Goal: Task Accomplishment & Management: Use online tool/utility

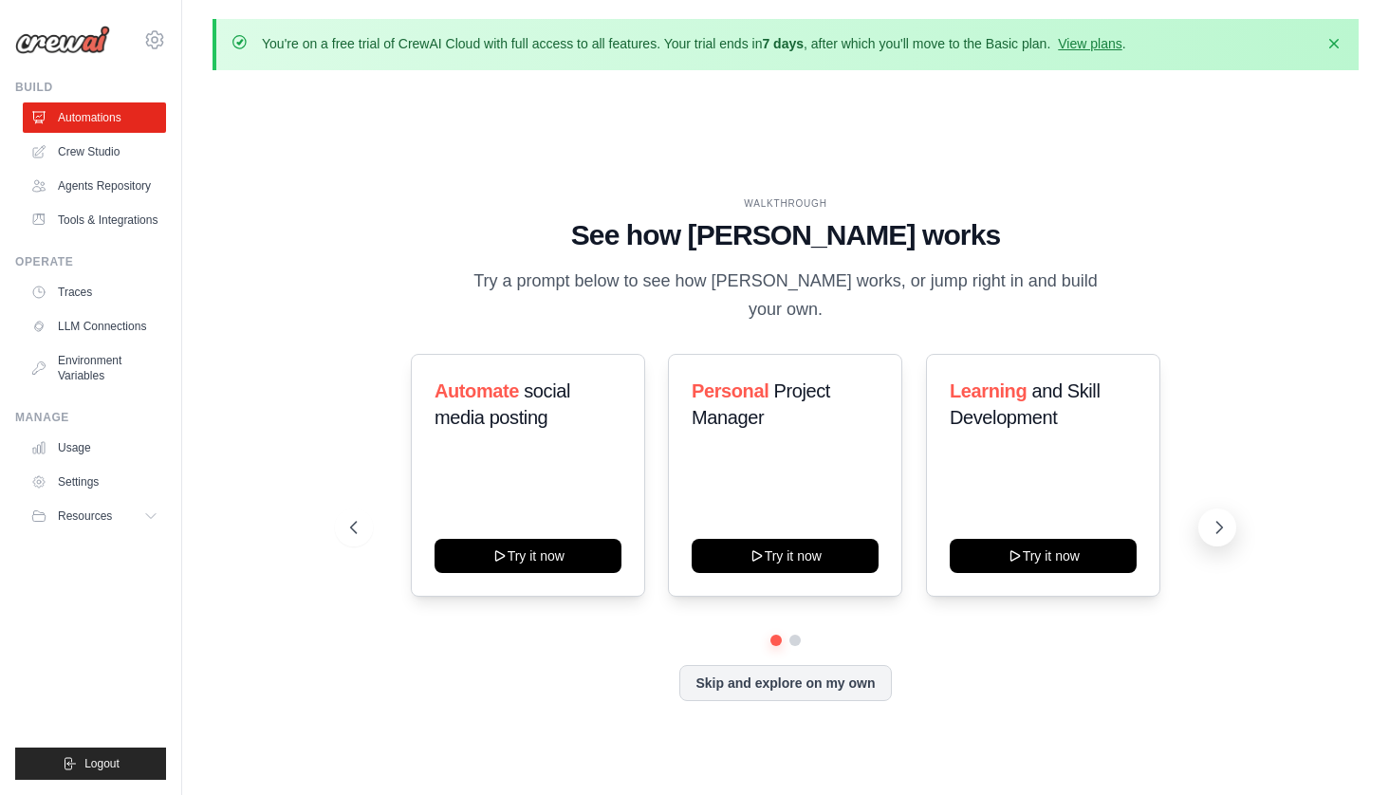
click at [1219, 518] on icon at bounding box center [1218, 527] width 19 height 19
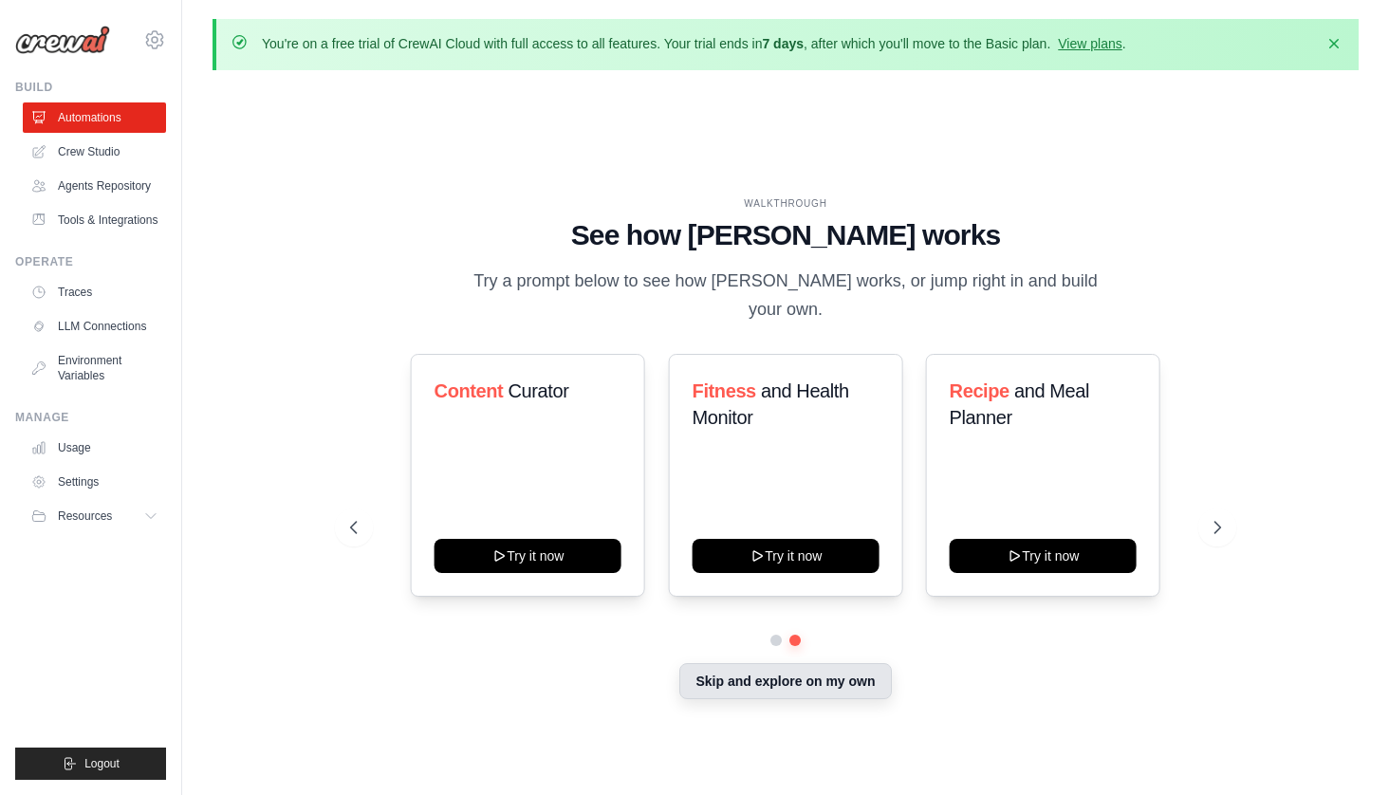
click at [798, 673] on button "Skip and explore on my own" at bounding box center [785, 681] width 212 height 36
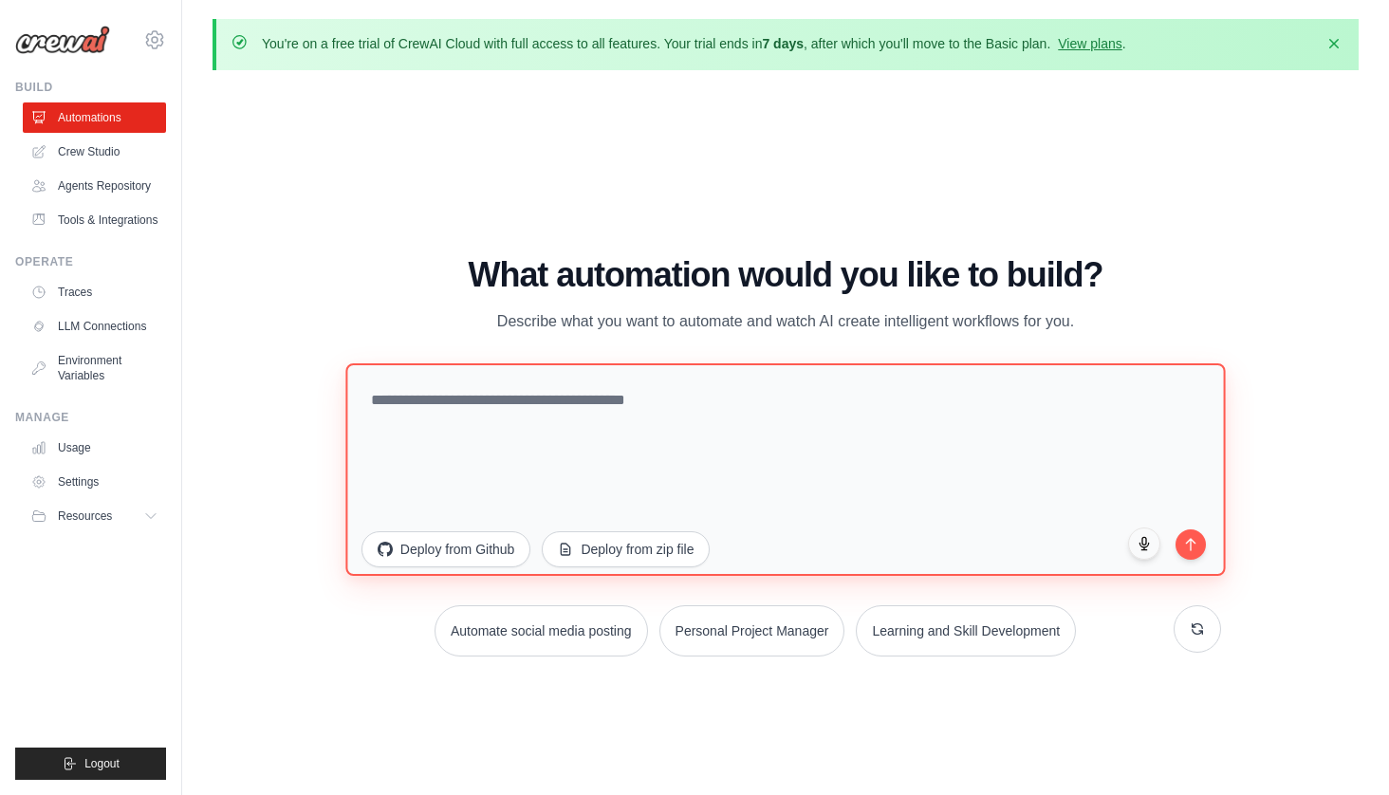
click at [525, 380] on textarea at bounding box center [785, 469] width 880 height 212
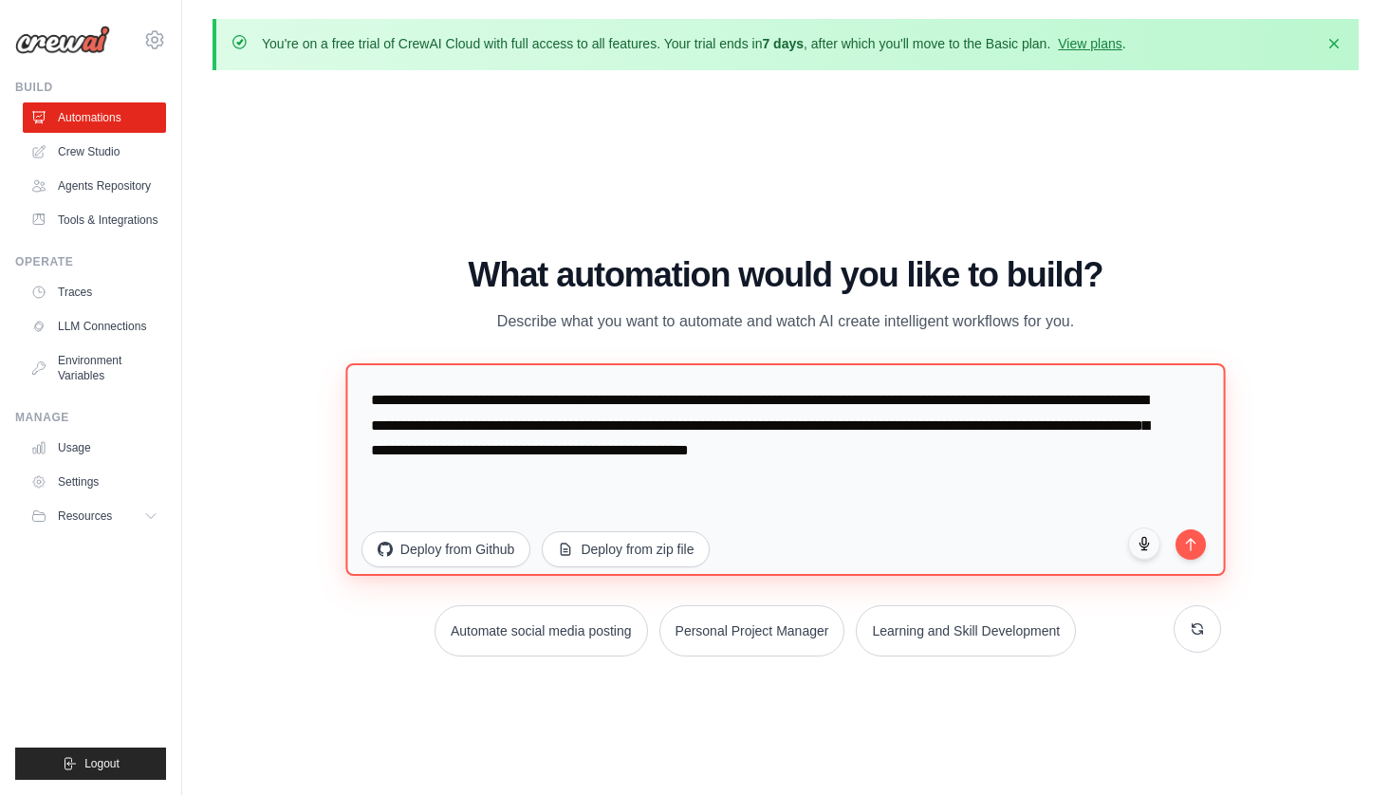
click at [1077, 407] on textarea "**********" at bounding box center [785, 469] width 880 height 212
click at [523, 396] on textarea "**********" at bounding box center [785, 469] width 880 height 212
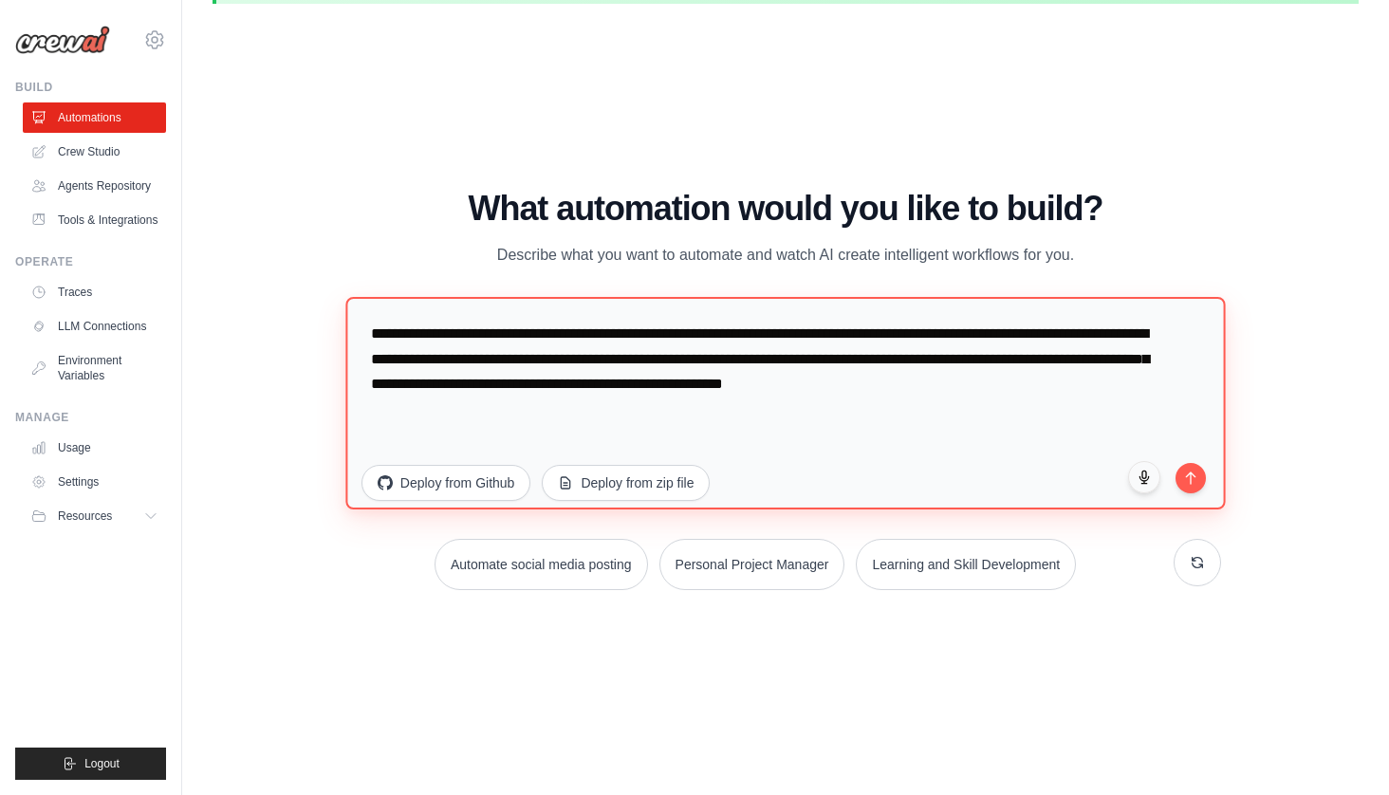
scroll to position [65, 0]
click at [937, 350] on textarea "**********" at bounding box center [785, 404] width 880 height 212
click at [942, 337] on textarea "**********" at bounding box center [785, 404] width 880 height 212
click at [1128, 390] on textarea "**********" at bounding box center [785, 404] width 880 height 212
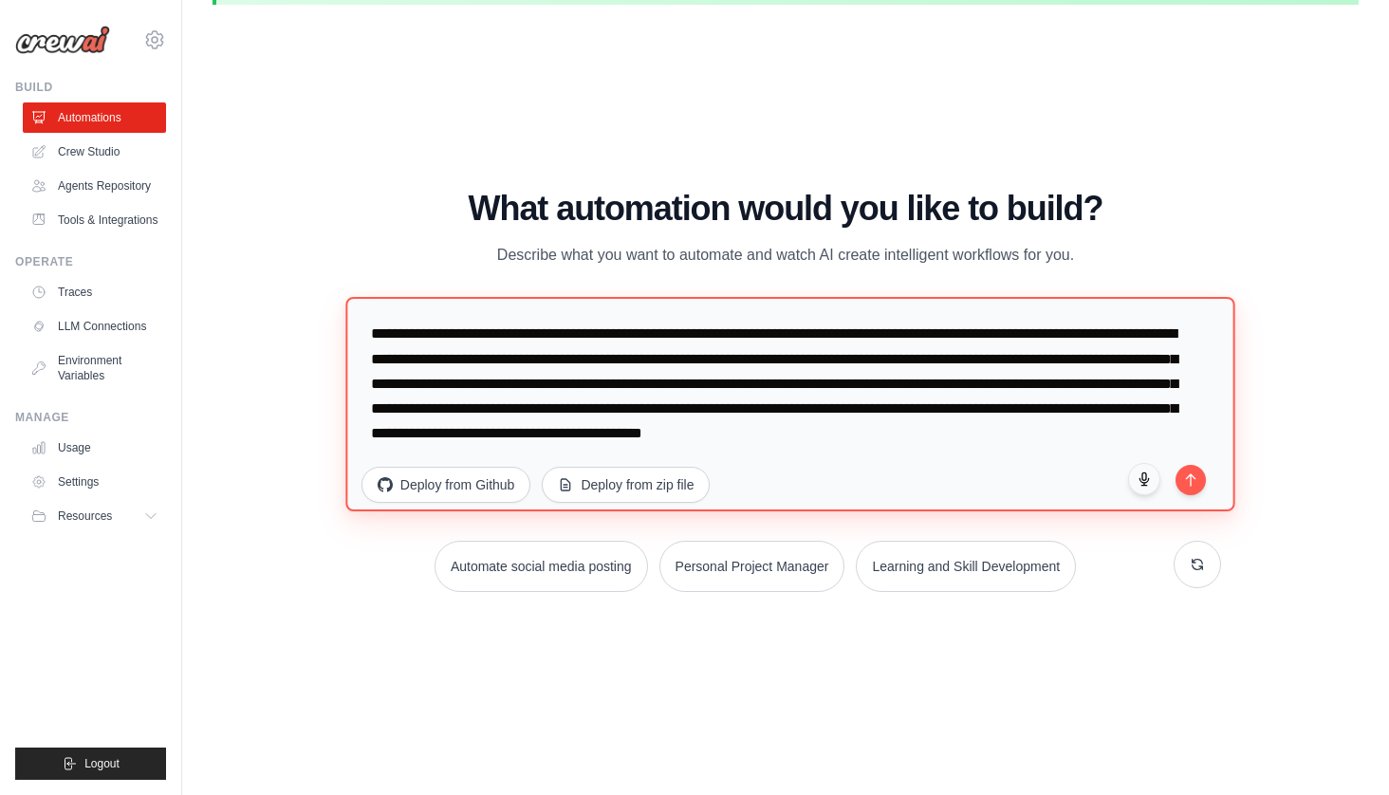
scroll to position [25, 0]
type textarea "**********"
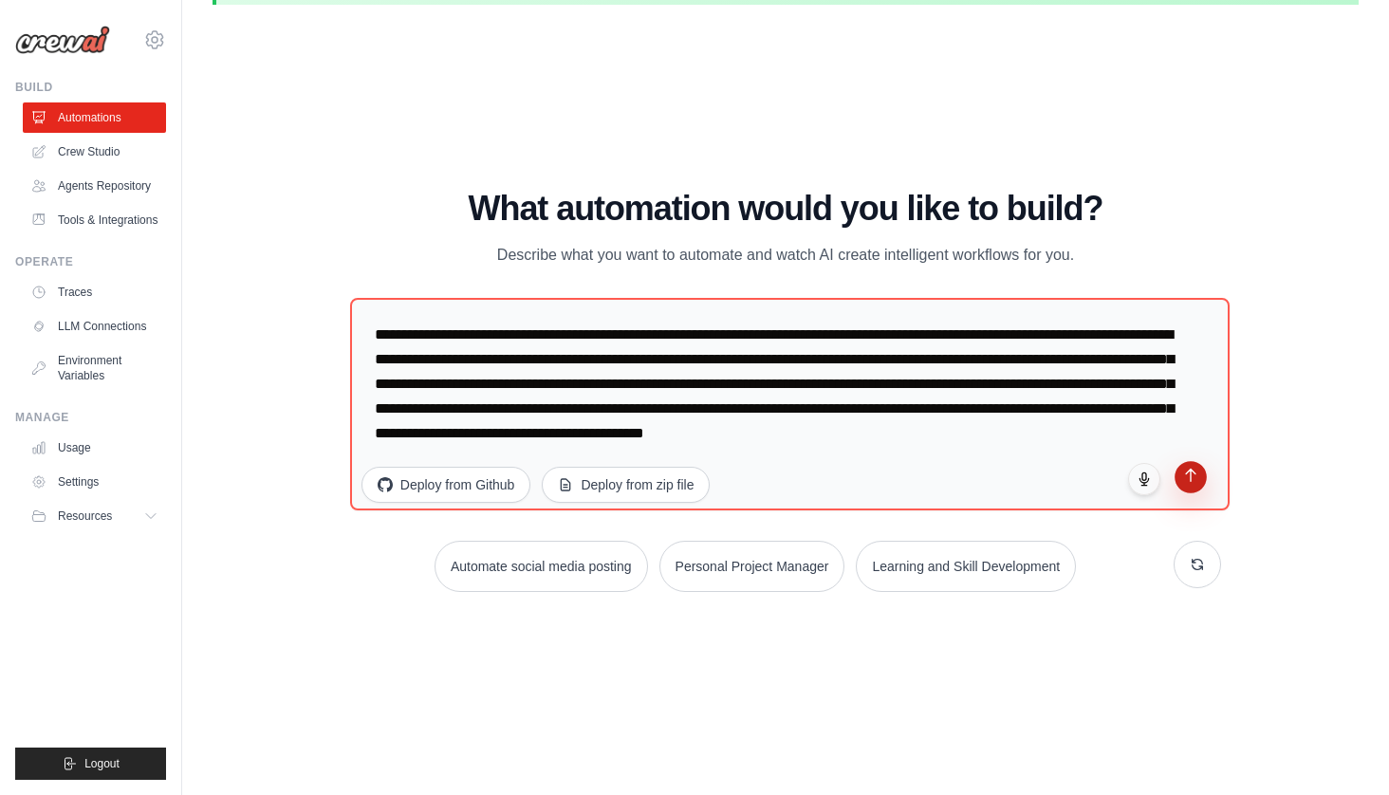
click at [1182, 480] on button "submit" at bounding box center [1190, 477] width 32 height 32
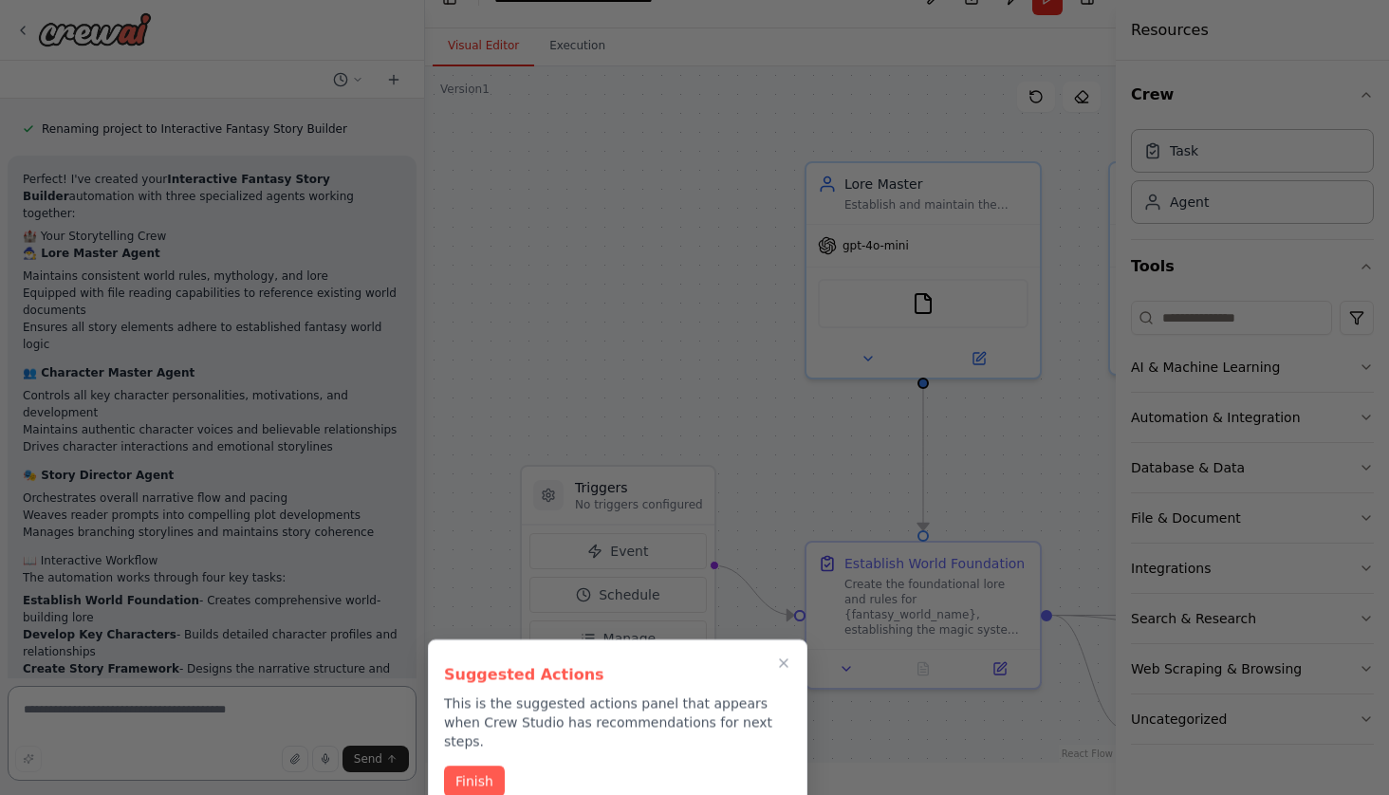
scroll to position [33, 0]
click at [455, 765] on button "Finish" at bounding box center [474, 780] width 61 height 31
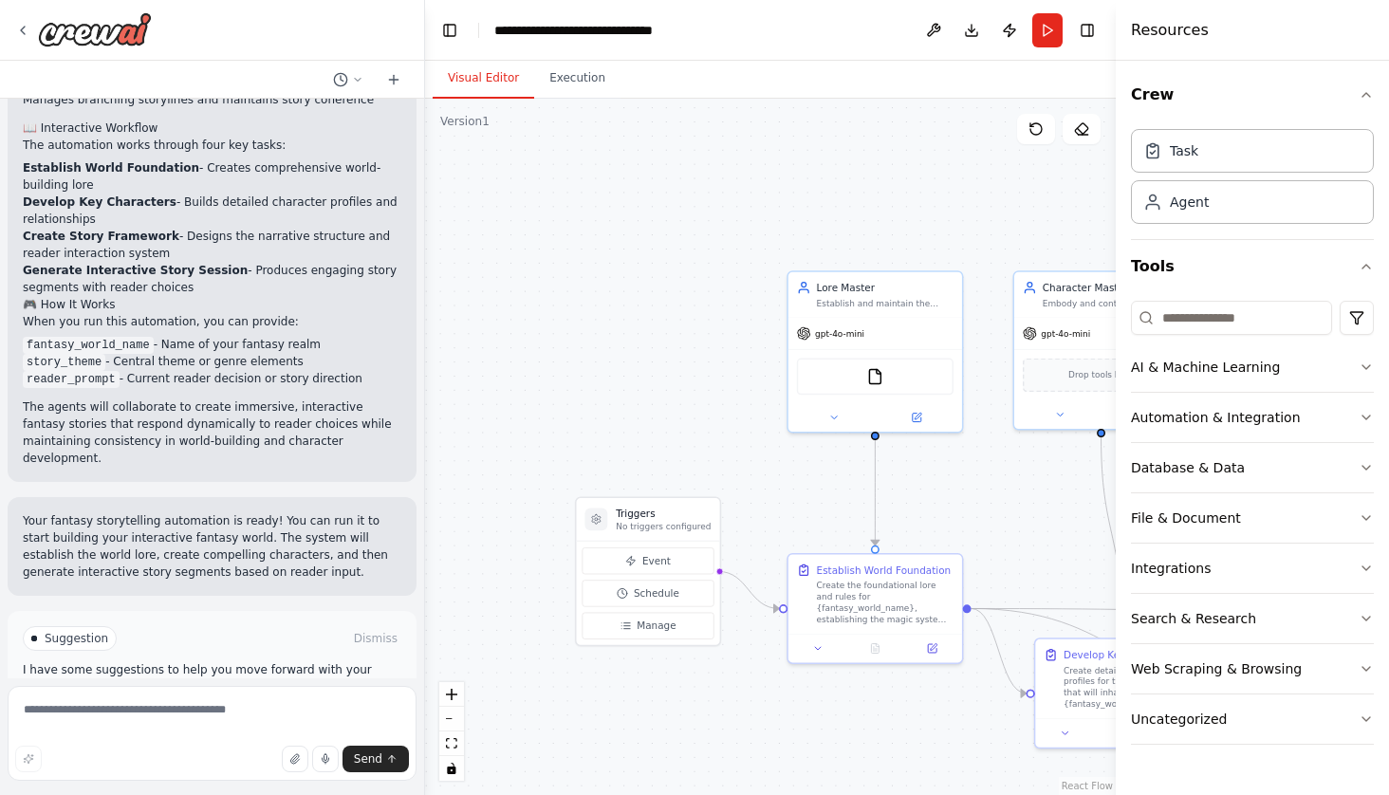
scroll to position [0, 0]
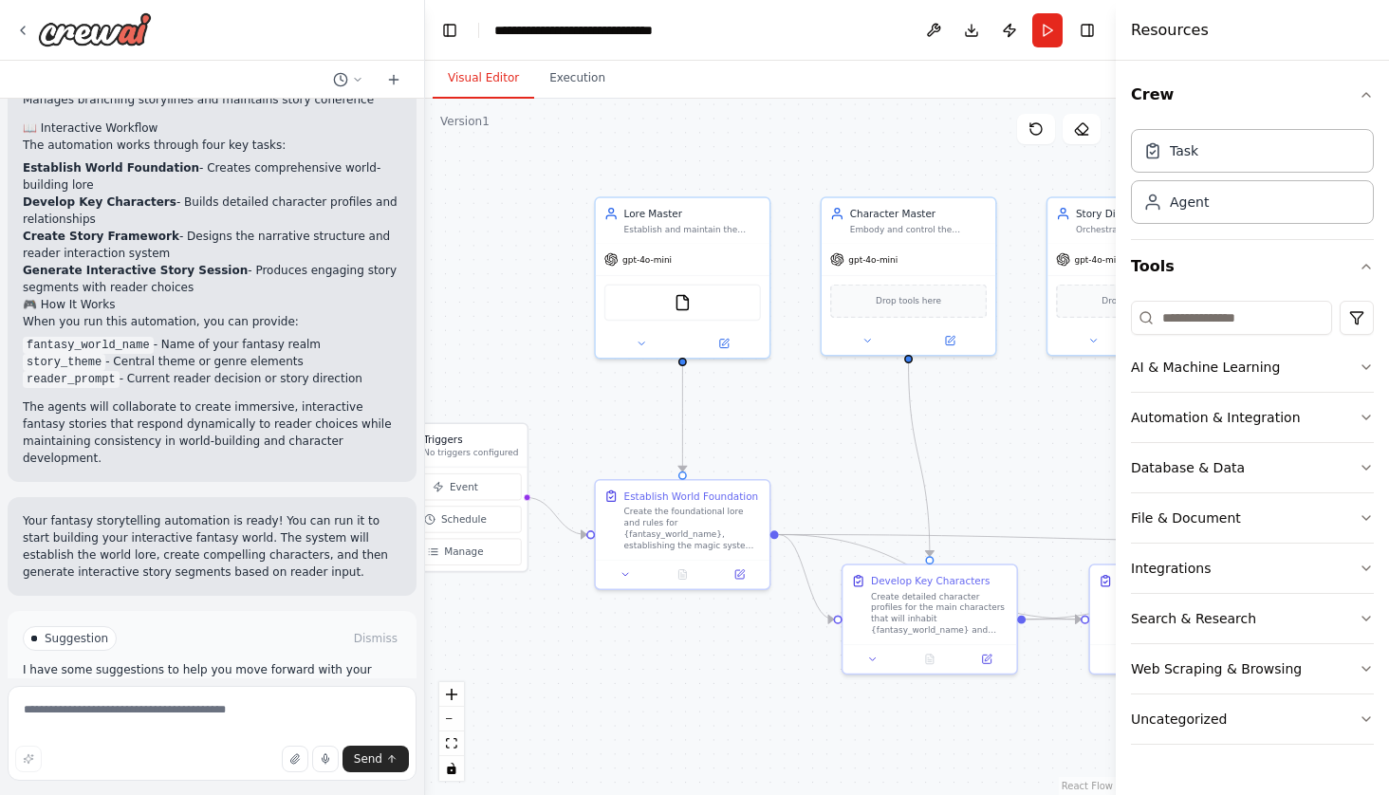
drag, startPoint x: 737, startPoint y: 453, endPoint x: 529, endPoint y: 381, distance: 219.9
click at [529, 381] on div ".deletable-edge-delete-btn { width: 20px; height: 20px; border: 0px solid #ffff…" at bounding box center [770, 447] width 691 height 696
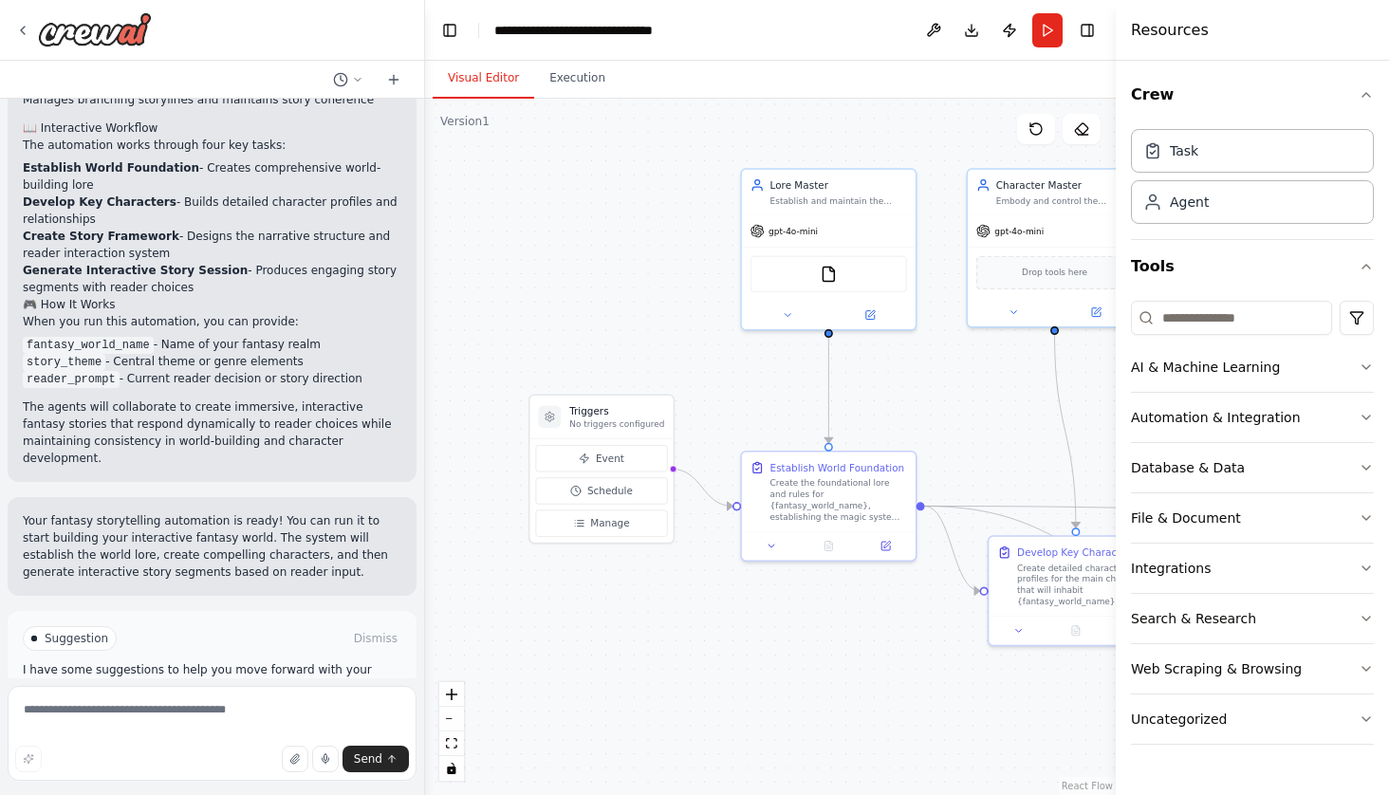
drag, startPoint x: 738, startPoint y: 660, endPoint x: 899, endPoint y: 630, distance: 164.1
click at [899, 630] on div ".deletable-edge-delete-btn { width: 20px; height: 20px; border: 0px solid #ffff…" at bounding box center [770, 447] width 691 height 696
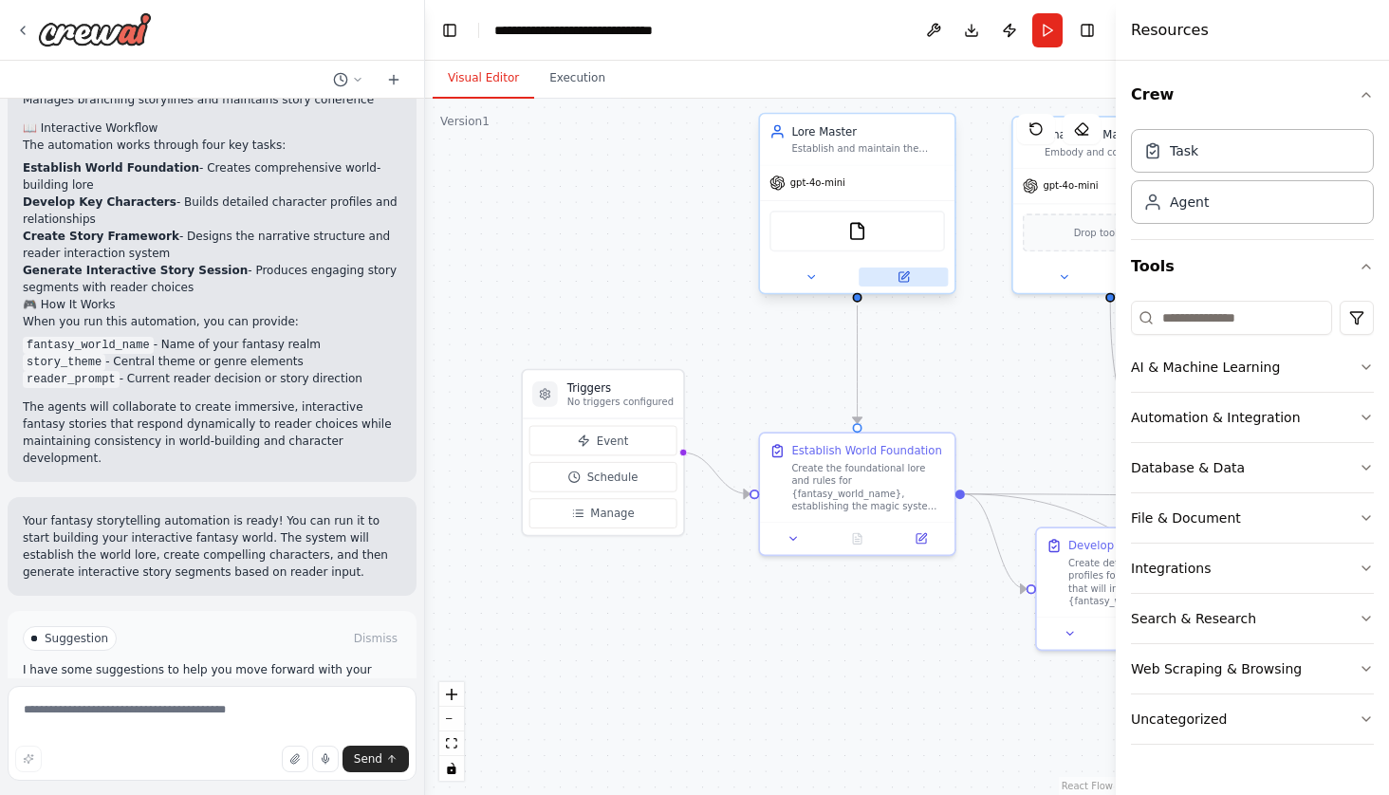
click at [915, 276] on button at bounding box center [902, 276] width 89 height 19
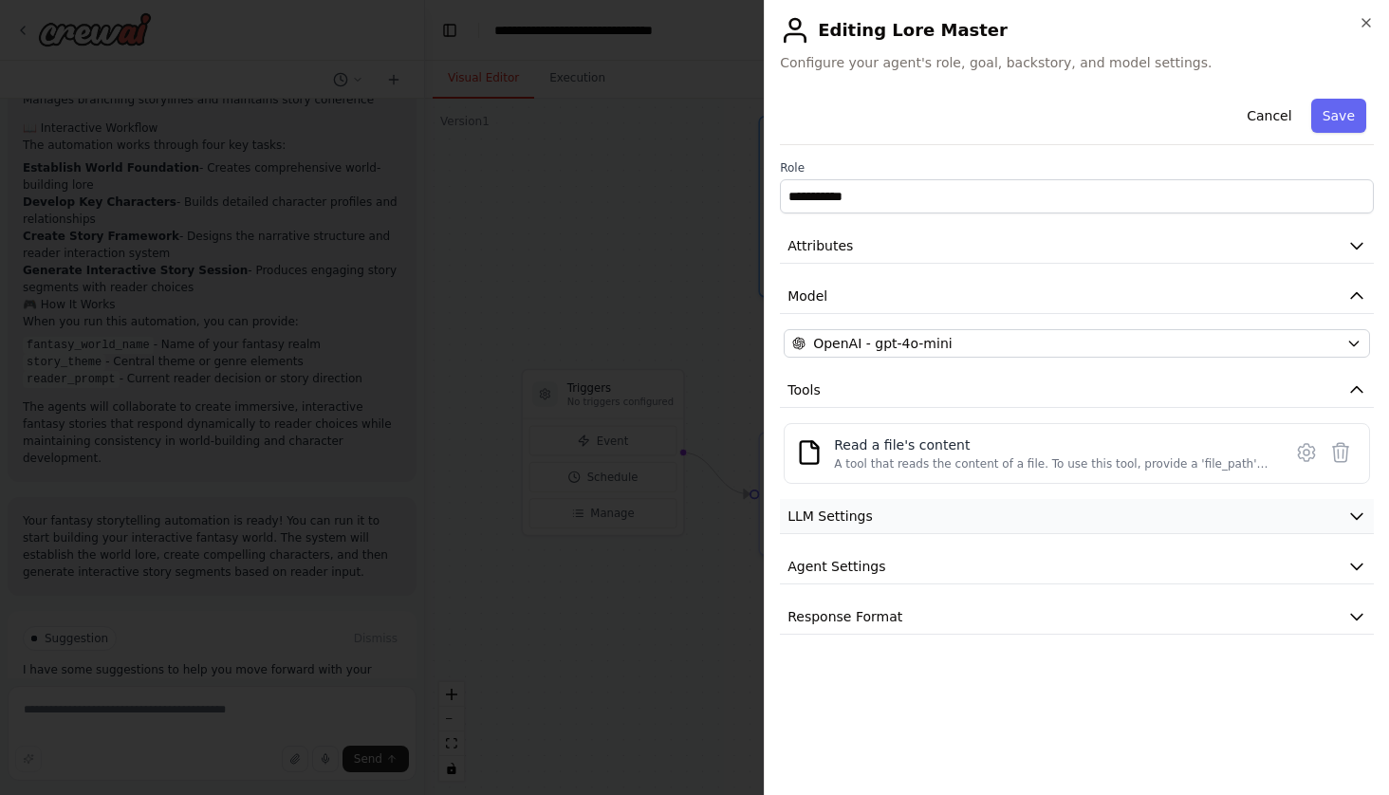
click at [913, 520] on button "LLM Settings" at bounding box center [1077, 516] width 594 height 35
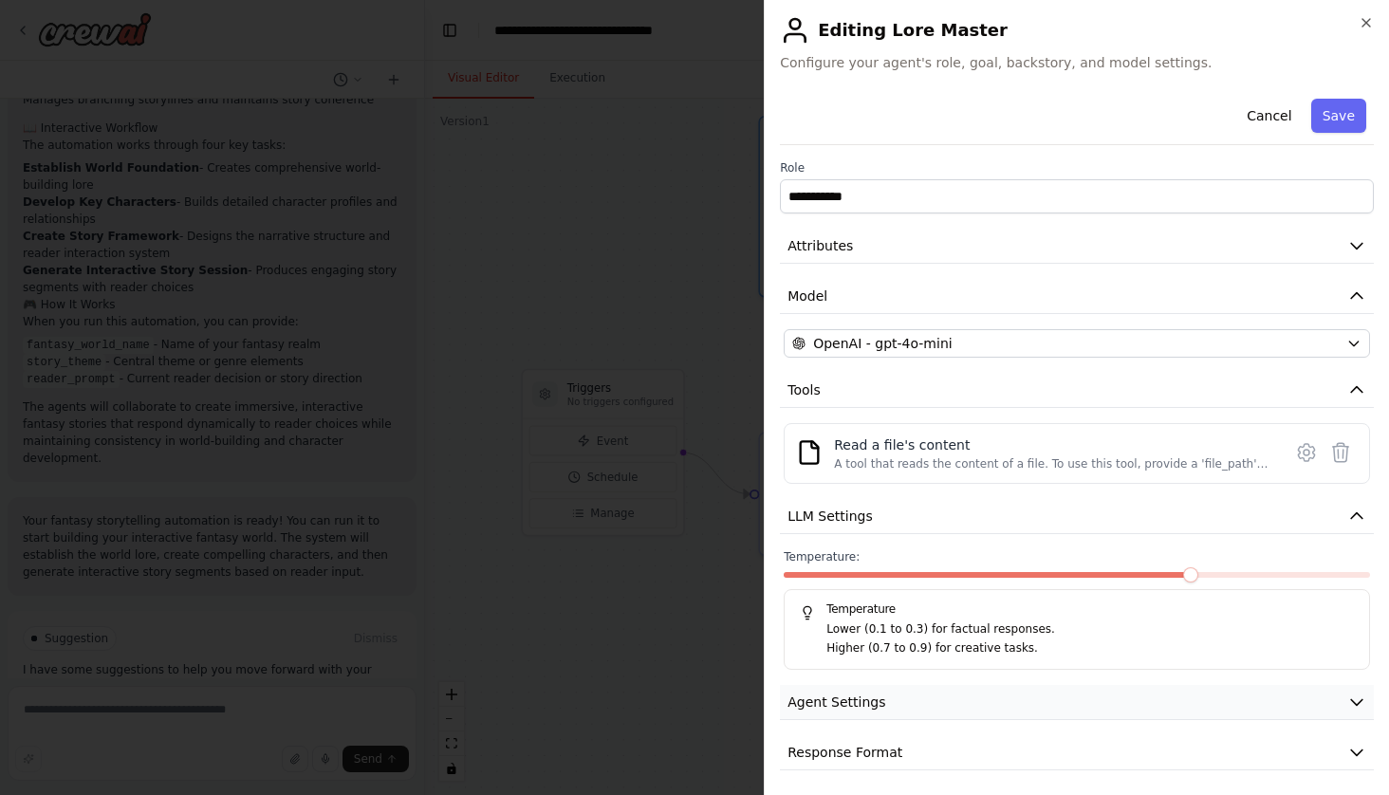
click at [1011, 703] on button "Agent Settings" at bounding box center [1077, 702] width 594 height 35
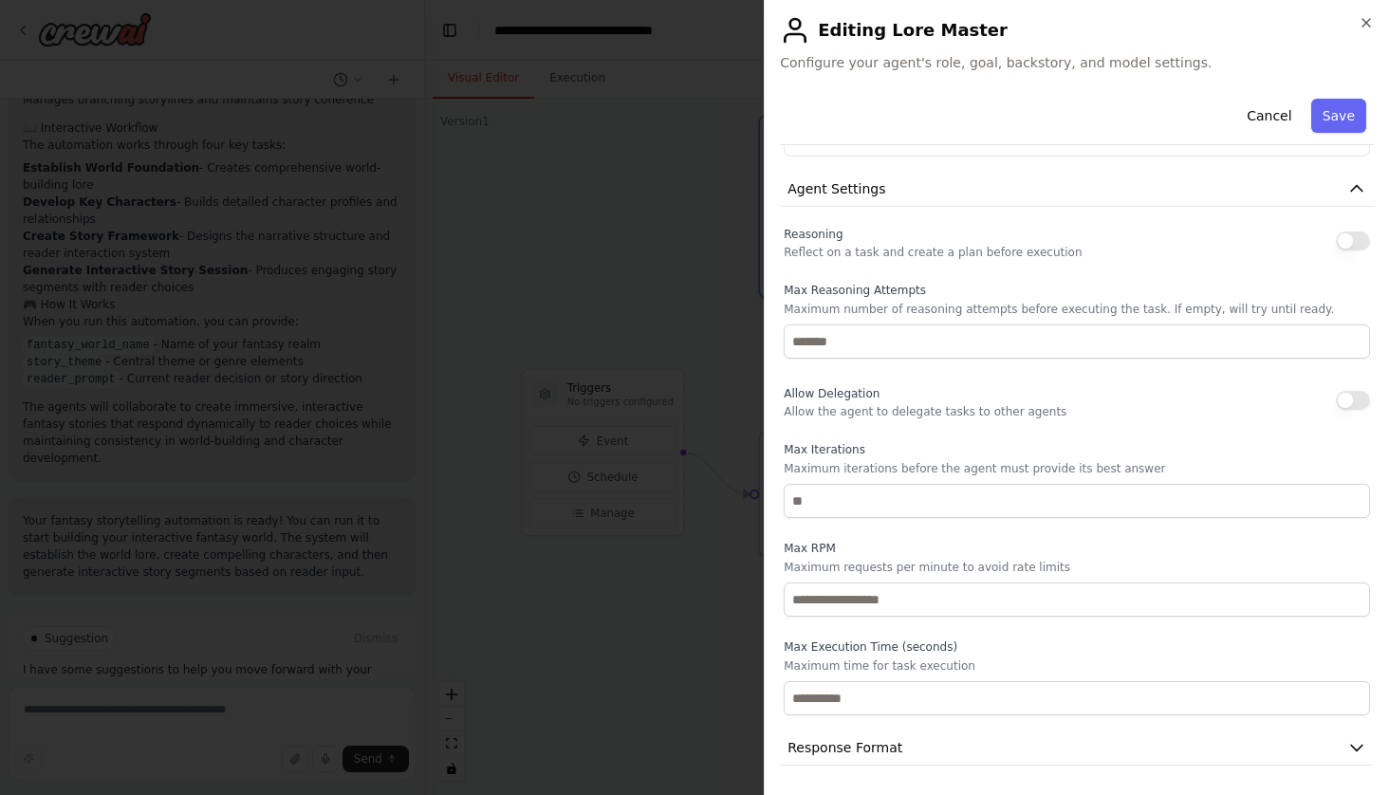
scroll to position [0, 0]
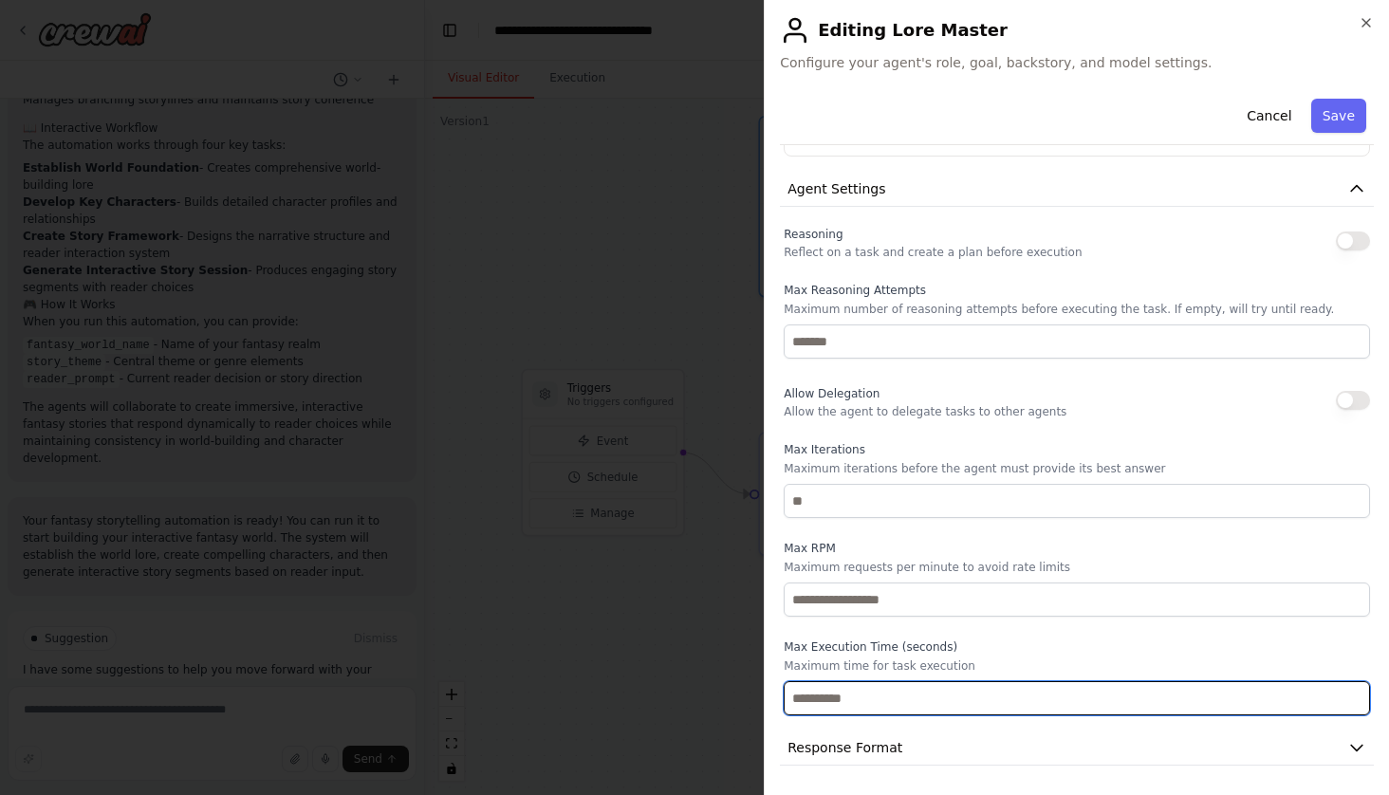
click at [1312, 706] on input "number" at bounding box center [1076, 698] width 586 height 34
click at [1354, 696] on input "*" at bounding box center [1076, 698] width 586 height 34
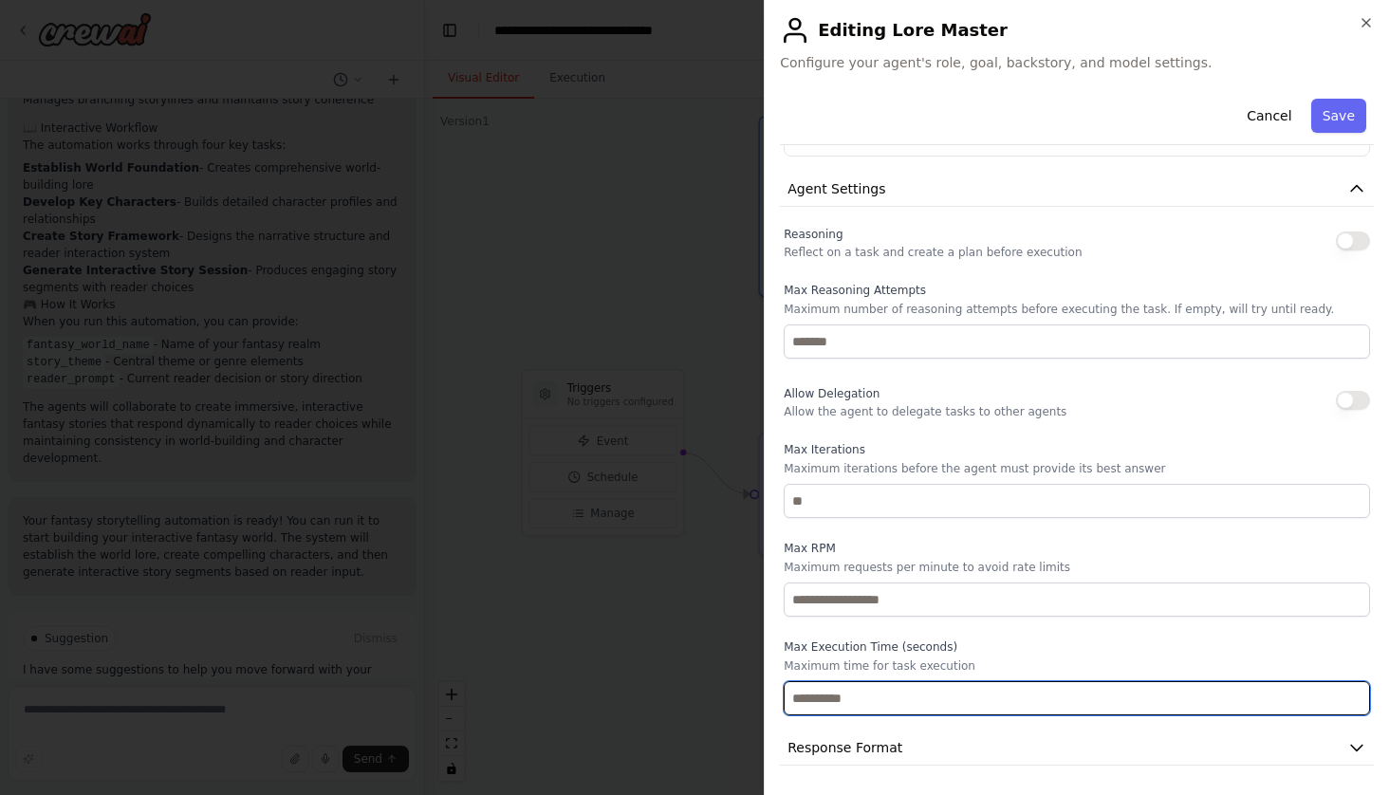
click at [1354, 696] on input "*" at bounding box center [1076, 698] width 586 height 34
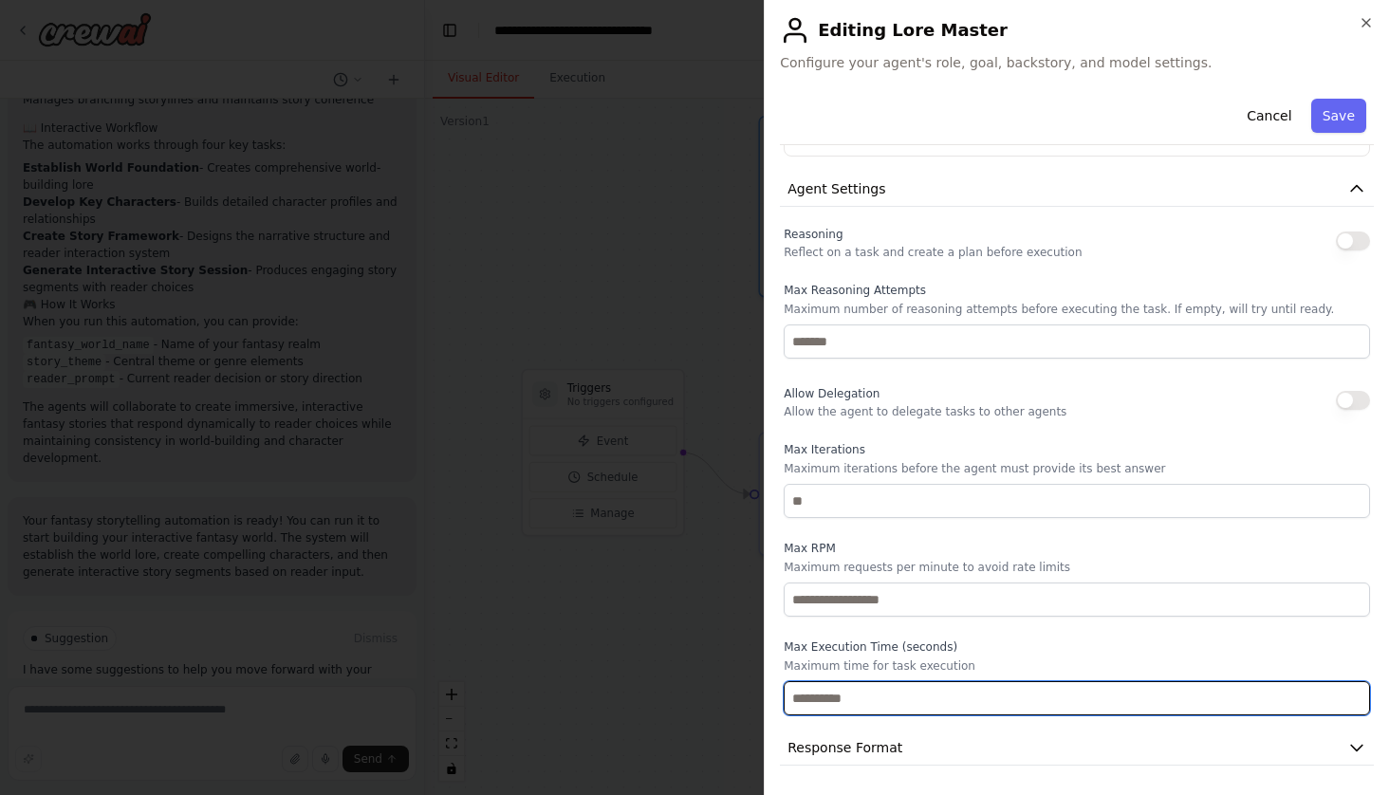
type input "**"
click at [1354, 696] on input "**" at bounding box center [1076, 698] width 586 height 34
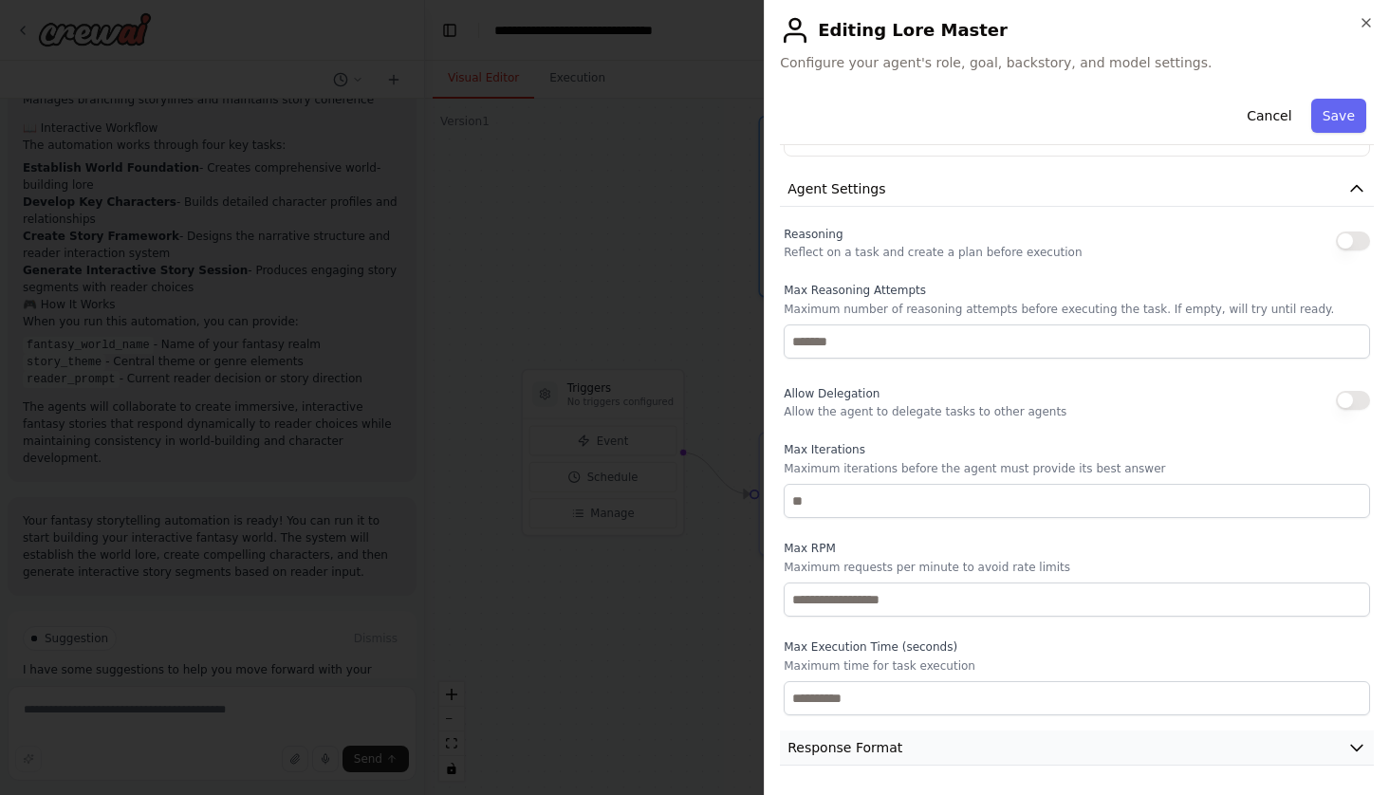
click at [1302, 742] on button "Response Format" at bounding box center [1077, 747] width 594 height 35
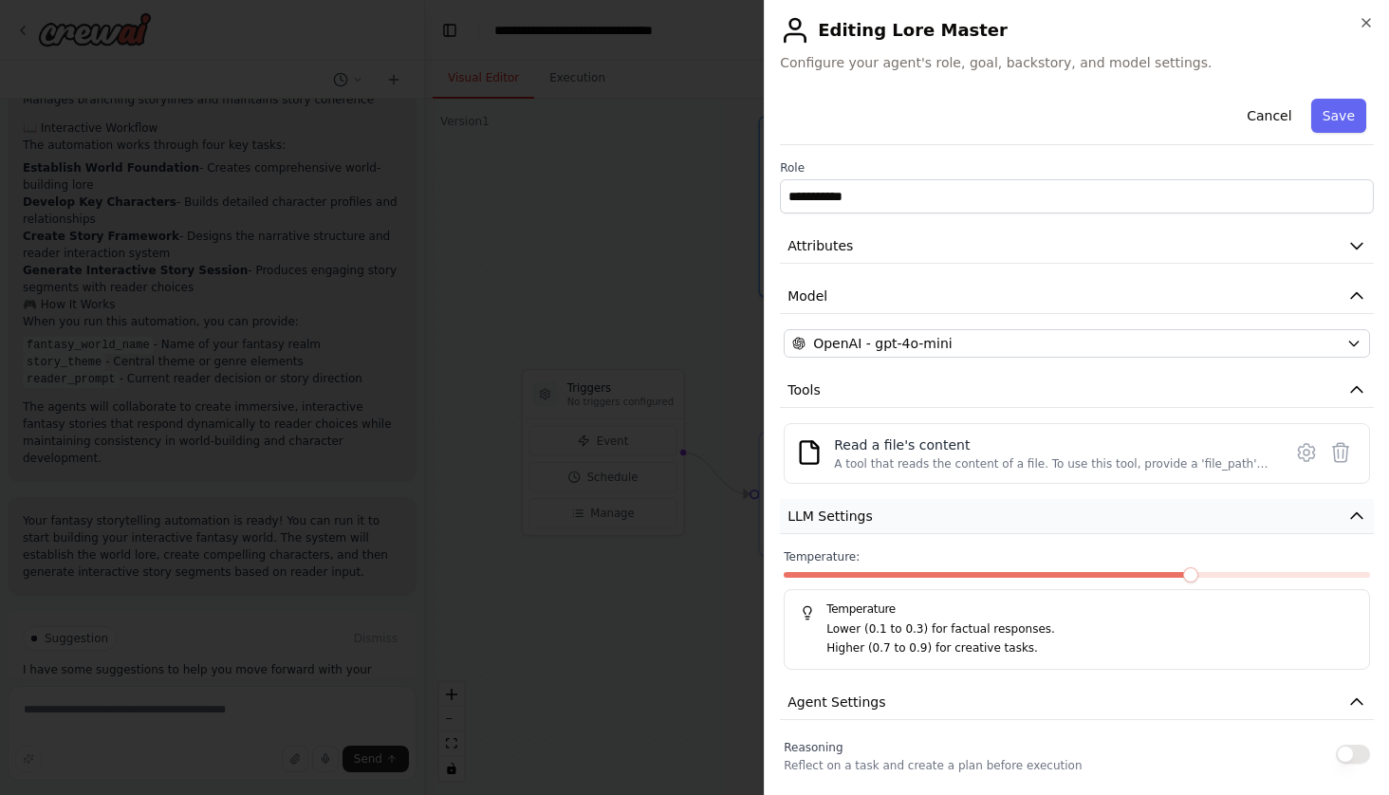
click at [1353, 516] on icon "button" at bounding box center [1356, 516] width 11 height 6
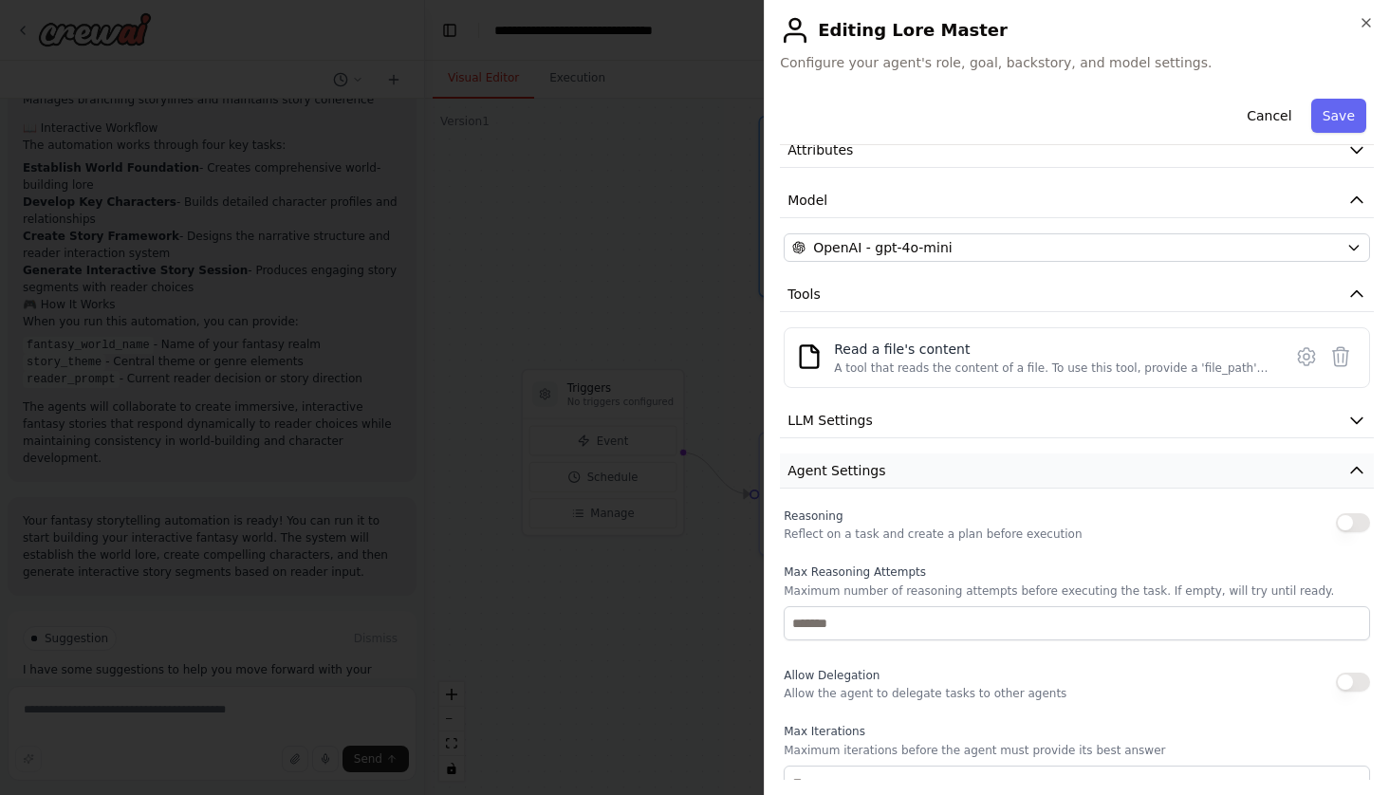
scroll to position [110, 0]
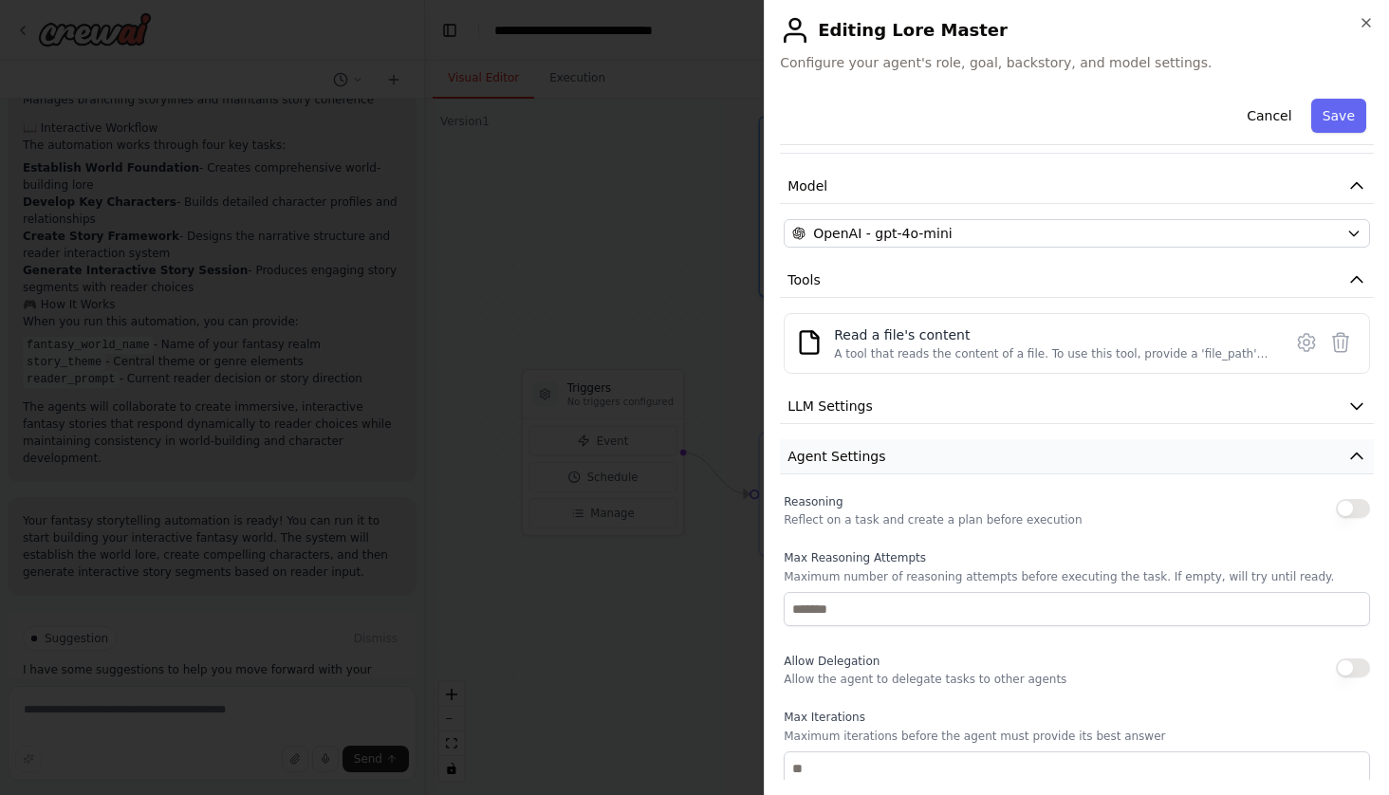
click at [1351, 455] on icon "button" at bounding box center [1356, 456] width 19 height 19
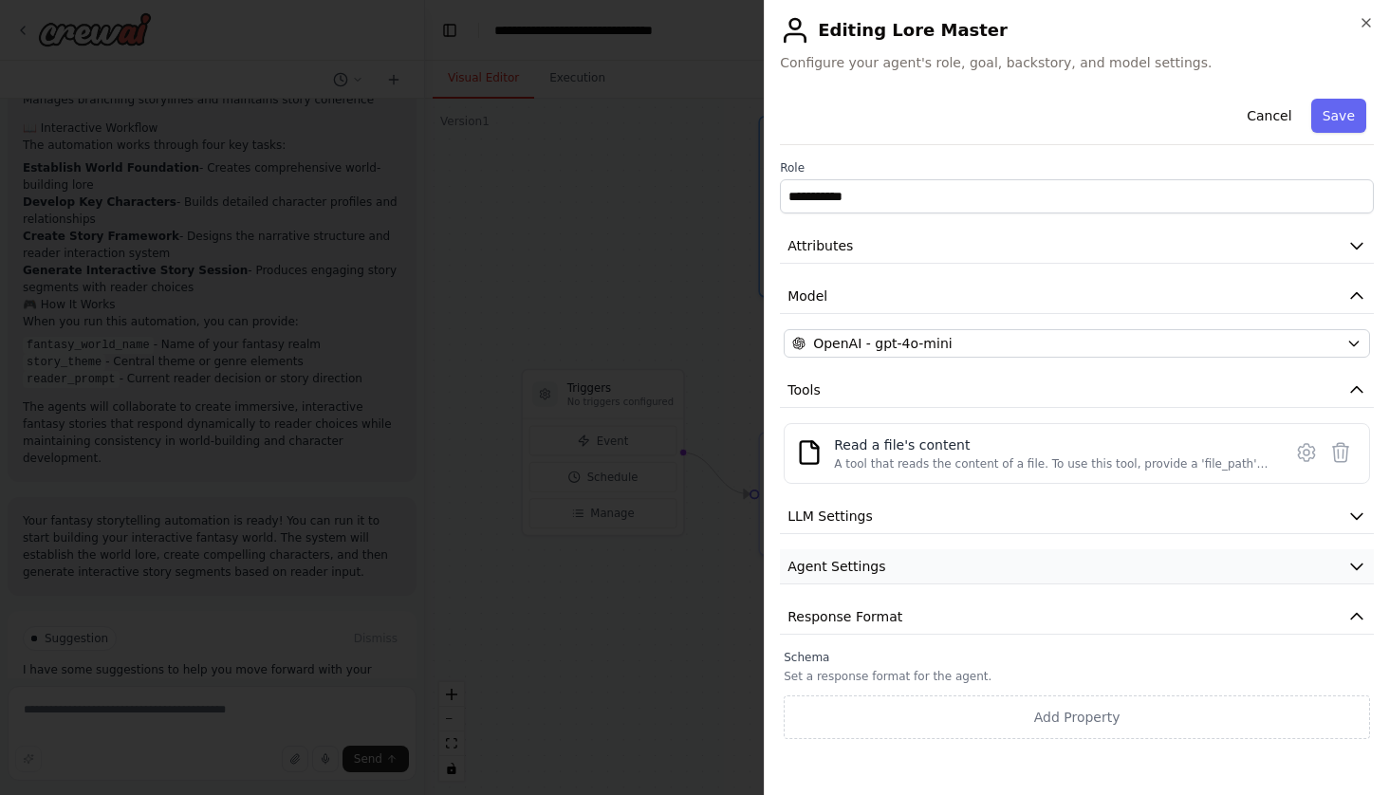
scroll to position [0, 0]
click at [1350, 611] on icon "button" at bounding box center [1356, 616] width 19 height 19
click at [1120, 389] on button "Tools" at bounding box center [1077, 390] width 594 height 35
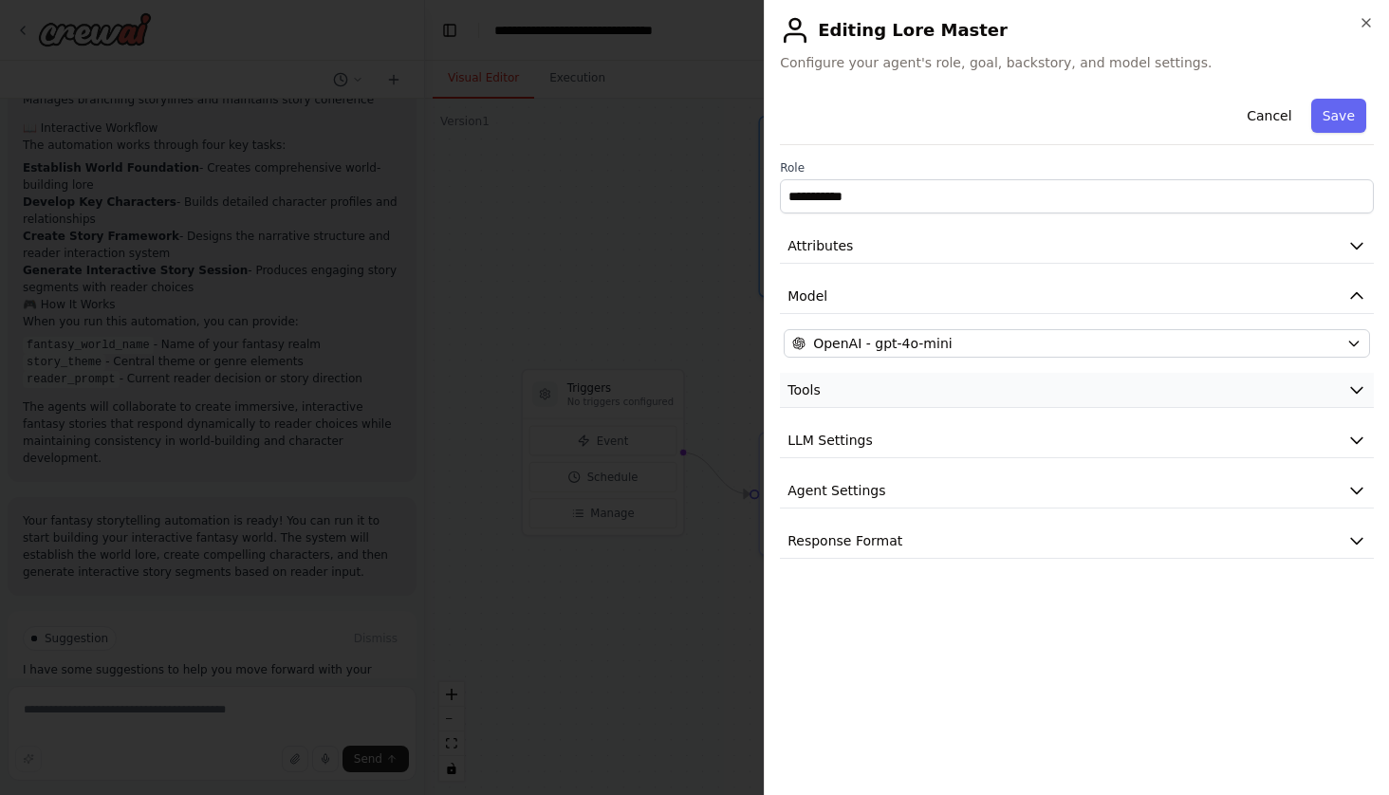
click at [1120, 389] on button "Tools" at bounding box center [1077, 390] width 594 height 35
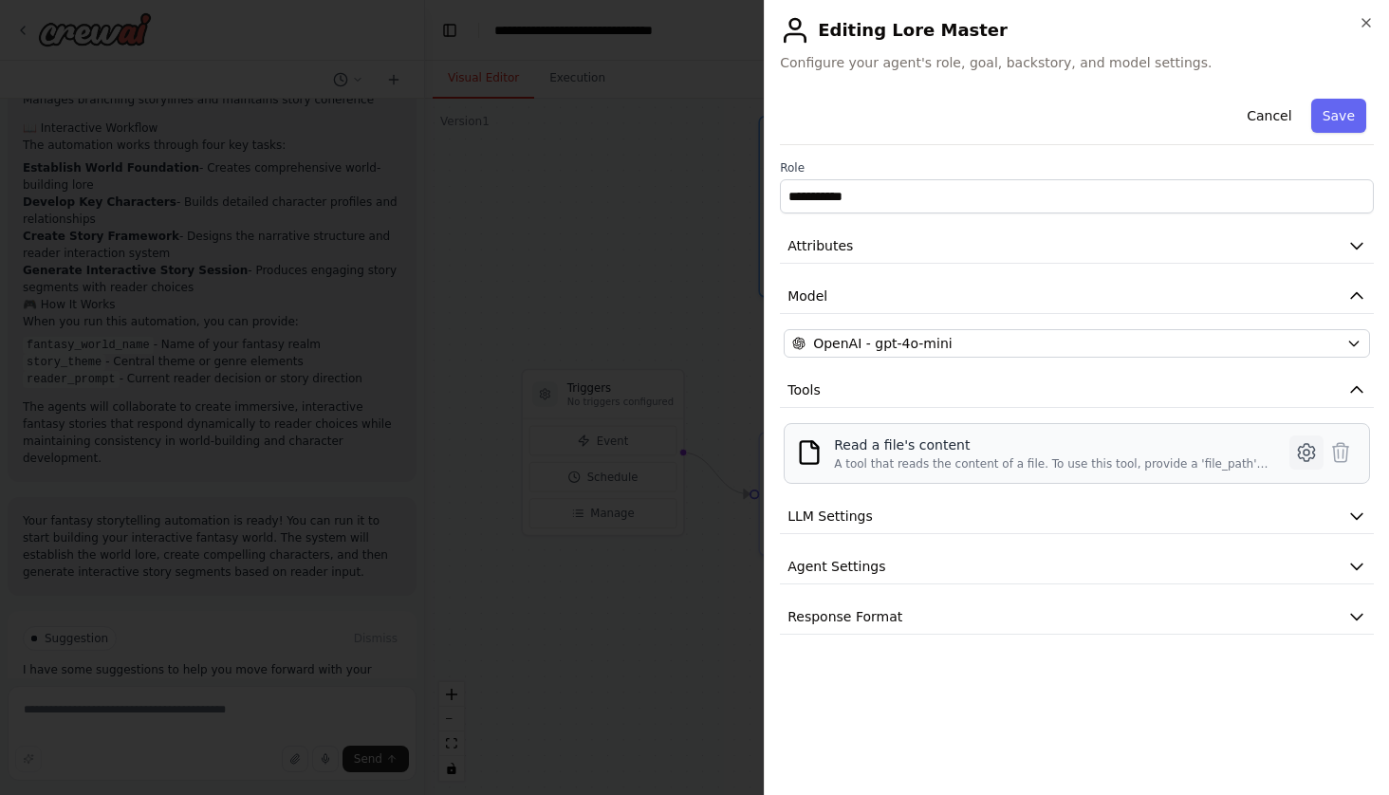
click at [1306, 459] on icon at bounding box center [1306, 452] width 23 height 23
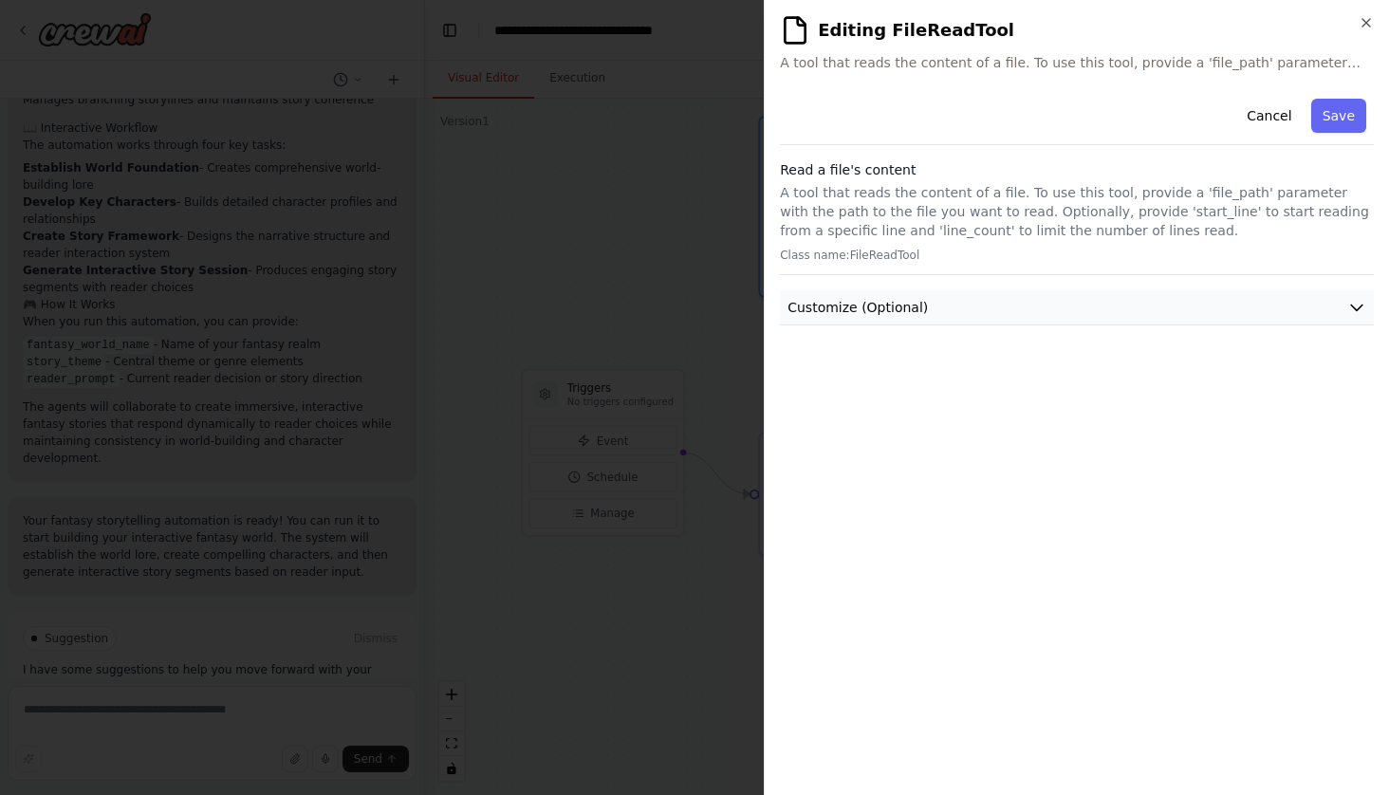
click at [949, 311] on button "Customize (Optional)" at bounding box center [1077, 307] width 594 height 35
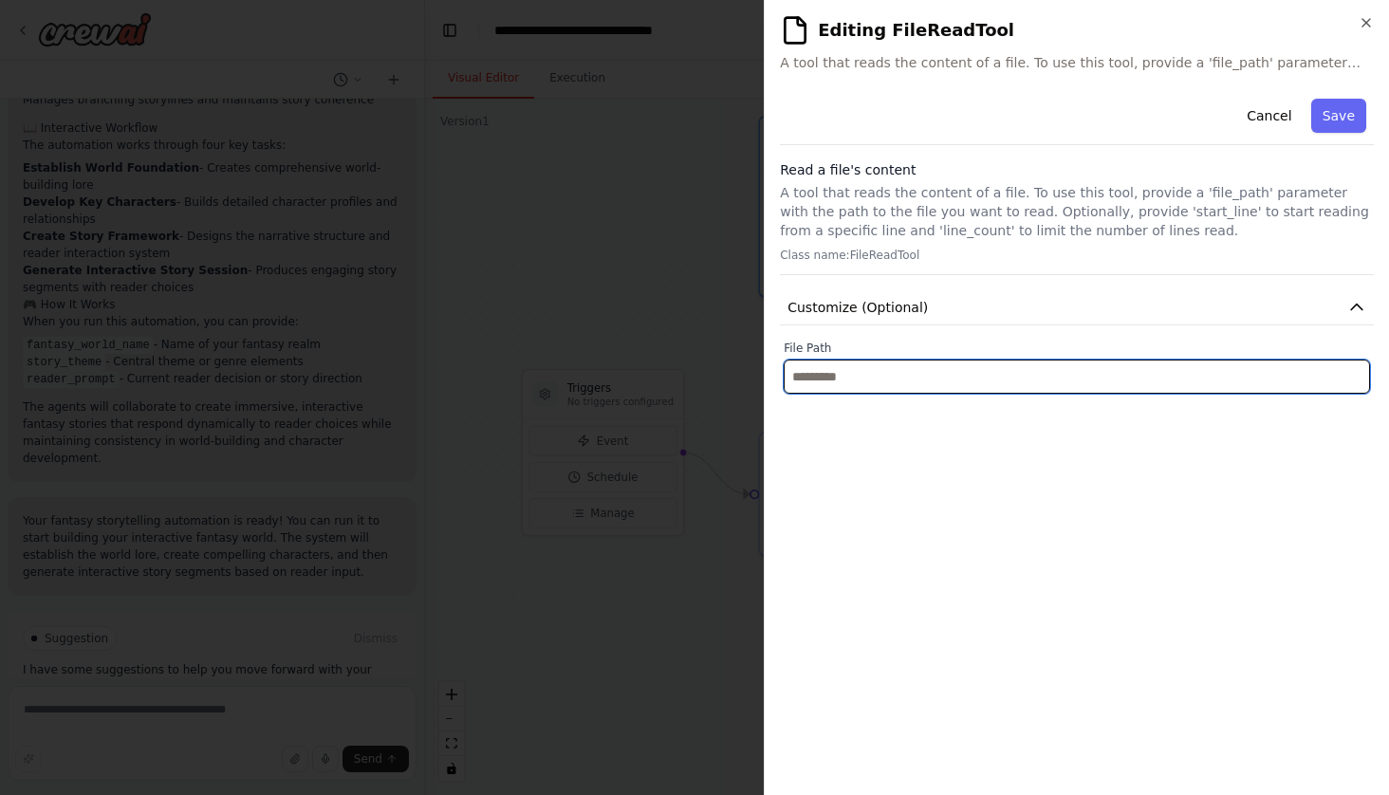
click at [930, 375] on input "text" at bounding box center [1076, 376] width 586 height 34
paste input "**********"
type input "**********"
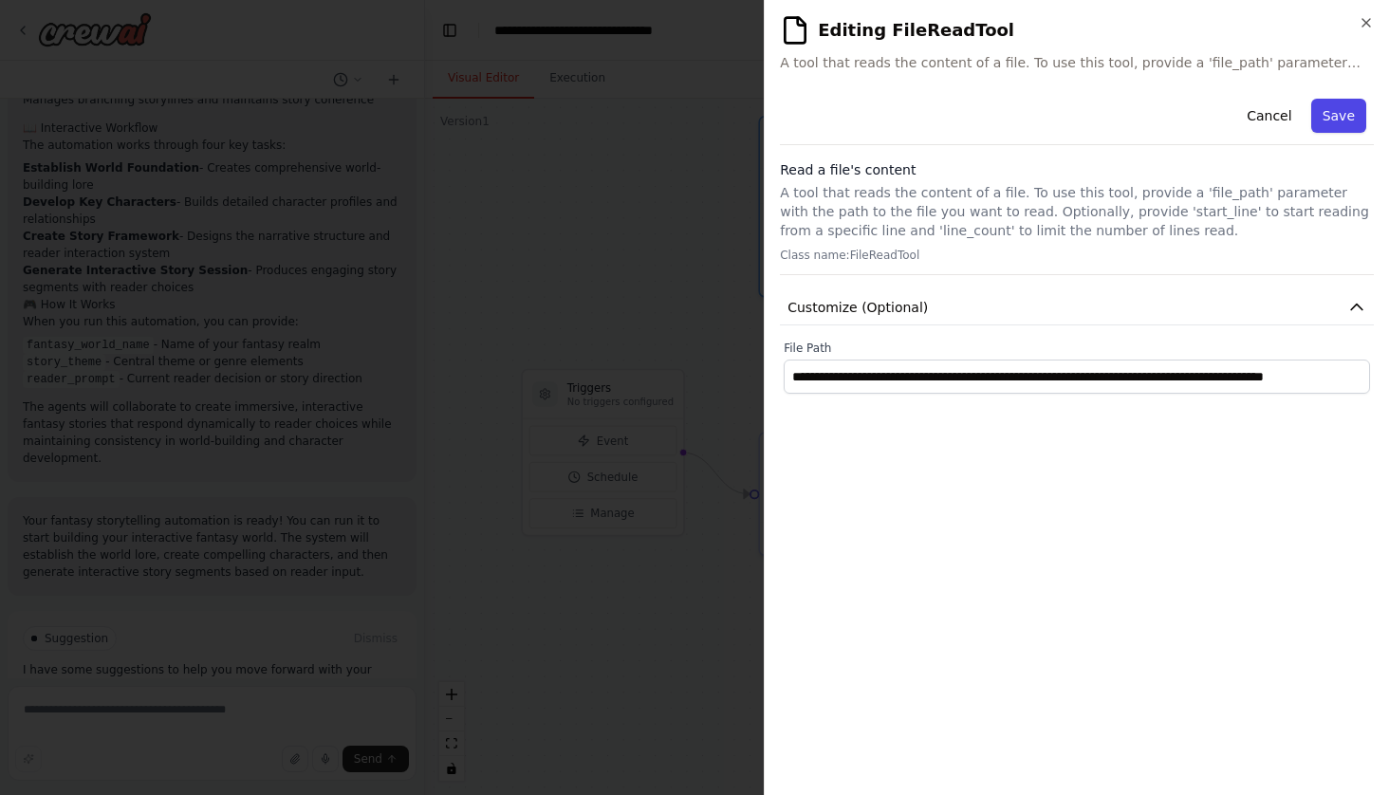
click at [1342, 123] on button "Save" at bounding box center [1338, 116] width 55 height 34
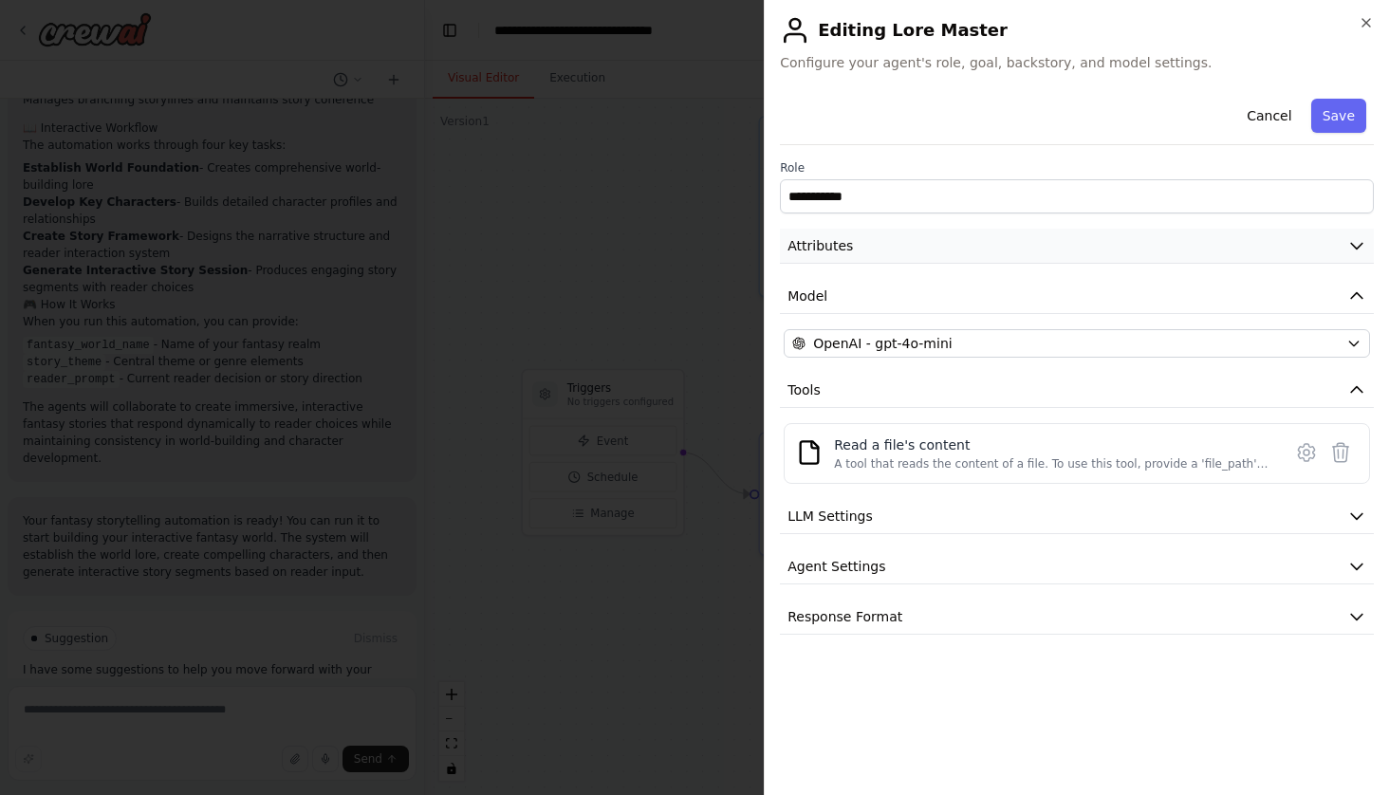
click at [996, 241] on button "Attributes" at bounding box center [1077, 246] width 594 height 35
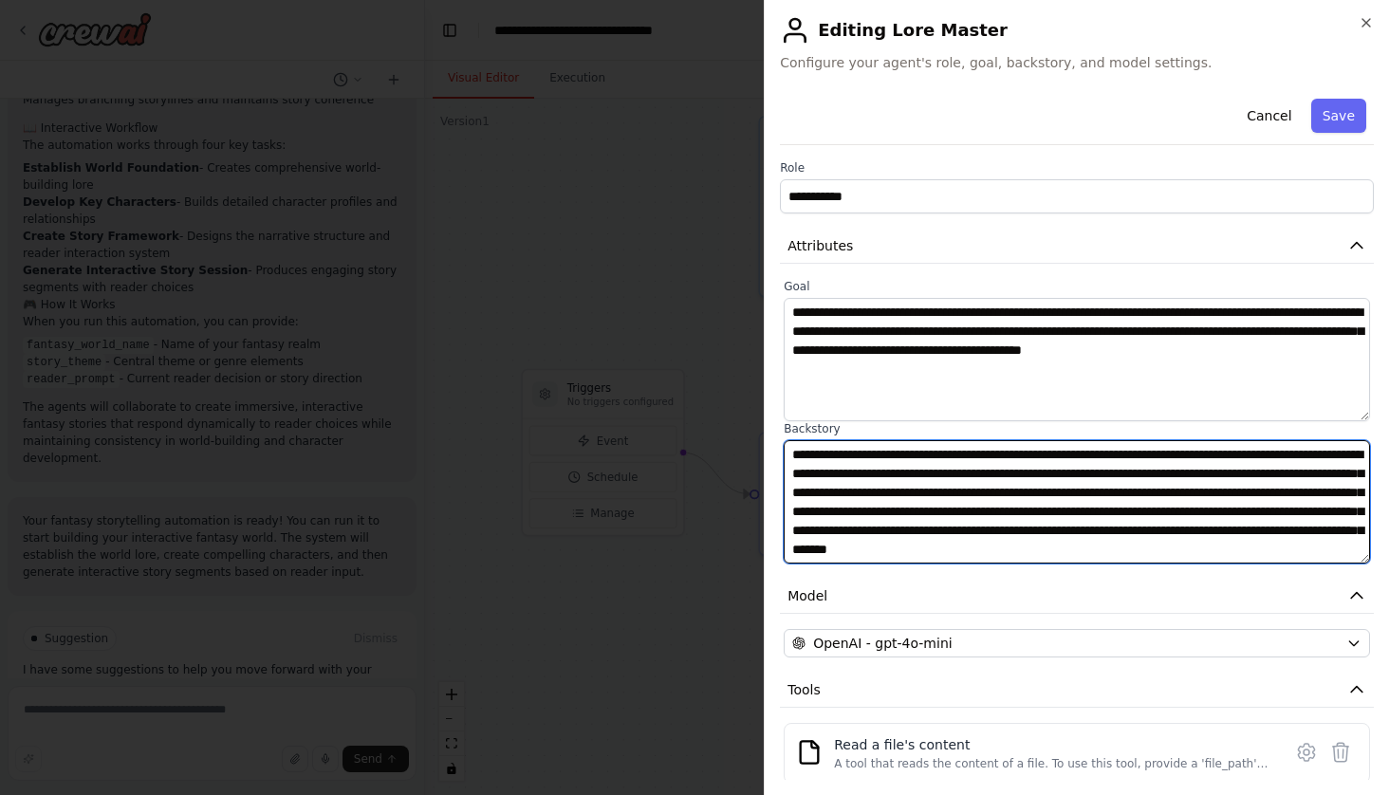
drag, startPoint x: 1184, startPoint y: 470, endPoint x: 1049, endPoint y: 472, distance: 134.7
click at [1049, 472] on textarea "**********" at bounding box center [1076, 501] width 586 height 123
drag, startPoint x: 1136, startPoint y: 532, endPoint x: 1011, endPoint y: 527, distance: 125.3
click at [1011, 527] on textarea "**********" at bounding box center [1076, 501] width 586 height 123
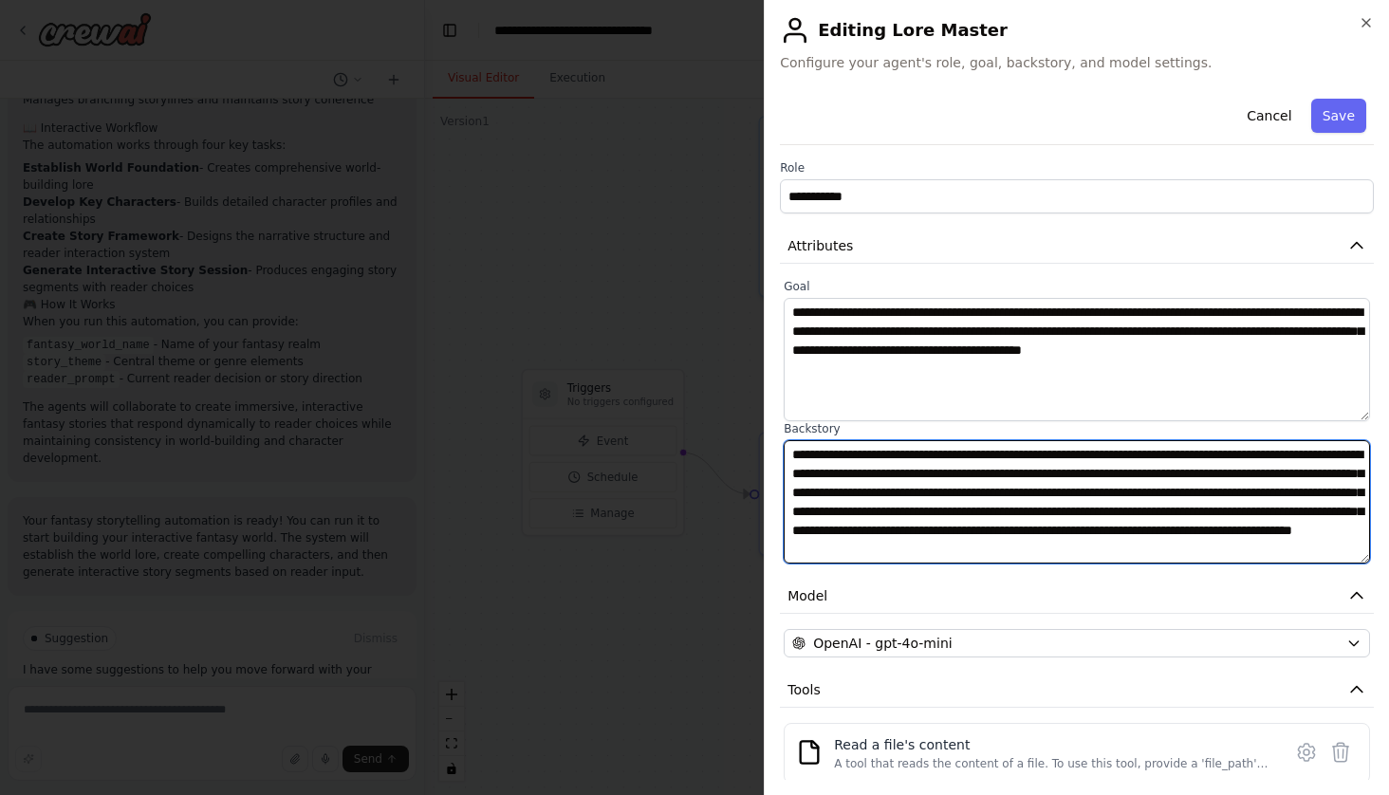
scroll to position [46, 0]
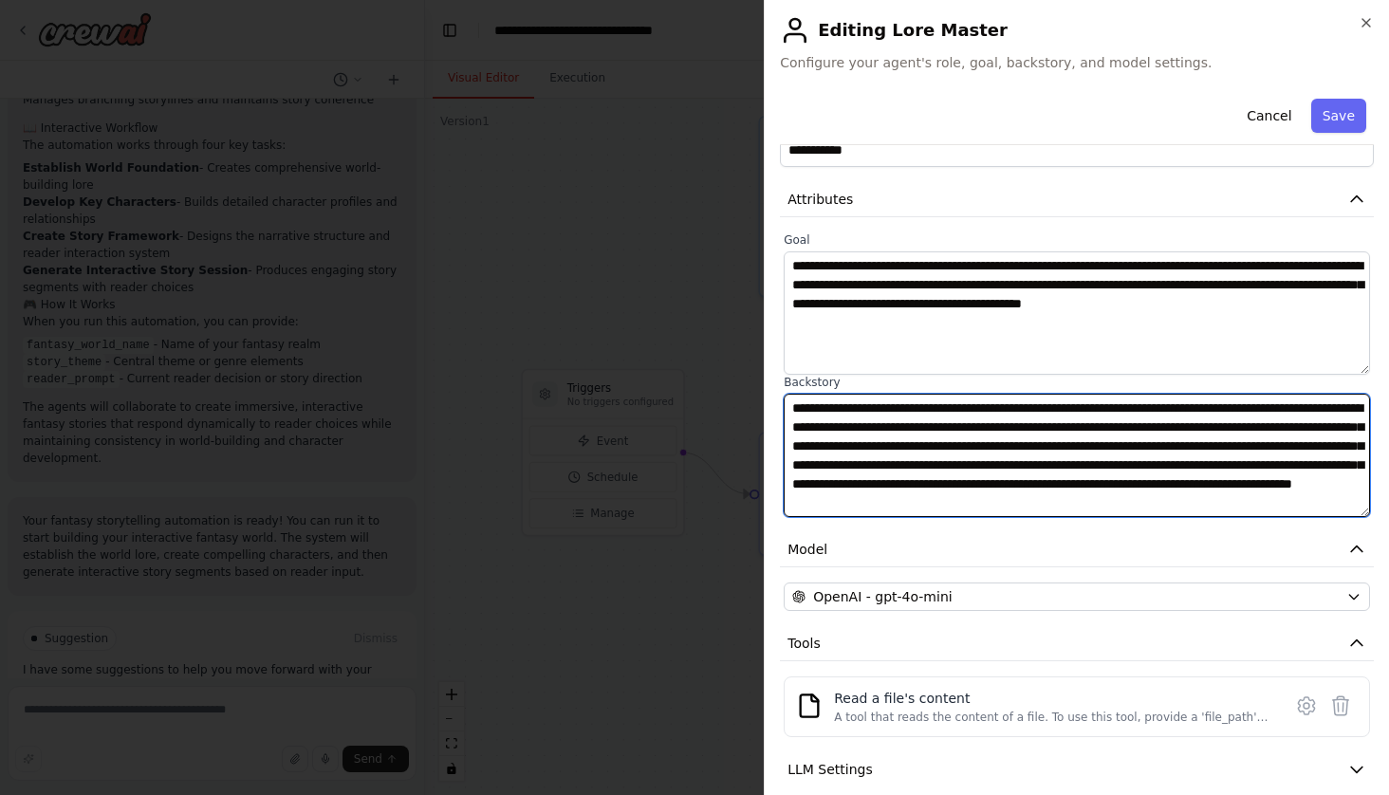
type textarea "**********"
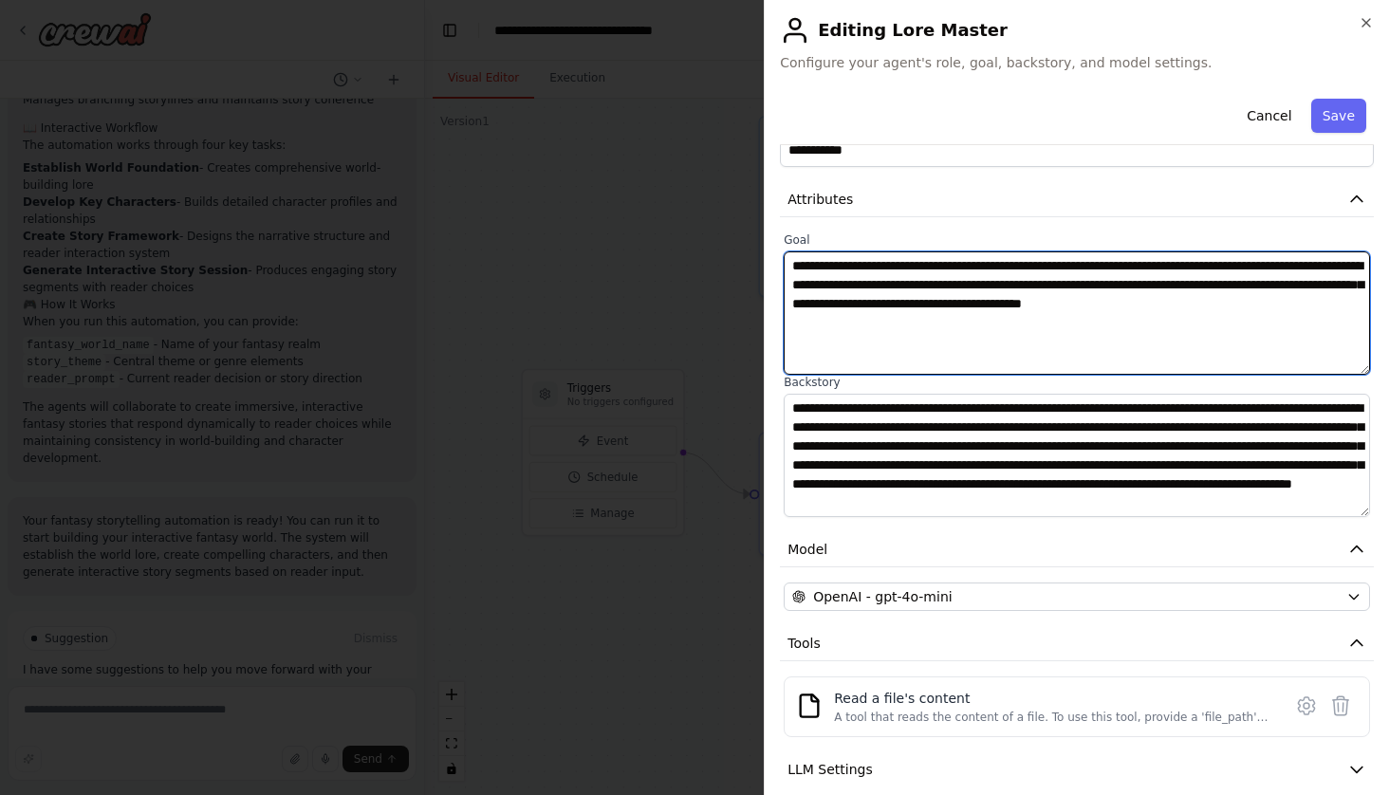
click at [1205, 340] on textarea "**********" at bounding box center [1076, 312] width 586 height 123
drag, startPoint x: 929, startPoint y: 286, endPoint x: 783, endPoint y: 286, distance: 145.1
click at [783, 286] on textarea "**********" at bounding box center [1076, 312] width 586 height 123
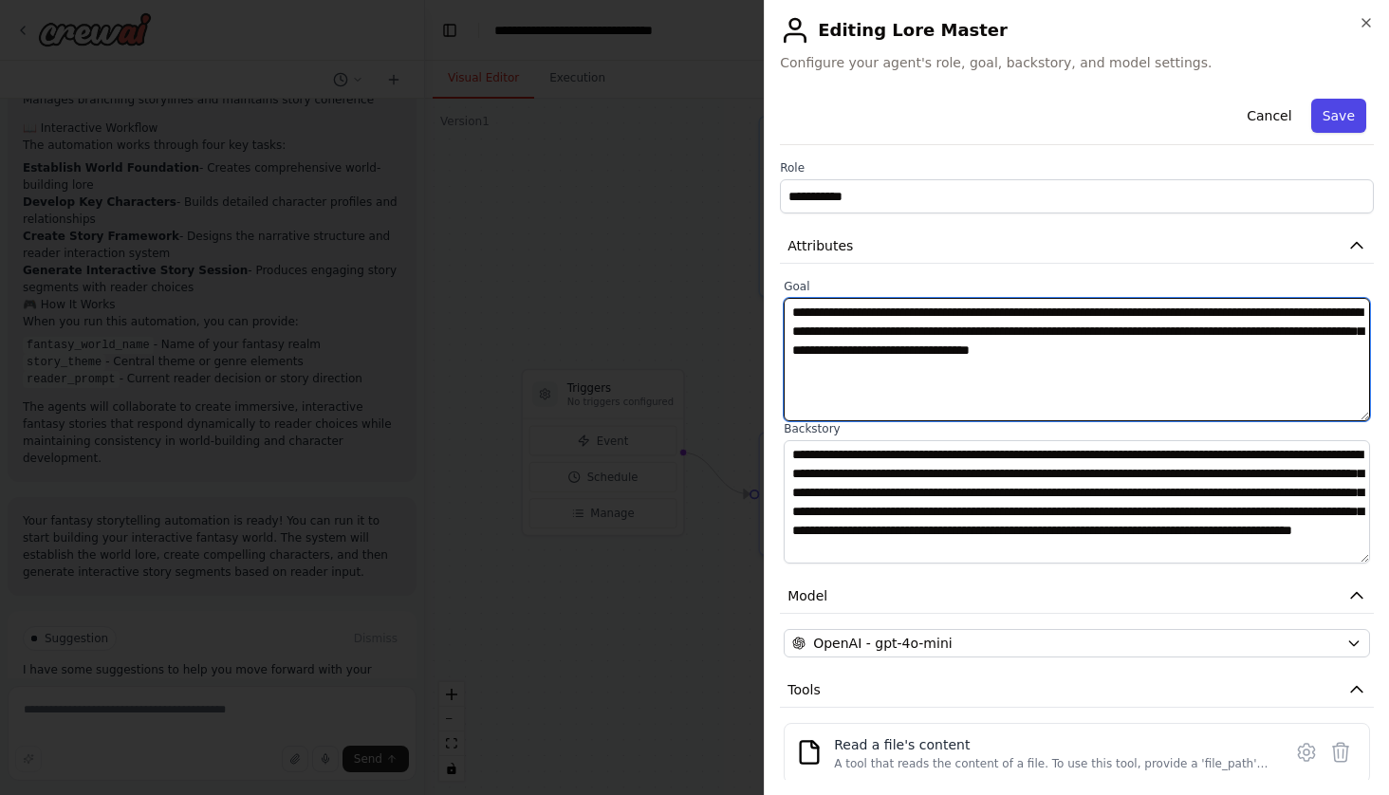
type textarea "**********"
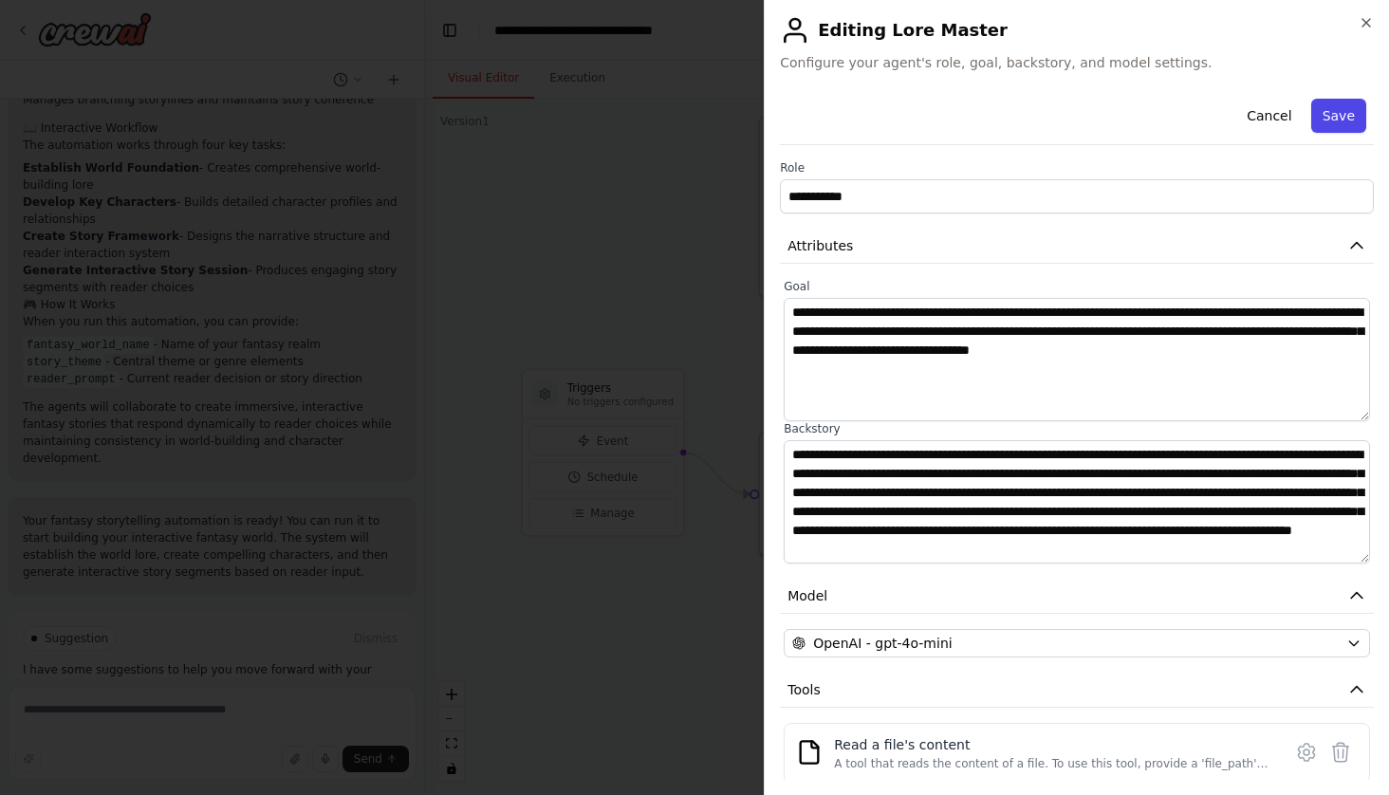
click at [1343, 115] on button "Save" at bounding box center [1338, 116] width 55 height 34
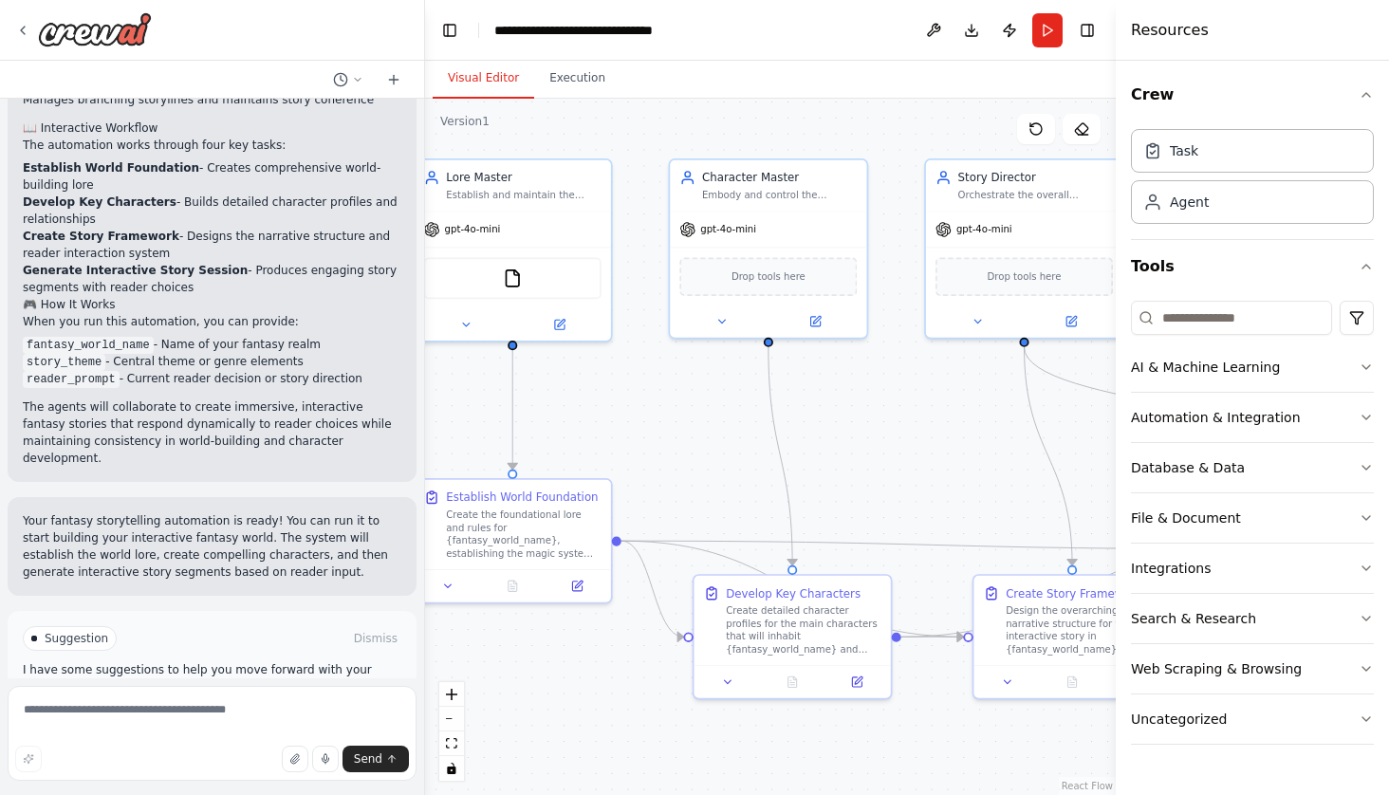
drag, startPoint x: 1007, startPoint y: 345, endPoint x: 661, endPoint y: 392, distance: 349.3
click at [661, 392] on div ".deletable-edge-delete-btn { width: 20px; height: 20px; border: 0px solid #ffff…" at bounding box center [770, 447] width 691 height 696
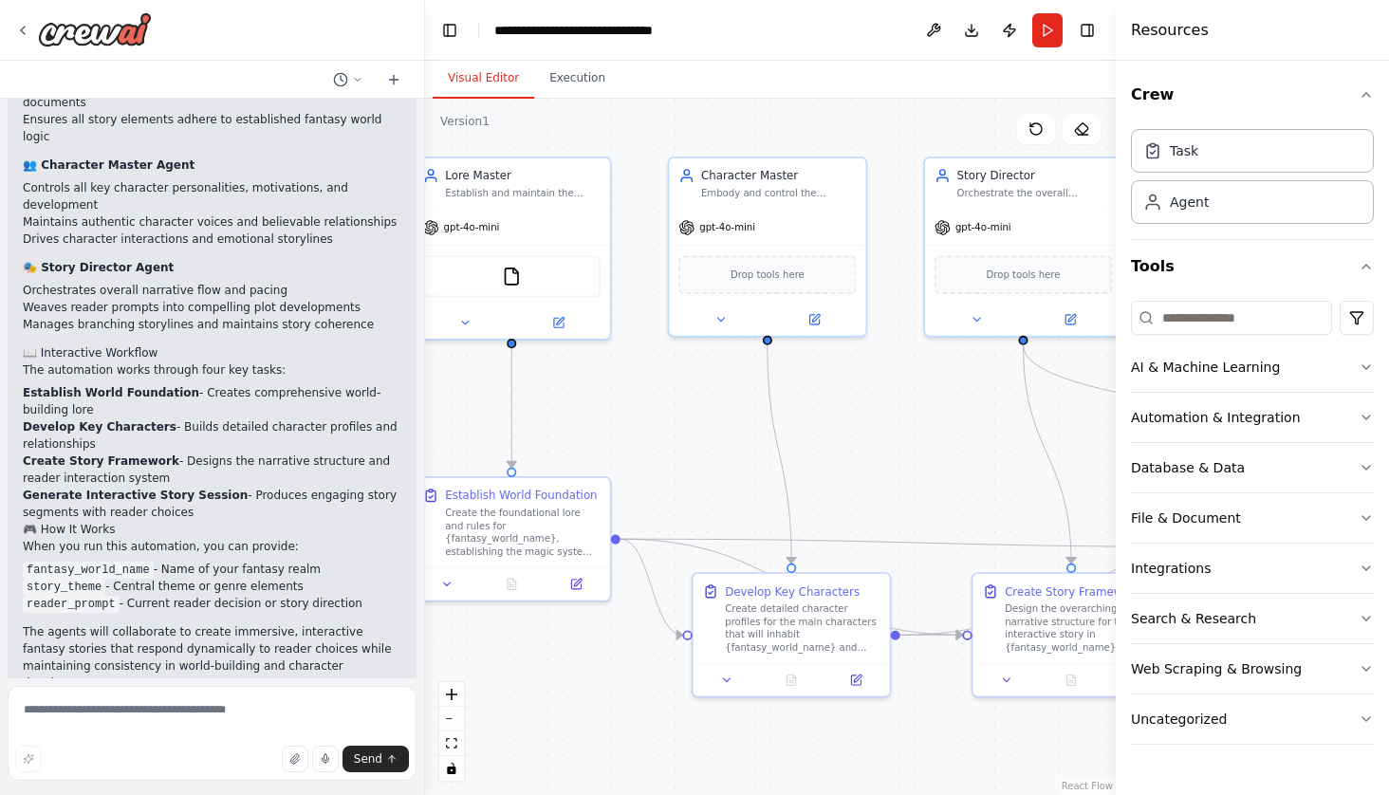
scroll to position [1066, 0]
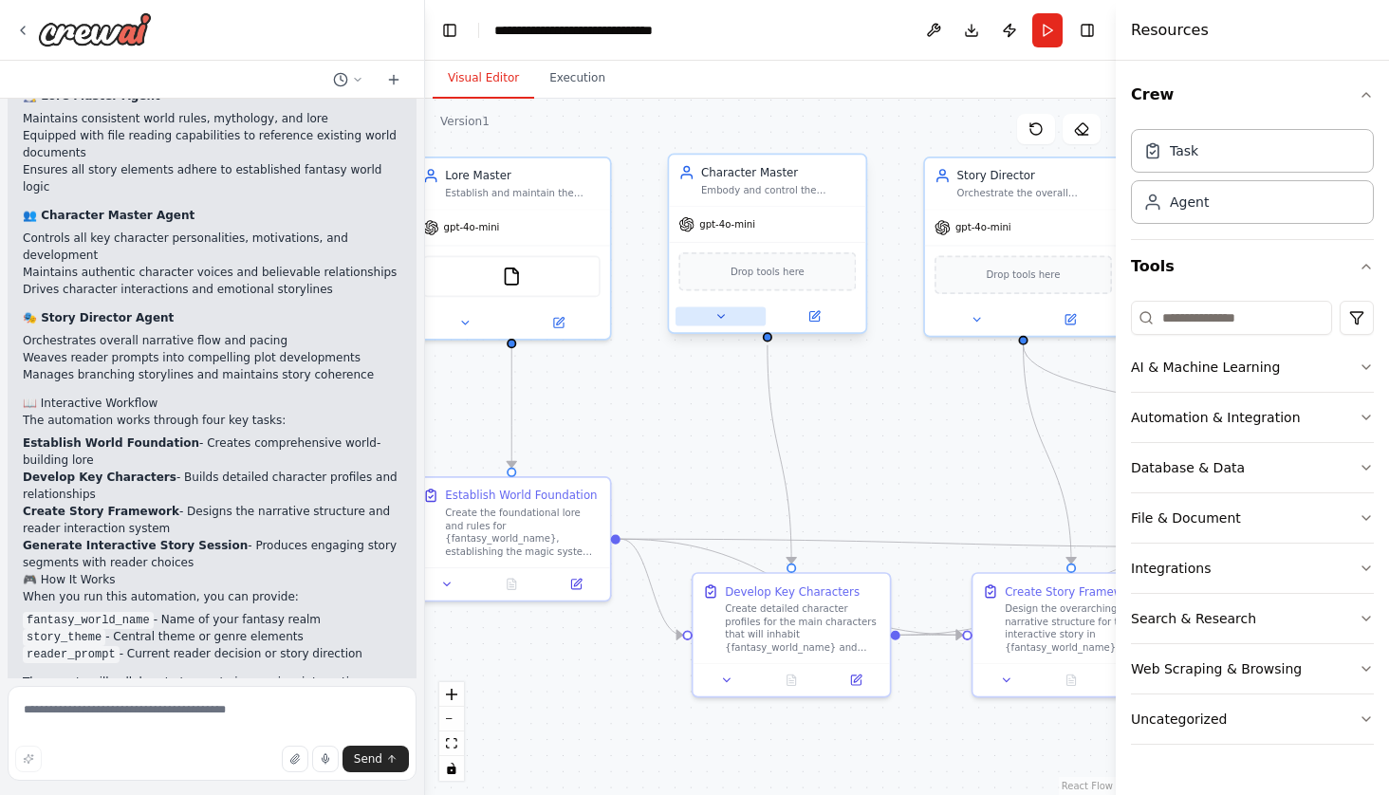
click at [724, 318] on icon at bounding box center [720, 316] width 12 height 12
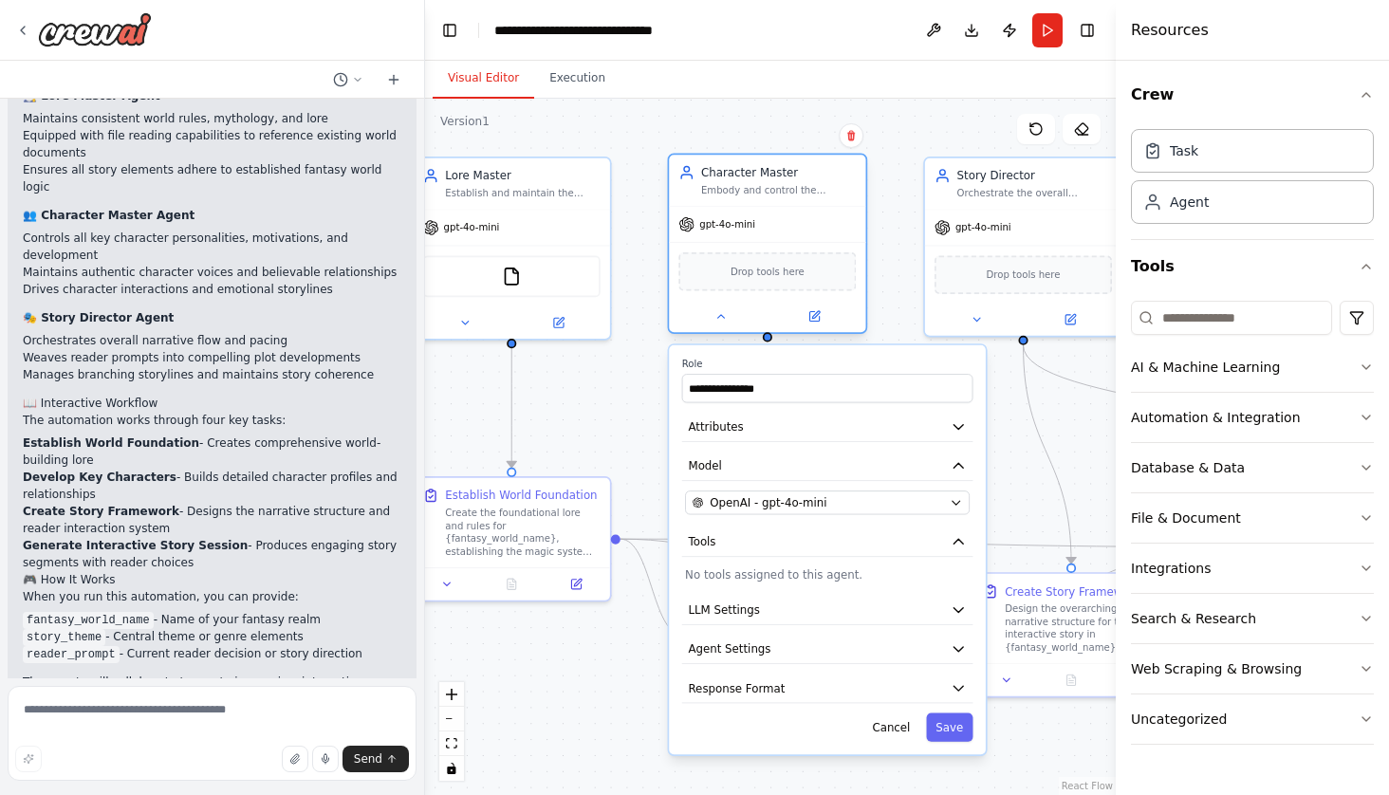
click at [858, 229] on div "gpt-4o-mini" at bounding box center [767, 224] width 196 height 35
click at [813, 40] on header "**********" at bounding box center [770, 30] width 691 height 61
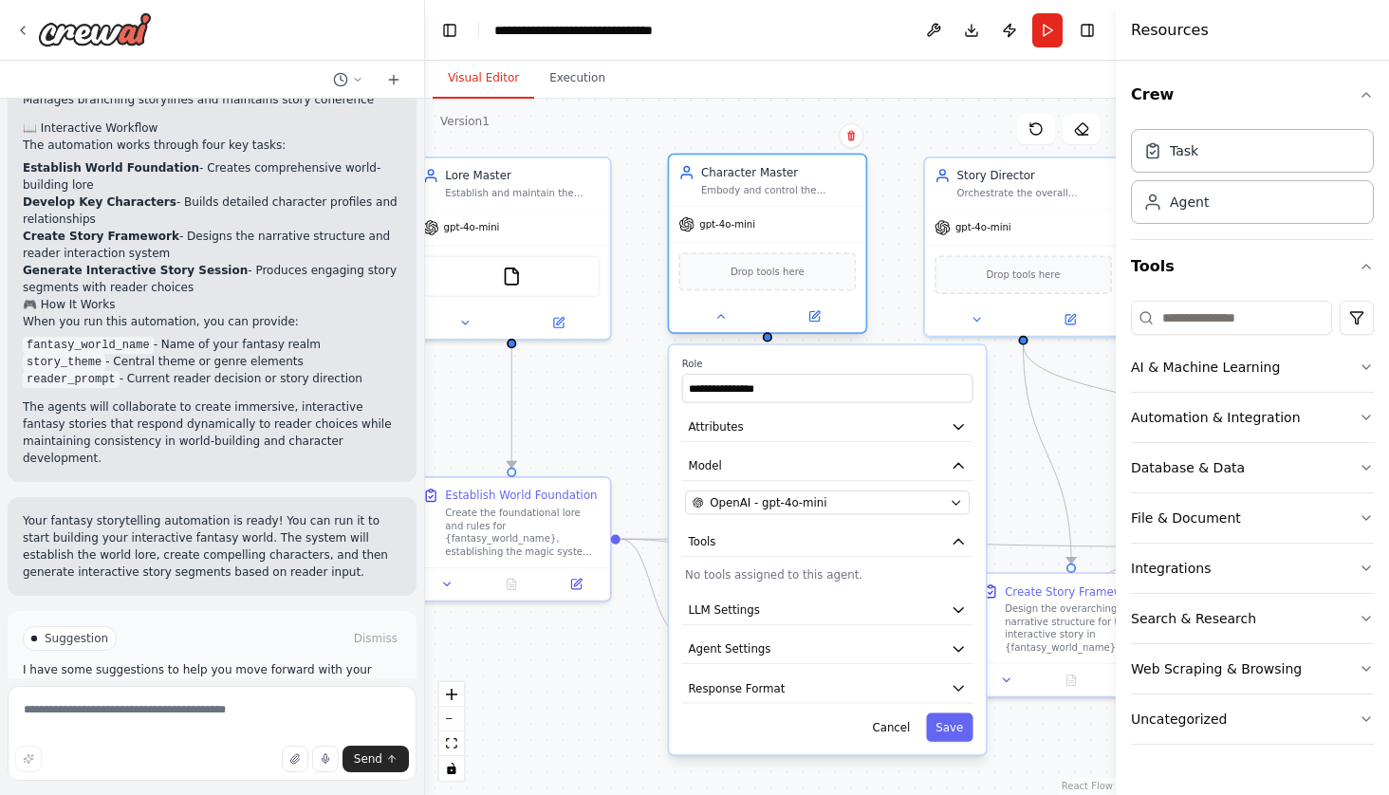
click at [790, 194] on div "Embody and control the personalities, motivations, relationships, and character…" at bounding box center [778, 190] width 155 height 12
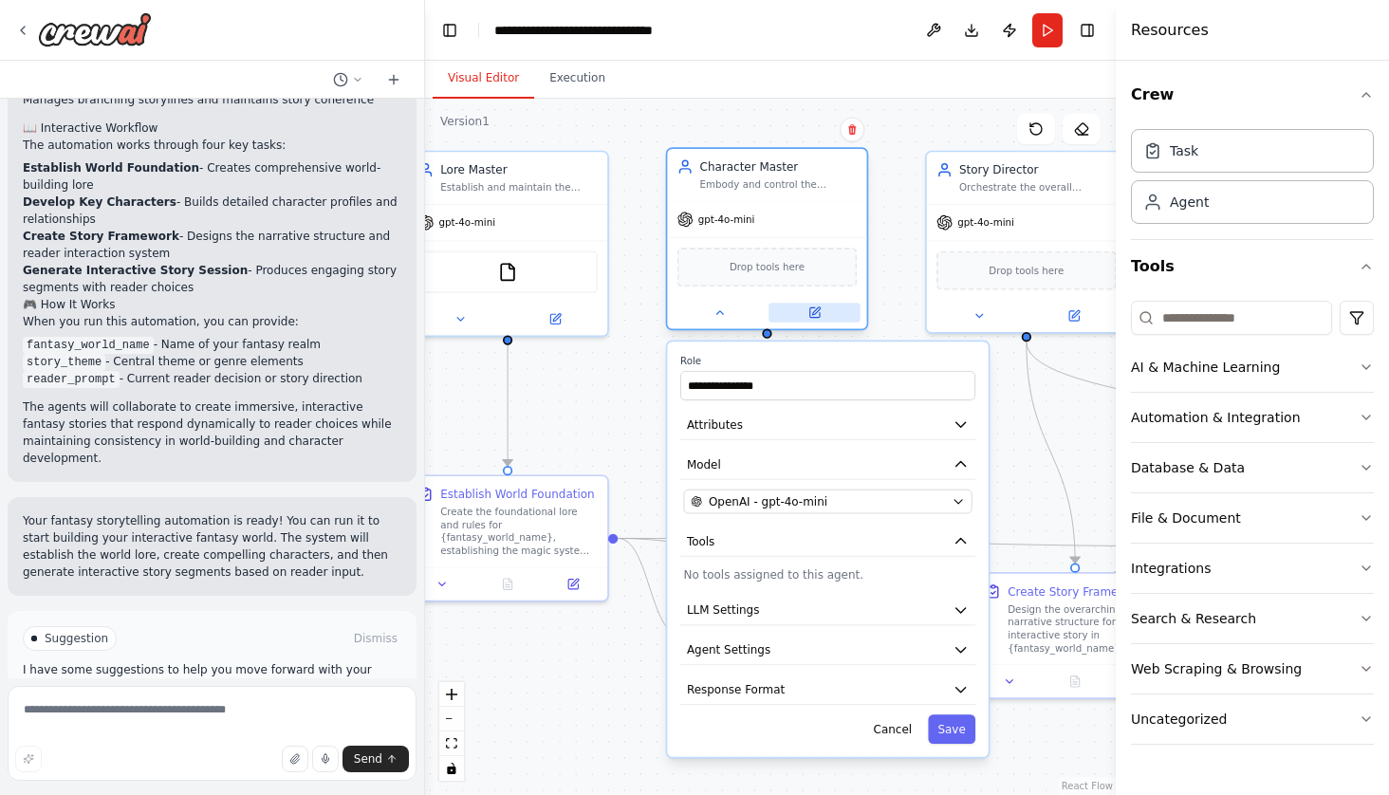
click at [819, 314] on icon at bounding box center [813, 311] width 9 height 9
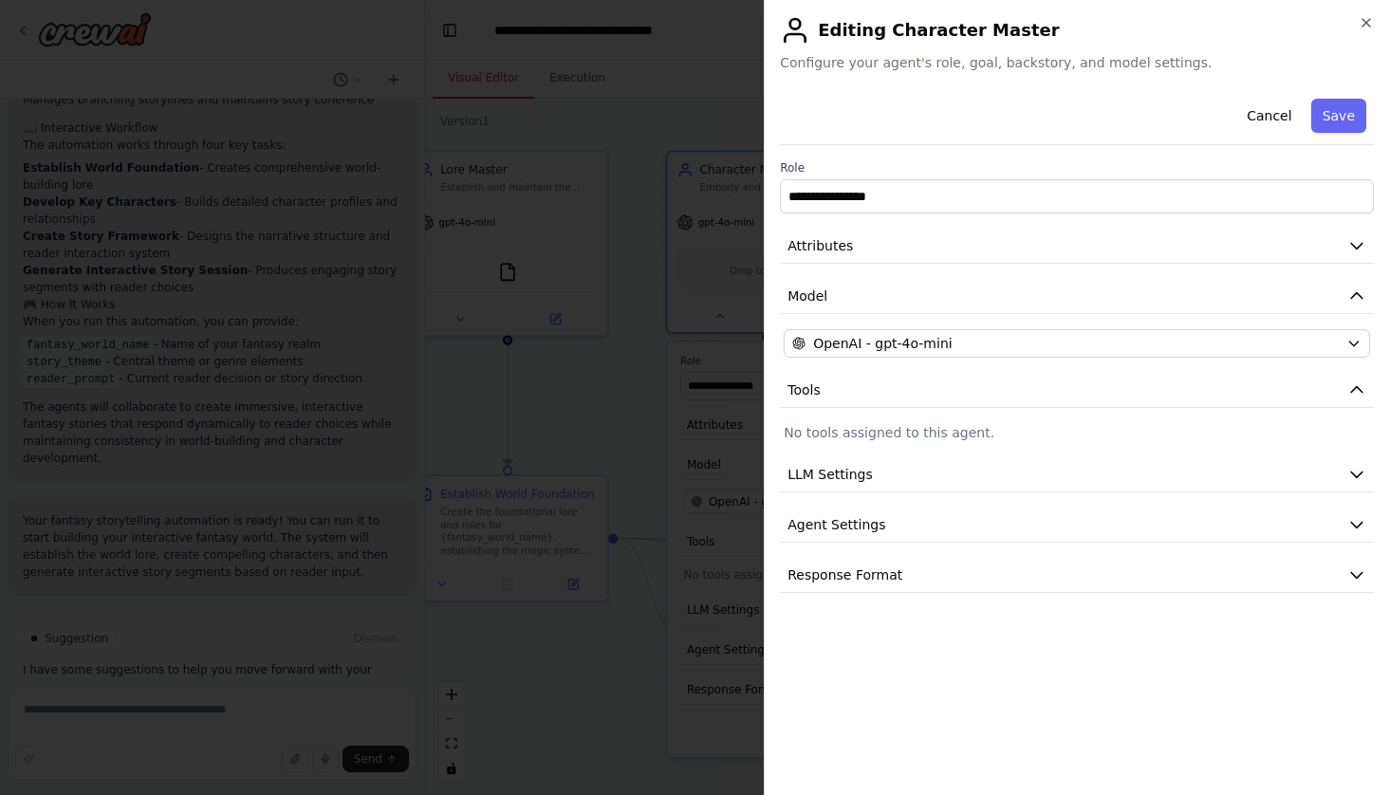
click at [927, 226] on div "**********" at bounding box center [1077, 342] width 594 height 502
click at [926, 242] on button "Attributes" at bounding box center [1077, 246] width 594 height 35
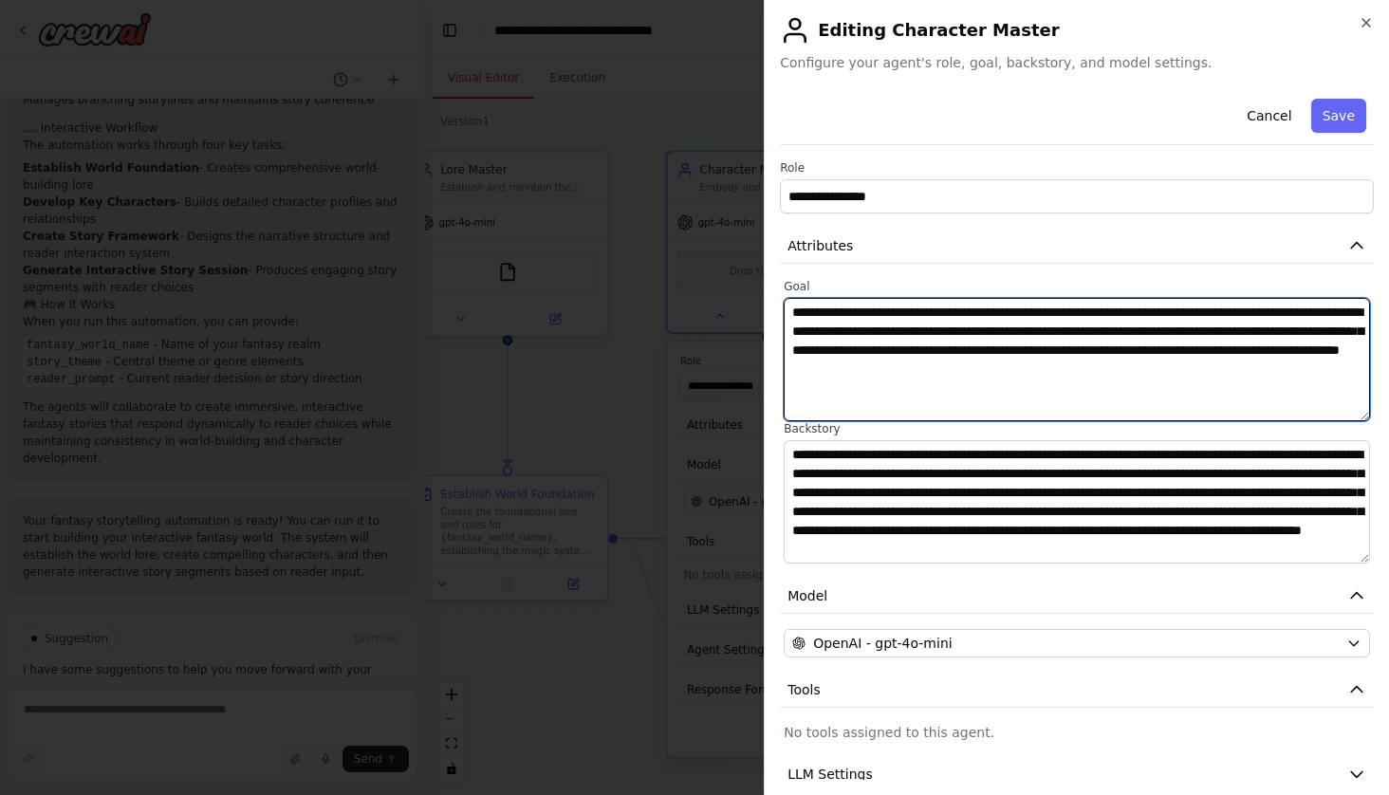
drag, startPoint x: 1066, startPoint y: 332, endPoint x: 932, endPoint y: 331, distance: 133.7
click at [932, 331] on textarea "**********" at bounding box center [1076, 359] width 586 height 123
type textarea "**********"
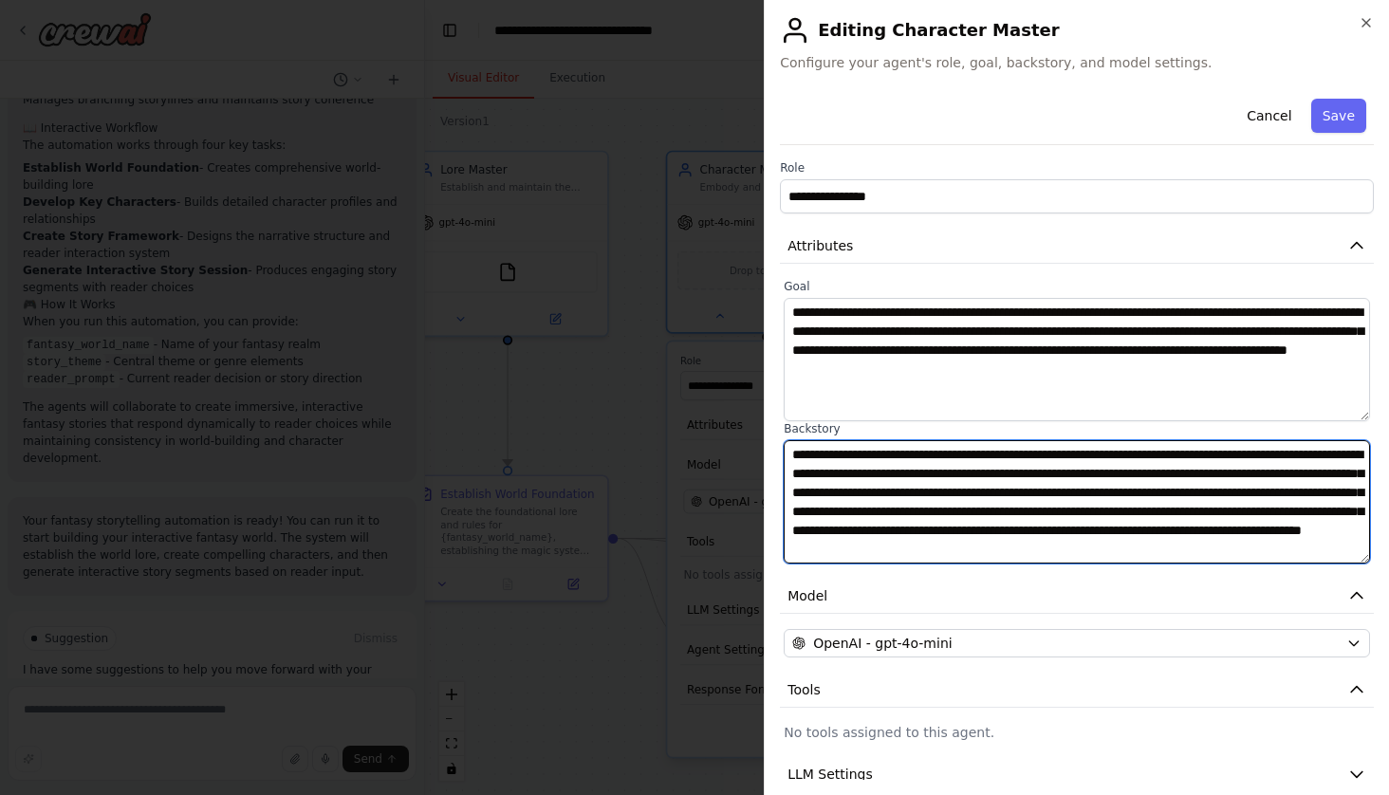
drag, startPoint x: 1079, startPoint y: 474, endPoint x: 946, endPoint y: 472, distance: 133.8
click at [946, 472] on textarea "**********" at bounding box center [1076, 501] width 586 height 123
type textarea "**********"
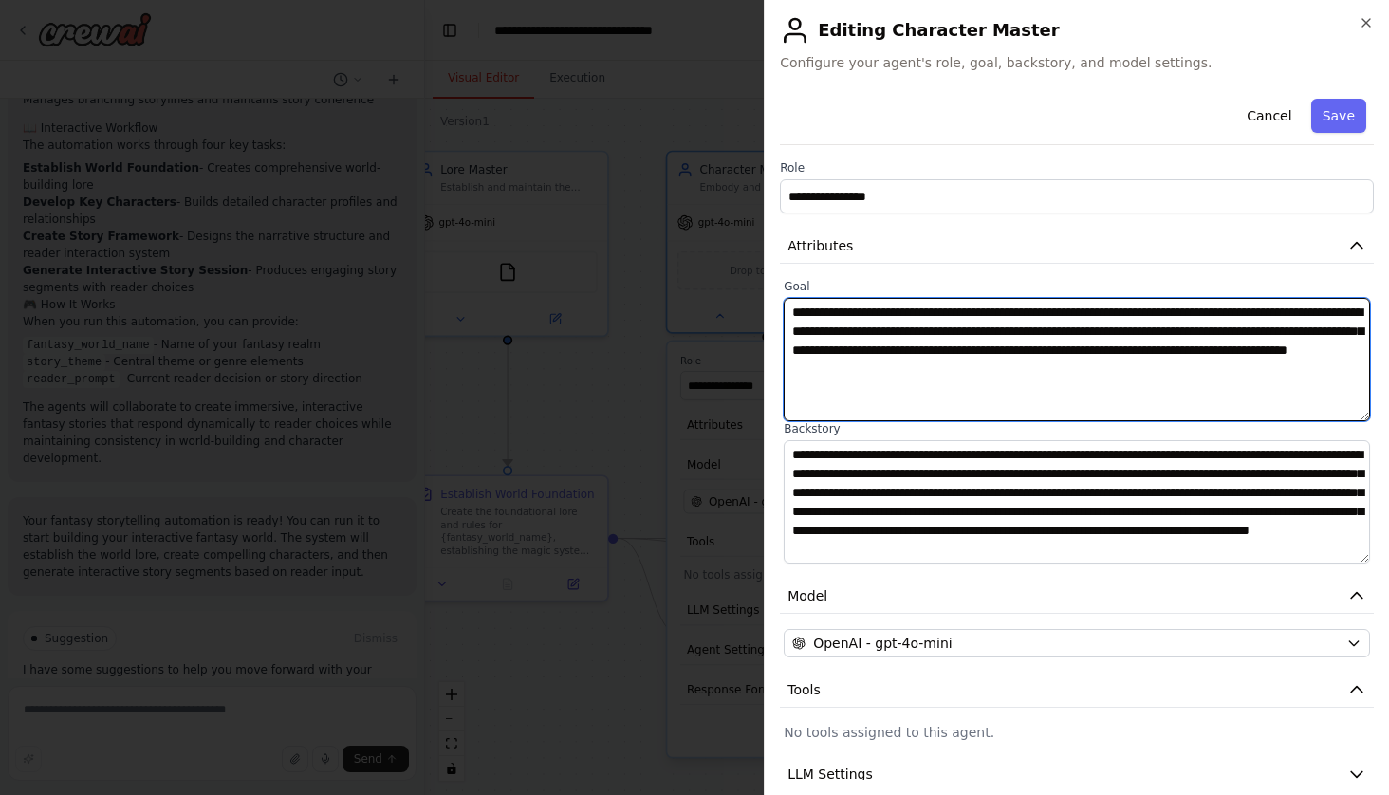
drag, startPoint x: 1069, startPoint y: 370, endPoint x: 982, endPoint y: 369, distance: 87.3
click at [982, 369] on textarea "**********" at bounding box center [1076, 359] width 586 height 123
drag, startPoint x: 931, startPoint y: 388, endPoint x: 842, endPoint y: 389, distance: 88.2
click at [840, 390] on textarea "**********" at bounding box center [1076, 359] width 586 height 123
click at [868, 389] on textarea "**********" at bounding box center [1076, 359] width 586 height 123
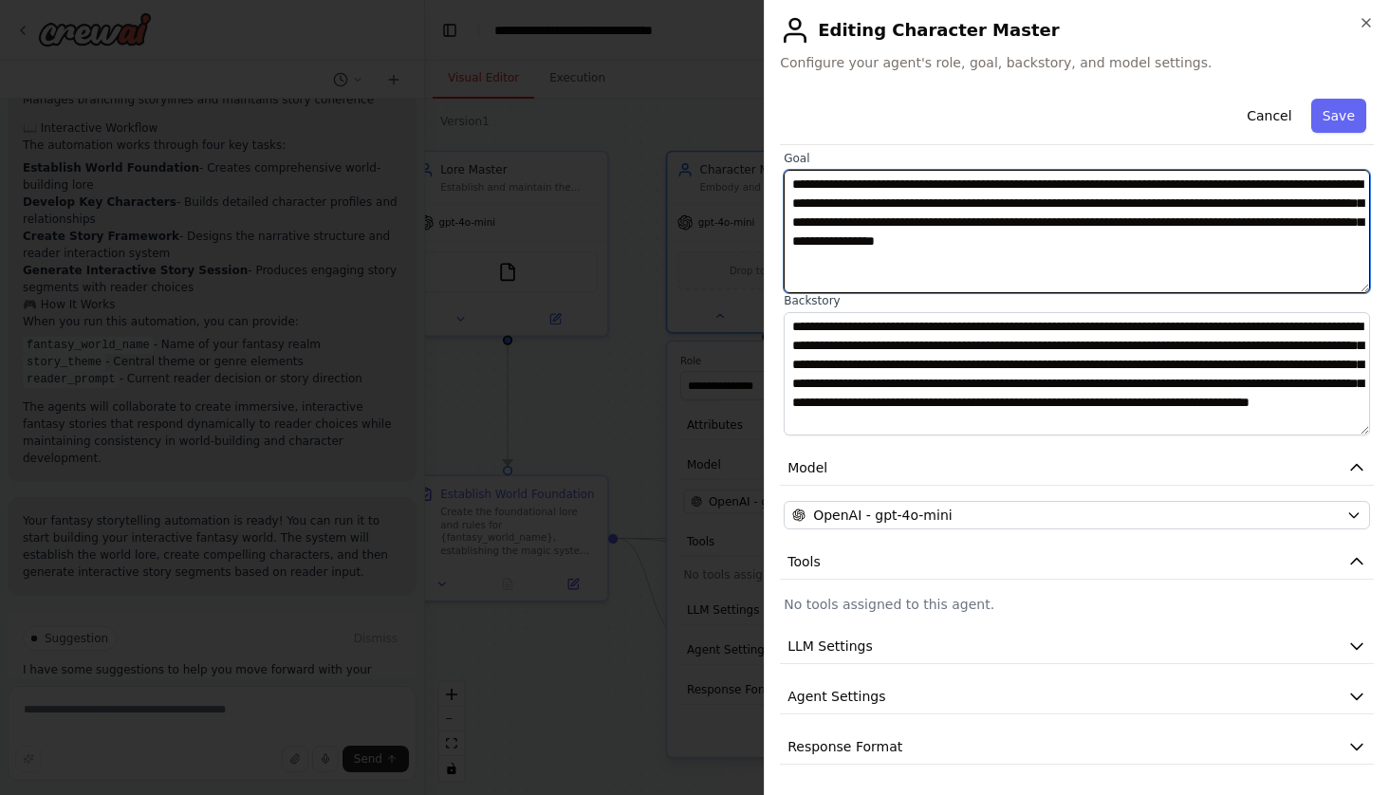
scroll to position [128, 0]
type textarea "**********"
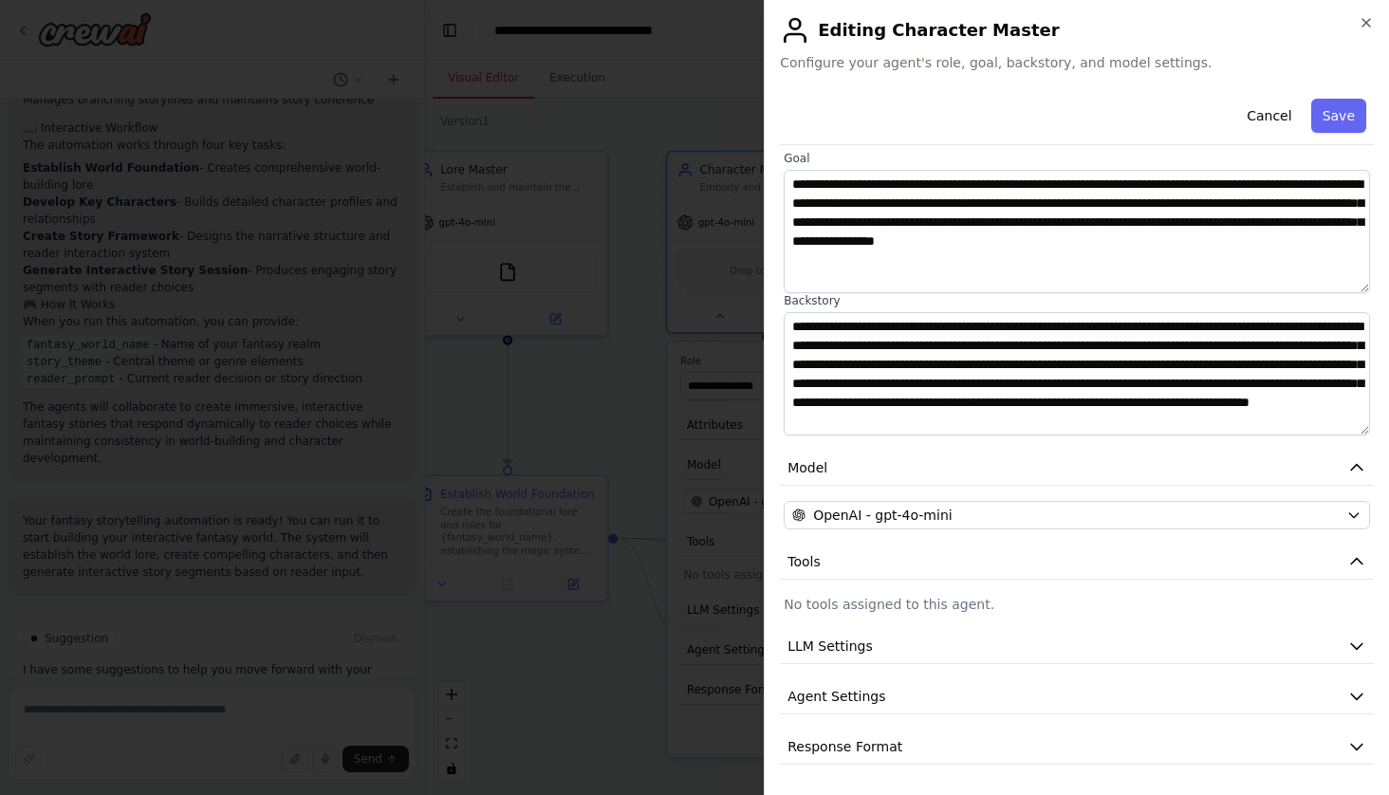
click at [890, 605] on p "No tools assigned to this agent." at bounding box center [1076, 604] width 586 height 19
click at [914, 572] on button "Tools" at bounding box center [1077, 561] width 594 height 35
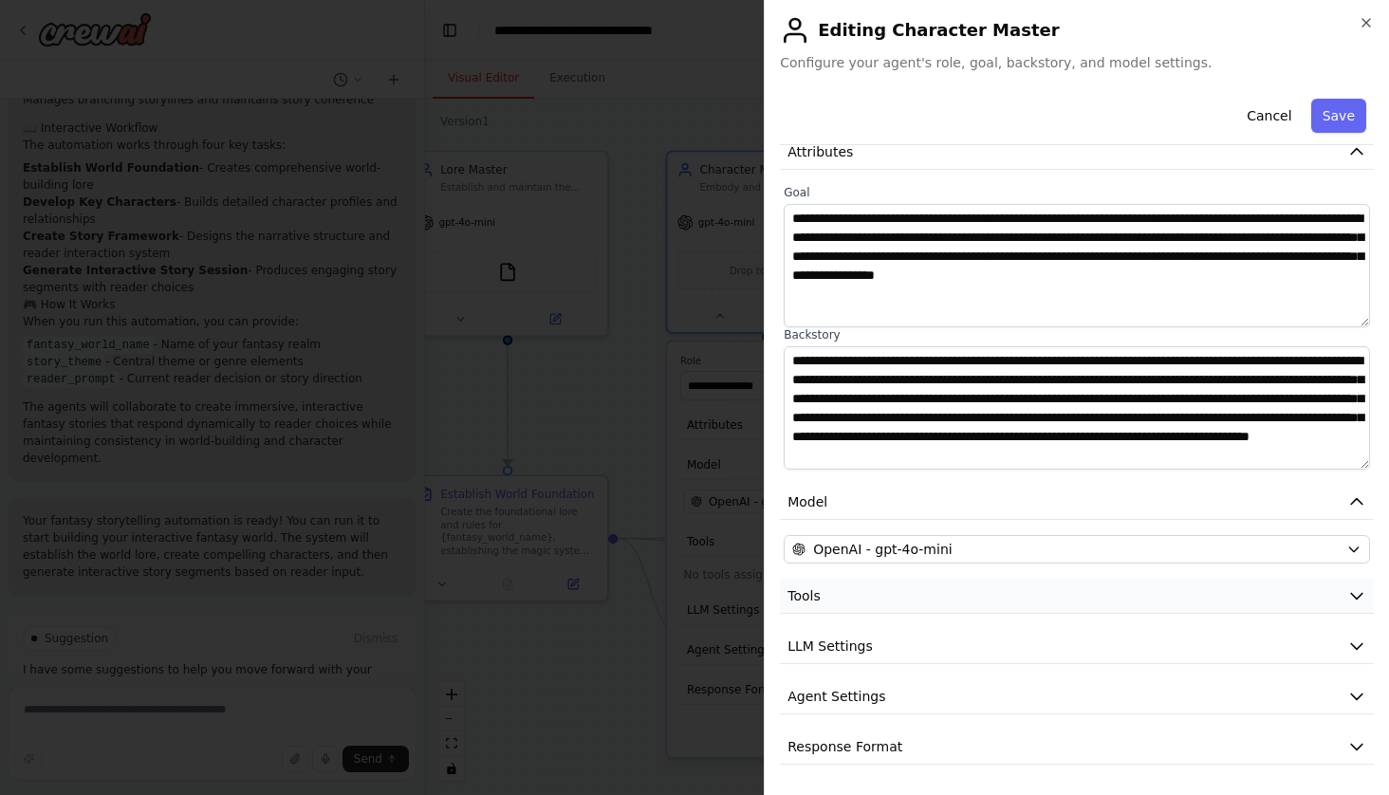
click at [821, 603] on button "Tools" at bounding box center [1077, 596] width 594 height 35
click at [843, 635] on p "No tools assigned to this agent." at bounding box center [1076, 638] width 586 height 19
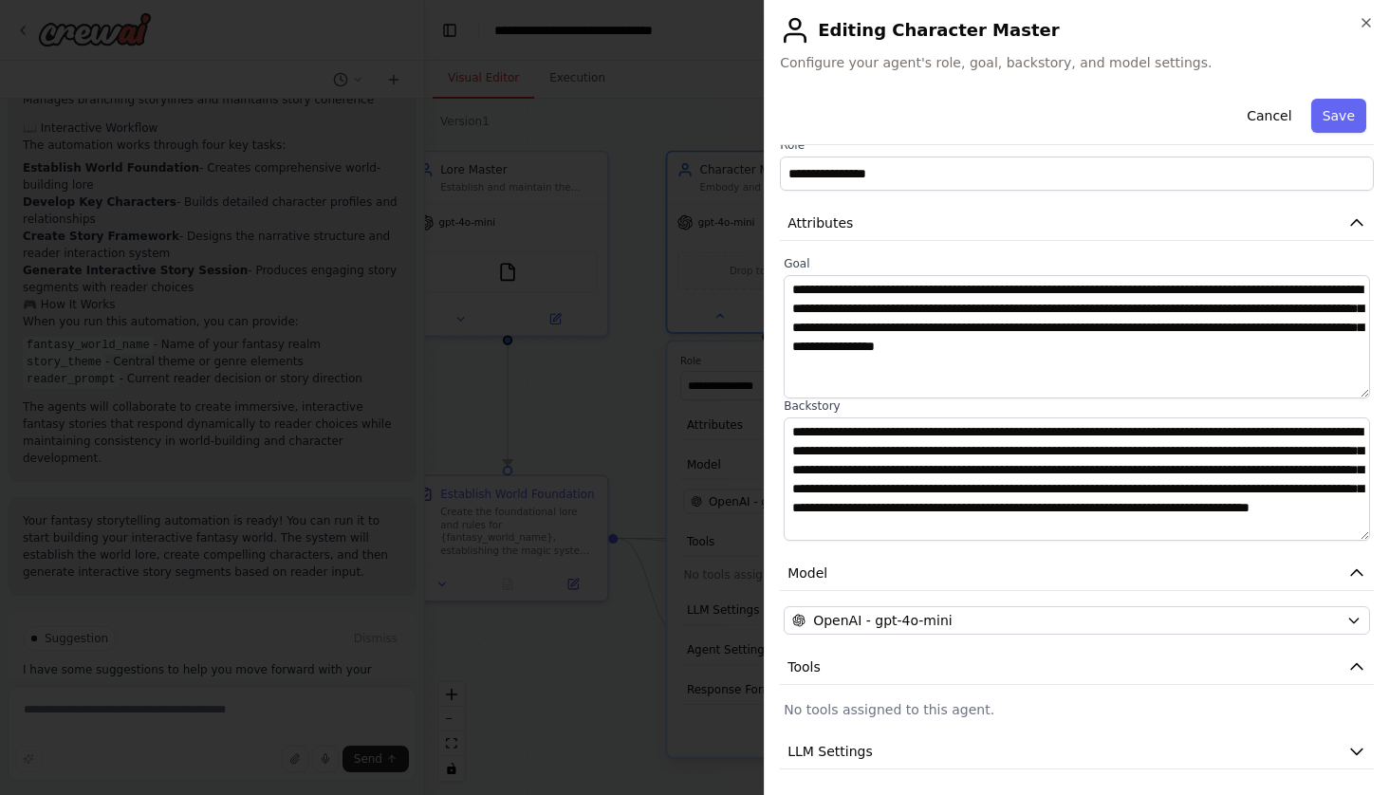
scroll to position [0, 0]
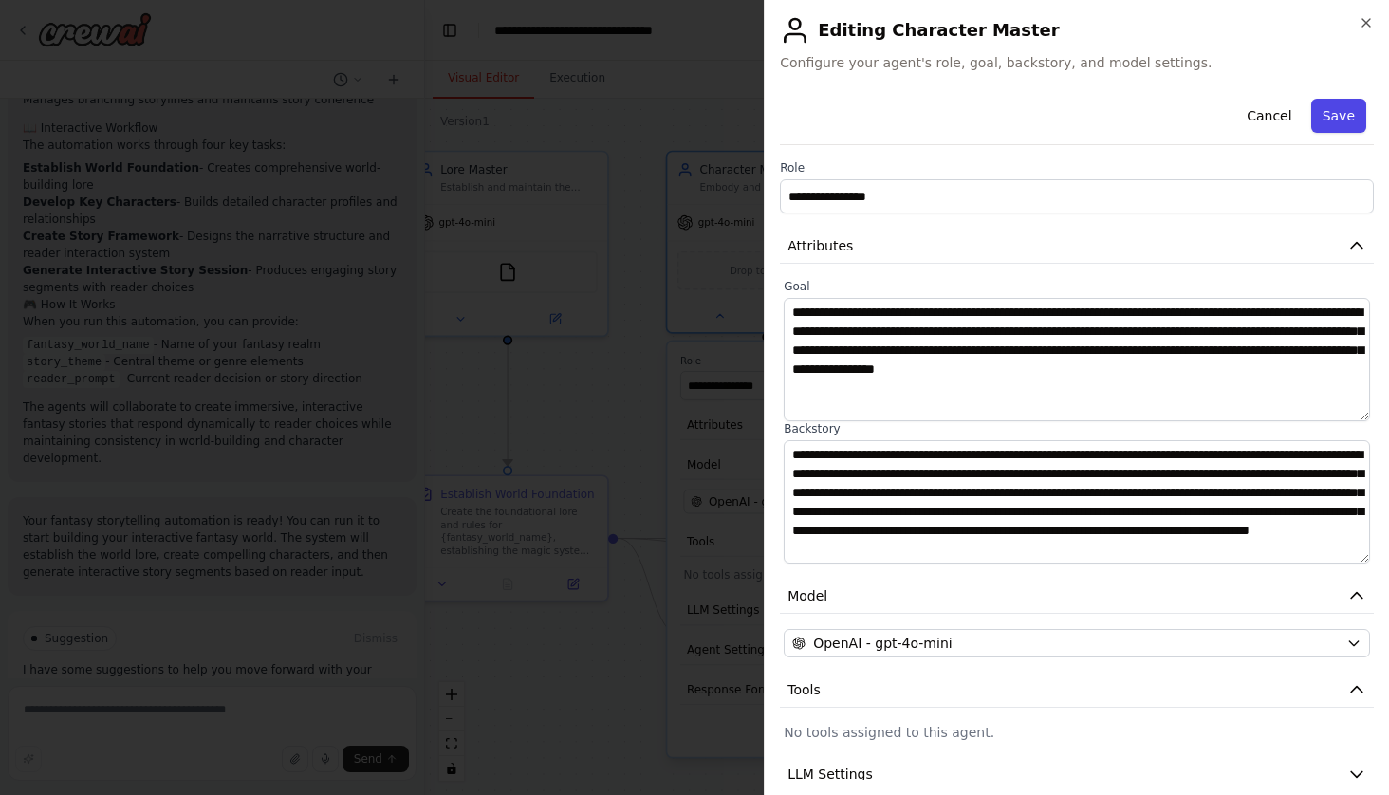
click at [1341, 120] on button "Save" at bounding box center [1338, 116] width 55 height 34
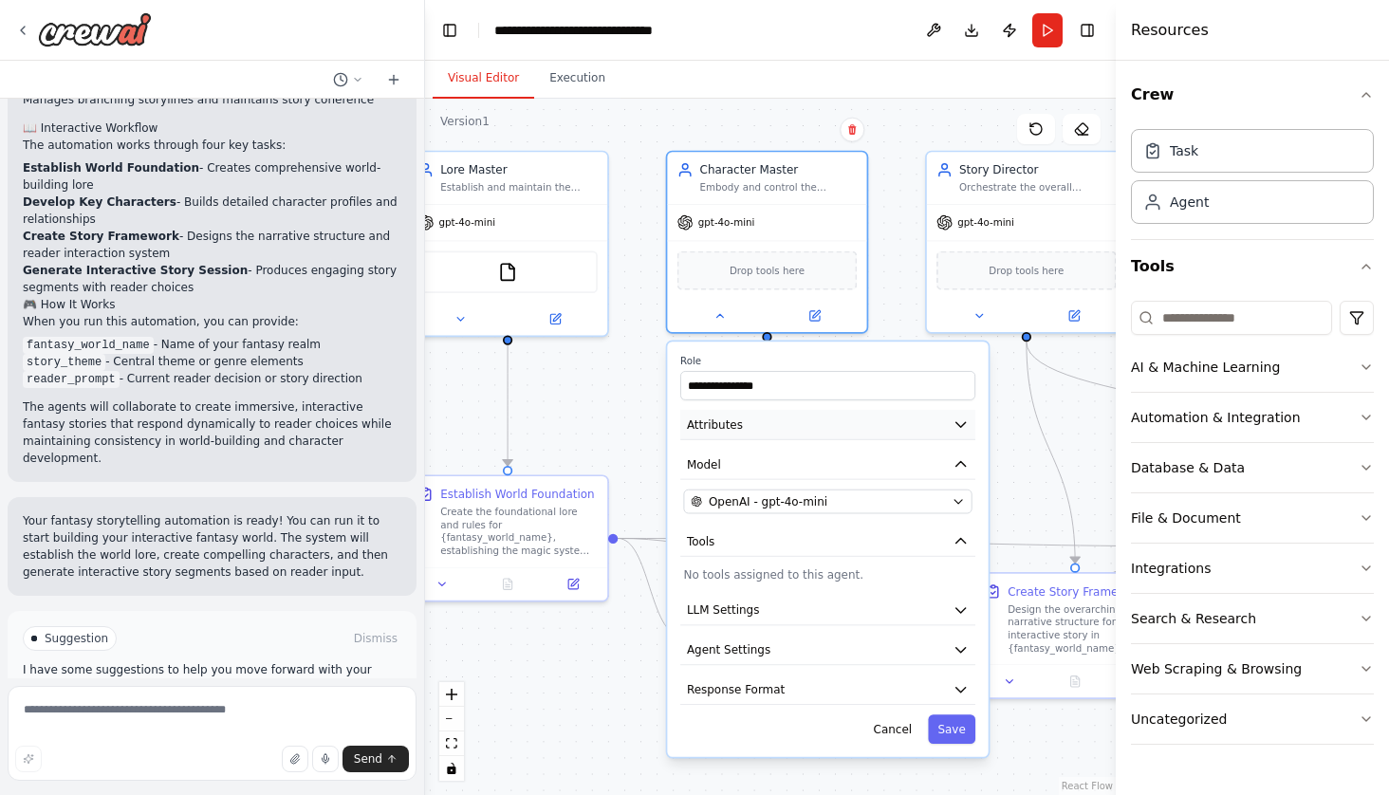
click at [824, 421] on button "Attributes" at bounding box center [827, 425] width 295 height 30
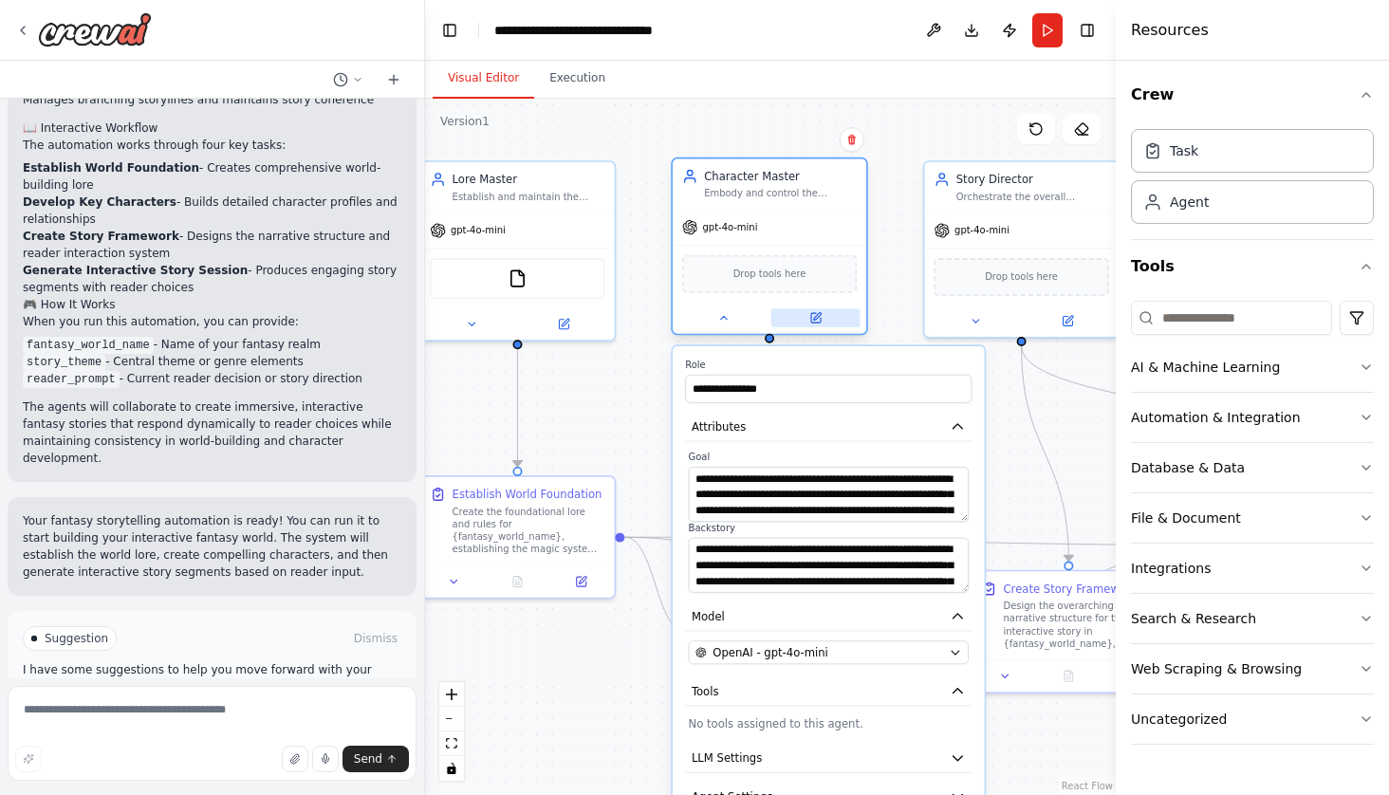
click at [818, 315] on icon at bounding box center [817, 317] width 8 height 8
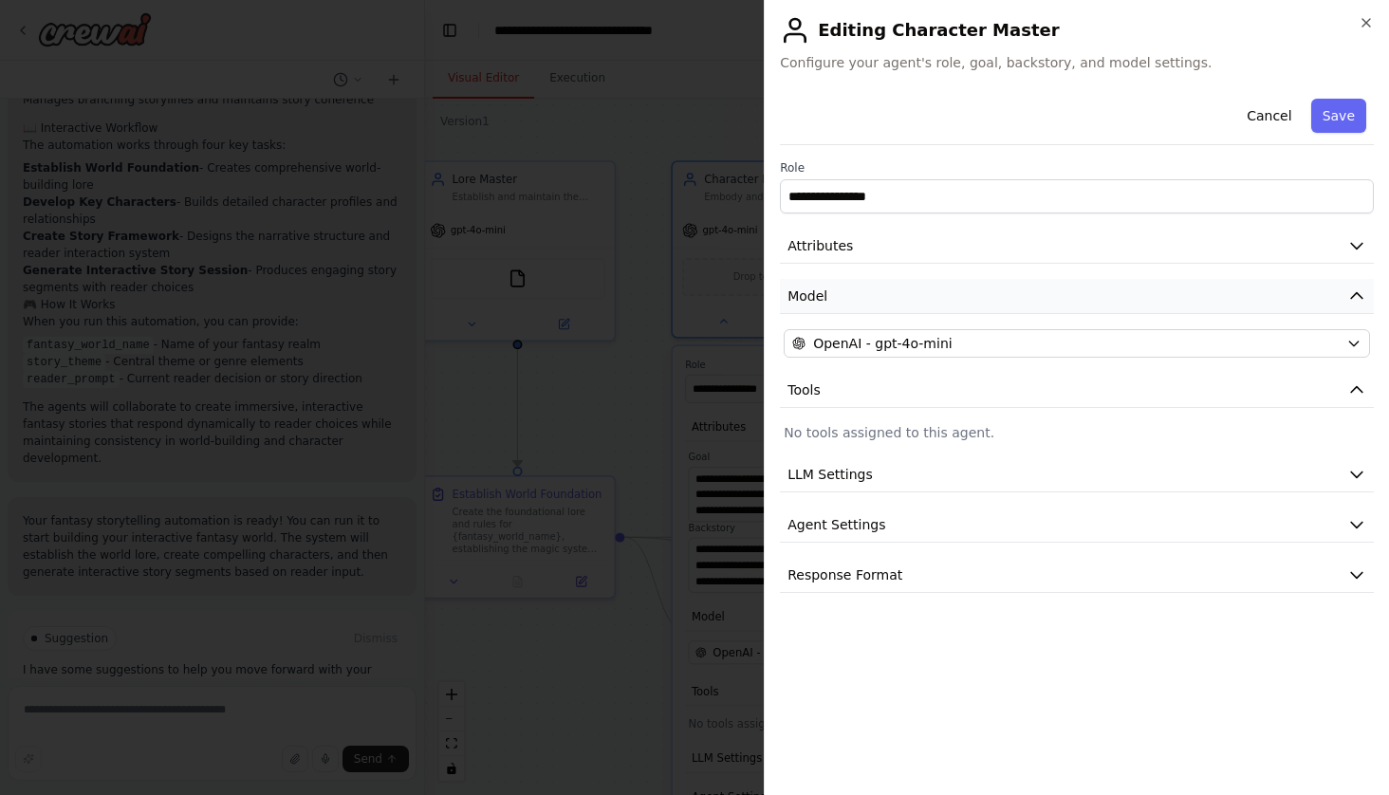
click at [948, 292] on button "Model" at bounding box center [1077, 296] width 594 height 35
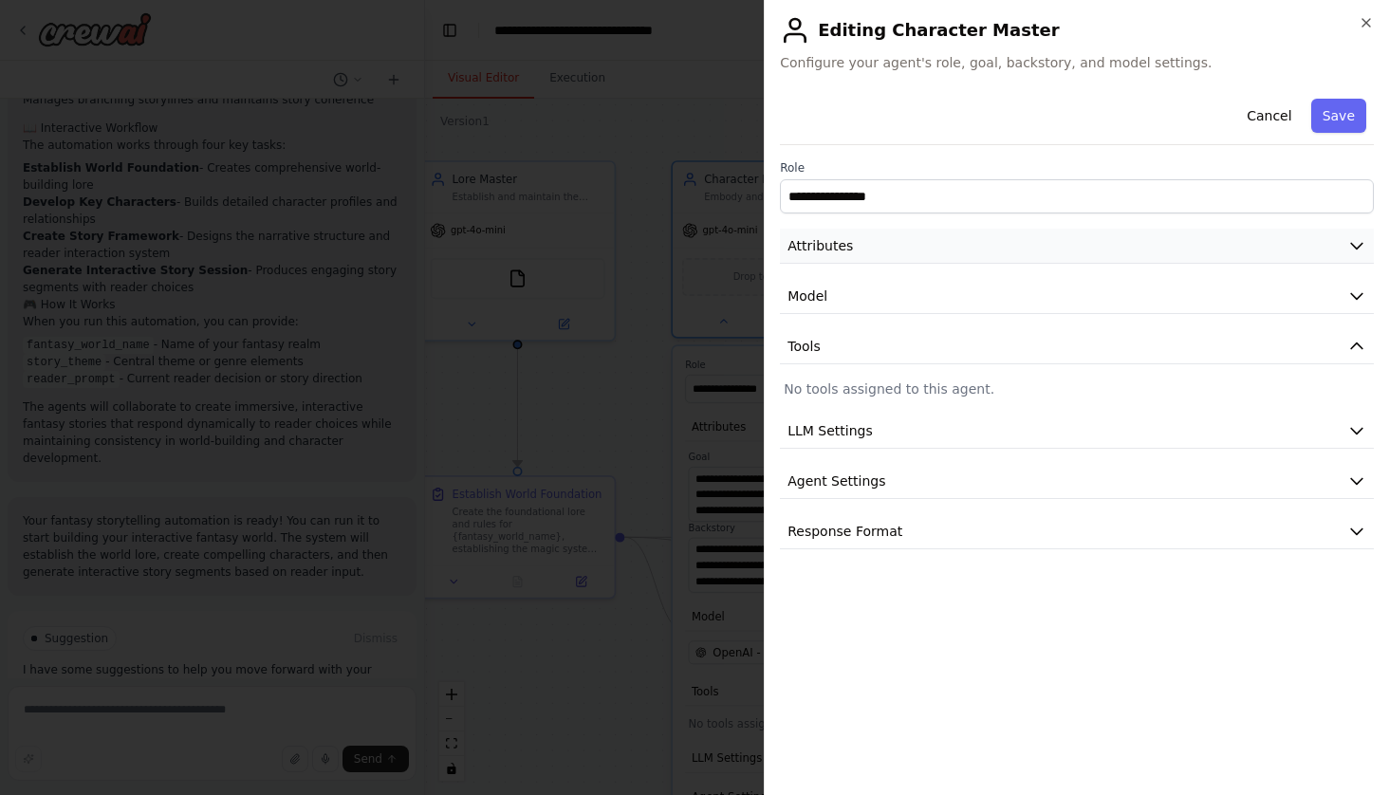
click at [940, 261] on button "Attributes" at bounding box center [1077, 246] width 594 height 35
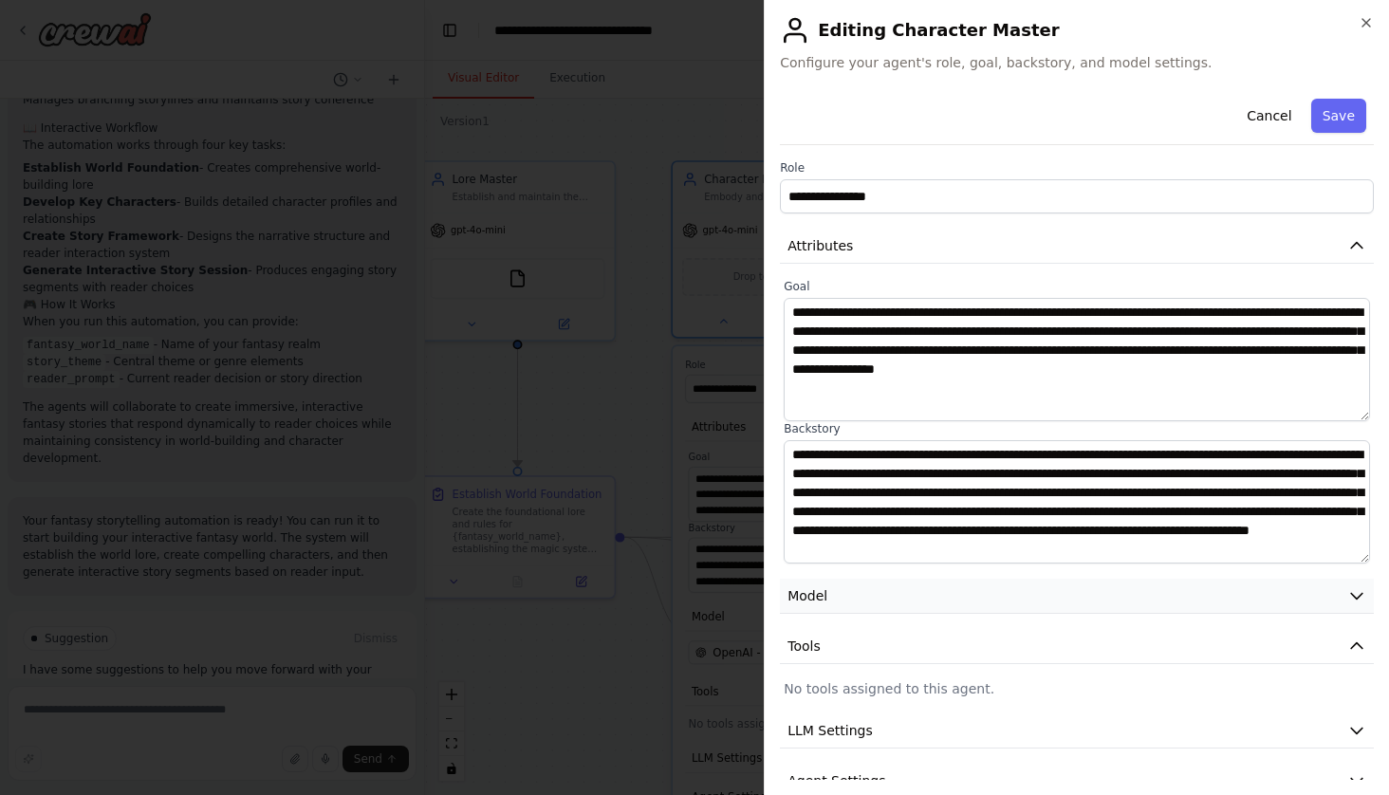
click at [830, 596] on button "Model" at bounding box center [1077, 596] width 594 height 35
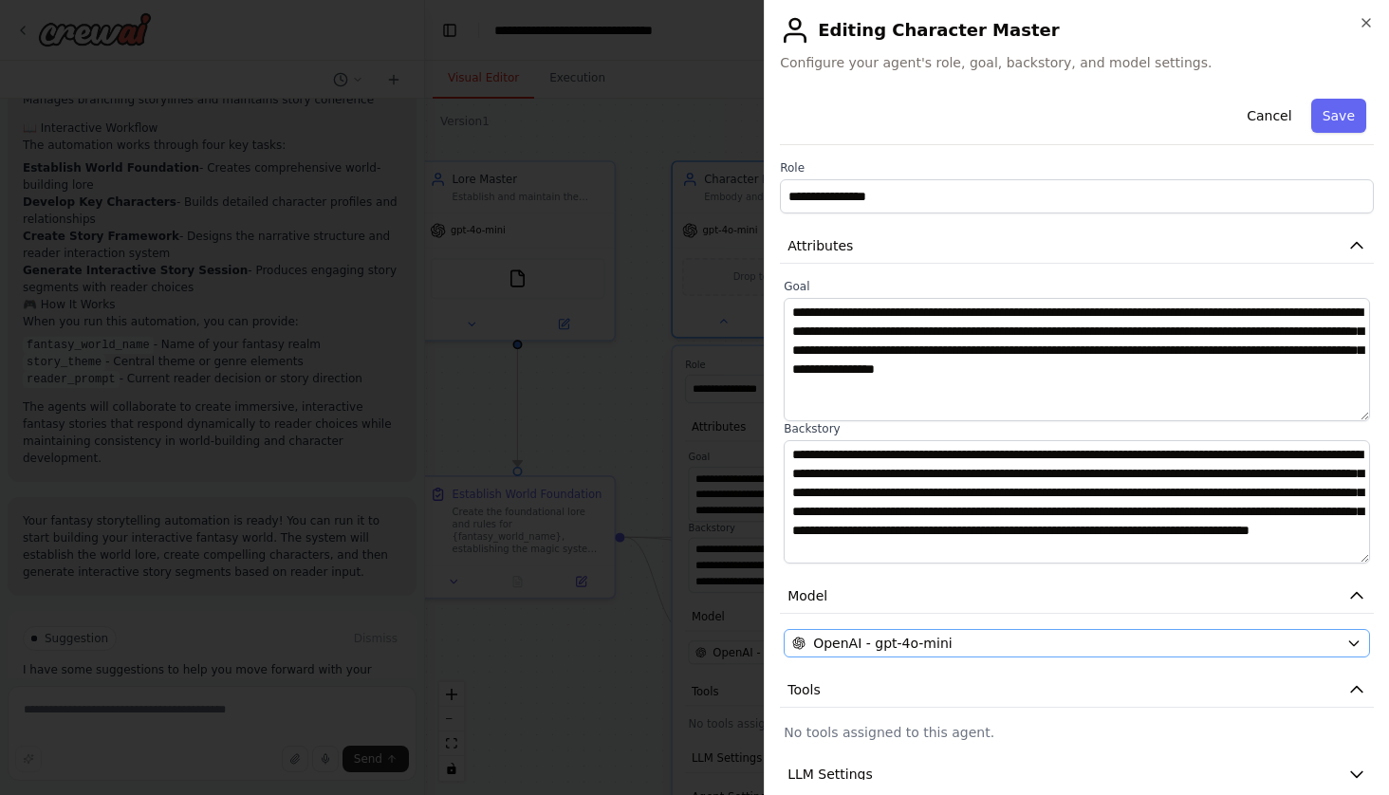
click at [1355, 648] on icon "button" at bounding box center [1353, 643] width 15 height 15
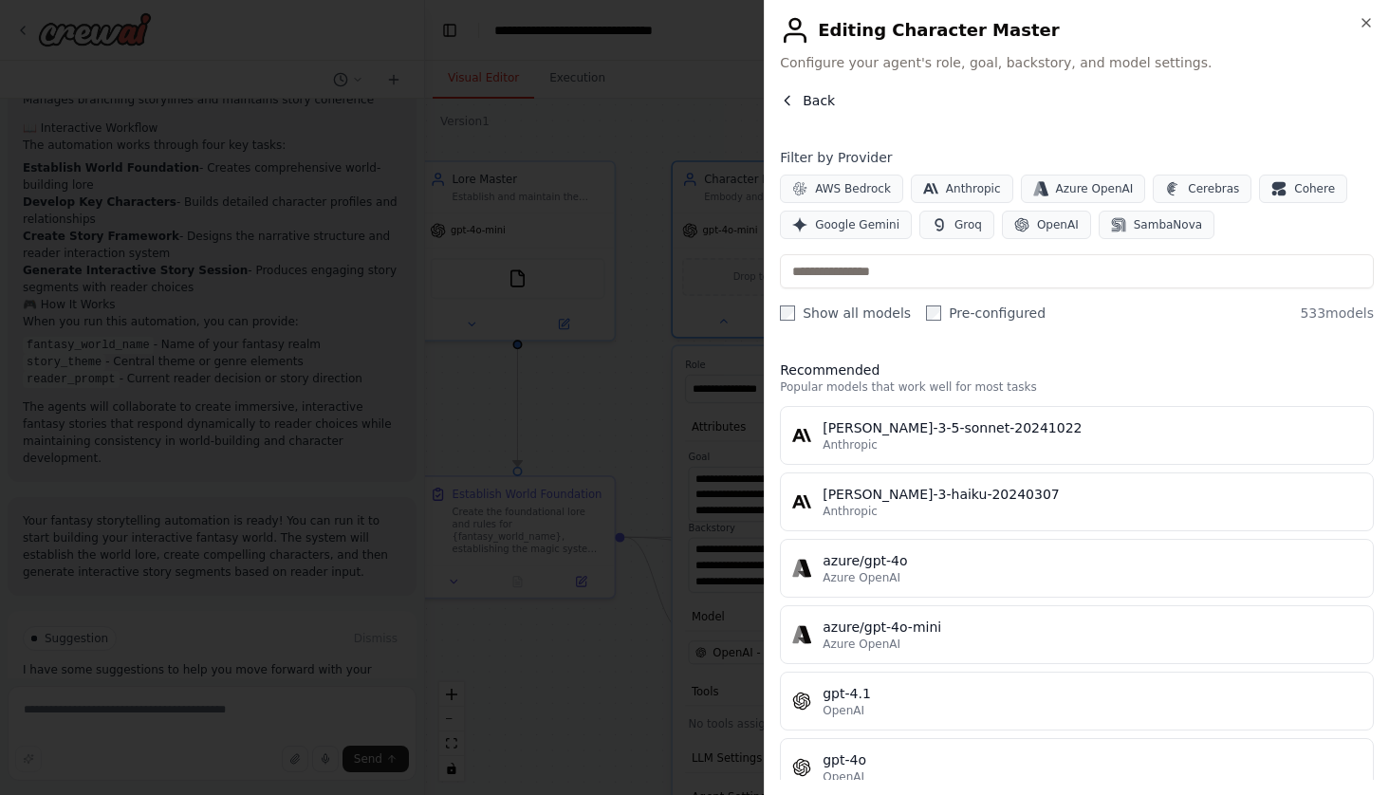
click at [826, 104] on span "Back" at bounding box center [818, 100] width 32 height 19
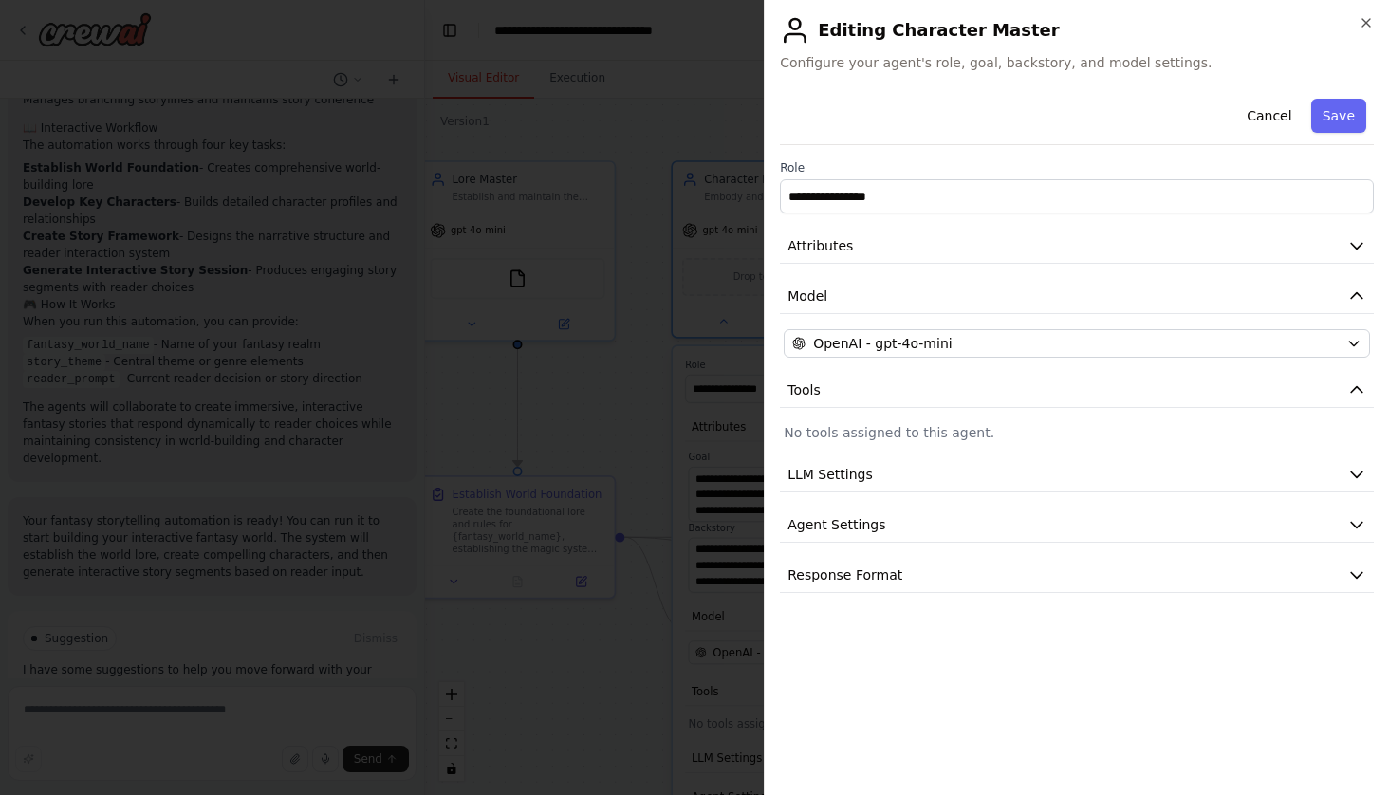
click at [843, 264] on div "**********" at bounding box center [1077, 342] width 594 height 502
click at [849, 240] on span "Attributes" at bounding box center [819, 245] width 65 height 19
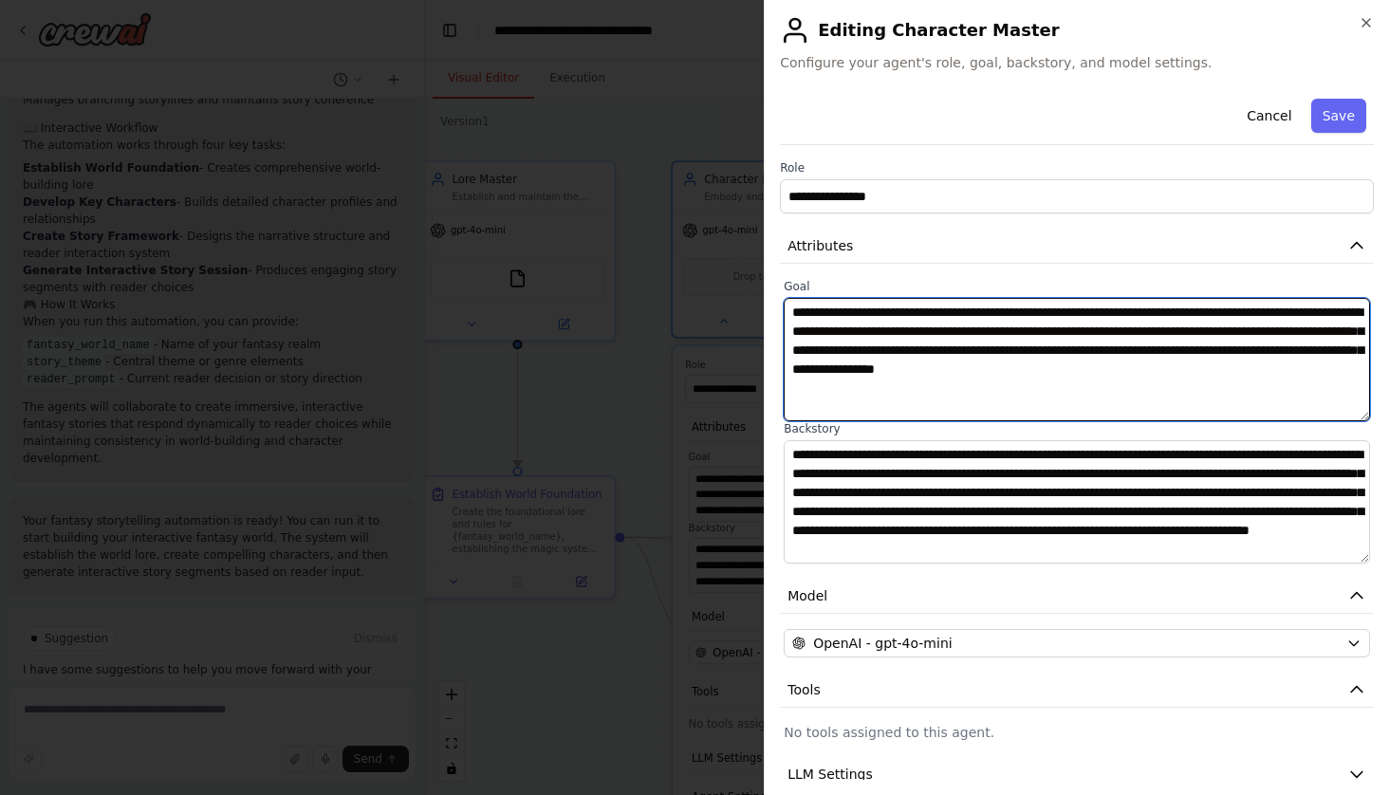
drag, startPoint x: 1281, startPoint y: 370, endPoint x: 1004, endPoint y: 373, distance: 277.9
click at [1004, 373] on textarea "**********" at bounding box center [1076, 359] width 586 height 123
click at [999, 371] on textarea "**********" at bounding box center [1076, 359] width 586 height 123
click at [1225, 371] on textarea "**********" at bounding box center [1076, 359] width 586 height 123
type textarea "**********"
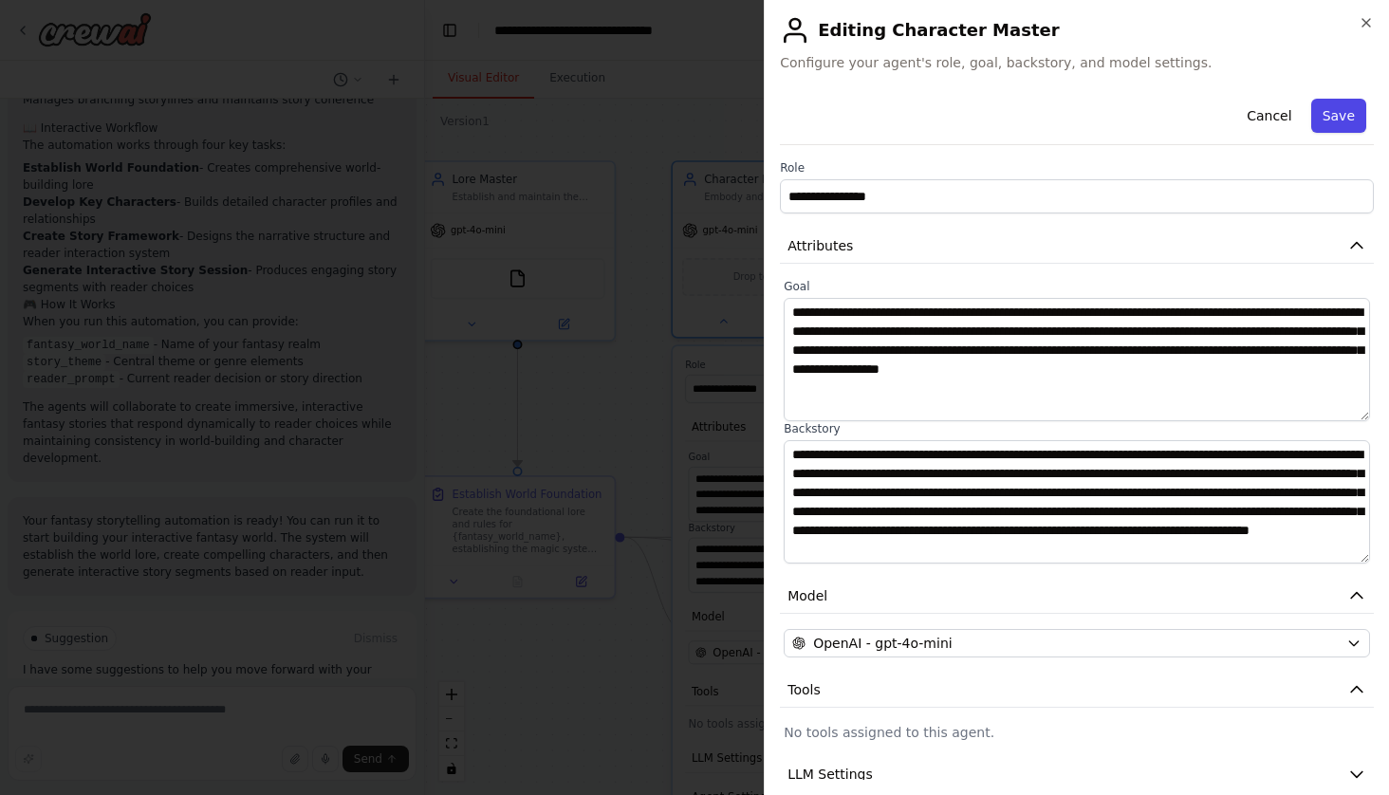
click at [1330, 111] on button "Save" at bounding box center [1338, 116] width 55 height 34
type textarea "**********"
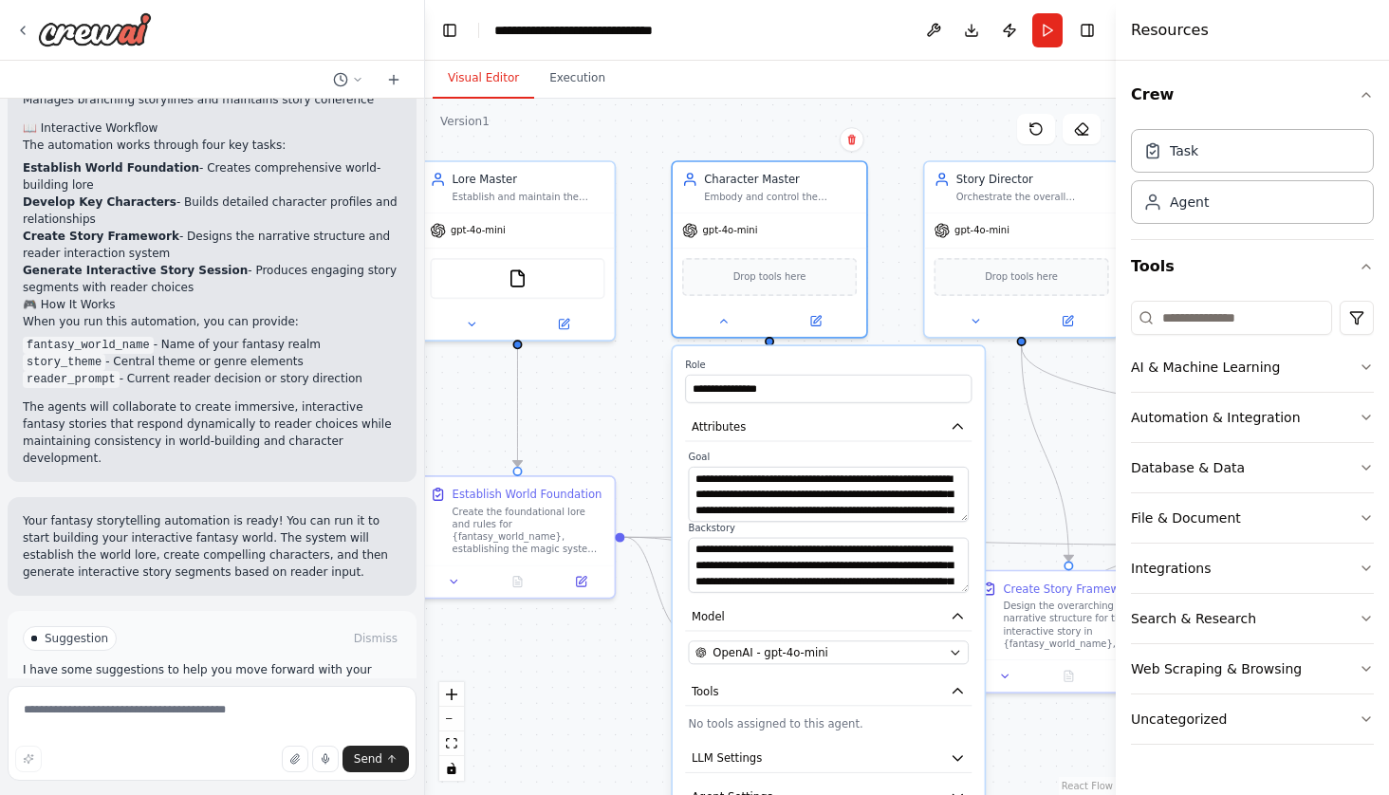
click at [880, 291] on div ".deletable-edge-delete-btn { width: 20px; height: 20px; border: 0px solid #ffff…" at bounding box center [770, 447] width 691 height 696
click at [725, 316] on icon at bounding box center [723, 317] width 12 height 12
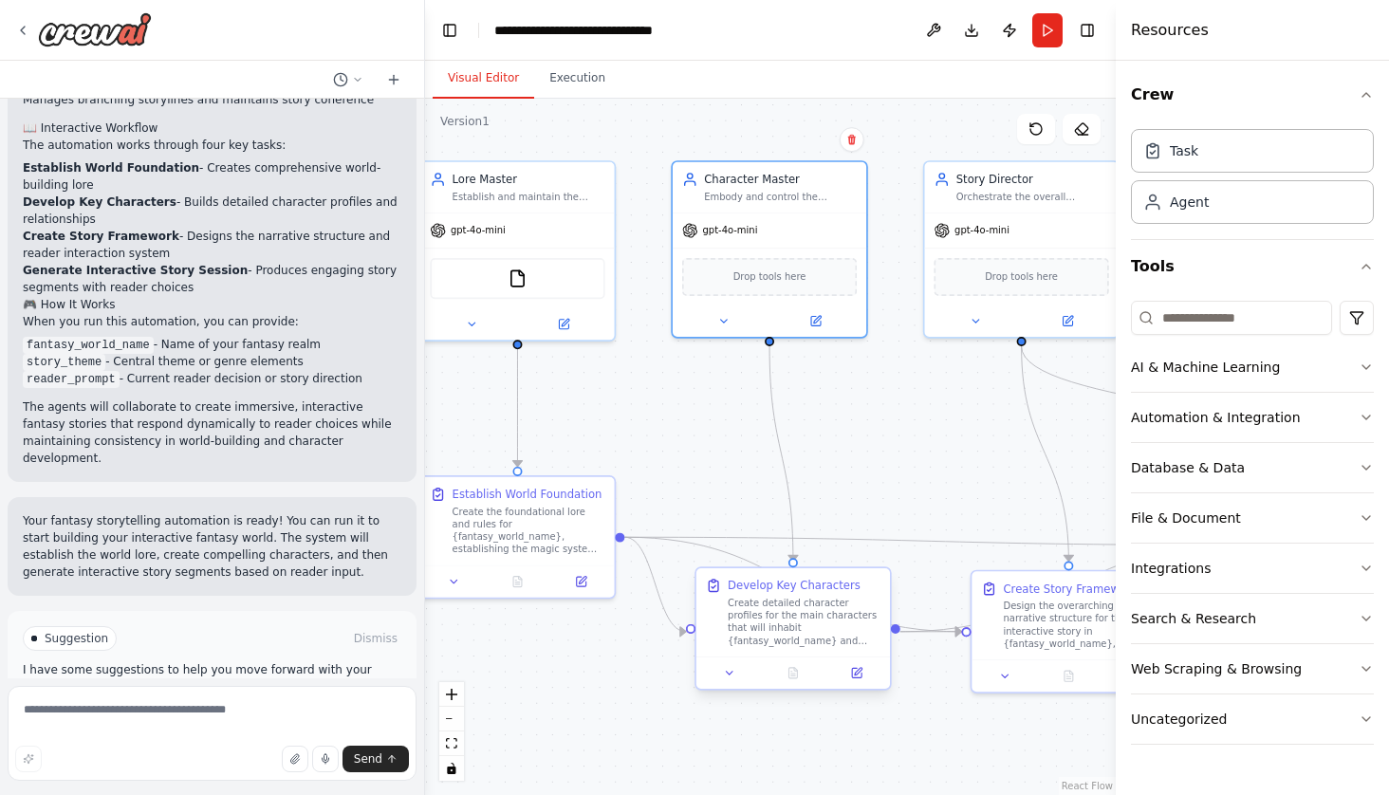
click at [756, 609] on div "Create detailed character profiles for the main characters that will inhabit {f…" at bounding box center [804, 622] width 153 height 50
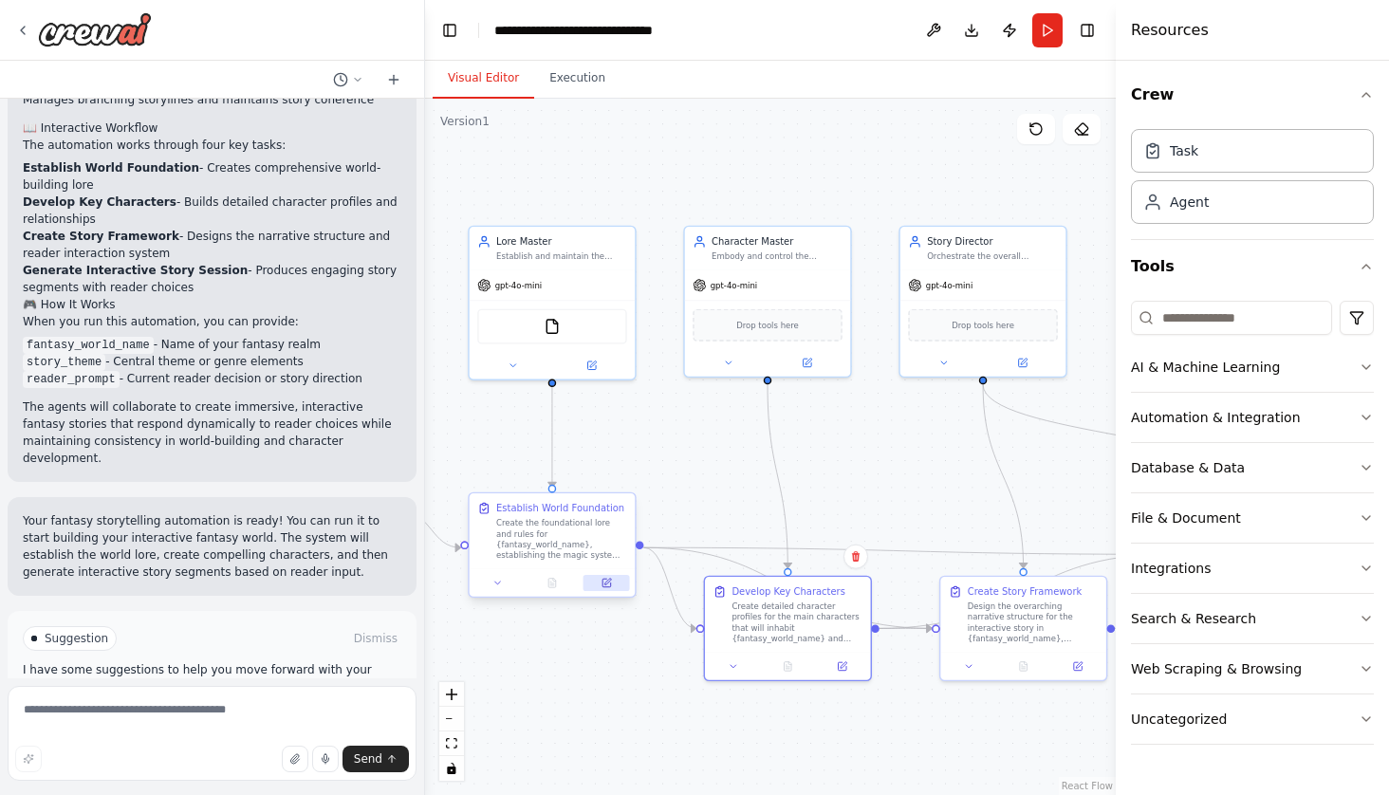
click at [608, 583] on icon at bounding box center [606, 583] width 9 height 9
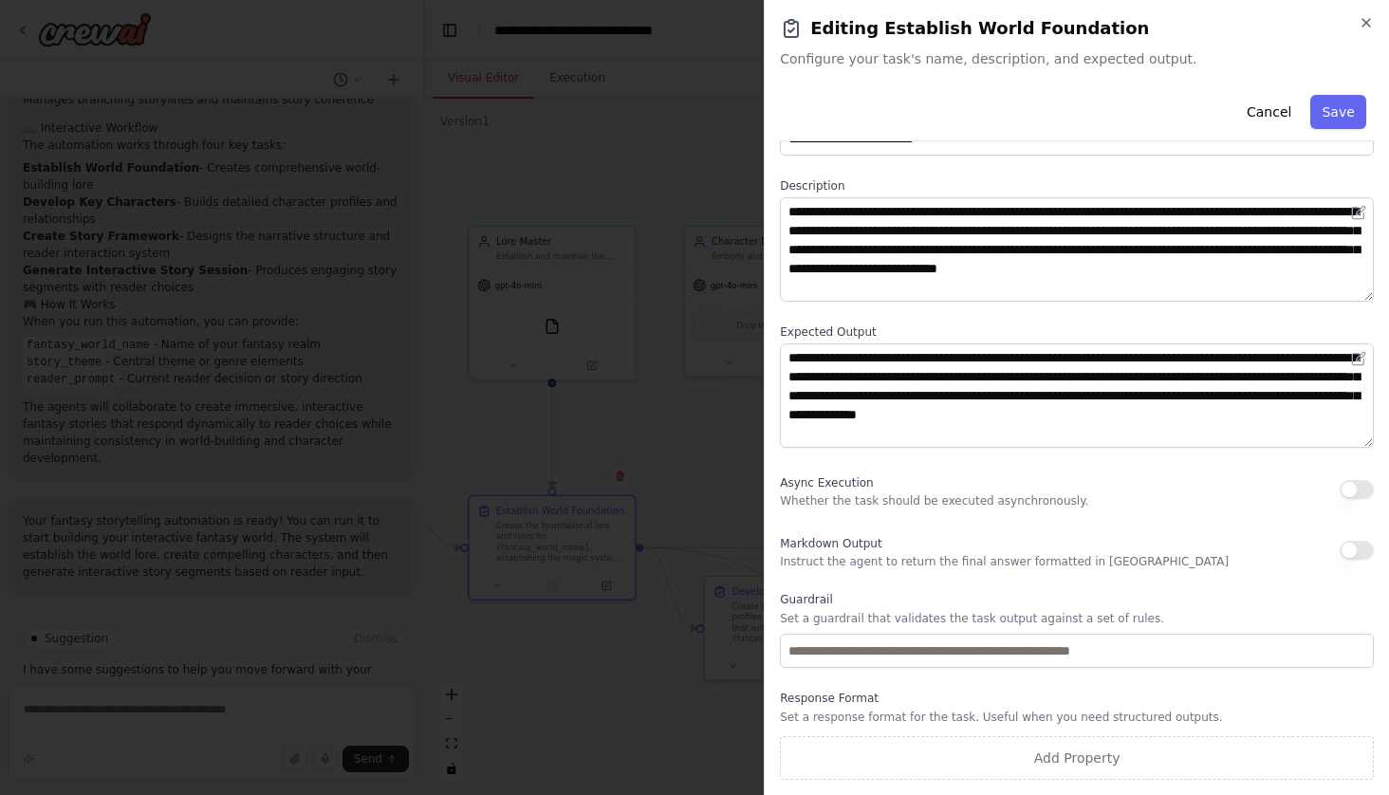
scroll to position [62, 0]
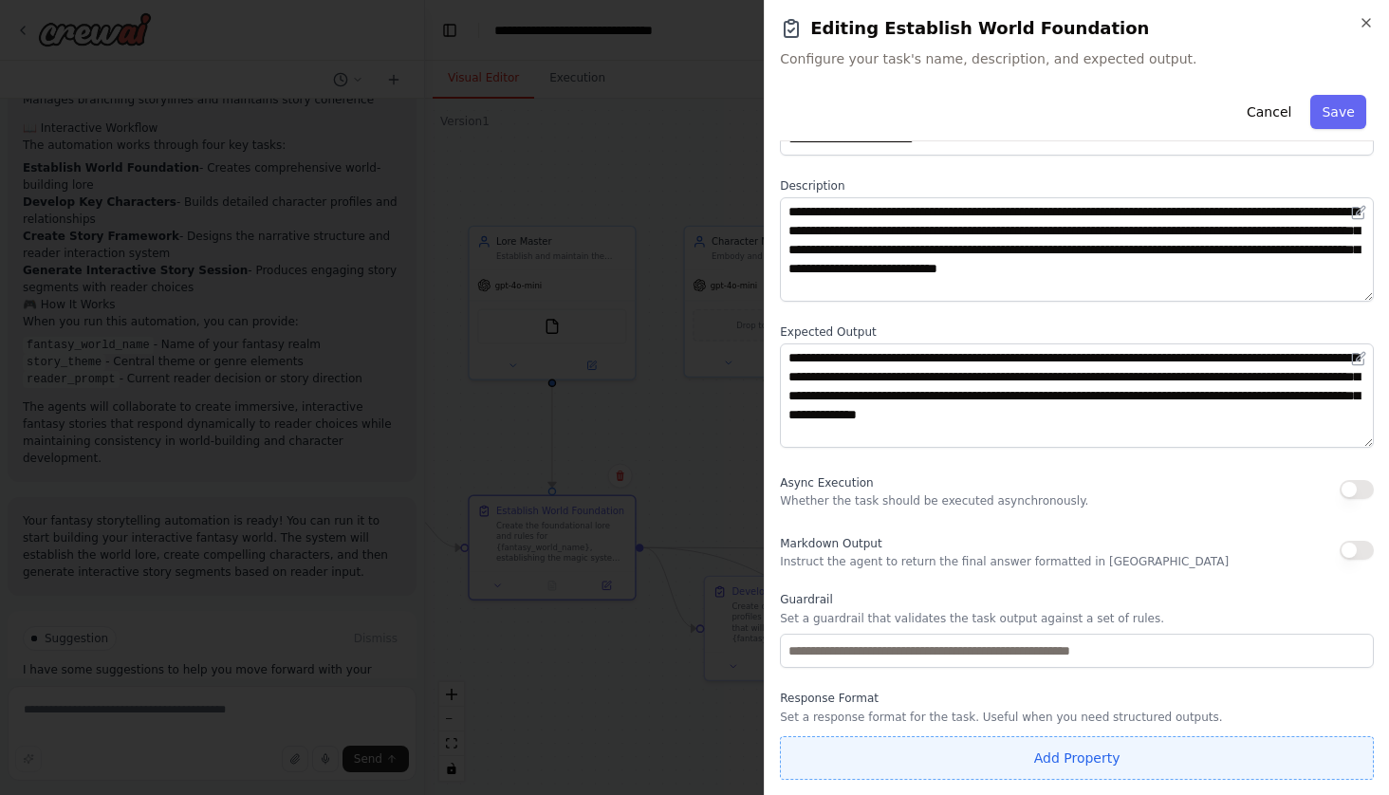
click at [1114, 767] on button "Add Property" at bounding box center [1077, 758] width 594 height 44
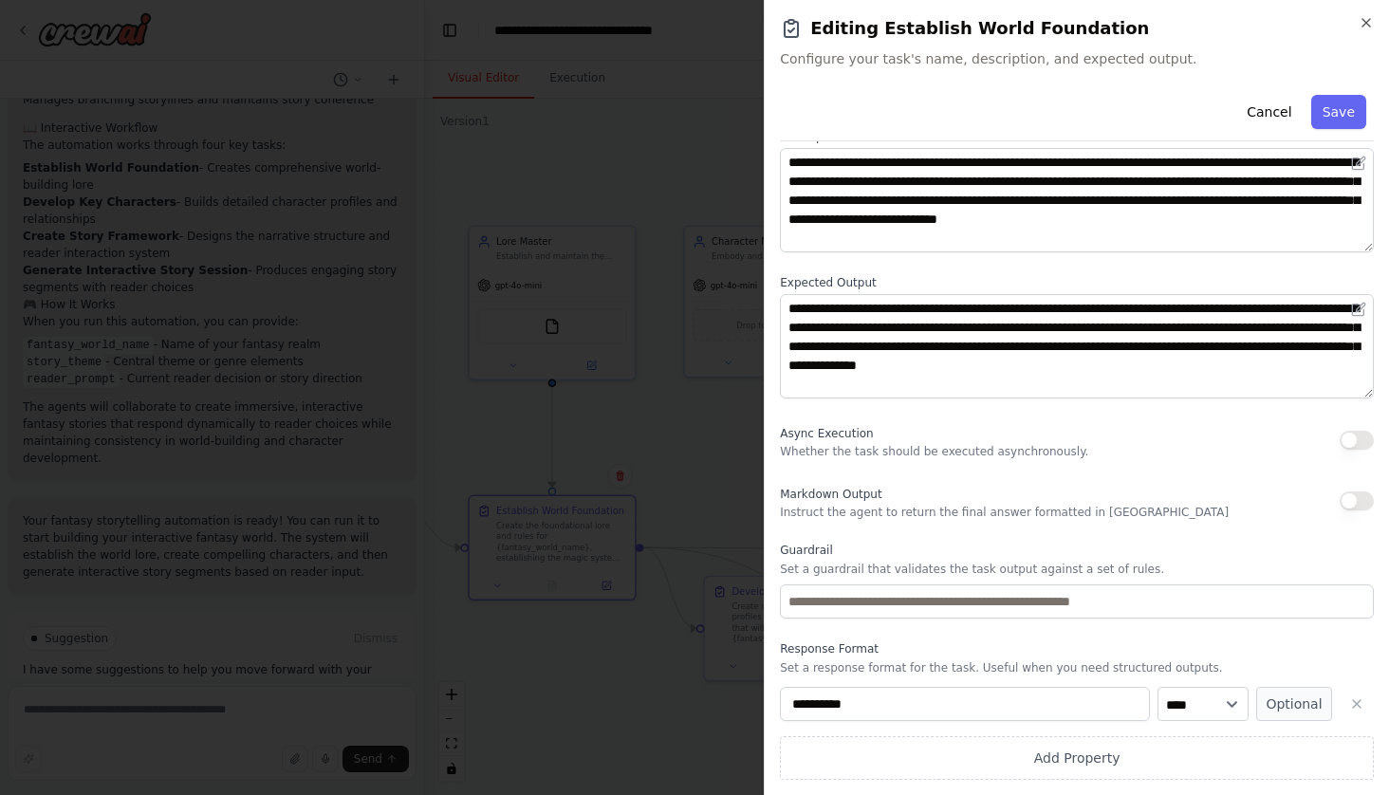
scroll to position [111, 0]
select select "******"
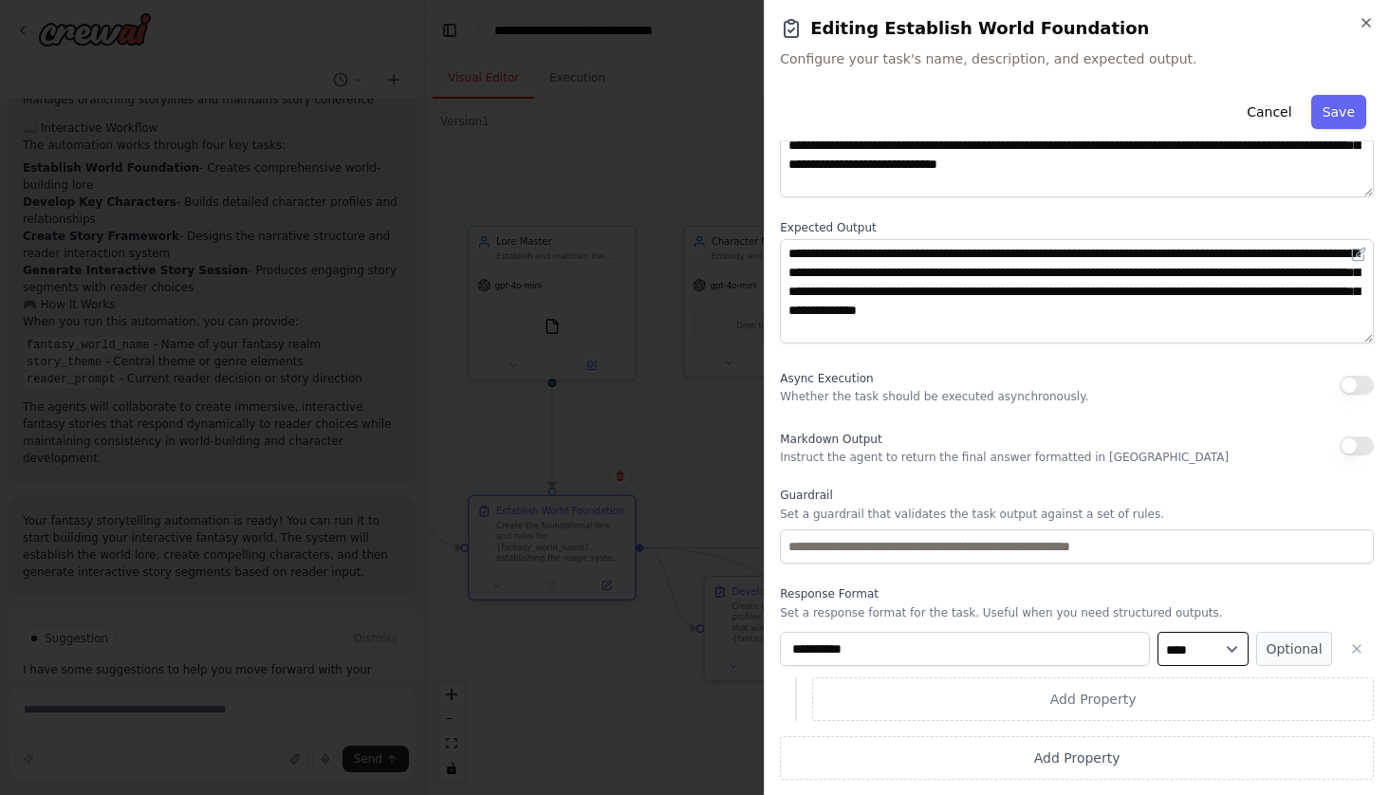
scroll to position [166, 0]
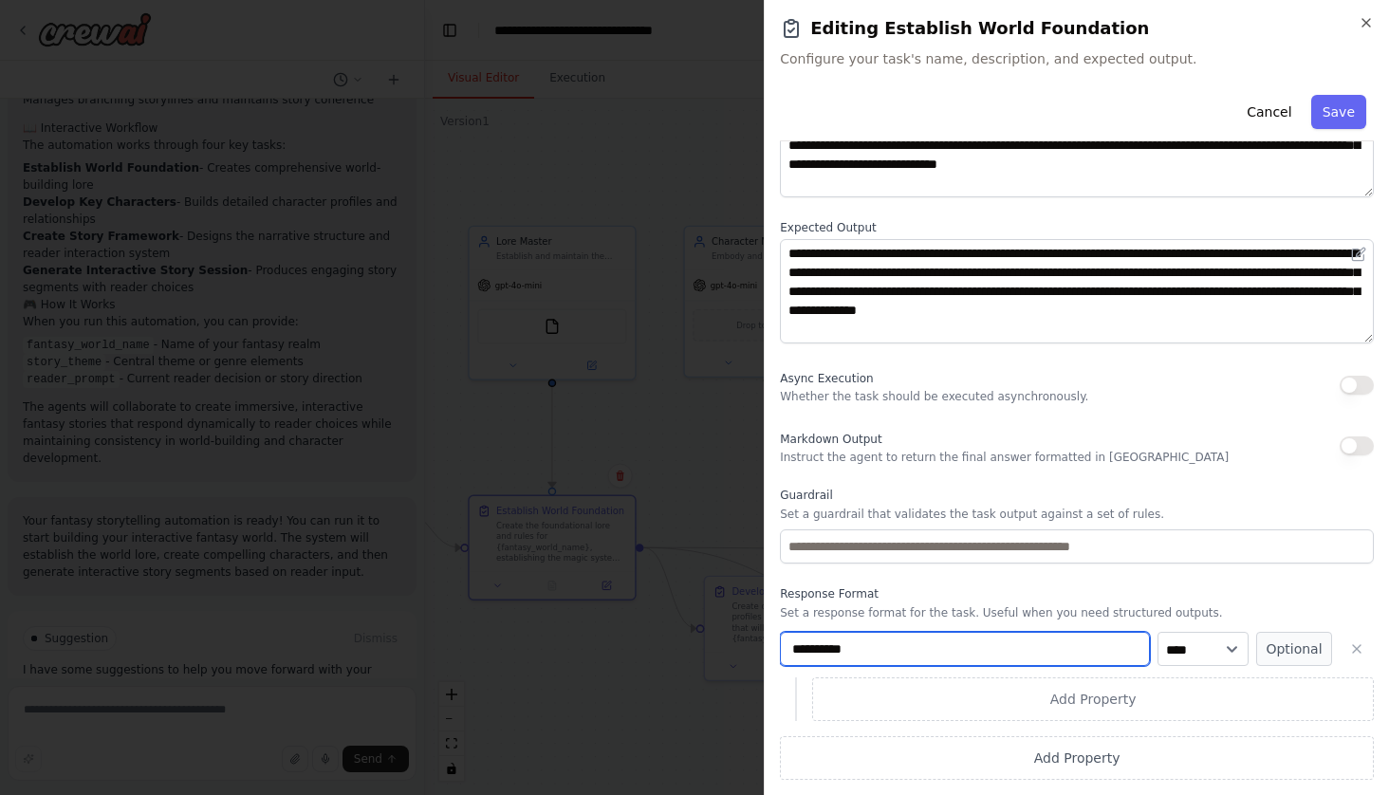
click at [1084, 636] on input "**********" at bounding box center [965, 649] width 370 height 34
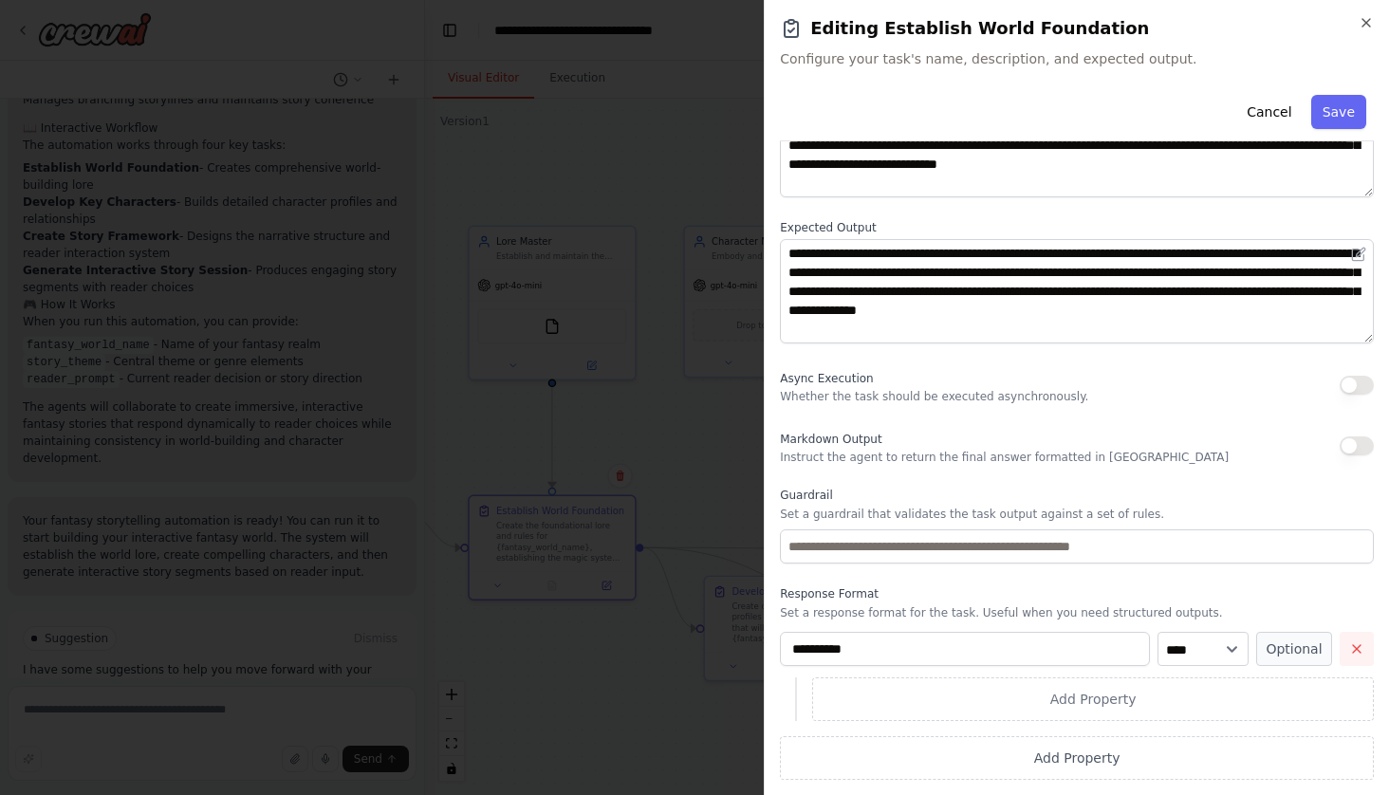
click at [1358, 651] on icon "button" at bounding box center [1357, 649] width 8 height 8
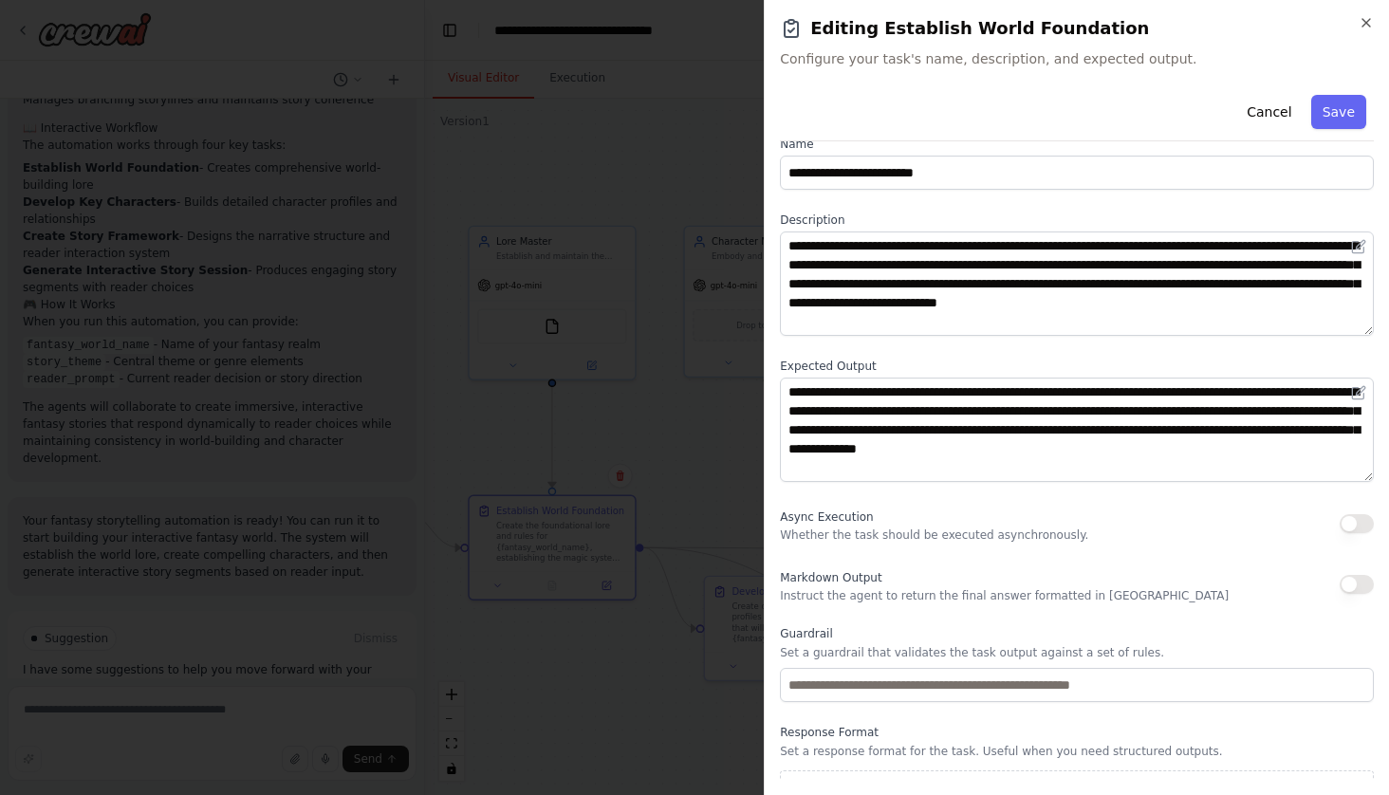
scroll to position [13, 0]
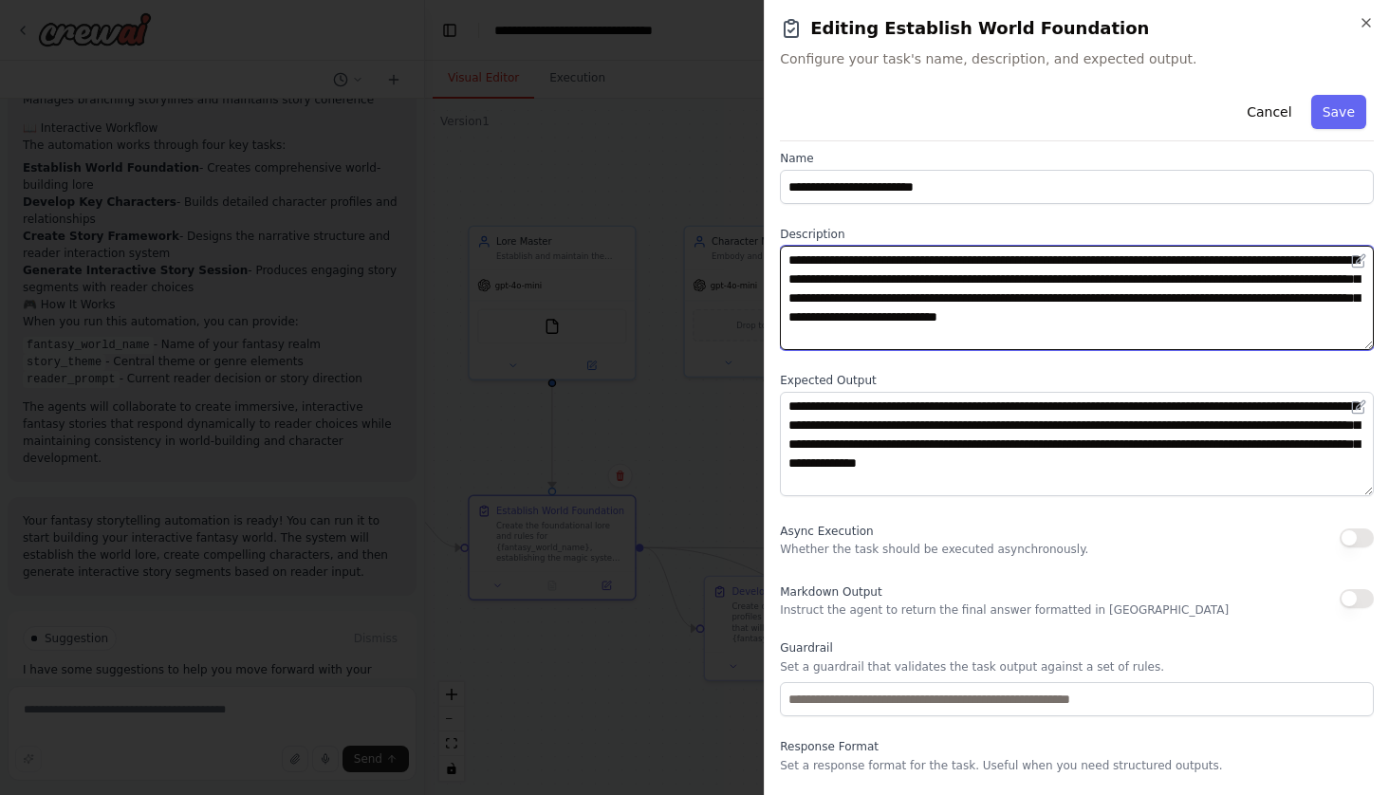
drag, startPoint x: 1179, startPoint y: 263, endPoint x: 1048, endPoint y: 264, distance: 130.9
click at [1048, 264] on textarea "**********" at bounding box center [1077, 298] width 594 height 104
drag, startPoint x: 901, startPoint y: 297, endPoint x: 811, endPoint y: 292, distance: 90.2
click at [811, 292] on textarea "**********" at bounding box center [1077, 298] width 594 height 104
type textarea "**********"
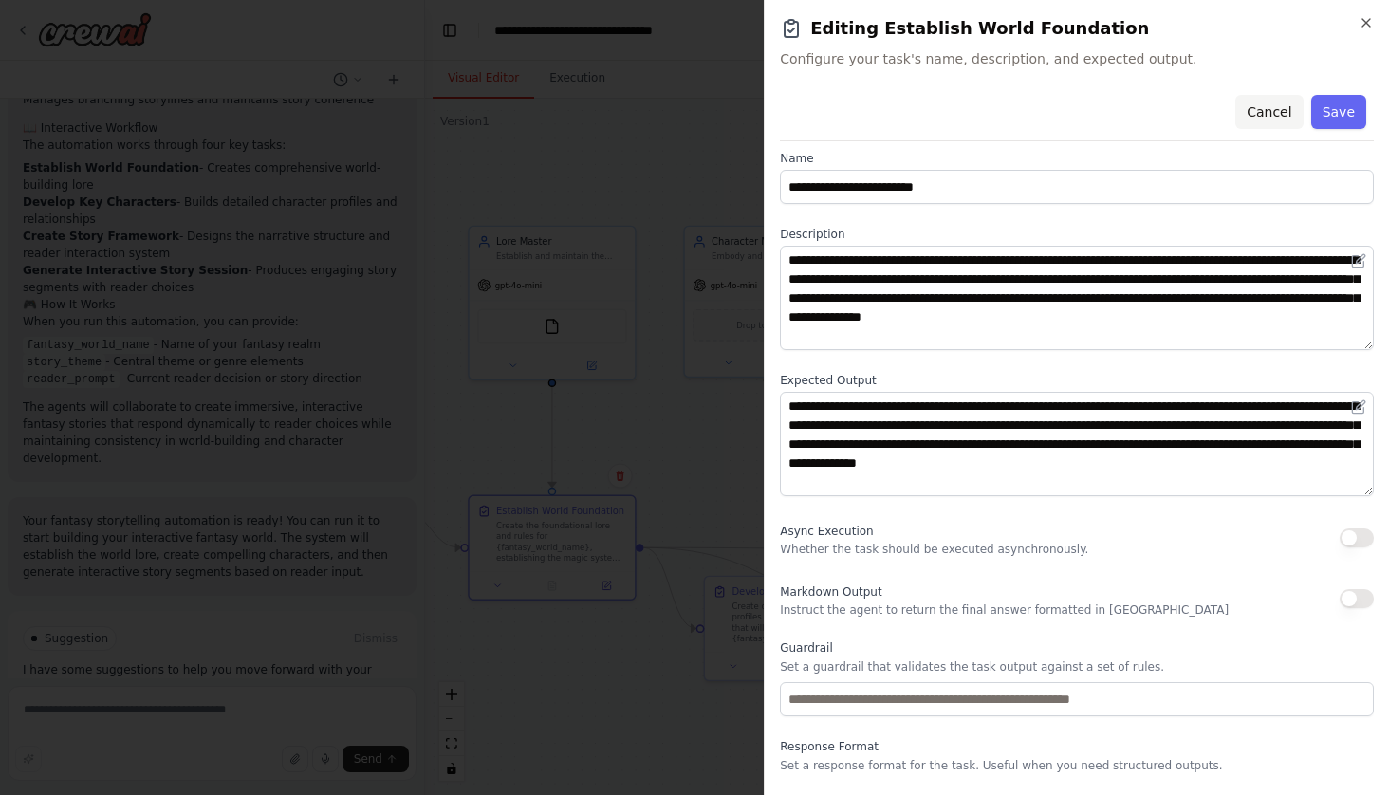
click at [1266, 105] on button "Cancel" at bounding box center [1268, 112] width 67 height 34
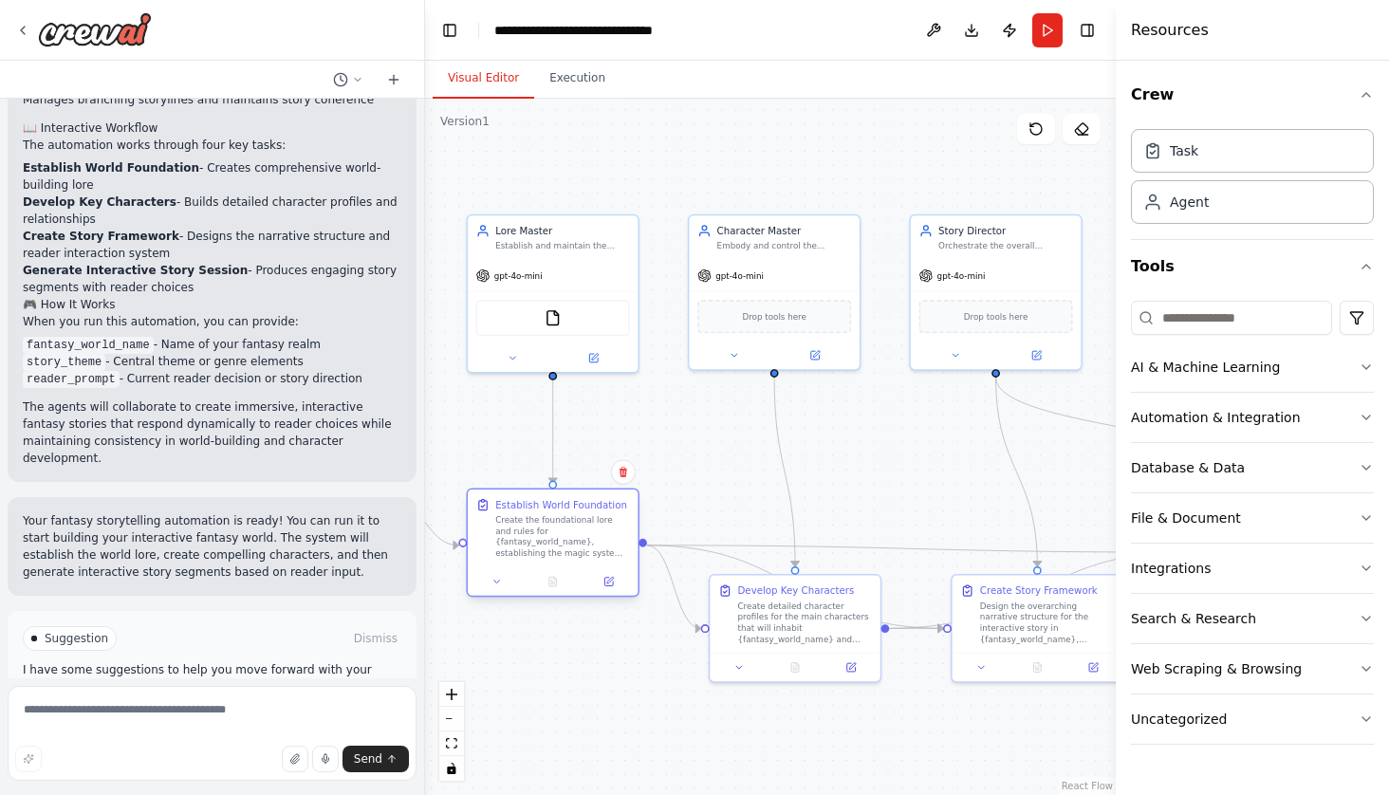
click at [558, 542] on div "Create the foundational lore and rules for {fantasy_world_name}, establishing t…" at bounding box center [562, 536] width 135 height 45
click at [1336, 511] on button "File & Document" at bounding box center [1252, 517] width 243 height 49
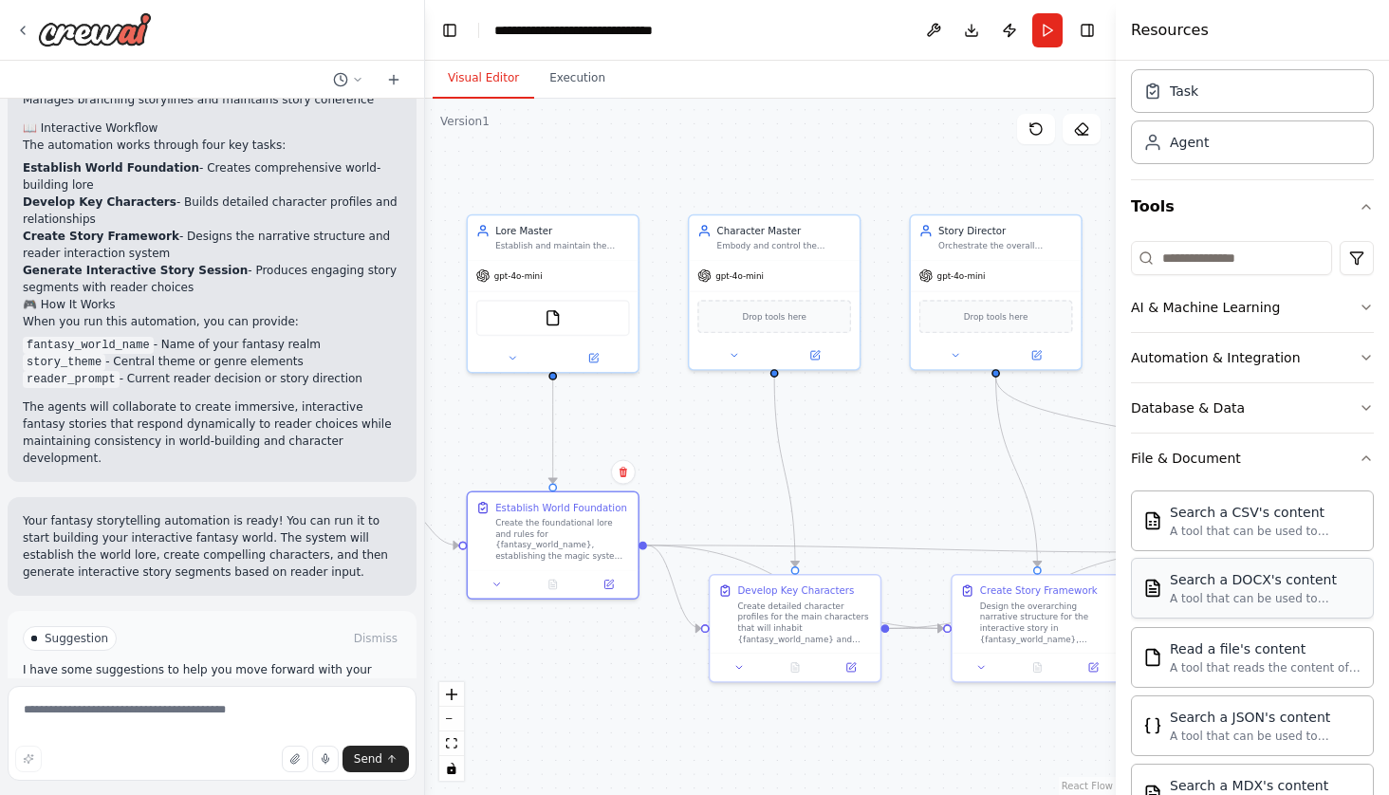
scroll to position [57, 0]
click at [1250, 460] on button "File & Document" at bounding box center [1252, 460] width 243 height 49
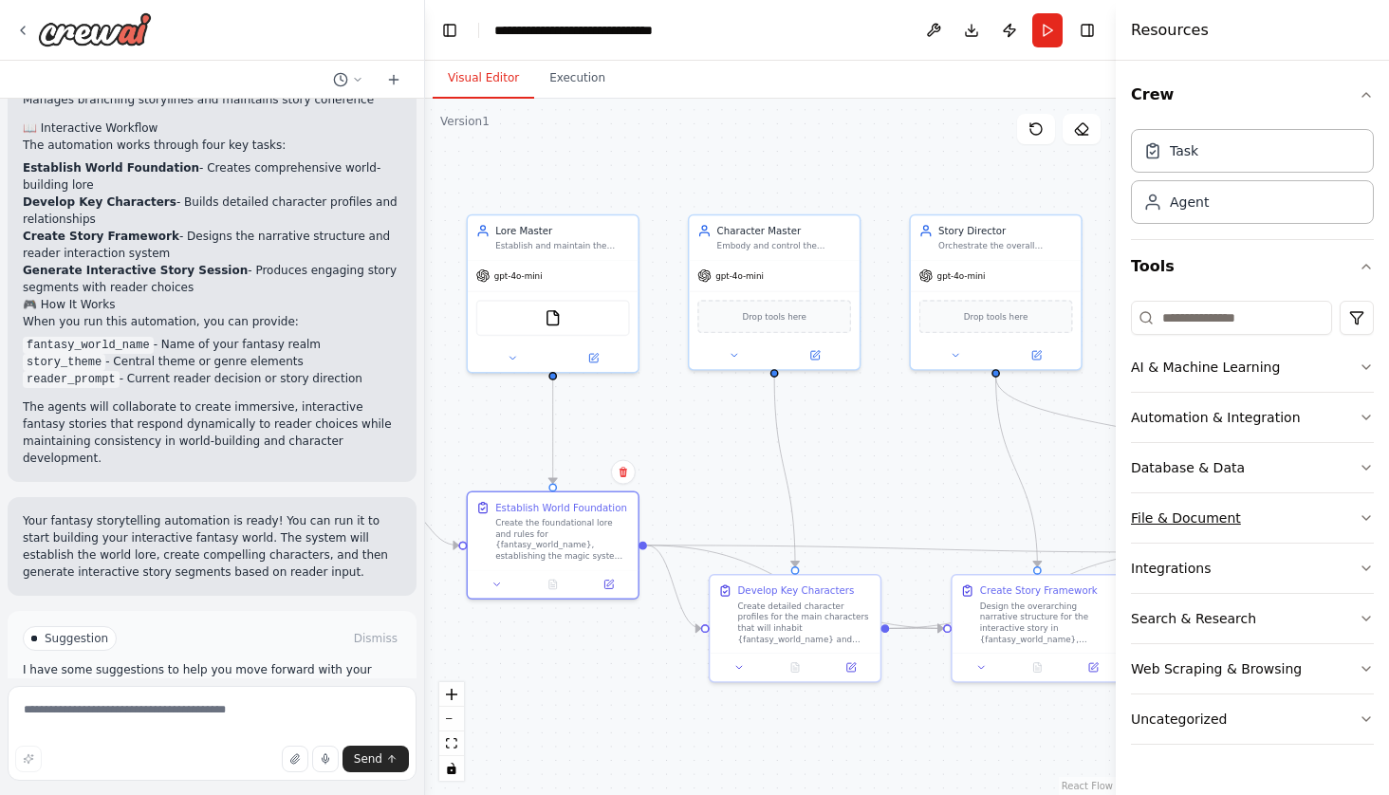
scroll to position [0, 0]
click at [1250, 460] on button "Database & Data" at bounding box center [1252, 467] width 243 height 49
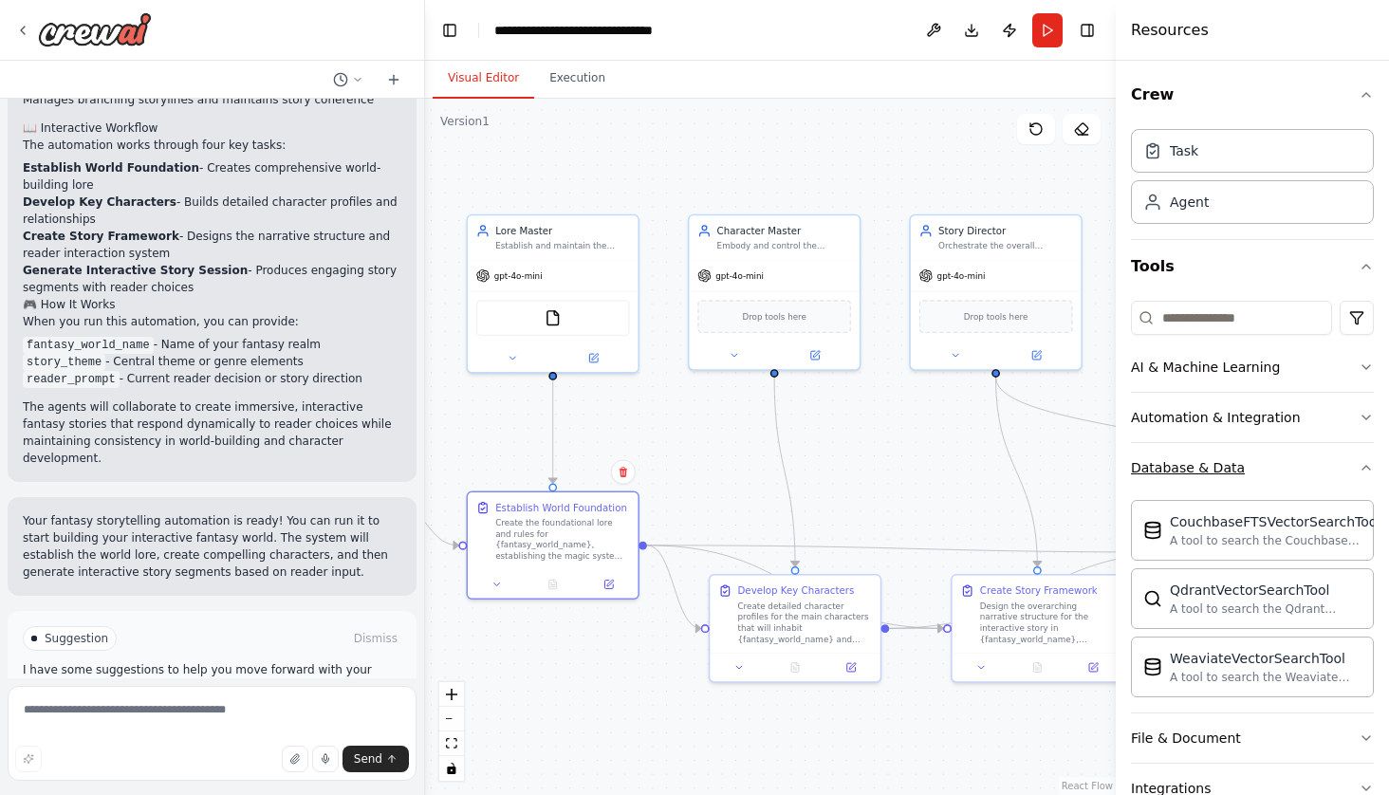
click at [1286, 475] on button "Database & Data" at bounding box center [1252, 467] width 243 height 49
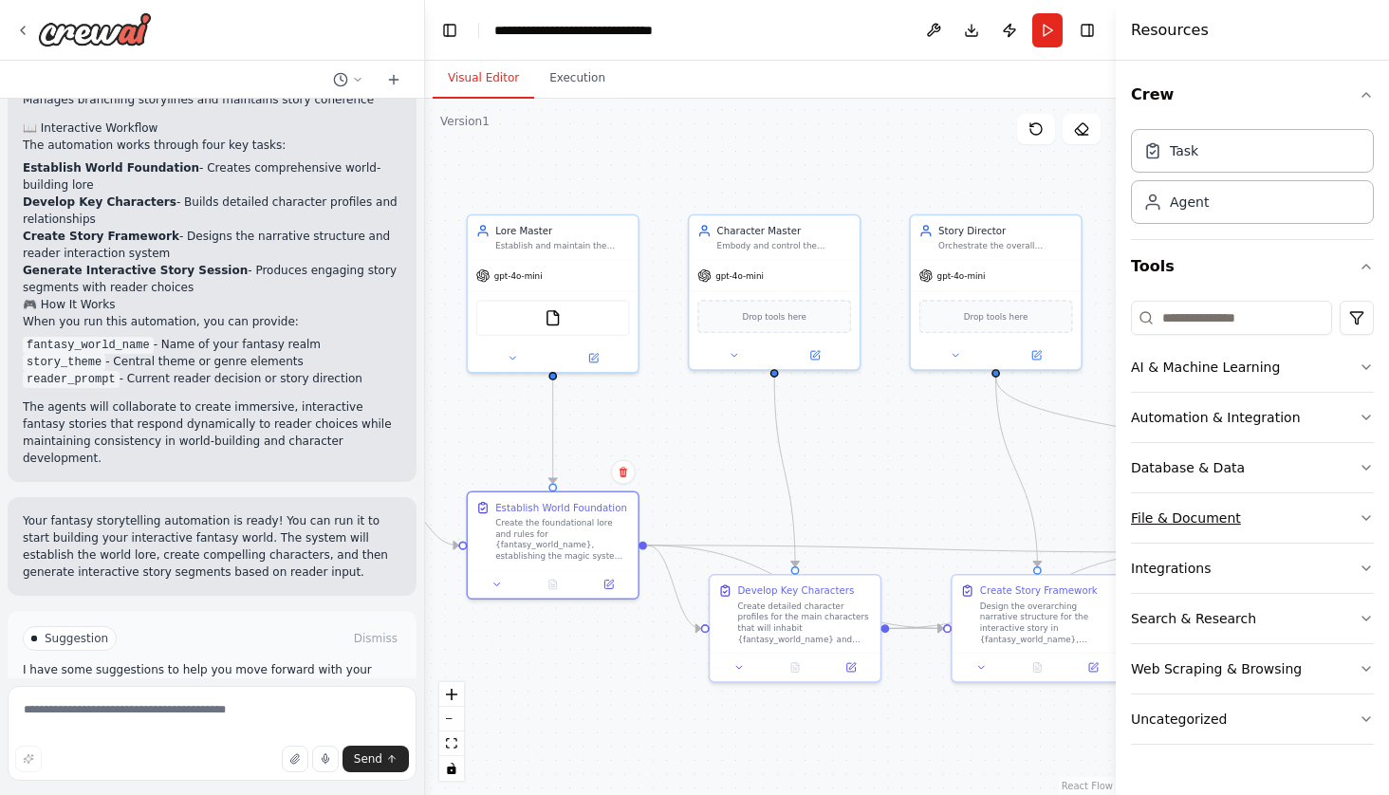
click at [1220, 517] on div "File & Document" at bounding box center [1186, 517] width 110 height 19
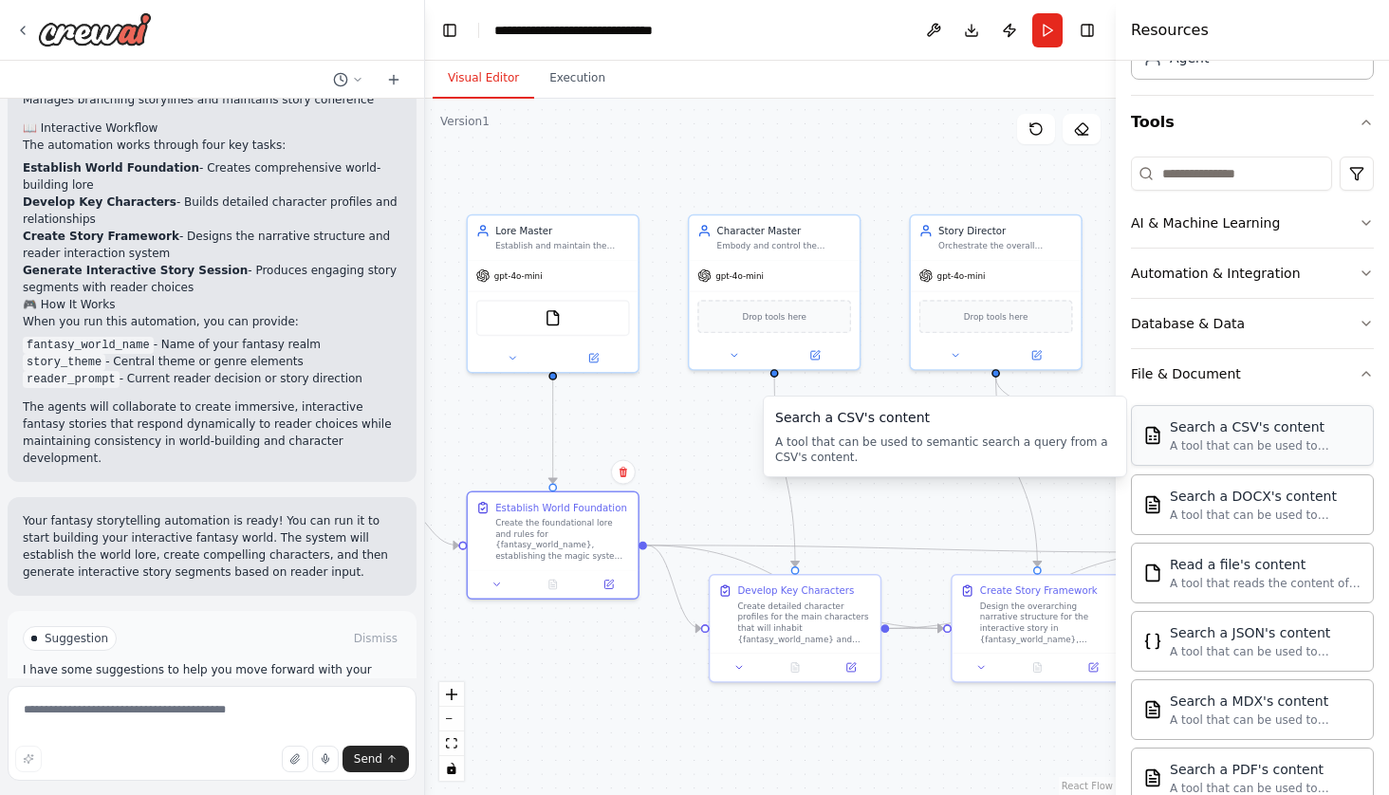
scroll to position [146, 0]
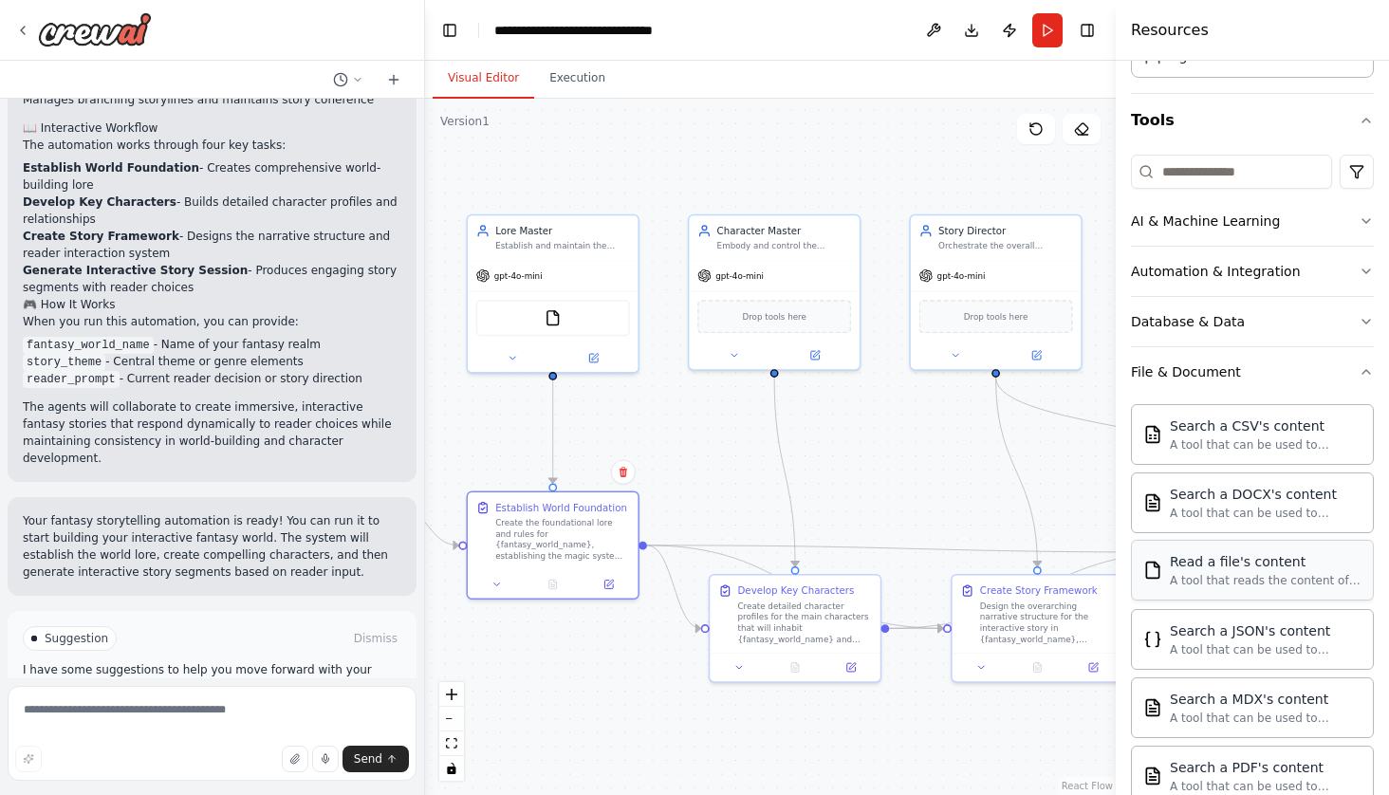
click at [1248, 570] on div "Read a file's content" at bounding box center [1266, 561] width 192 height 19
click at [779, 315] on img at bounding box center [773, 314] width 17 height 17
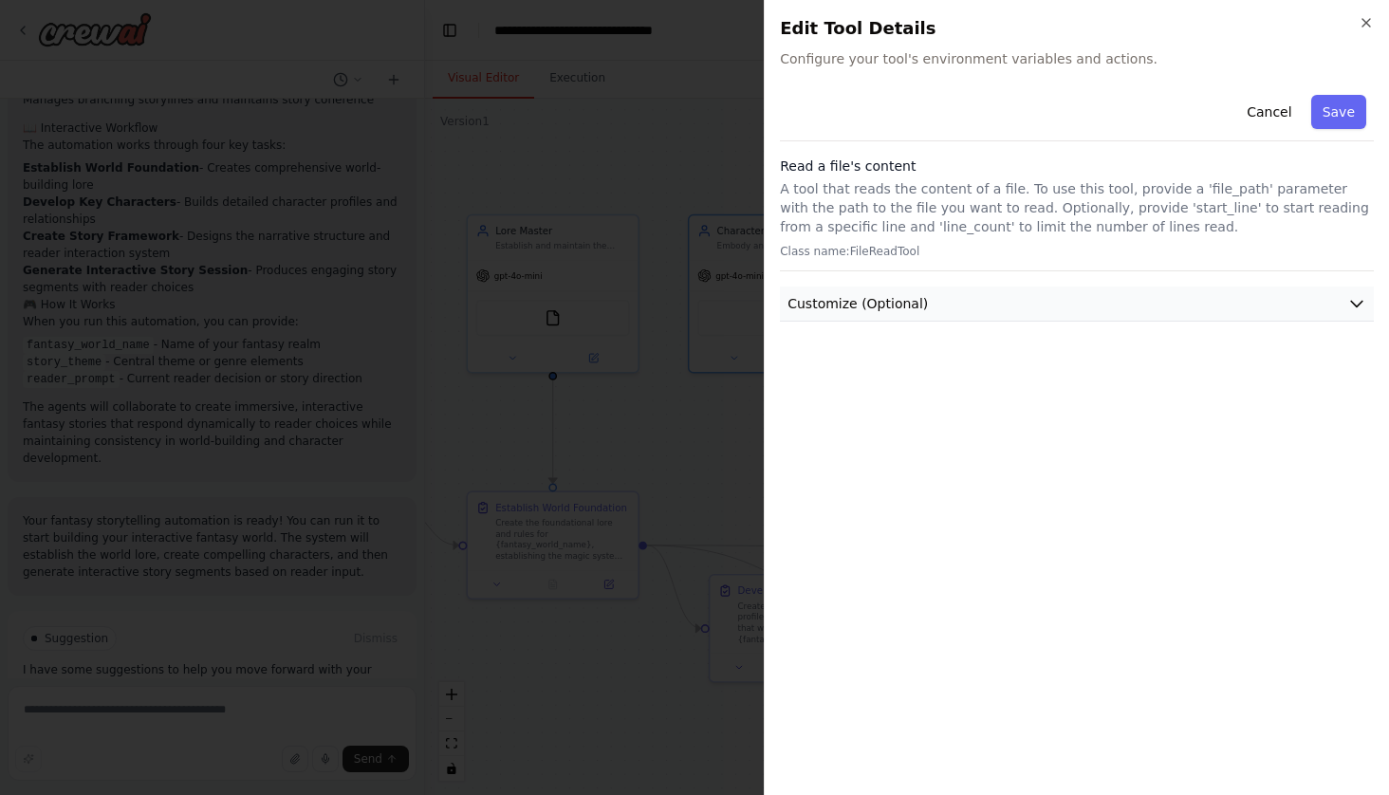
click at [836, 304] on span "Customize (Optional)" at bounding box center [857, 303] width 140 height 19
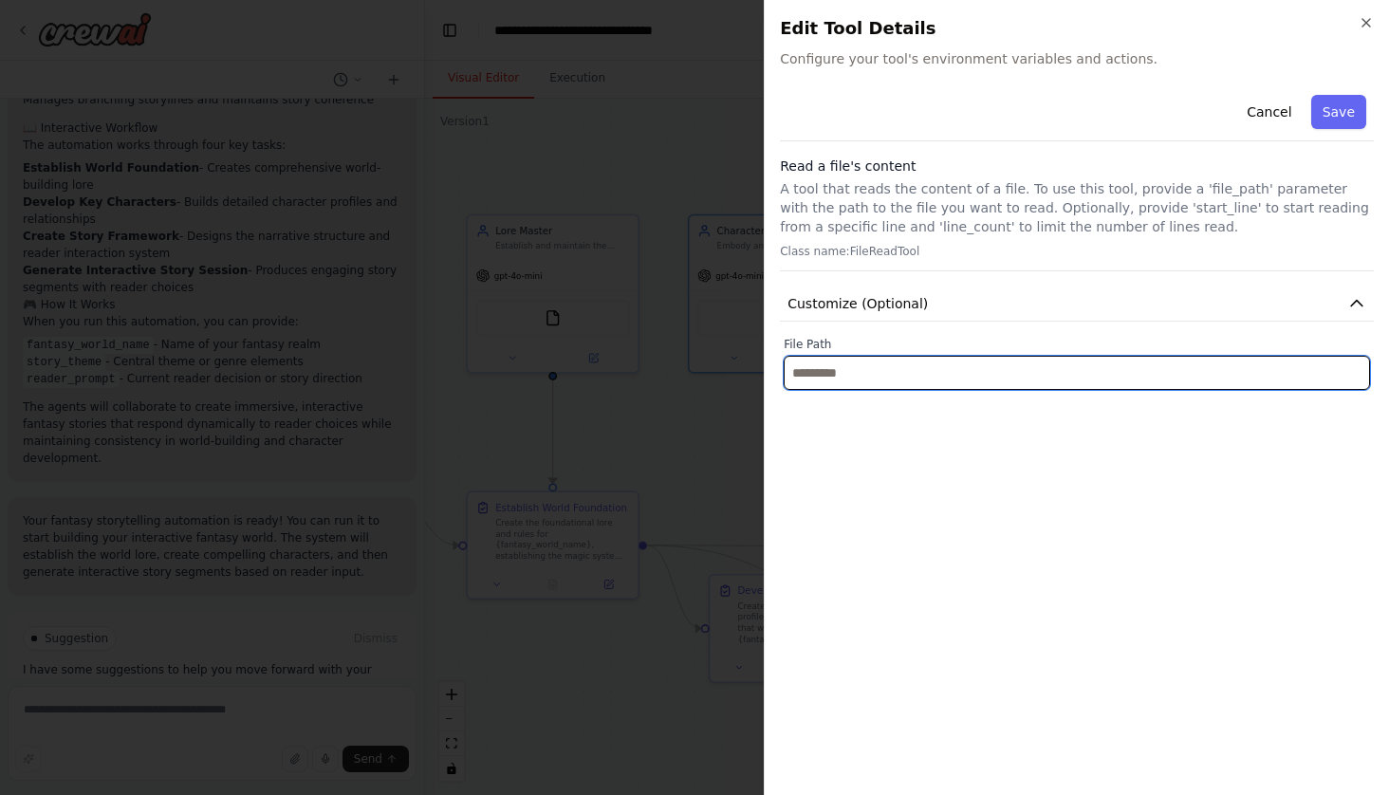
click at [829, 371] on input "text" at bounding box center [1076, 373] width 586 height 34
paste input "**********"
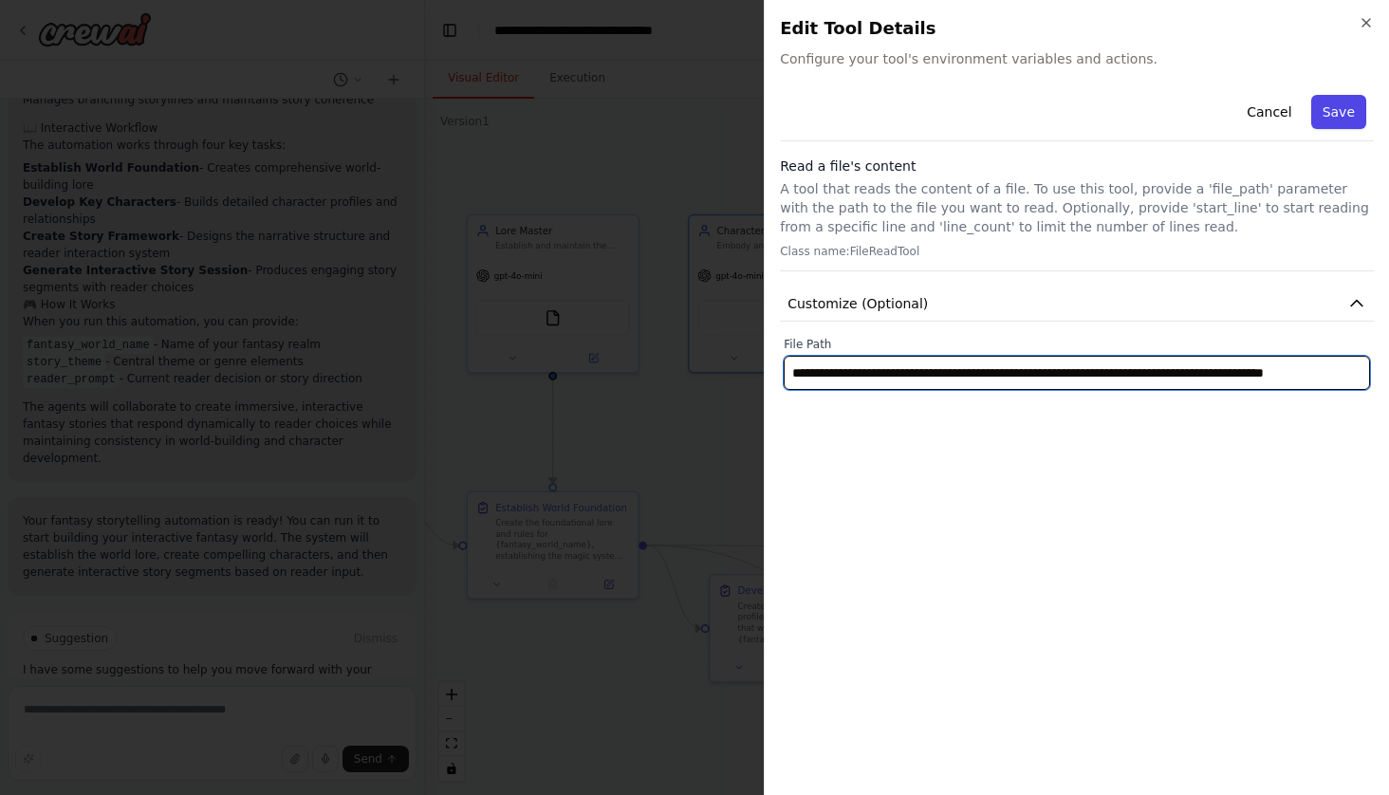
type input "**********"
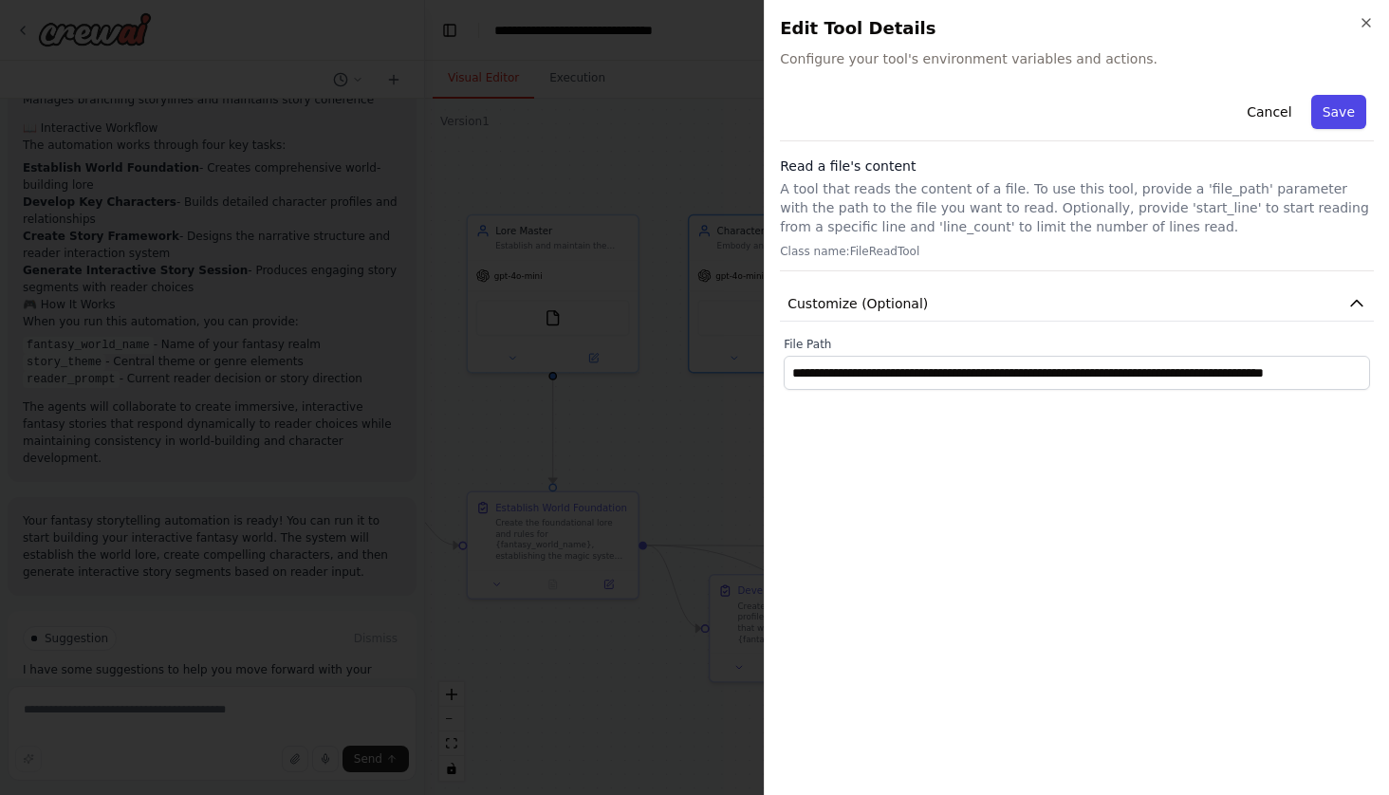
click at [1340, 124] on button "Save" at bounding box center [1338, 112] width 55 height 34
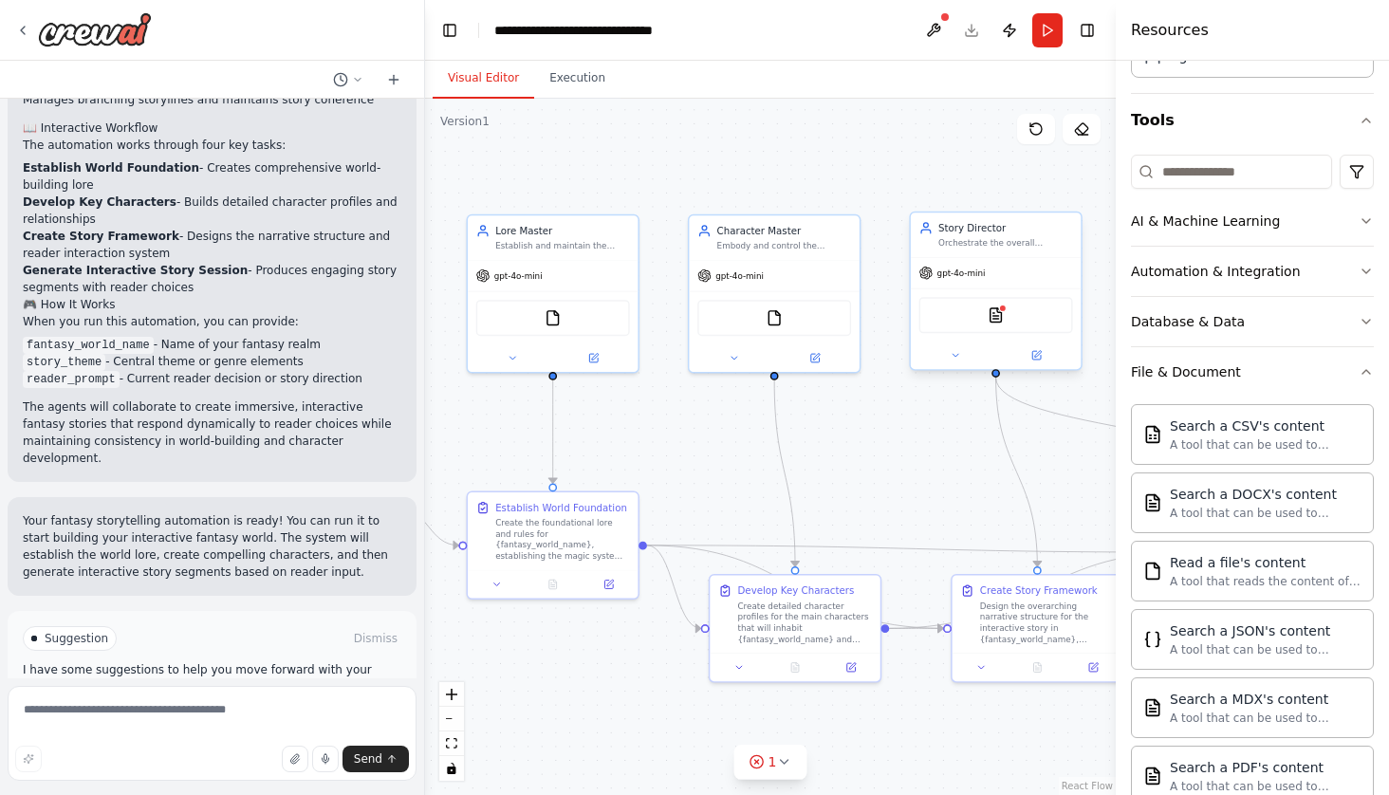
click at [1034, 249] on div "Orchestrate the overall narrative flow and story arc of {fantasy_world_name}, w…" at bounding box center [1005, 243] width 135 height 11
click at [1036, 353] on icon at bounding box center [1036, 355] width 9 height 9
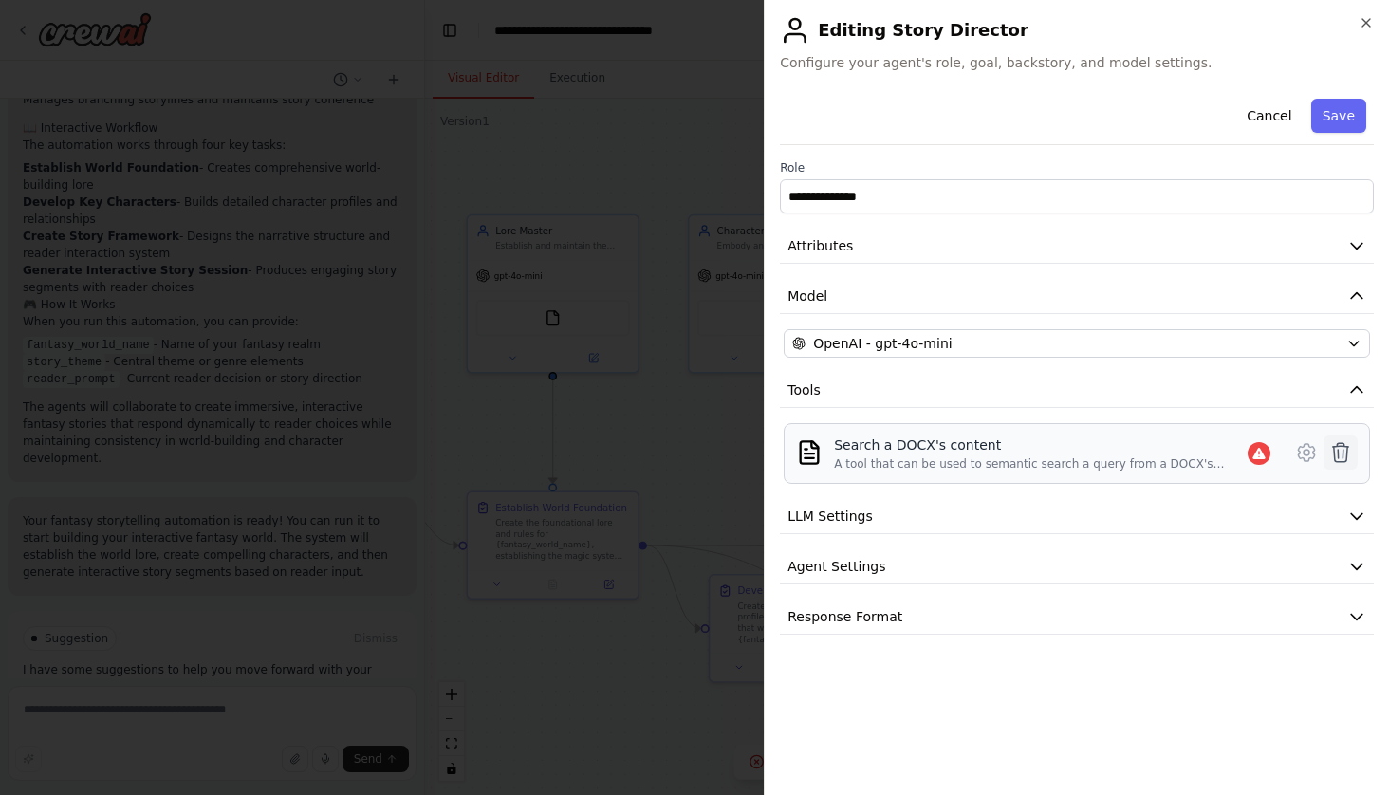
click at [1336, 451] on icon at bounding box center [1340, 452] width 23 height 23
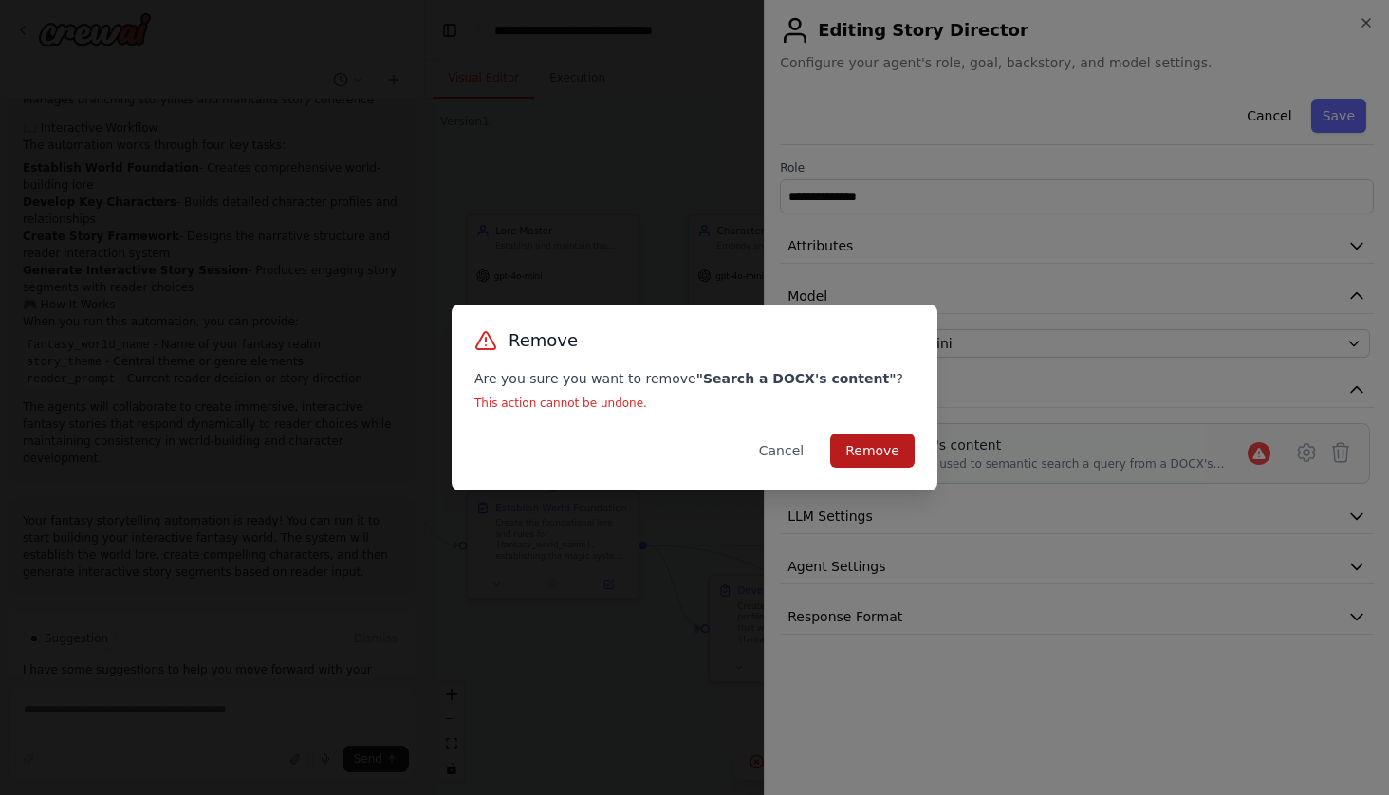
click at [866, 453] on button "Remove" at bounding box center [872, 450] width 84 height 34
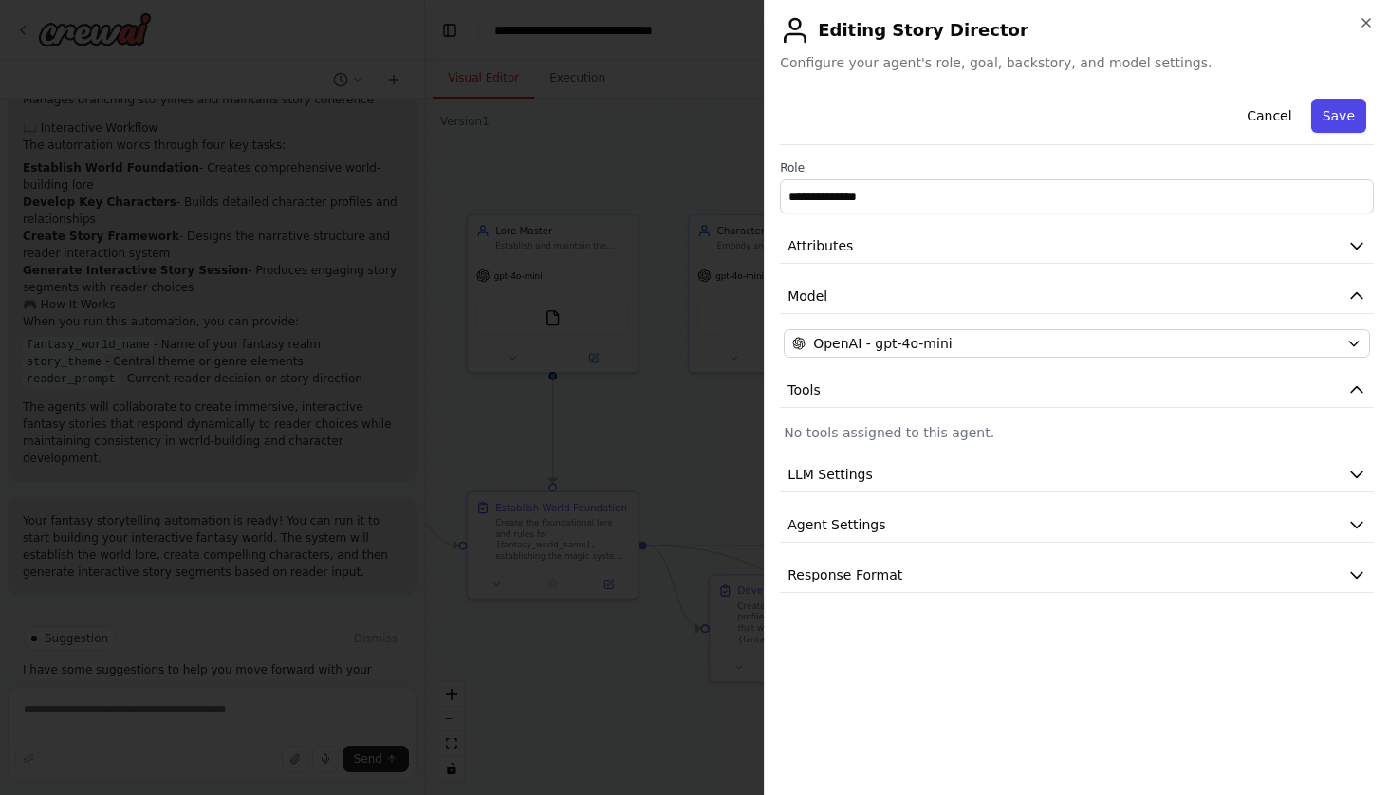
click at [1338, 111] on button "Save" at bounding box center [1338, 116] width 55 height 34
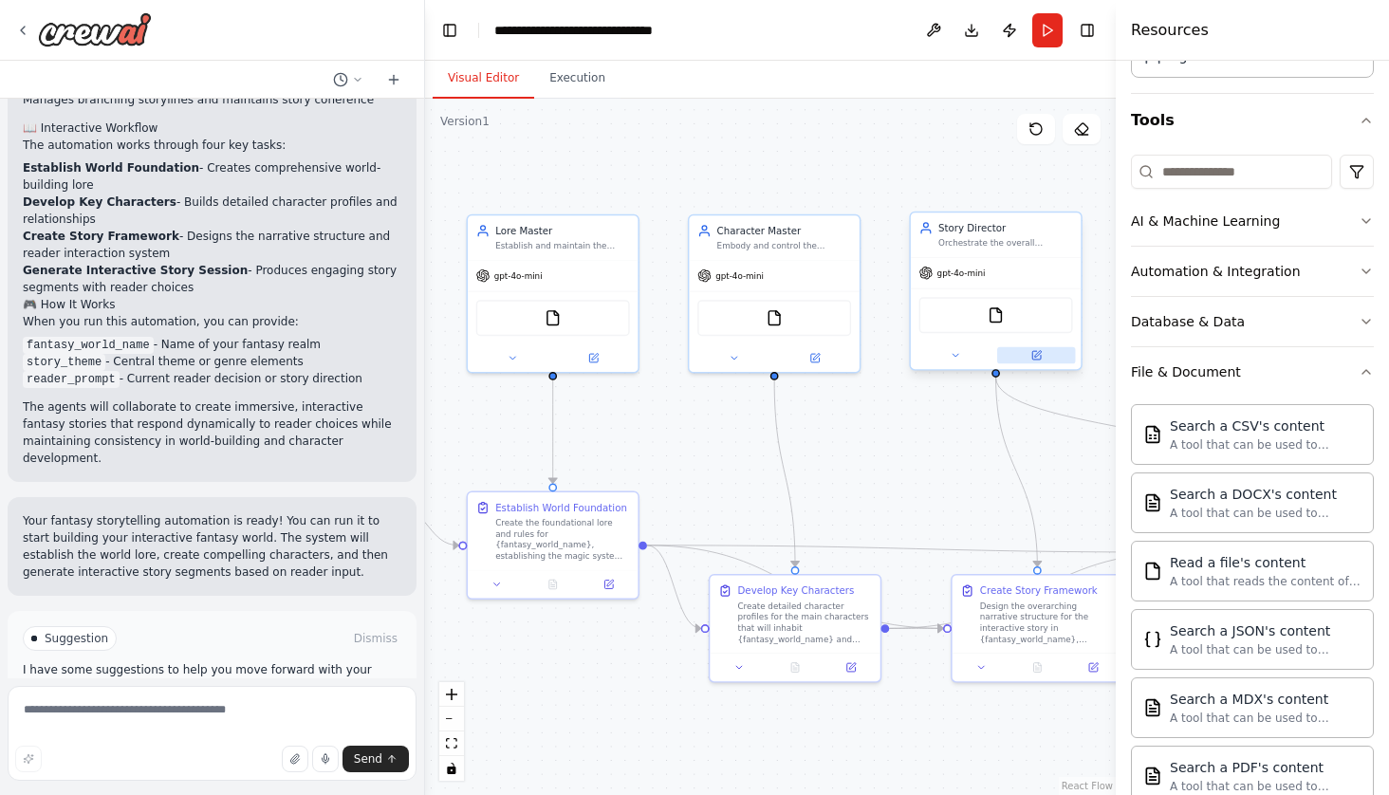
click at [1037, 358] on icon at bounding box center [1036, 355] width 9 height 9
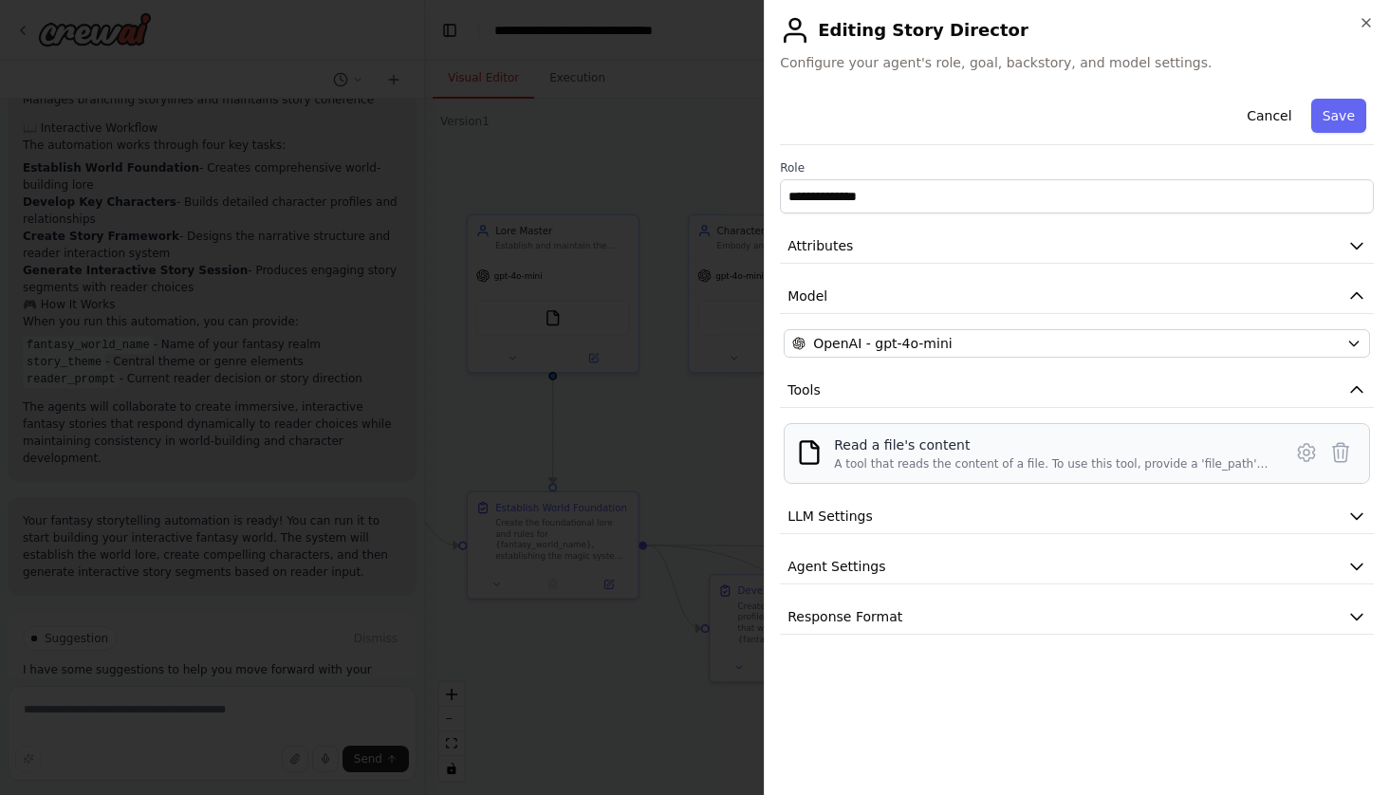
click at [1070, 456] on div "A tool that reads the content of a file. To use this tool, provide a 'file_path…" at bounding box center [1052, 463] width 436 height 15
click at [1306, 444] on icon at bounding box center [1306, 452] width 16 height 17
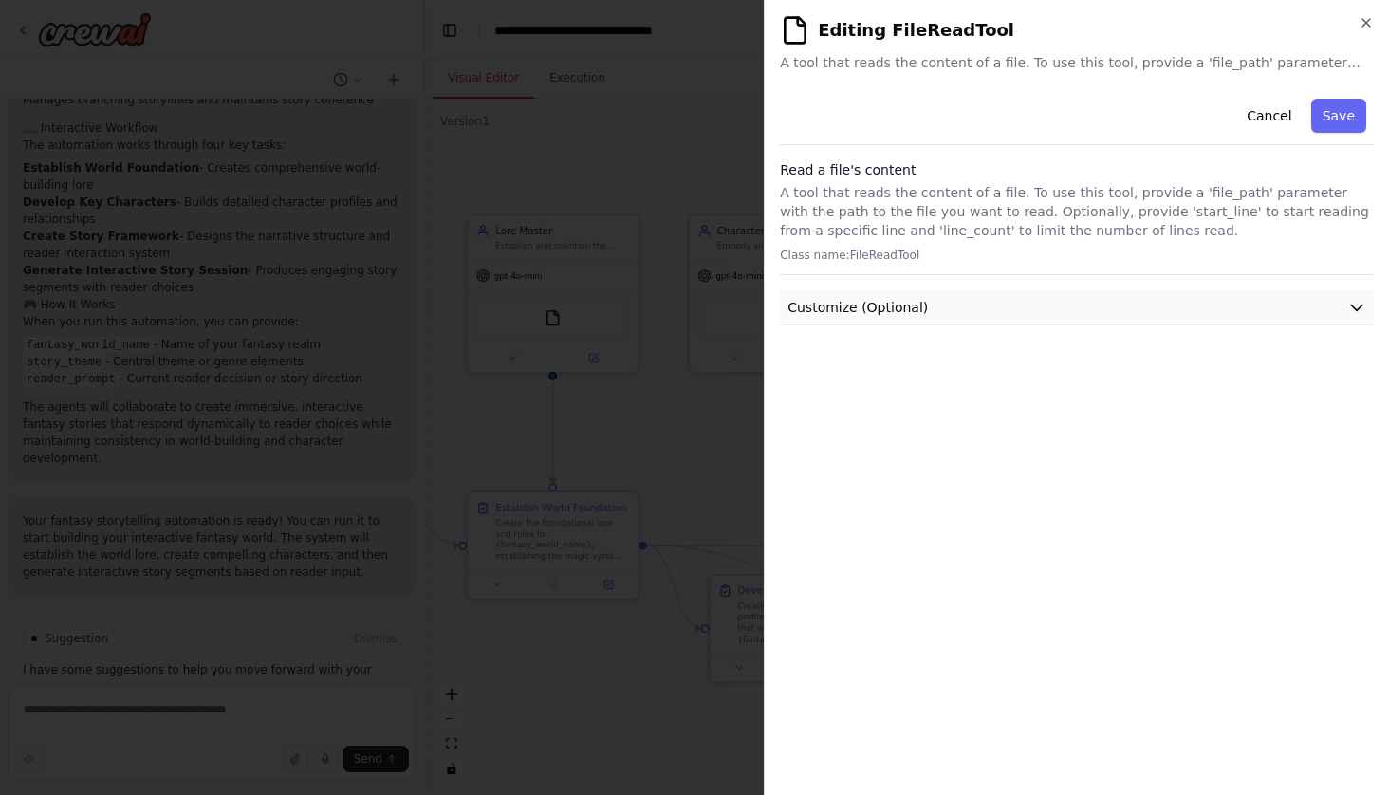
click at [1353, 305] on icon "button" at bounding box center [1356, 308] width 11 height 6
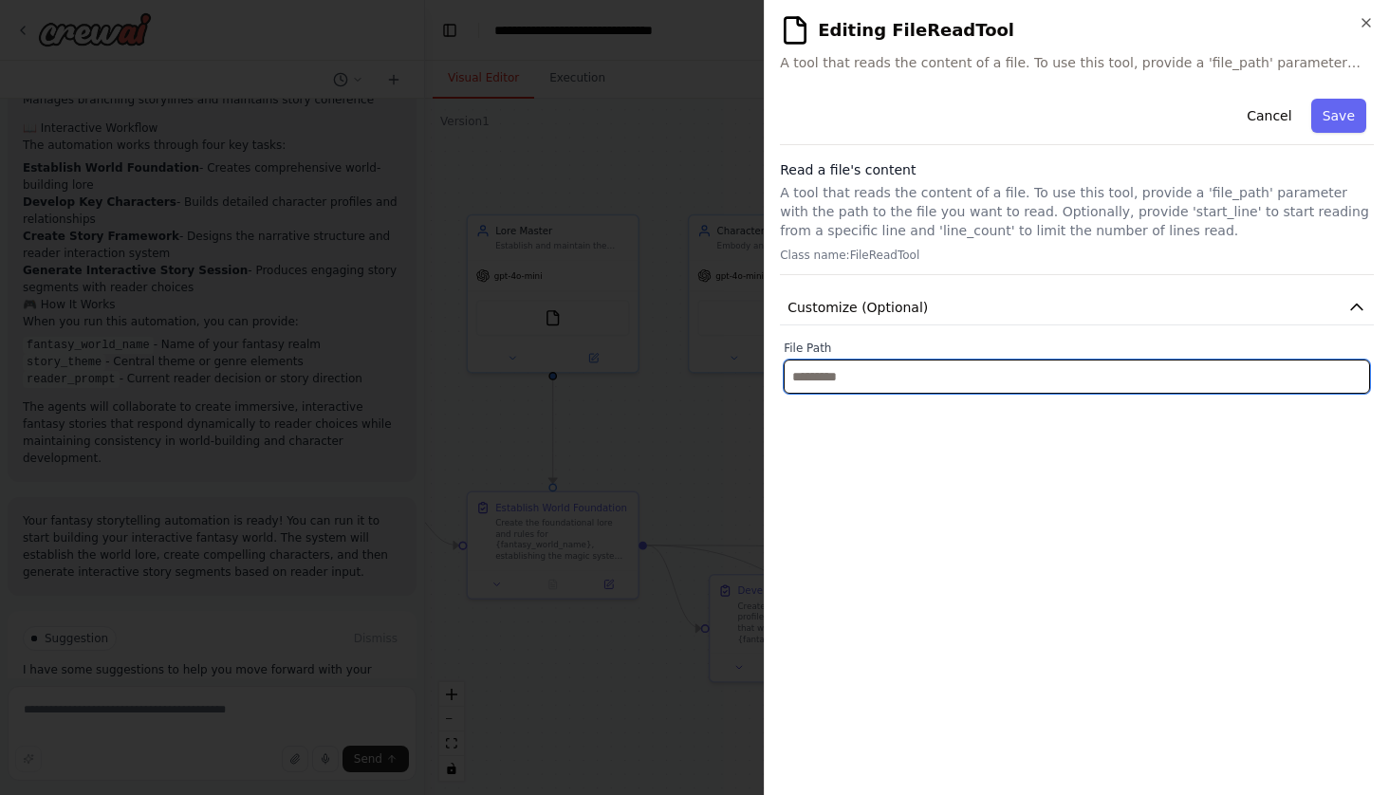
click at [972, 378] on input "text" at bounding box center [1076, 376] width 586 height 34
paste input "**********"
type input "**********"
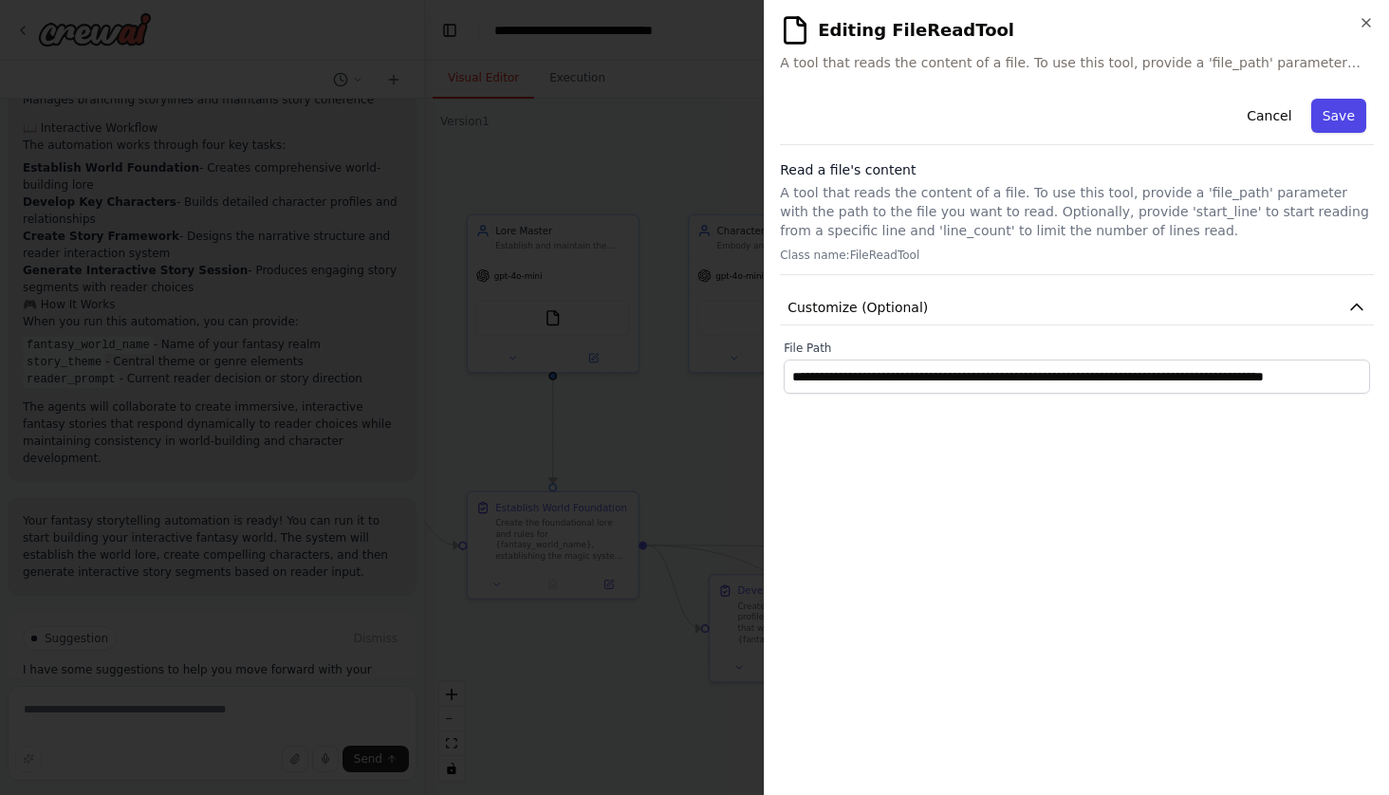
click at [1329, 124] on button "Save" at bounding box center [1338, 116] width 55 height 34
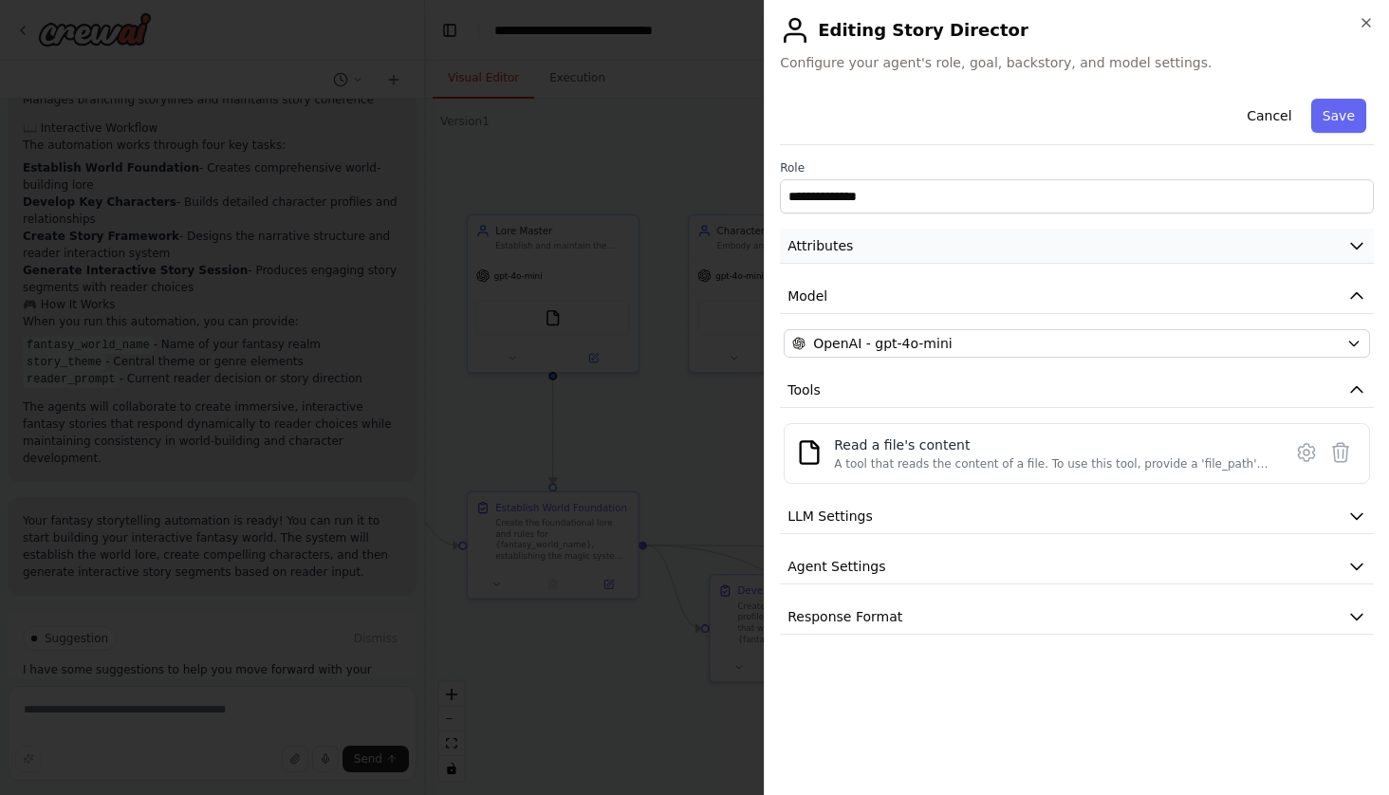
click at [906, 242] on button "Attributes" at bounding box center [1077, 246] width 594 height 35
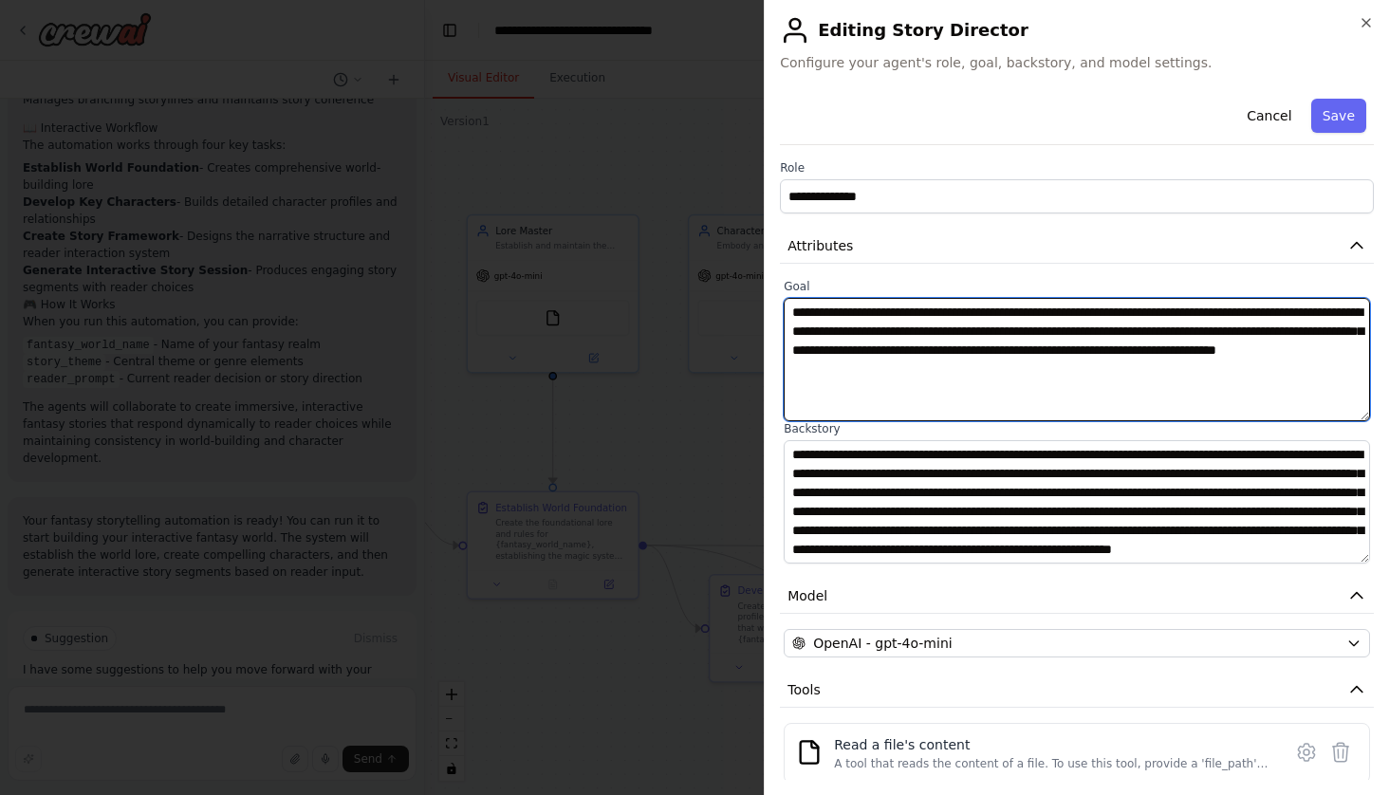
drag, startPoint x: 1257, startPoint y: 310, endPoint x: 1125, endPoint y: 312, distance: 131.9
click at [1125, 312] on textarea "**********" at bounding box center [1076, 359] width 586 height 123
drag, startPoint x: 1127, startPoint y: 370, endPoint x: 1042, endPoint y: 368, distance: 84.4
click at [1042, 368] on textarea "**********" at bounding box center [1076, 359] width 586 height 123
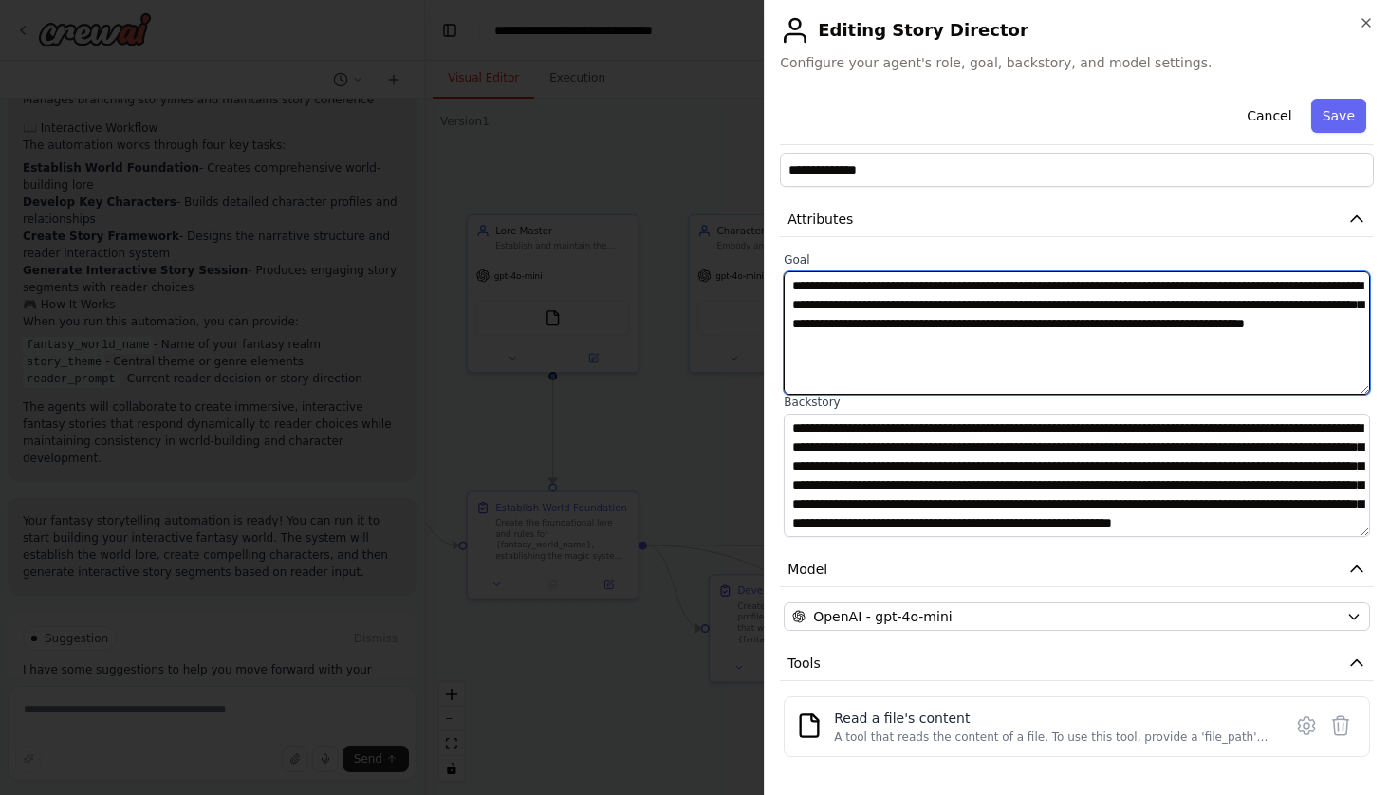
scroll to position [33, 0]
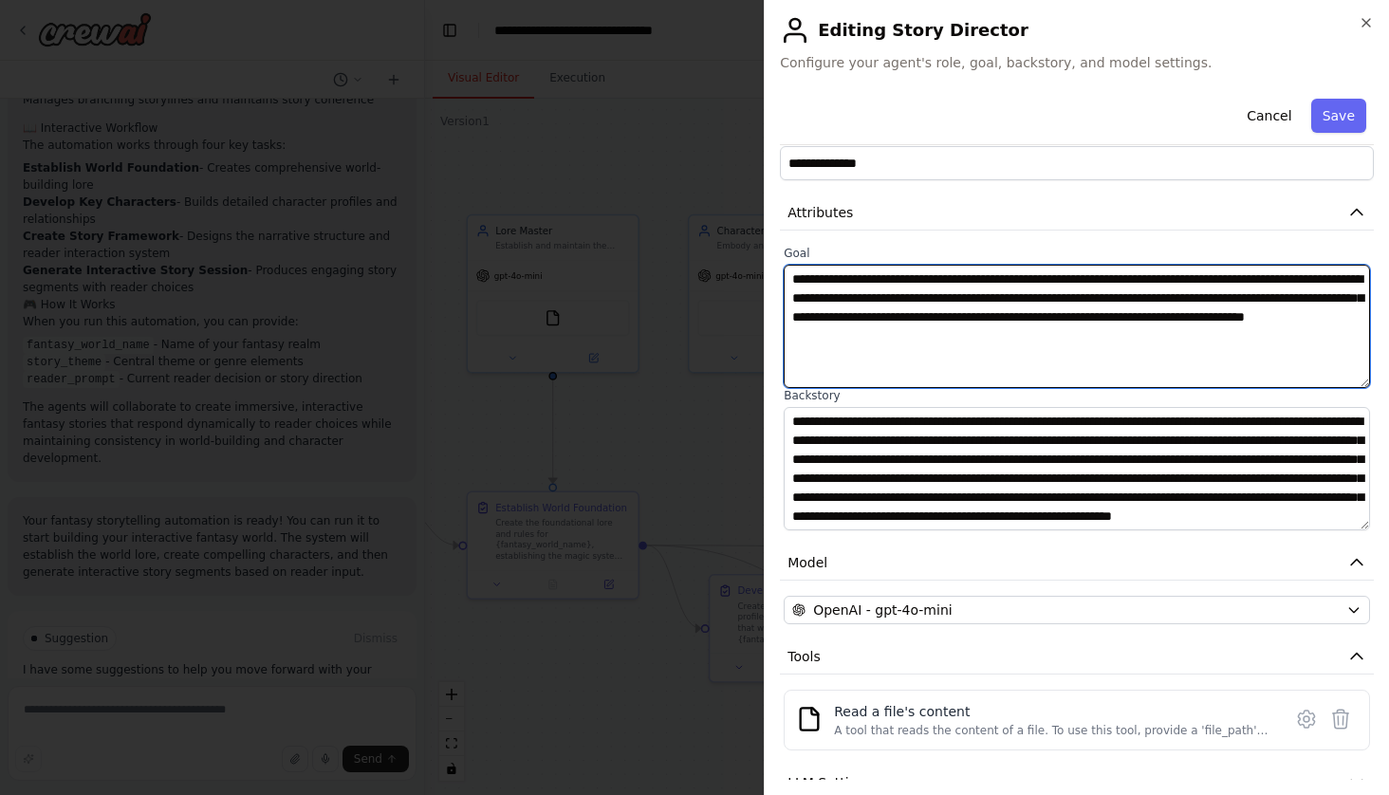
type textarea "**********"
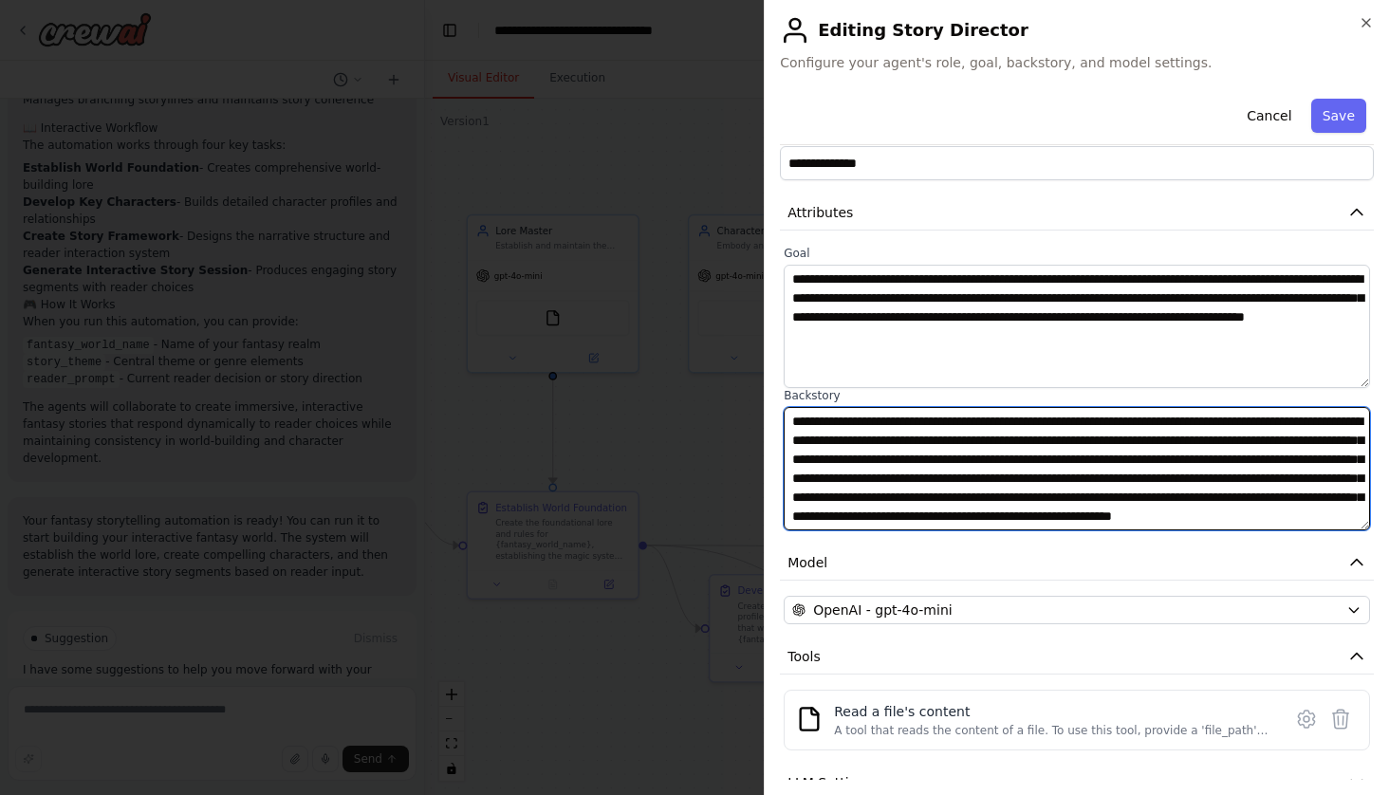
drag, startPoint x: 1033, startPoint y: 516, endPoint x: 899, endPoint y: 516, distance: 133.7
click at [899, 516] on textarea "**********" at bounding box center [1076, 468] width 586 height 123
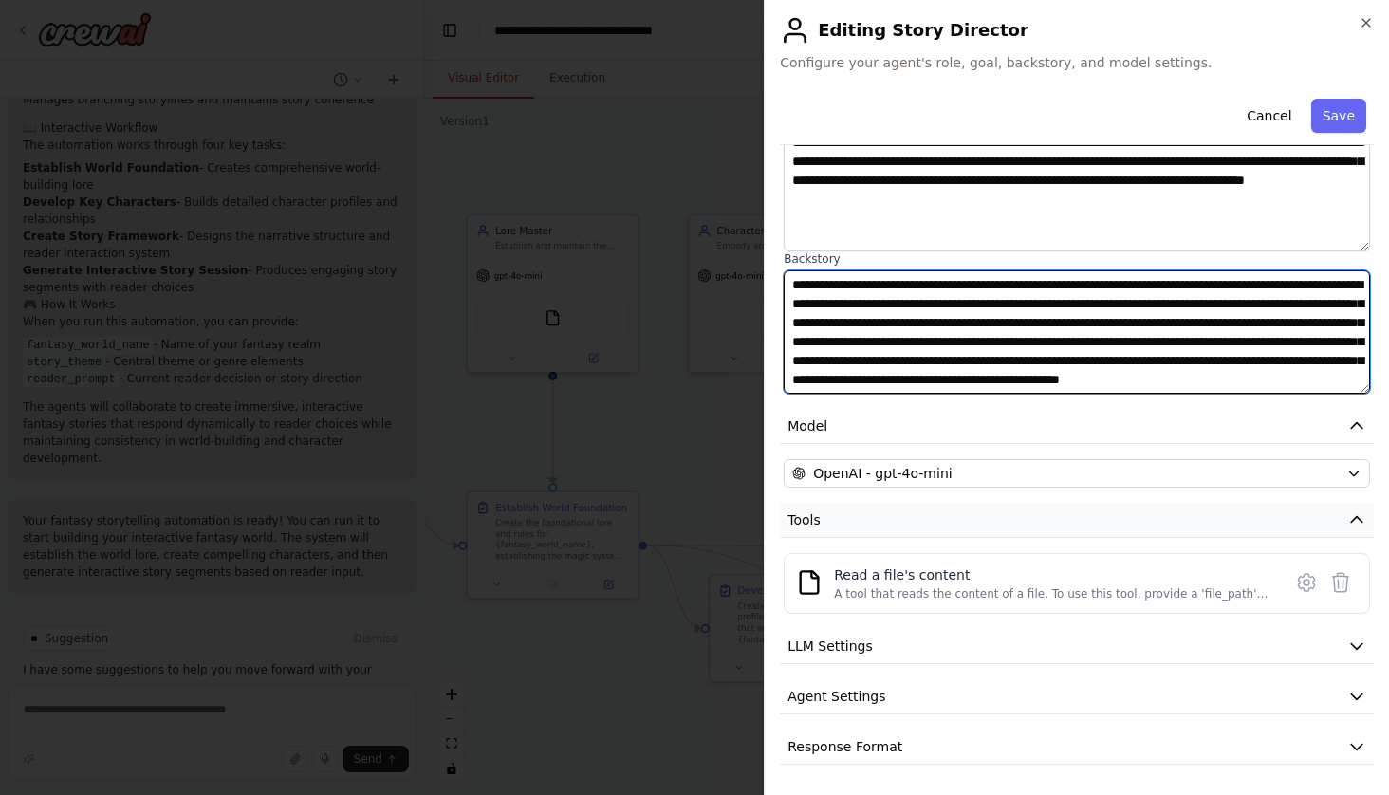
scroll to position [170, 0]
type textarea "**********"
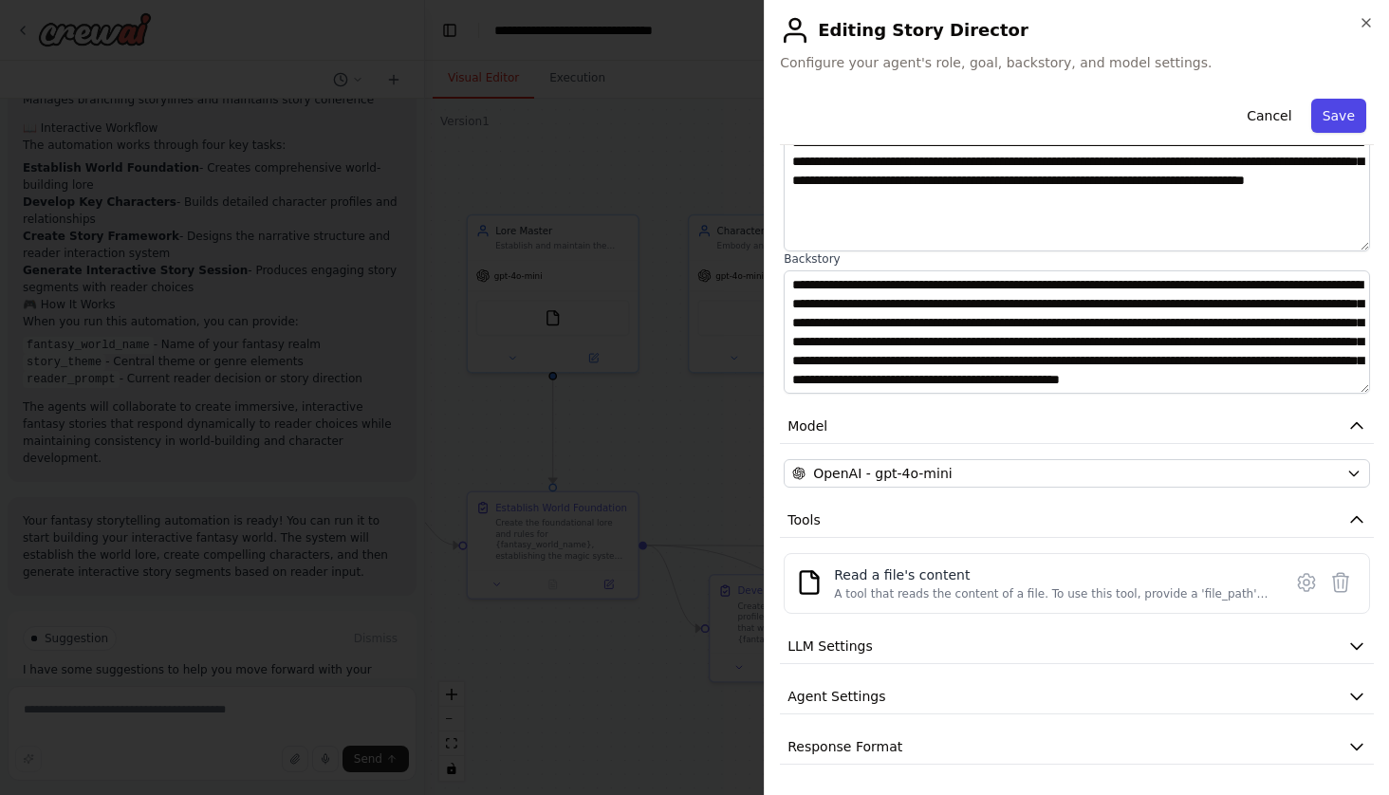
click at [1347, 115] on button "Save" at bounding box center [1338, 116] width 55 height 34
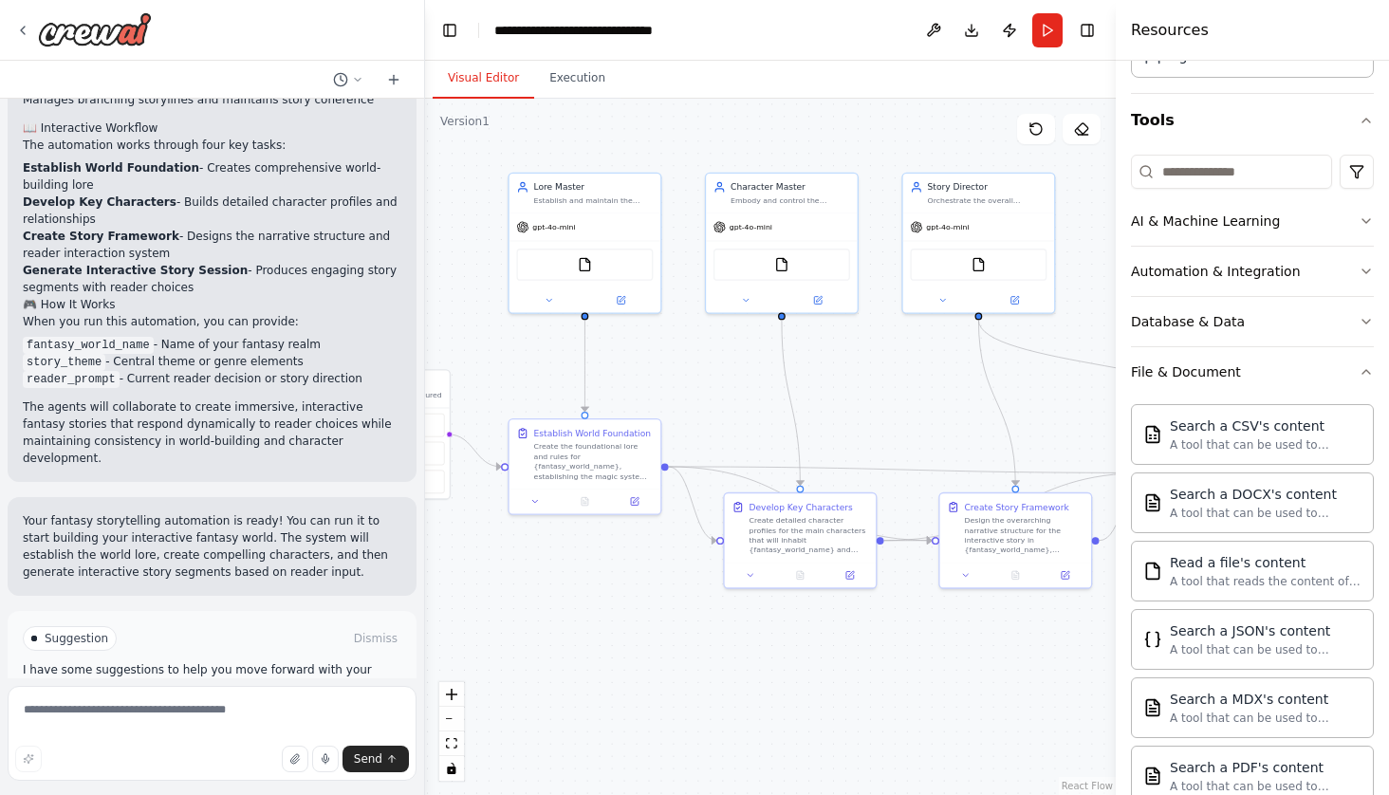
drag, startPoint x: 911, startPoint y: 710, endPoint x: 907, endPoint y: 613, distance: 97.8
click at [907, 613] on div ".deletable-edge-delete-btn { width: 20px; height: 20px; border: 0px solid #ffff…" at bounding box center [770, 447] width 691 height 696
click at [589, 80] on button "Execution" at bounding box center [577, 79] width 86 height 40
click at [486, 78] on button "Visual Editor" at bounding box center [483, 79] width 101 height 40
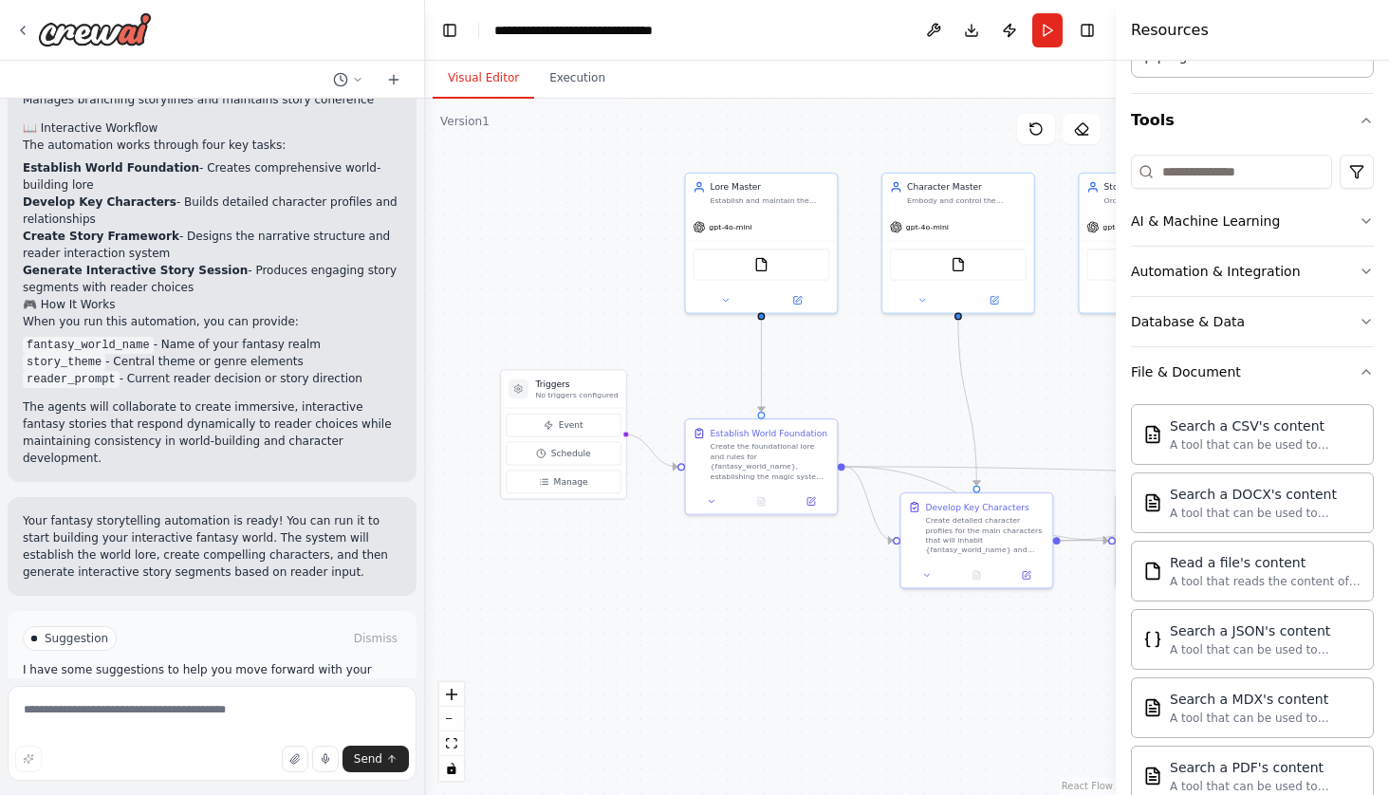
drag, startPoint x: 608, startPoint y: 649, endPoint x: 817, endPoint y: 647, distance: 208.7
click at [818, 648] on div ".deletable-edge-delete-btn { width: 20px; height: 20px; border: 0px solid #ffff…" at bounding box center [770, 447] width 691 height 696
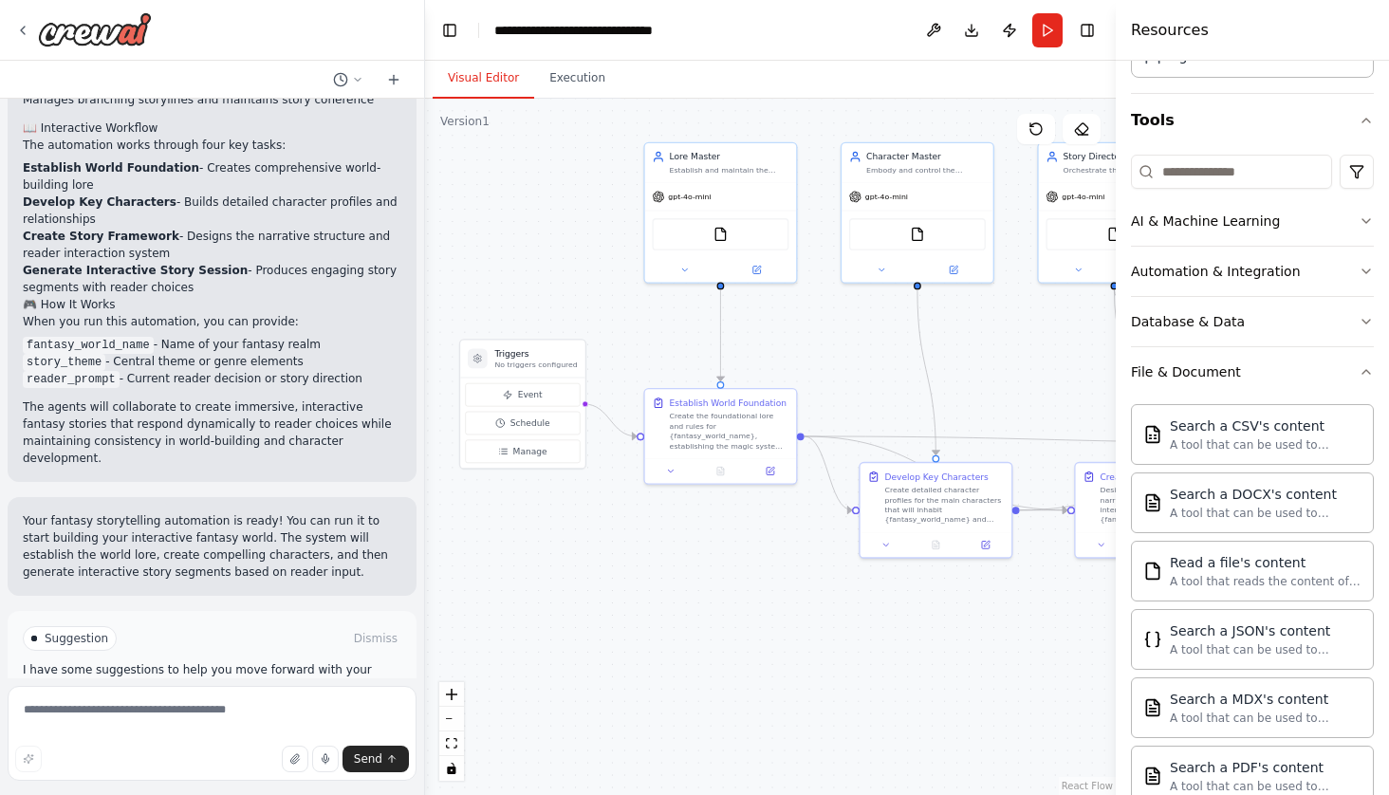
drag, startPoint x: 661, startPoint y: 559, endPoint x: 564, endPoint y: 542, distance: 98.2
click at [564, 542] on div ".deletable-edge-delete-btn { width: 20px; height: 20px; border: 0px solid #ffff…" at bounding box center [770, 447] width 691 height 696
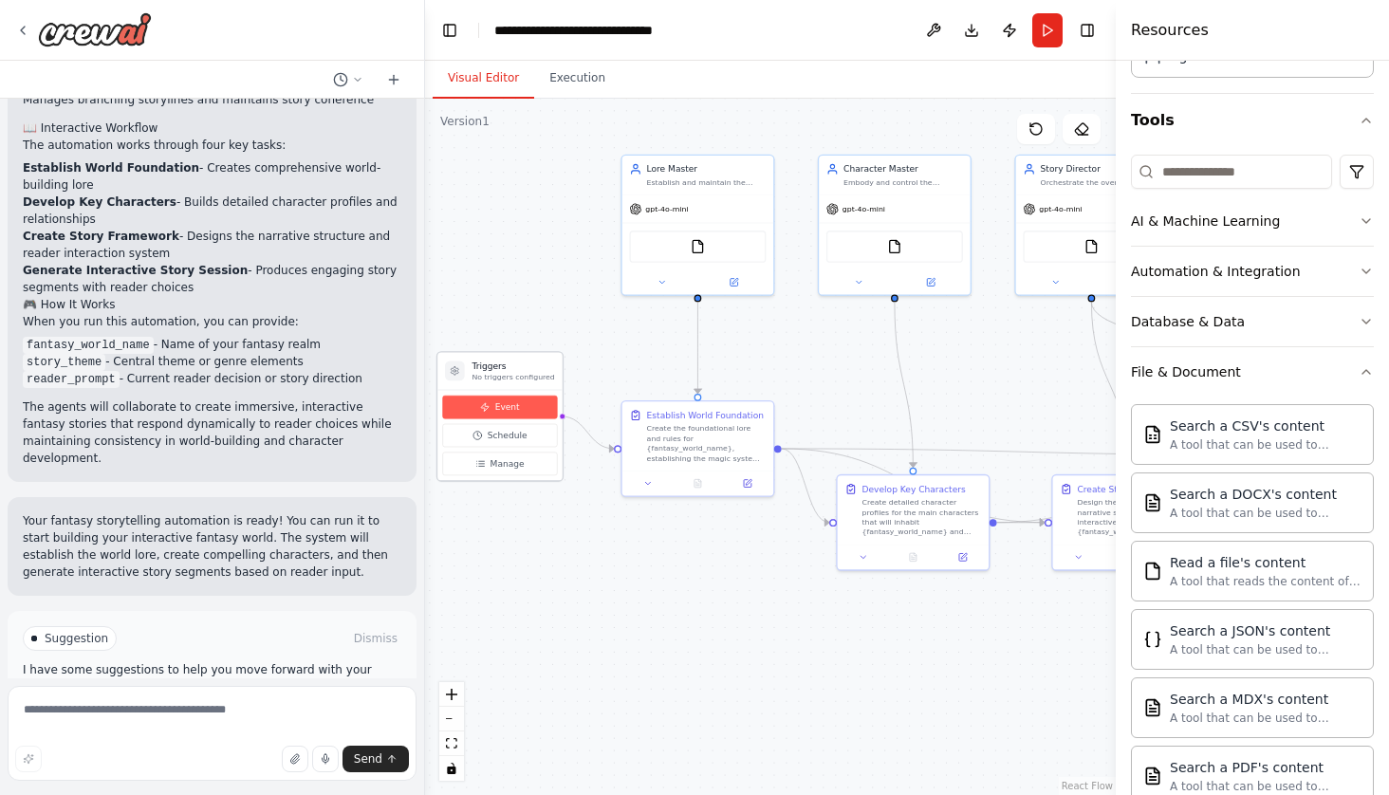
click at [516, 410] on span "Event" at bounding box center [507, 407] width 25 height 12
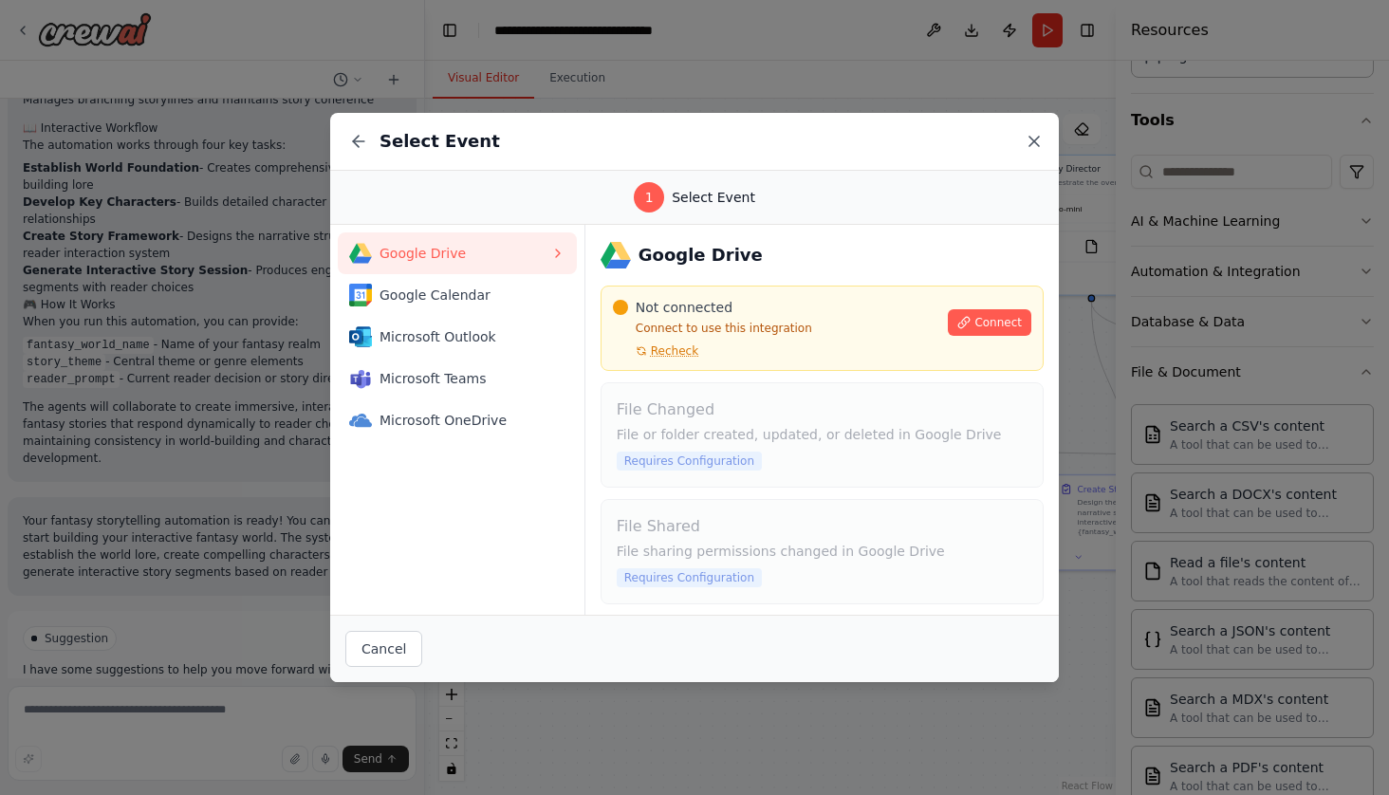
click at [1036, 140] on icon at bounding box center [1033, 141] width 9 height 9
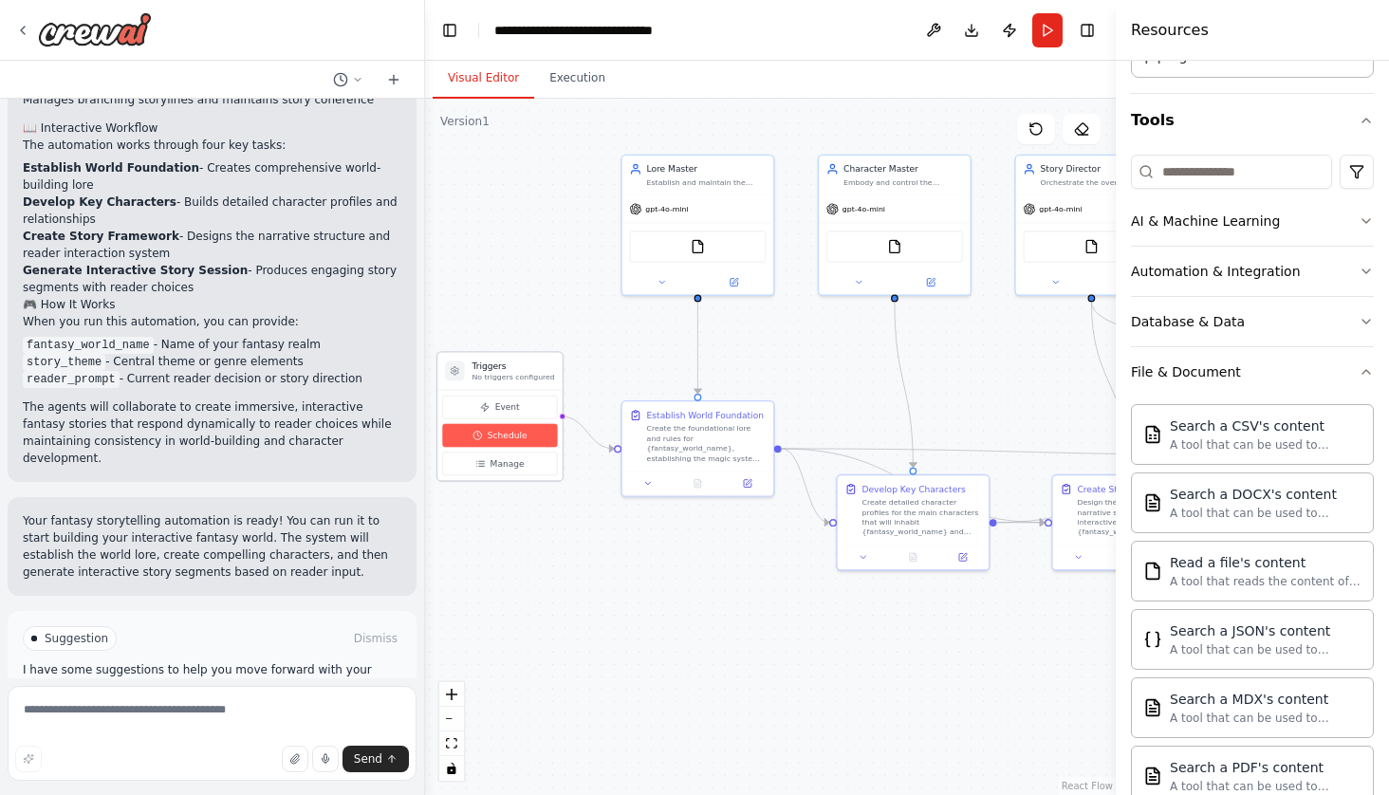
click at [507, 429] on button "Schedule" at bounding box center [499, 436] width 115 height 24
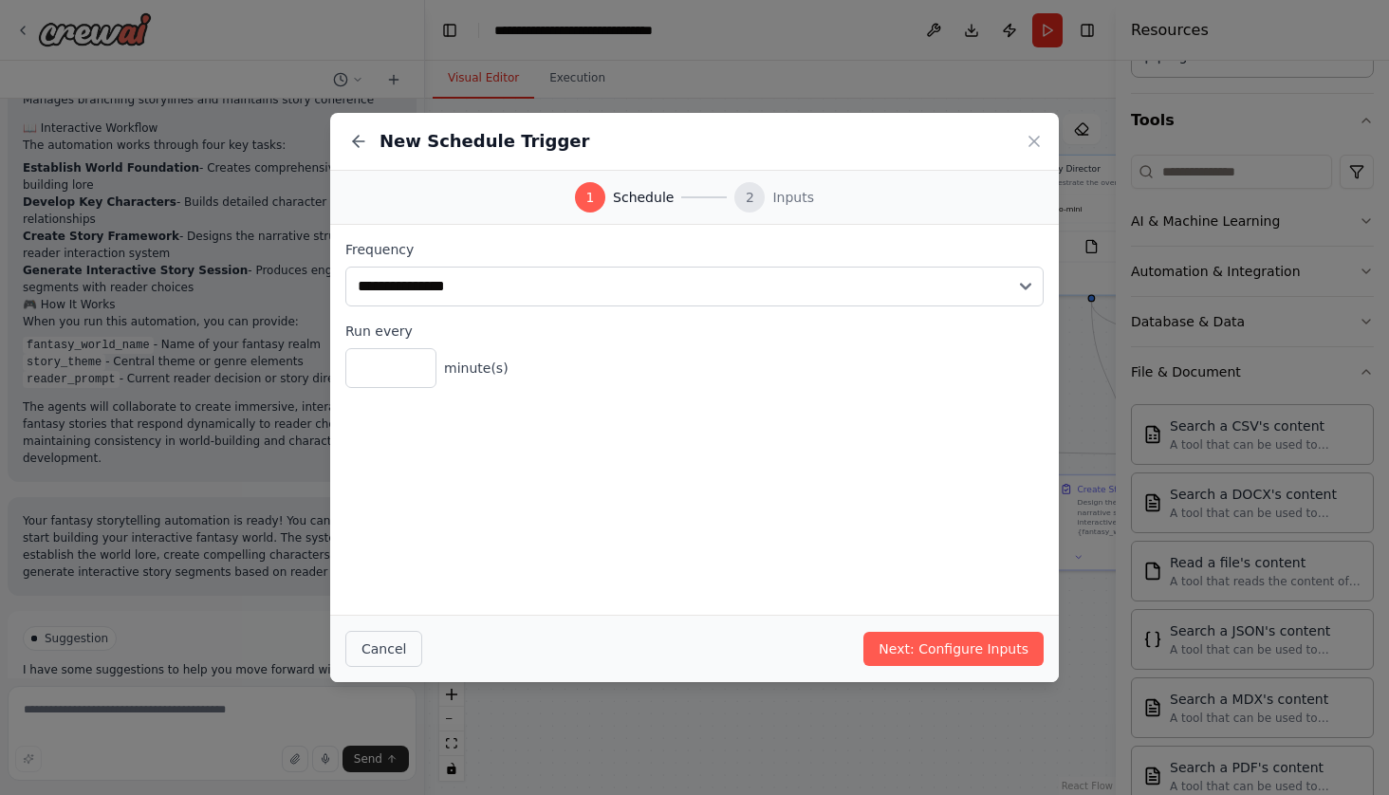
click at [396, 639] on button "Cancel" at bounding box center [383, 649] width 77 height 36
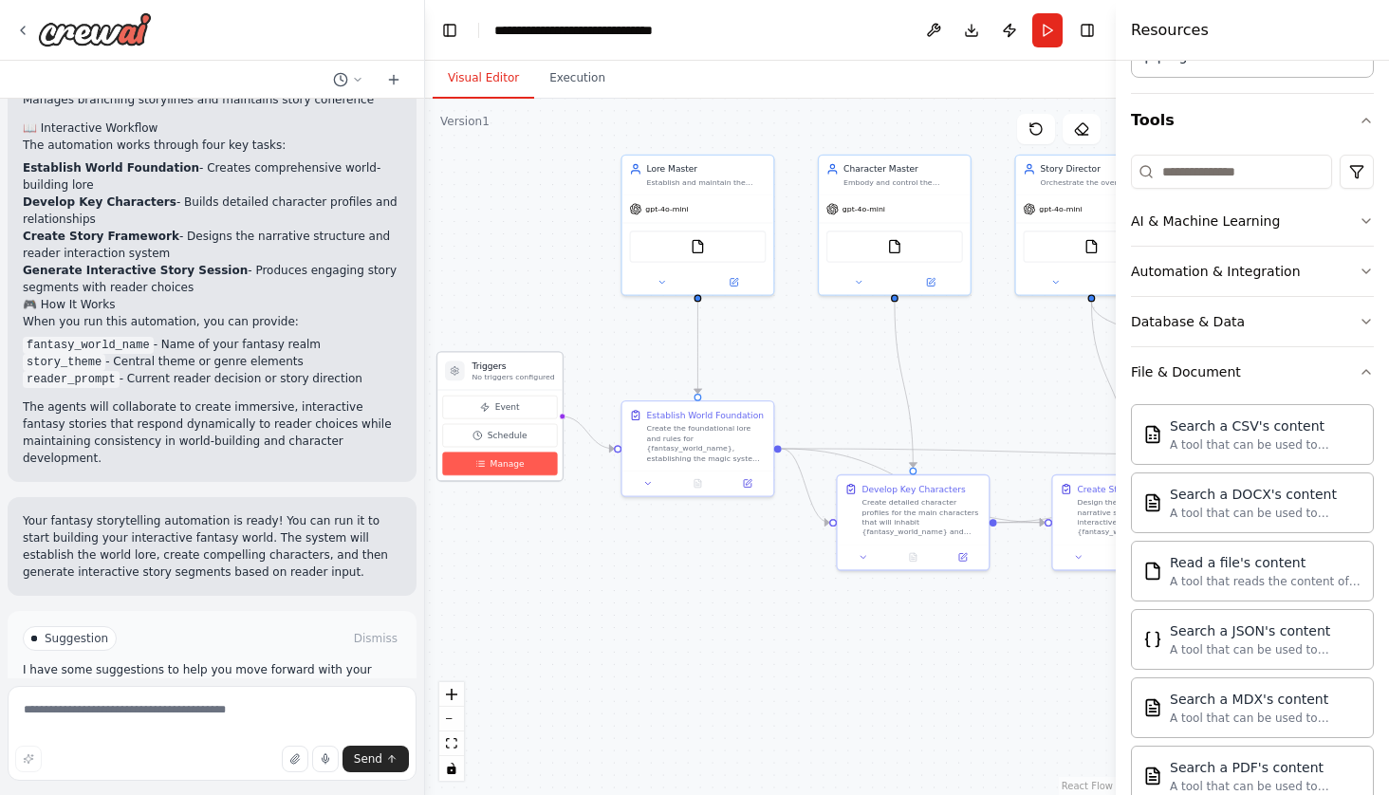
click at [503, 461] on span "Manage" at bounding box center [507, 463] width 34 height 12
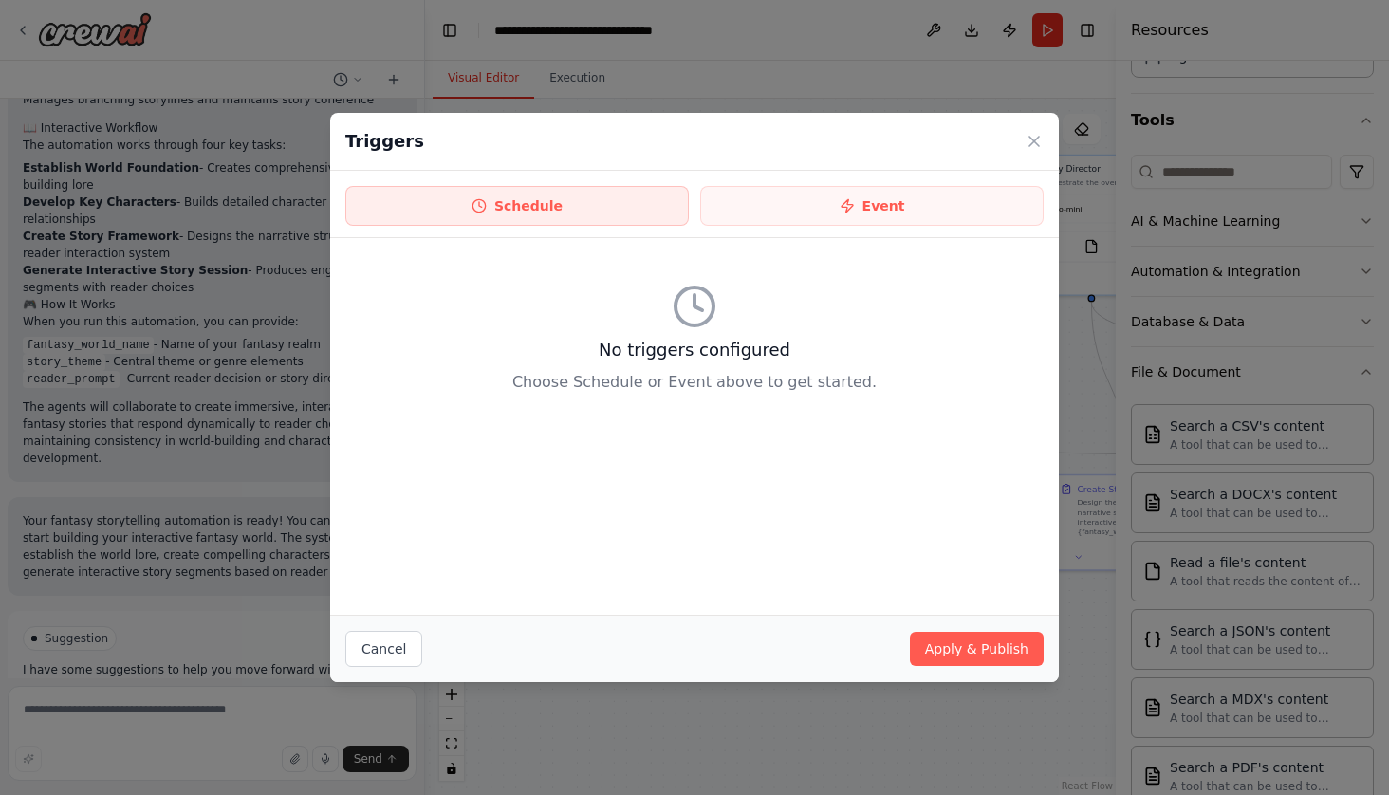
click at [580, 222] on button "Schedule" at bounding box center [516, 206] width 343 height 40
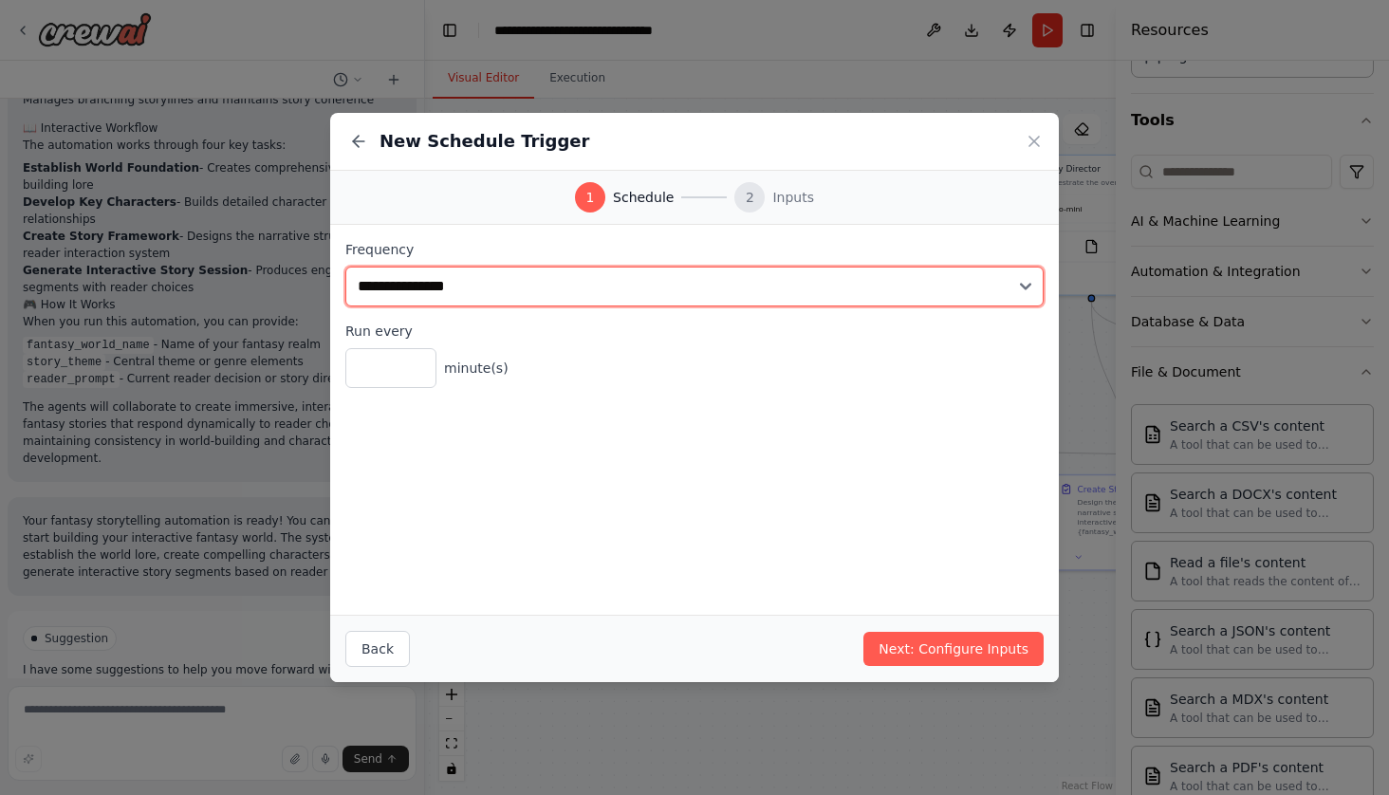
select select "*****"
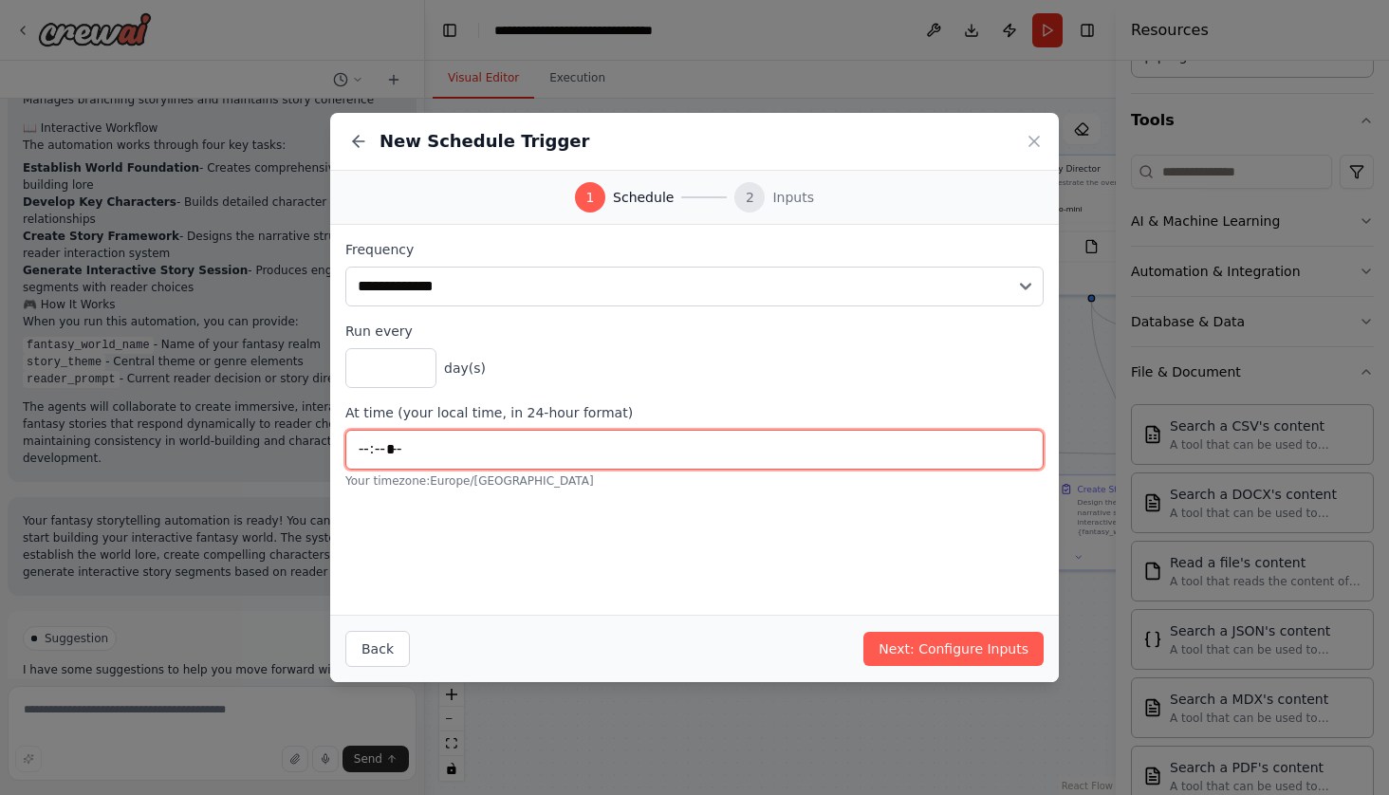
click at [376, 452] on input "*****" at bounding box center [694, 450] width 698 height 40
type input "*****"
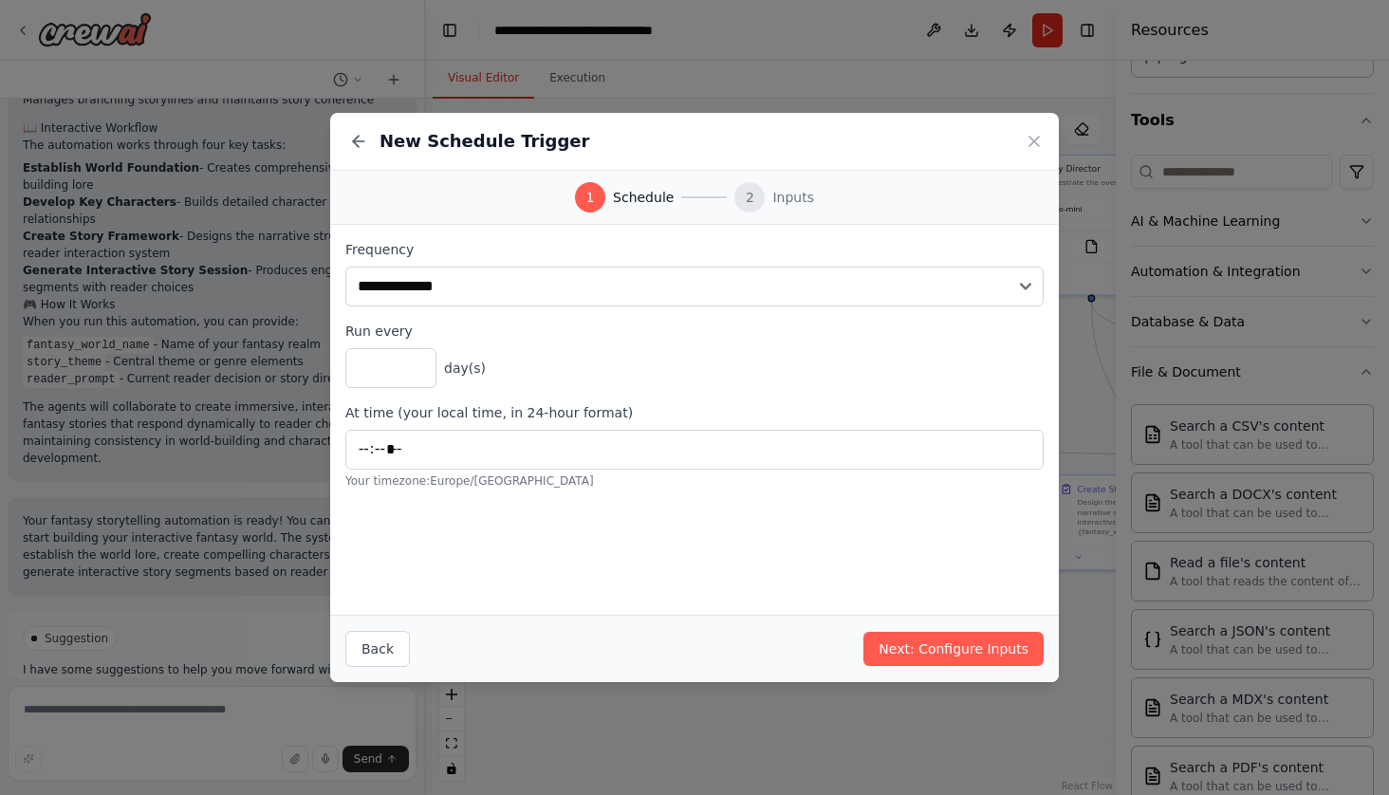
click at [452, 537] on div "**********" at bounding box center [694, 420] width 728 height 390
click at [919, 640] on button "Next: Configure Inputs" at bounding box center [953, 649] width 180 height 34
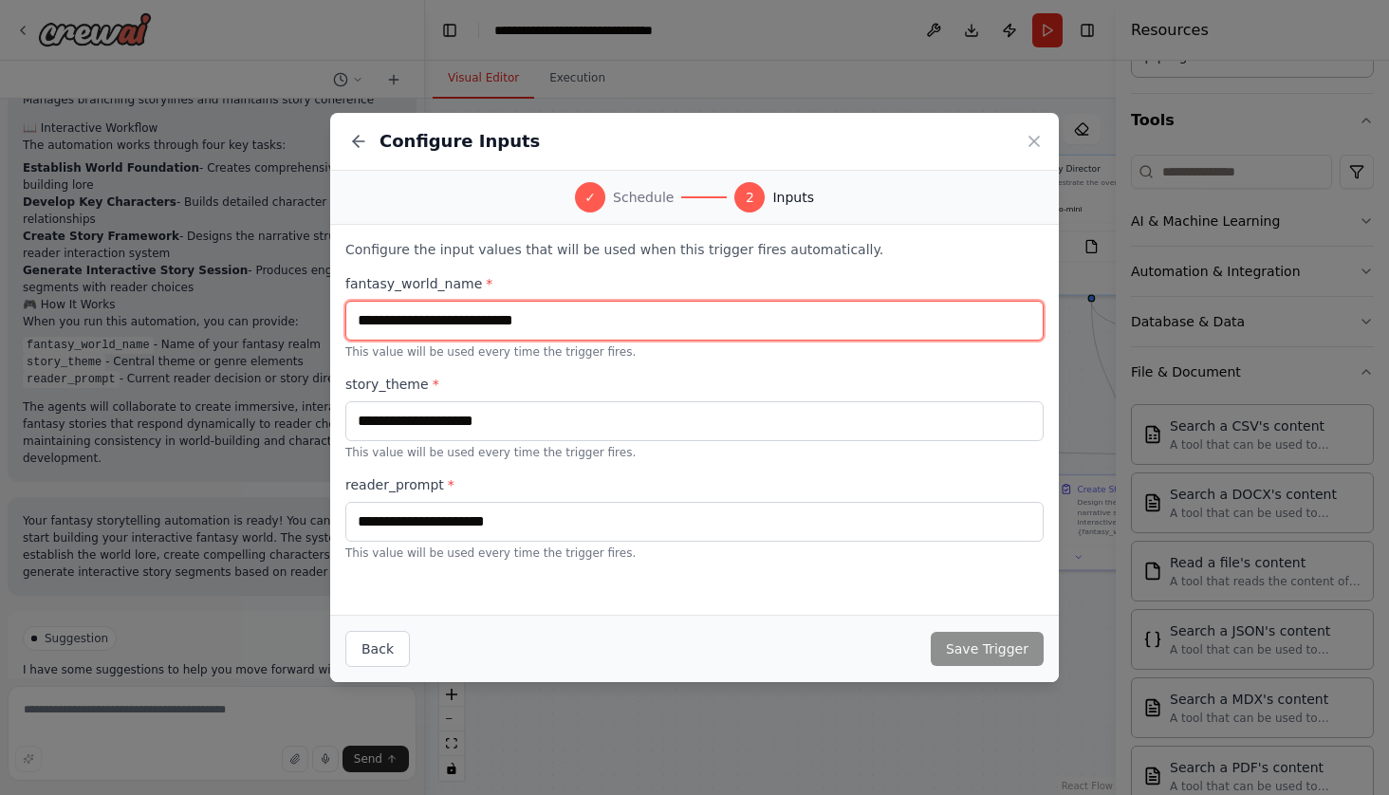
click at [589, 315] on input "text" at bounding box center [694, 321] width 698 height 40
type input "*********"
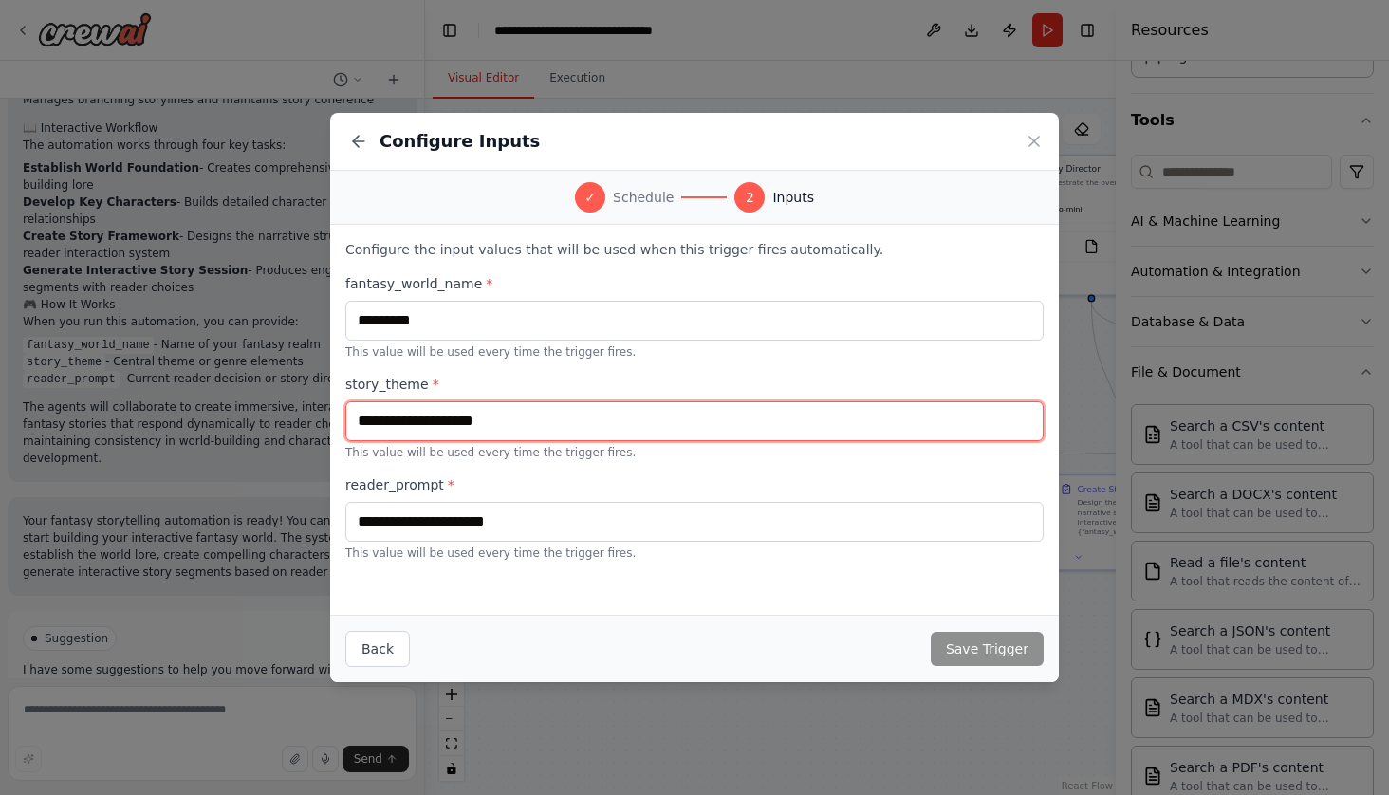
click at [551, 428] on input "text" at bounding box center [694, 421] width 698 height 40
type input "**********"
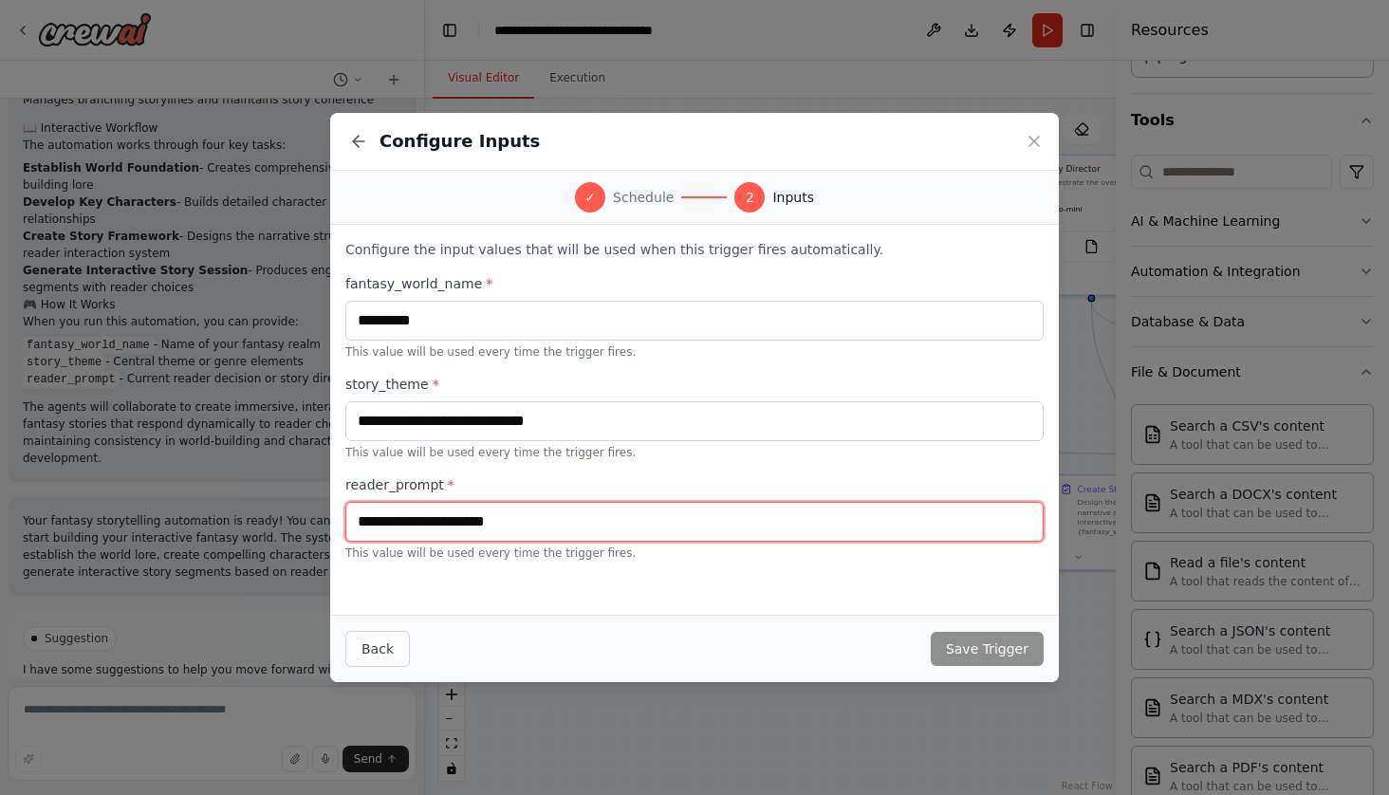
click at [507, 521] on input "text" at bounding box center [694, 522] width 698 height 40
type input "**********"
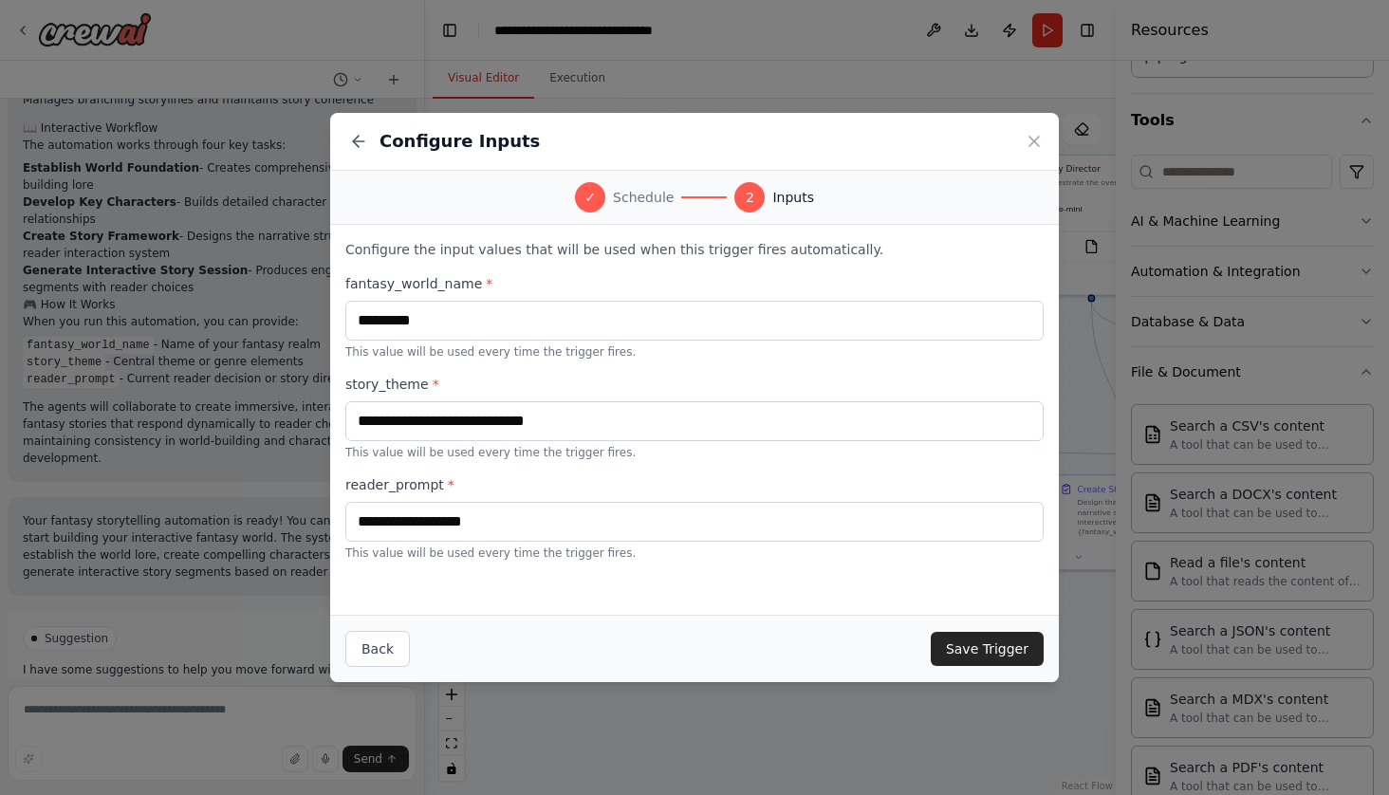
click at [591, 562] on div "**********" at bounding box center [694, 400] width 728 height 351
click at [967, 648] on button "Save Trigger" at bounding box center [987, 649] width 113 height 34
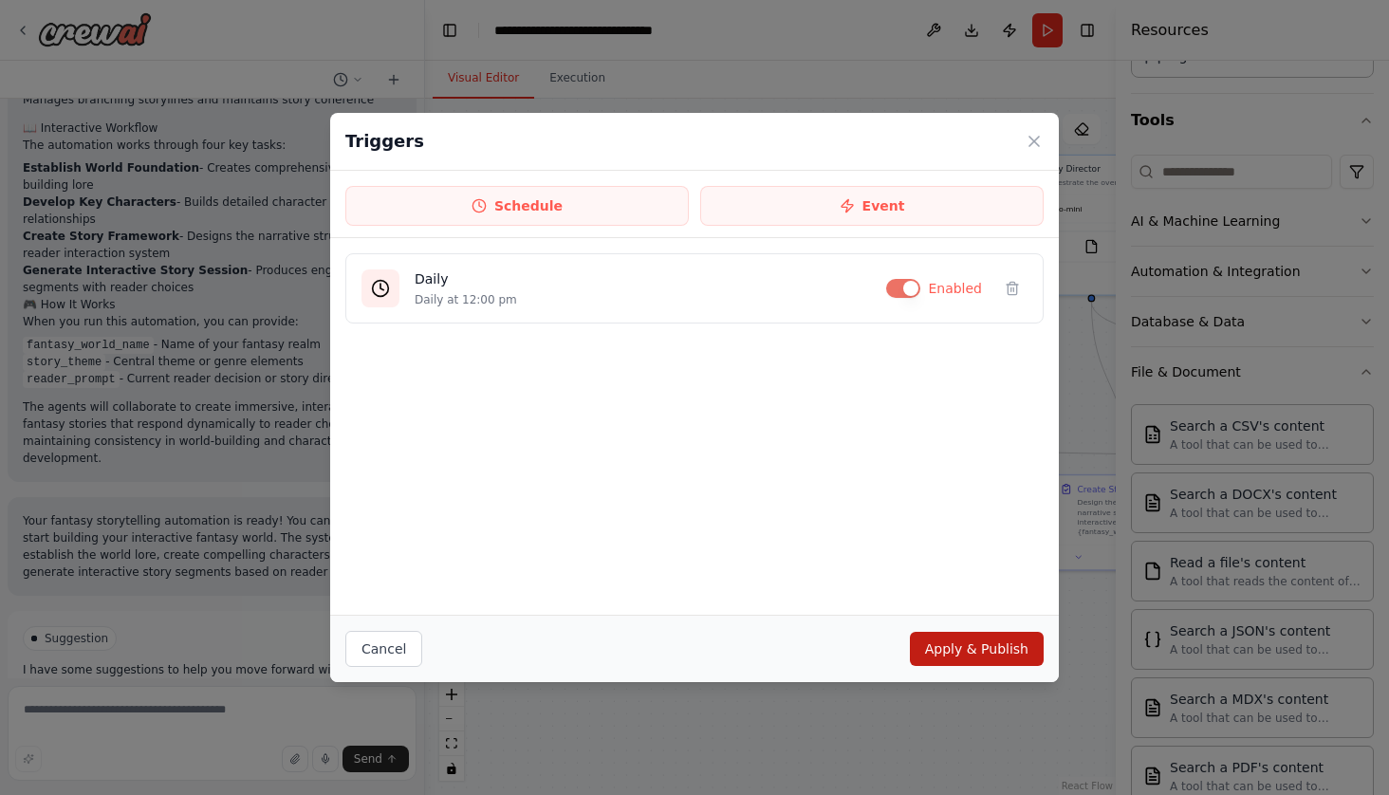
click at [999, 651] on button "Apply & Publish" at bounding box center [977, 649] width 134 height 34
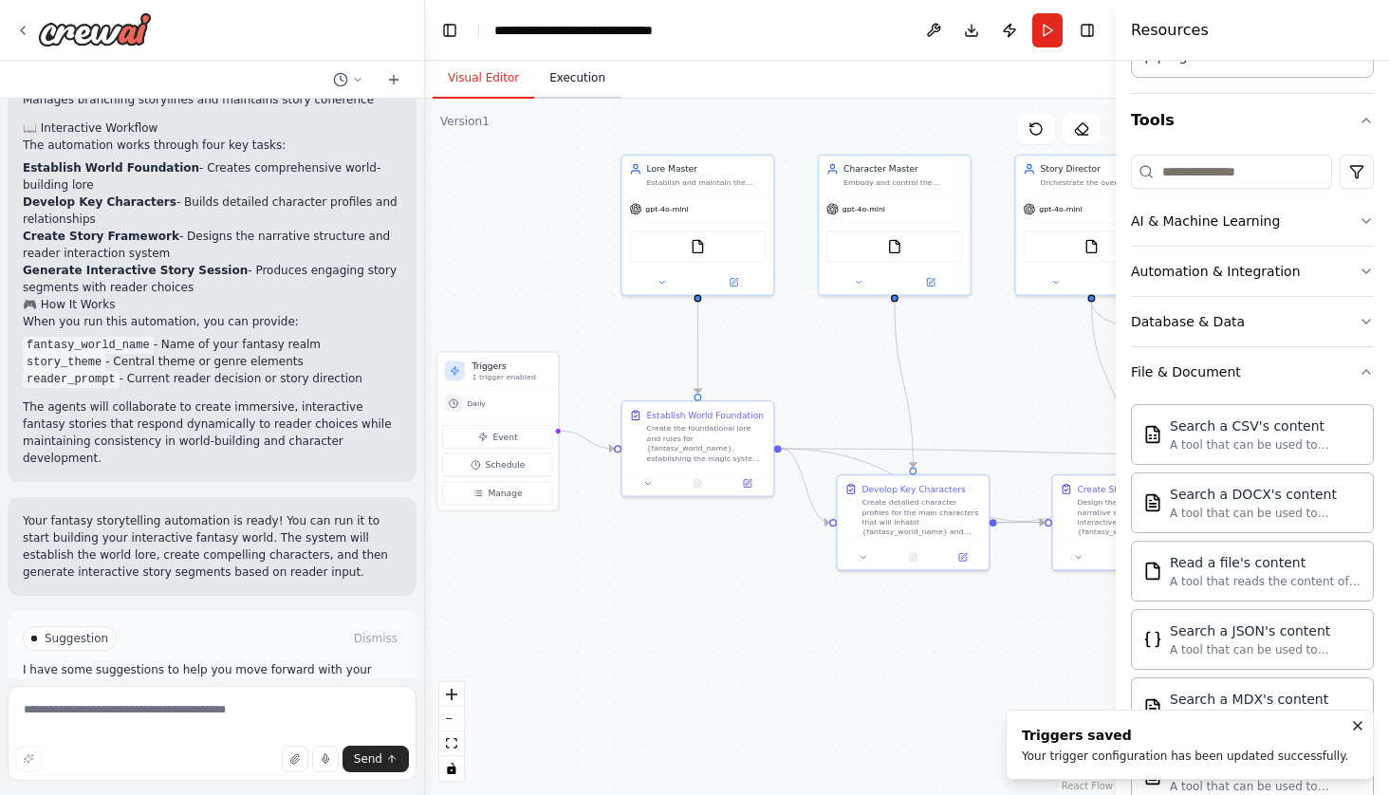
click at [594, 85] on button "Execution" at bounding box center [577, 79] width 86 height 40
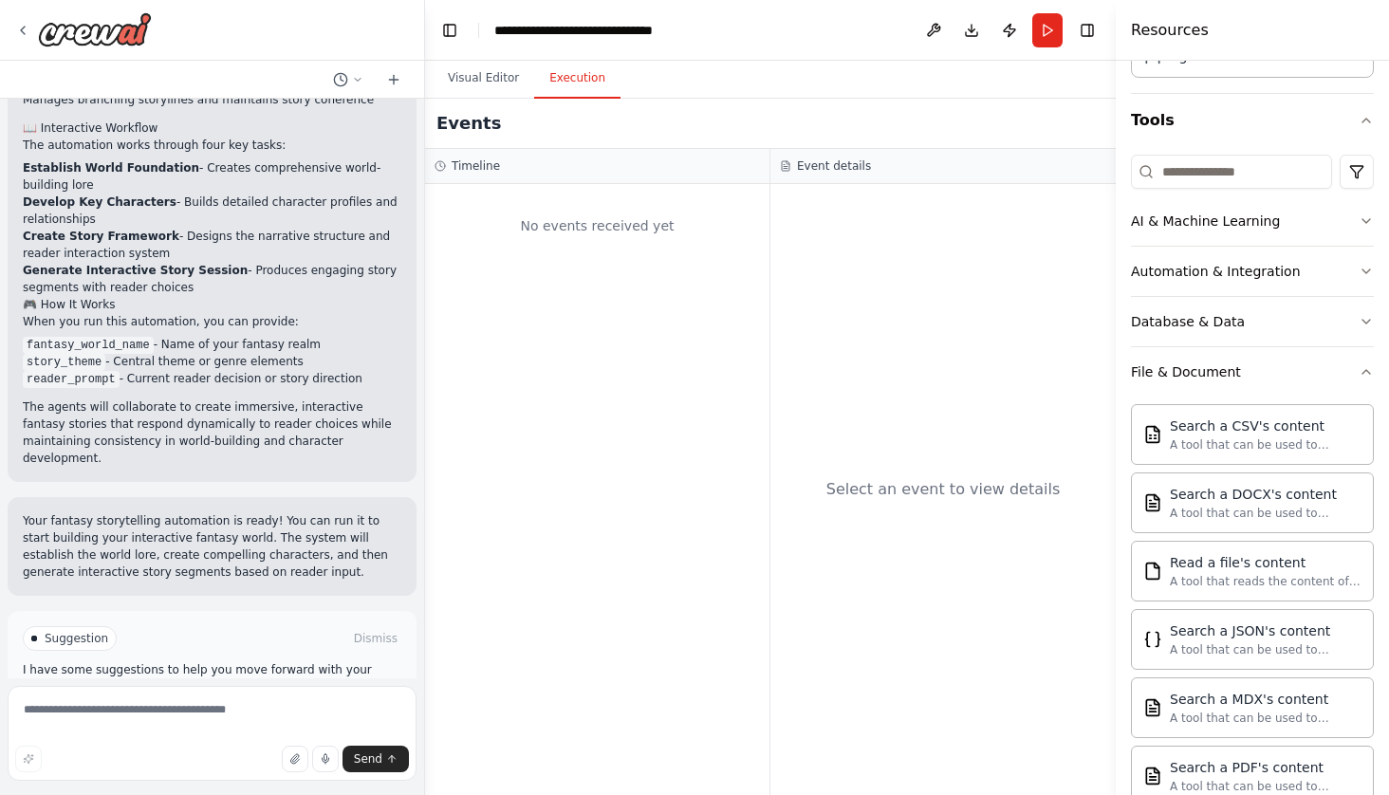
click at [228, 711] on span "Run Automation" at bounding box center [221, 718] width 92 height 15
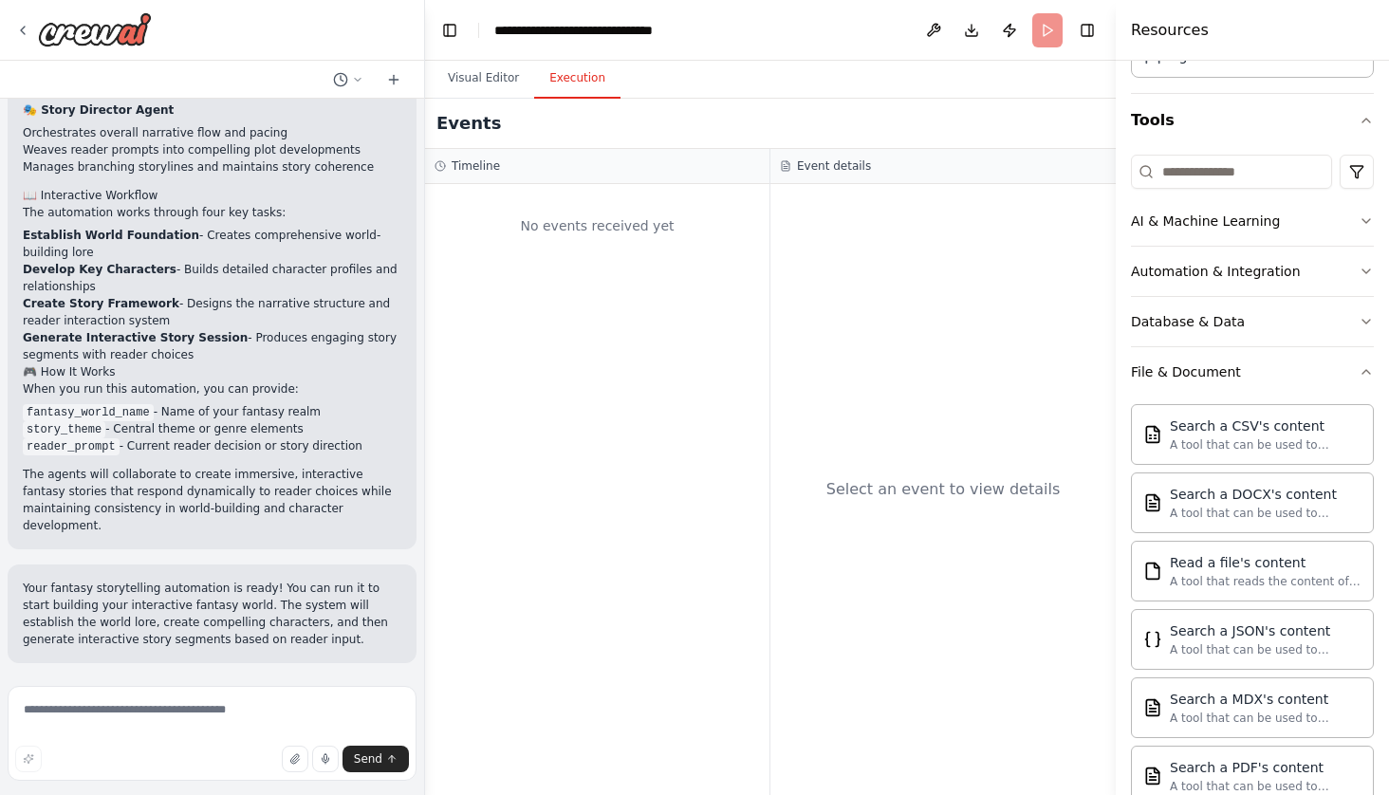
scroll to position [1188, 0]
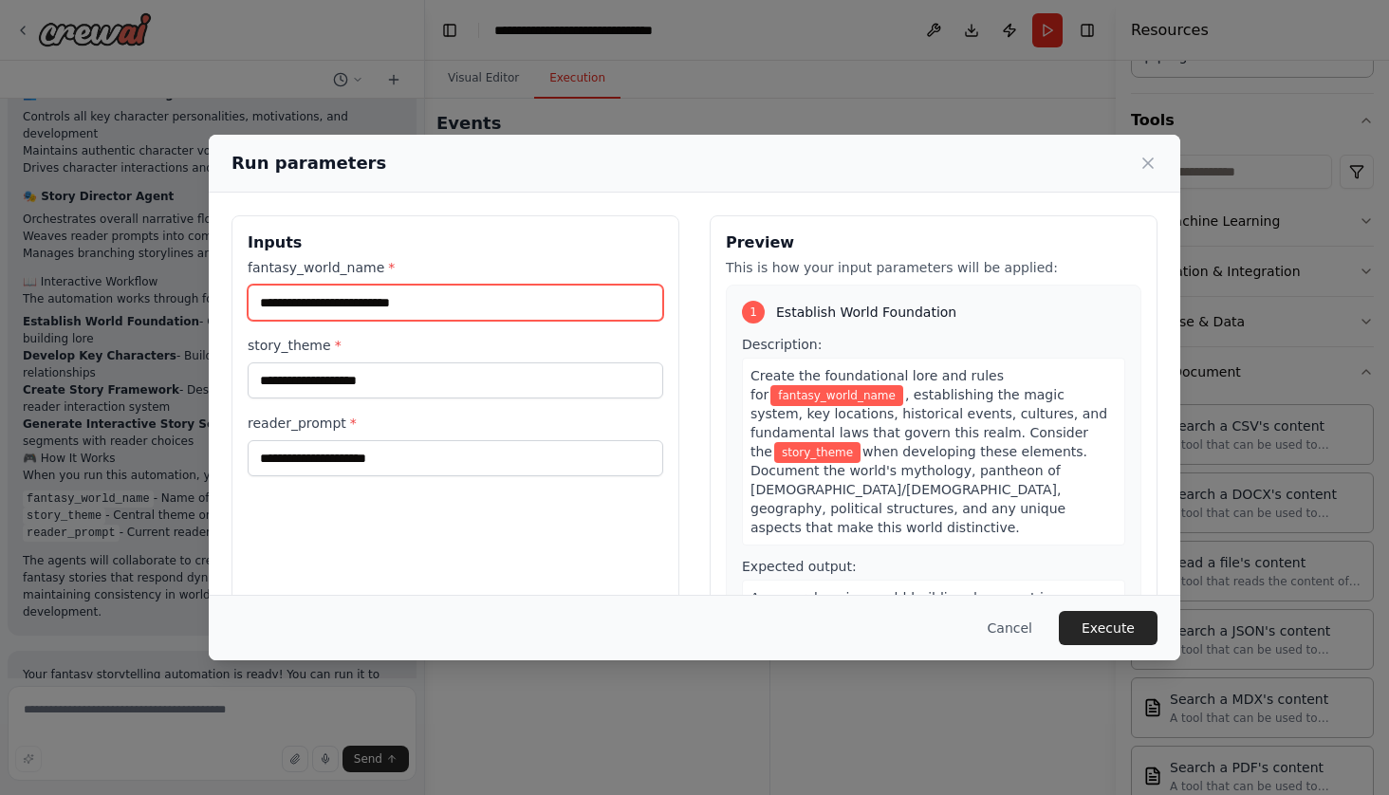
click at [407, 304] on input "fantasy_world_name *" at bounding box center [455, 303] width 415 height 36
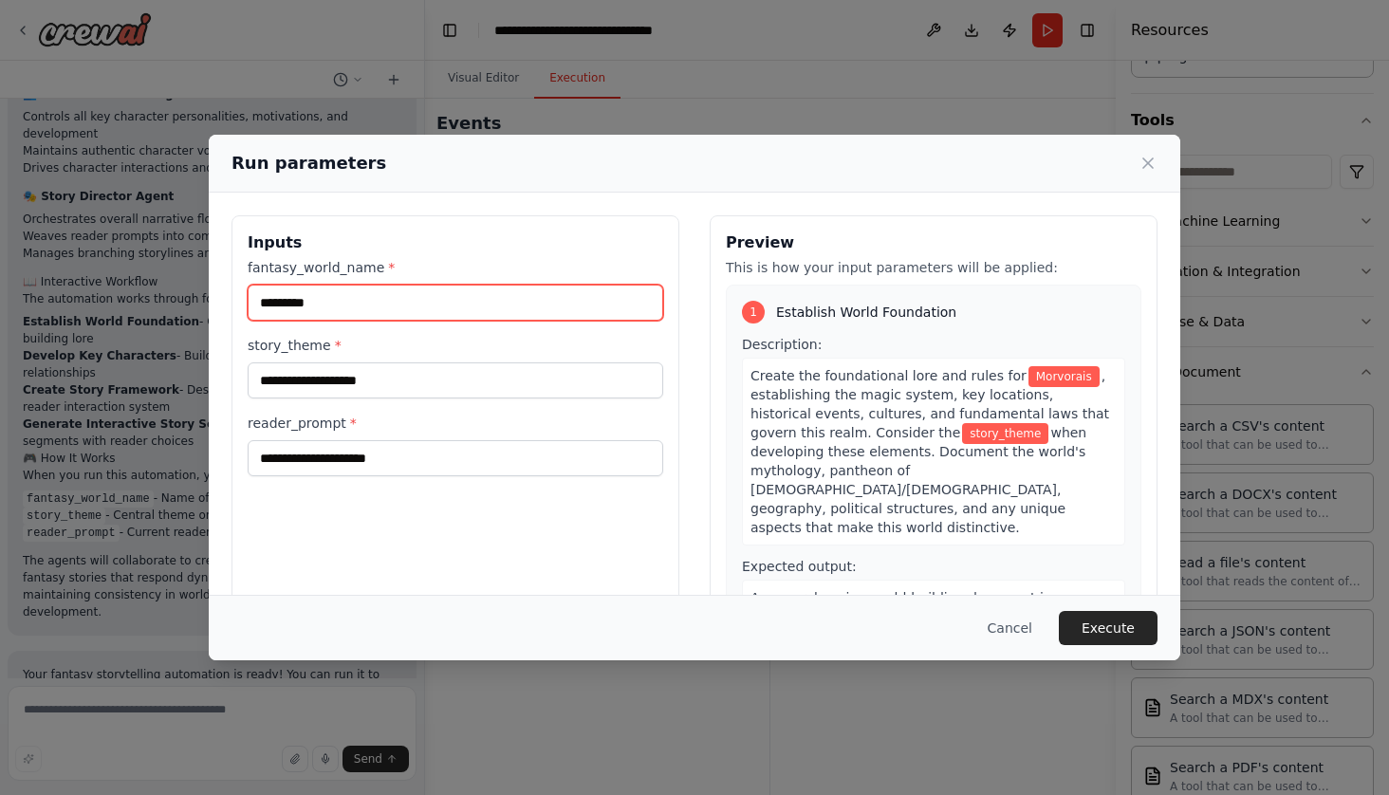
type input "*********"
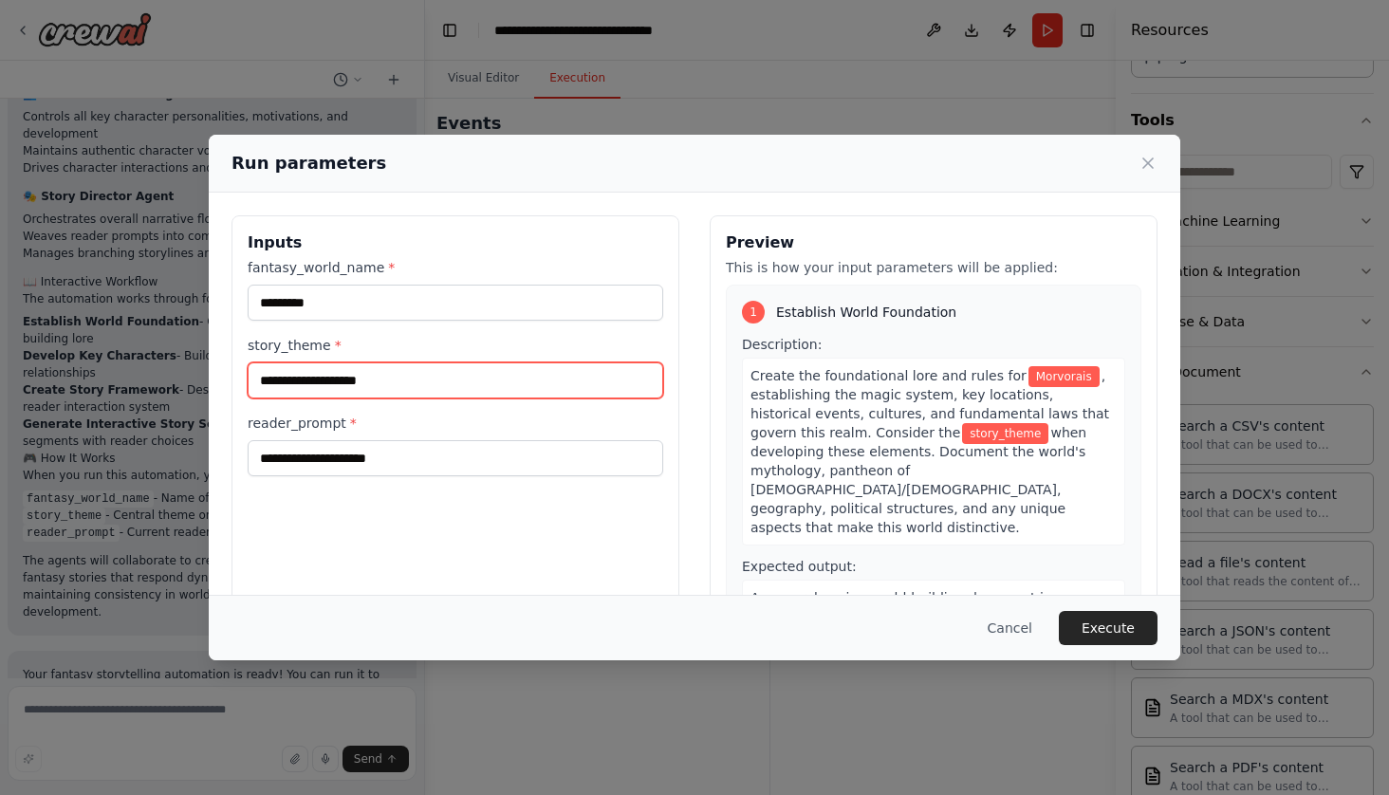
click at [423, 393] on input "story_theme *" at bounding box center [455, 380] width 415 height 36
type input "*"
type input "**********"
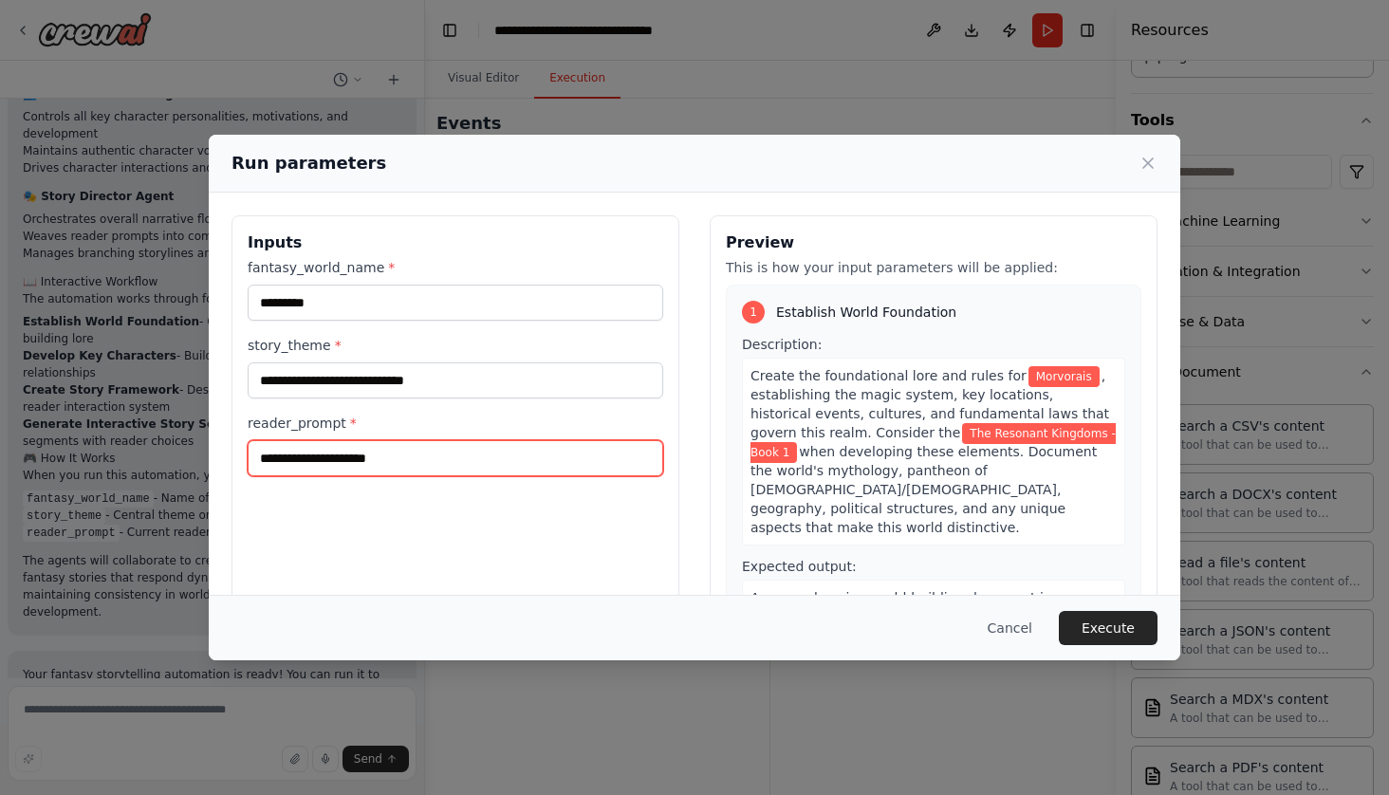
click at [417, 466] on input "reader_prompt *" at bounding box center [455, 458] width 415 height 36
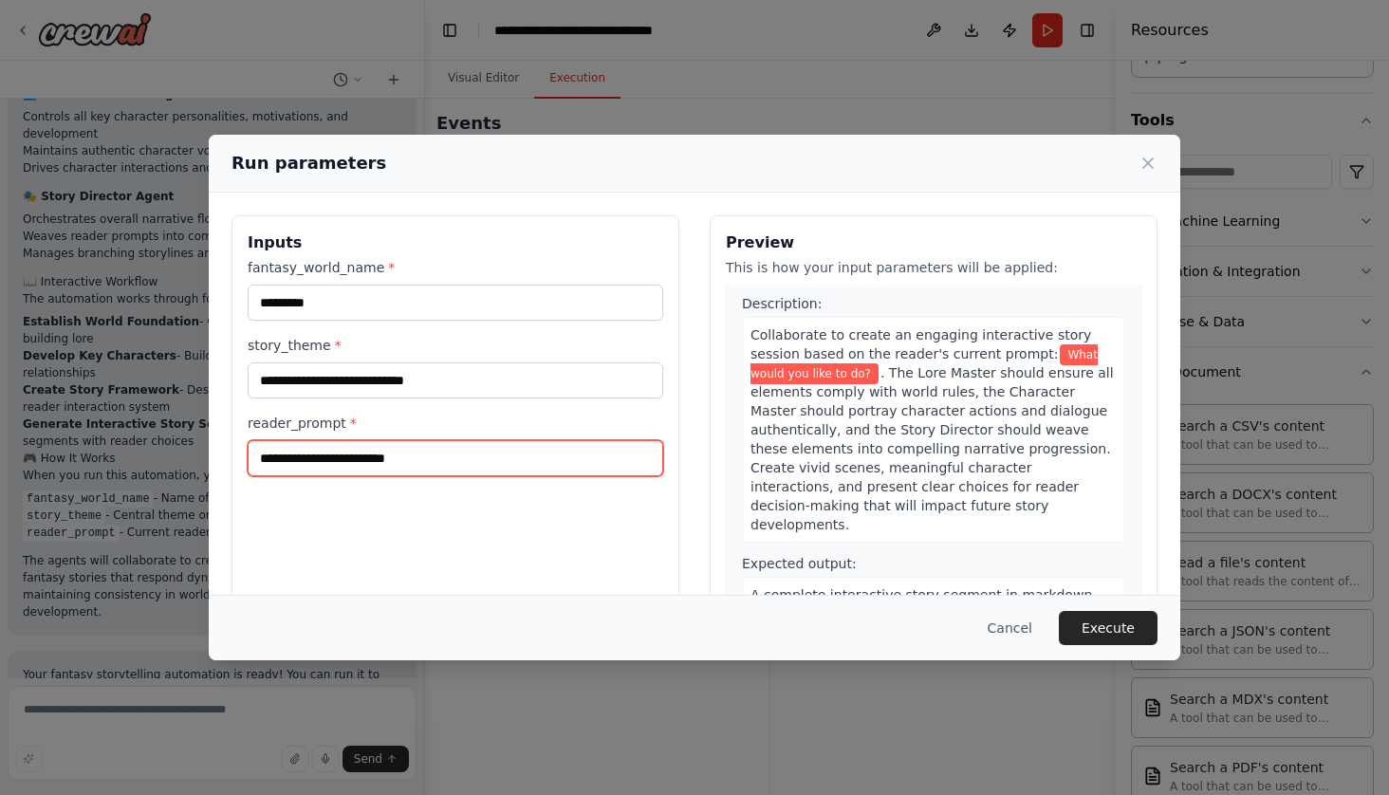
scroll to position [1506, 0]
type input "**********"
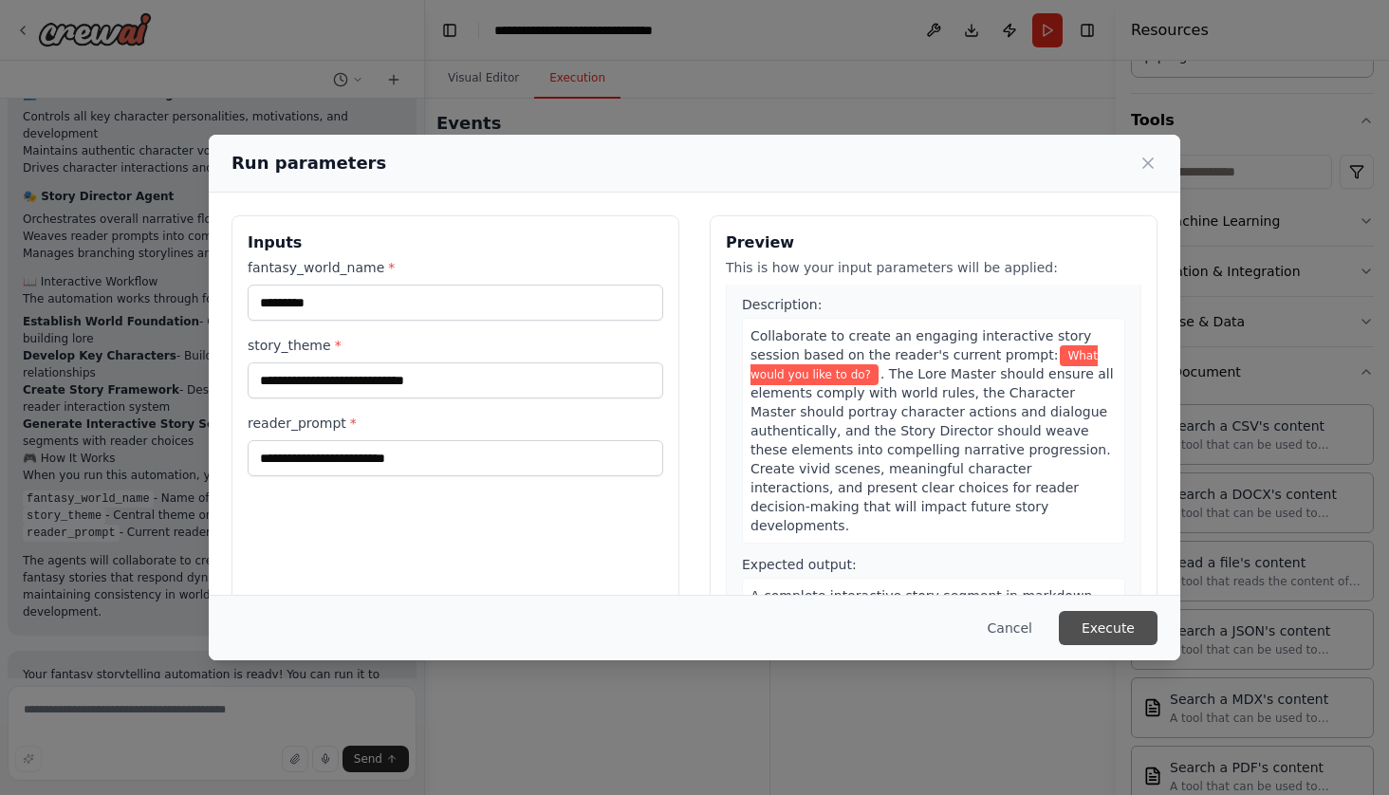
click at [1109, 626] on button "Execute" at bounding box center [1108, 628] width 99 height 34
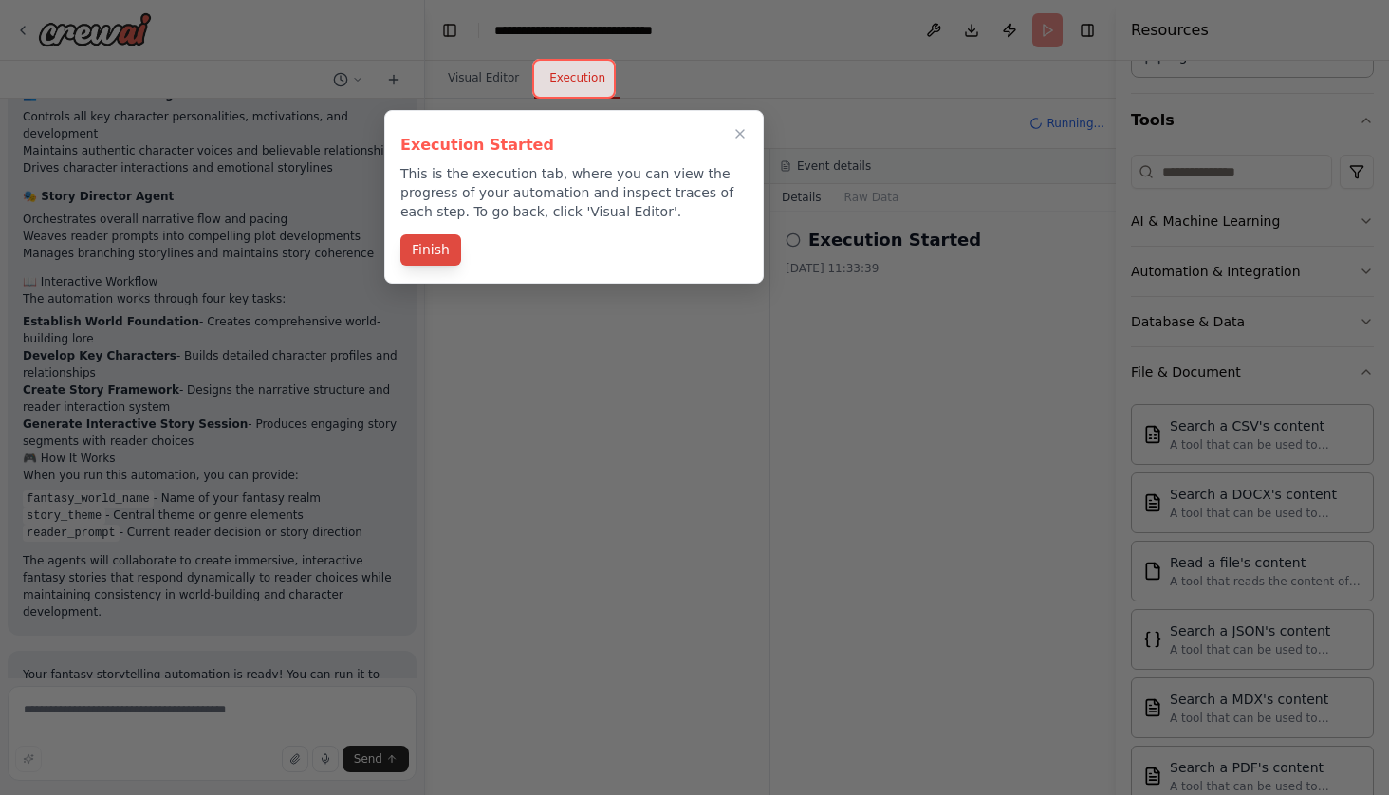
click at [438, 252] on button "Finish" at bounding box center [430, 249] width 61 height 31
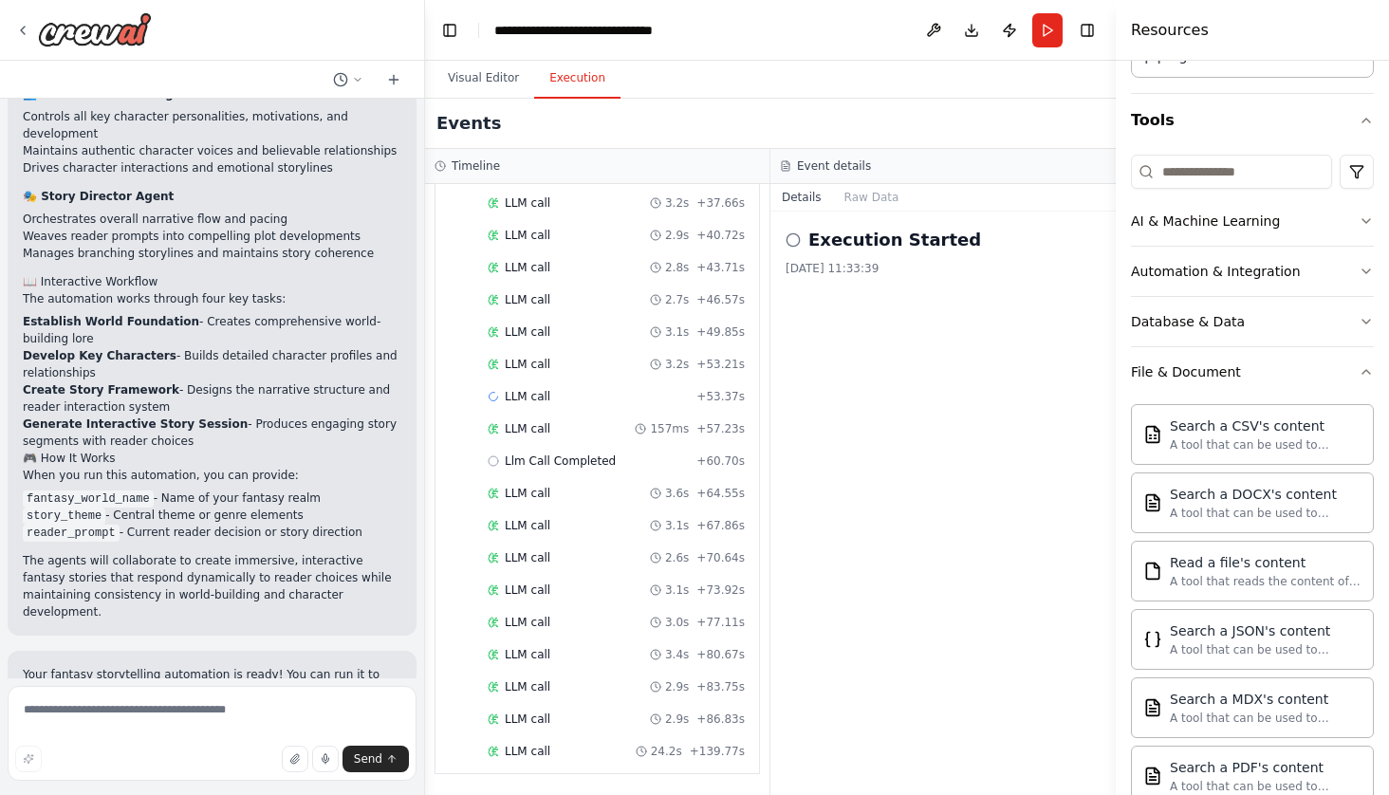
scroll to position [0, 0]
click at [1095, 28] on button "Toggle Right Sidebar" at bounding box center [1087, 30] width 27 height 27
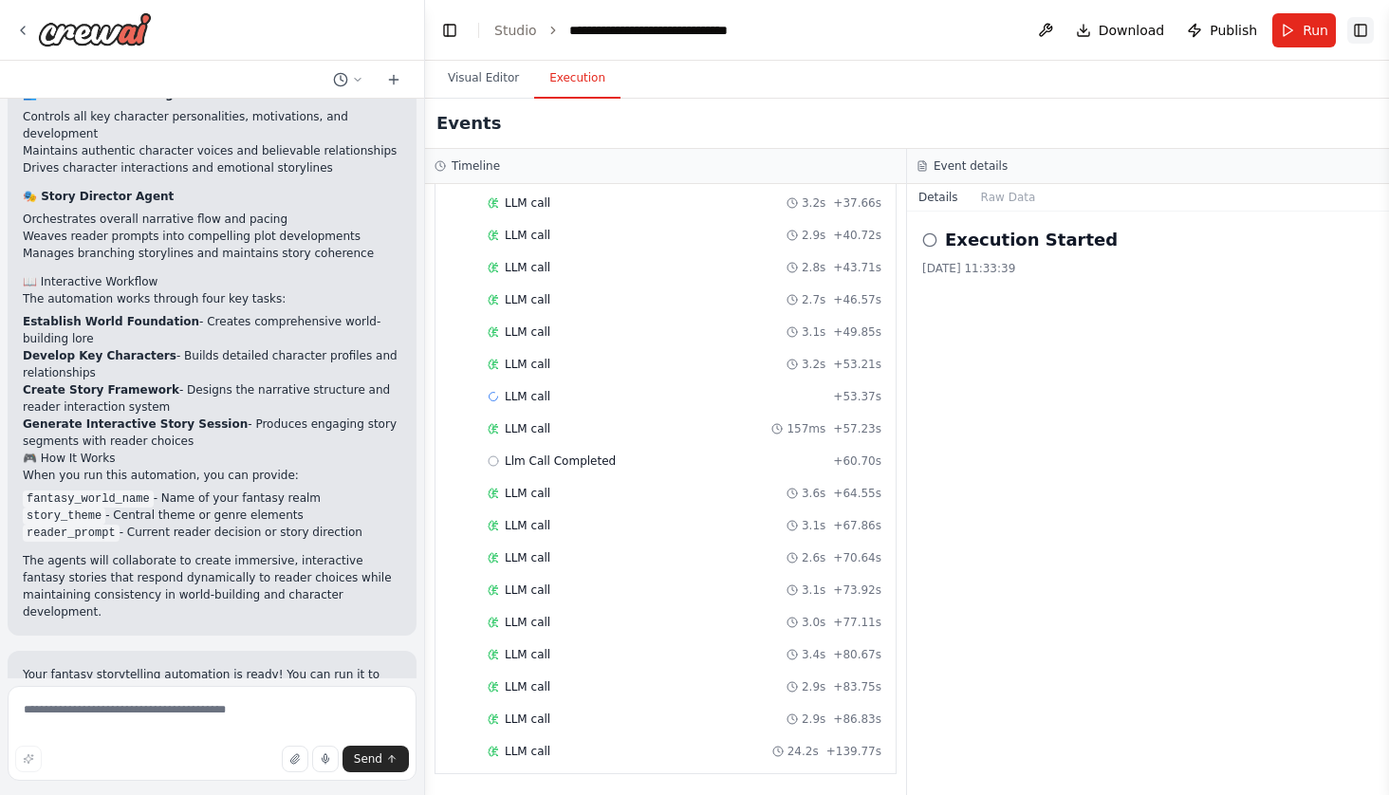
click at [1359, 24] on button "Toggle Right Sidebar" at bounding box center [1360, 30] width 27 height 27
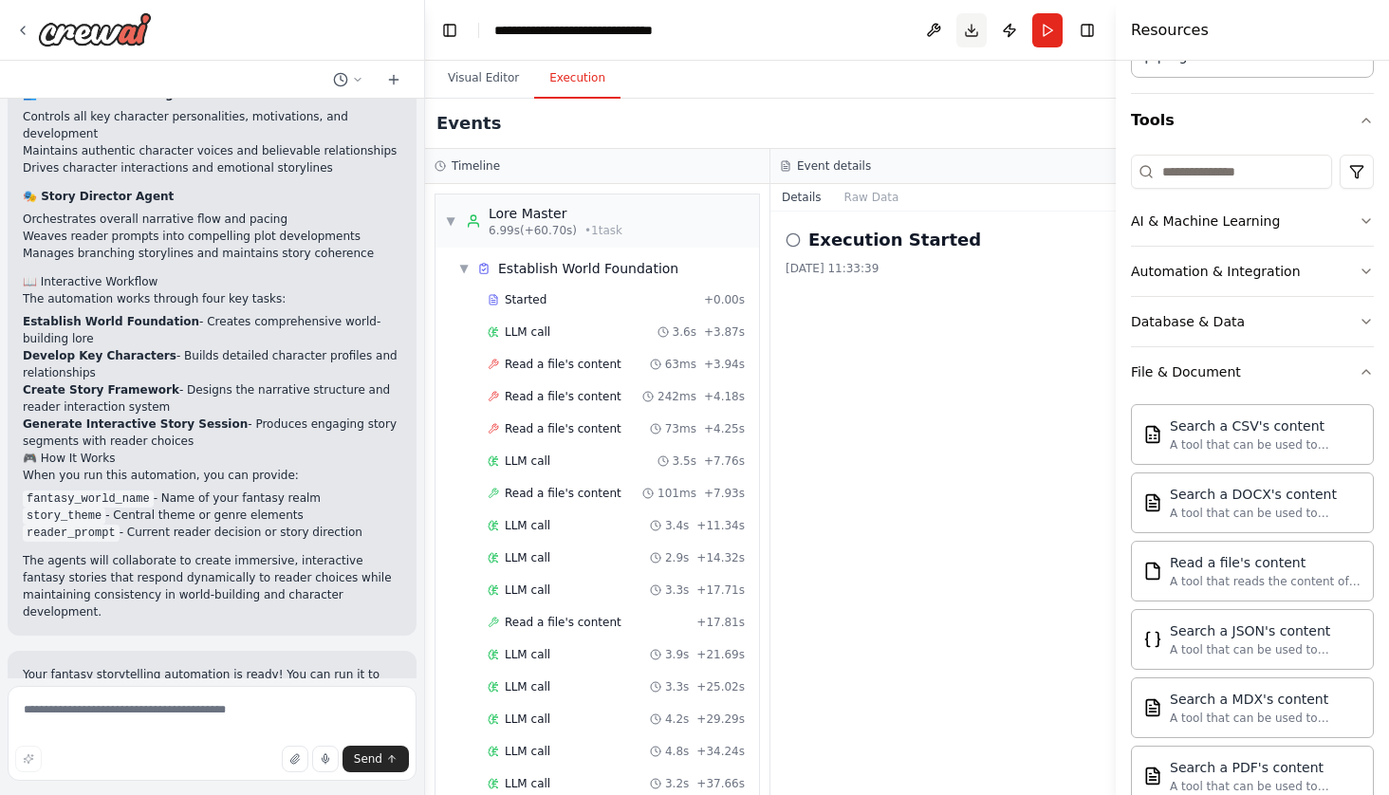
click at [976, 28] on button "Download" at bounding box center [971, 30] width 30 height 34
click at [887, 202] on button "Raw Data" at bounding box center [872, 197] width 78 height 27
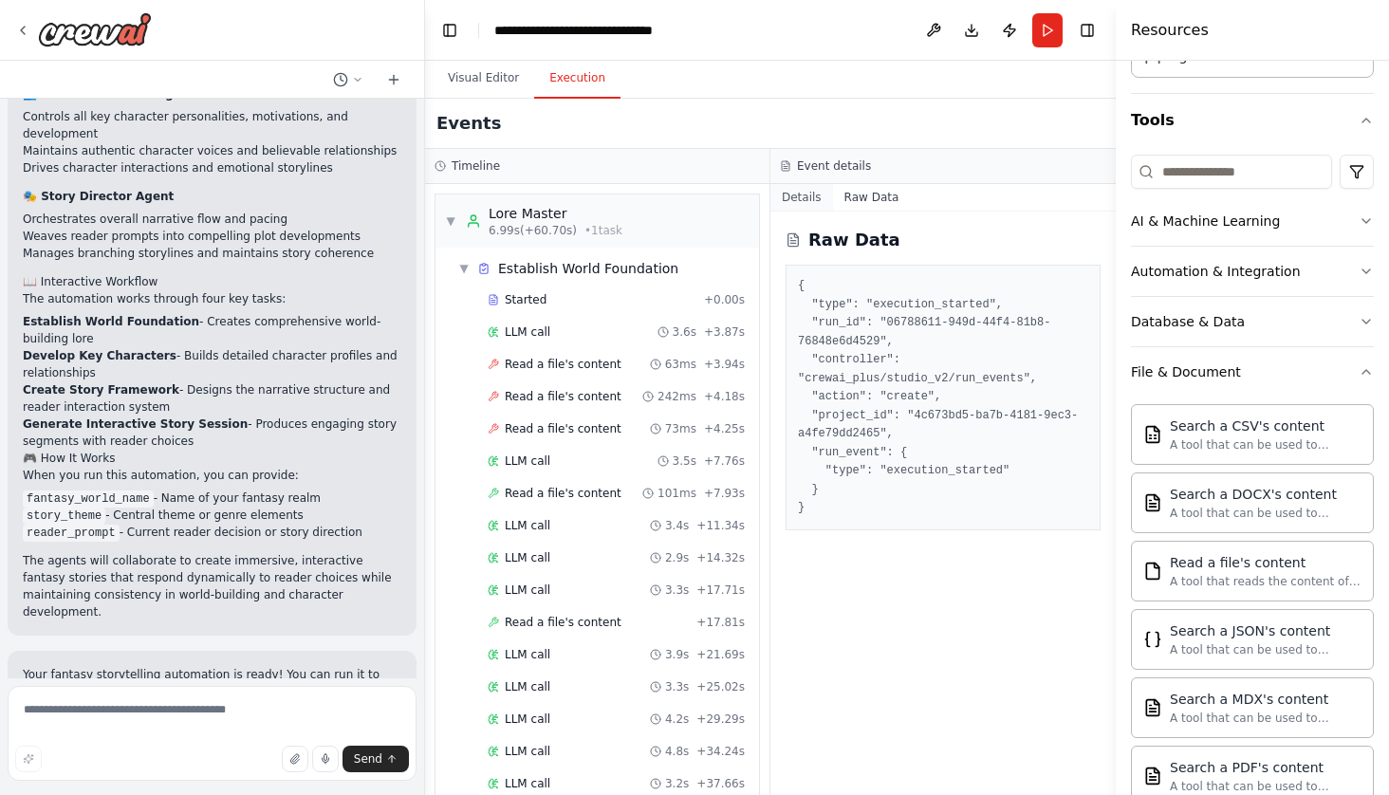
click at [810, 200] on button "Details" at bounding box center [801, 197] width 63 height 27
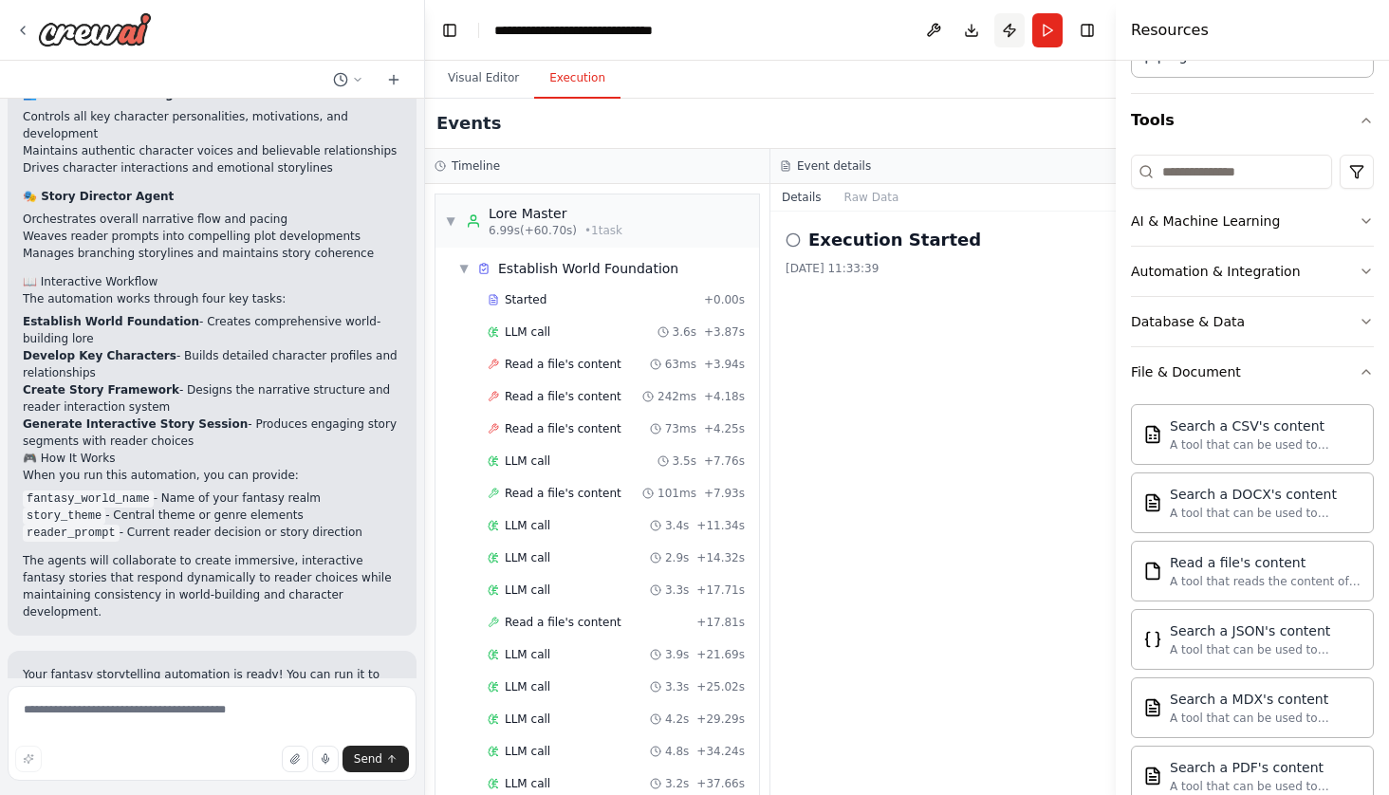
click at [1013, 31] on button "Publish" at bounding box center [1009, 30] width 30 height 34
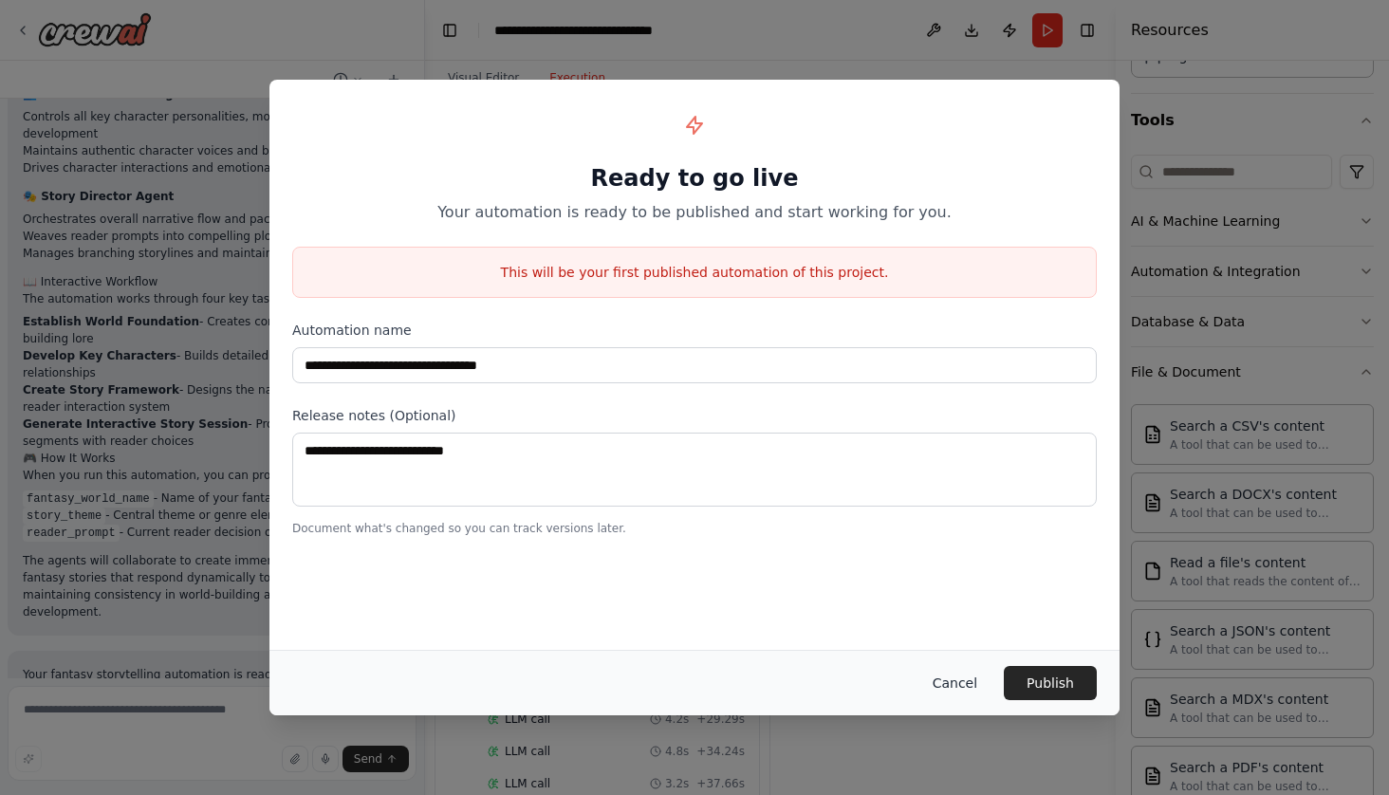
click at [963, 685] on button "Cancel" at bounding box center [954, 683] width 75 height 34
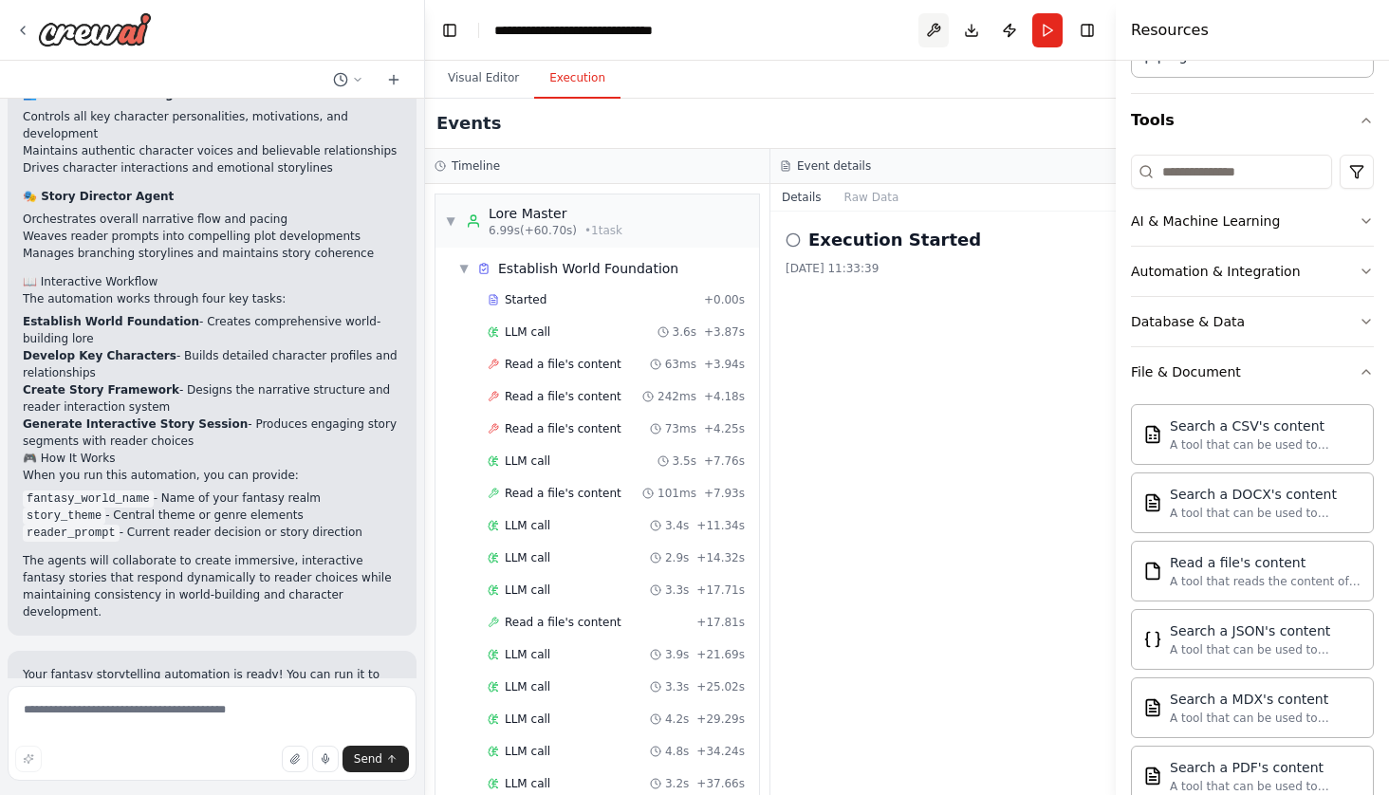
click at [934, 32] on button at bounding box center [933, 30] width 30 height 34
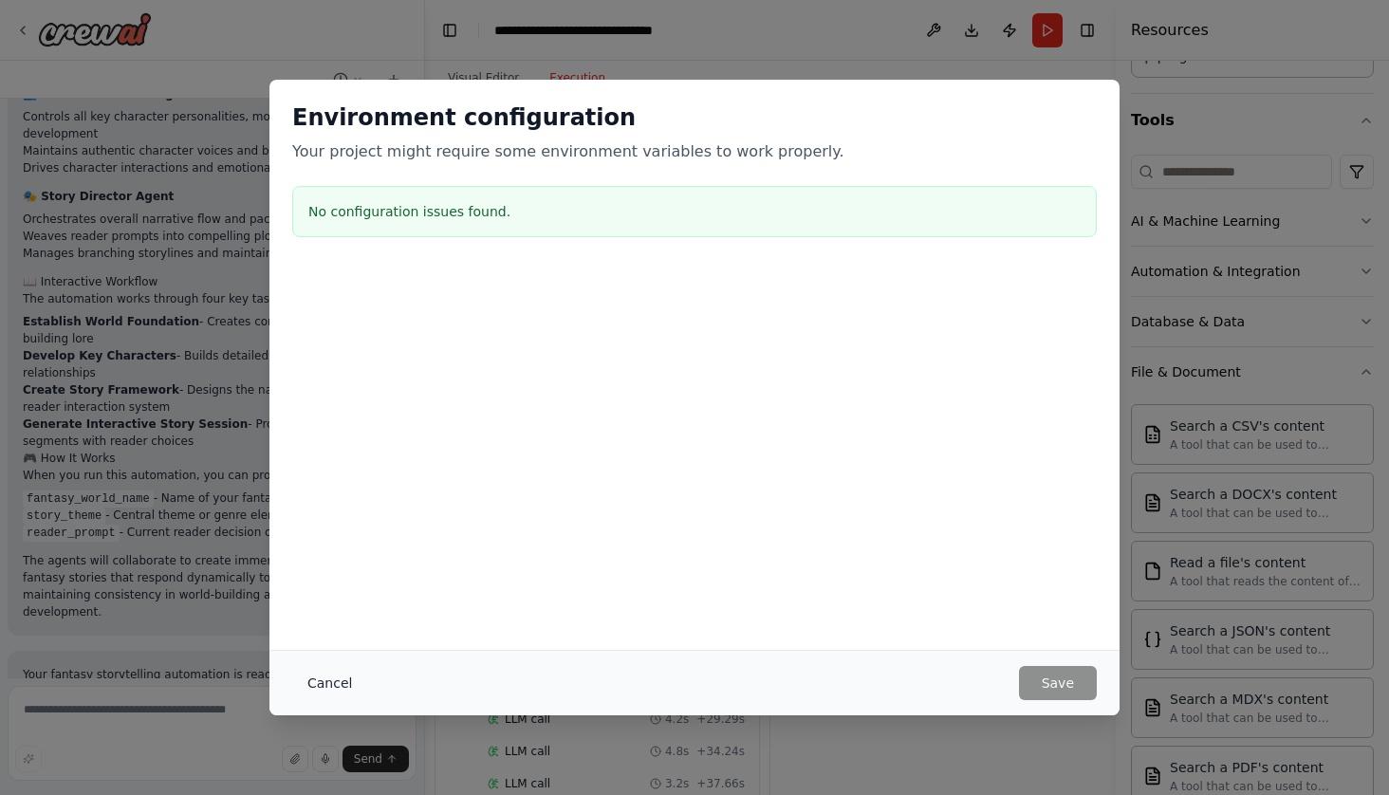
click at [335, 682] on button "Cancel" at bounding box center [329, 683] width 75 height 34
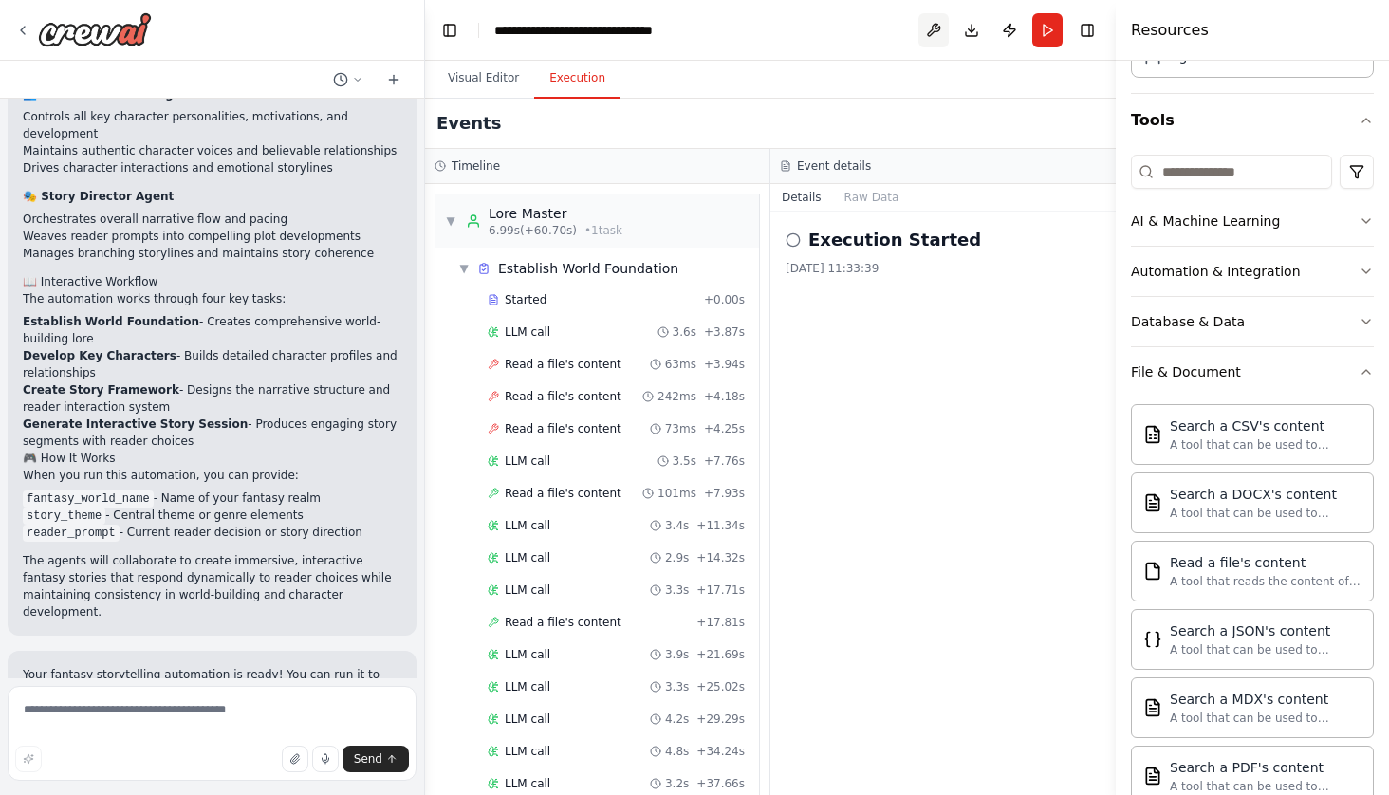
click at [946, 26] on button at bounding box center [933, 30] width 30 height 34
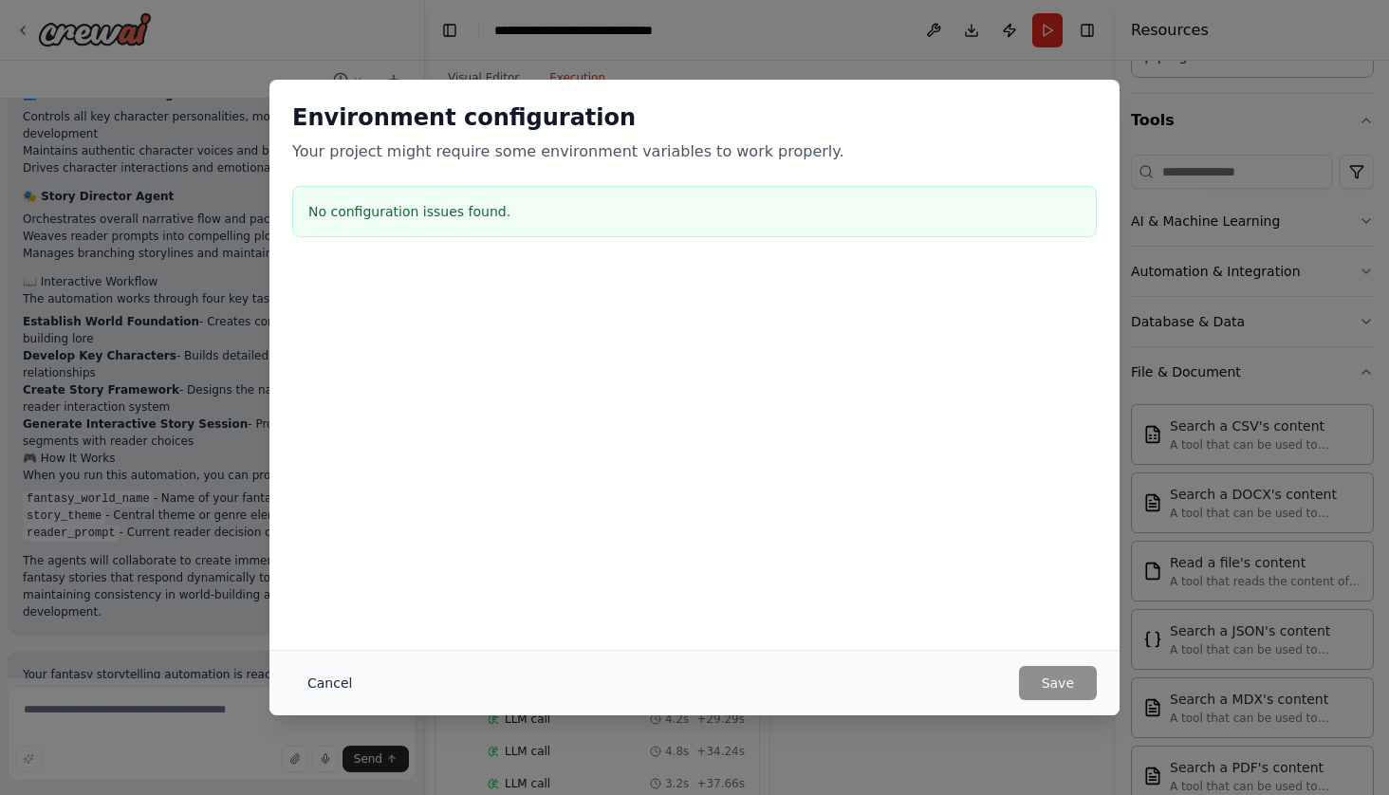
click at [336, 689] on button "Cancel" at bounding box center [329, 683] width 75 height 34
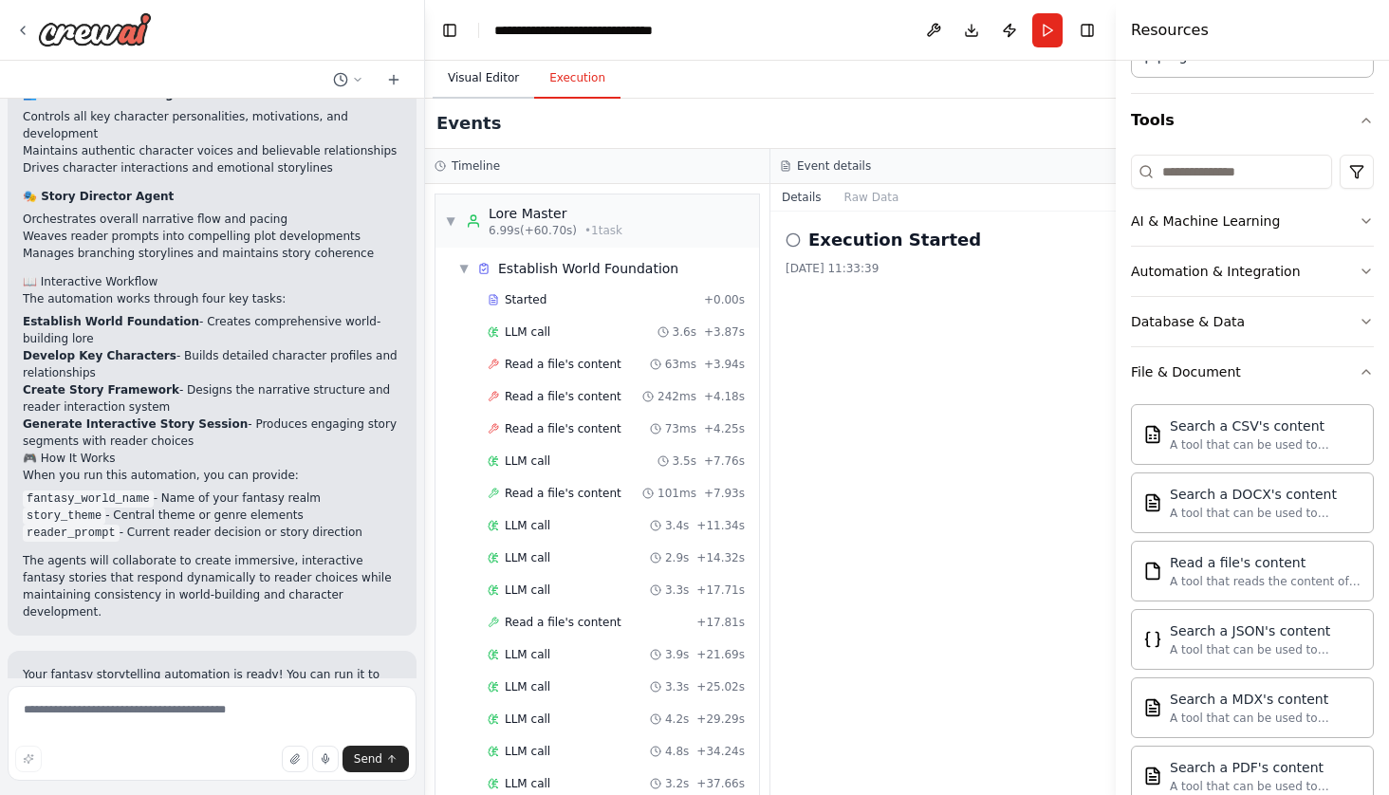
click at [492, 82] on button "Visual Editor" at bounding box center [483, 79] width 101 height 40
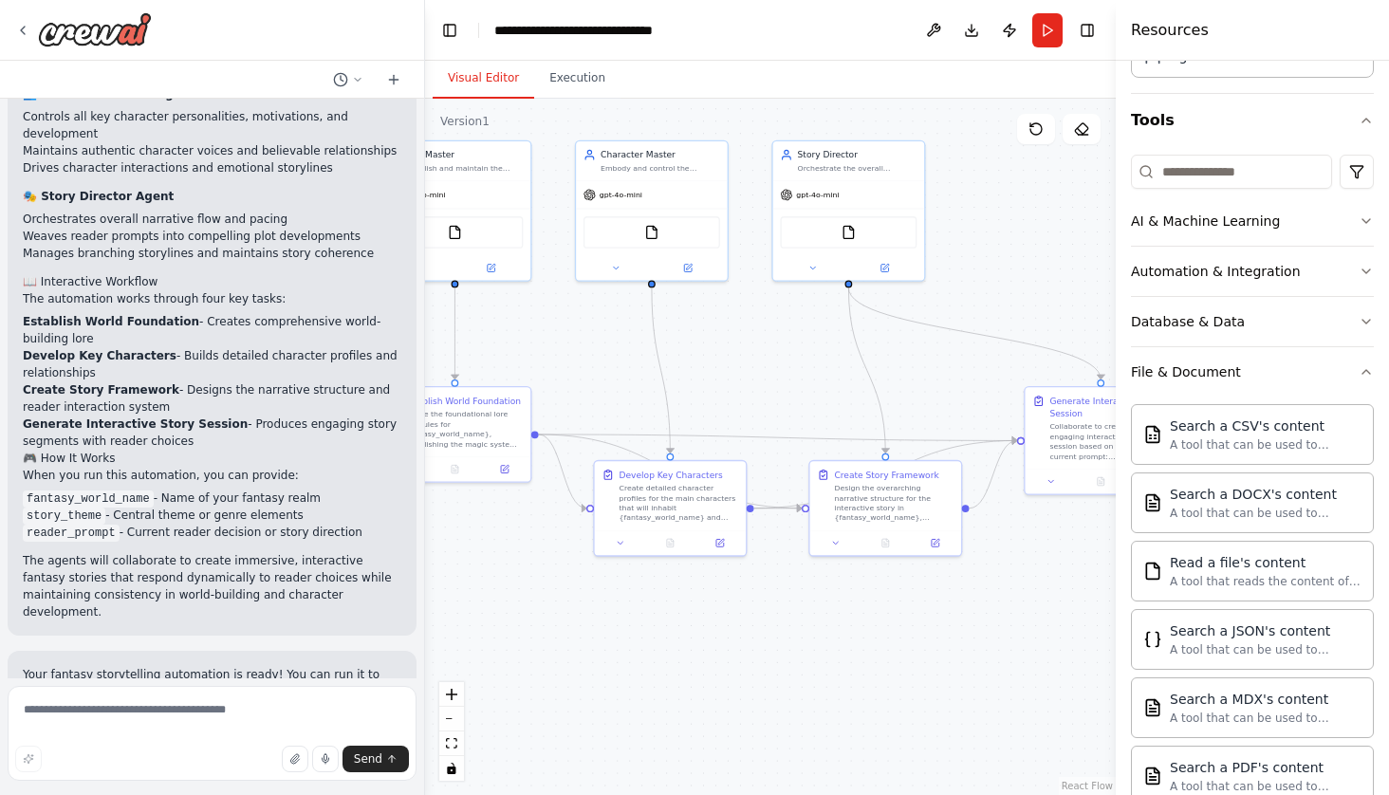
drag, startPoint x: 861, startPoint y: 671, endPoint x: 562, endPoint y: 652, distance: 300.3
click at [563, 652] on div ".deletable-edge-delete-btn { width: 20px; height: 20px; border: 0px solid #ffff…" at bounding box center [770, 447] width 691 height 696
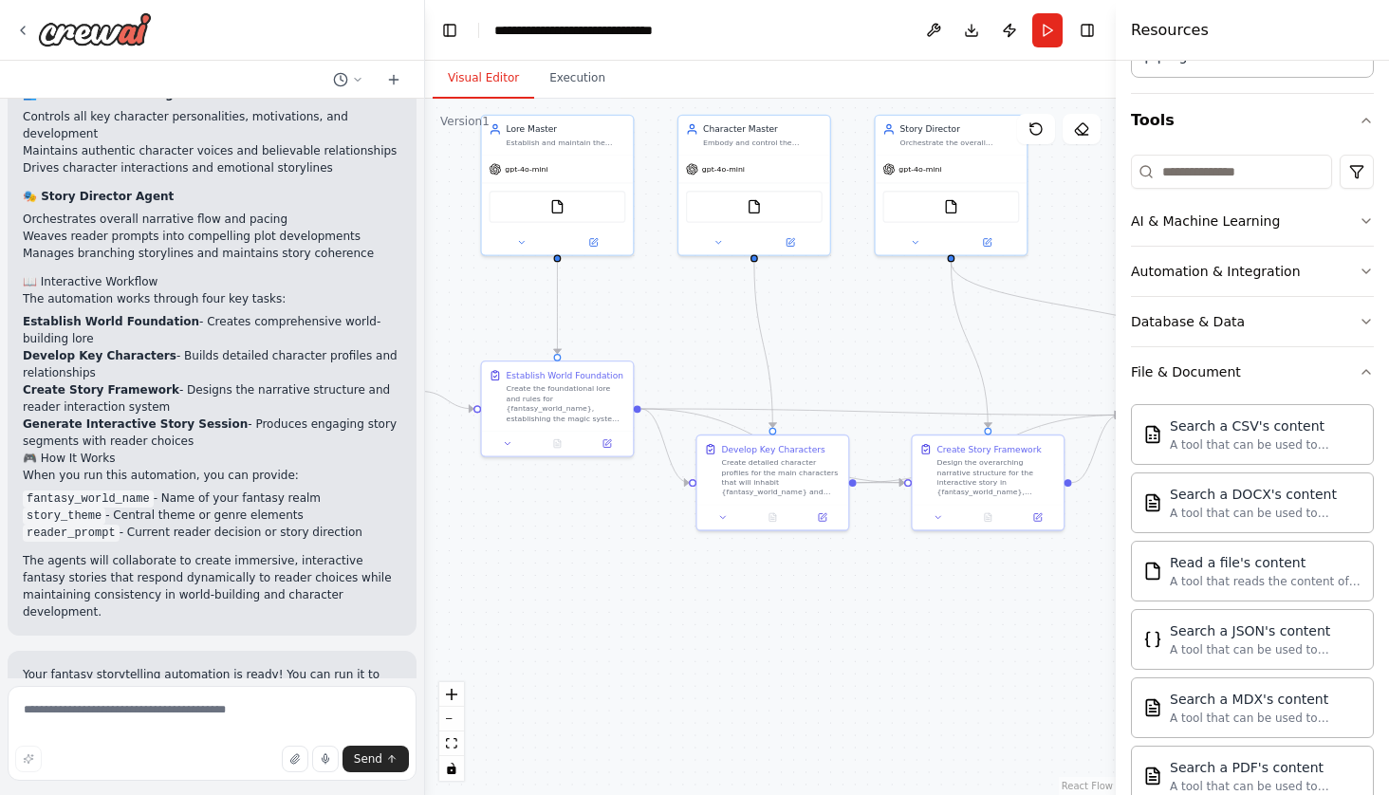
drag, startPoint x: 910, startPoint y: 679, endPoint x: 1109, endPoint y: 646, distance: 201.9
click at [1109, 646] on div "An interactive fantasy-world story building collaborative including specific ag…" at bounding box center [694, 397] width 1389 height 795
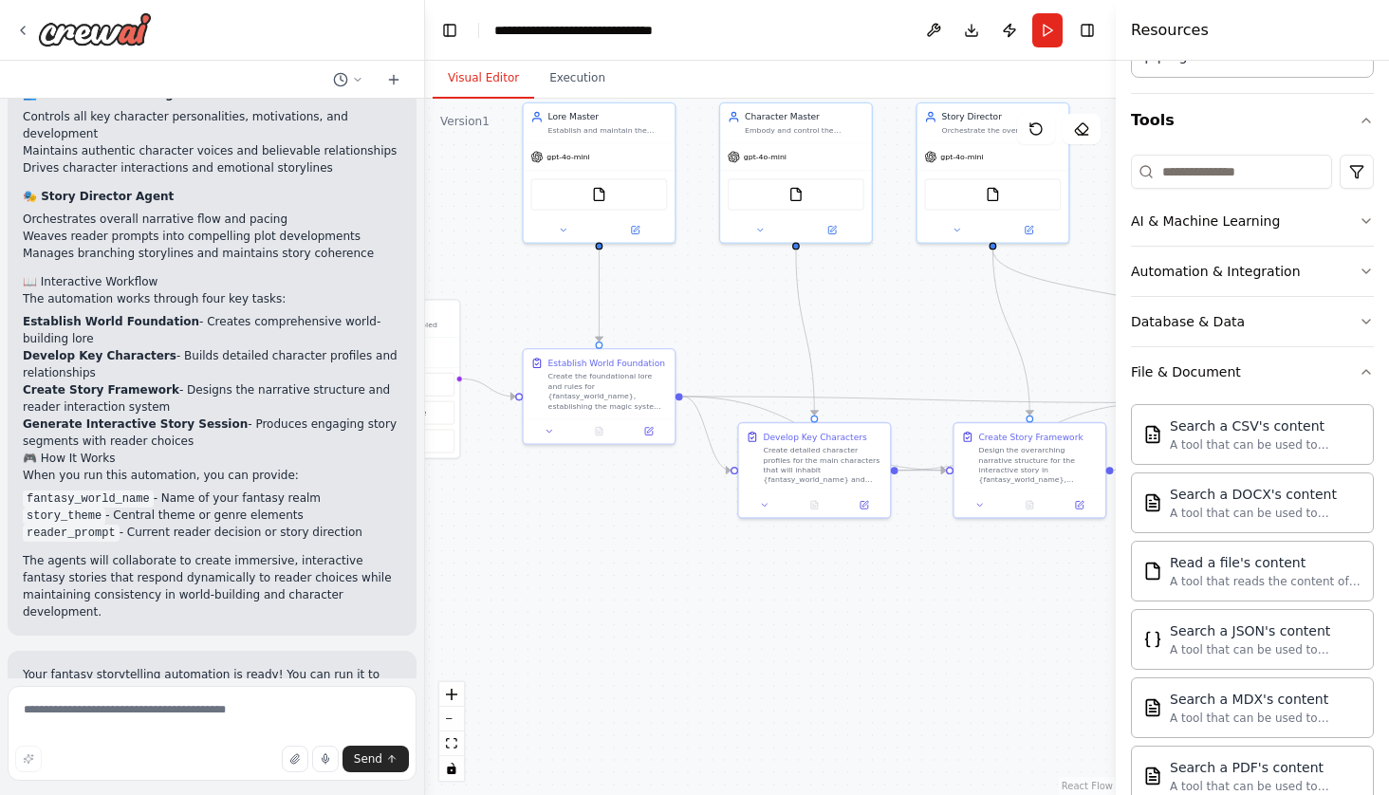
drag, startPoint x: 1085, startPoint y: 575, endPoint x: 1093, endPoint y: 584, distance: 12.1
click at [1093, 584] on div ".deletable-edge-delete-btn { width: 20px; height: 20px; border: 0px solid #ffff…" at bounding box center [770, 447] width 691 height 696
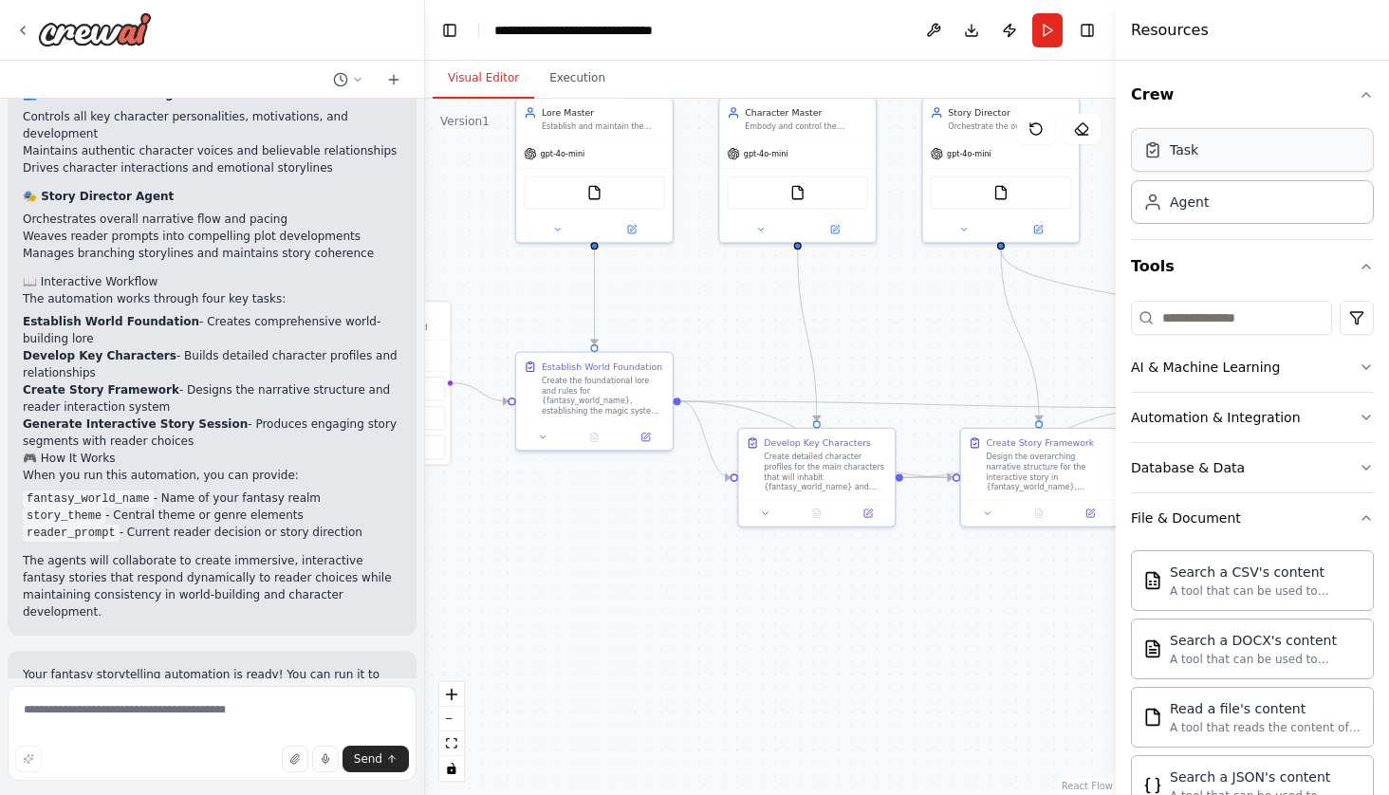
click at [1244, 164] on div "Task" at bounding box center [1252, 150] width 243 height 44
click at [1215, 149] on div "Task" at bounding box center [1252, 150] width 243 height 44
click at [1201, 196] on div "Agent" at bounding box center [1189, 201] width 39 height 19
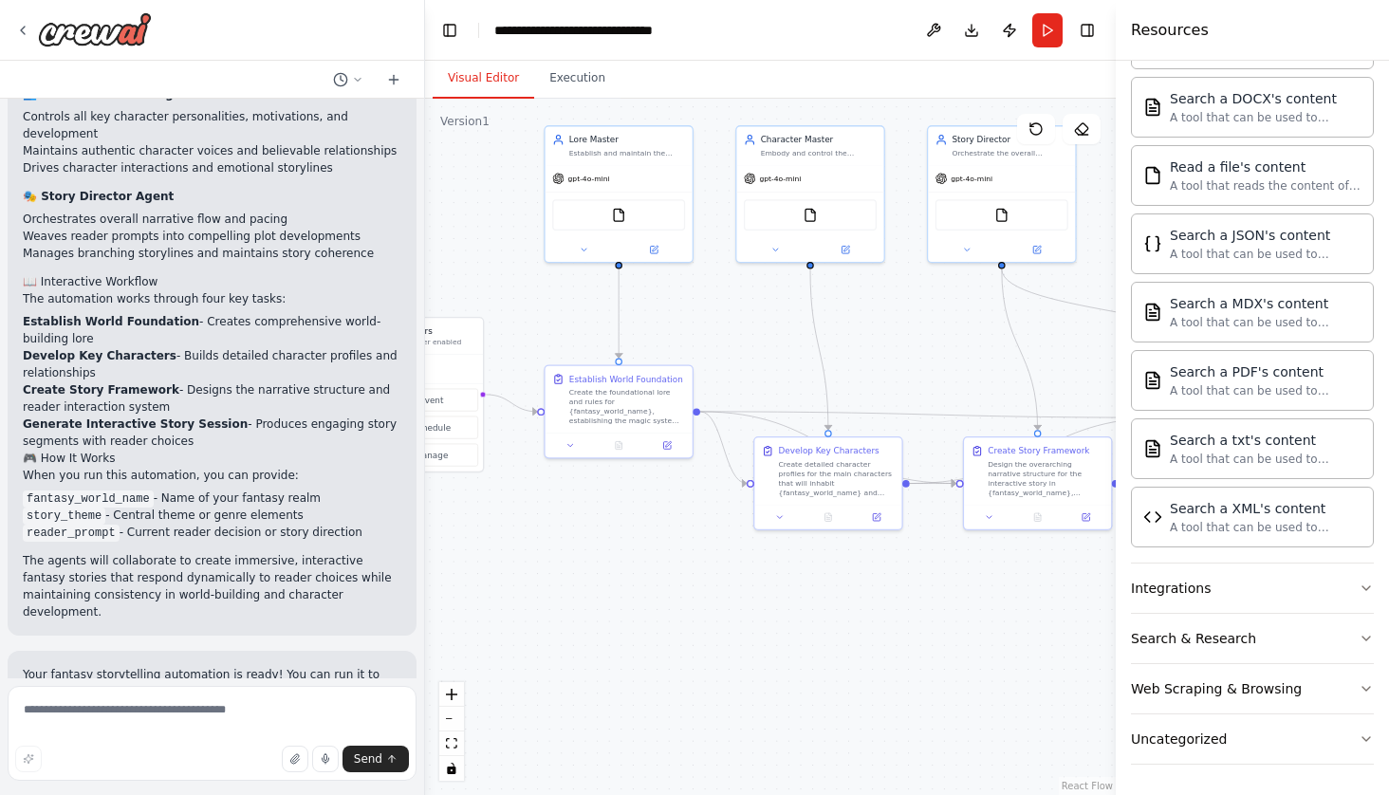
scroll to position [542, 0]
click at [1206, 746] on div "Uncategorized" at bounding box center [1179, 738] width 96 height 19
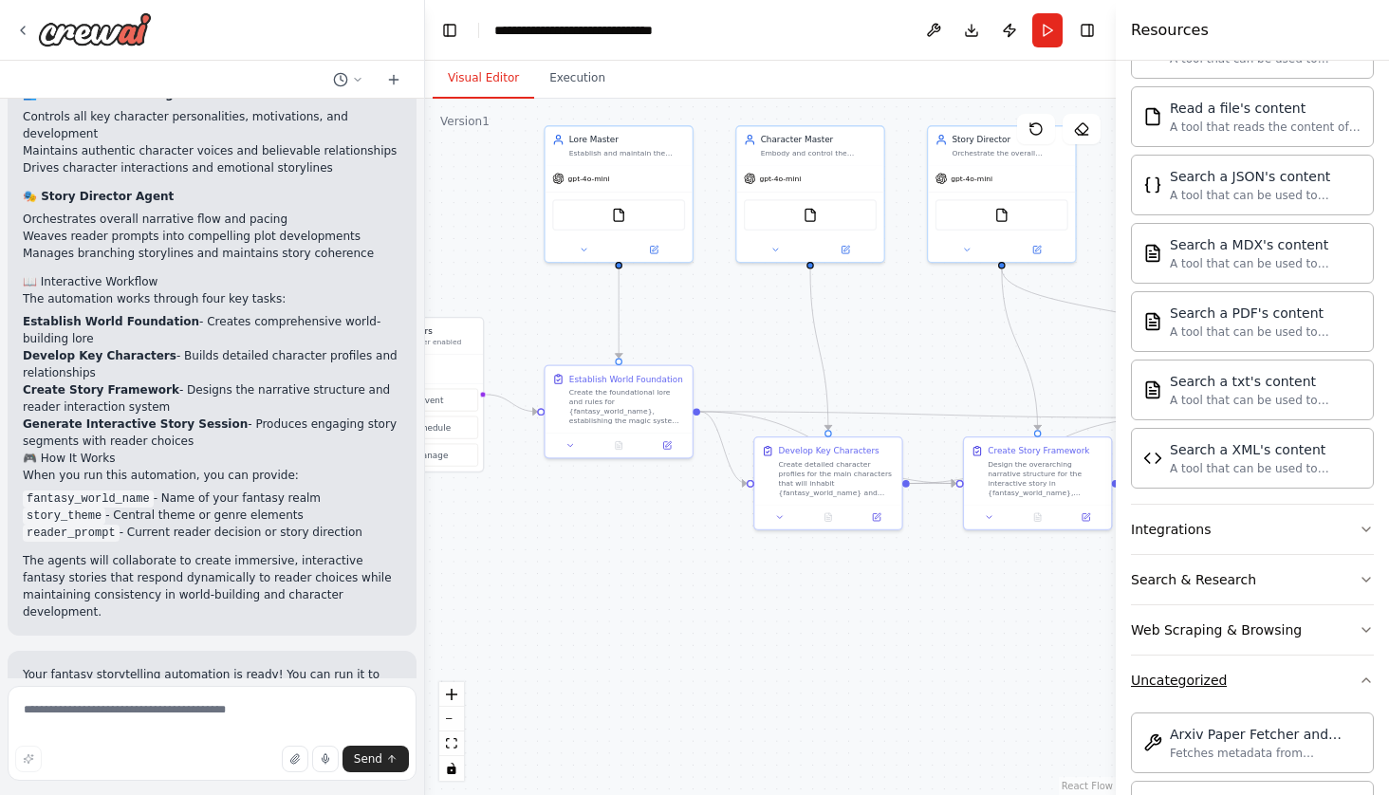
click at [1188, 700] on button "Uncategorized" at bounding box center [1252, 679] width 243 height 49
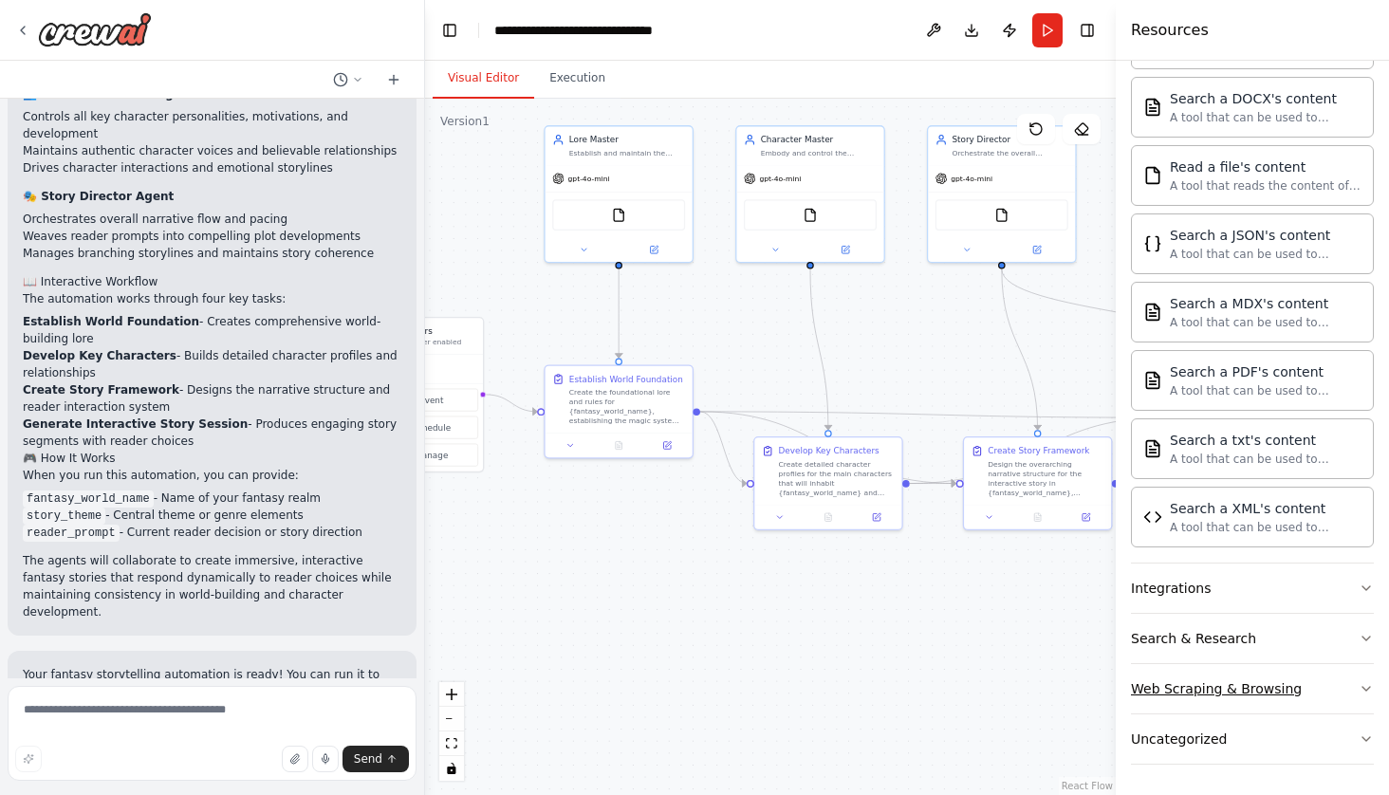
click at [1188, 700] on button "Web Scraping & Browsing" at bounding box center [1252, 688] width 243 height 49
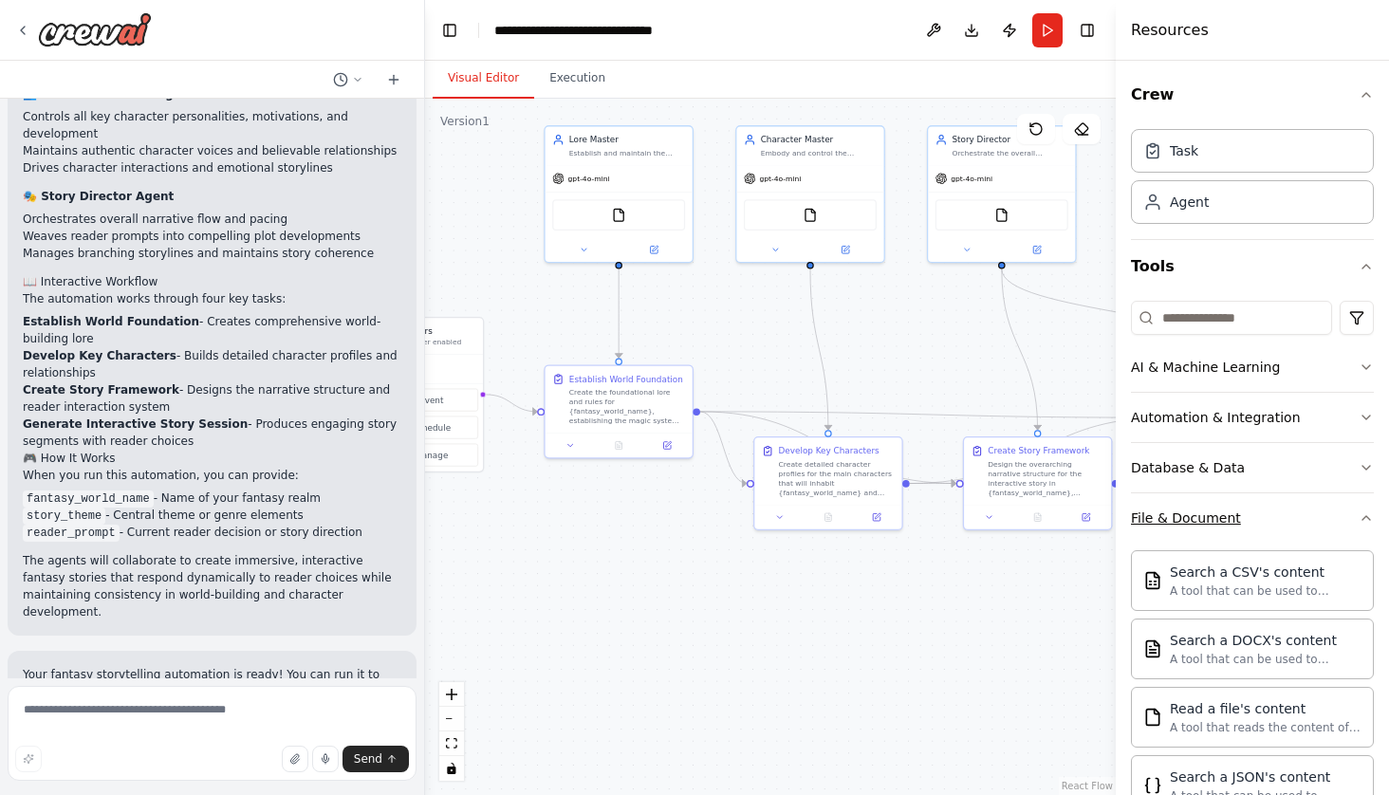
scroll to position [0, 0]
click at [1193, 519] on div "File & Document" at bounding box center [1186, 517] width 110 height 19
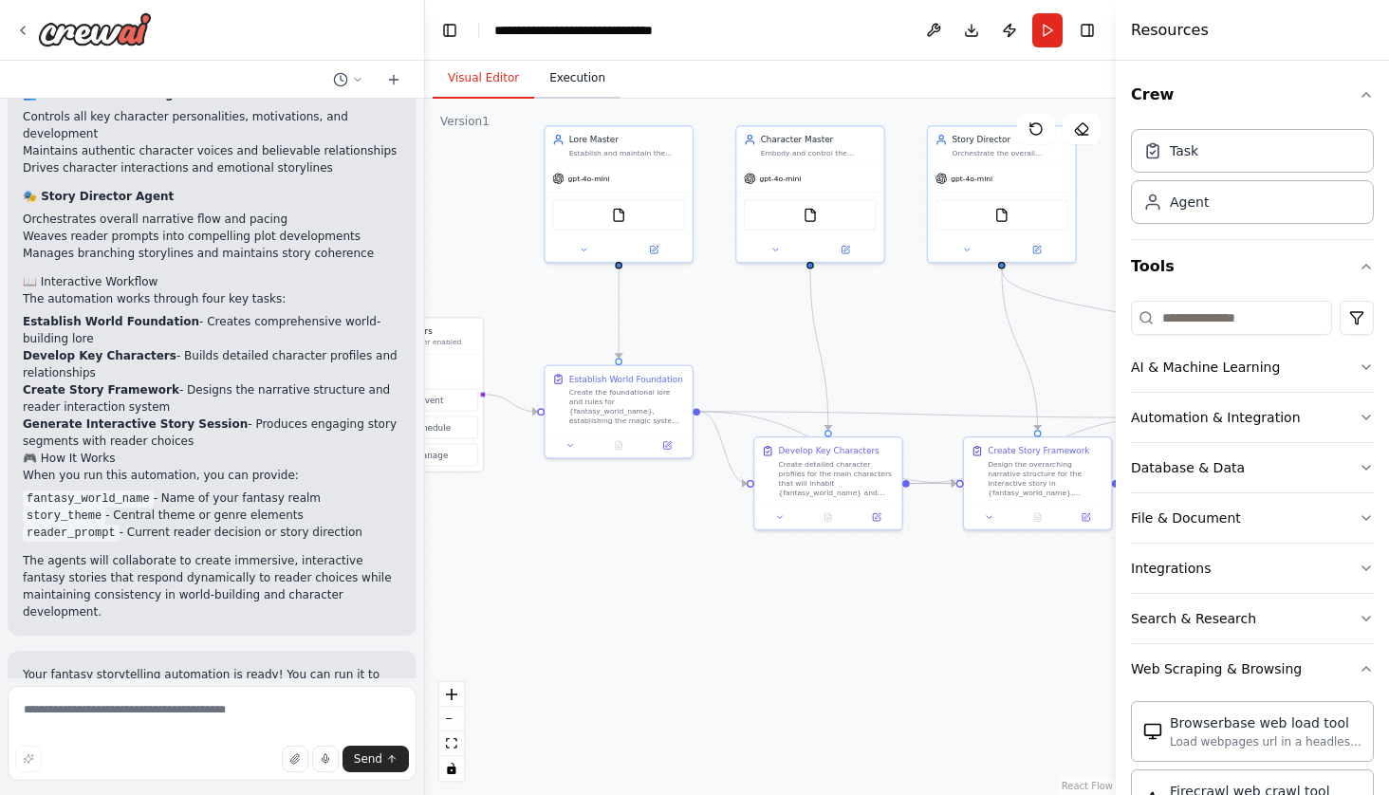
click at [567, 73] on button "Execution" at bounding box center [577, 79] width 86 height 40
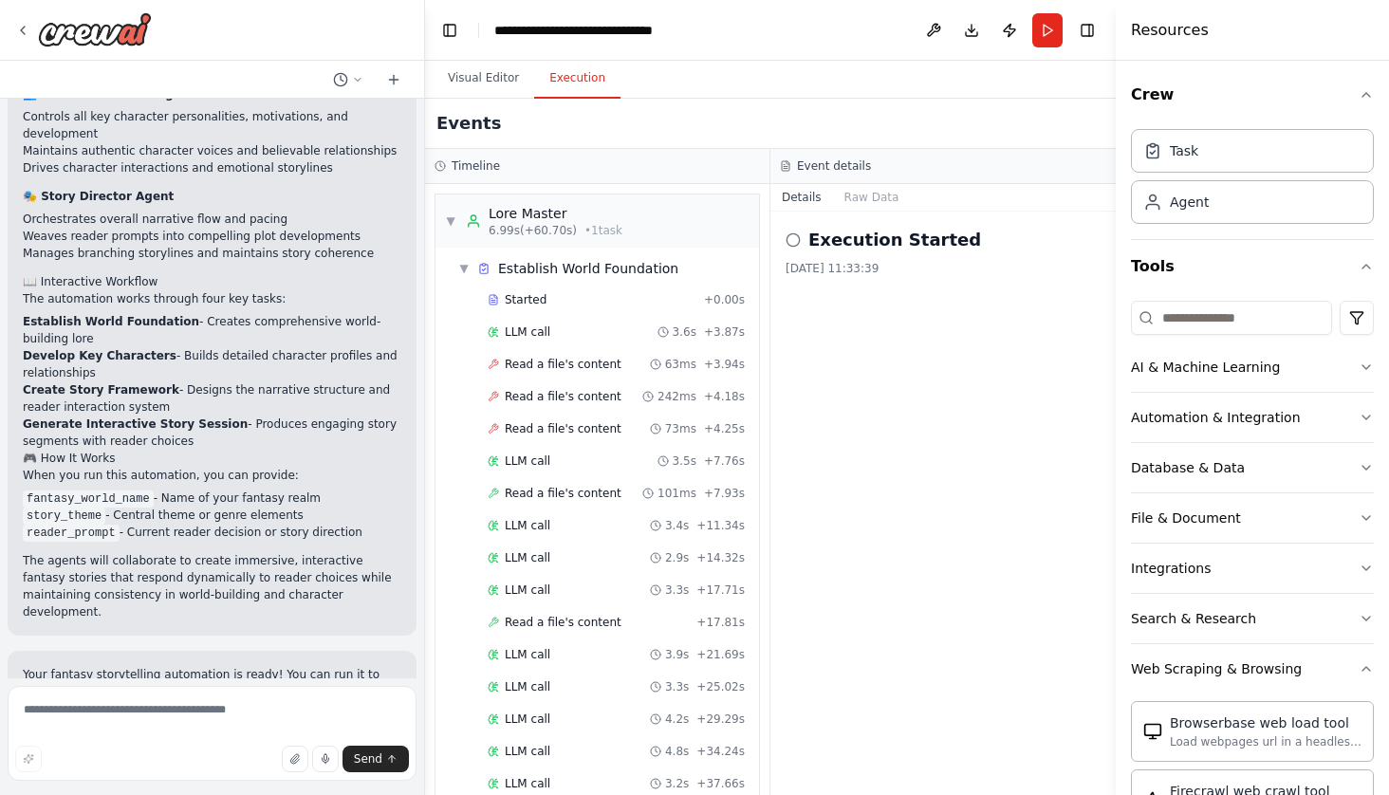
click at [792, 239] on icon at bounding box center [792, 239] width 15 height 15
click at [470, 267] on div "▼ Establish World Foundation" at bounding box center [568, 268] width 220 height 19
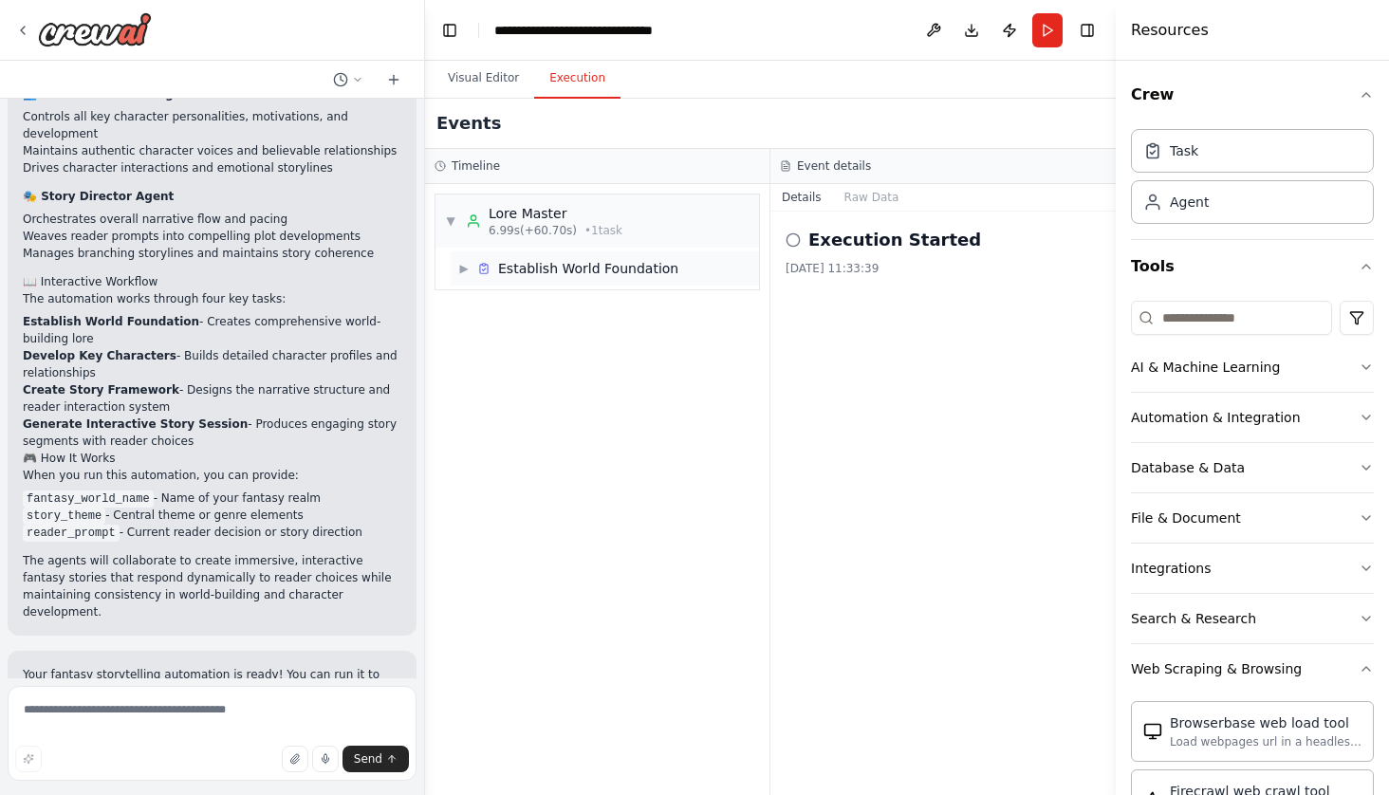
click at [470, 267] on div "▶ Establish World Foundation" at bounding box center [568, 268] width 220 height 19
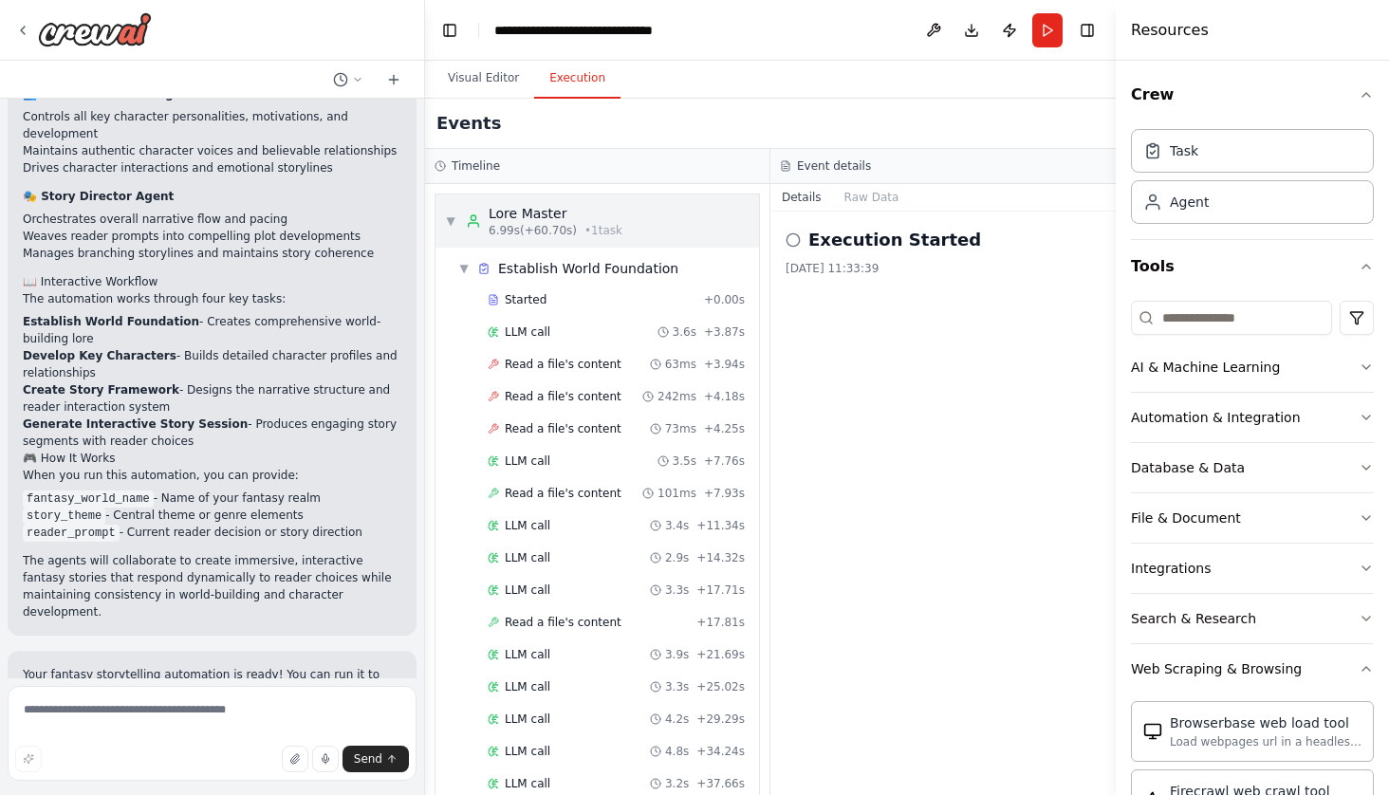
click at [449, 212] on div "▼ Lore Master 6.99s (+60.70s) • 1 task" at bounding box center [533, 221] width 177 height 34
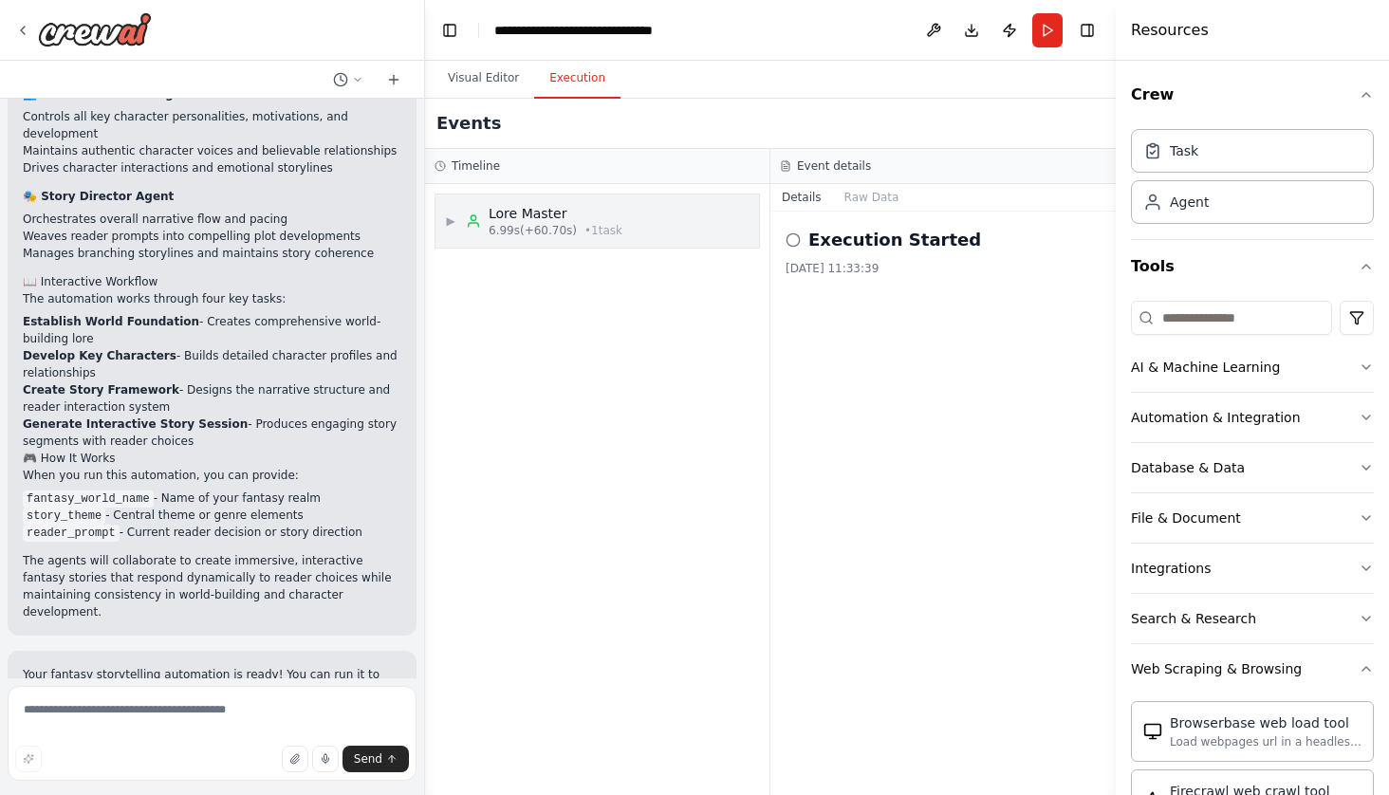
click at [449, 212] on div "▶ Lore Master 6.99s (+60.70s) • 1 task" at bounding box center [533, 221] width 177 height 34
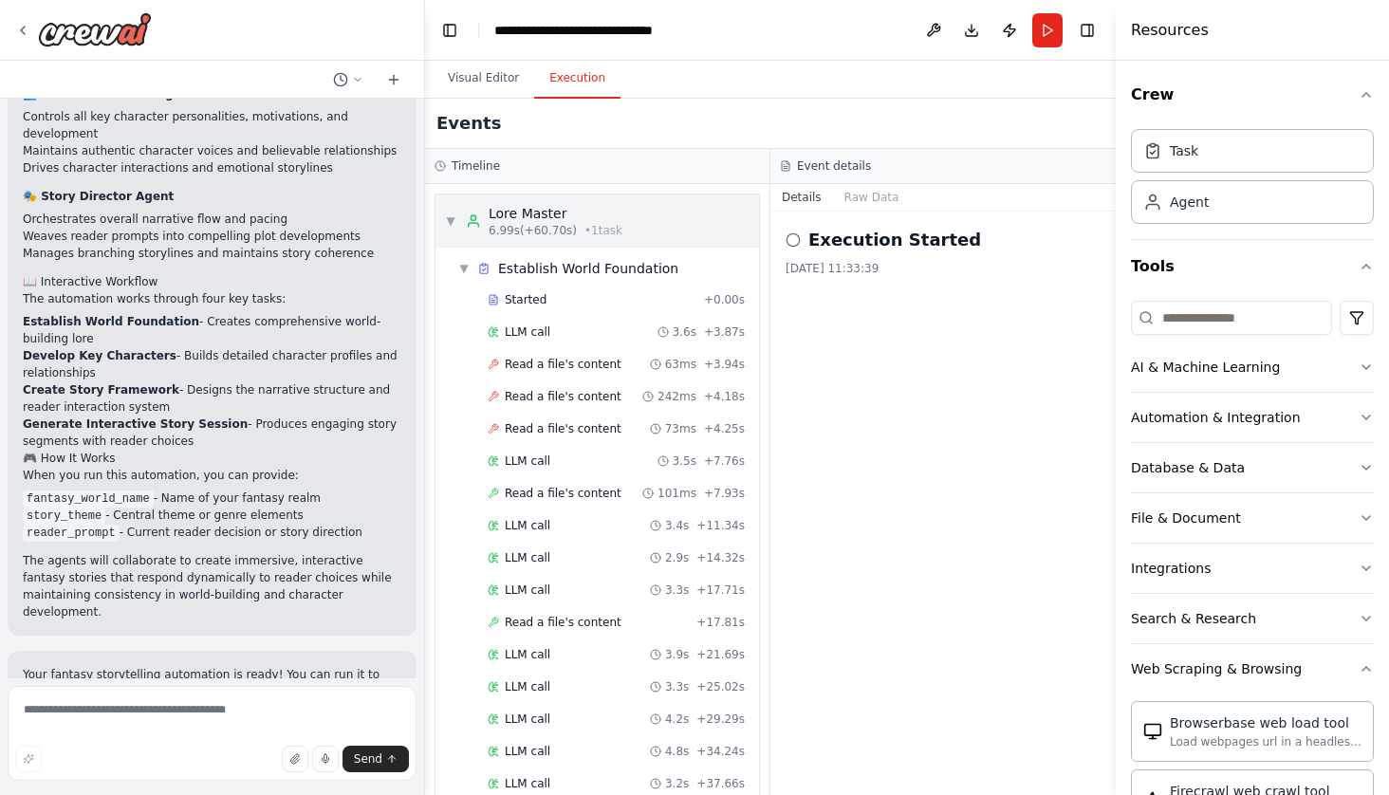
click at [451, 217] on span "▼" at bounding box center [450, 220] width 11 height 15
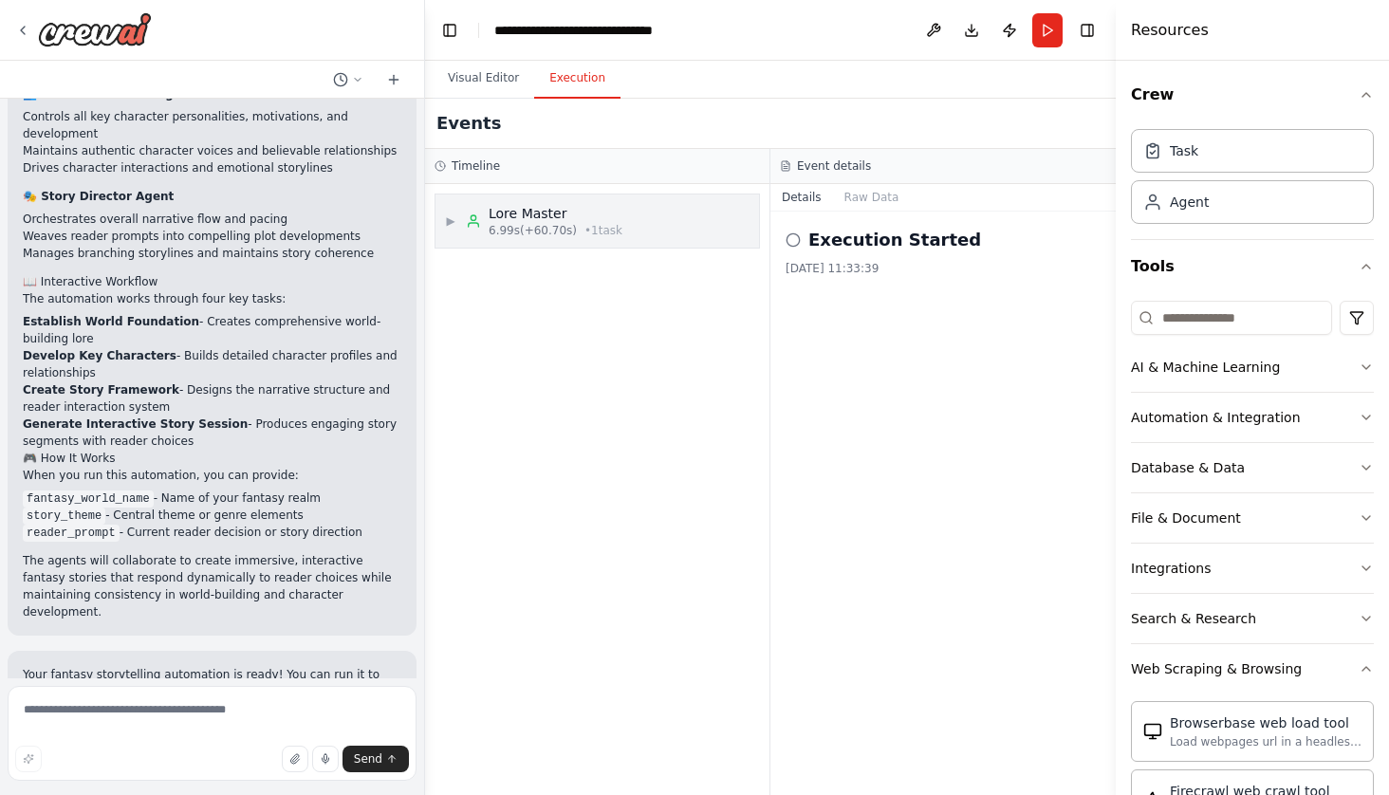
click at [451, 217] on span "▶" at bounding box center [450, 220] width 11 height 15
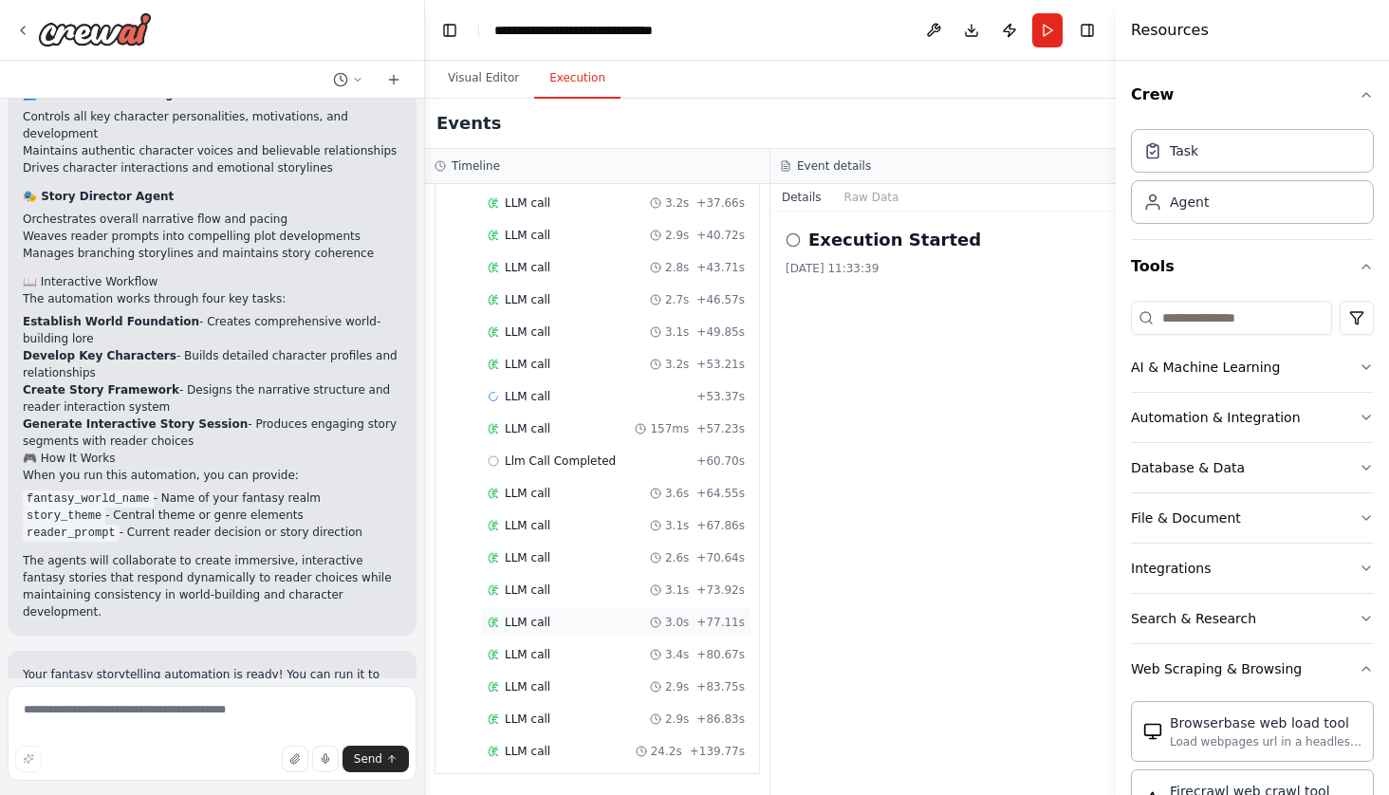
scroll to position [580, 0]
click at [516, 754] on span "LLM call" at bounding box center [528, 751] width 46 height 15
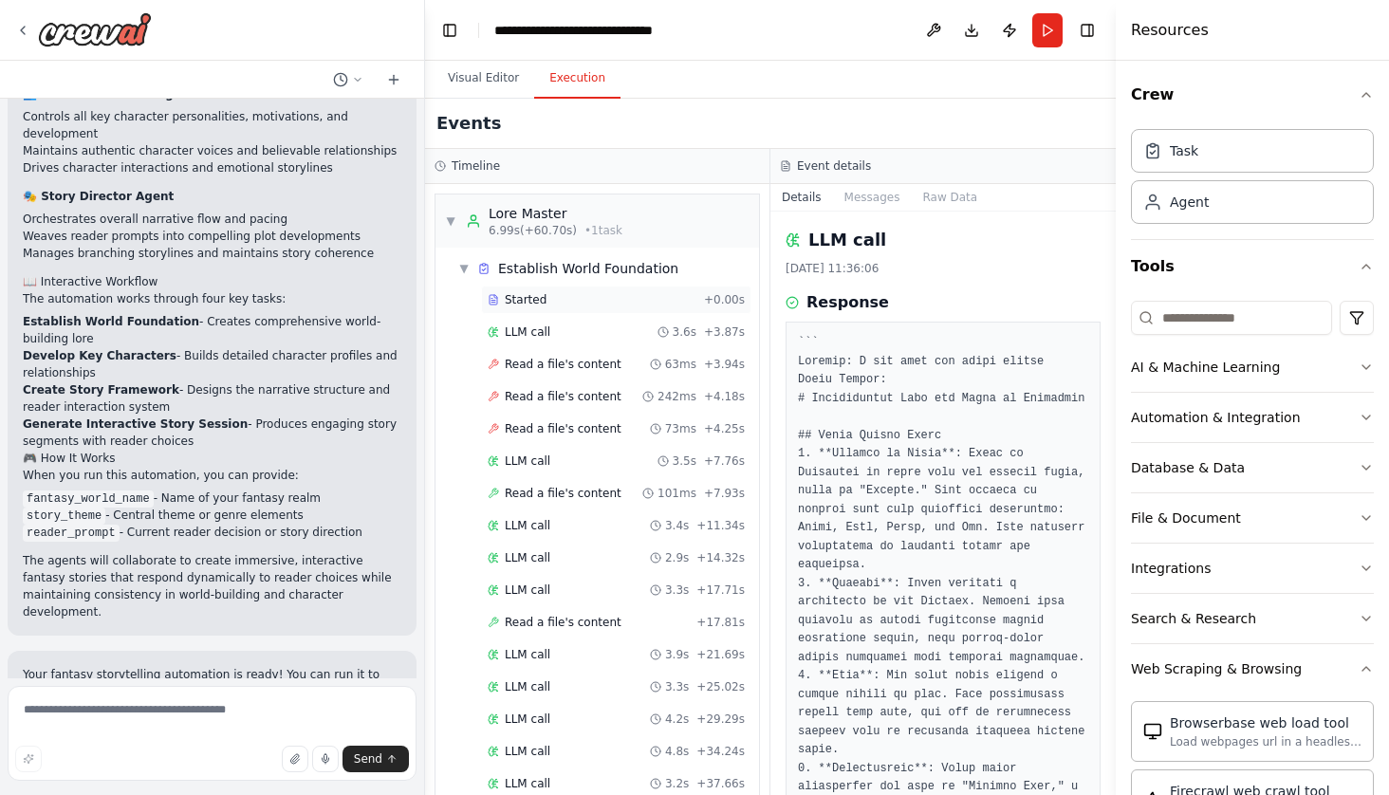
scroll to position [0, 0]
click at [553, 295] on div "Started" at bounding box center [592, 299] width 209 height 15
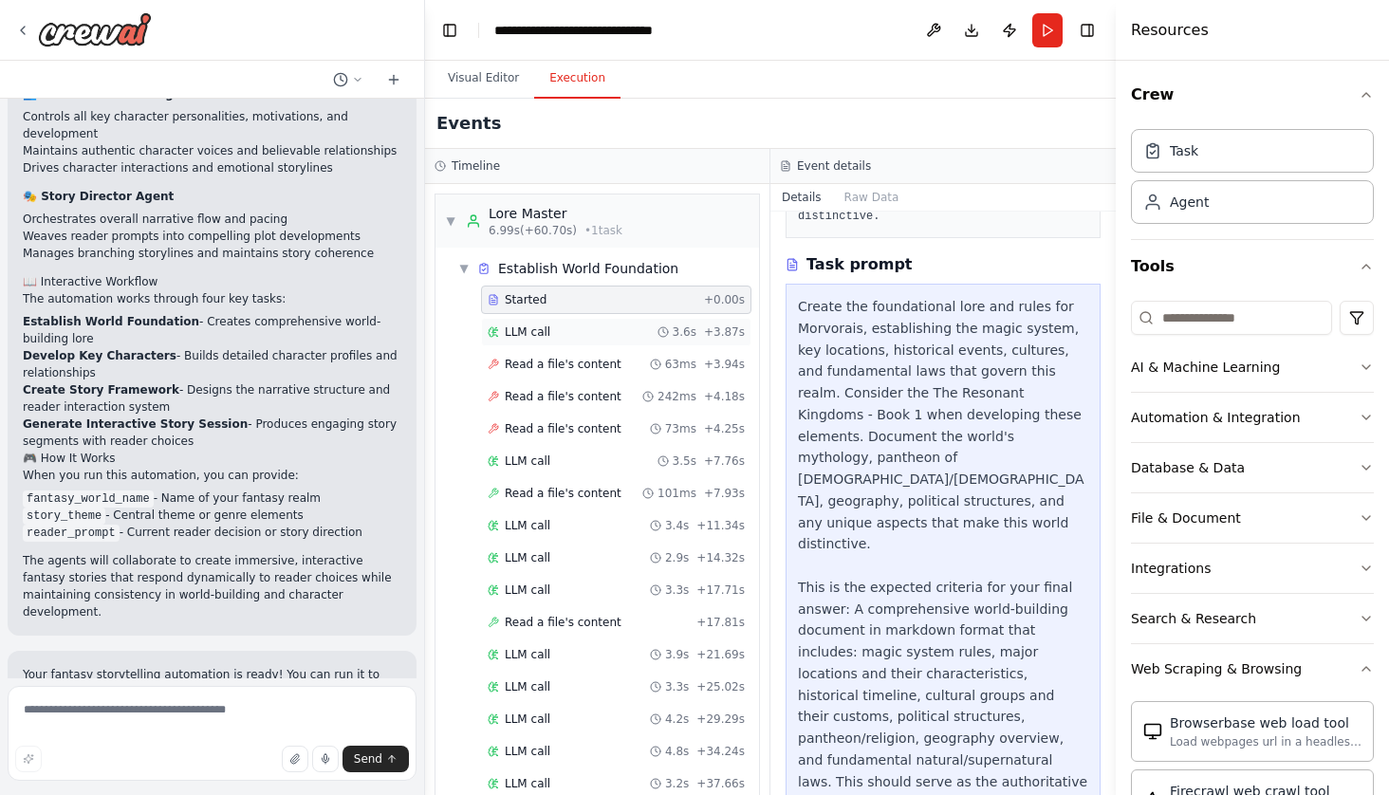
click at [544, 331] on span "LLM call" at bounding box center [528, 331] width 46 height 15
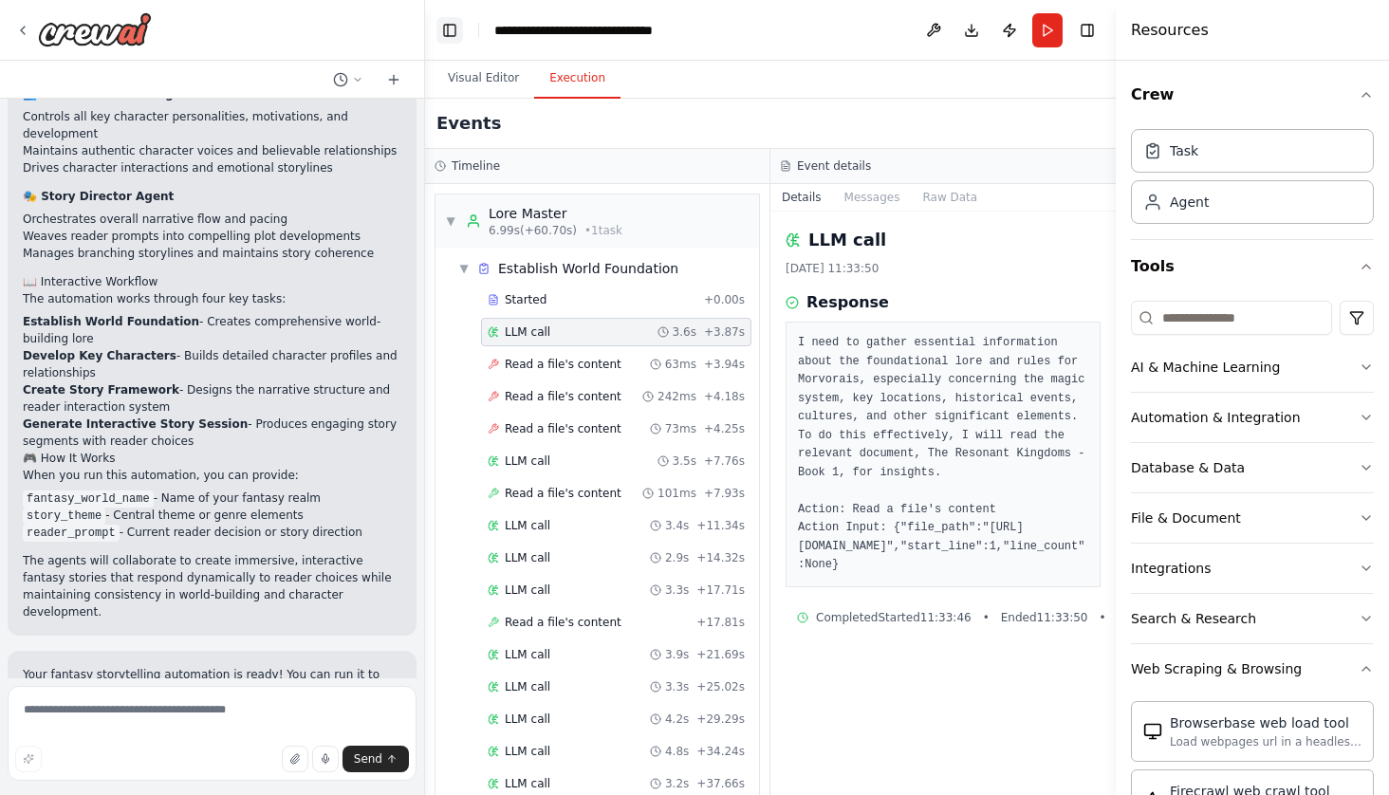
click at [456, 35] on button "Toggle Left Sidebar" at bounding box center [449, 30] width 27 height 27
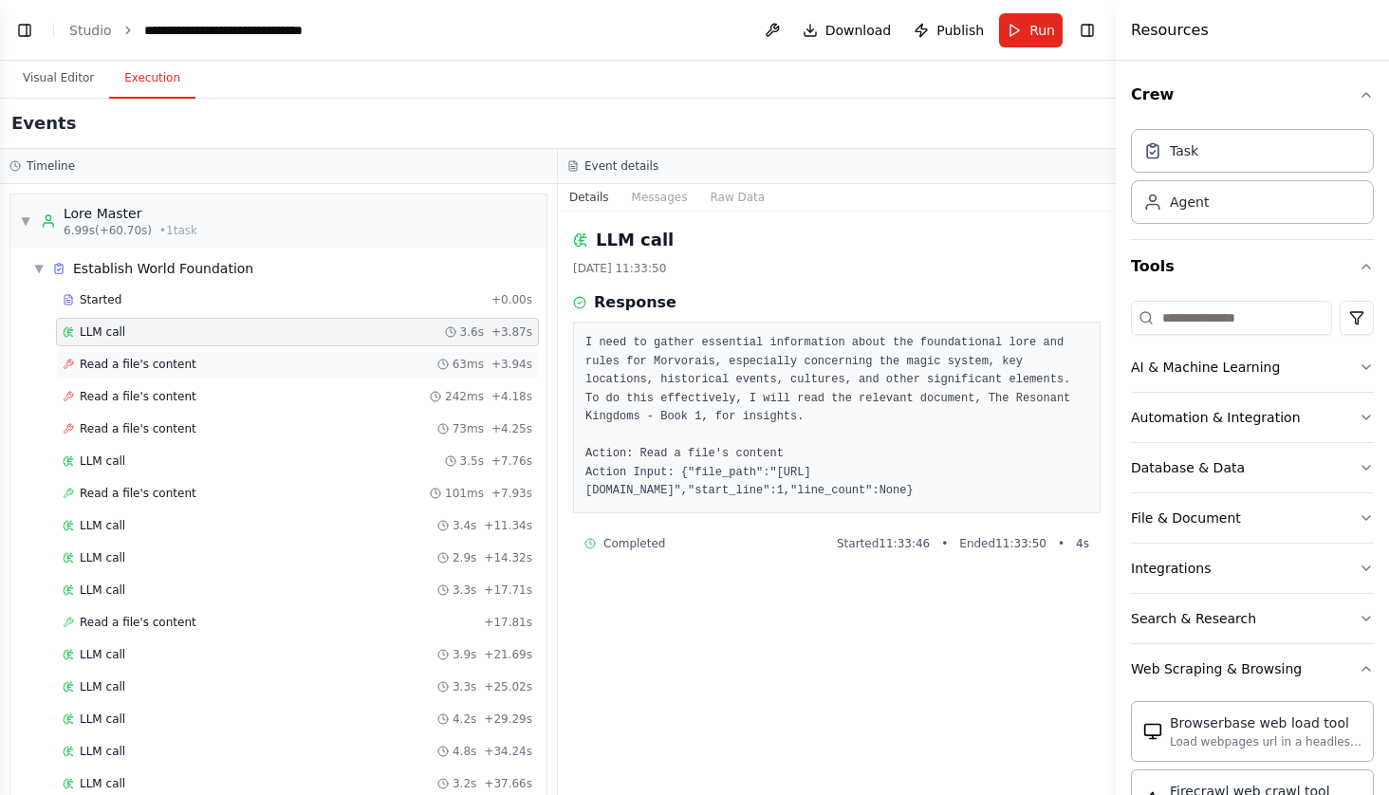
click at [173, 359] on span "Read a file's content" at bounding box center [138, 364] width 117 height 15
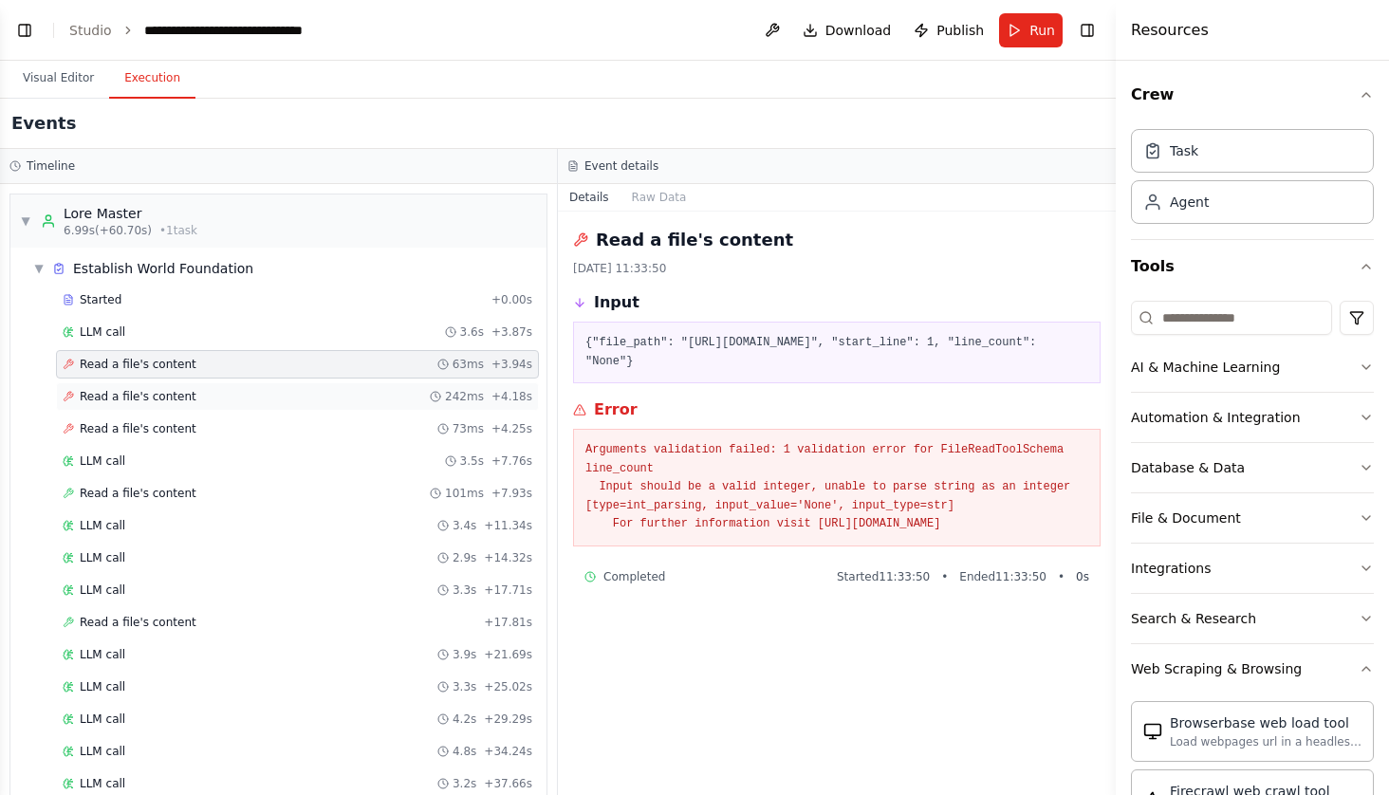
click at [158, 396] on span "Read a file's content" at bounding box center [138, 396] width 117 height 15
click at [152, 425] on span "Read a file's content" at bounding box center [138, 428] width 117 height 15
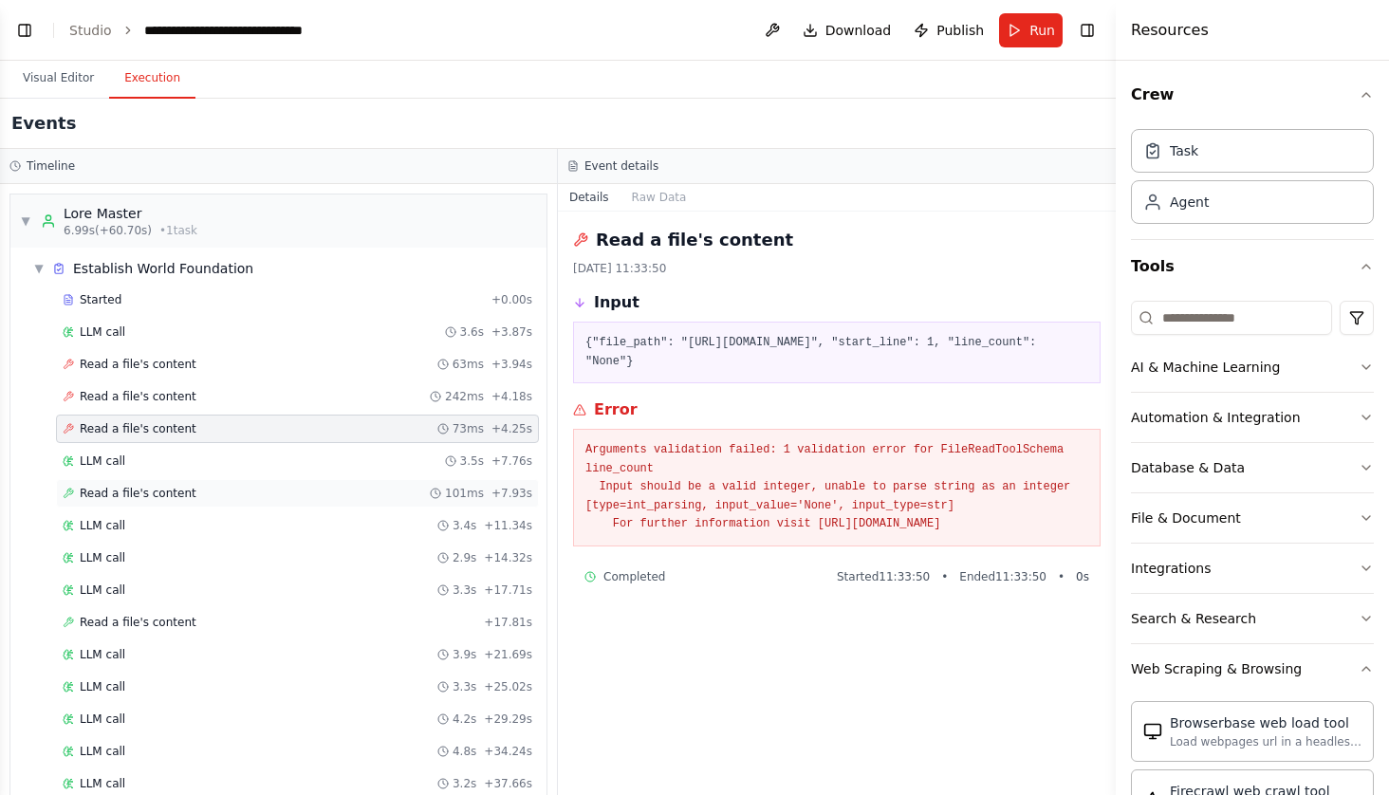
click at [146, 491] on span "Read a file's content" at bounding box center [138, 493] width 117 height 15
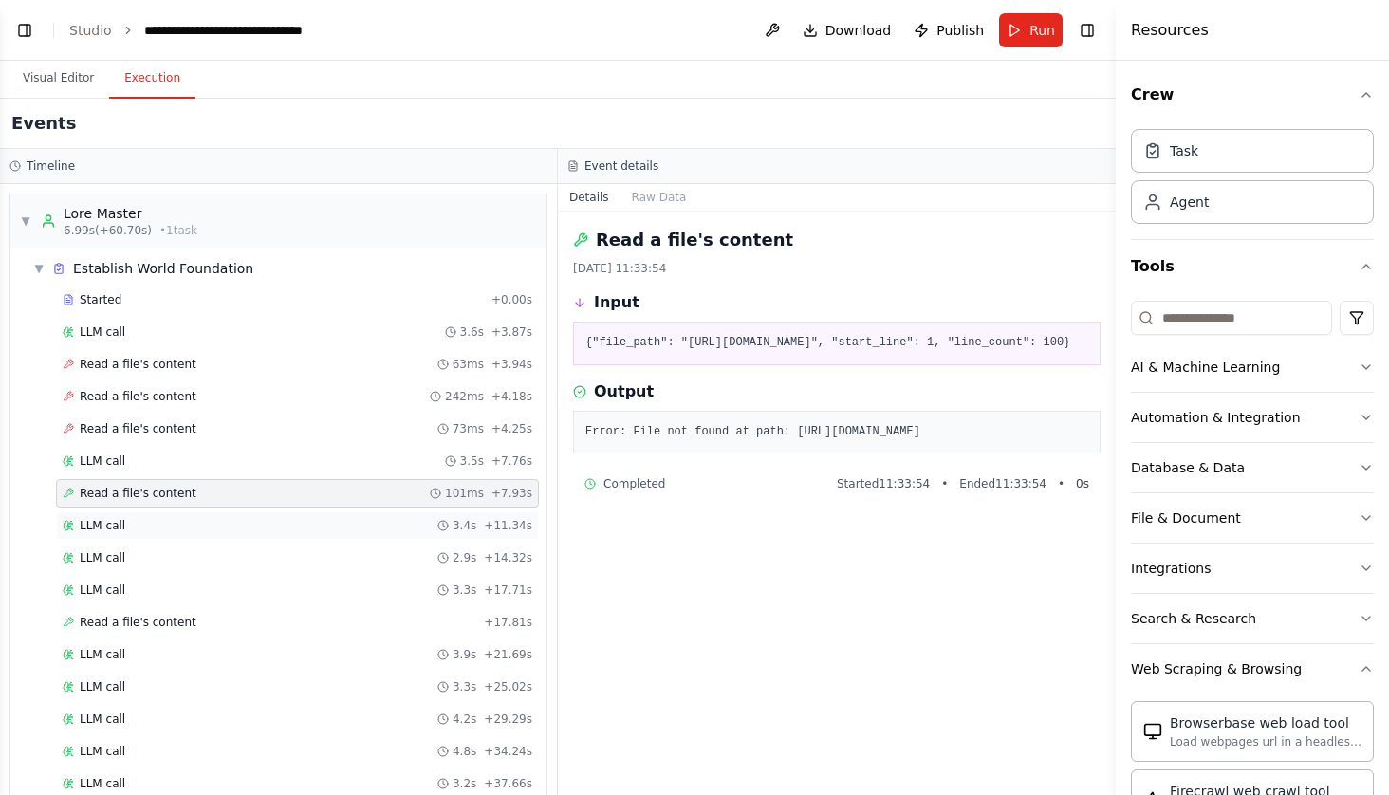
click at [134, 519] on div "LLM call 3.4s + 11.34s" at bounding box center [298, 525] width 470 height 15
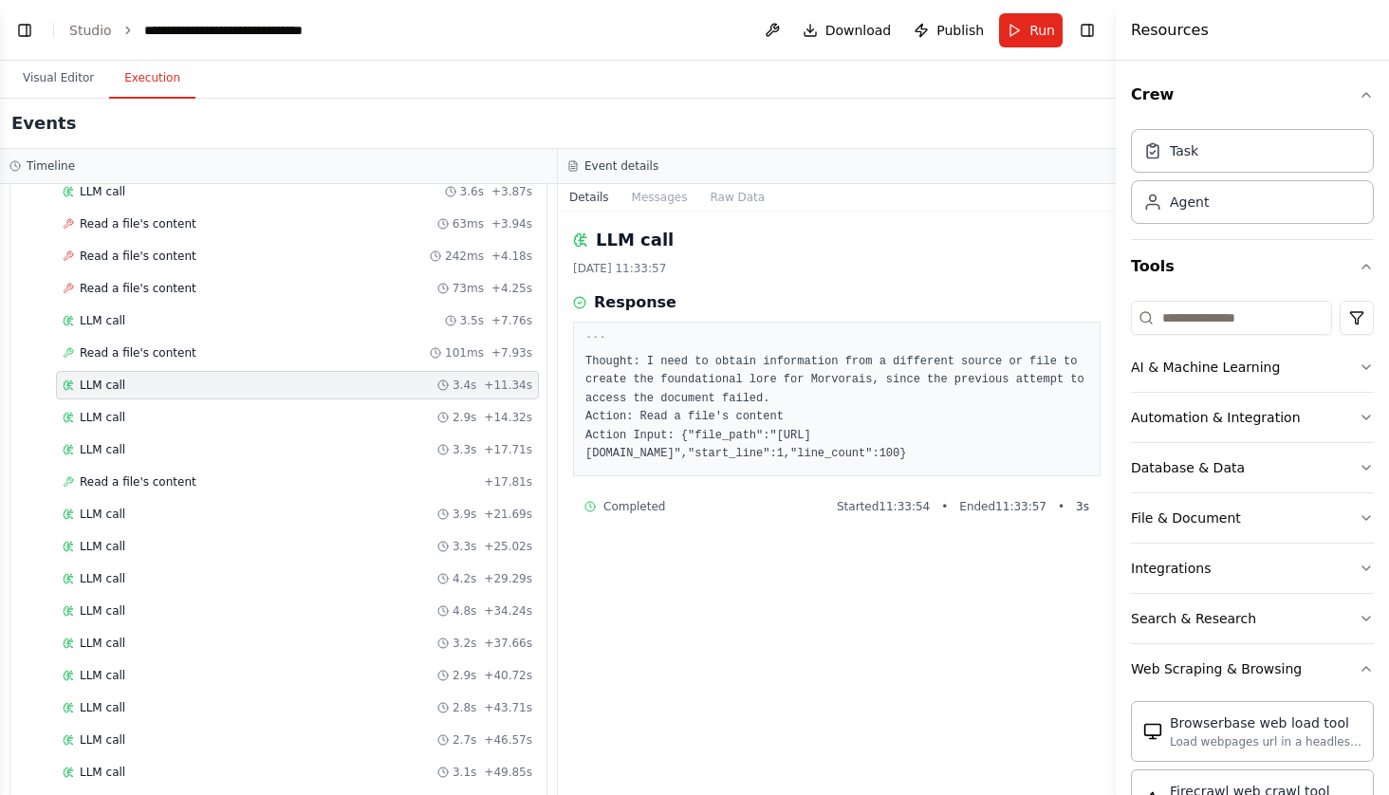
scroll to position [147, 0]
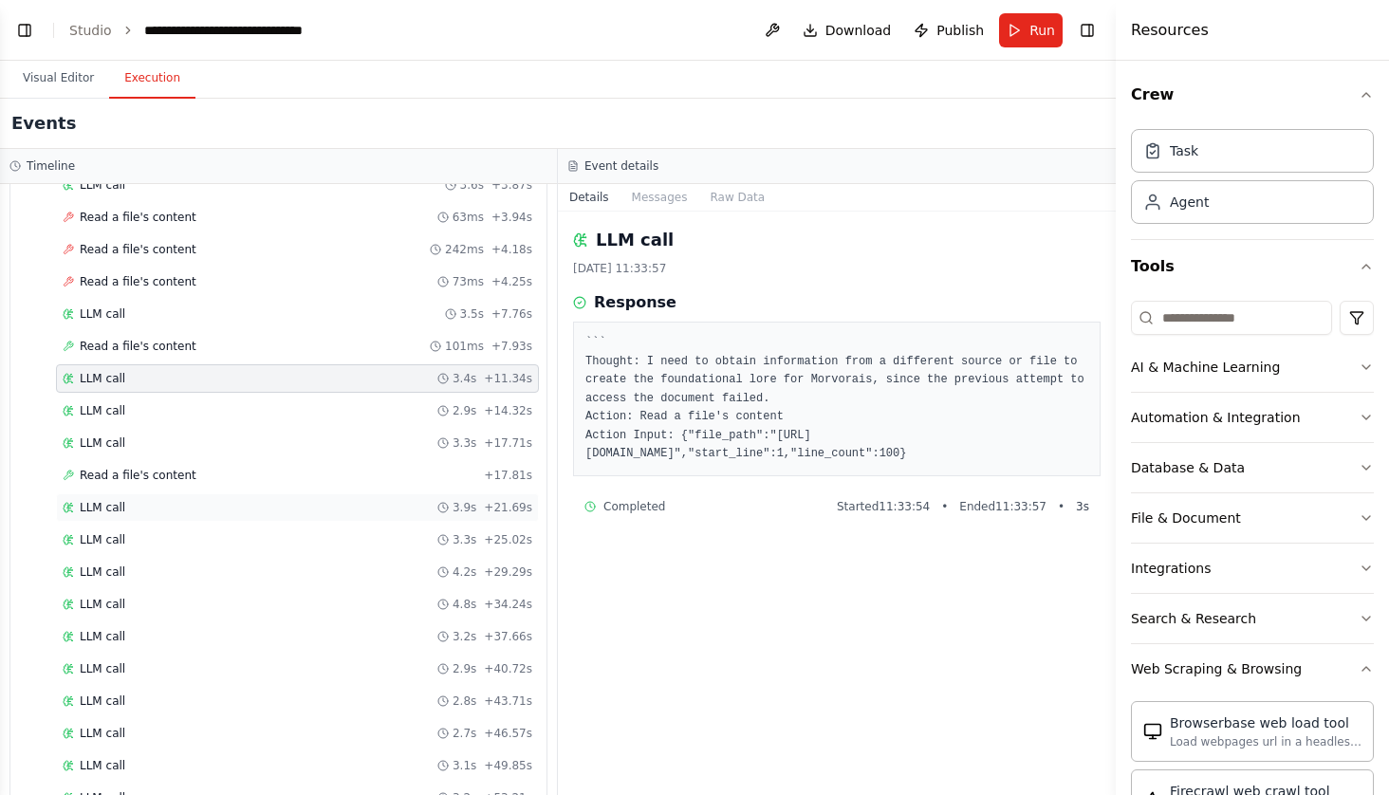
click at [134, 520] on div "LLM call 3.9s + 21.69s" at bounding box center [297, 507] width 483 height 28
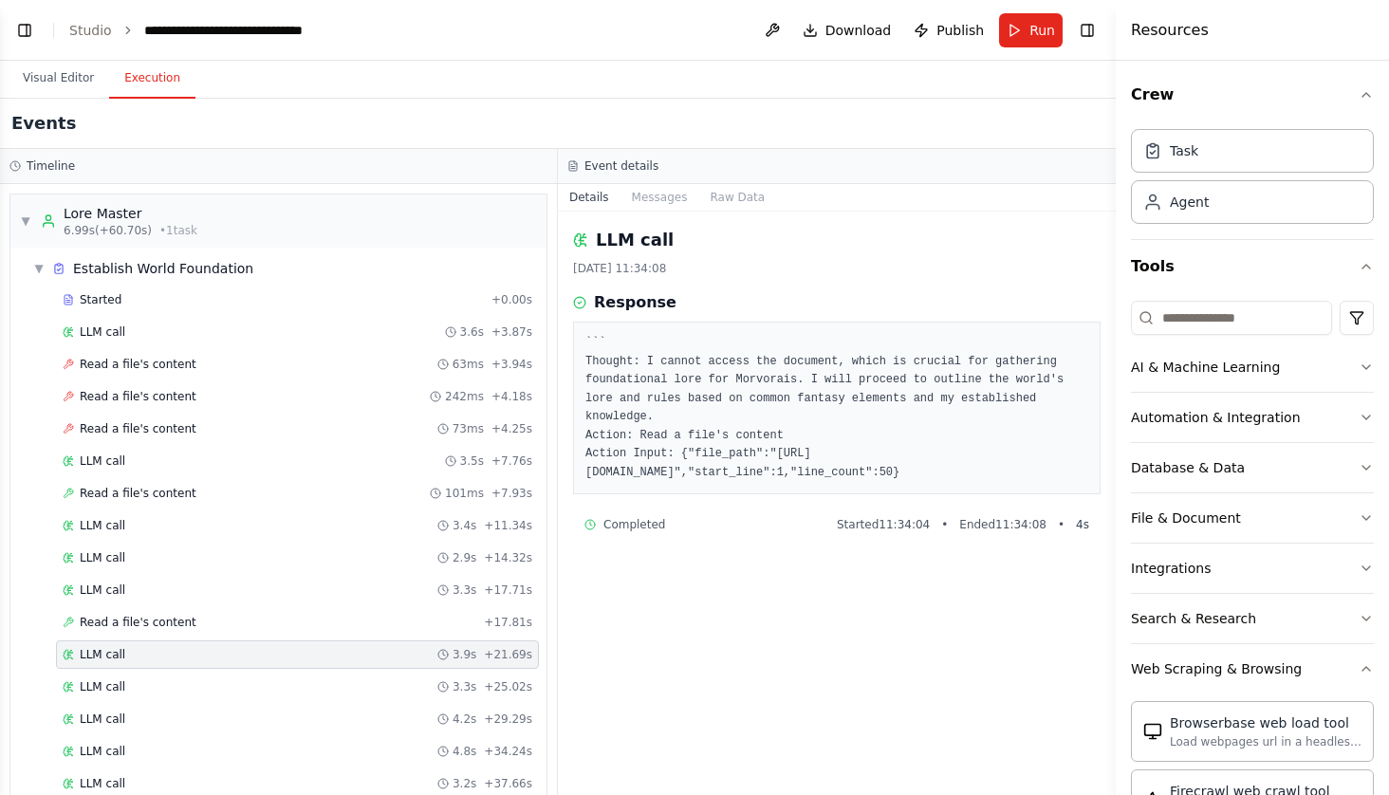
scroll to position [0, 0]
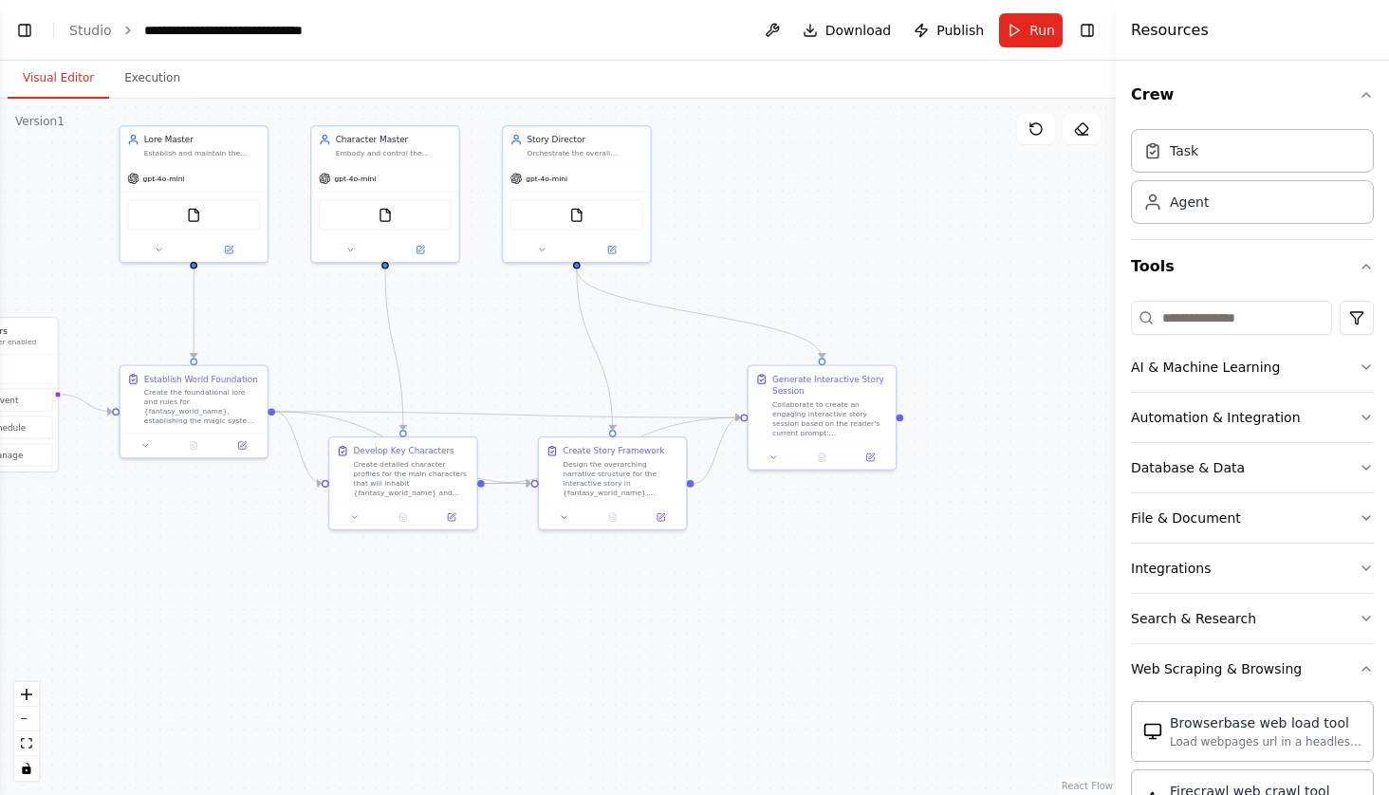
click at [54, 85] on button "Visual Editor" at bounding box center [58, 79] width 101 height 40
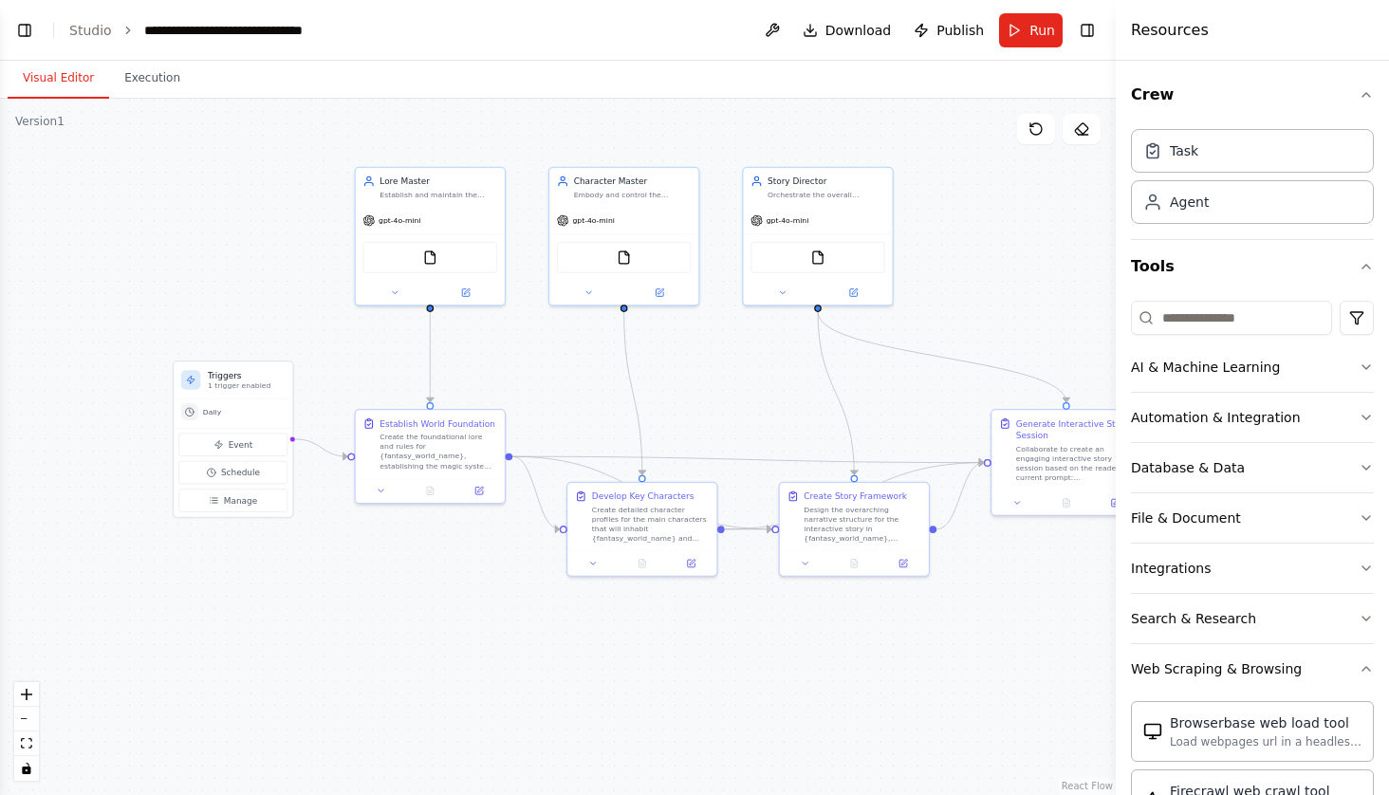
drag, startPoint x: 333, startPoint y: 614, endPoint x: 547, endPoint y: 632, distance: 215.1
click at [547, 633] on div ".deletable-edge-delete-btn { width: 20px; height: 20px; border: 0px solid #ffff…" at bounding box center [557, 447] width 1115 height 696
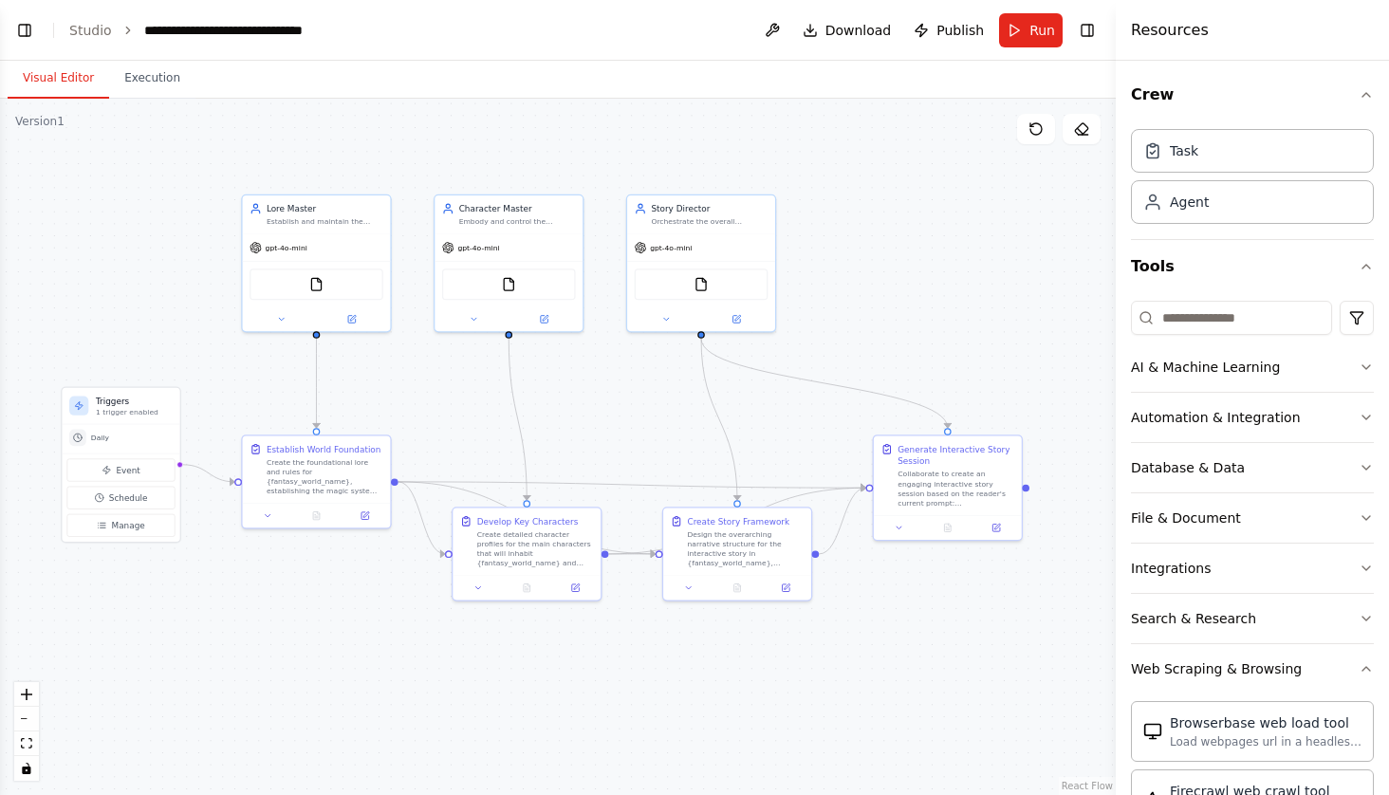
drag, startPoint x: 547, startPoint y: 632, endPoint x: 457, endPoint y: 684, distance: 104.1
click at [457, 685] on div ".deletable-edge-delete-btn { width: 20px; height: 20px; border: 0px solid #ffff…" at bounding box center [557, 447] width 1115 height 696
click at [353, 279] on div "FileReadTool" at bounding box center [317, 282] width 134 height 31
click at [353, 322] on icon at bounding box center [351, 317] width 9 height 9
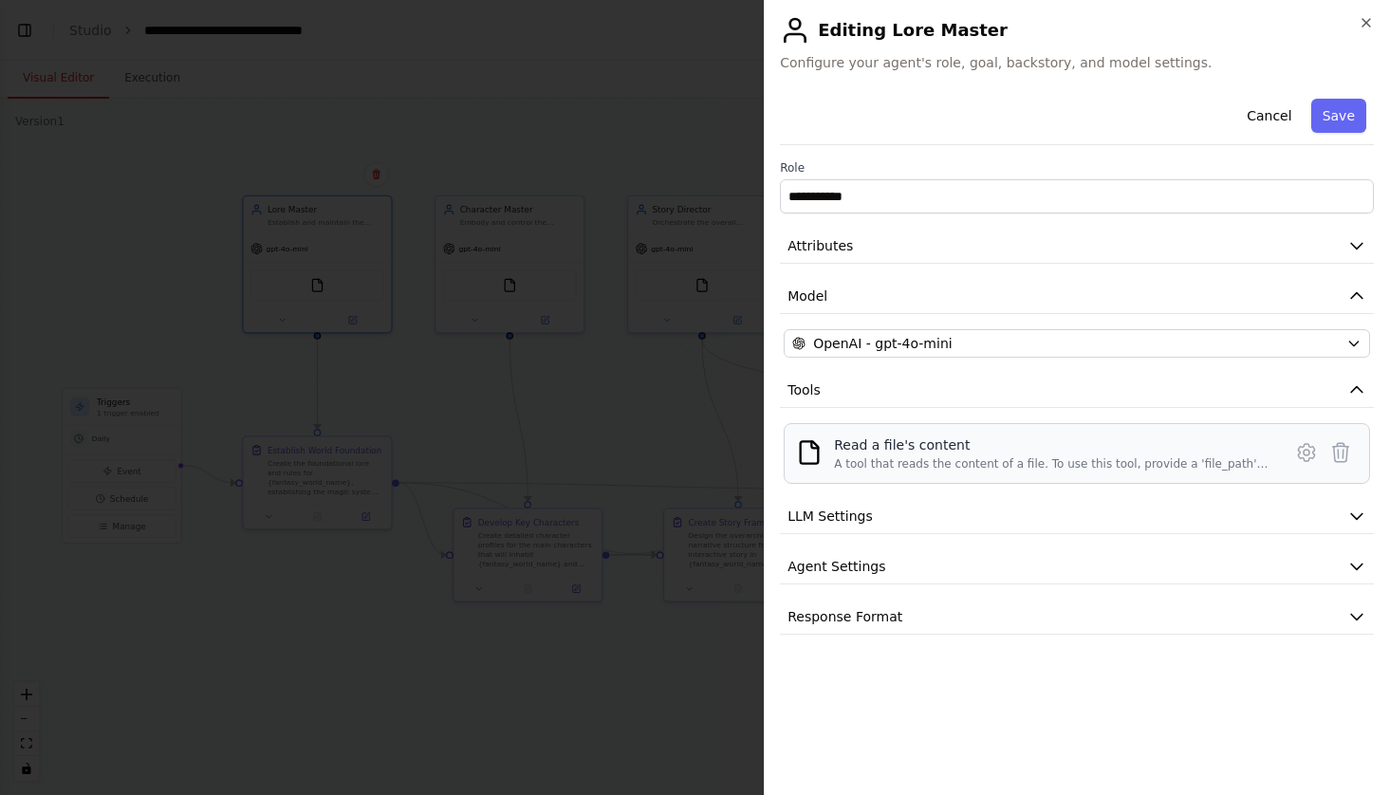
click at [1139, 459] on div "A tool that reads the content of a file. To use this tool, provide a 'file_path…" at bounding box center [1052, 463] width 436 height 15
click at [1298, 450] on icon at bounding box center [1306, 452] width 16 height 17
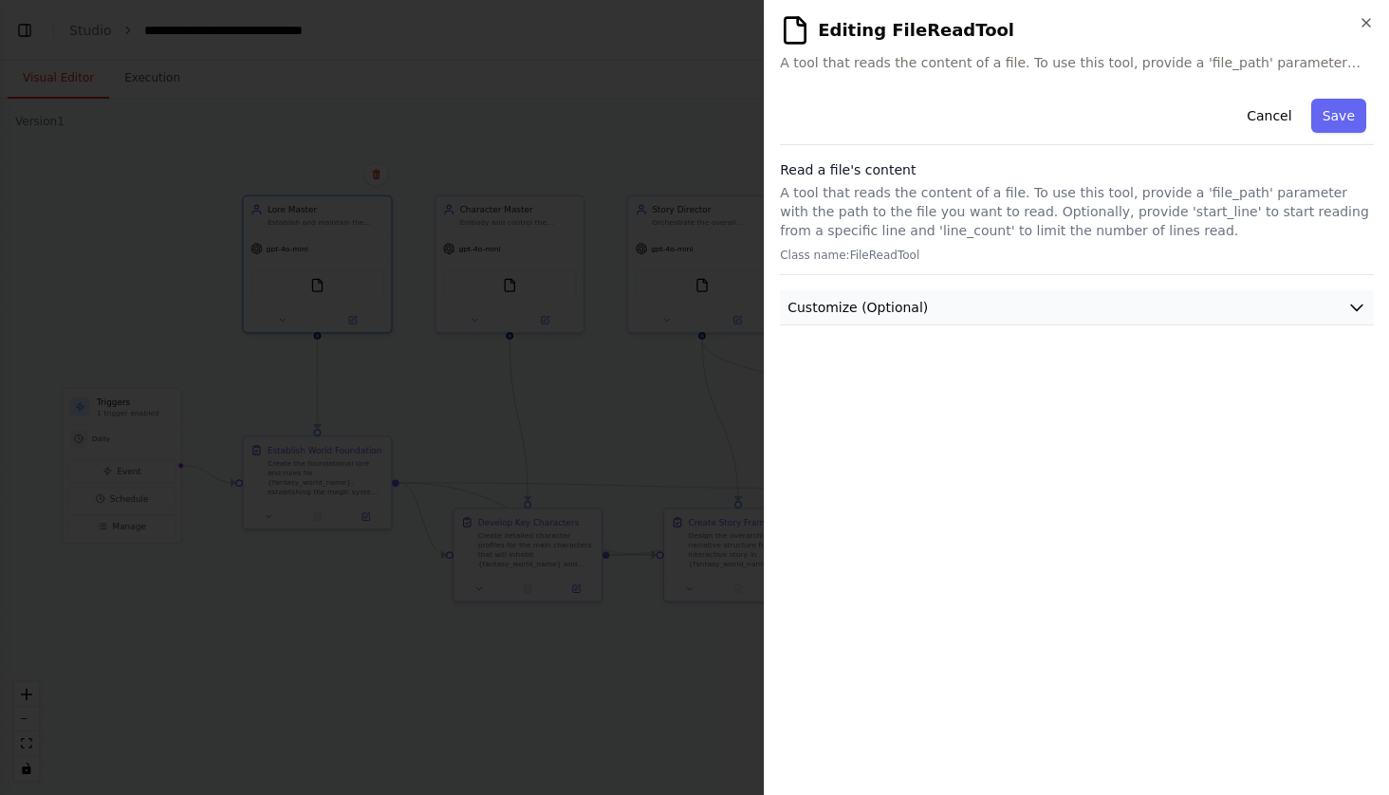
click at [969, 295] on button "Customize (Optional)" at bounding box center [1077, 307] width 594 height 35
click at [1262, 121] on button "Cancel" at bounding box center [1268, 116] width 67 height 34
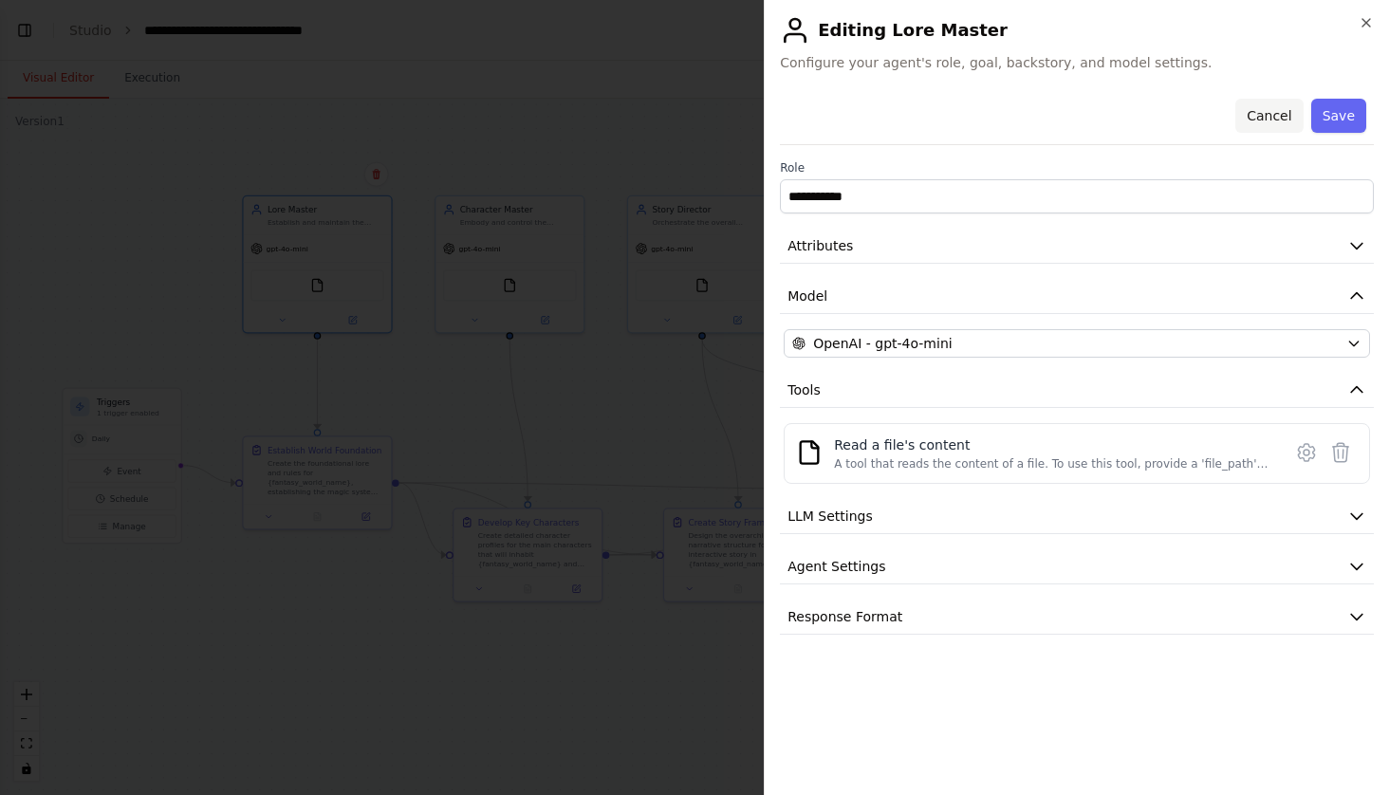
click at [1293, 110] on button "Cancel" at bounding box center [1268, 116] width 67 height 34
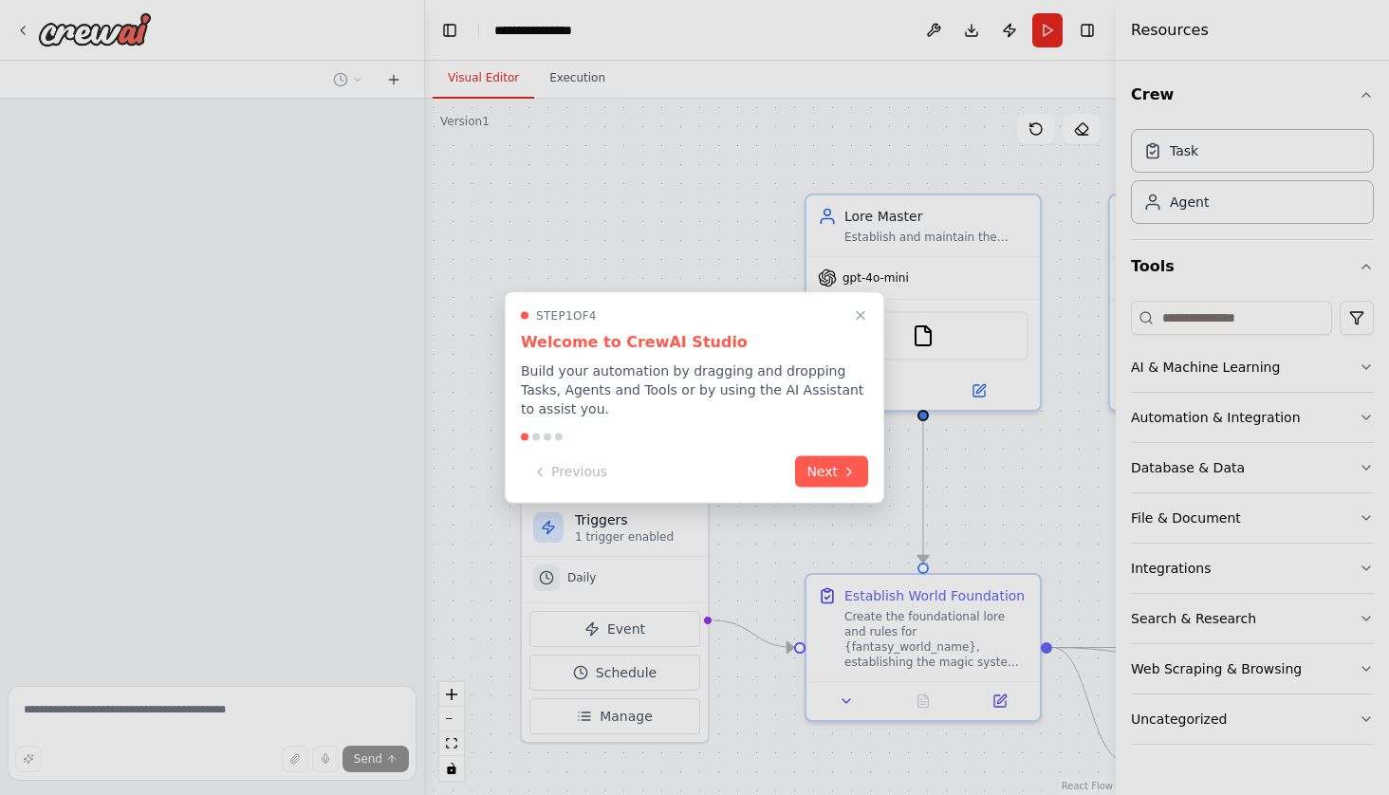
scroll to position [1188, 0]
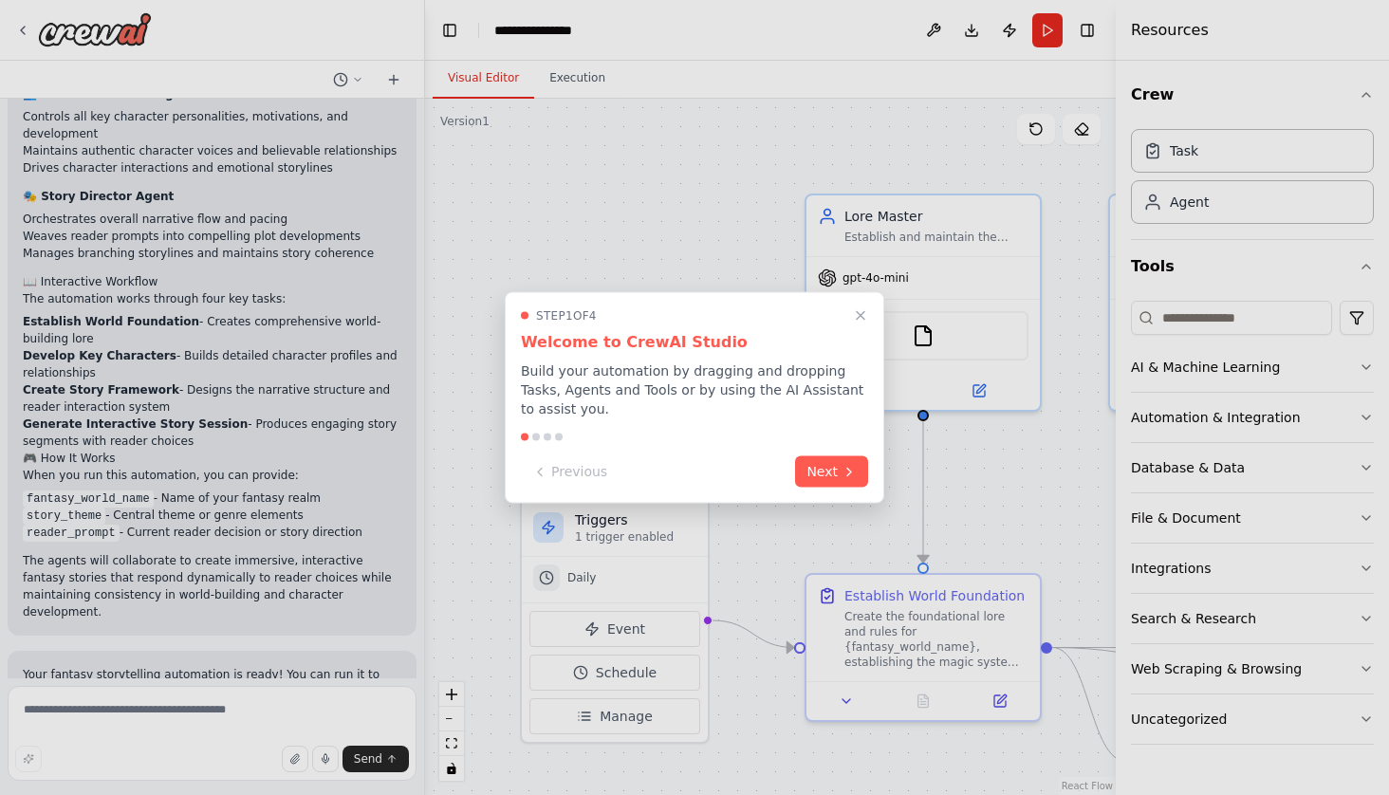
click at [745, 197] on div at bounding box center [694, 397] width 1389 height 795
click at [858, 322] on button "Close walkthrough" at bounding box center [860, 315] width 25 height 25
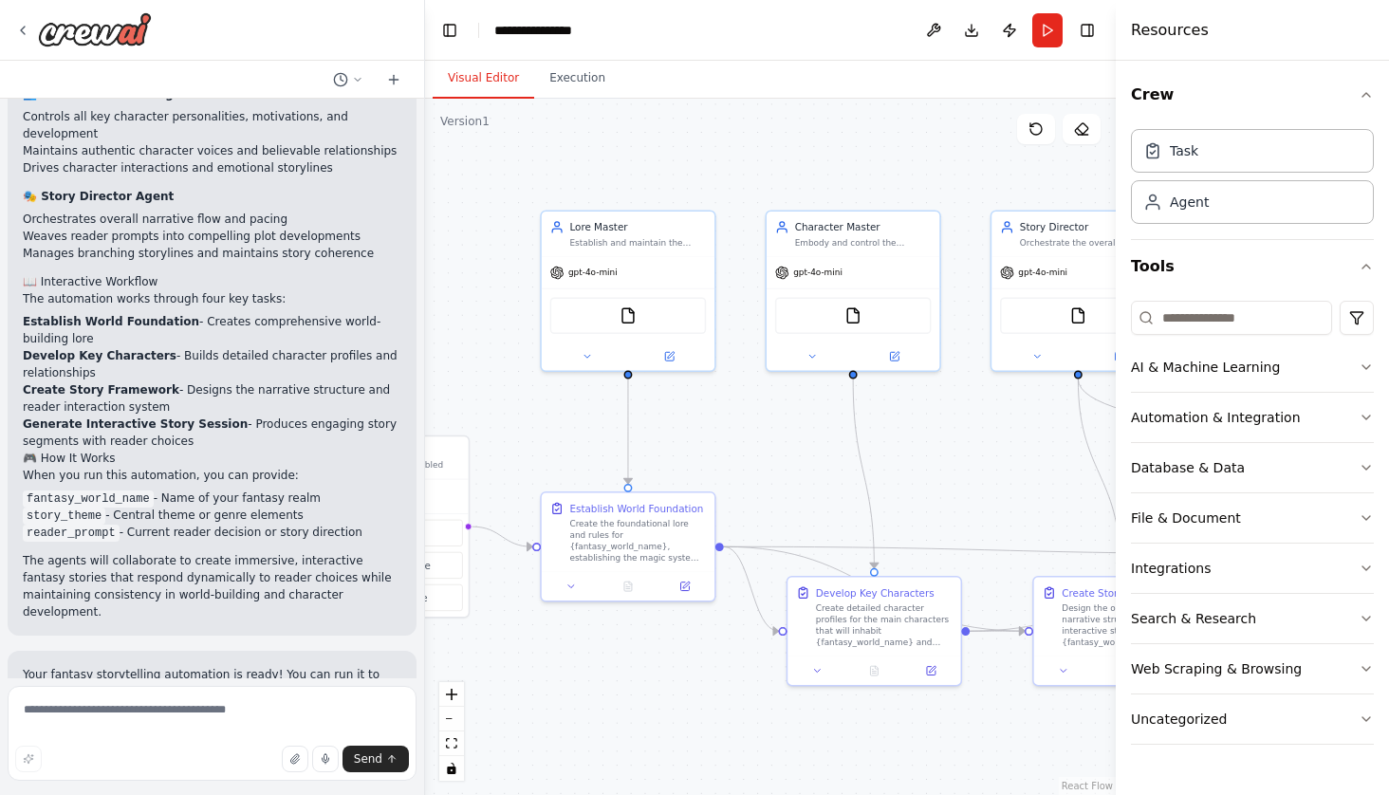
drag, startPoint x: 681, startPoint y: 406, endPoint x: 457, endPoint y: 371, distance: 226.6
click at [457, 371] on div ".deletable-edge-delete-btn { width: 20px; height: 20px; border: 0px solid #ffff…" at bounding box center [770, 447] width 691 height 696
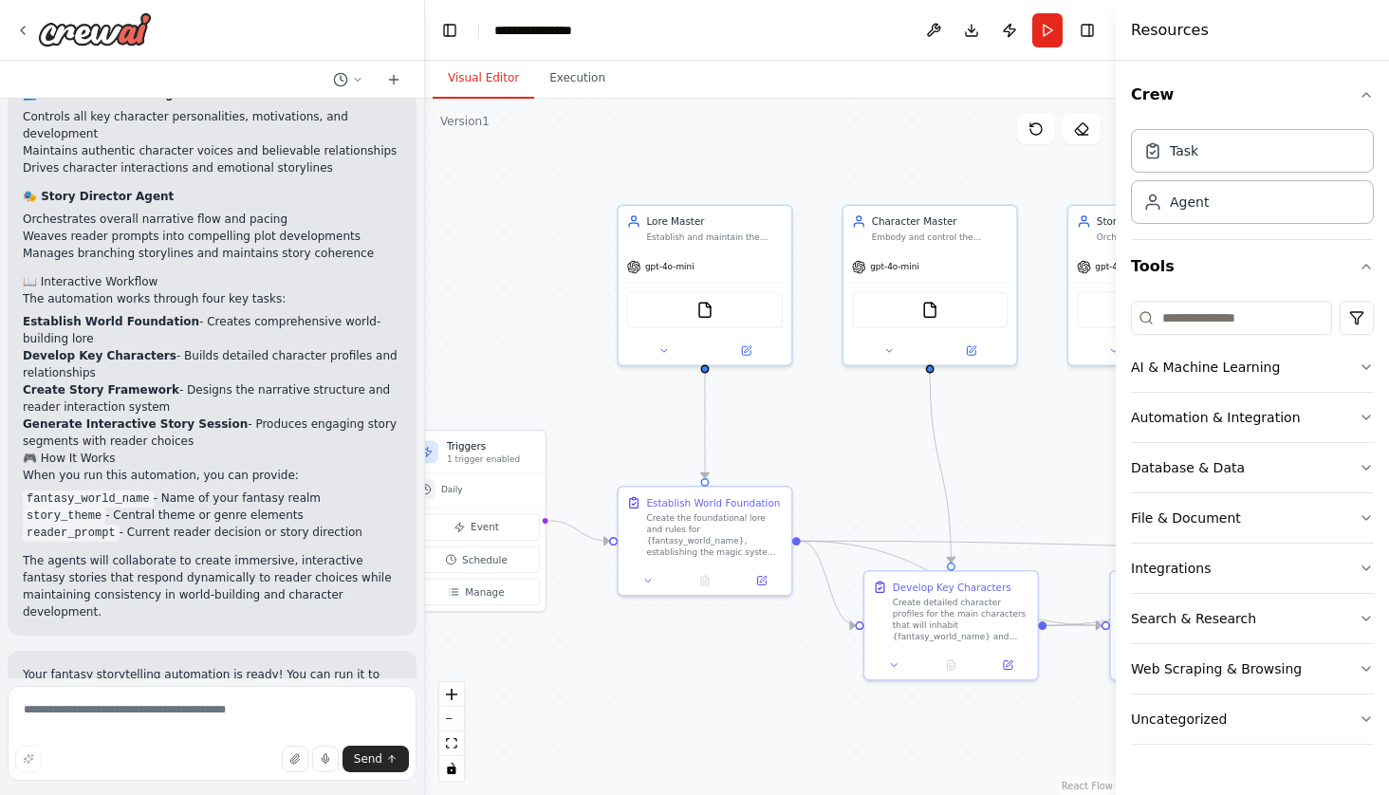
drag, startPoint x: 710, startPoint y: 428, endPoint x: 787, endPoint y: 422, distance: 77.0
click at [787, 422] on div ".deletable-edge-delete-btn { width: 20px; height: 20px; border: 0px solid #ffff…" at bounding box center [770, 447] width 691 height 696
click at [580, 89] on button "Execution" at bounding box center [577, 79] width 86 height 40
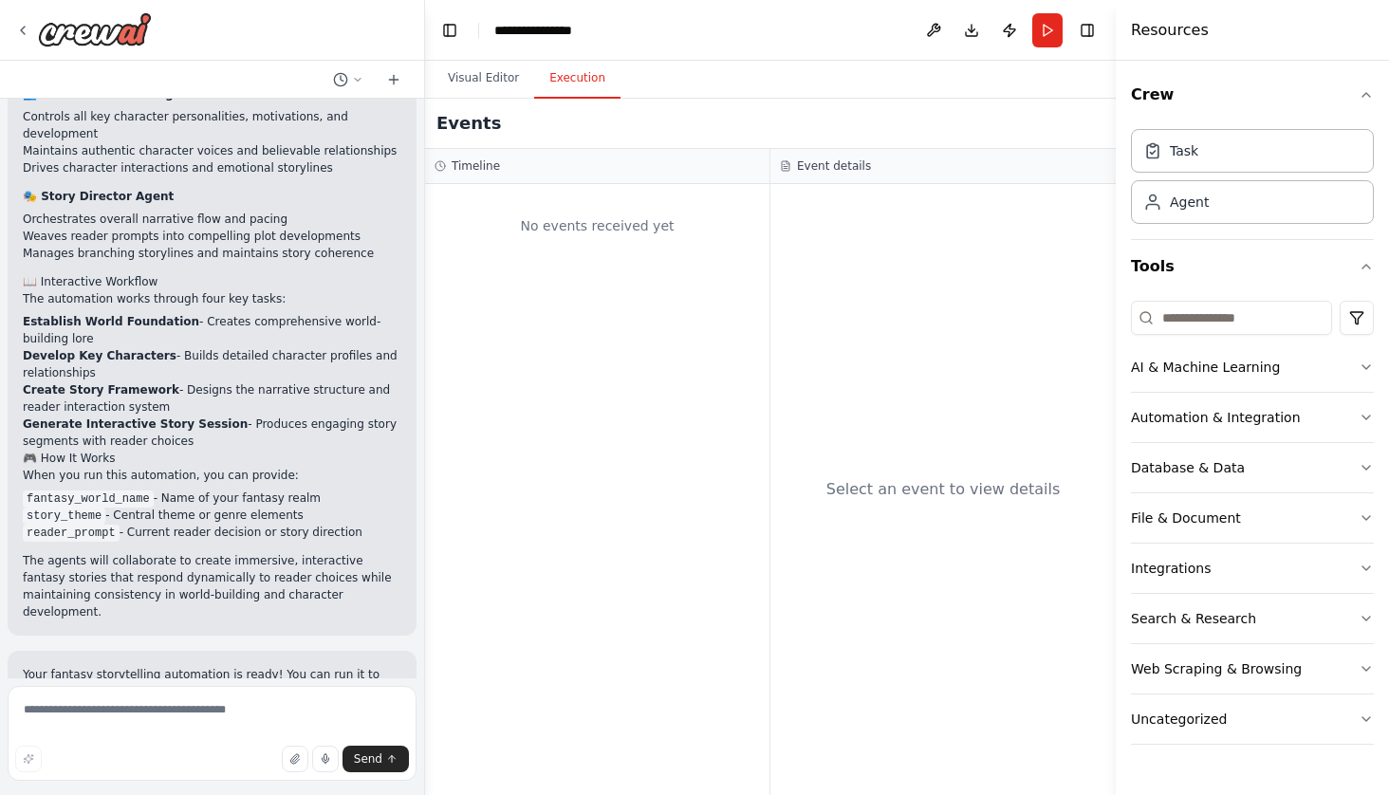
click at [537, 219] on div "No events received yet" at bounding box center [596, 225] width 325 height 64
click at [496, 64] on button "Visual Editor" at bounding box center [483, 79] width 101 height 40
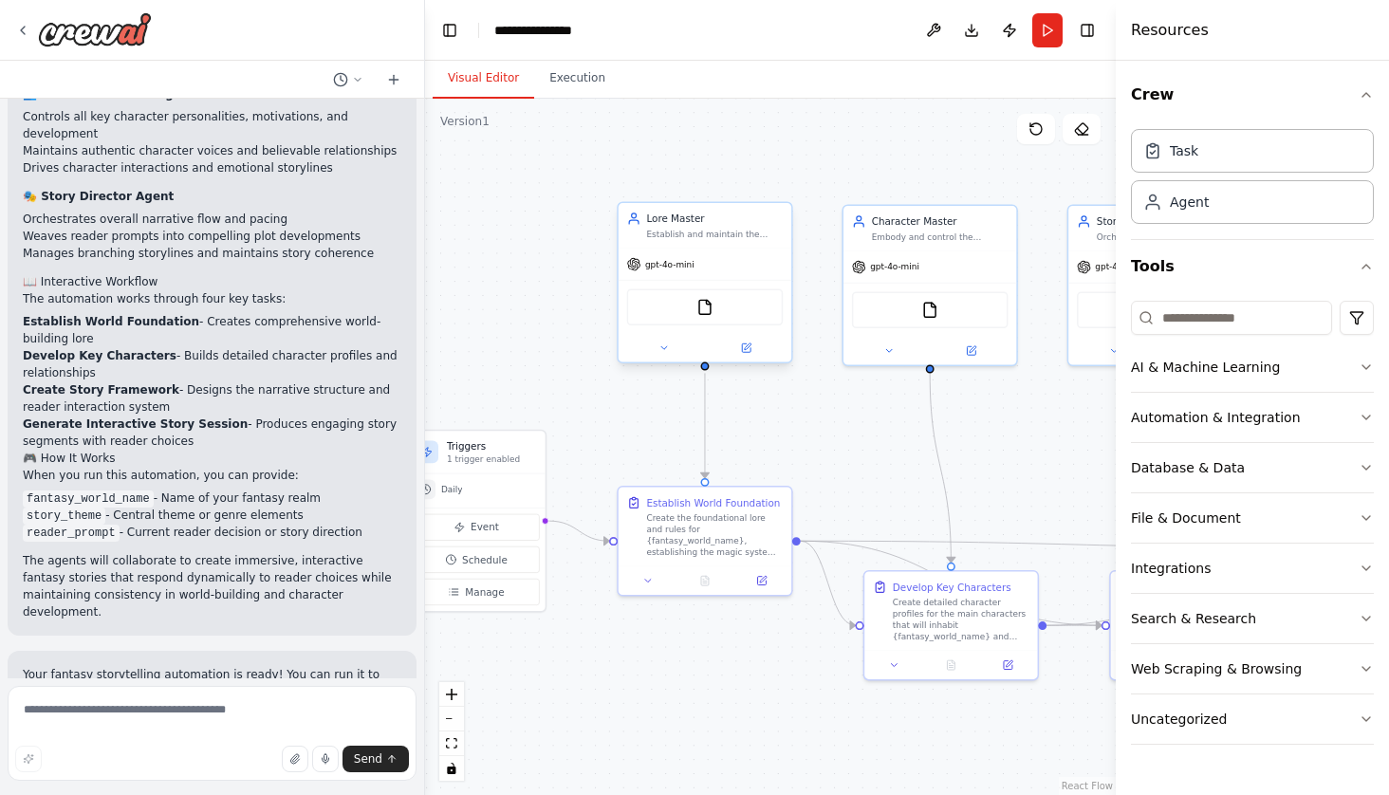
click at [725, 313] on div "FileReadTool" at bounding box center [705, 307] width 157 height 37
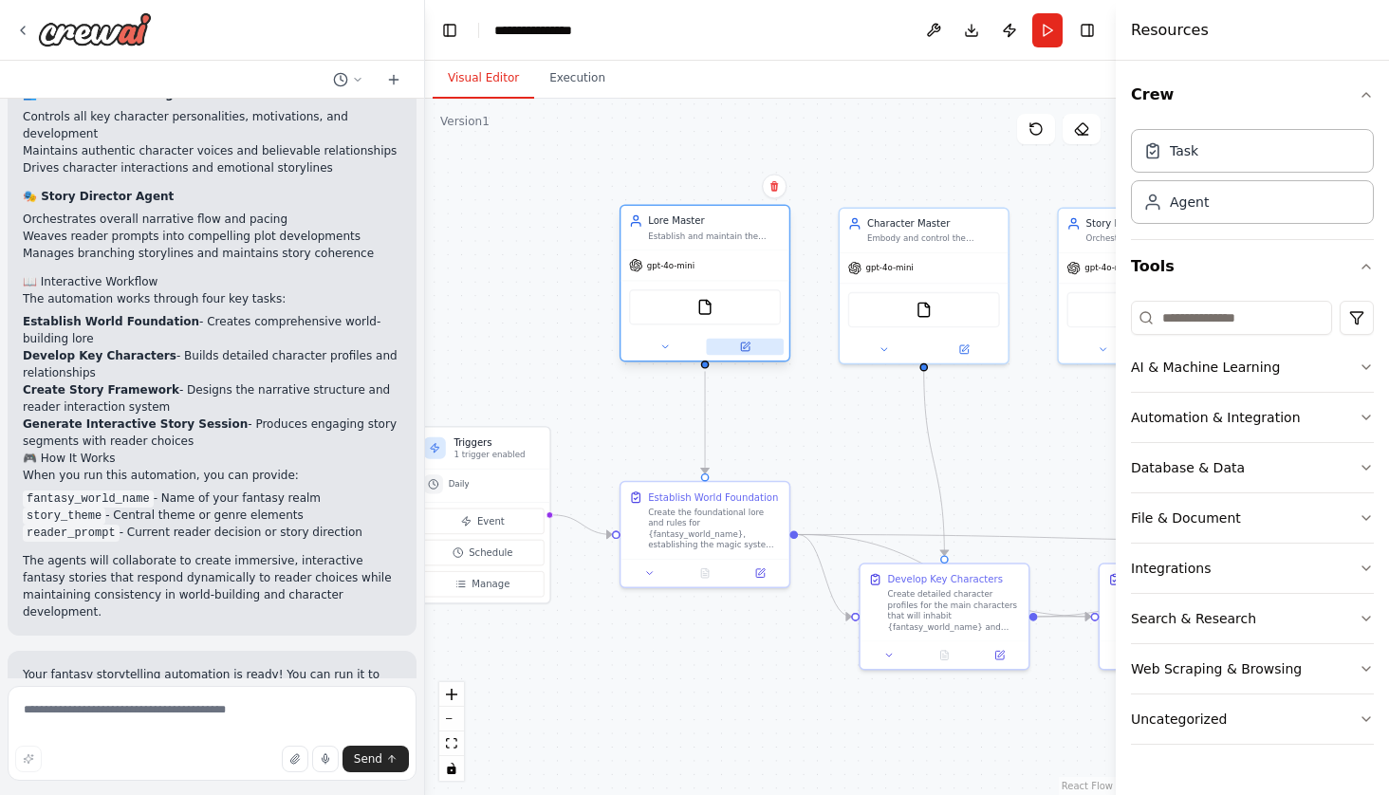
click at [755, 344] on button at bounding box center [744, 347] width 77 height 16
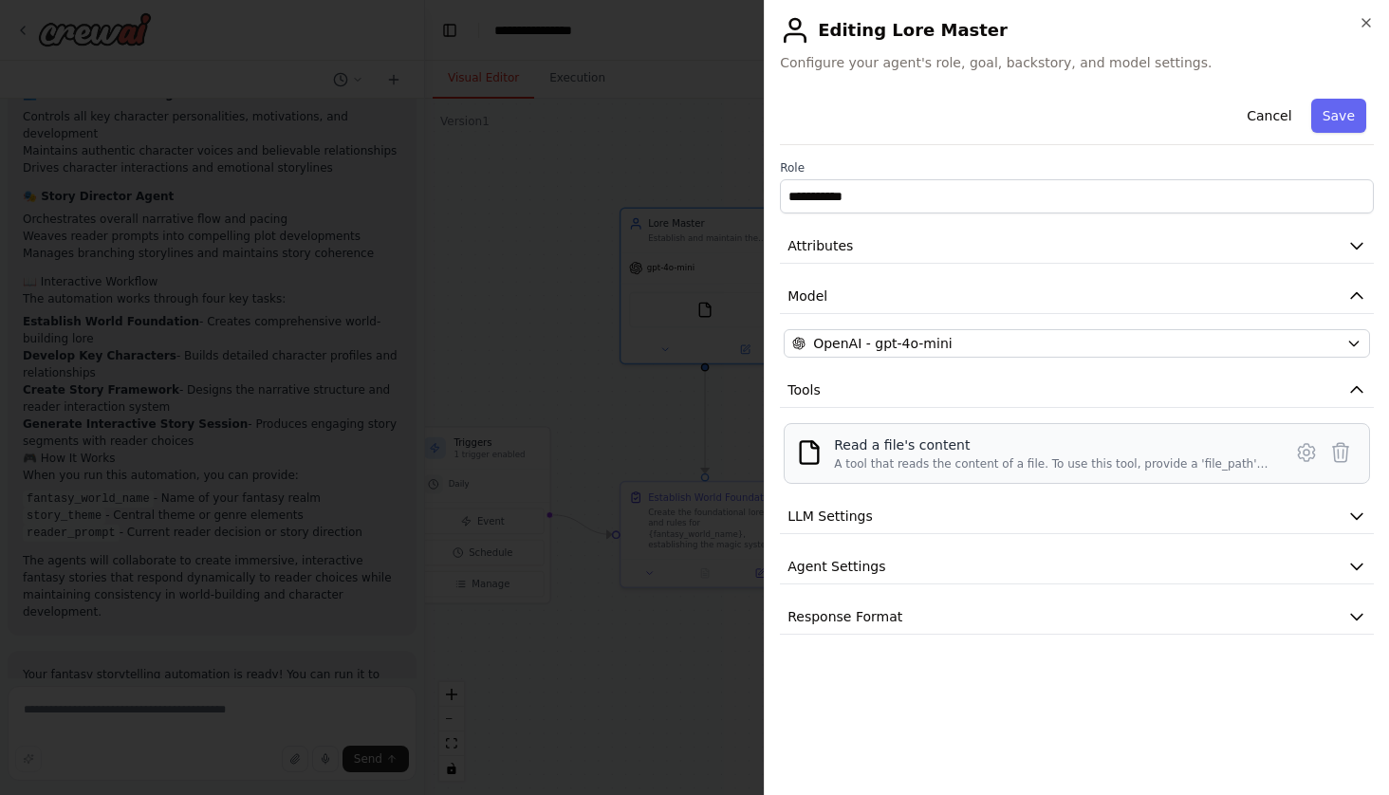
click at [1009, 451] on div "Read a file's content" at bounding box center [1052, 444] width 436 height 19
click at [1308, 452] on icon at bounding box center [1306, 452] width 23 height 23
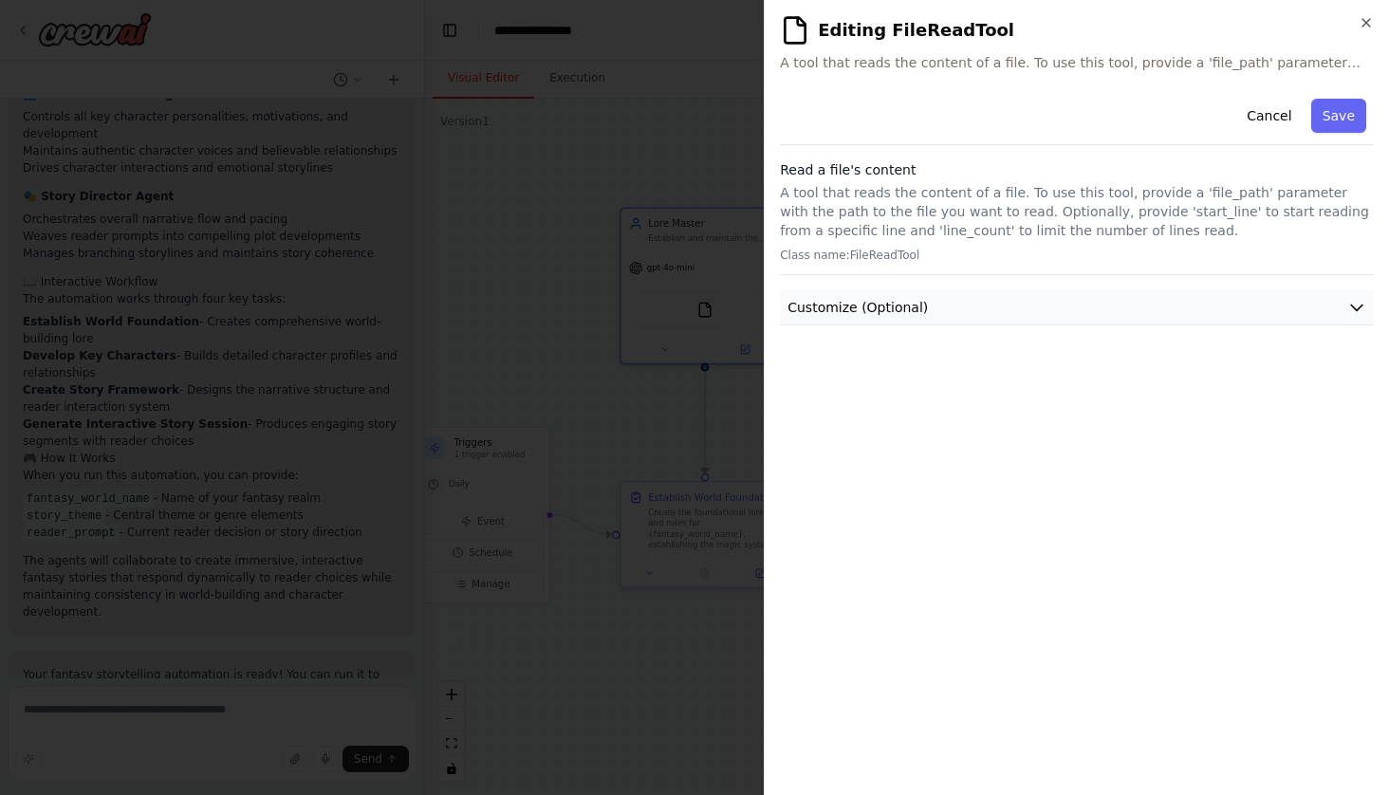
click at [1360, 294] on button "Customize (Optional)" at bounding box center [1077, 307] width 594 height 35
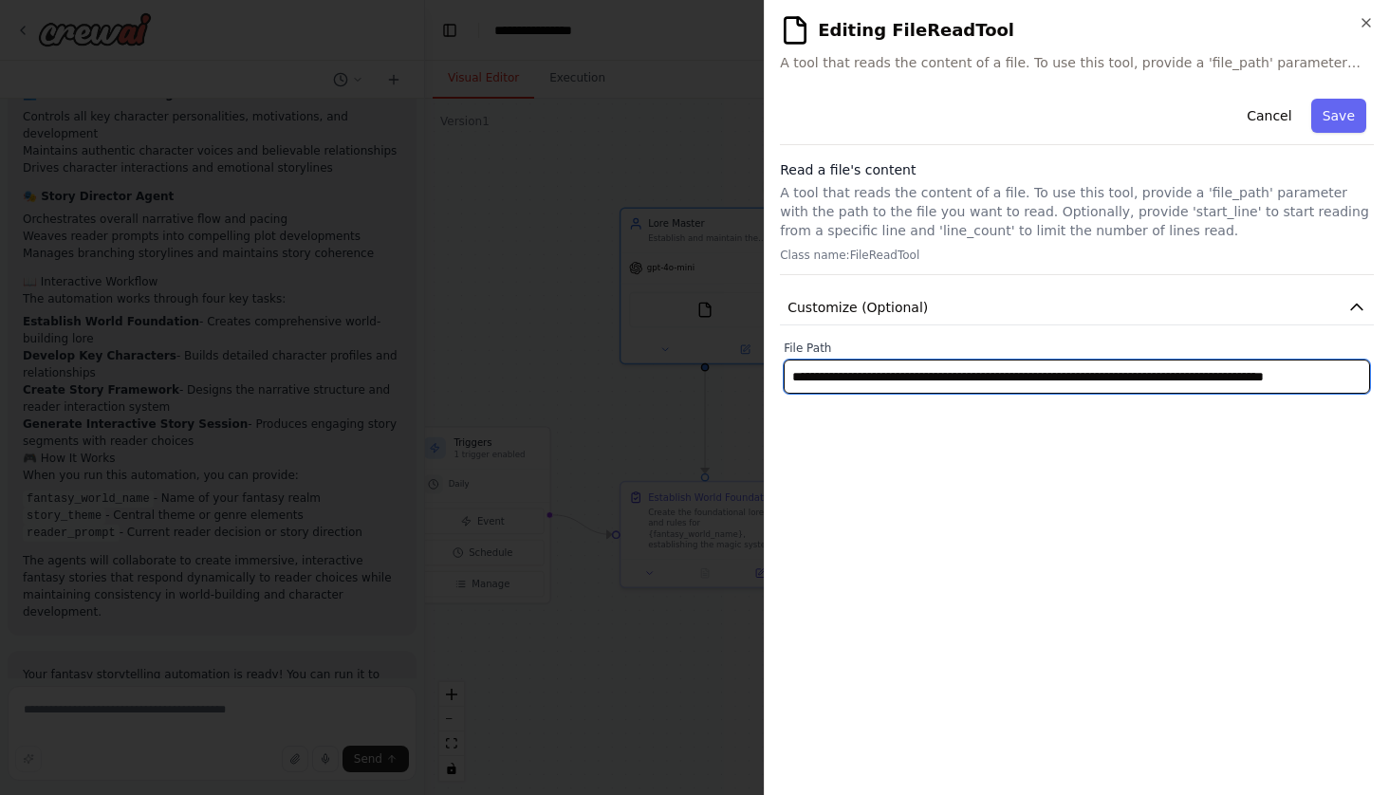
click at [1306, 373] on input "**********" at bounding box center [1076, 376] width 586 height 34
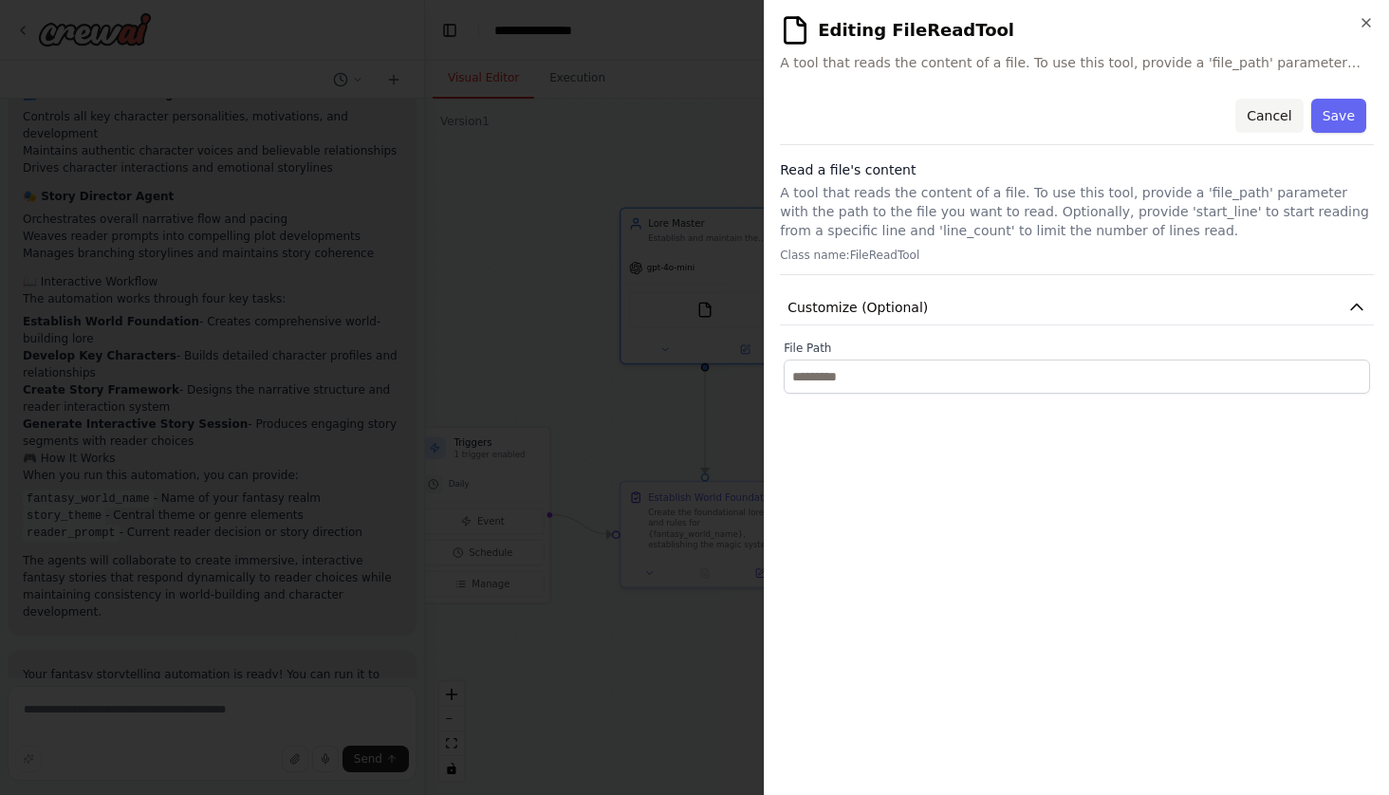
click at [1274, 111] on button "Cancel" at bounding box center [1268, 116] width 67 height 34
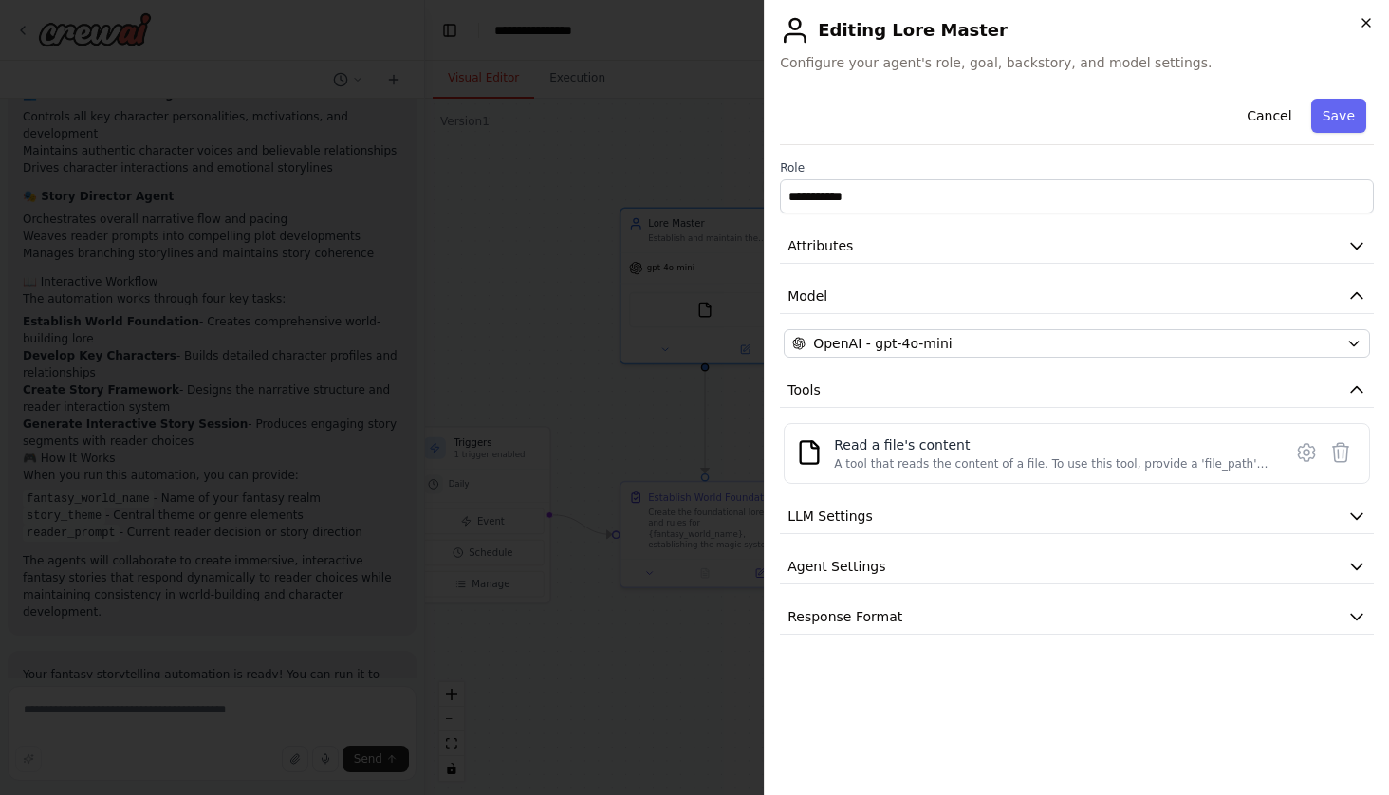
click at [1365, 18] on icon "button" at bounding box center [1365, 22] width 15 height 15
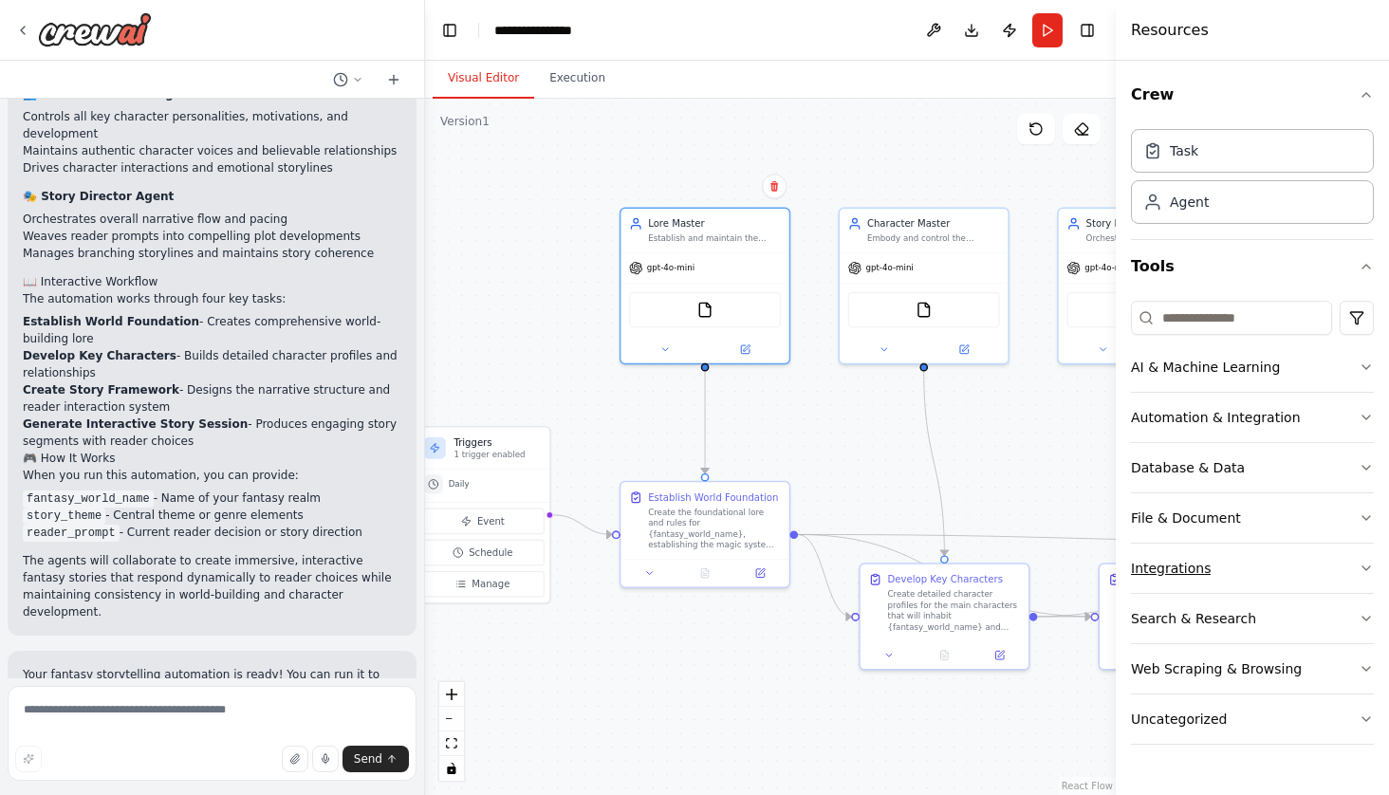
scroll to position [0, 0]
click at [1227, 536] on button "File & Document" at bounding box center [1252, 517] width 243 height 49
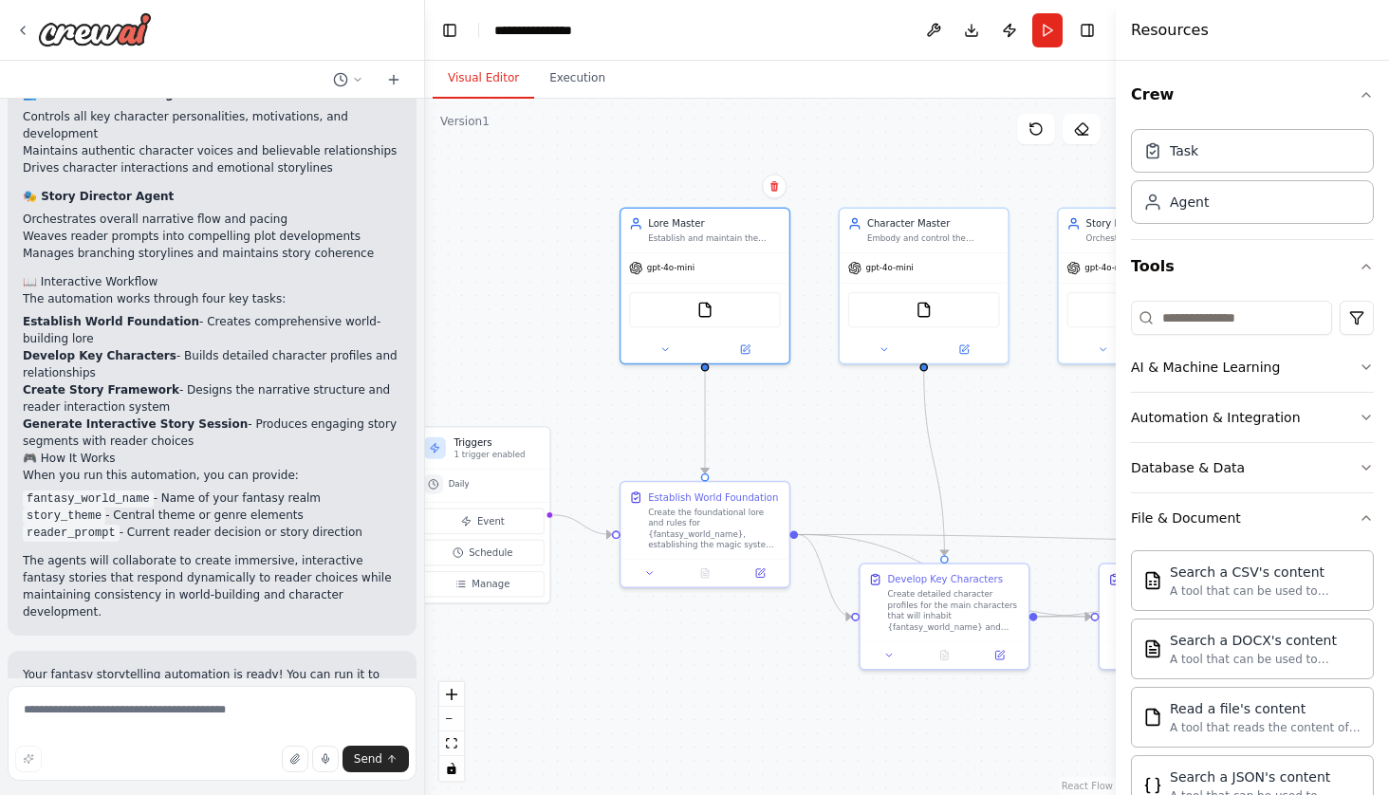
click at [530, 707] on div ".deletable-edge-delete-btn { width: 20px; height: 20px; border: 0px solid #ffff…" at bounding box center [770, 447] width 691 height 696
click at [164, 709] on textarea at bounding box center [212, 733] width 409 height 95
click at [398, 87] on button at bounding box center [393, 79] width 30 height 23
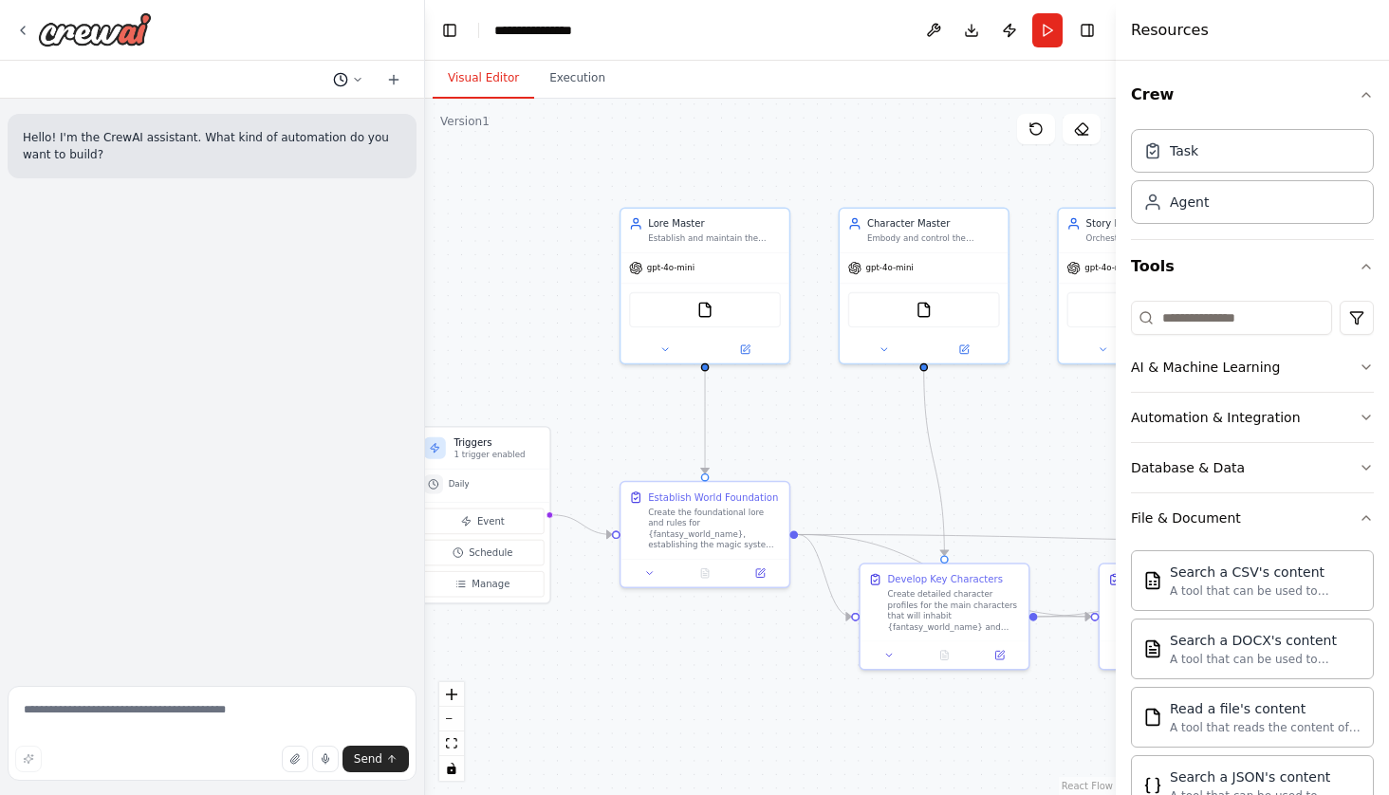
click at [362, 85] on button at bounding box center [348, 79] width 46 height 23
click at [309, 144] on span "An interactive fantasy-world story building collaborative including specific ag…" at bounding box center [275, 148] width 140 height 15
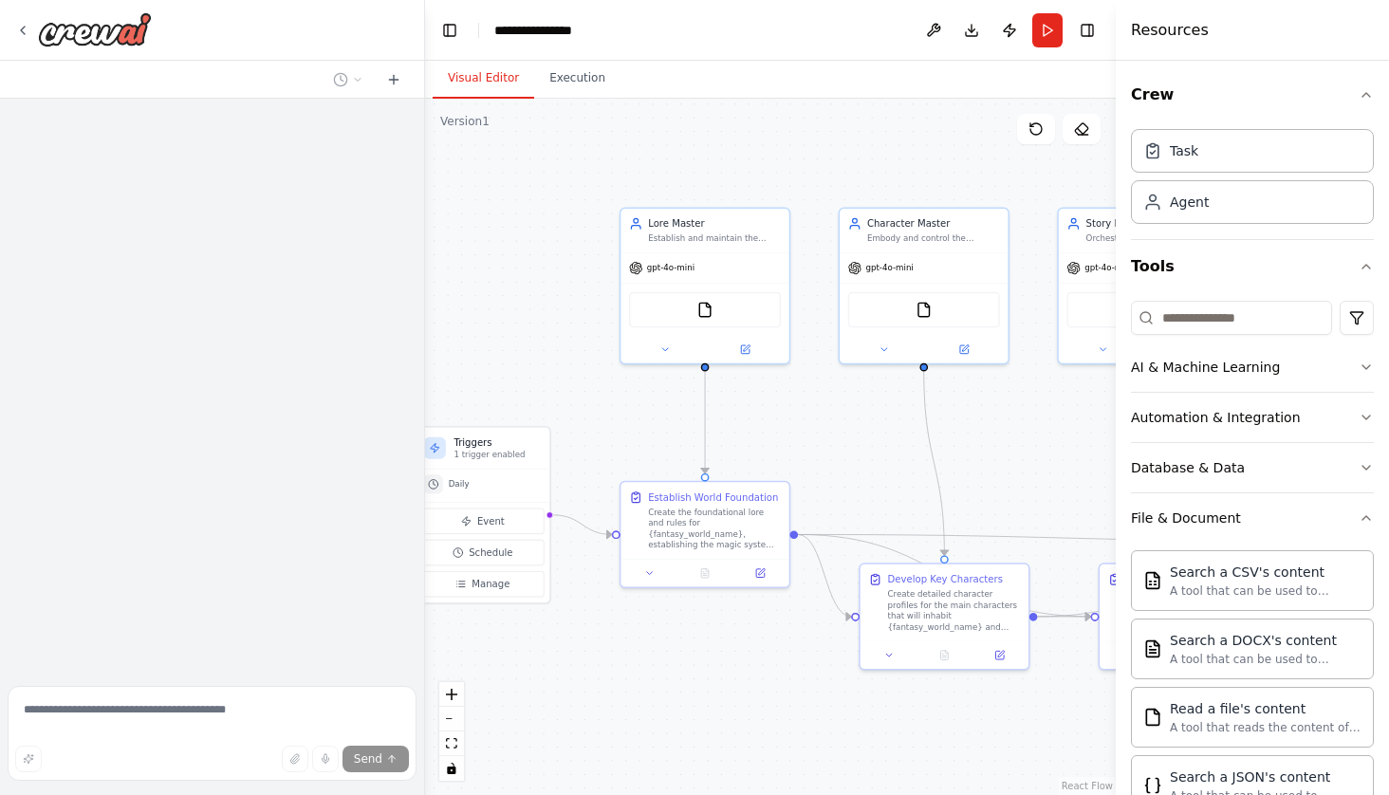
scroll to position [1188, 0]
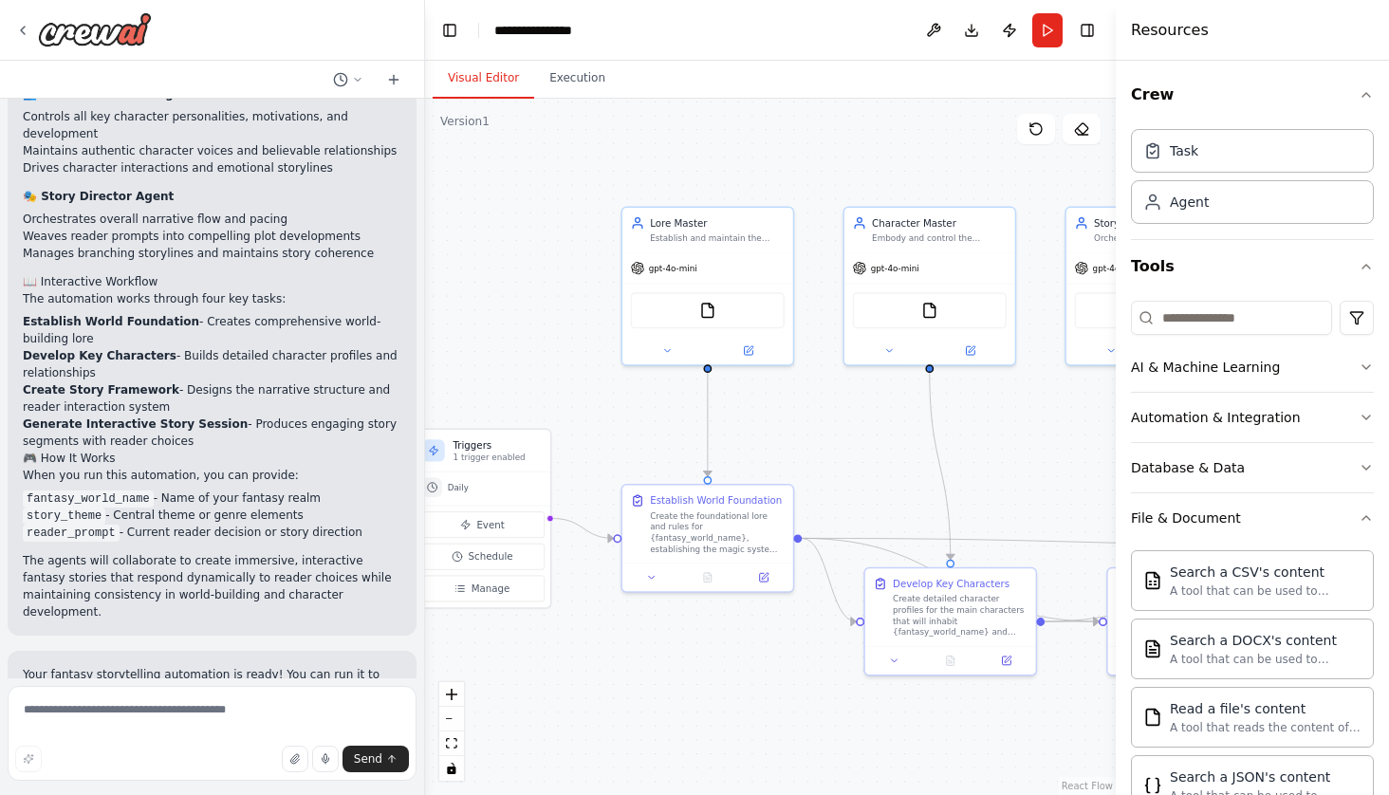
click at [513, 265] on div ".deletable-edge-delete-btn { width: 20px; height: 20px; border: 0px solid #ffff…" at bounding box center [770, 447] width 691 height 696
click at [1094, 31] on button "Toggle Right Sidebar" at bounding box center [1087, 30] width 27 height 27
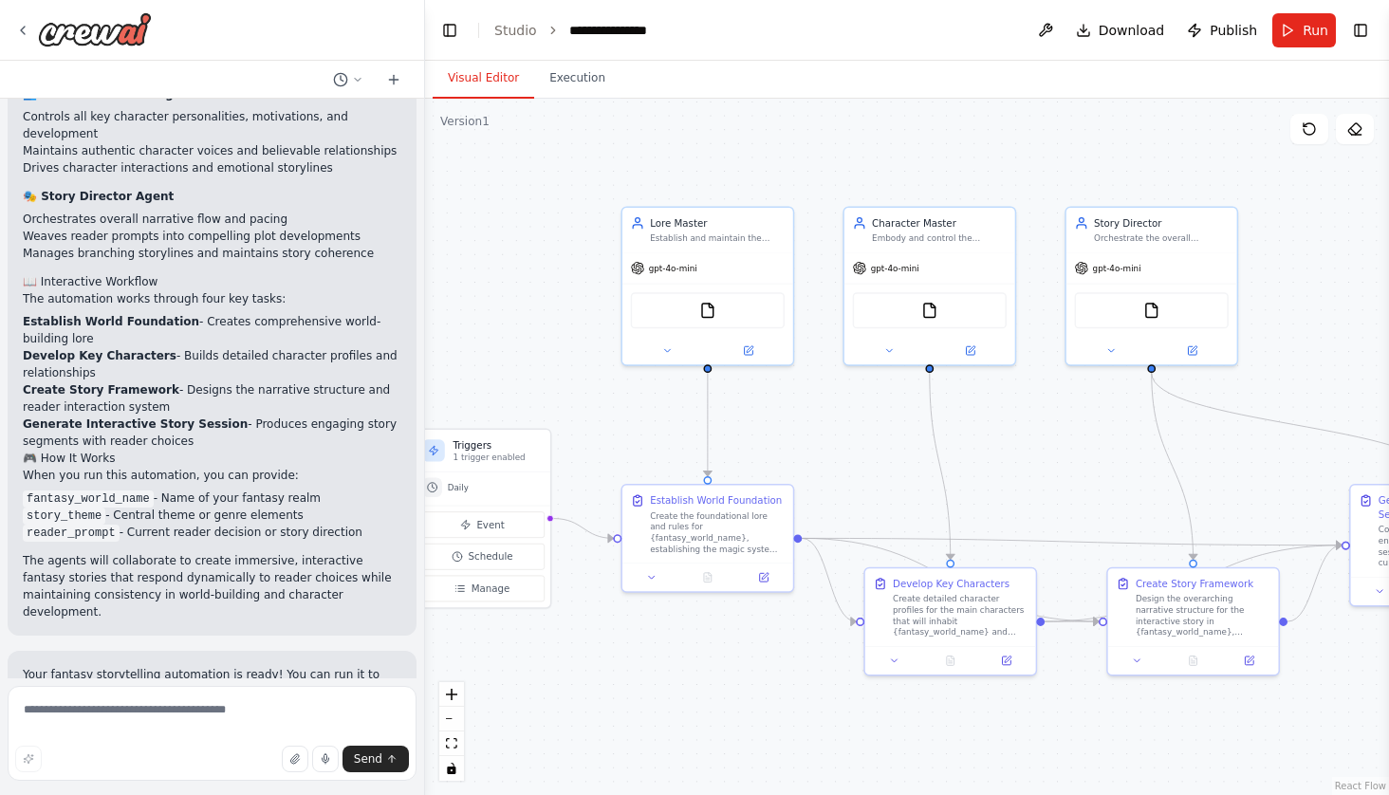
click at [1361, 44] on header "**********" at bounding box center [907, 30] width 964 height 61
click at [1359, 23] on button "Toggle Right Sidebar" at bounding box center [1360, 30] width 27 height 27
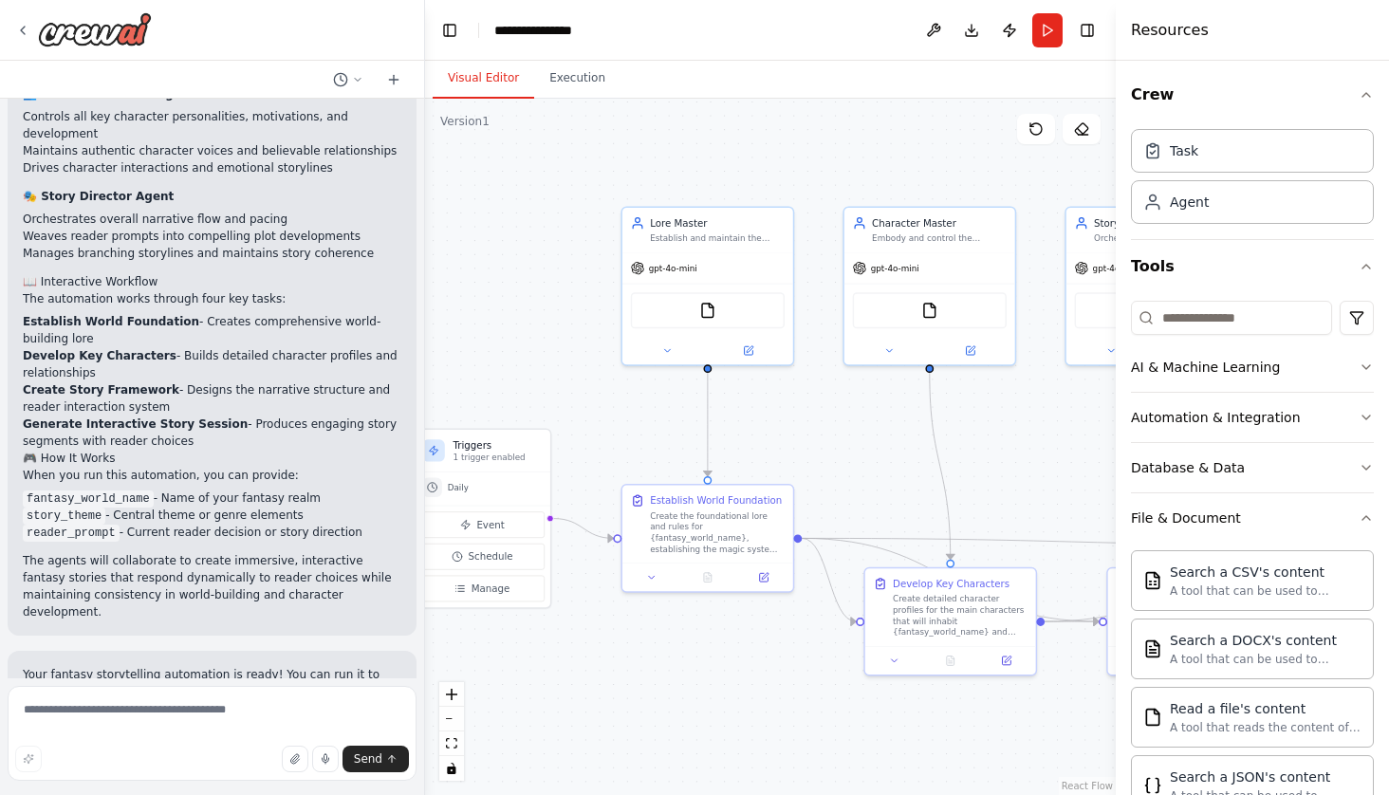
click at [1097, 43] on header "**********" at bounding box center [770, 30] width 691 height 61
click at [1092, 28] on button "Toggle Right Sidebar" at bounding box center [1087, 30] width 27 height 27
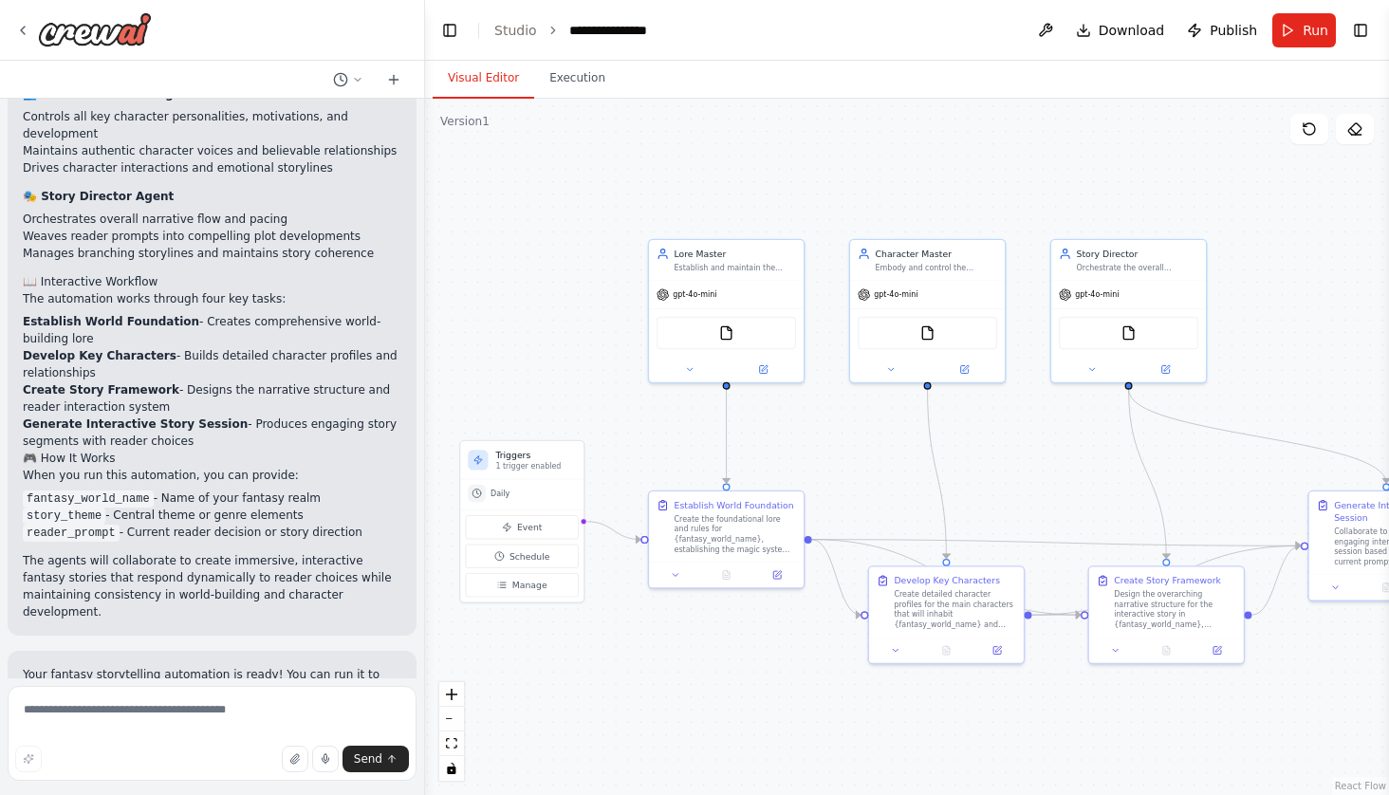
click at [506, 719] on div ".deletable-edge-delete-btn { width: 20px; height: 20px; border: 0px solid #ffff…" at bounding box center [907, 447] width 964 height 696
click at [453, 739] on icon "fit view" at bounding box center [451, 743] width 11 height 10
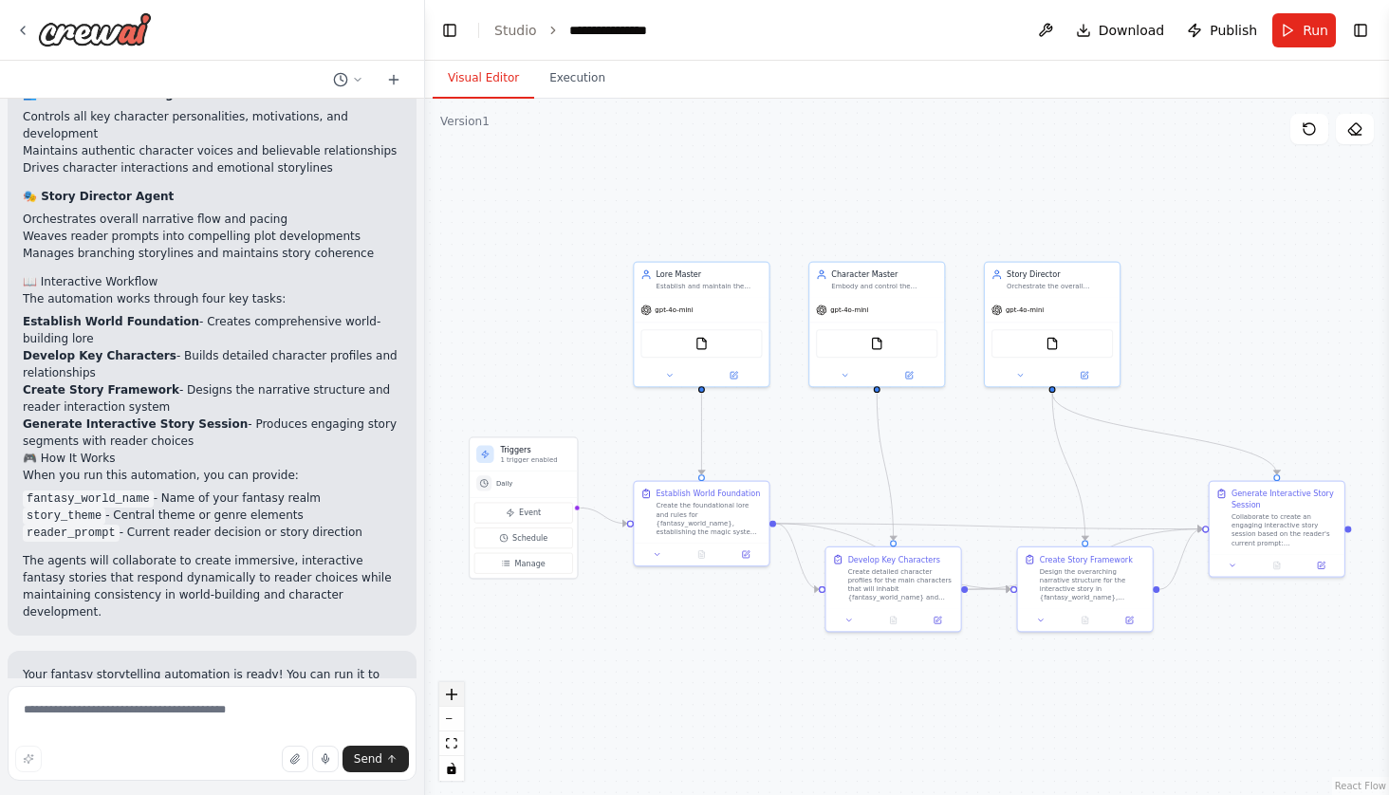
click at [451, 693] on icon "zoom in" at bounding box center [451, 694] width 11 height 11
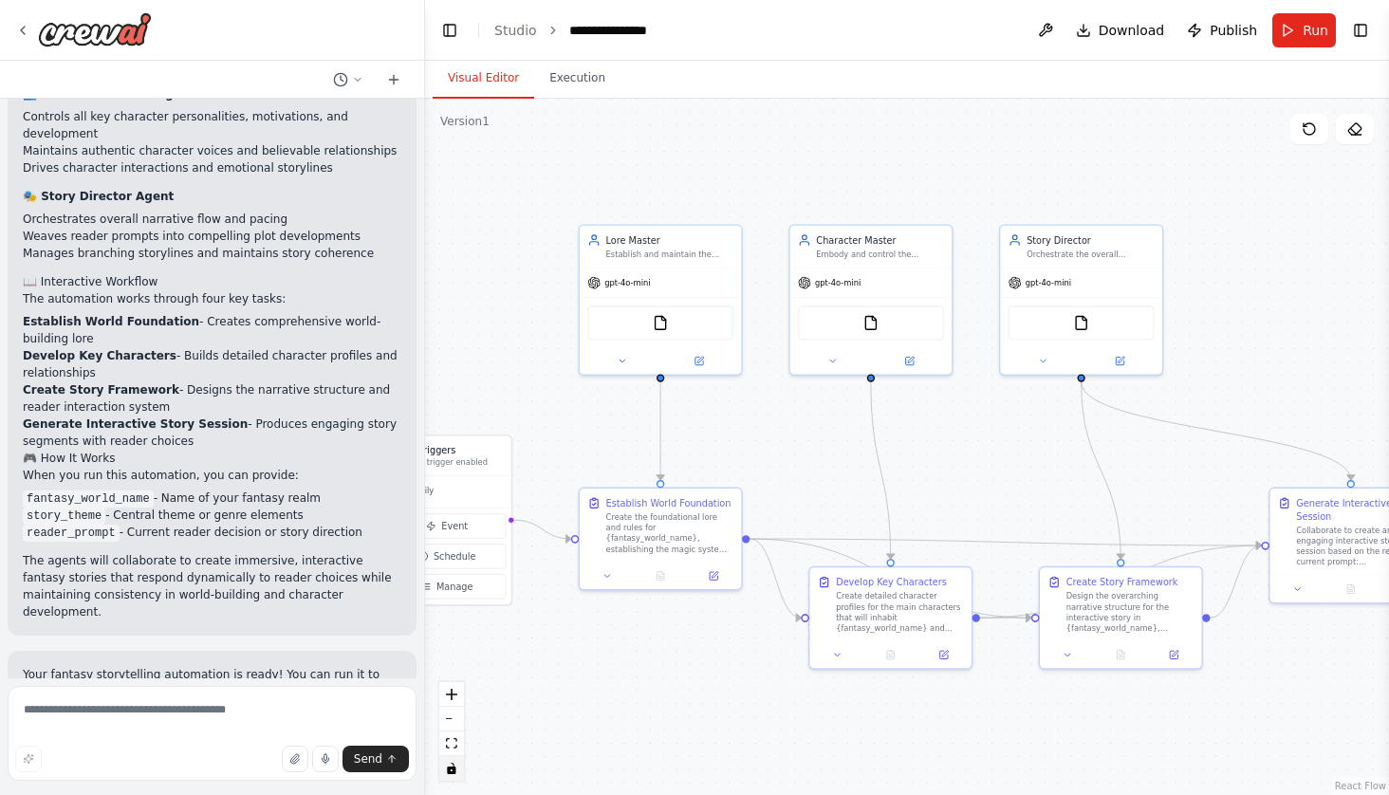
click at [452, 769] on icon "toggle interactivity" at bounding box center [451, 768] width 9 height 11
click at [452, 770] on icon "toggle interactivity" at bounding box center [451, 768] width 9 height 11
click at [1050, 29] on button at bounding box center [1045, 30] width 30 height 34
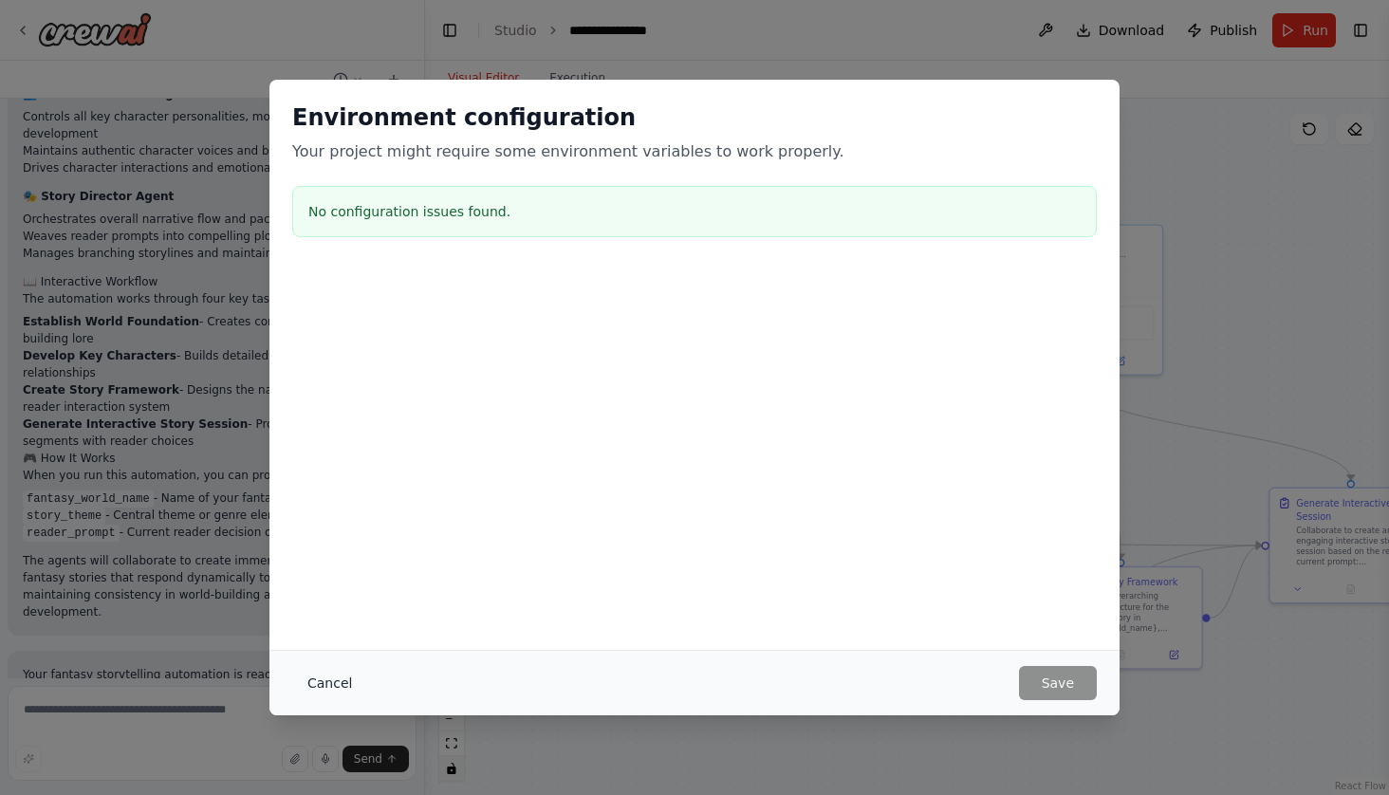
click at [339, 686] on button "Cancel" at bounding box center [329, 683] width 75 height 34
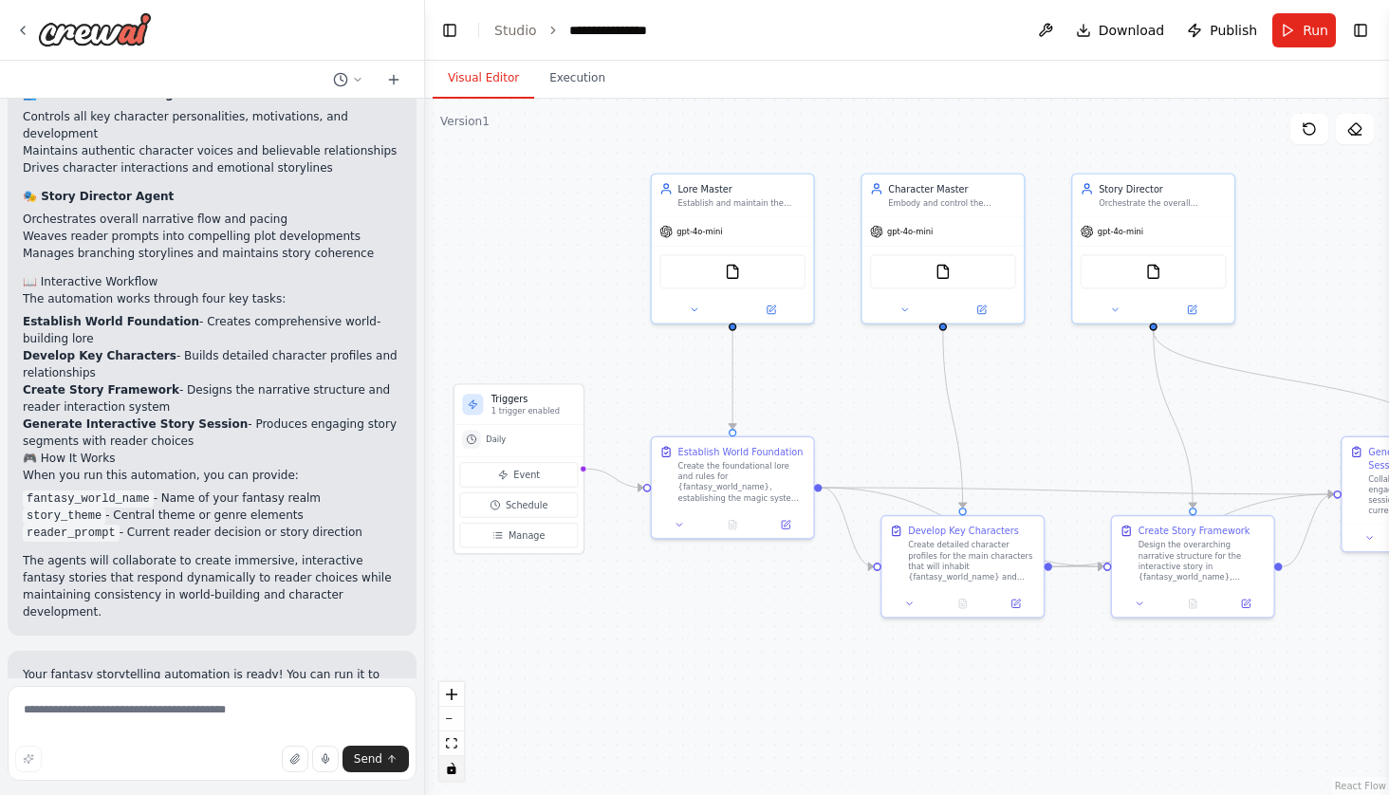
drag, startPoint x: 1037, startPoint y: 166, endPoint x: 1123, endPoint y: 103, distance: 106.6
click at [1123, 103] on div ".deletable-edge-delete-btn { width: 20px; height: 20px; border: 0px solid #ffff…" at bounding box center [907, 447] width 964 height 696
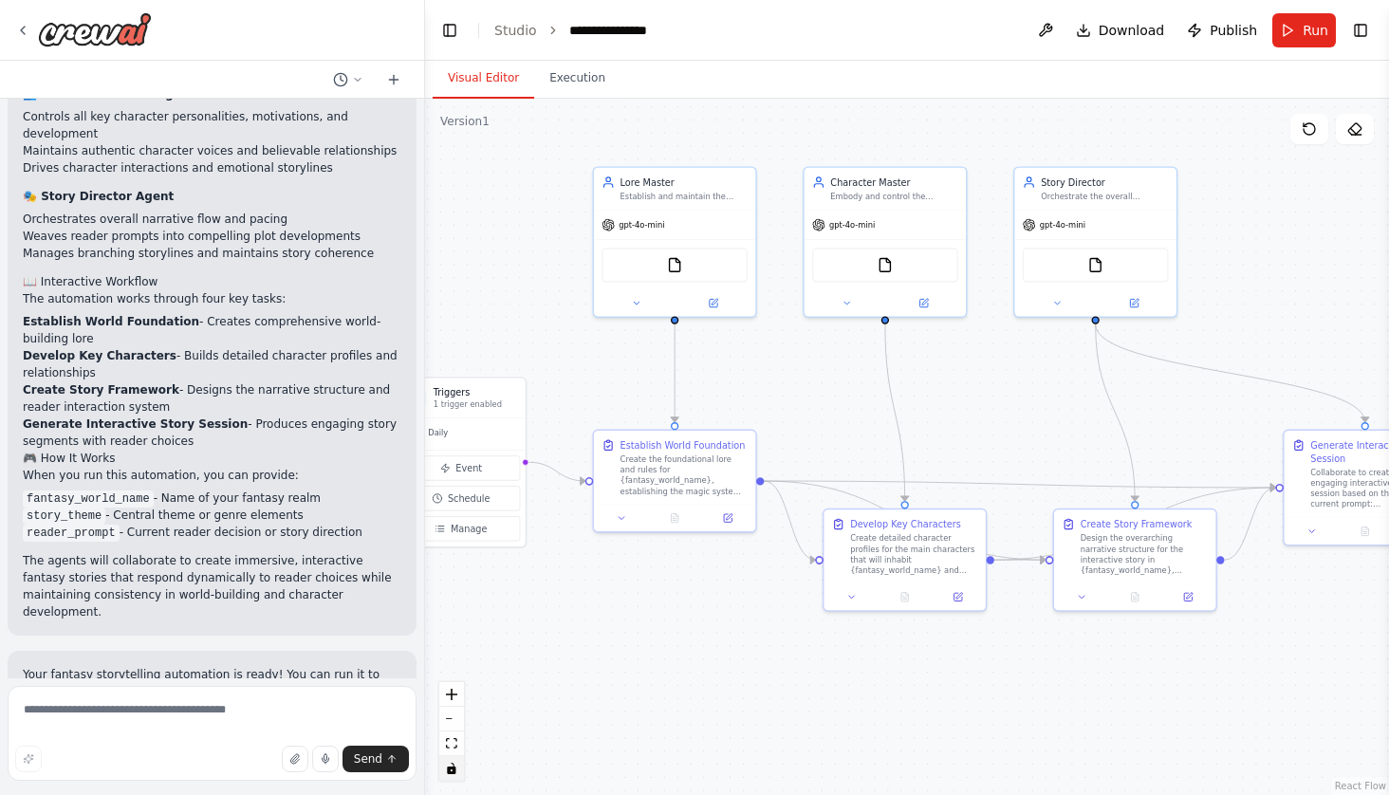
drag, startPoint x: 833, startPoint y: 678, endPoint x: 761, endPoint y: 683, distance: 72.2
click at [761, 683] on div ".deletable-edge-delete-btn { width: 20px; height: 20px; border: 0px solid #ffff…" at bounding box center [907, 447] width 964 height 696
click at [135, 728] on textarea at bounding box center [212, 733] width 409 height 95
type textarea "**********"
click at [364, 758] on span "Send" at bounding box center [368, 758] width 28 height 15
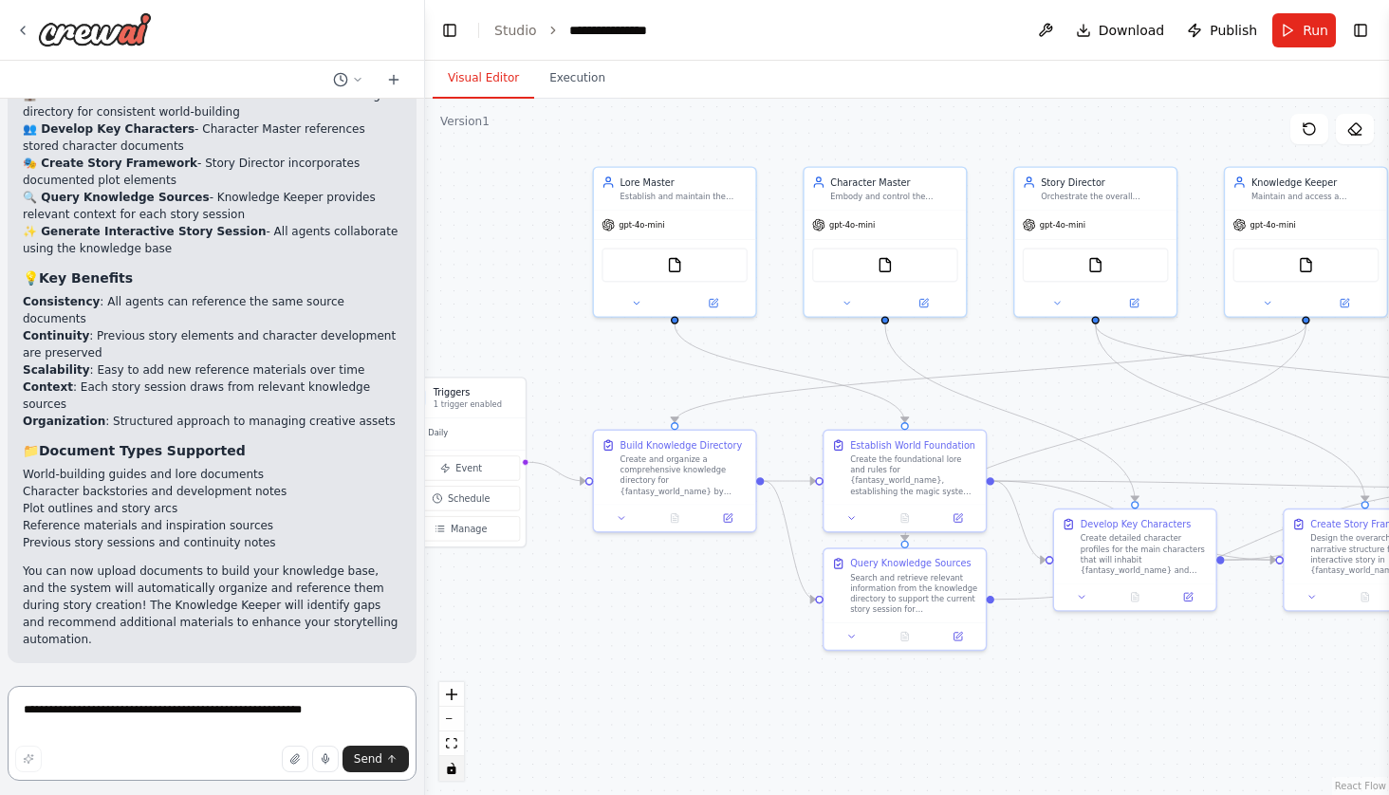
scroll to position [3771, 0]
click at [898, 704] on div ".deletable-edge-delete-btn { width: 20px; height: 20px; border: 0px solid #ffff…" at bounding box center [907, 447] width 964 height 696
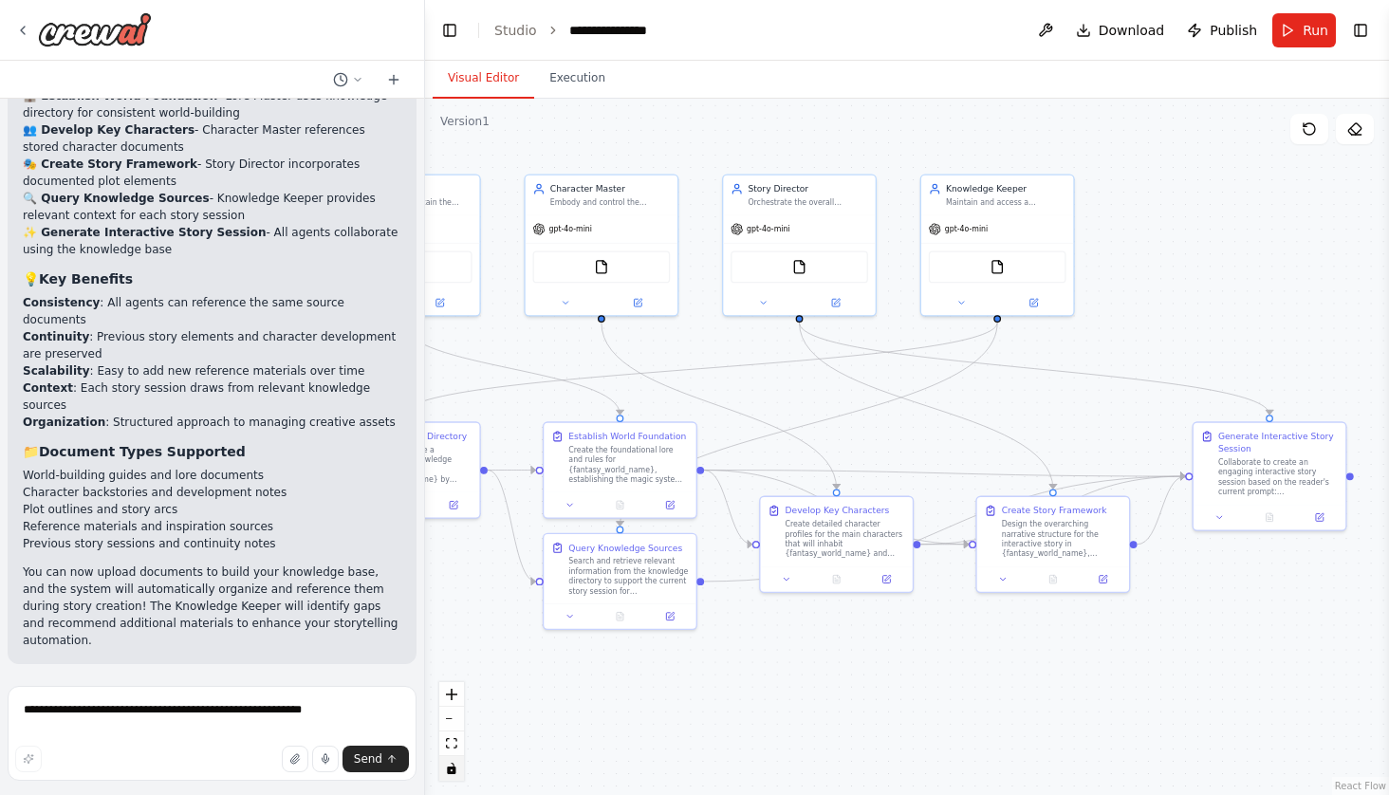
drag, startPoint x: 923, startPoint y: 715, endPoint x: 641, endPoint y: 690, distance: 282.9
click at [641, 689] on div ".deletable-edge-delete-btn { width: 20px; height: 20px; border: 0px solid #ffff…" at bounding box center [907, 447] width 964 height 696
click at [1004, 203] on div "Maintain and access a comprehensive knowledge directory of documents, reference…" at bounding box center [1007, 197] width 120 height 9
click at [1049, 297] on button at bounding box center [1034, 298] width 70 height 15
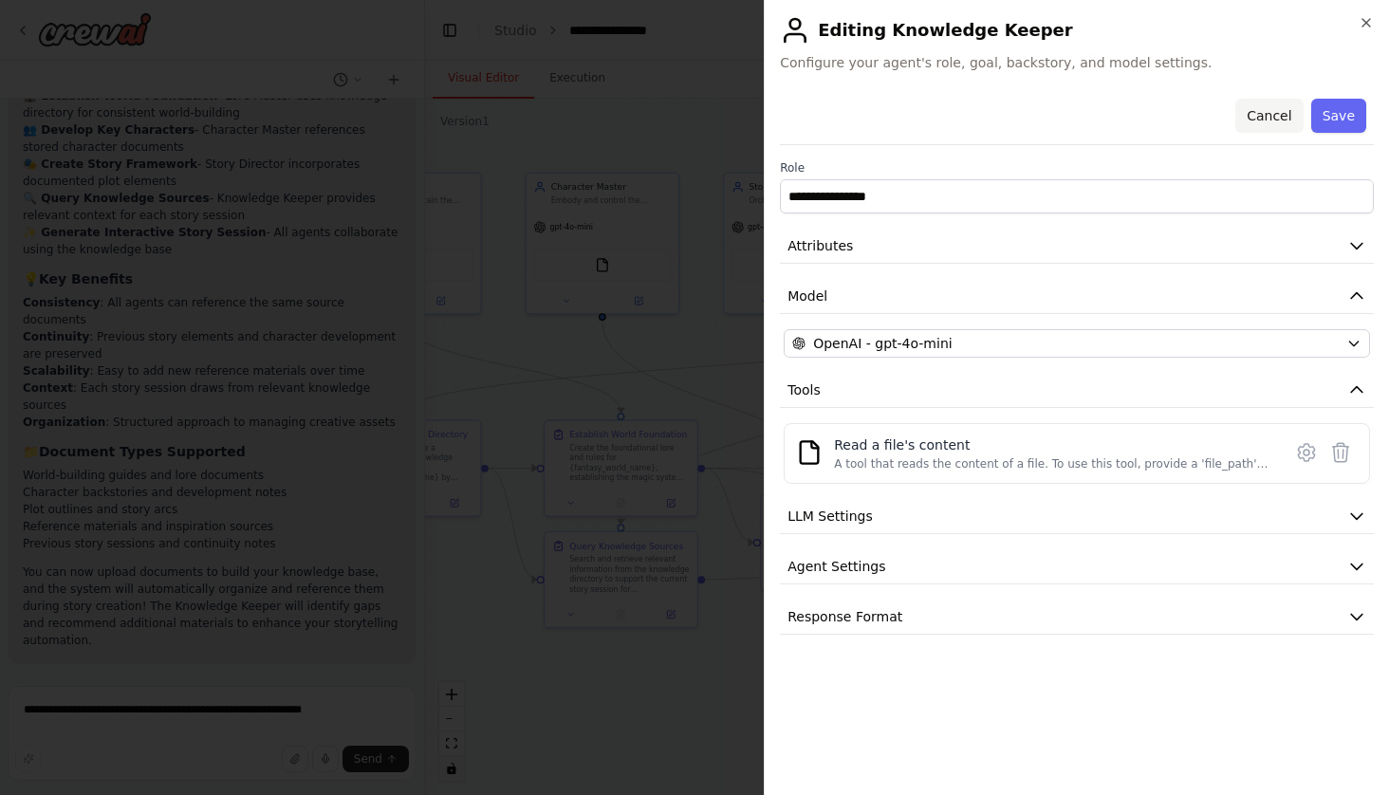
click at [1262, 115] on button "Cancel" at bounding box center [1268, 116] width 67 height 34
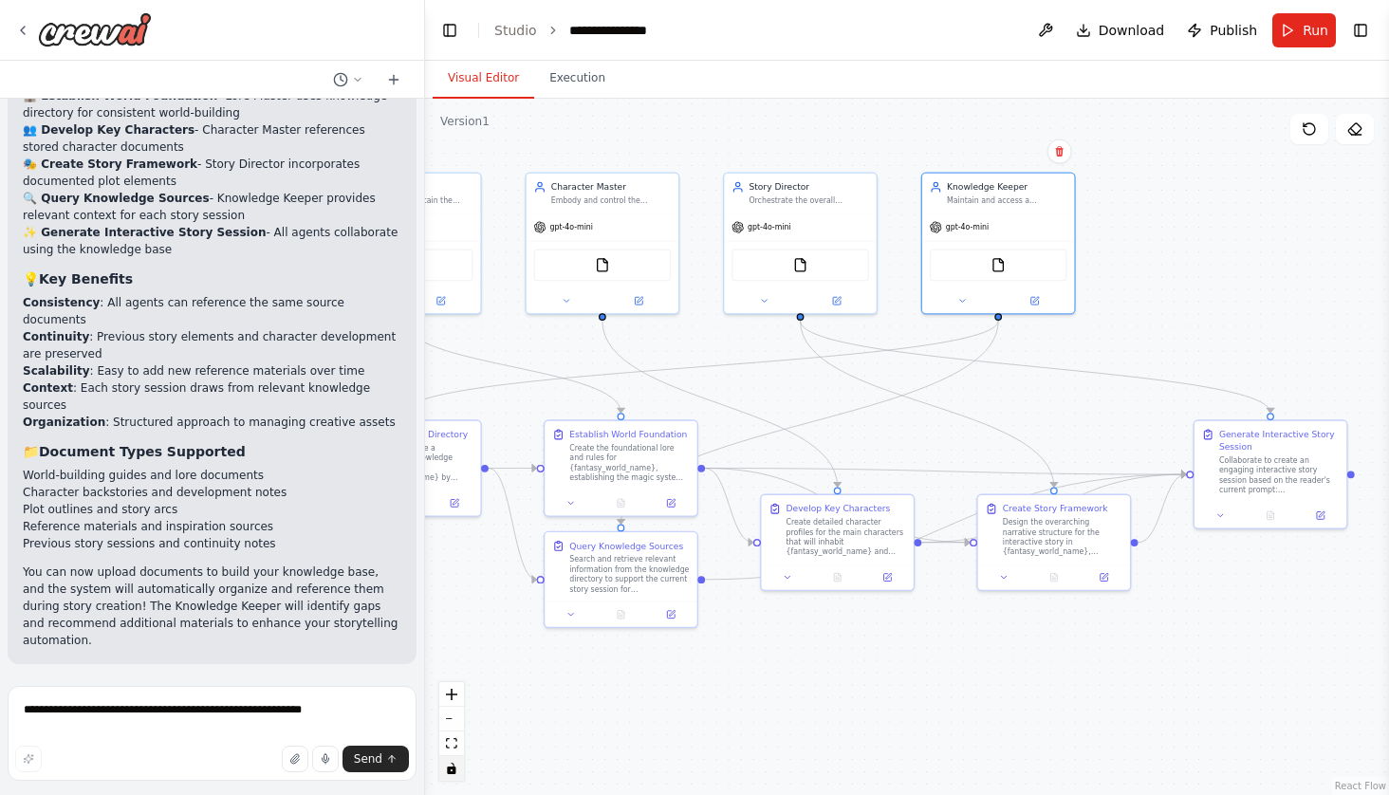
scroll to position [0, 0]
click at [230, 780] on span "Run Automation" at bounding box center [221, 787] width 92 height 15
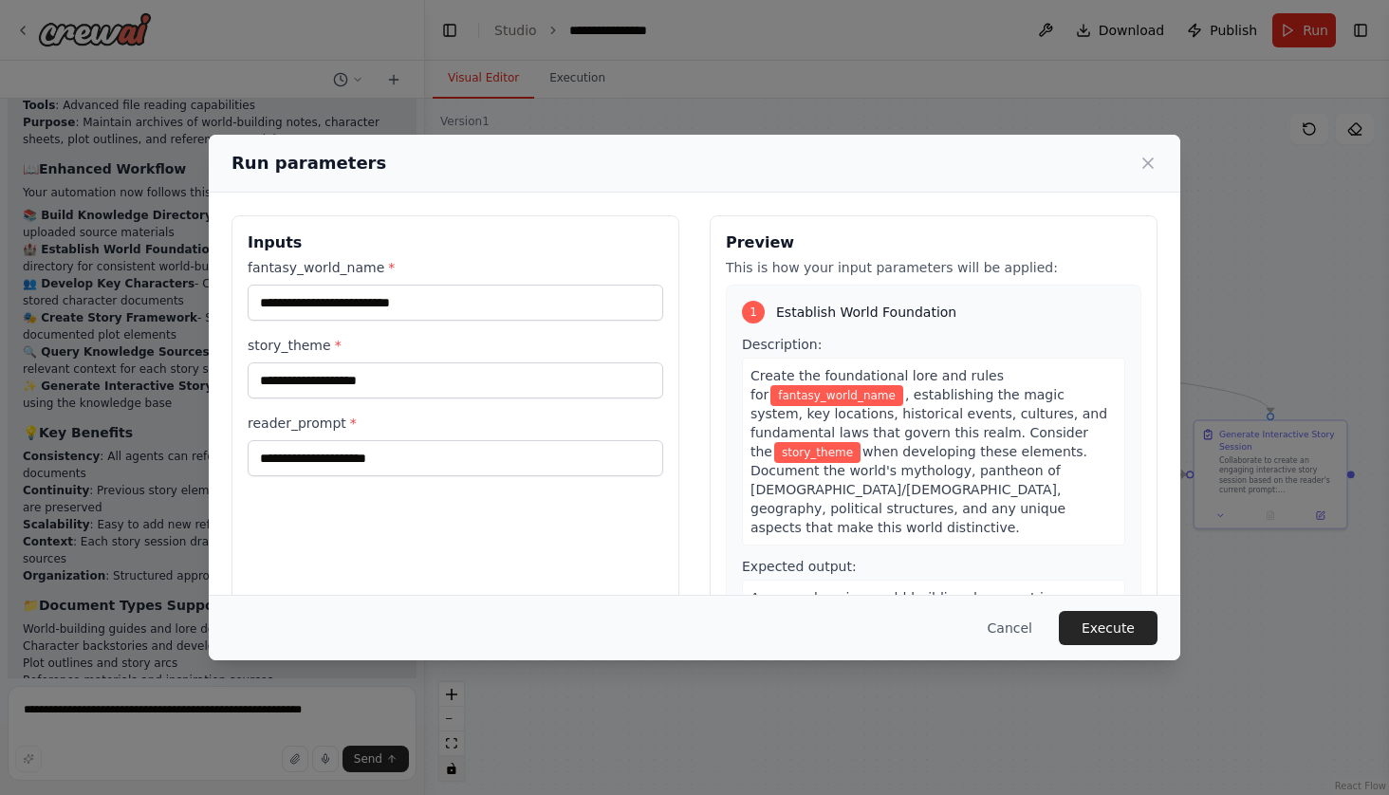
type input "*********"
type input "**********"
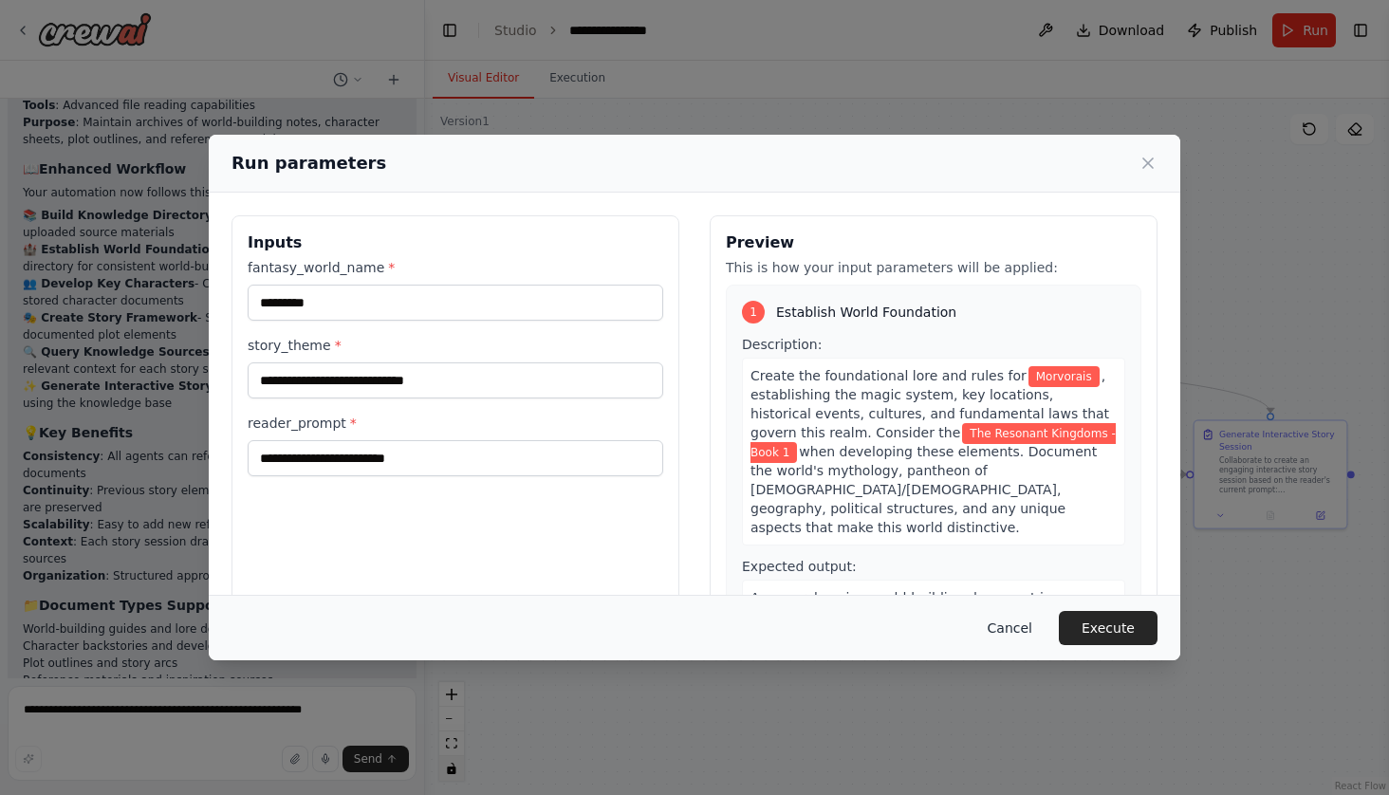
click at [1028, 630] on button "Cancel" at bounding box center [1009, 628] width 75 height 34
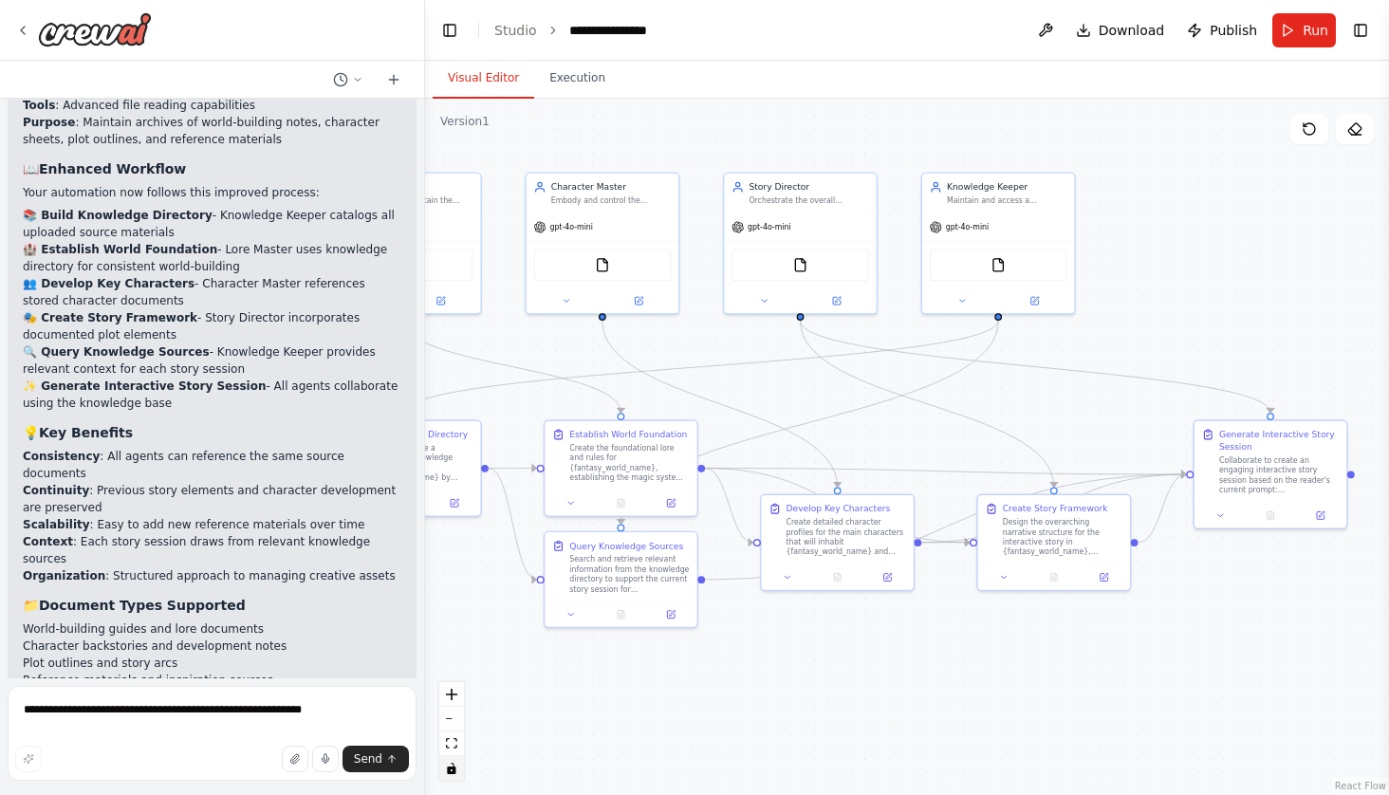
click at [927, 689] on div ".deletable-edge-delete-btn { width: 20px; height: 20px; border: 0px solid #ffff…" at bounding box center [907, 447] width 964 height 696
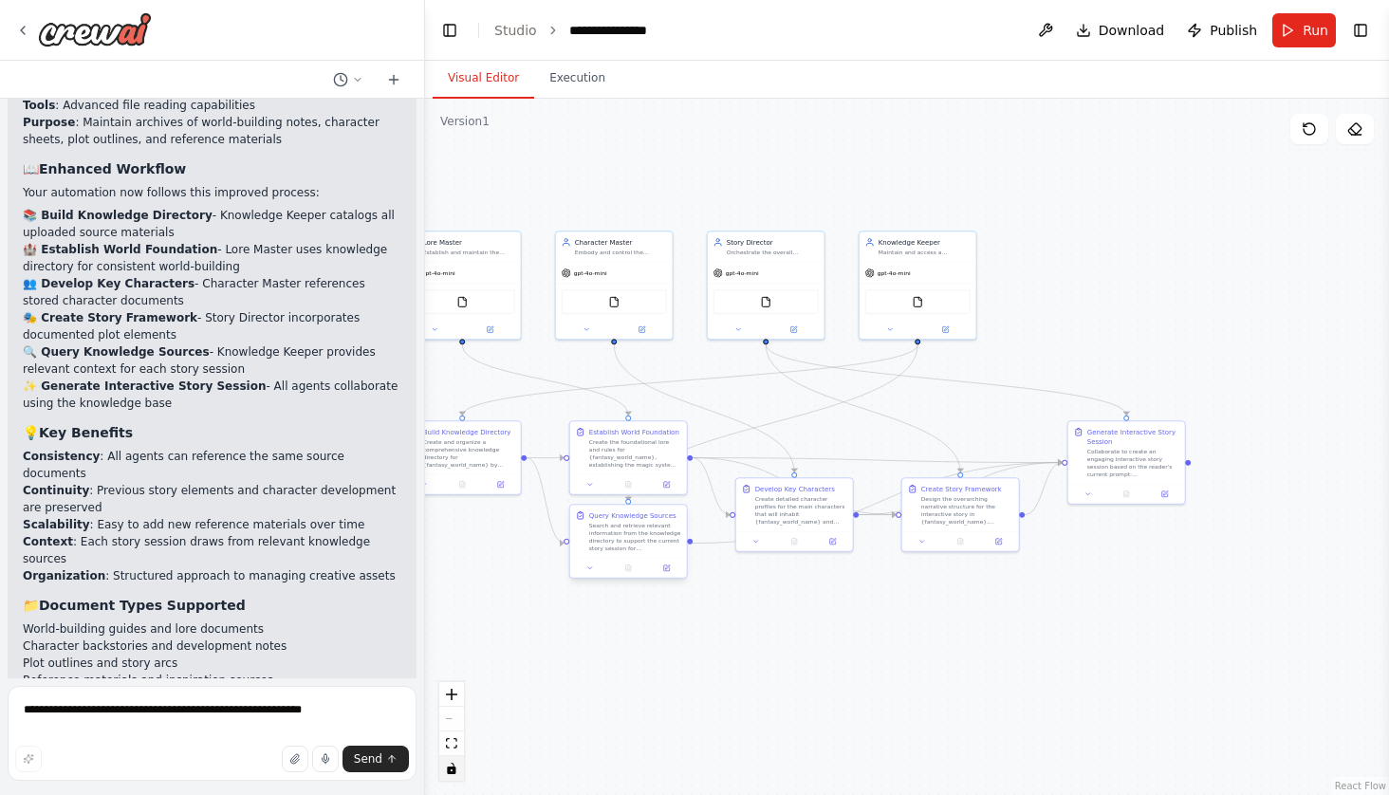
click at [624, 535] on div "Search and retrieve relevant information from the knowledge directory to suppor…" at bounding box center [635, 537] width 92 height 30
click at [671, 574] on div at bounding box center [628, 568] width 117 height 20
click at [667, 567] on icon at bounding box center [667, 566] width 5 height 5
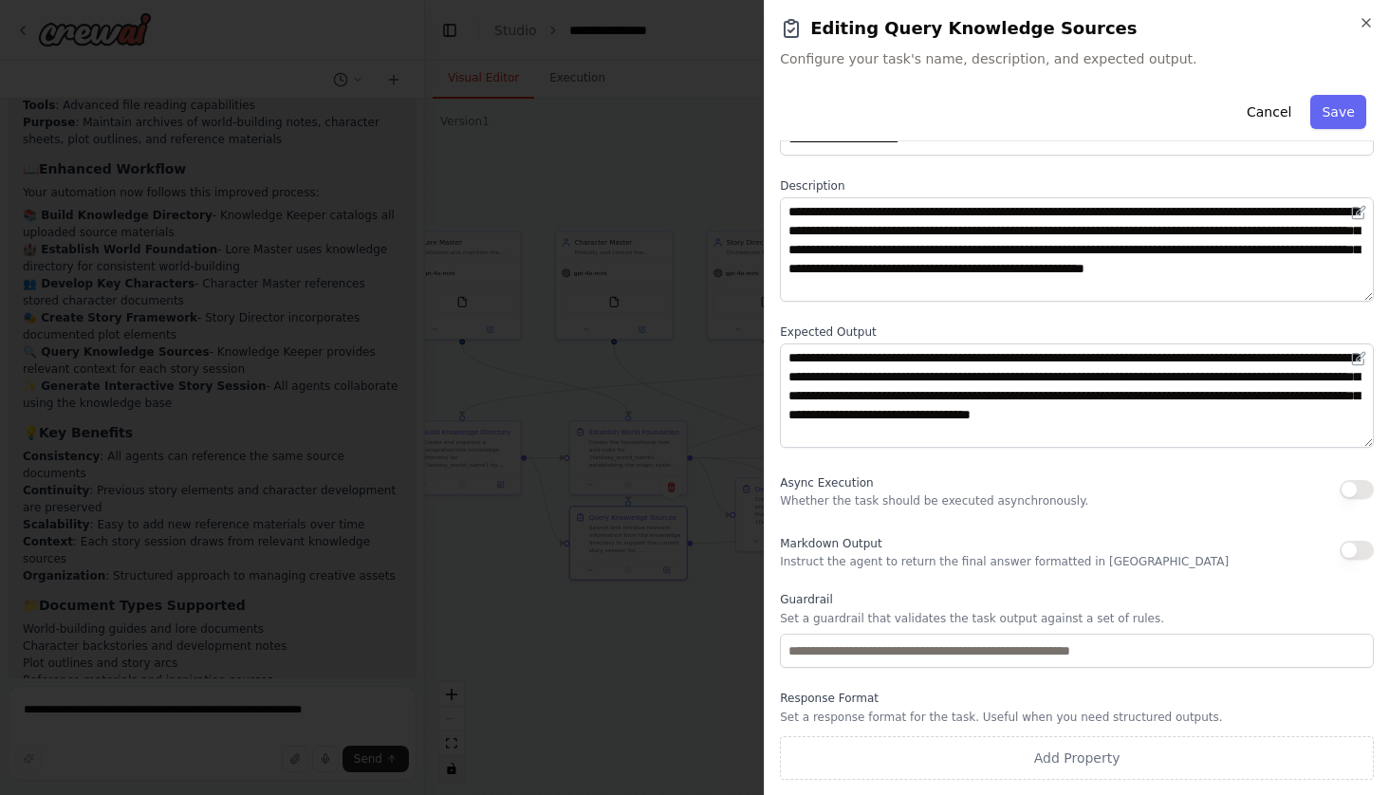
scroll to position [62, 0]
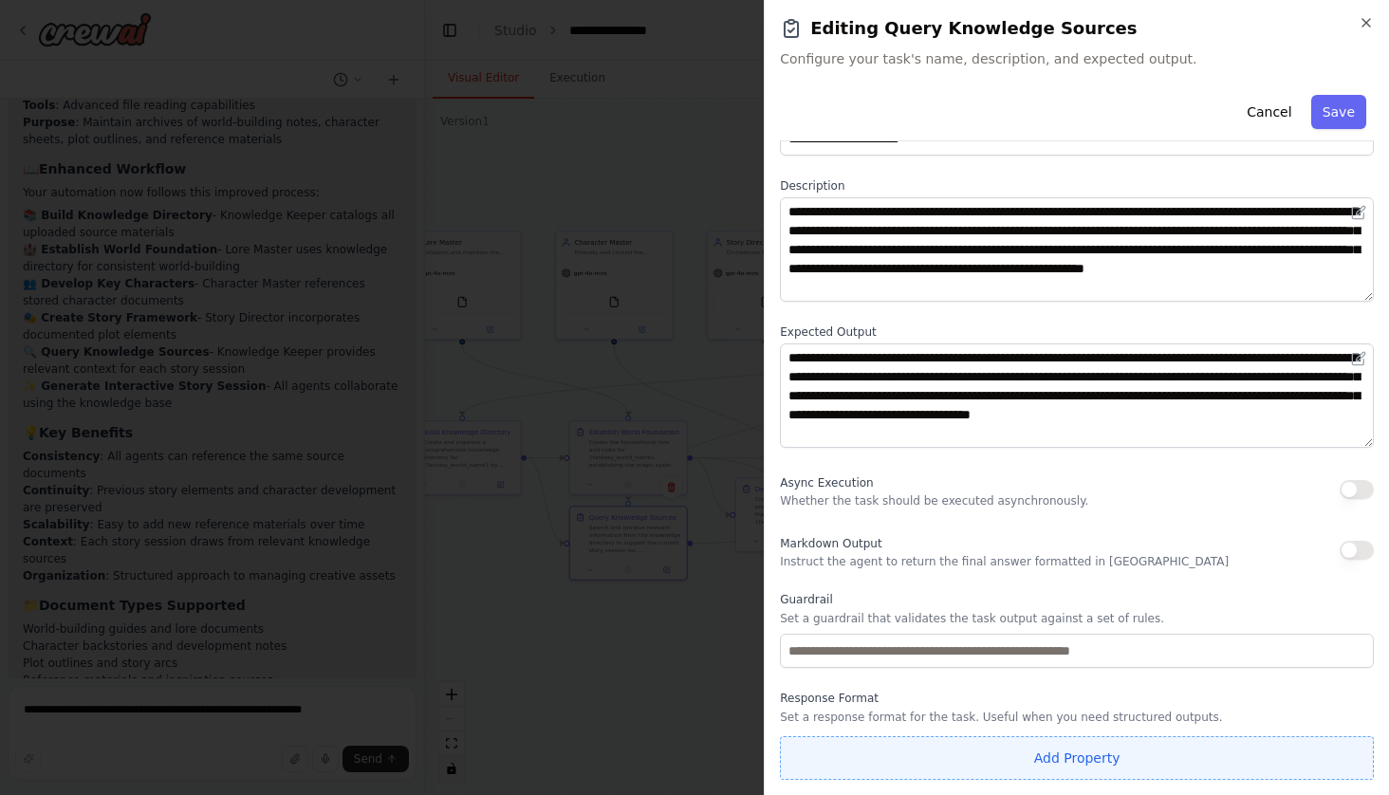
click at [1074, 759] on button "Add Property" at bounding box center [1077, 758] width 594 height 44
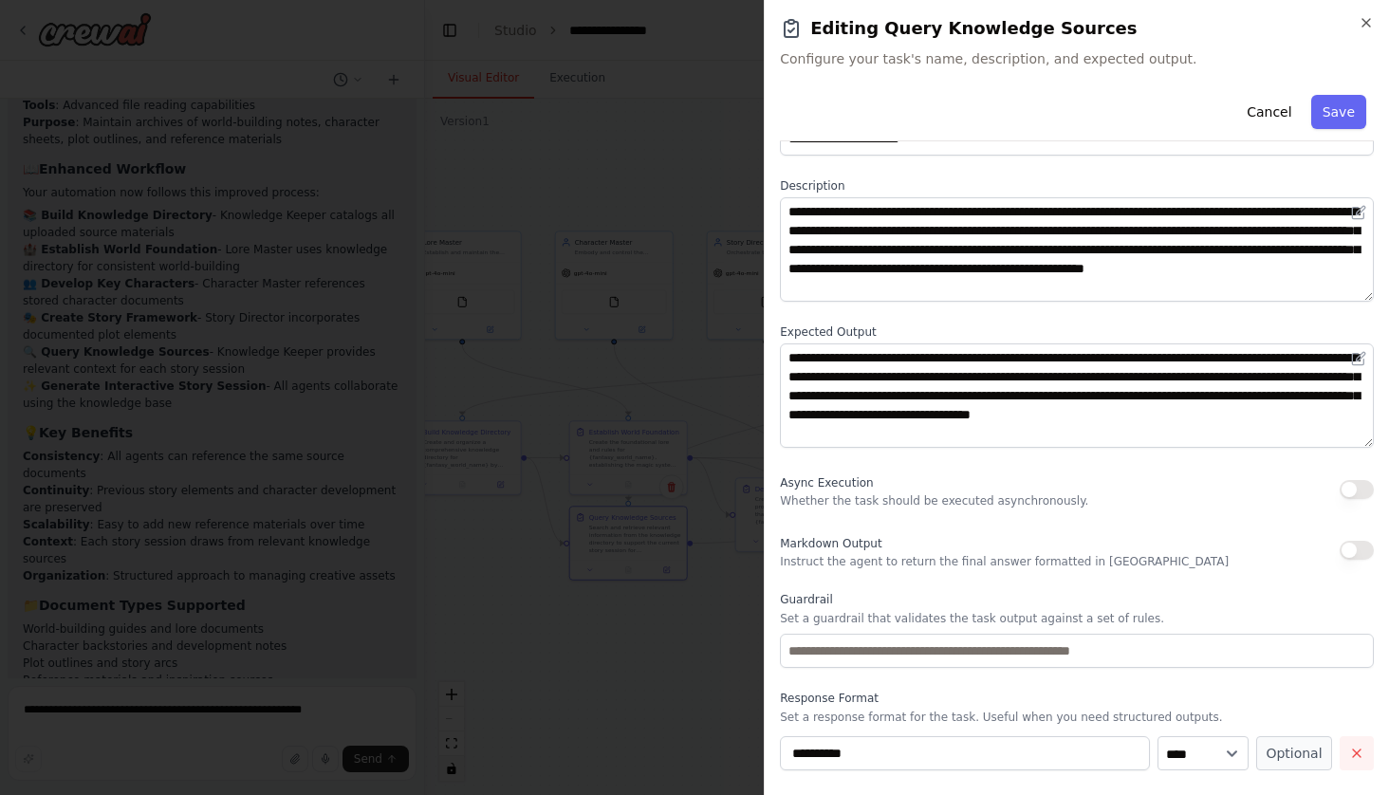
click at [1358, 759] on icon "button" at bounding box center [1356, 753] width 15 height 15
click at [1274, 110] on button "Cancel" at bounding box center [1268, 112] width 67 height 34
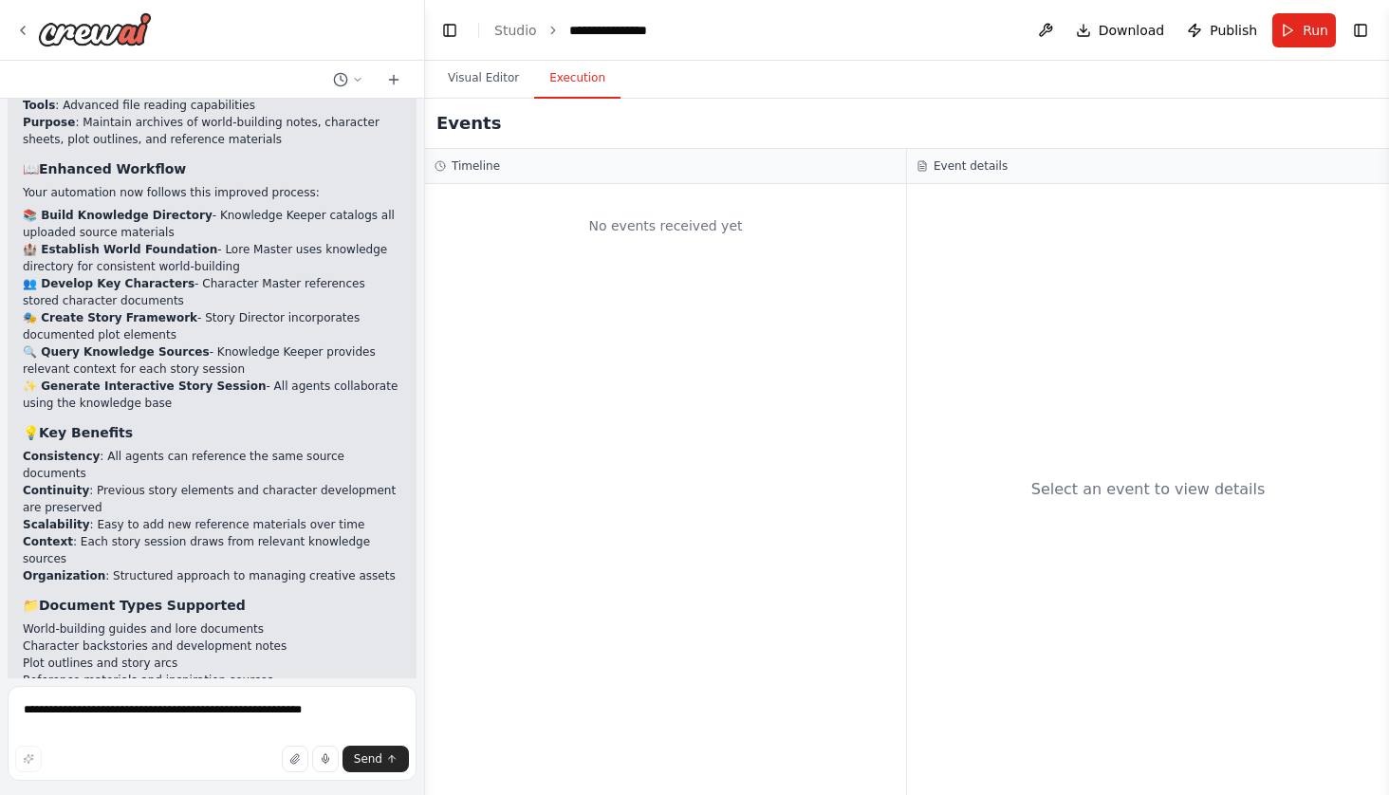
click at [585, 68] on button "Execution" at bounding box center [577, 79] width 86 height 40
click at [500, 71] on button "Visual Editor" at bounding box center [483, 79] width 101 height 40
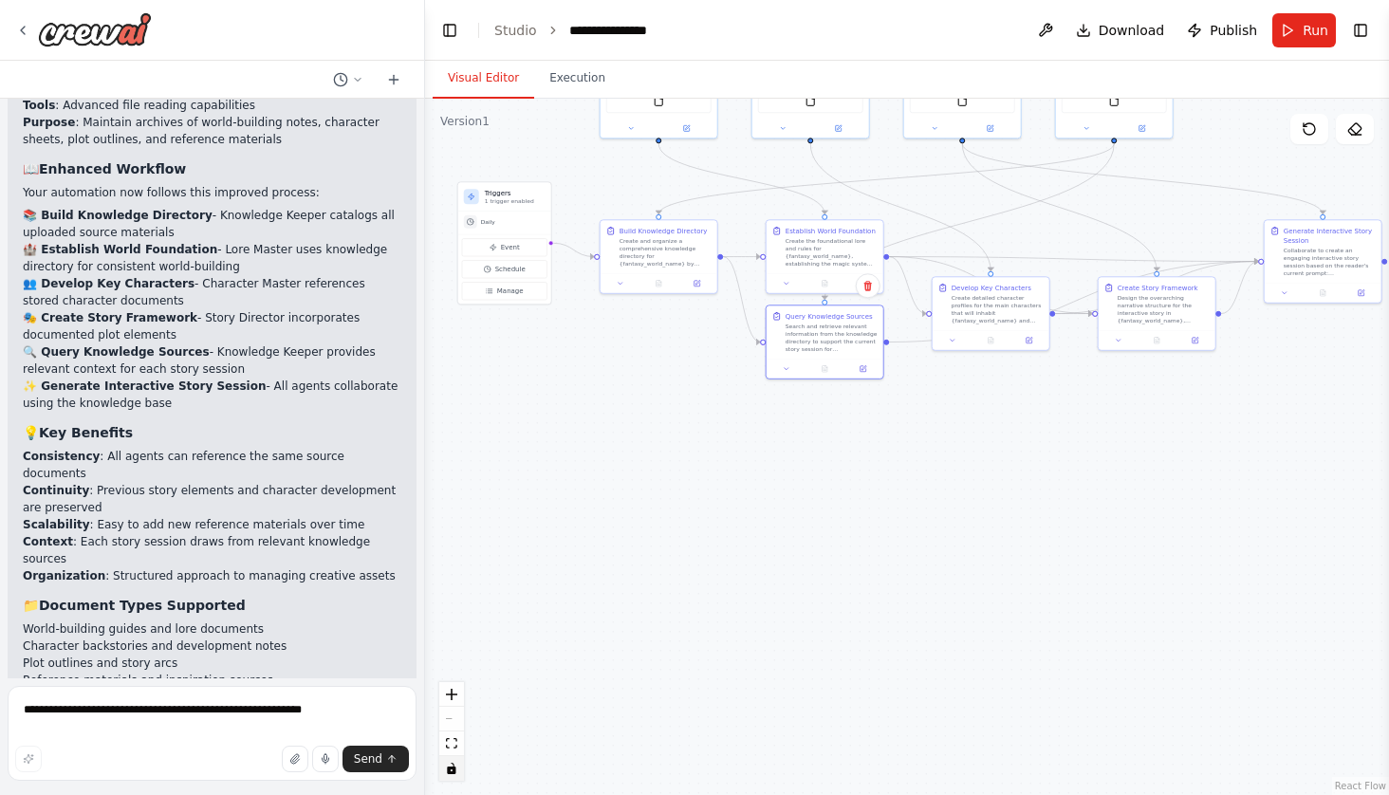
drag, startPoint x: 693, startPoint y: 729, endPoint x: 890, endPoint y: 528, distance: 281.0
click at [890, 528] on div ".deletable-edge-delete-btn { width: 20px; height: 20px; border: 0px solid #ffff…" at bounding box center [907, 447] width 964 height 696
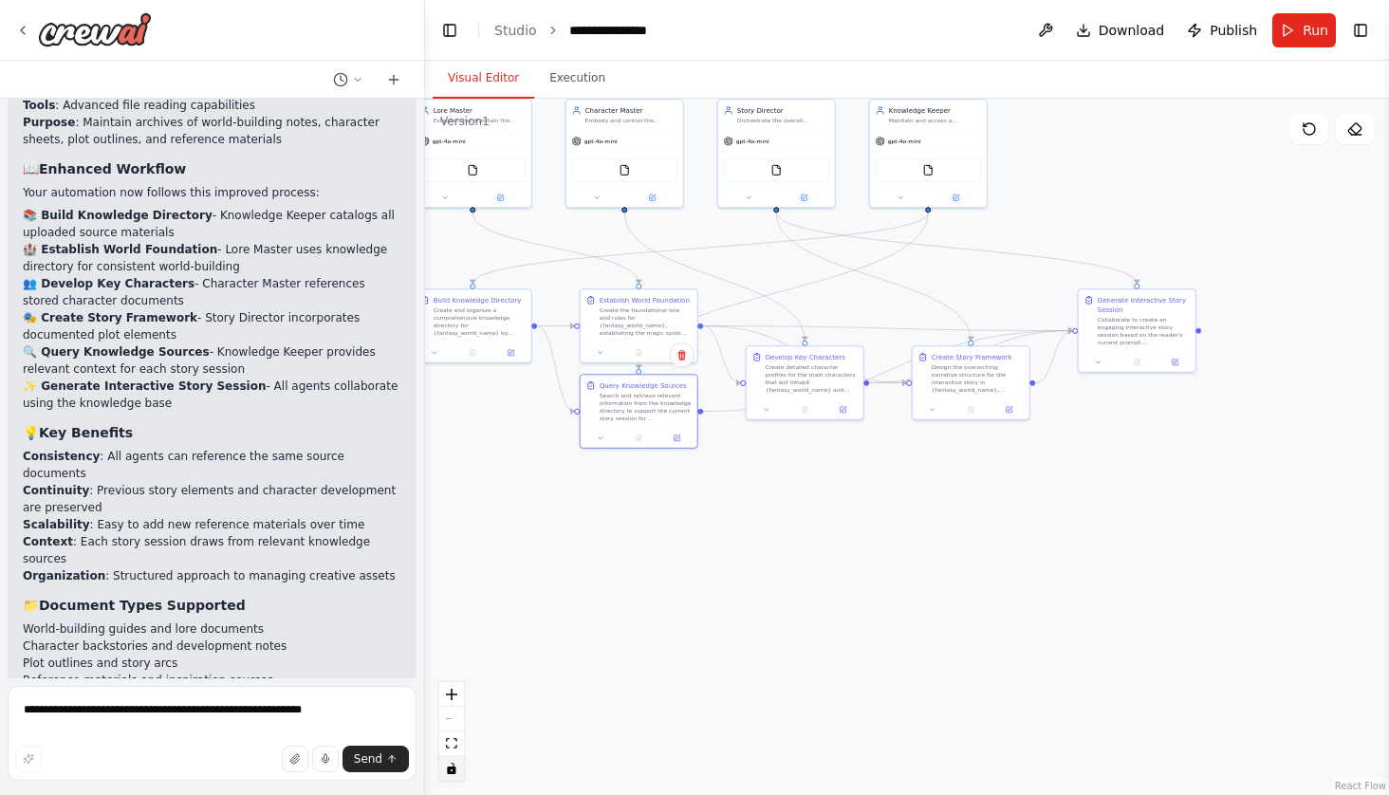
drag, startPoint x: 898, startPoint y: 530, endPoint x: 756, endPoint y: 596, distance: 156.6
click at [756, 596] on div ".deletable-edge-delete-btn { width: 20px; height: 20px; border: 0px solid #ffff…" at bounding box center [907, 447] width 964 height 696
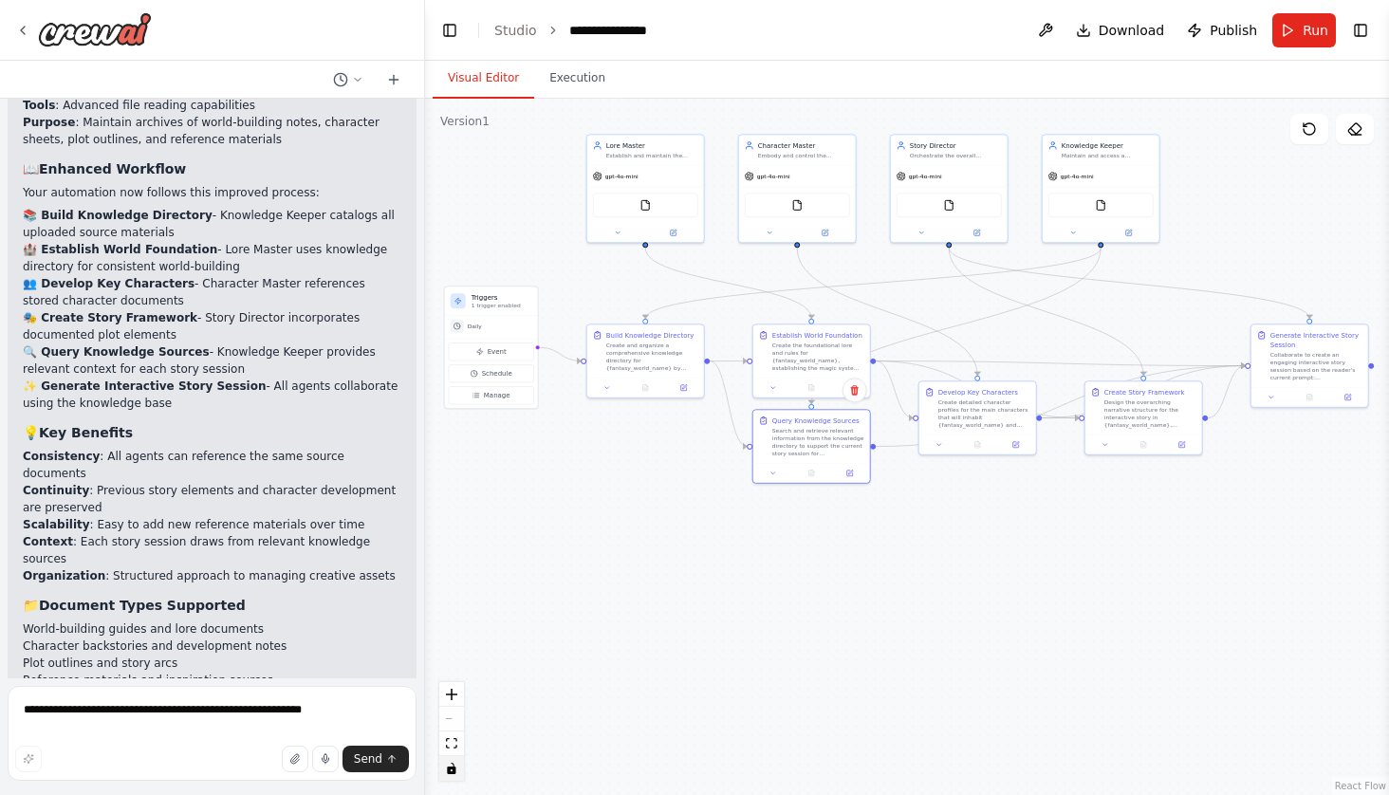
drag, startPoint x: 756, startPoint y: 596, endPoint x: 862, endPoint y: 634, distance: 112.8
click at [863, 634] on div ".deletable-edge-delete-btn { width: 20px; height: 20px; border: 0px solid #ffff…" at bounding box center [907, 447] width 964 height 696
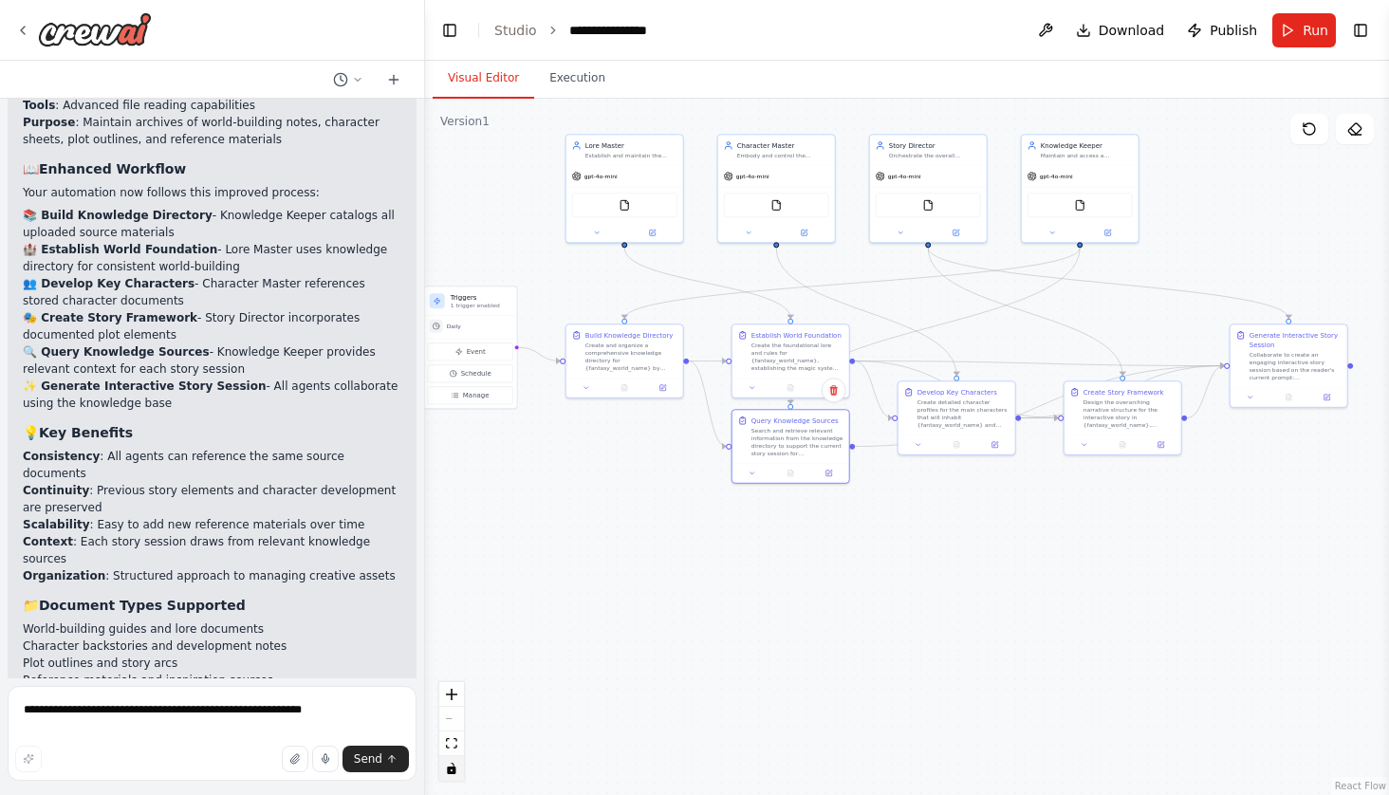
click at [1152, 578] on div ".deletable-edge-delete-btn { width: 20px; height: 20px; border: 0px solid #ffff…" at bounding box center [907, 447] width 964 height 696
click at [1362, 23] on button "Toggle Right Sidebar" at bounding box center [1360, 30] width 27 height 27
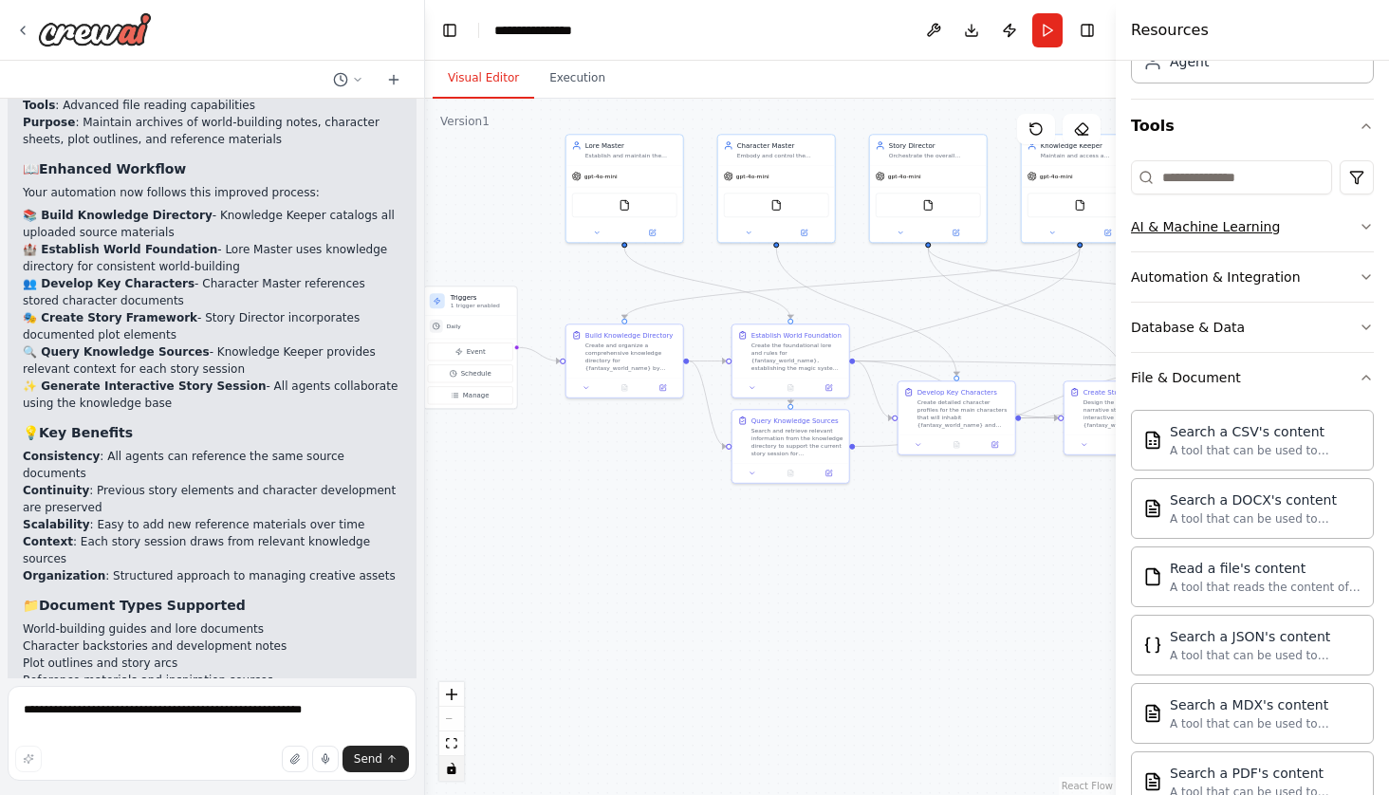
scroll to position [141, 0]
click at [1363, 276] on icon "button" at bounding box center [1365, 275] width 15 height 15
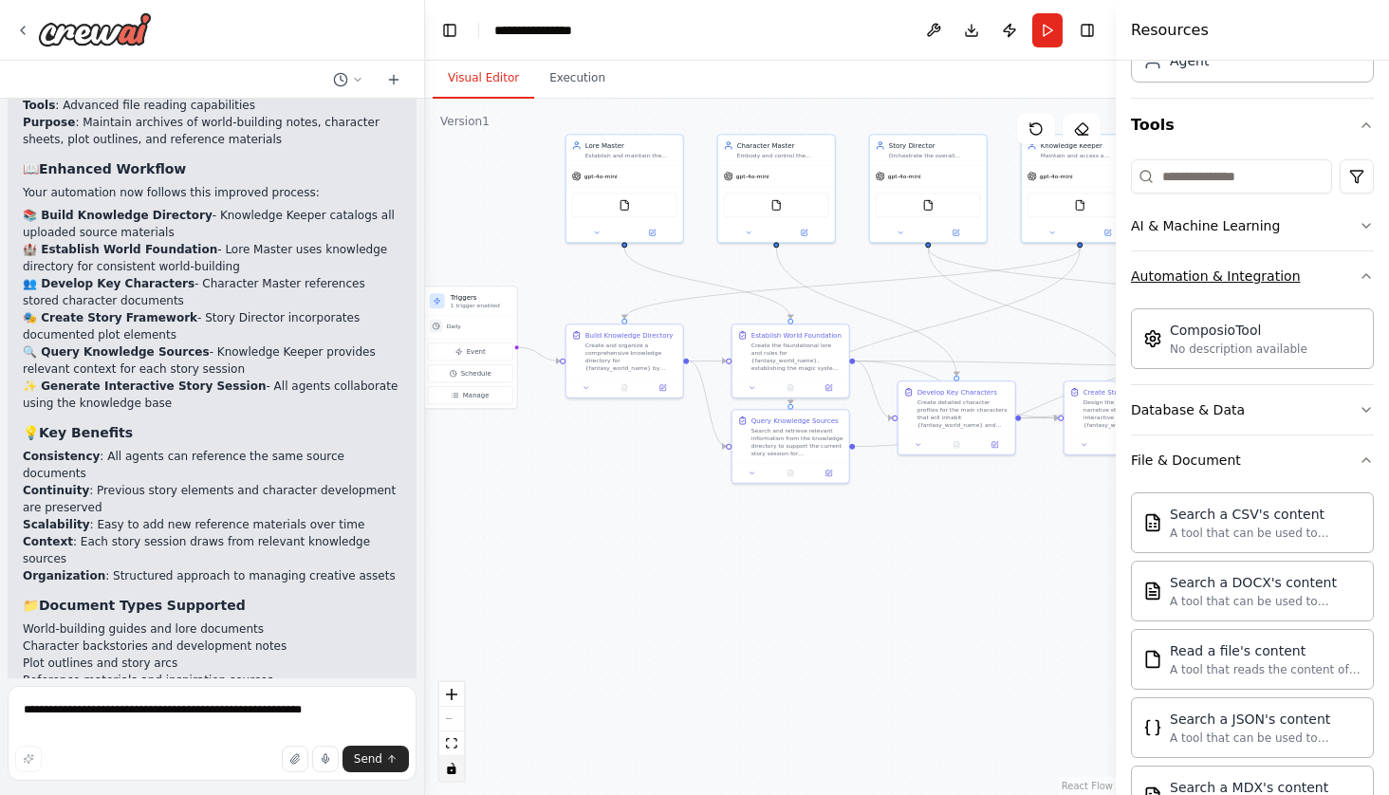
click at [1363, 276] on icon "button" at bounding box center [1365, 275] width 15 height 15
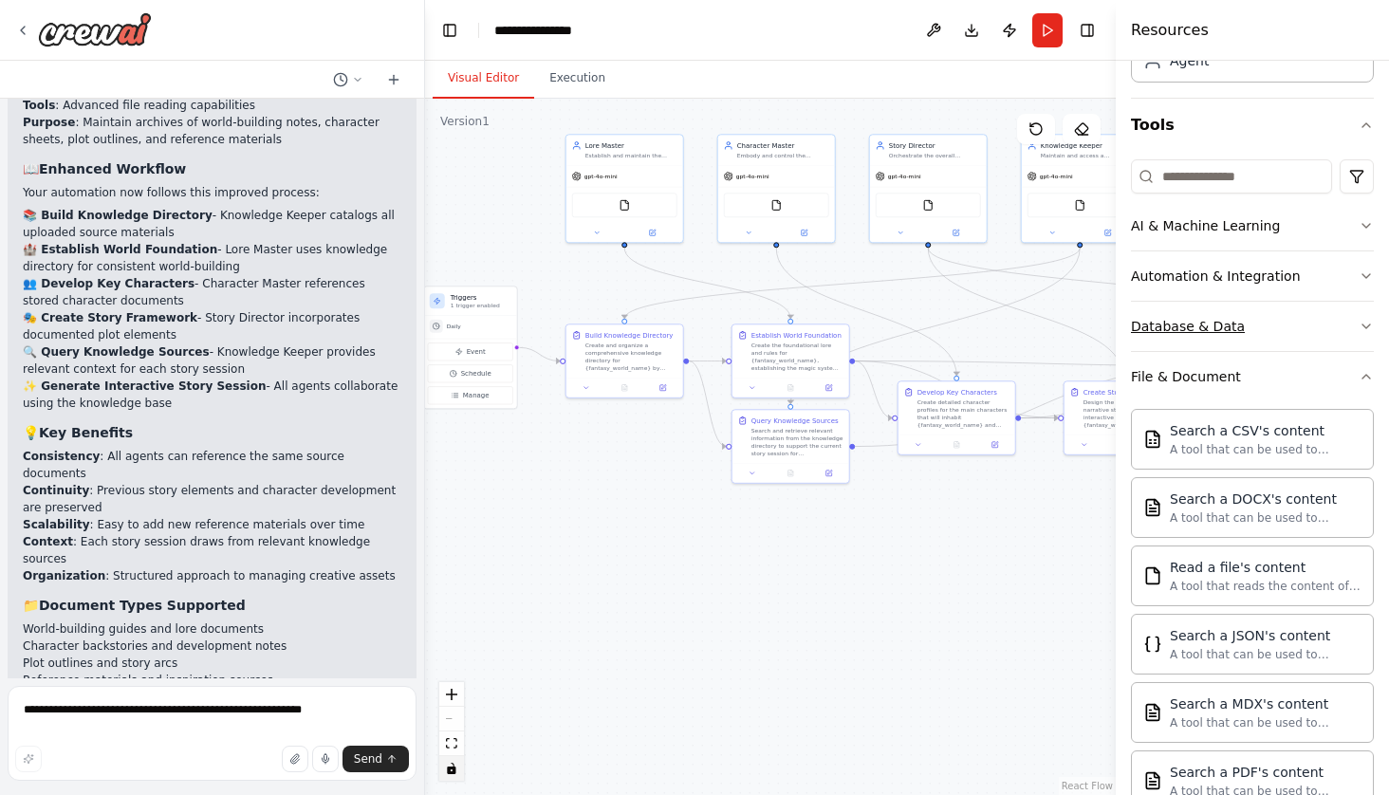
click at [1373, 323] on icon "button" at bounding box center [1365, 326] width 15 height 15
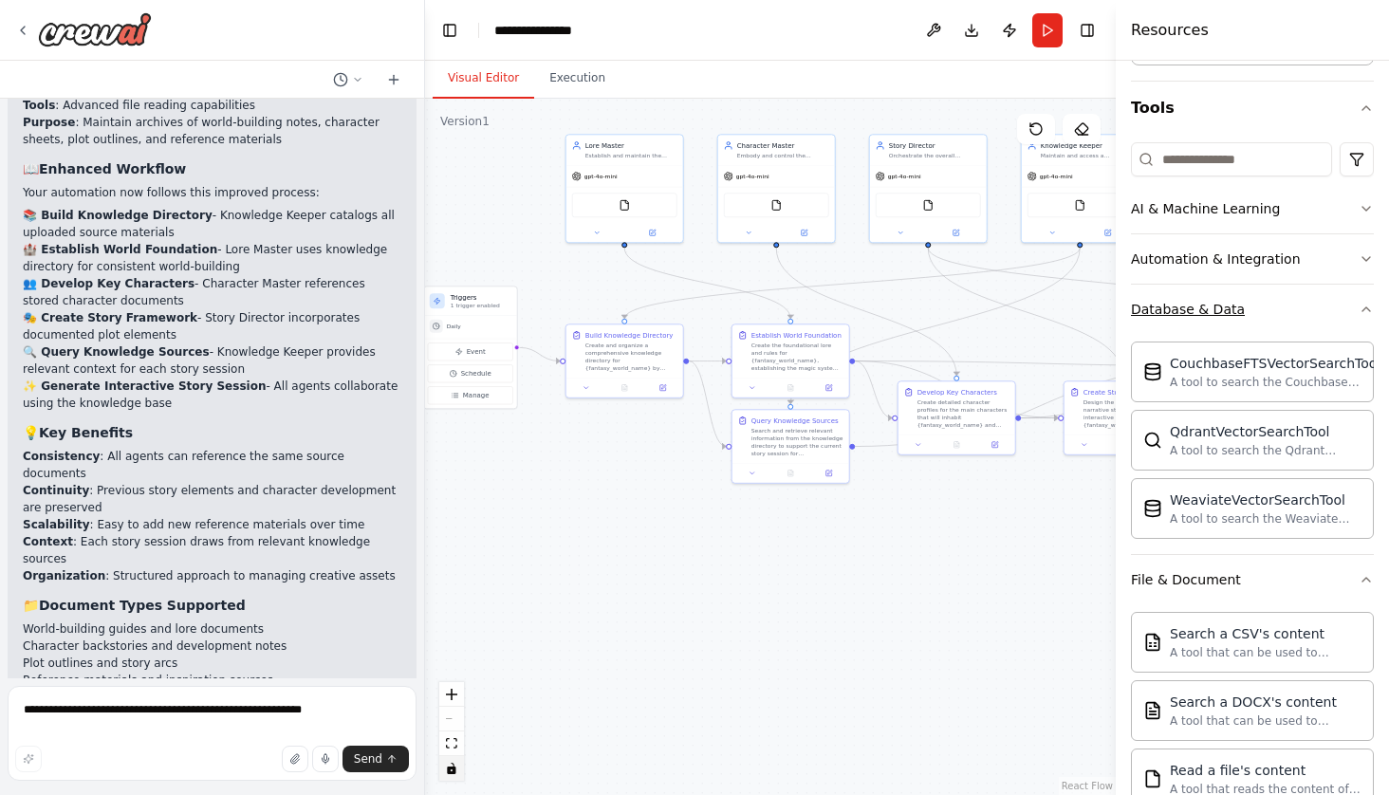
scroll to position [162, 0]
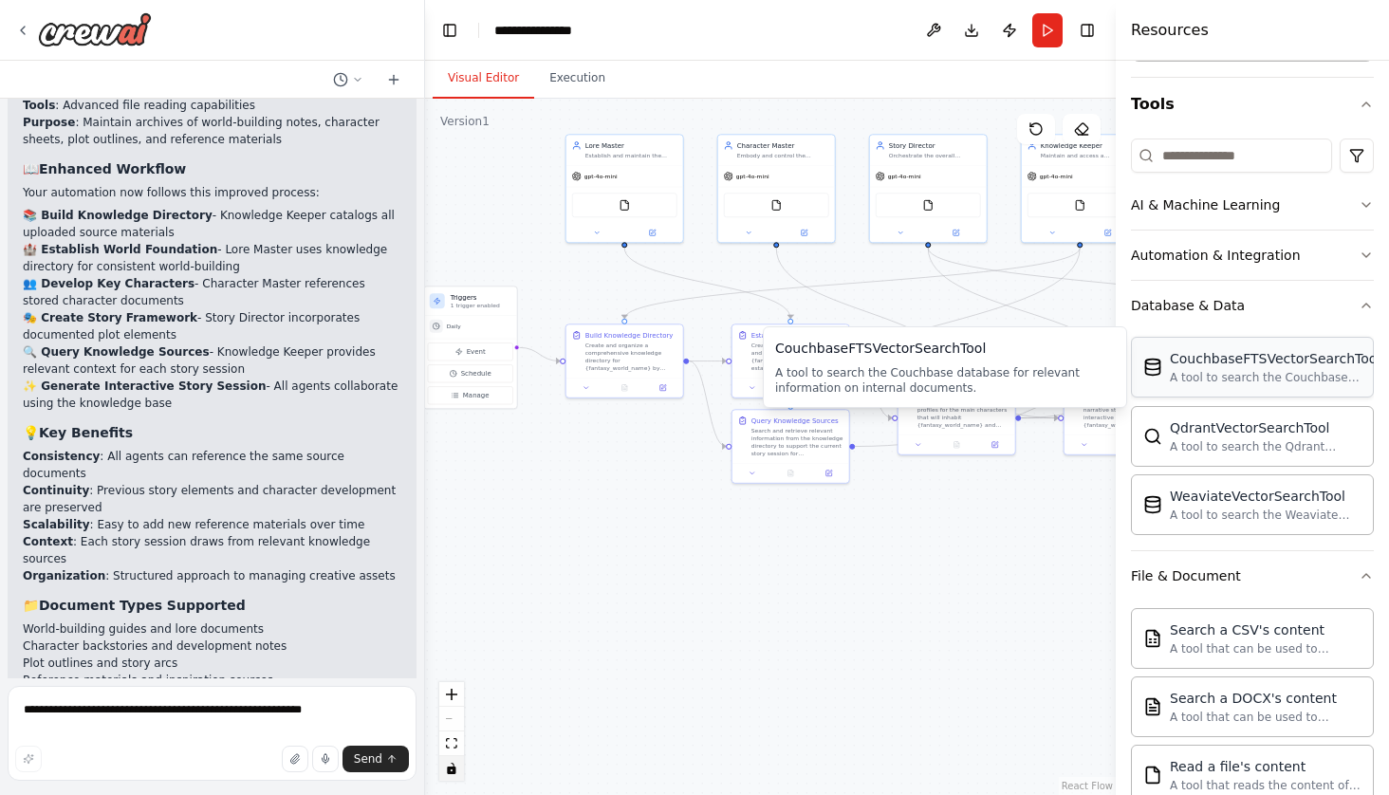
click at [1272, 379] on div "A tool to search the Couchbase database for relevant information on internal do…" at bounding box center [1275, 377] width 211 height 15
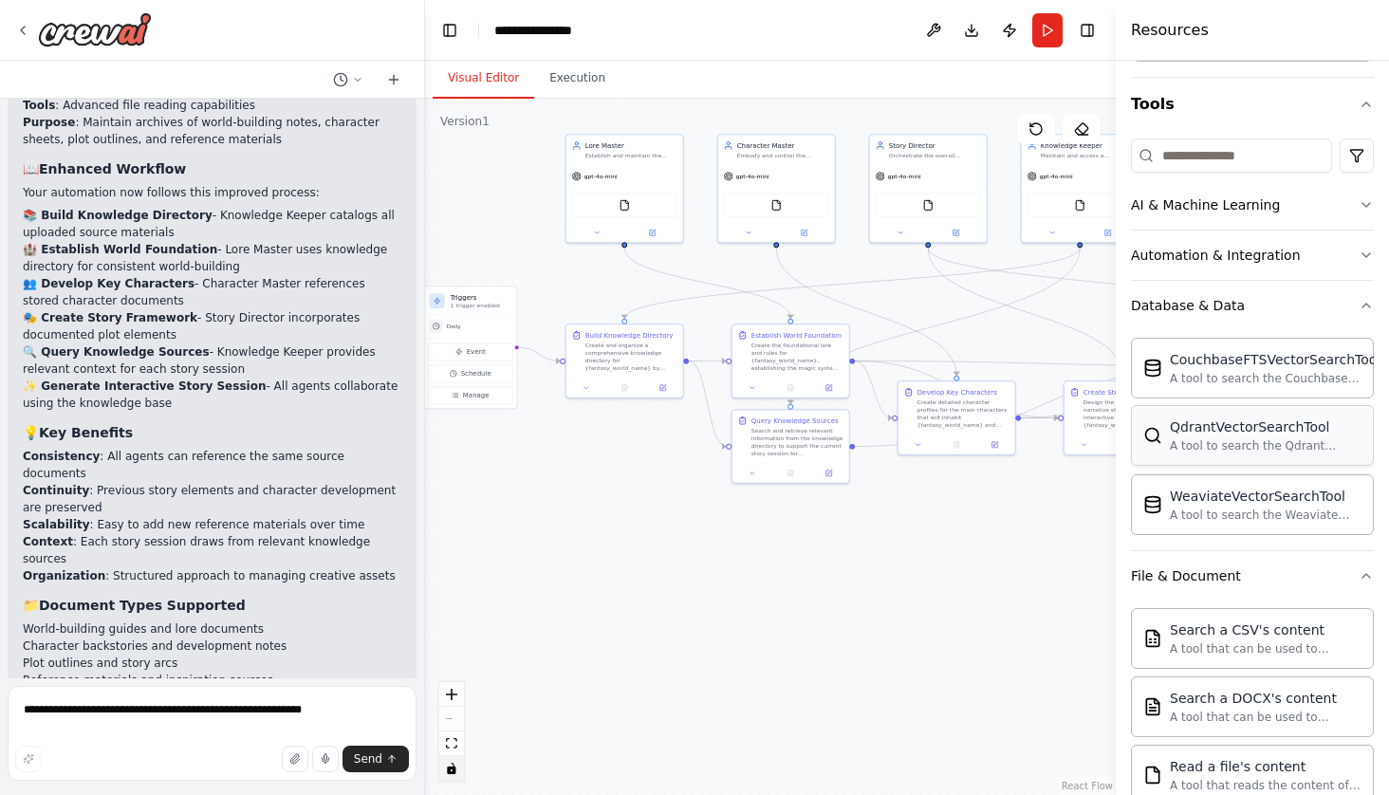
click at [1273, 438] on div "A tool to search the Qdrant database for relevant information on internal docum…" at bounding box center [1266, 445] width 192 height 15
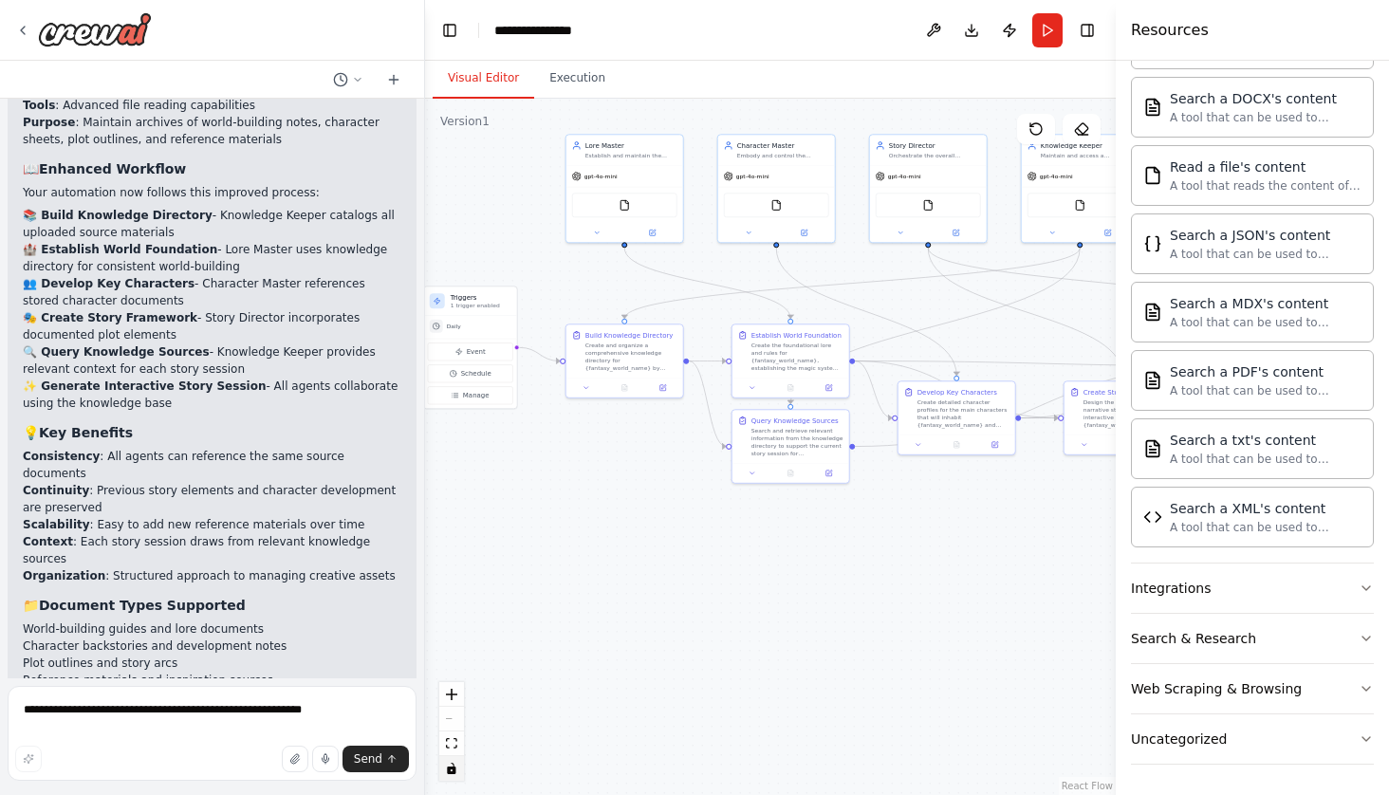
scroll to position [762, 0]
click at [1253, 588] on button "Integrations" at bounding box center [1252, 587] width 243 height 49
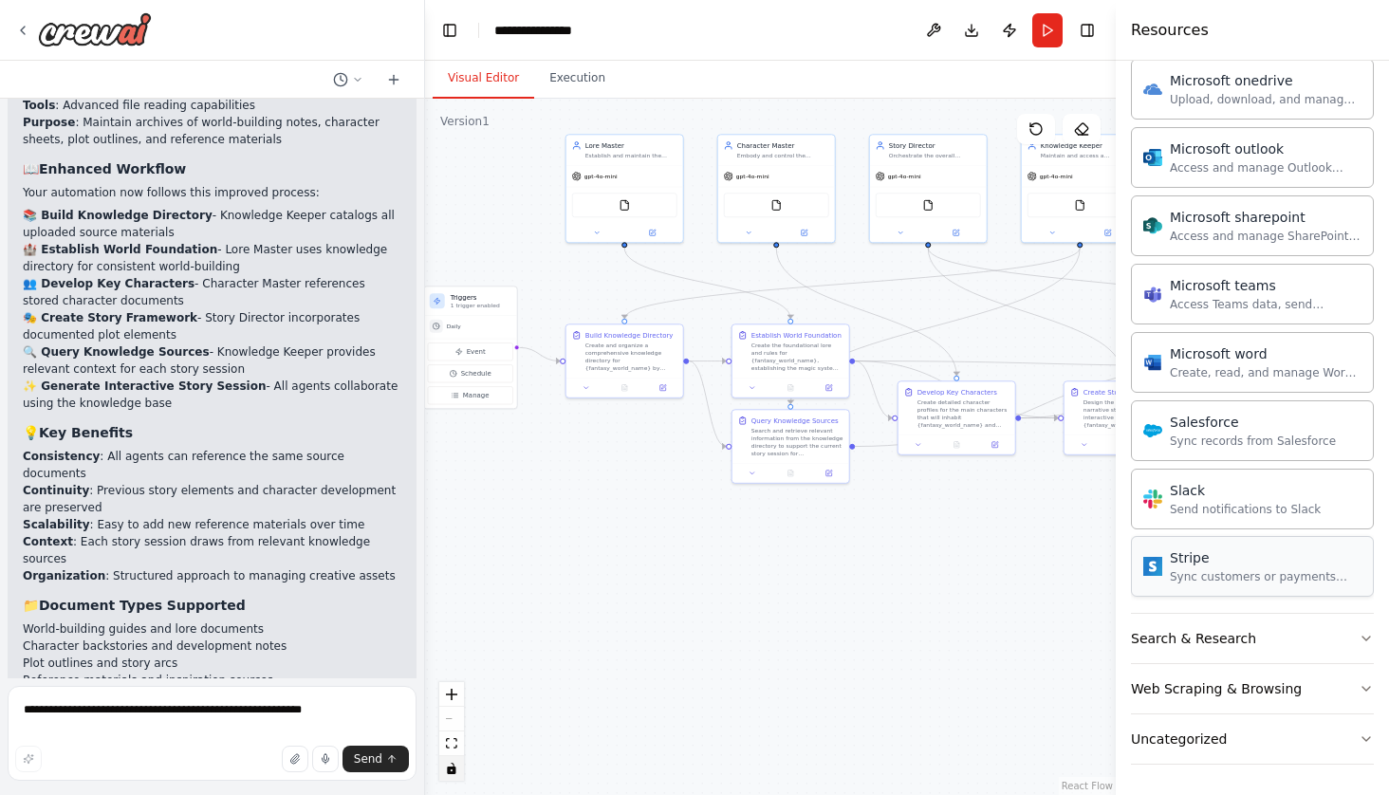
scroll to position [0, 0]
click at [1282, 632] on button "Search & Research" at bounding box center [1252, 638] width 243 height 49
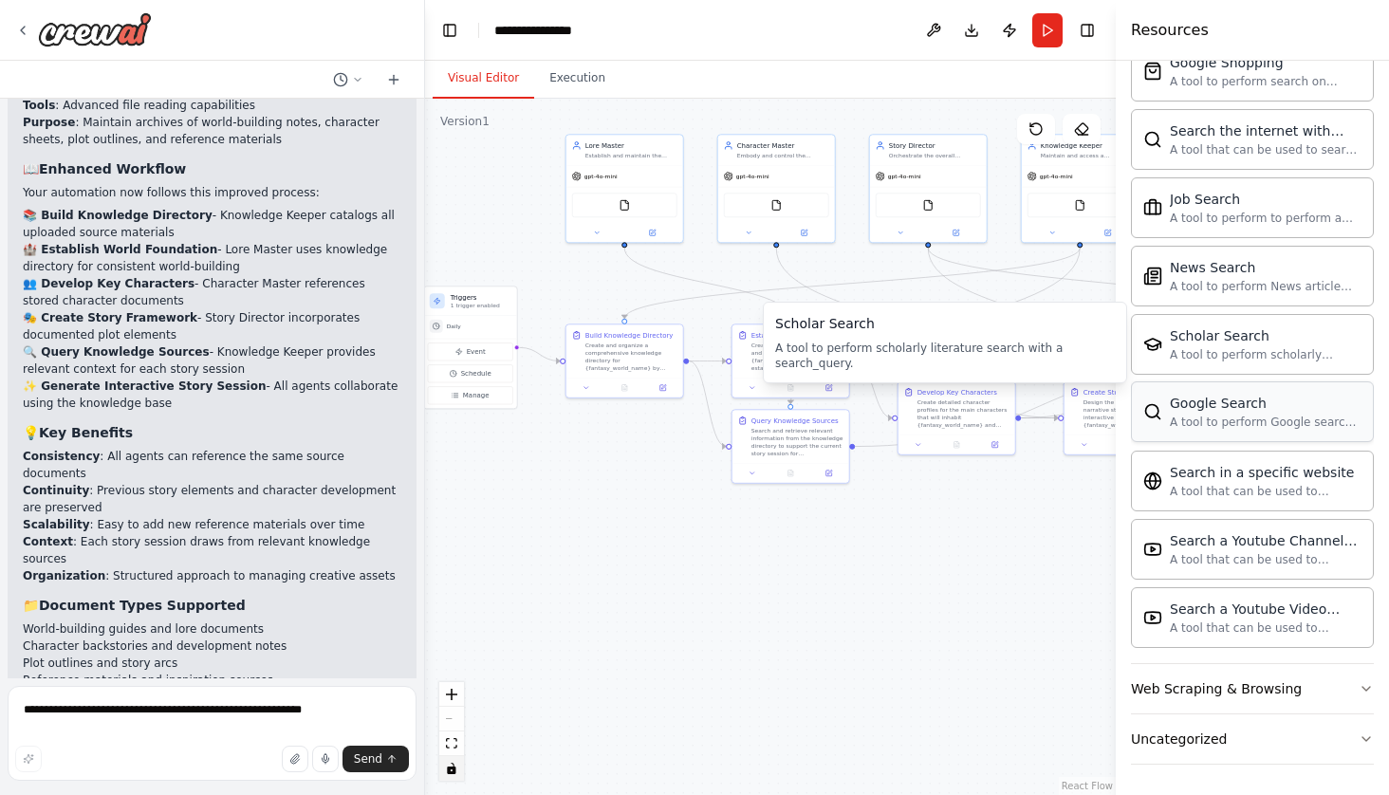
scroll to position [2841, 0]
click at [1226, 728] on button "Uncategorized" at bounding box center [1252, 738] width 243 height 49
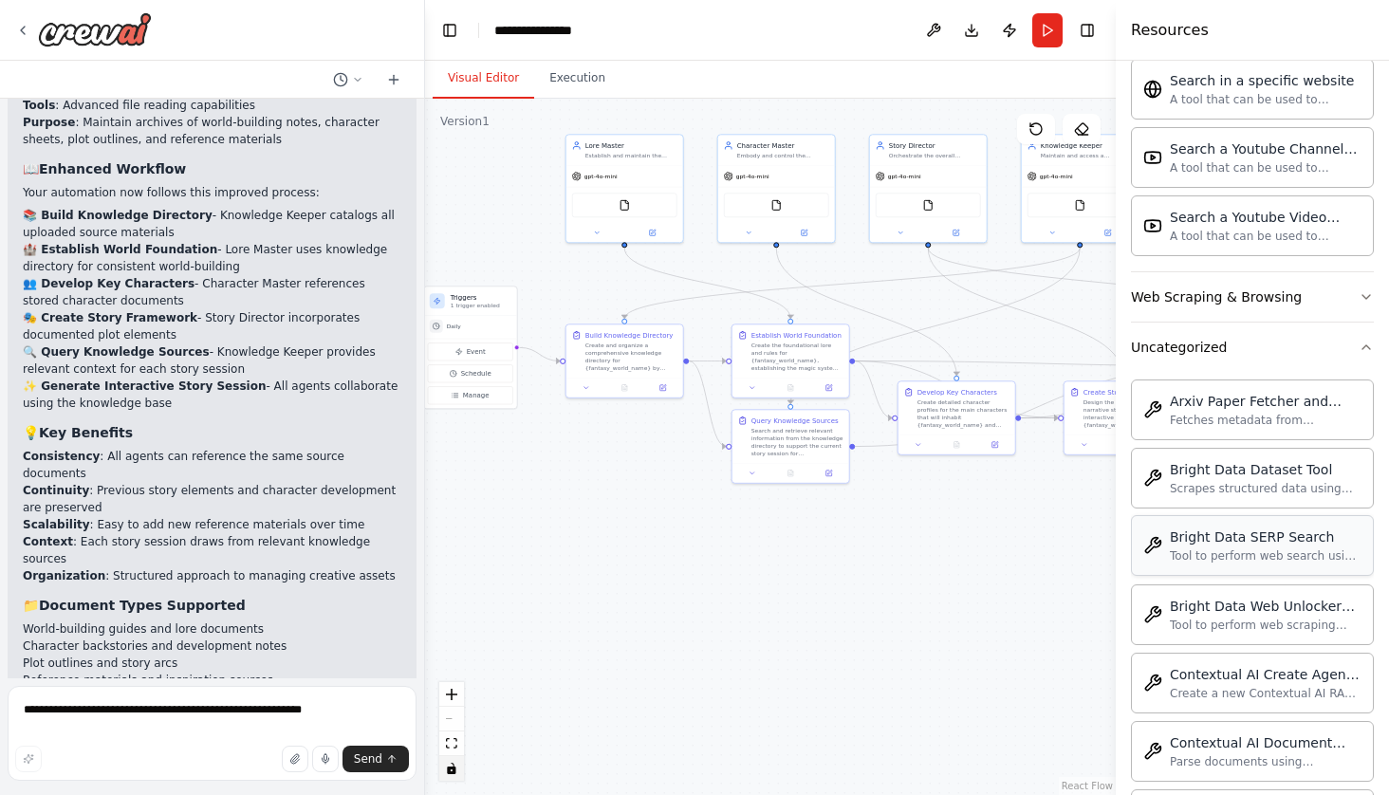
scroll to position [3227, 0]
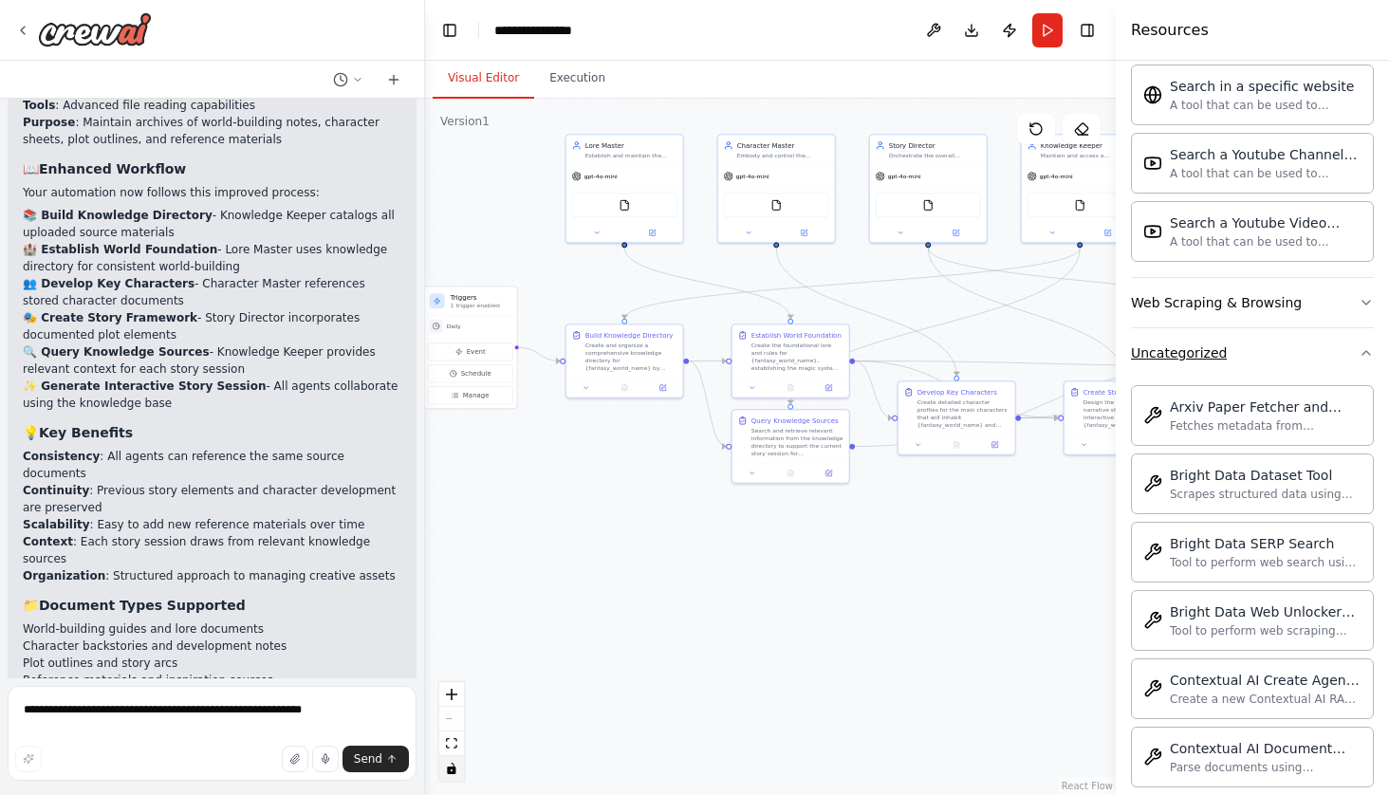
click at [1367, 353] on icon "button" at bounding box center [1365, 352] width 15 height 15
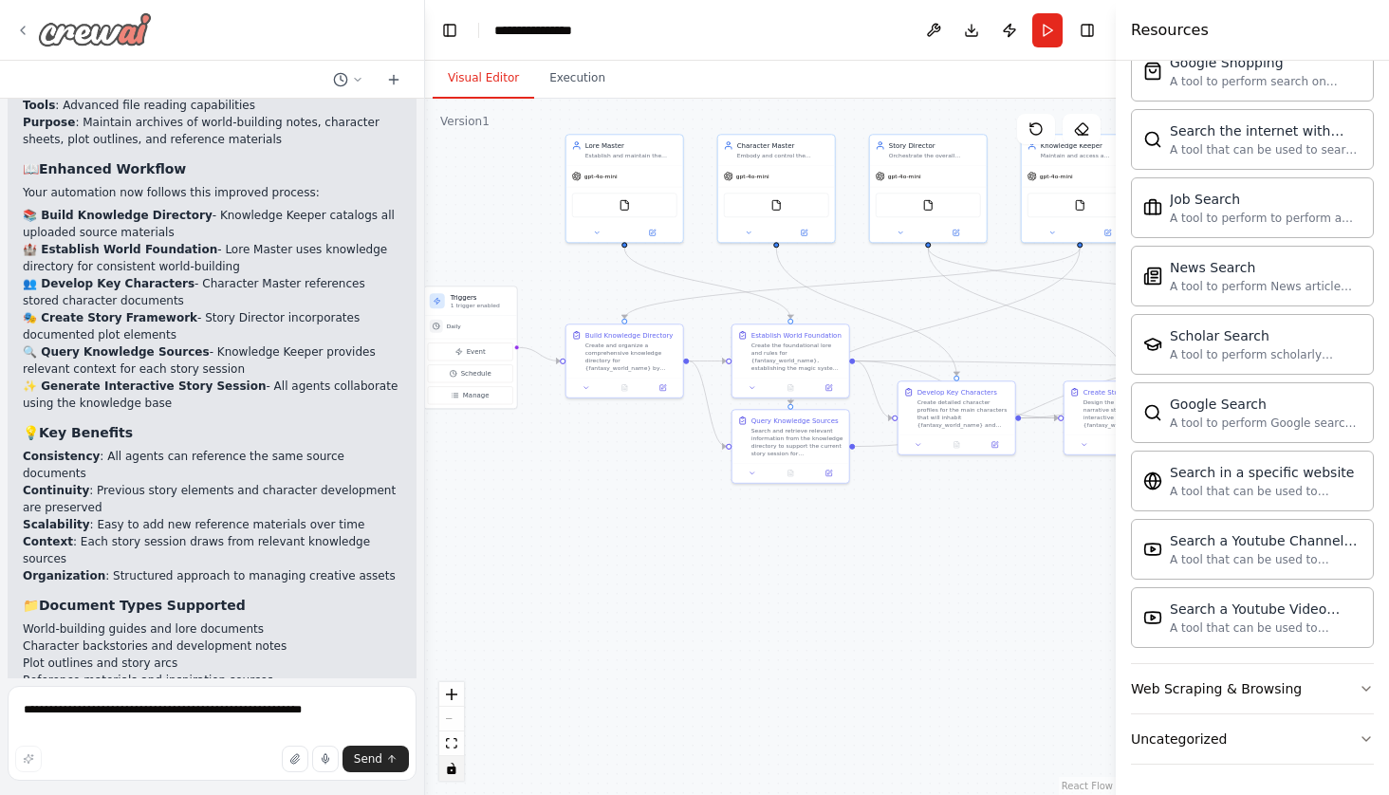
click at [29, 30] on icon at bounding box center [22, 30] width 15 height 15
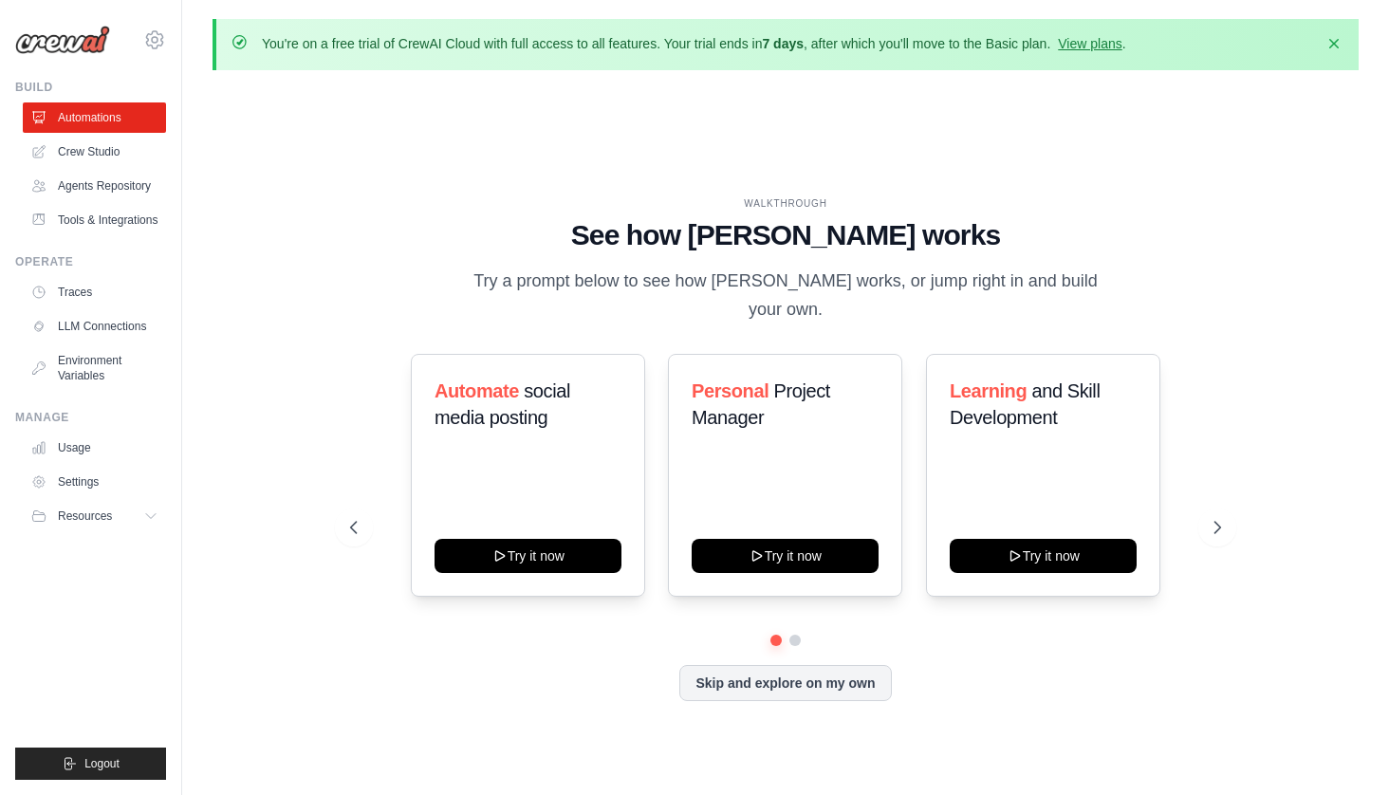
scroll to position [65, 0]
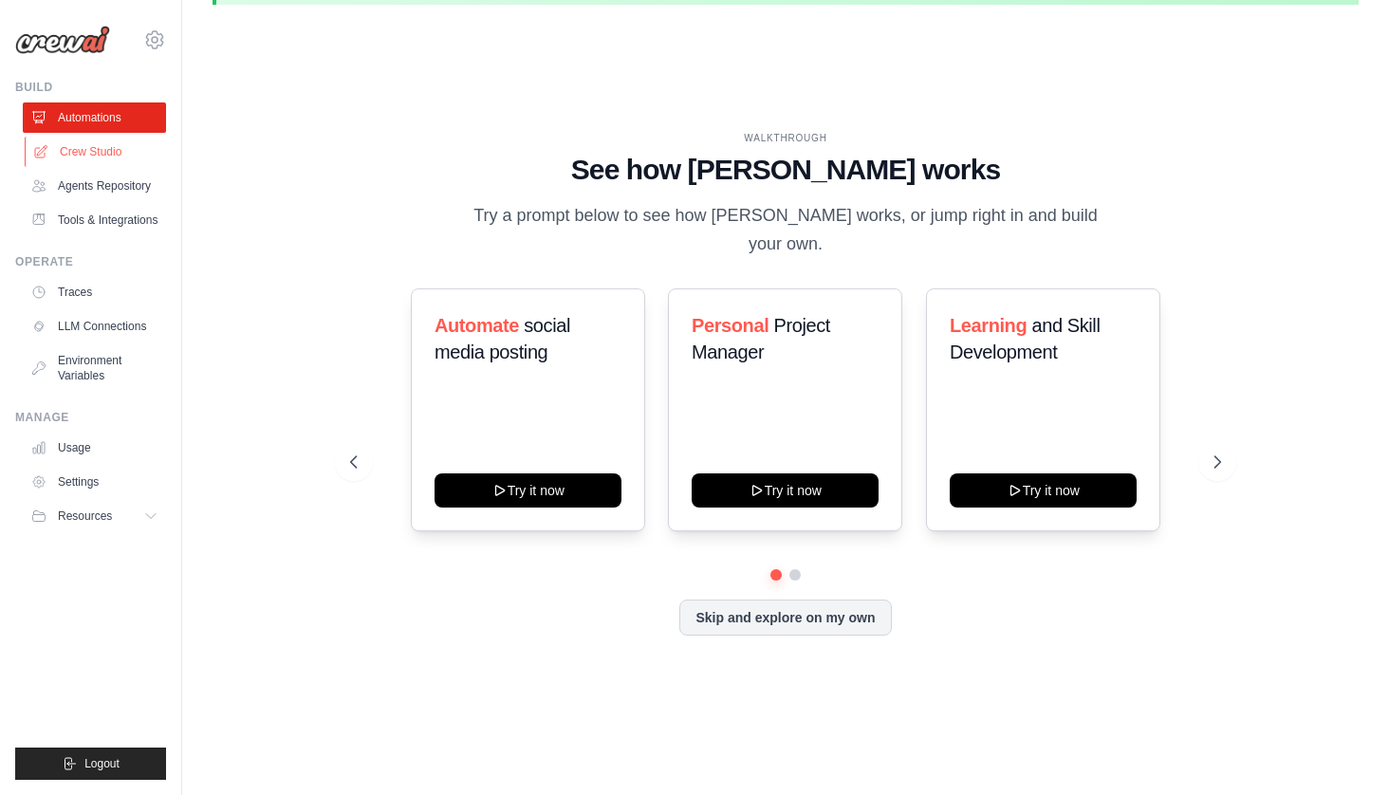
click at [100, 145] on link "Crew Studio" at bounding box center [96, 152] width 143 height 30
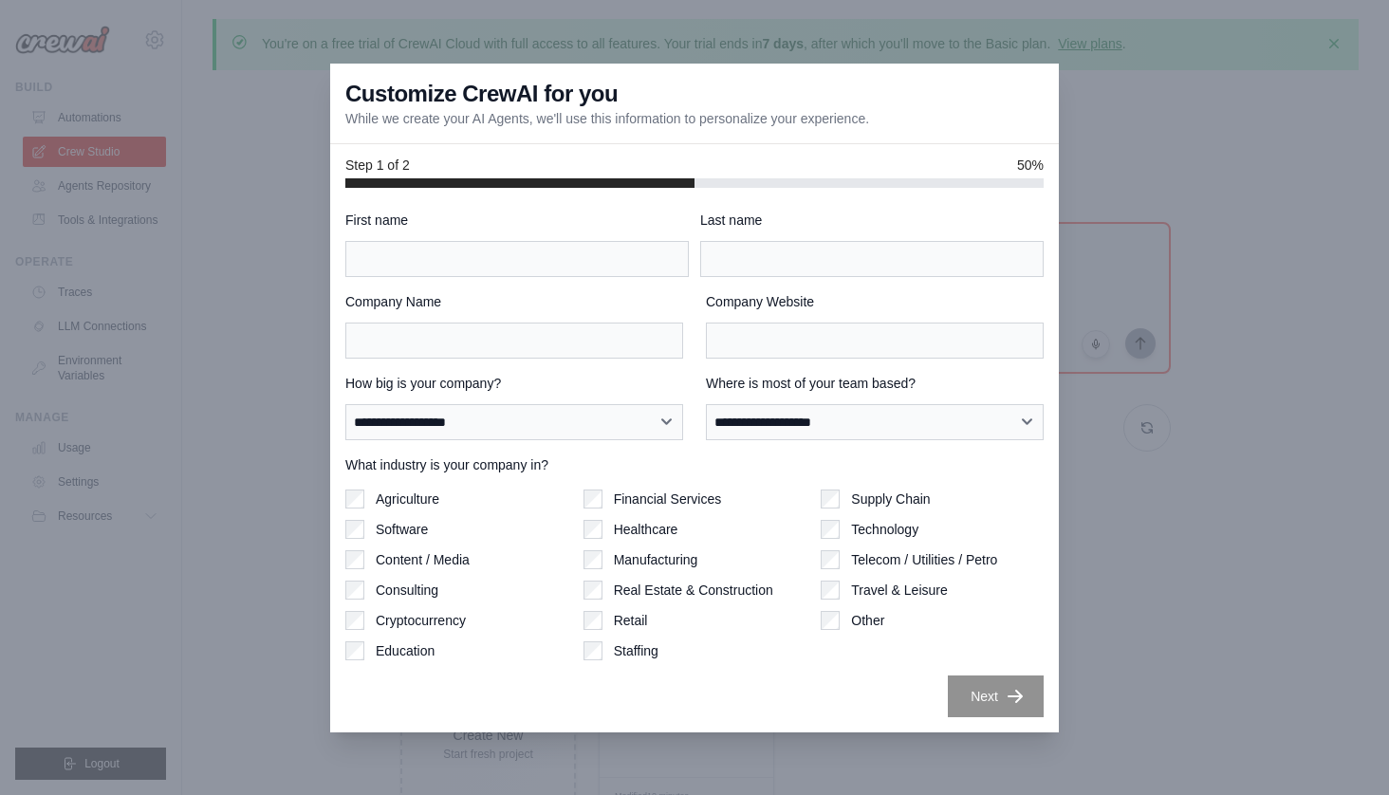
click at [1217, 401] on div at bounding box center [694, 397] width 1389 height 795
click at [249, 324] on div at bounding box center [694, 397] width 1389 height 795
type input "*****"
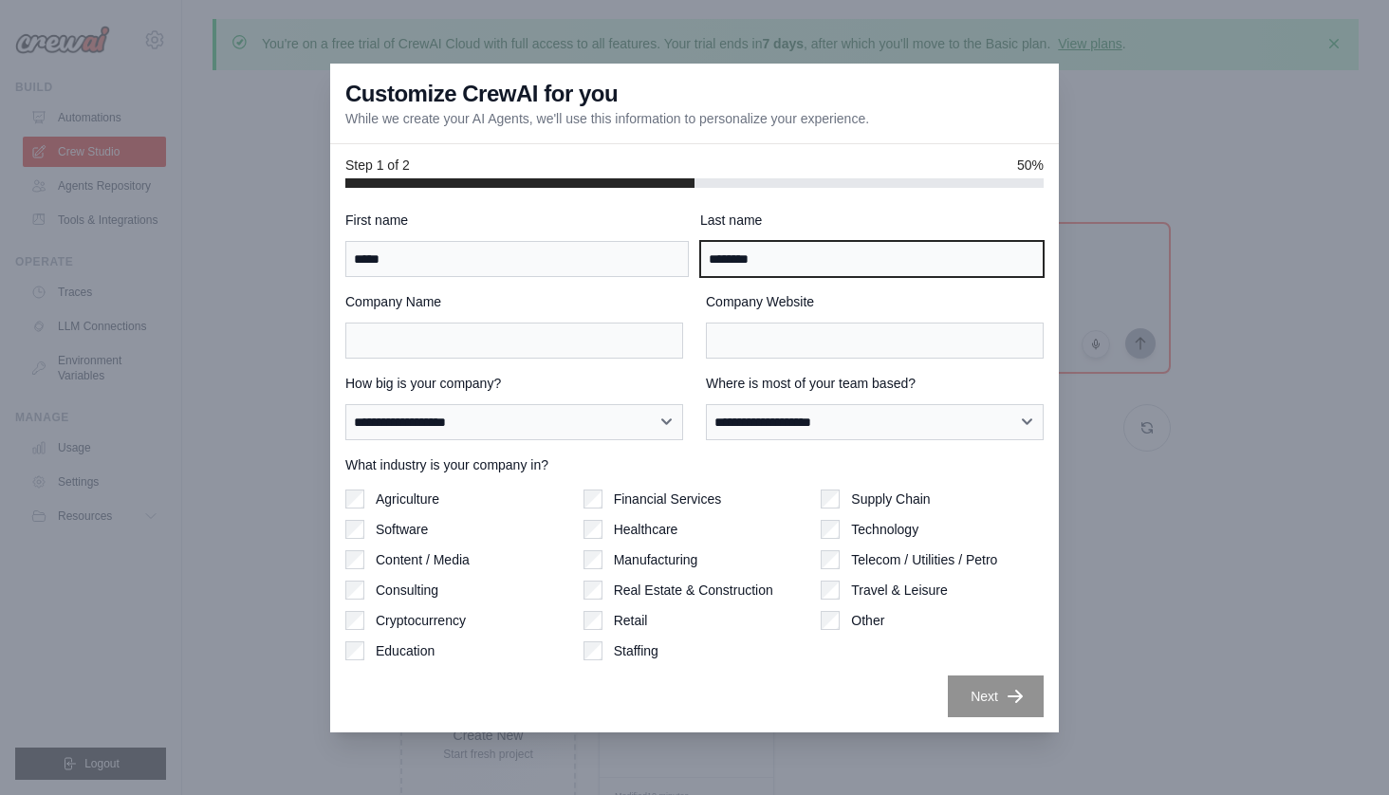
type input "********"
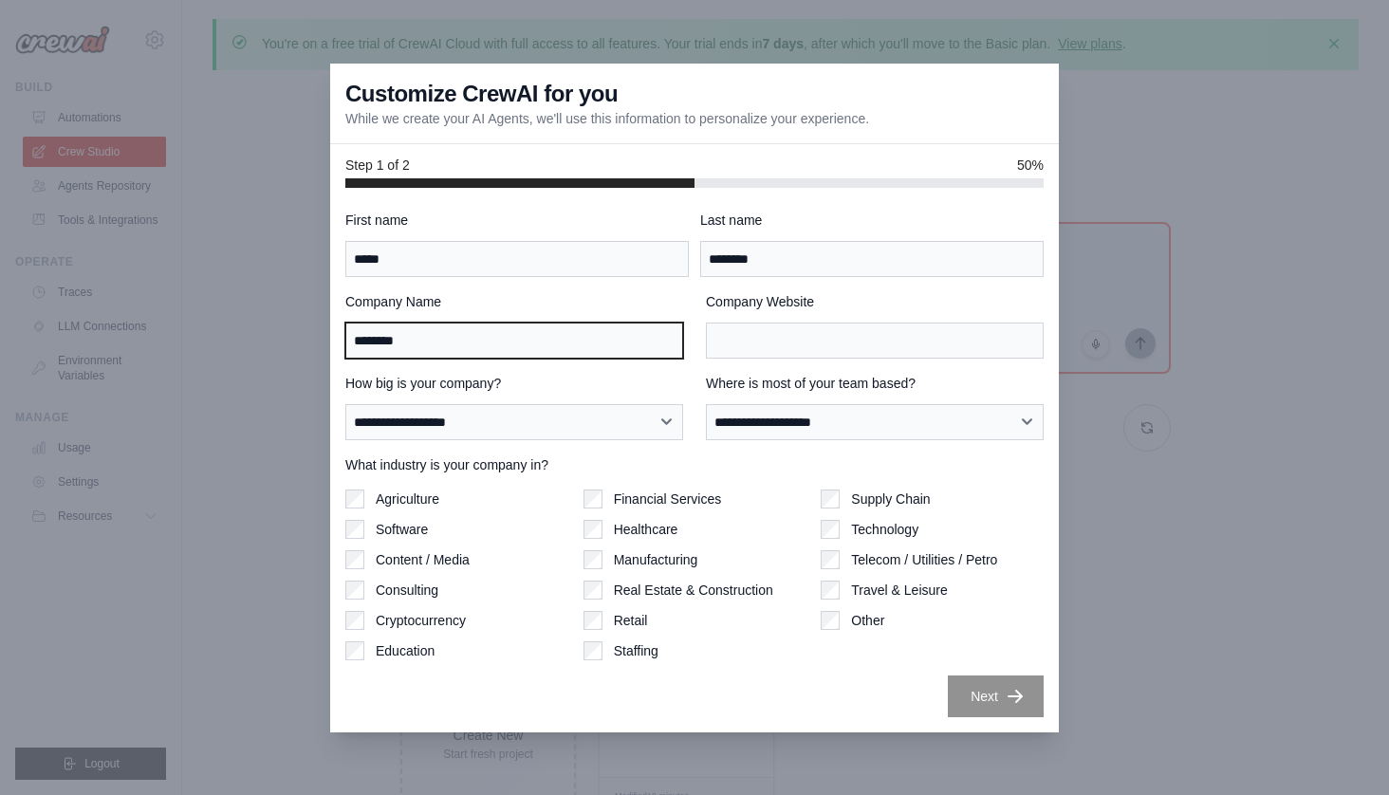
type input "********"
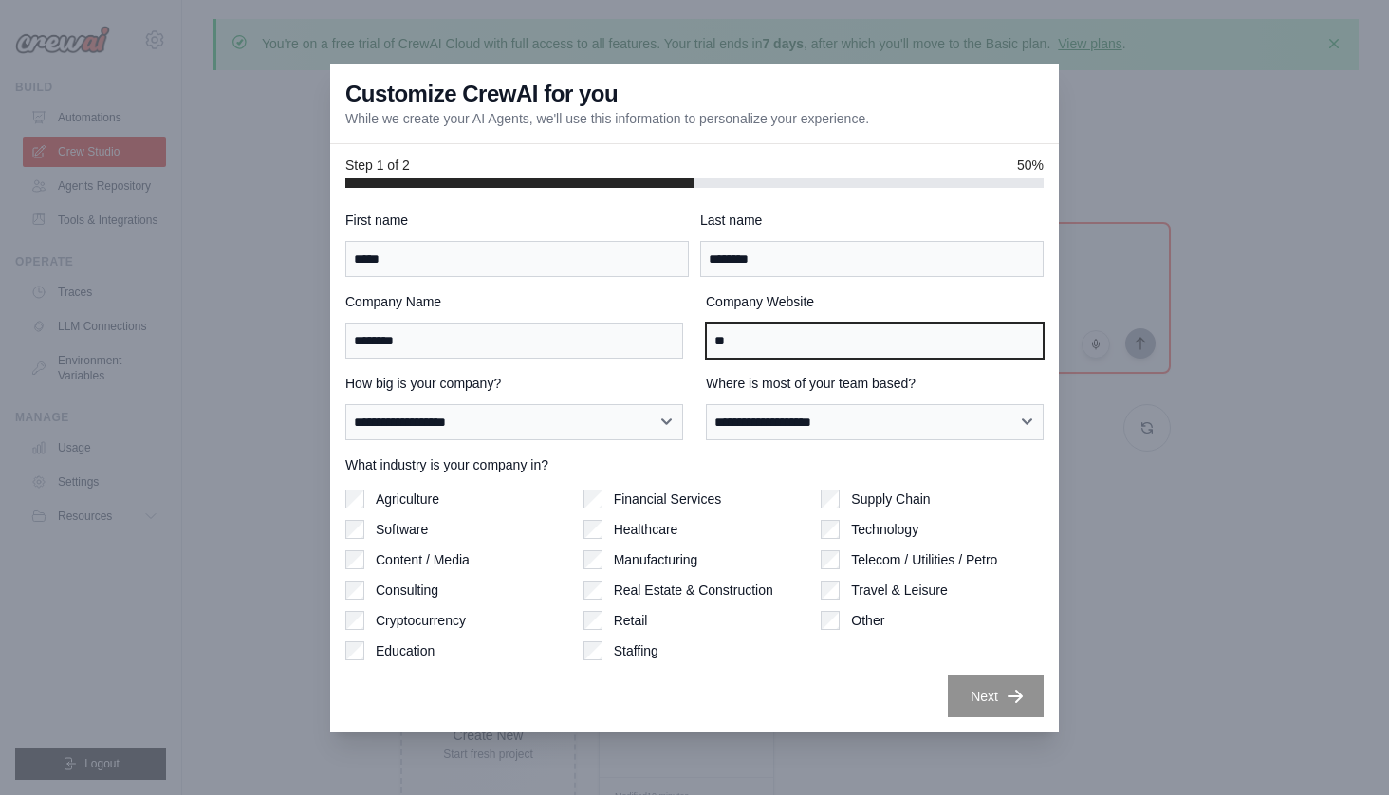
type input "*"
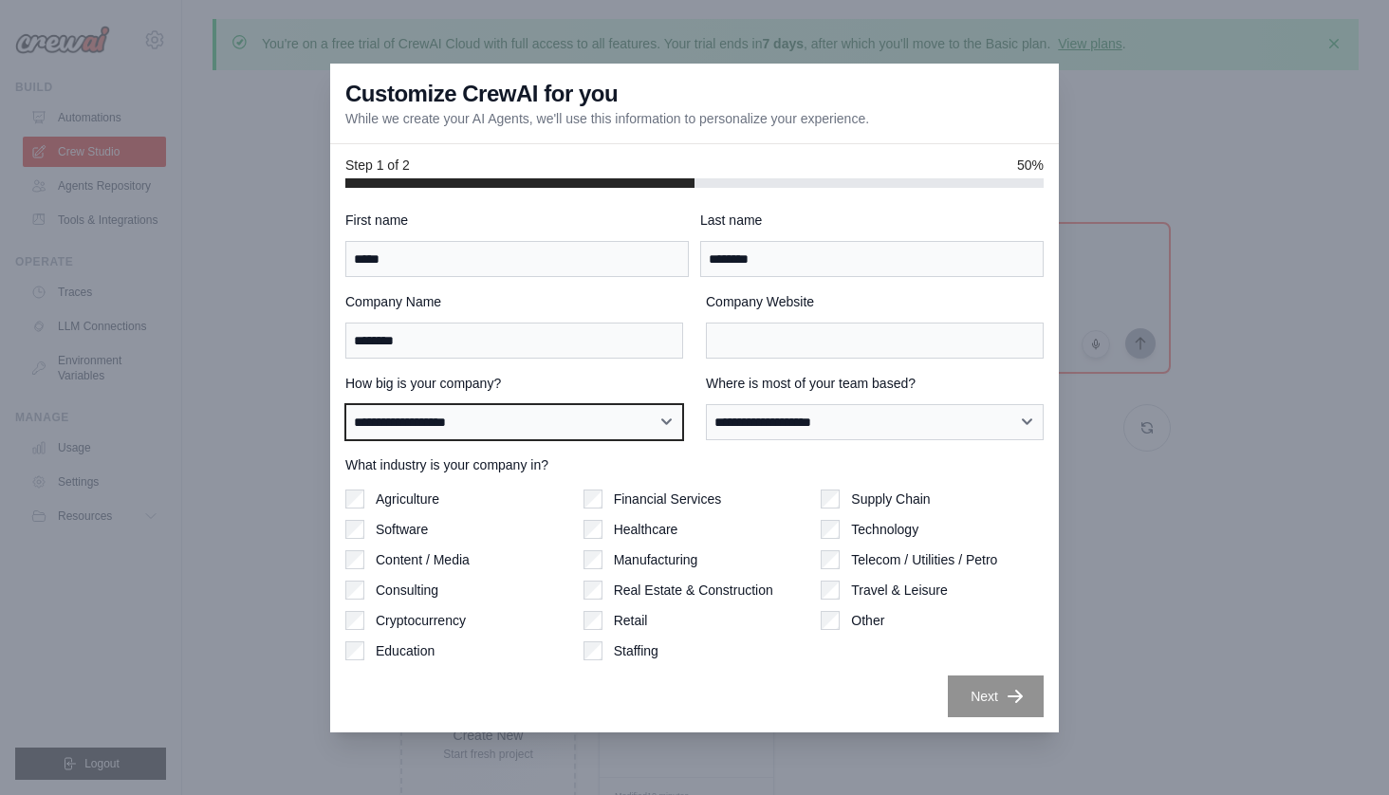
select select "**********"
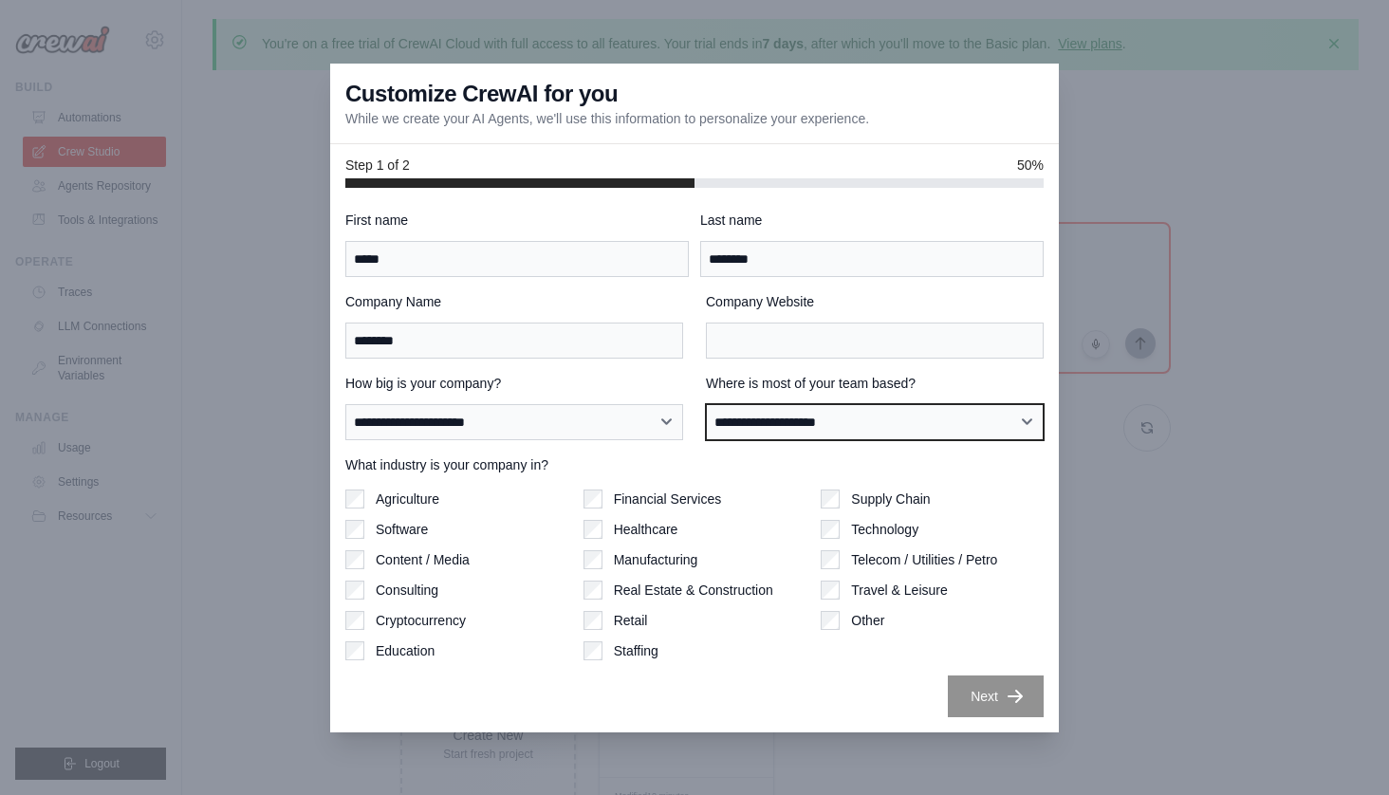
select select "******"
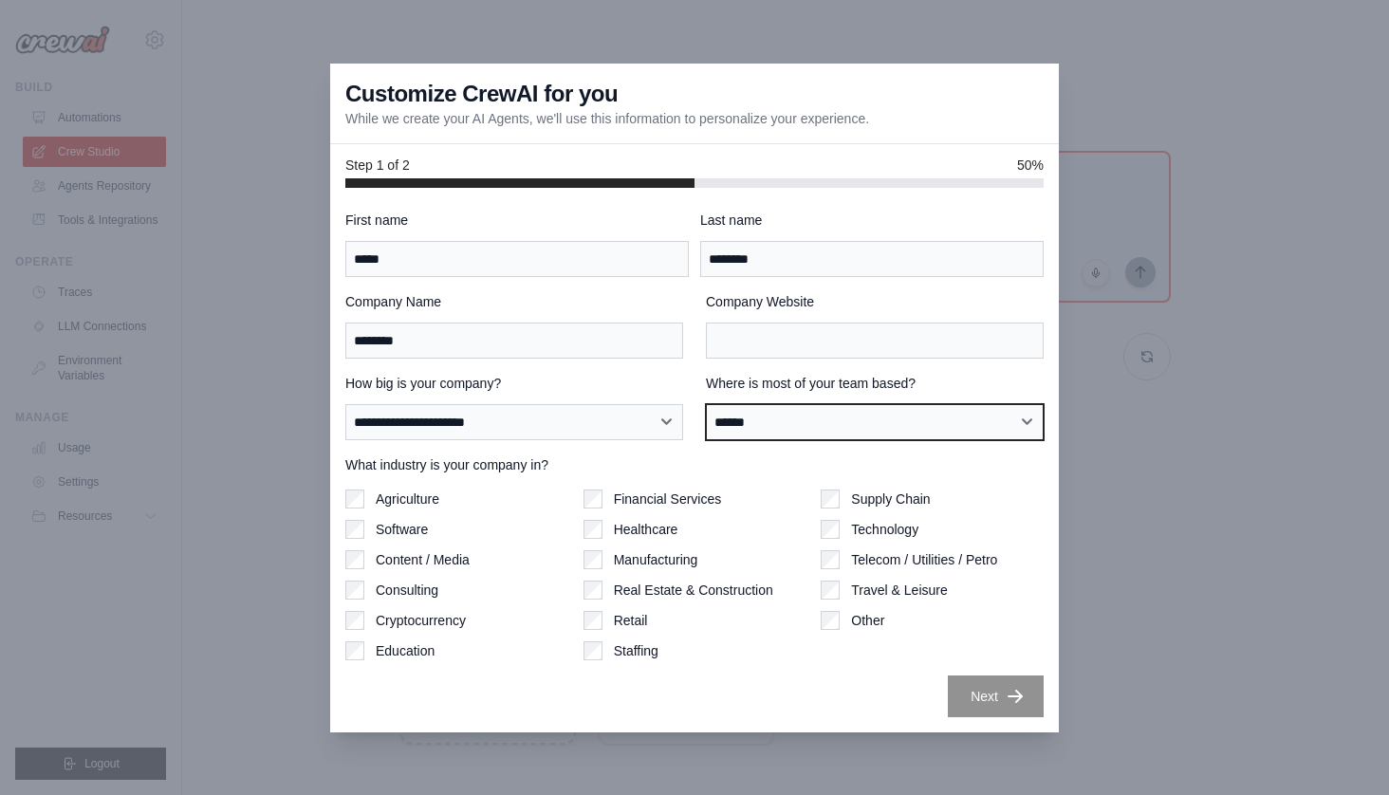
scroll to position [74, 0]
click at [853, 615] on label "Other" at bounding box center [867, 620] width 33 height 19
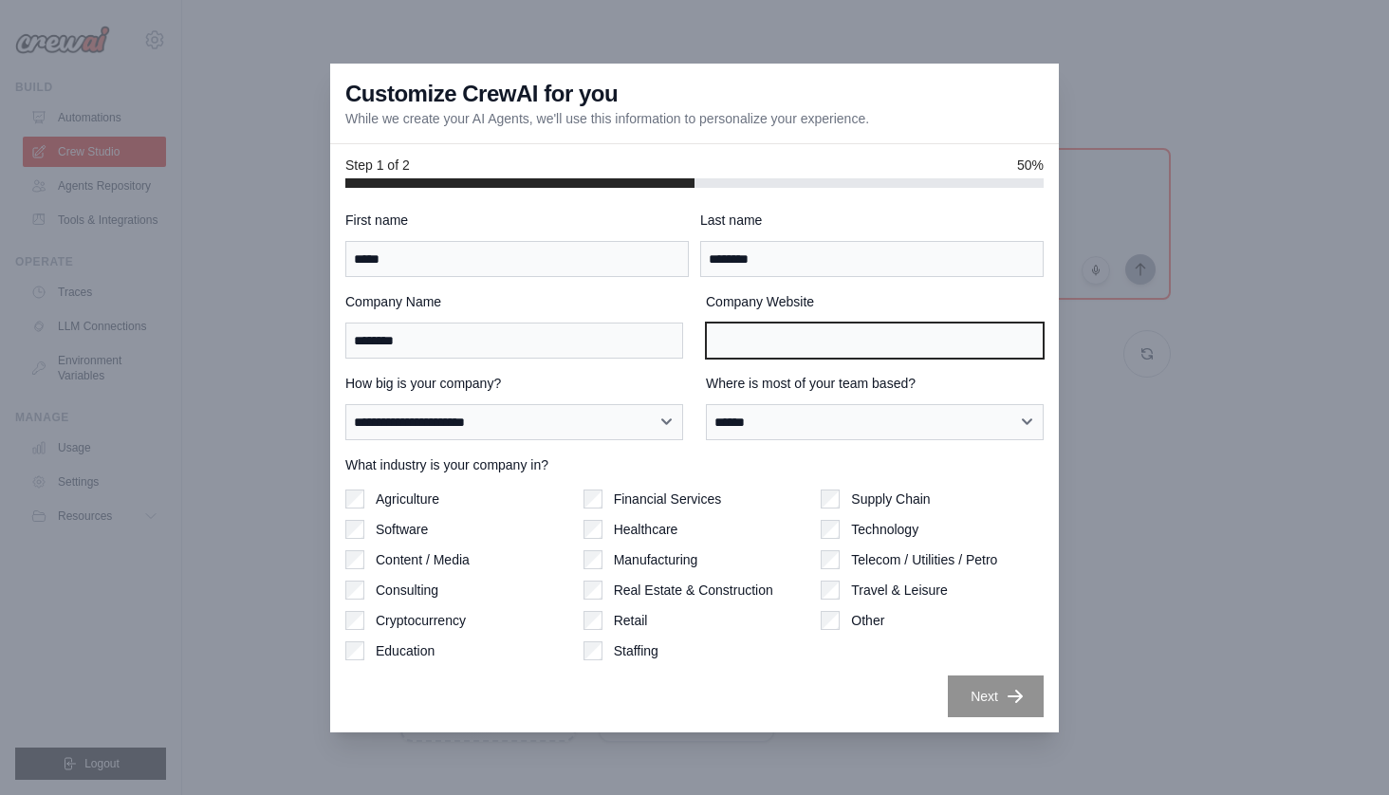
click at [863, 343] on input "Company Website" at bounding box center [875, 340] width 338 height 36
type input "**"
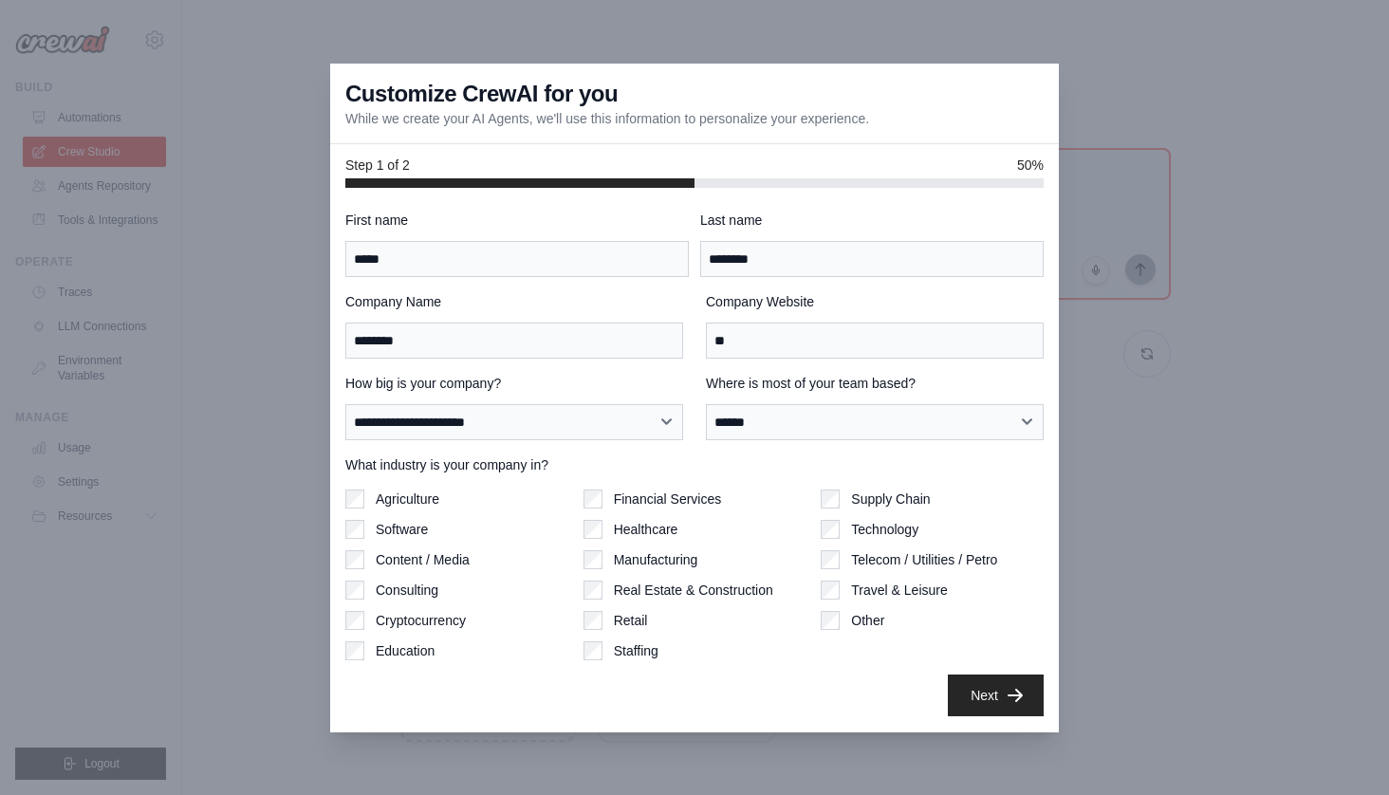
click at [971, 684] on button "Next" at bounding box center [996, 695] width 96 height 42
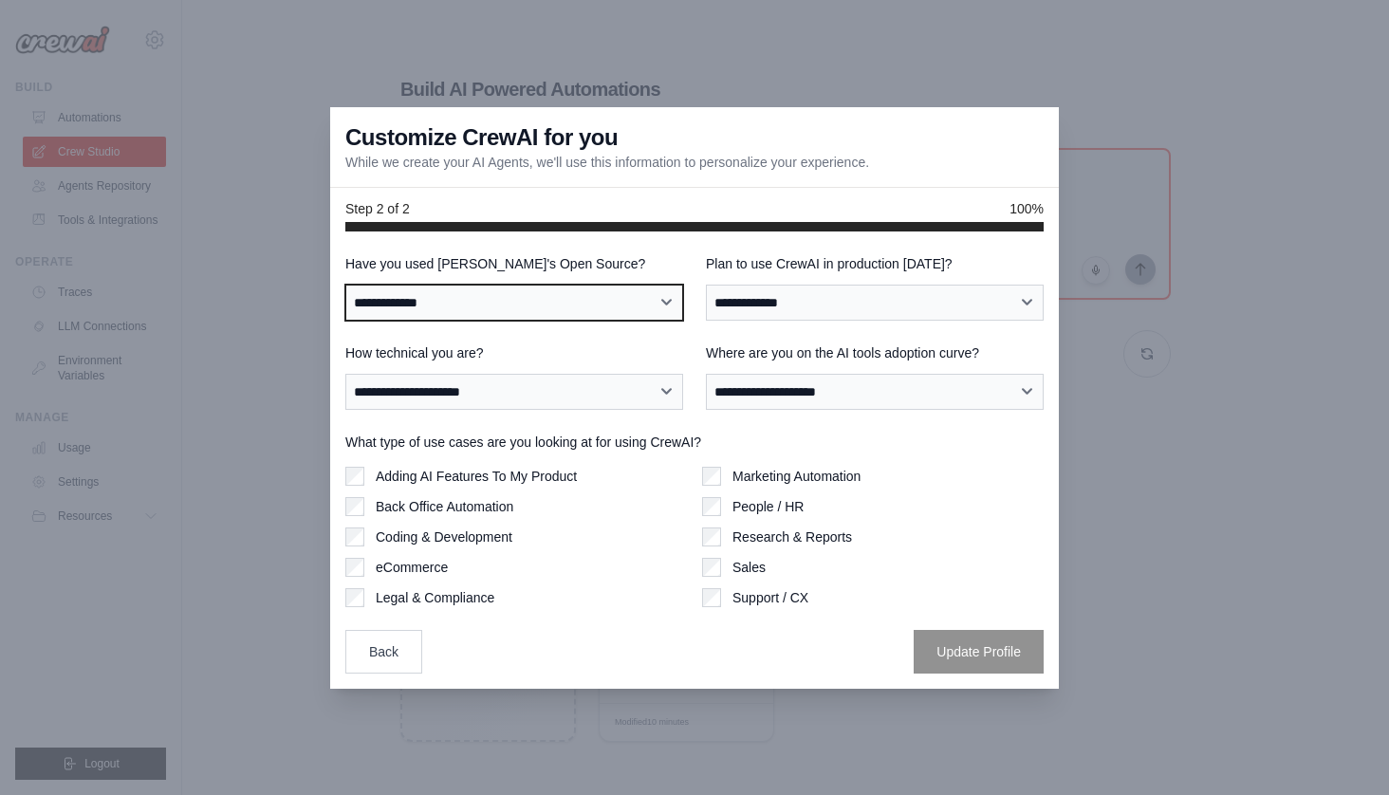
select select "**********"
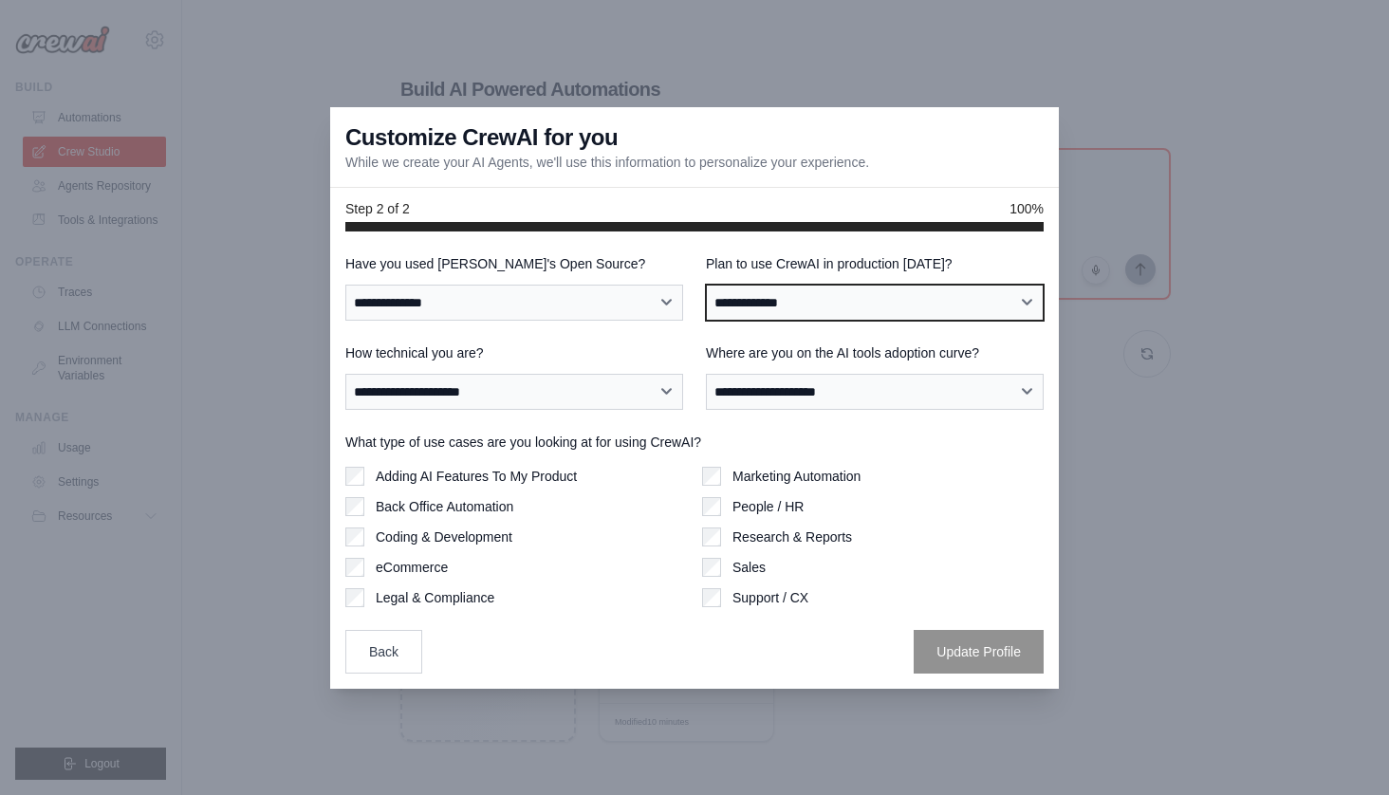
select select "*****"
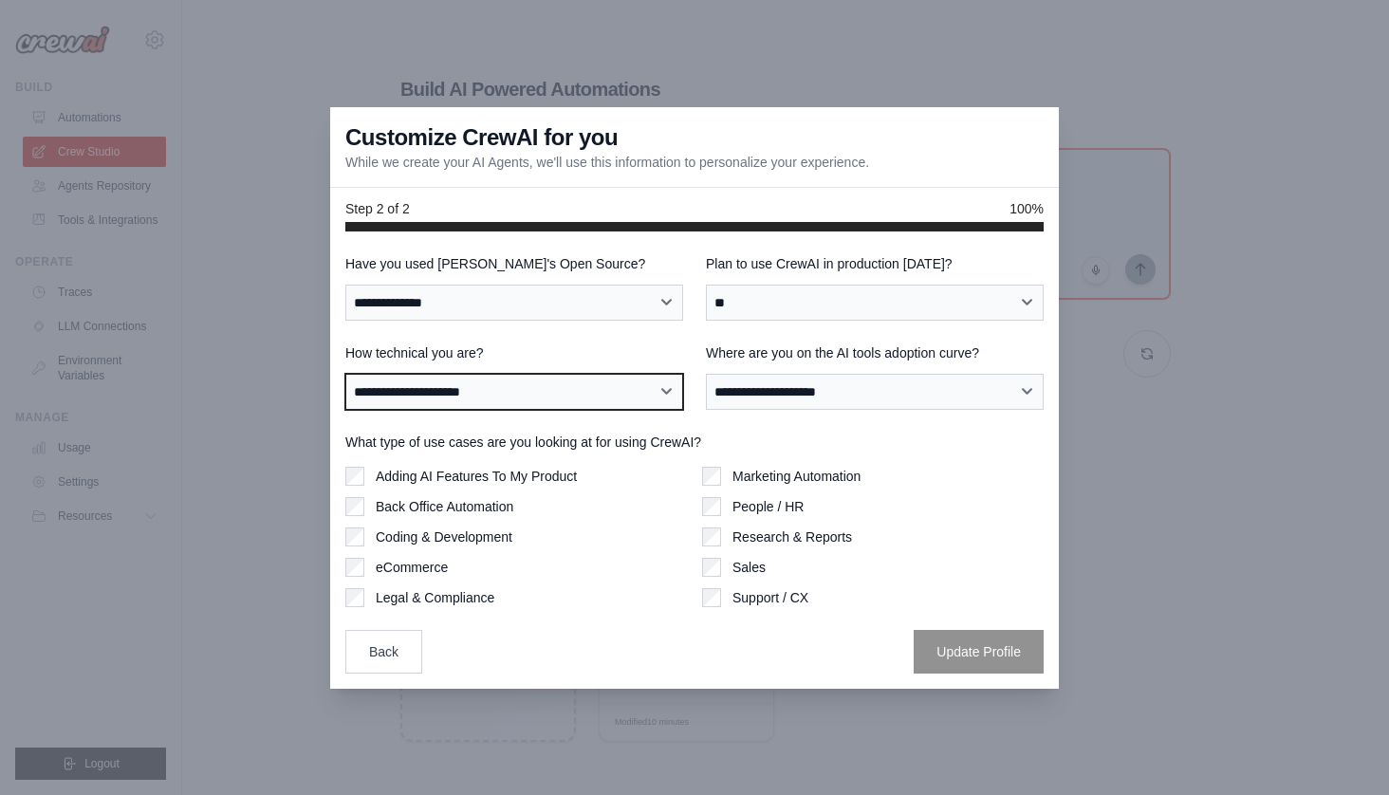
select select "**********"
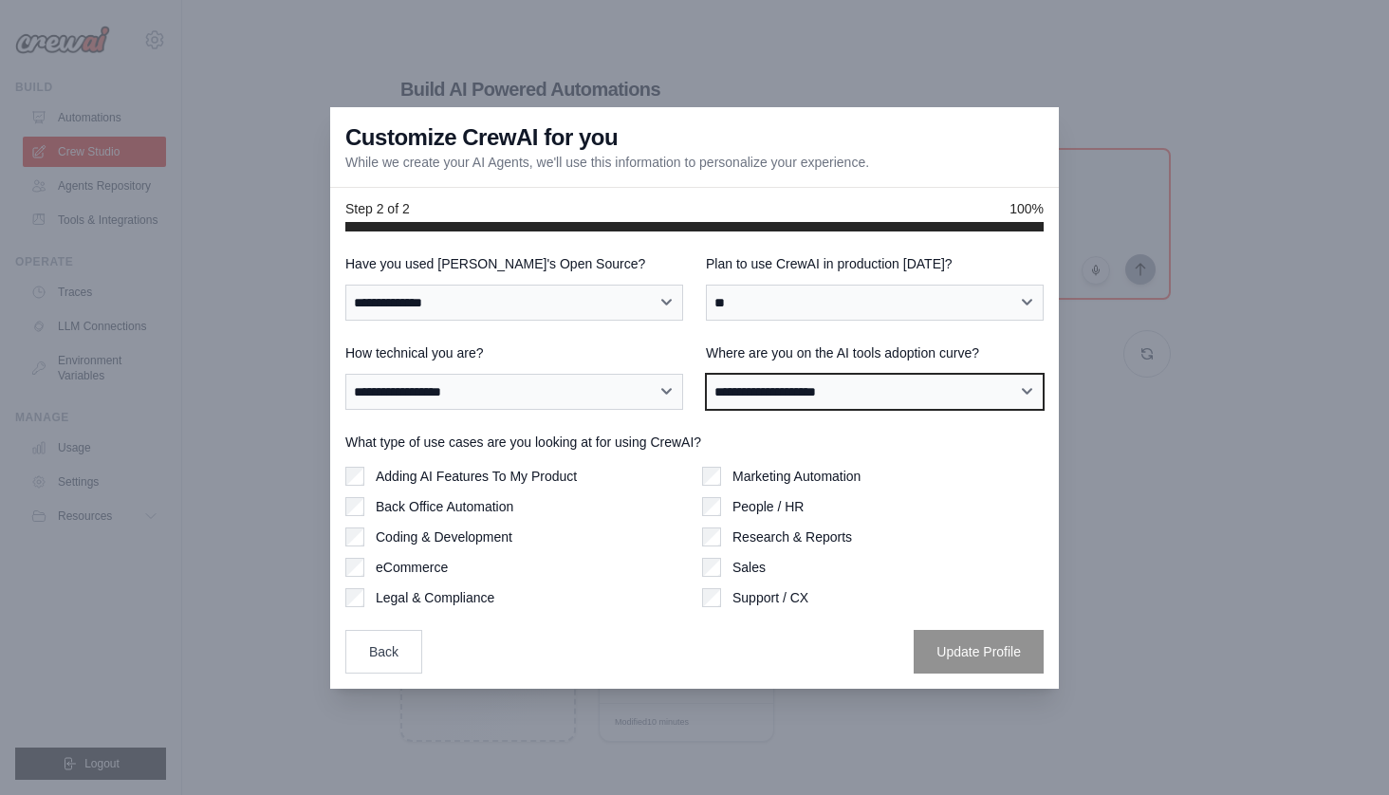
select select "**********"
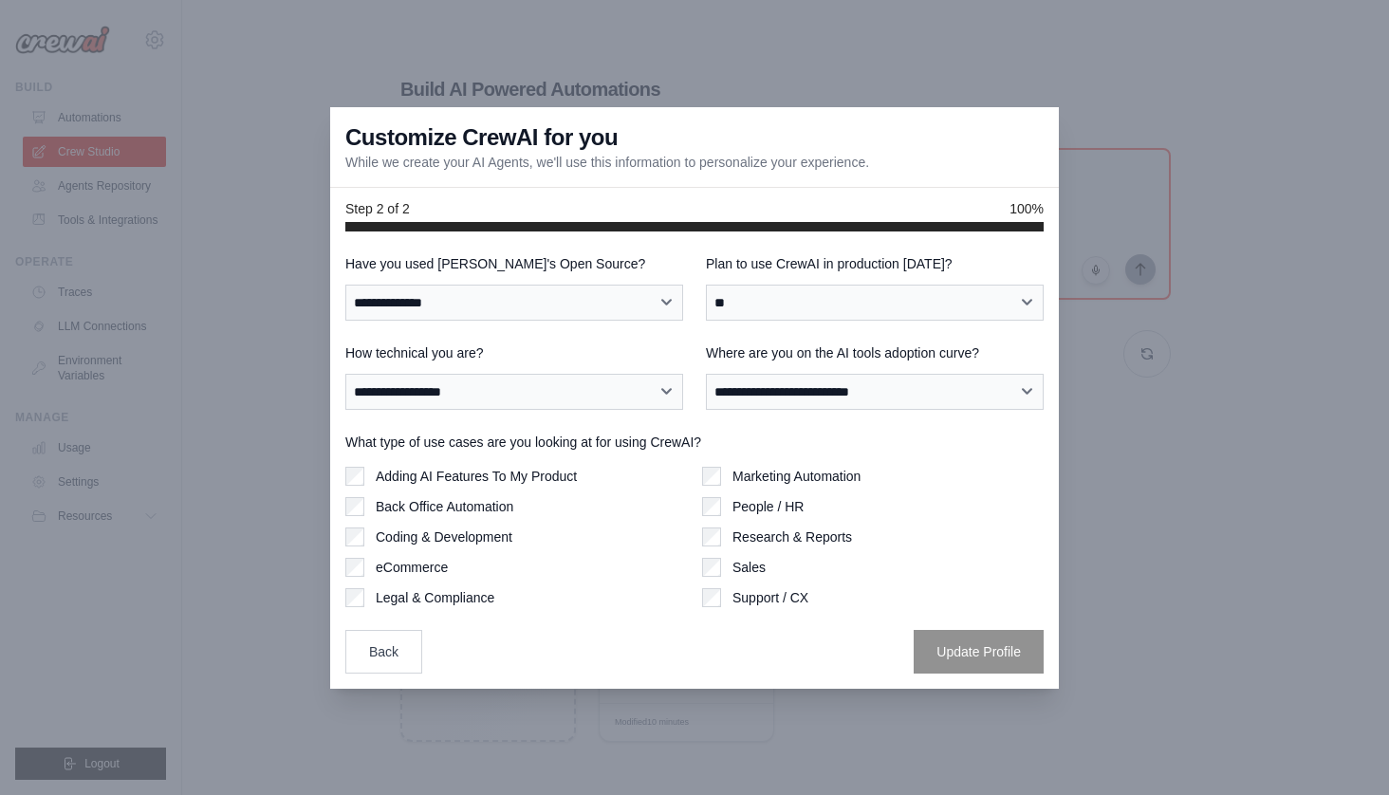
click at [470, 470] on label "Adding AI Features To My Product" at bounding box center [476, 476] width 201 height 19
click at [974, 650] on button "Update Profile" at bounding box center [978, 651] width 130 height 44
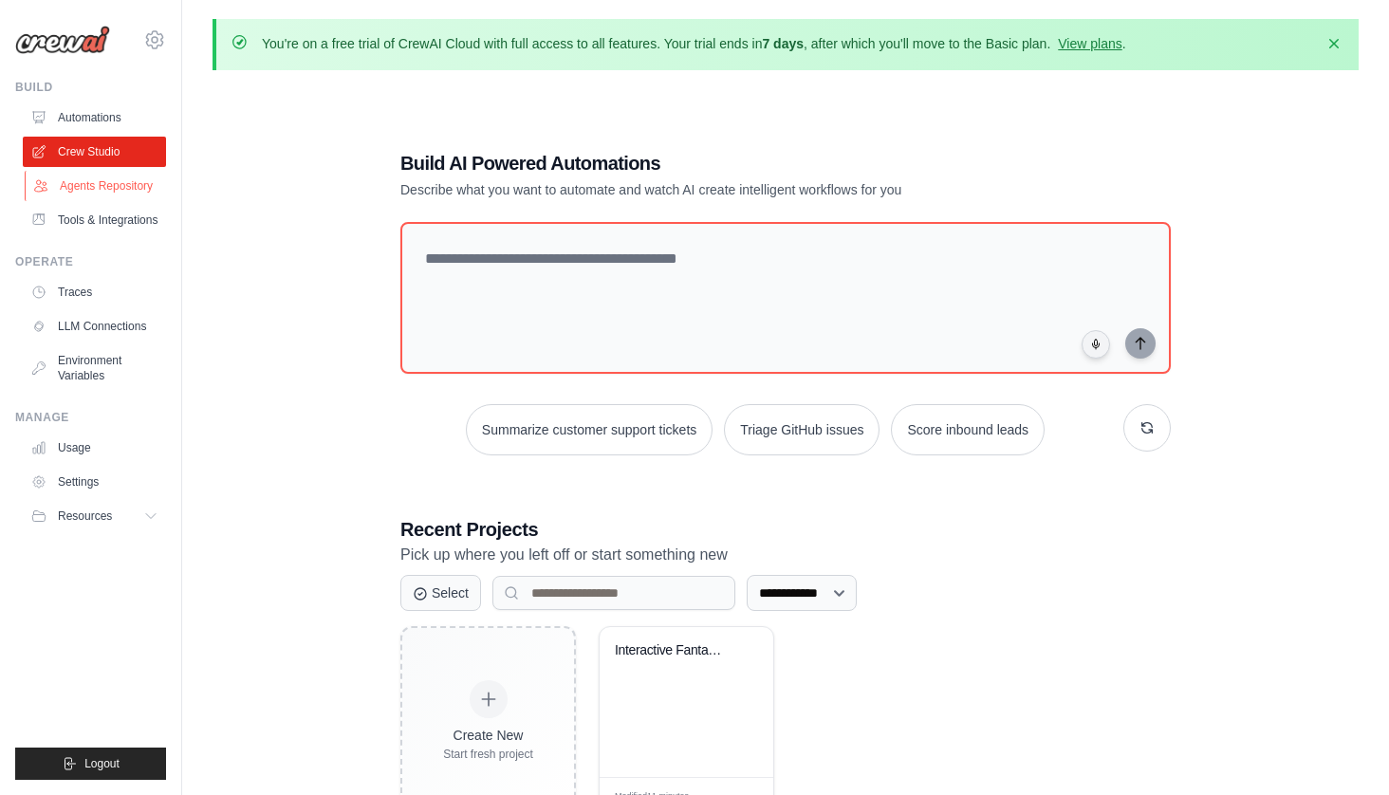
click at [133, 180] on link "Agents Repository" at bounding box center [96, 186] width 143 height 30
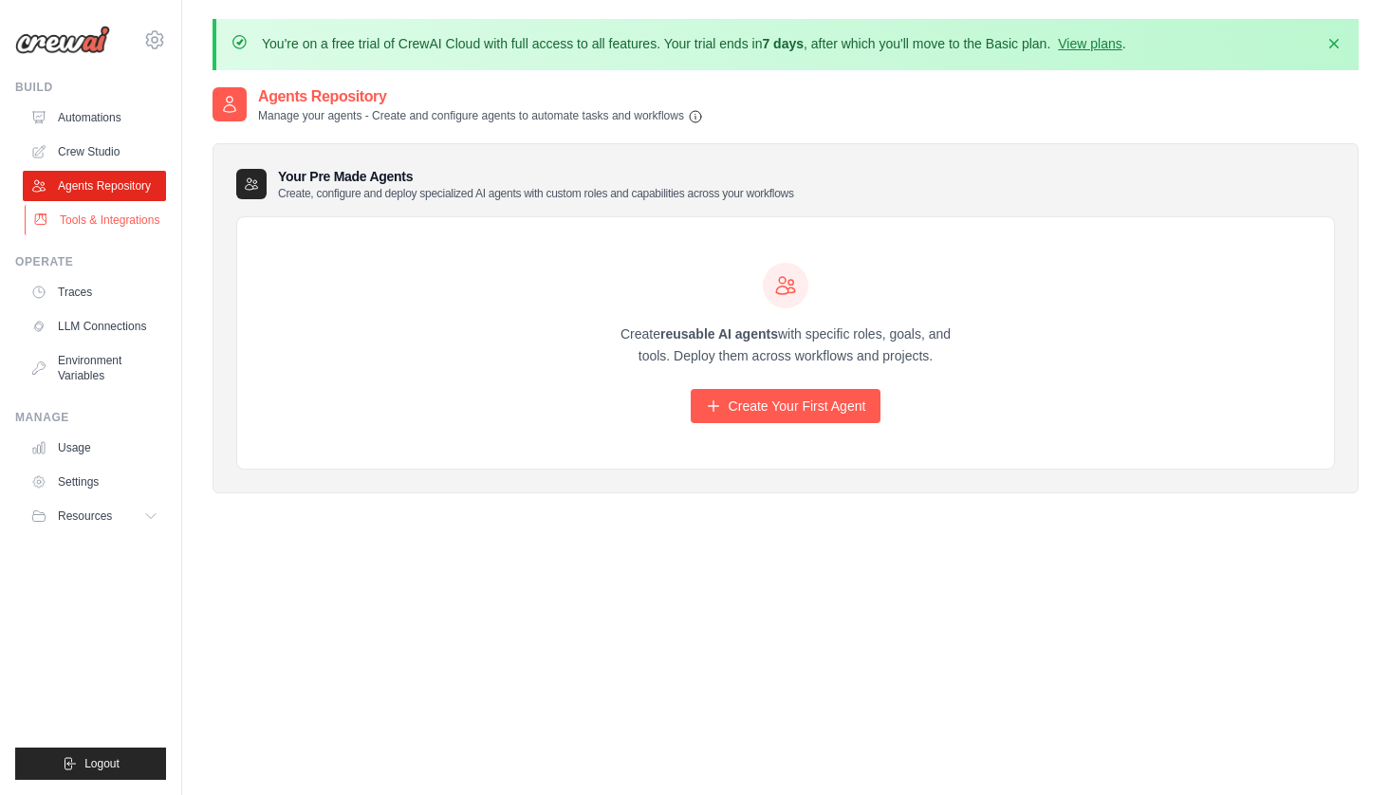
click at [113, 218] on link "Tools & Integrations" at bounding box center [96, 220] width 143 height 30
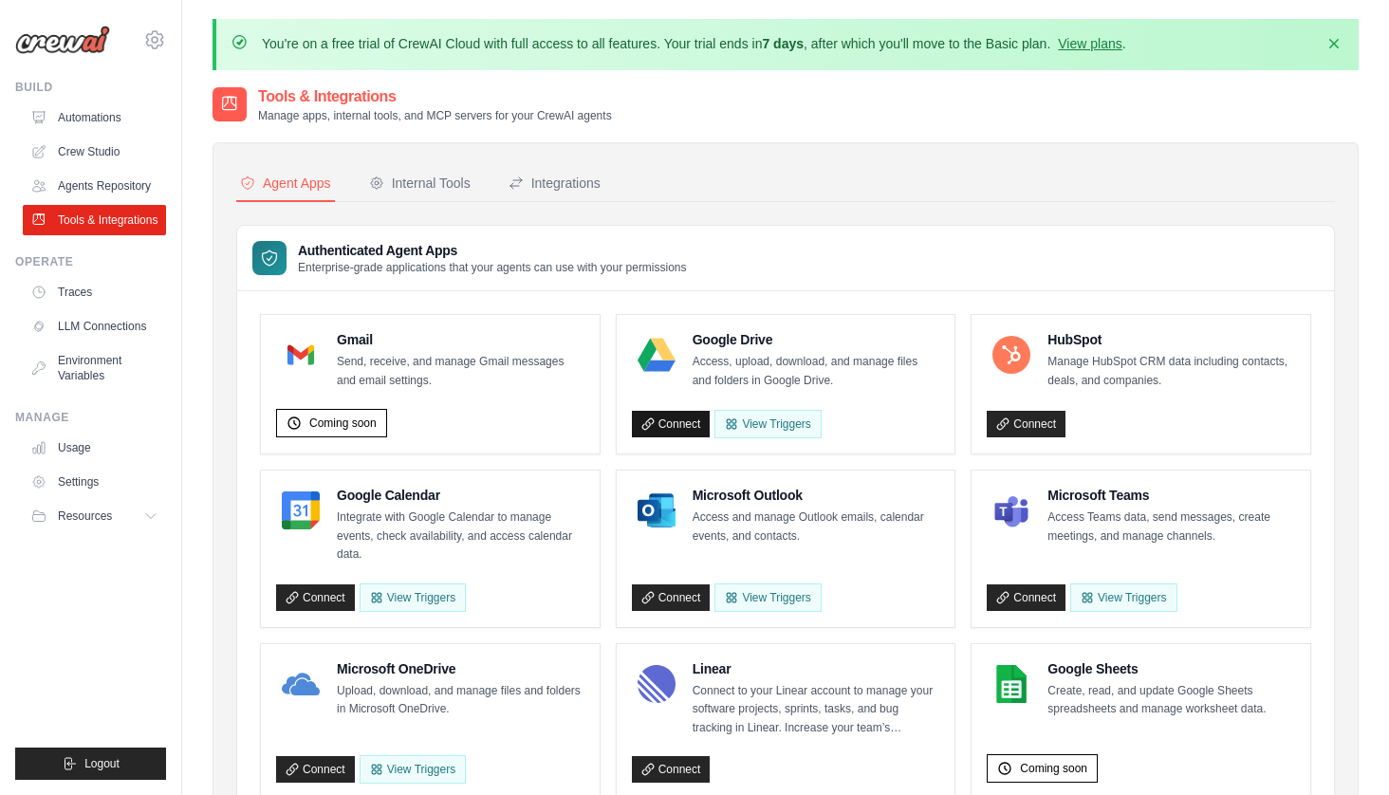
click at [682, 432] on link "Connect" at bounding box center [671, 424] width 79 height 27
click at [678, 412] on link "Connect" at bounding box center [671, 424] width 79 height 27
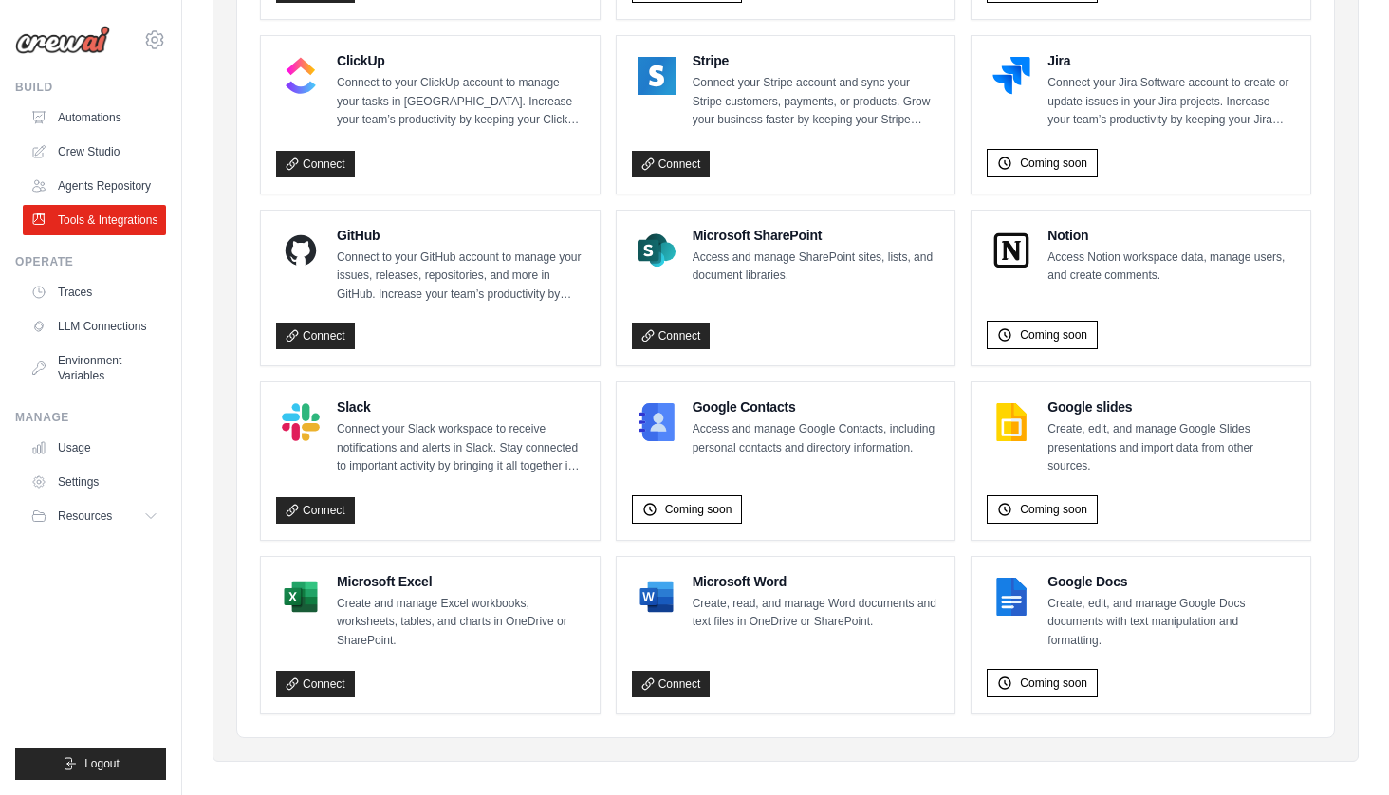
scroll to position [1166, 0]
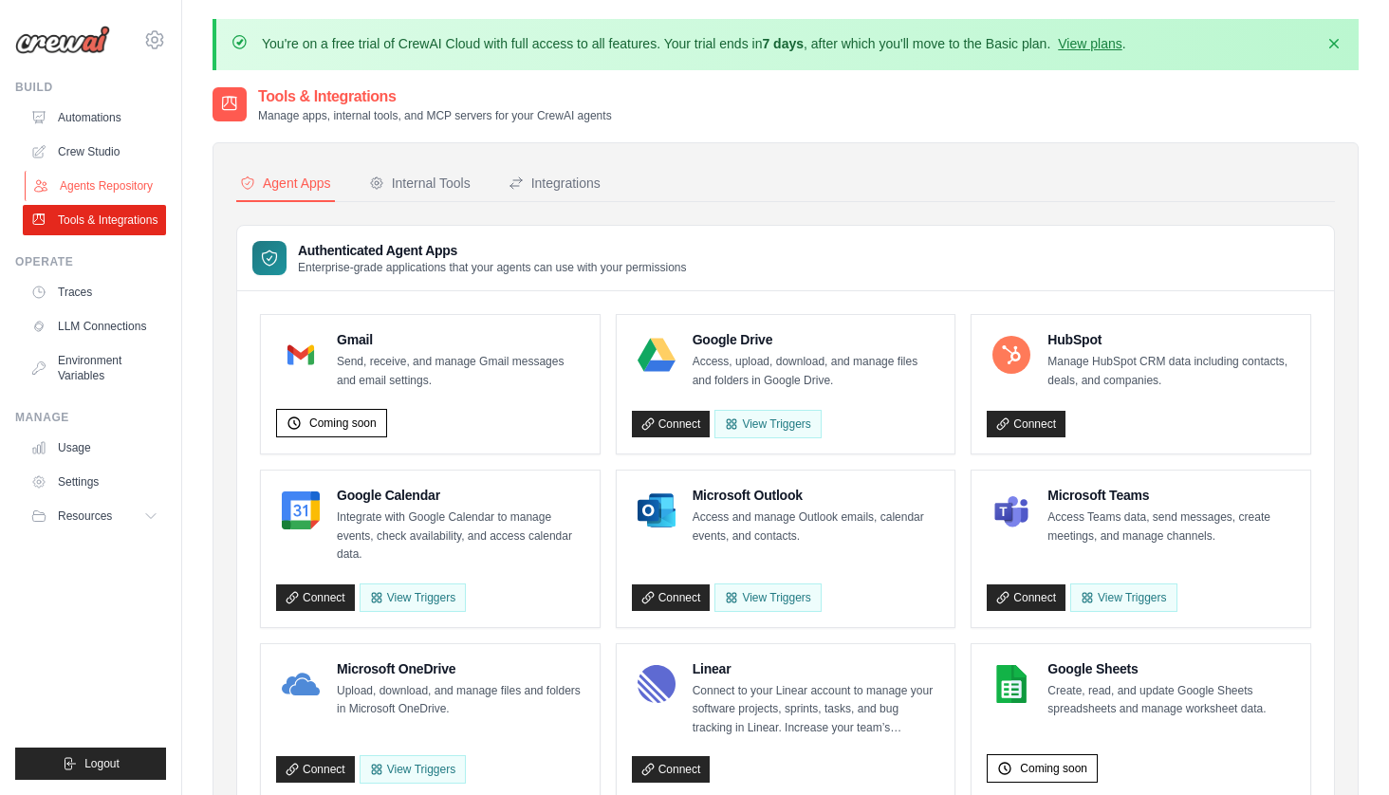
click at [117, 178] on link "Agents Repository" at bounding box center [96, 186] width 143 height 30
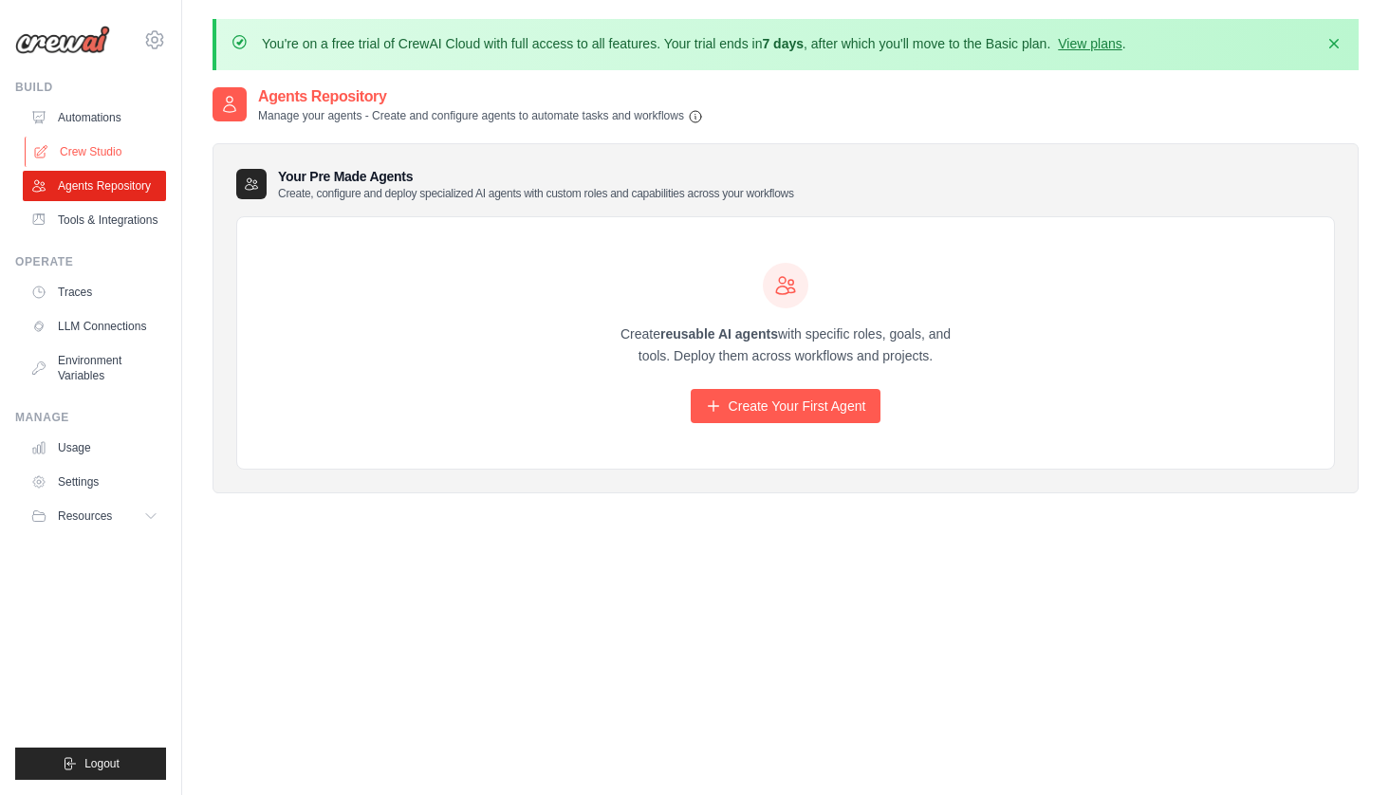
click at [83, 148] on link "Crew Studio" at bounding box center [96, 152] width 143 height 30
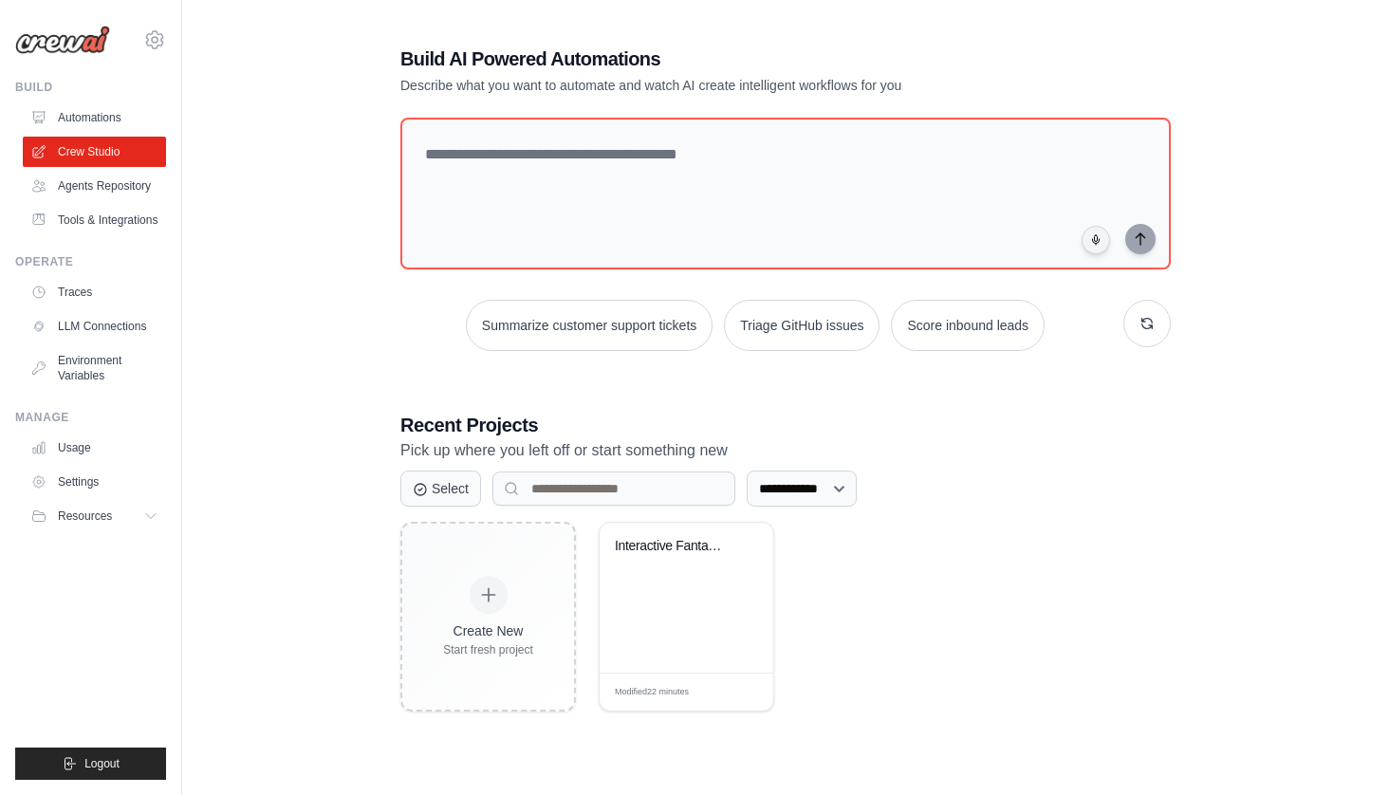
scroll to position [103, 0]
click at [653, 554] on div "Interactive Fantasy Story Builder" at bounding box center [672, 551] width 115 height 25
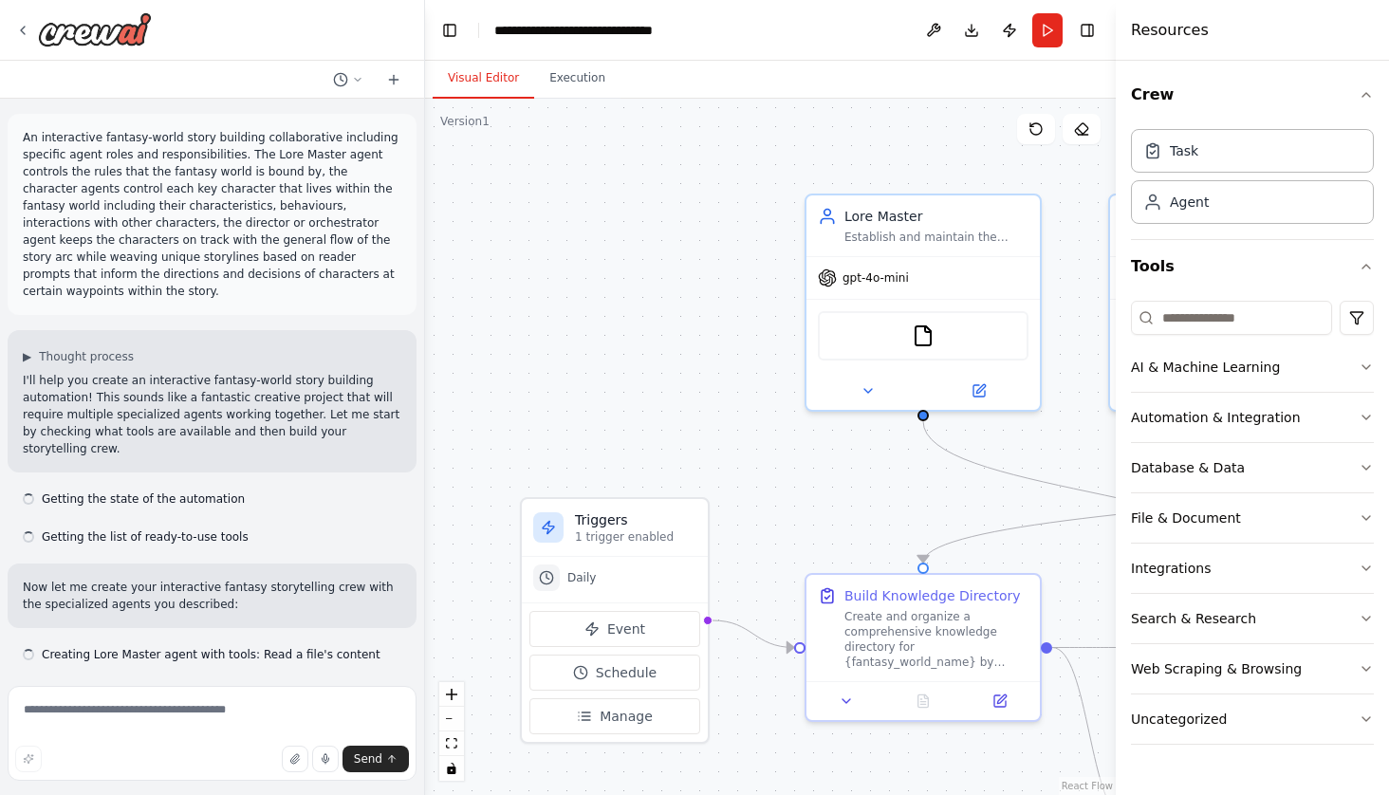
scroll to position [3618, 0]
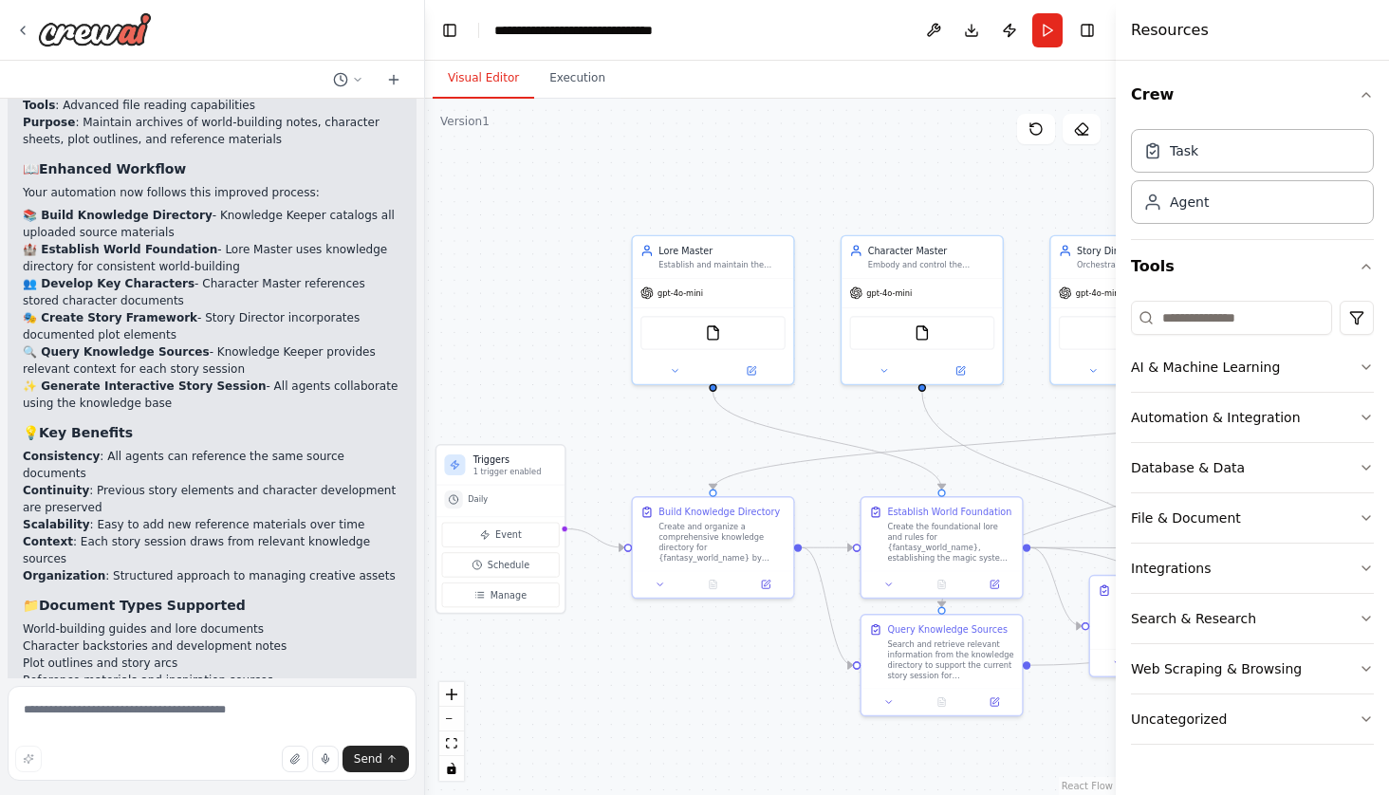
drag, startPoint x: 687, startPoint y: 381, endPoint x: 519, endPoint y: 351, distance: 170.6
click at [522, 352] on div ".deletable-edge-delete-btn { width: 20px; height: 20px; border: 0px solid #ffff…" at bounding box center [770, 447] width 691 height 696
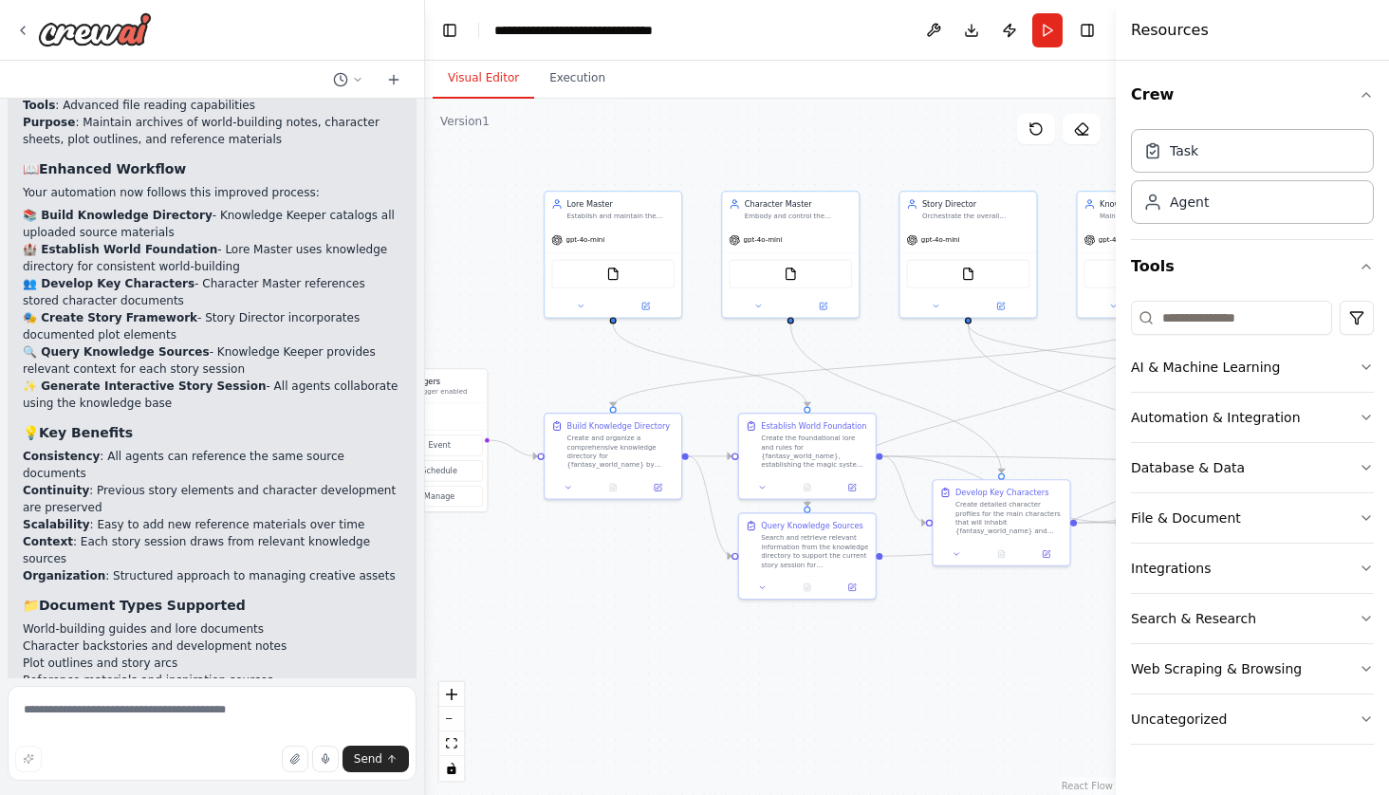
drag, startPoint x: 519, startPoint y: 341, endPoint x: 472, endPoint y: 289, distance: 69.2
click at [472, 289] on div ".deletable-edge-delete-btn { width: 20px; height: 20px; border: 0px solid #ffff…" at bounding box center [770, 447] width 691 height 696
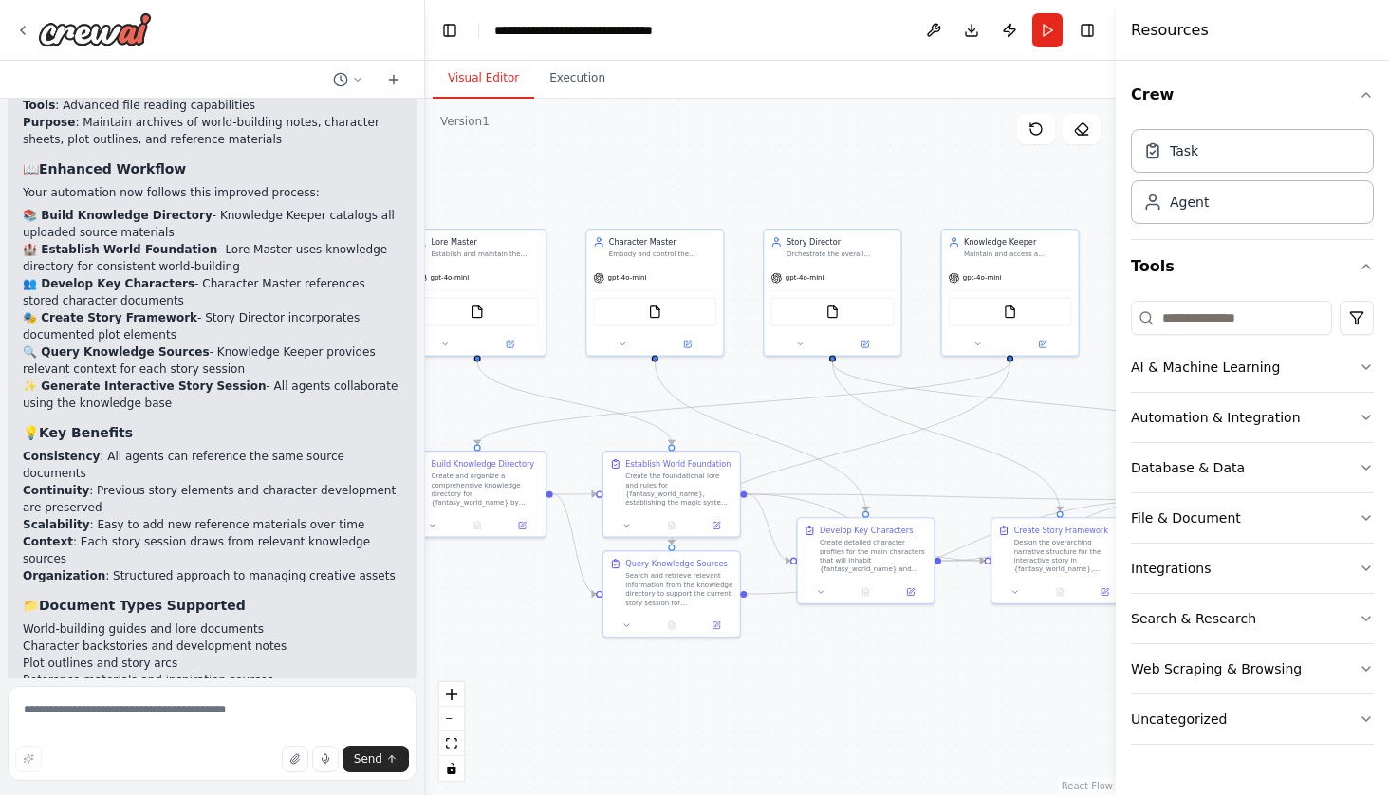
drag, startPoint x: 738, startPoint y: 642, endPoint x: 595, endPoint y: 678, distance: 147.7
click at [595, 678] on div ".deletable-edge-delete-btn { width: 20px; height: 20px; border: 0px solid #ffff…" at bounding box center [770, 447] width 691 height 696
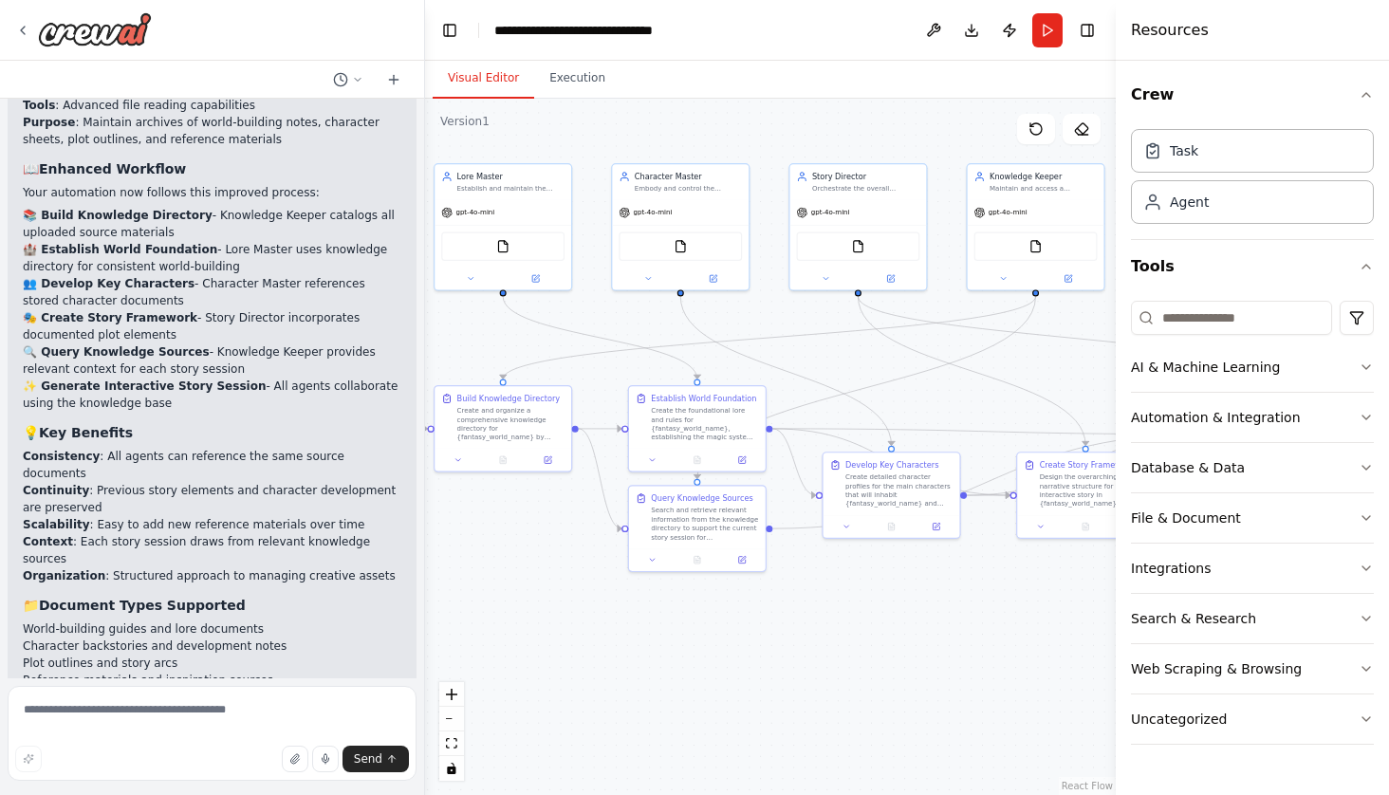
drag, startPoint x: 912, startPoint y: 703, endPoint x: 945, endPoint y: 639, distance: 71.7
click at [945, 639] on div ".deletable-edge-delete-btn { width: 20px; height: 20px; border: 0px solid #ffff…" at bounding box center [770, 447] width 691 height 696
click at [1369, 572] on icon "button" at bounding box center [1365, 568] width 15 height 15
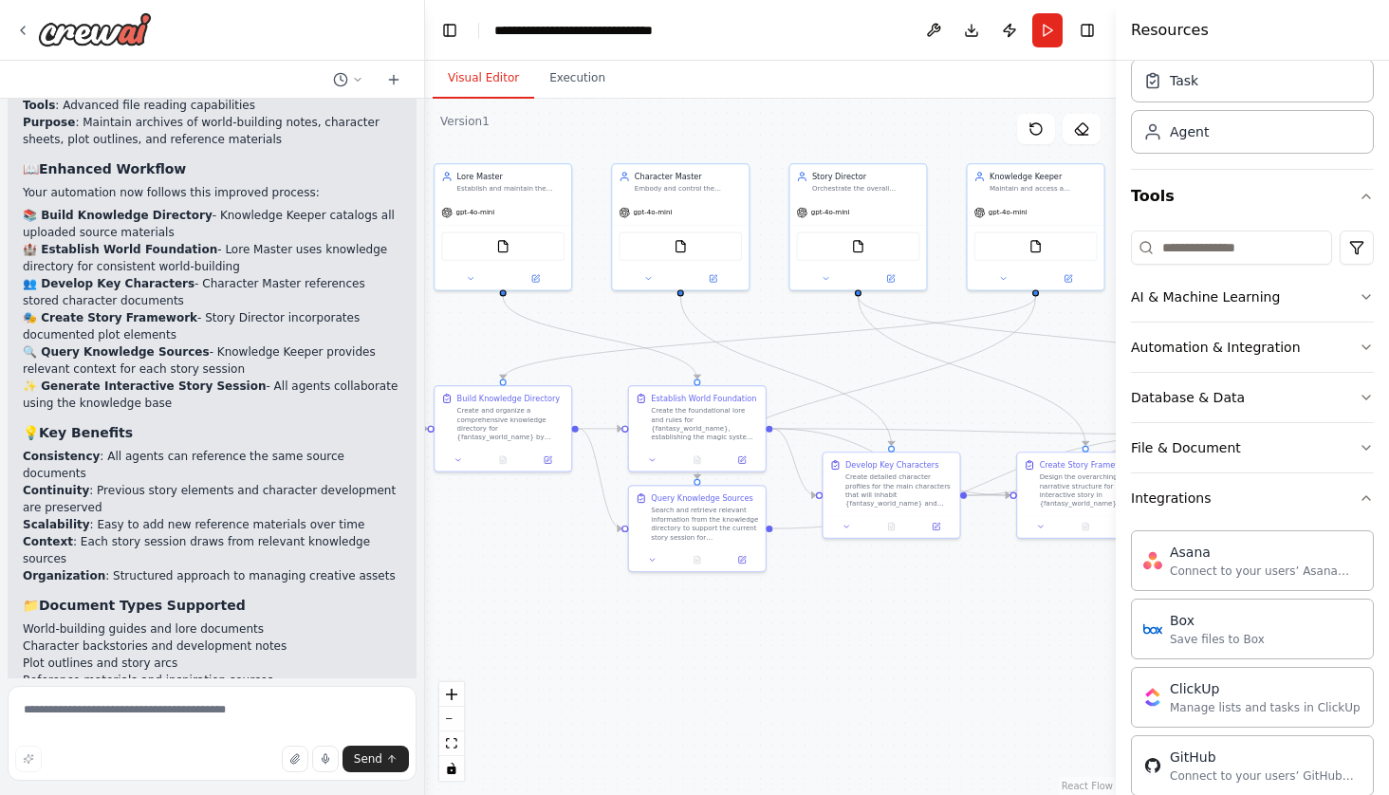
scroll to position [64, 0]
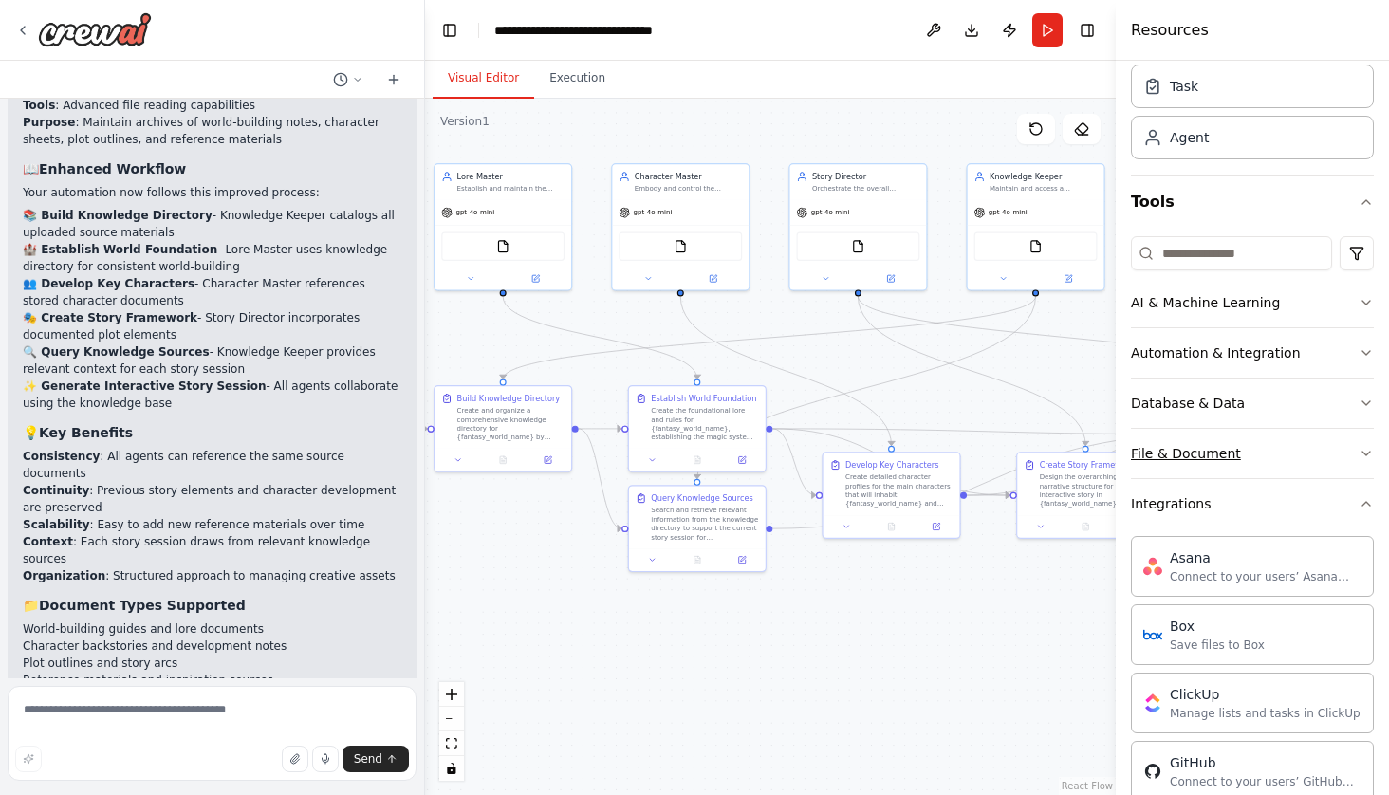
click at [1368, 457] on icon "button" at bounding box center [1365, 453] width 15 height 15
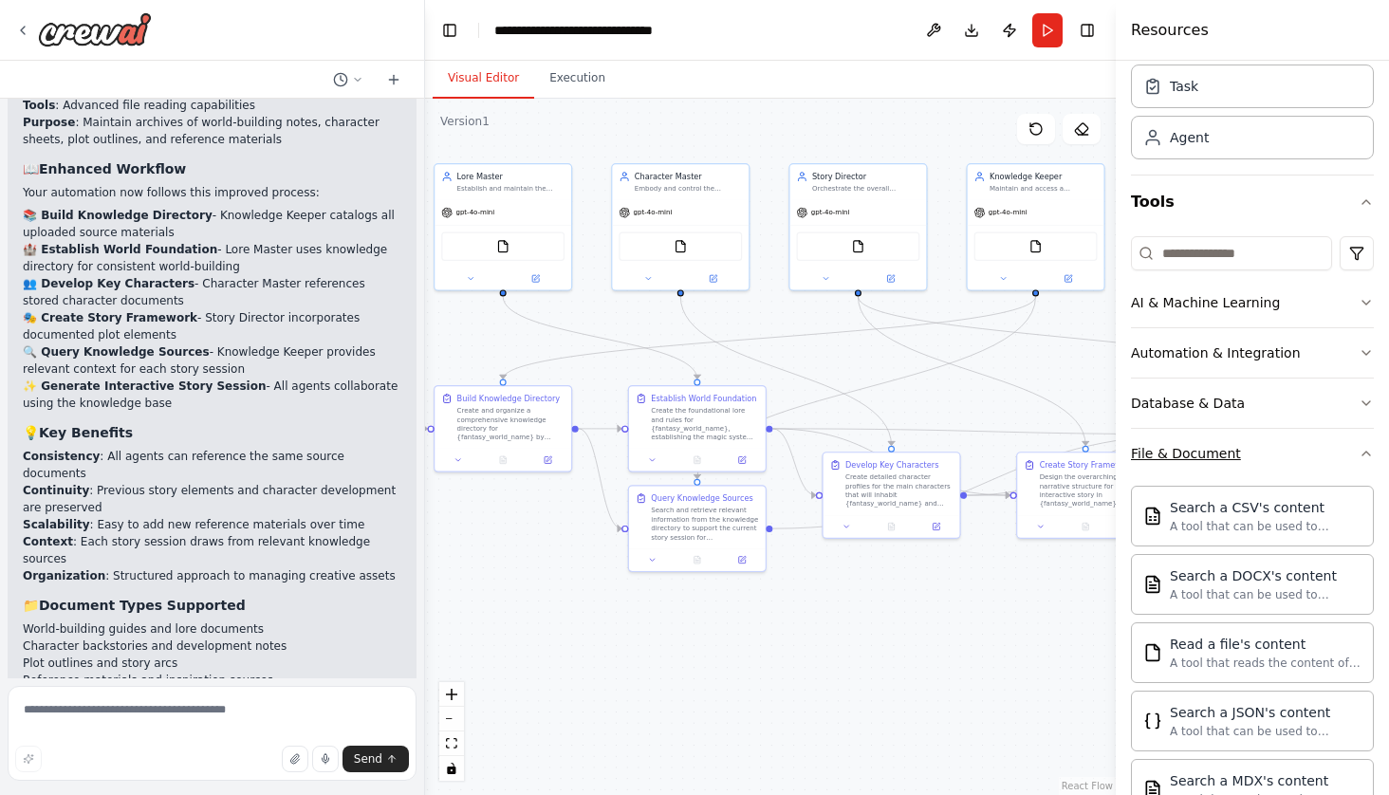
click at [1368, 457] on icon "button" at bounding box center [1365, 453] width 15 height 15
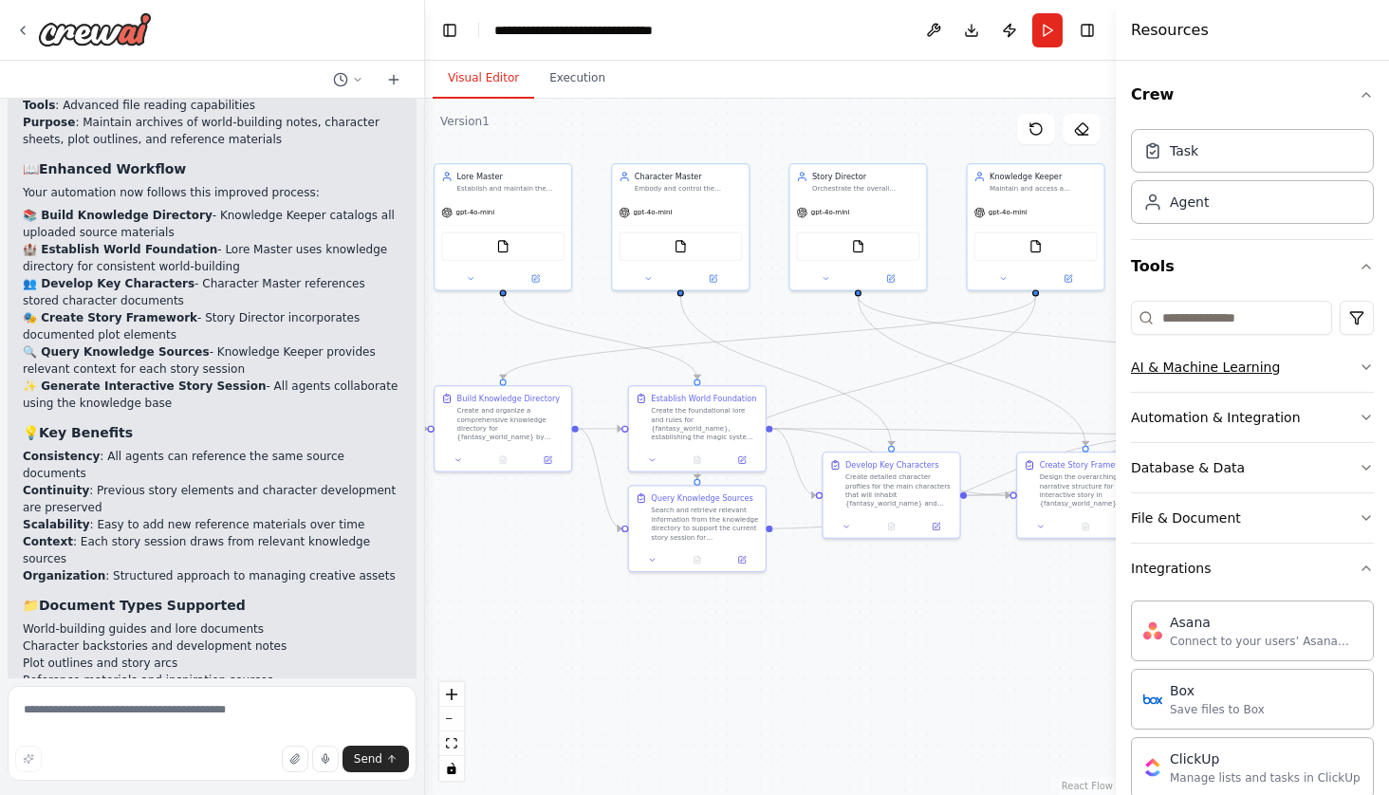
scroll to position [0, 0]
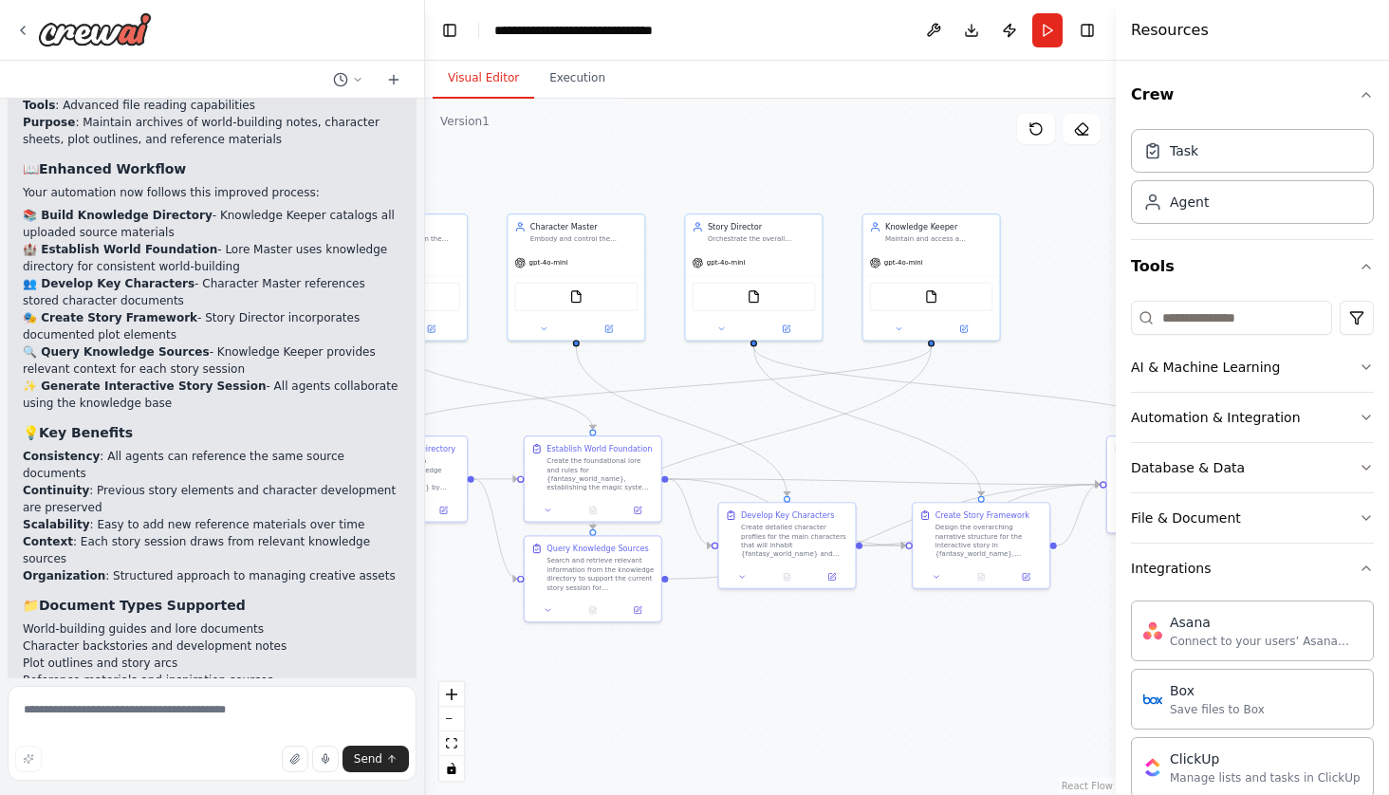
drag, startPoint x: 900, startPoint y: 556, endPoint x: 795, endPoint y: 606, distance: 116.7
click at [796, 606] on div ".deletable-edge-delete-btn { width: 20px; height: 20px; border: 0px solid #ffff…" at bounding box center [770, 447] width 691 height 696
click at [933, 229] on div "Knowledge Keeper" at bounding box center [938, 224] width 107 height 11
click at [965, 333] on button at bounding box center [963, 326] width 63 height 13
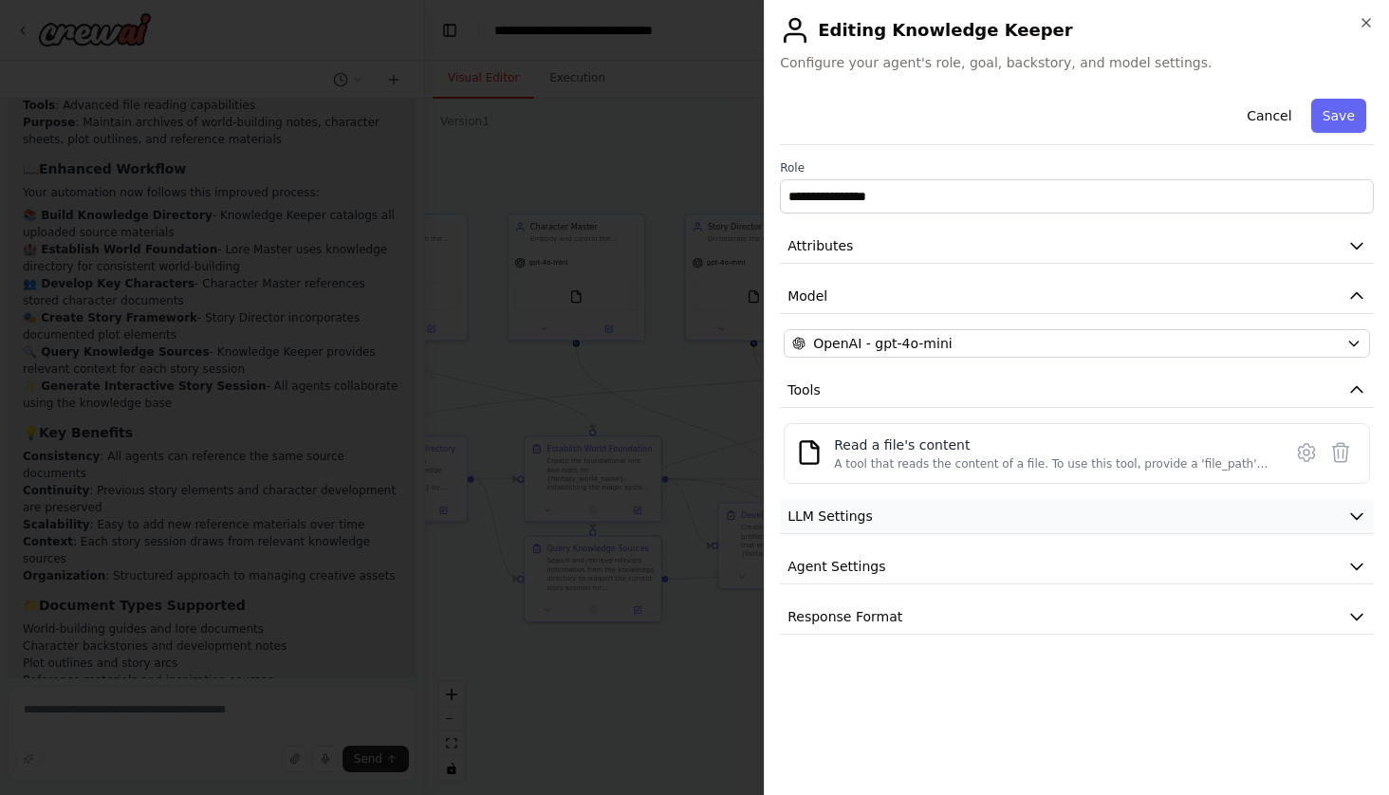
click at [1362, 514] on icon "button" at bounding box center [1356, 517] width 11 height 6
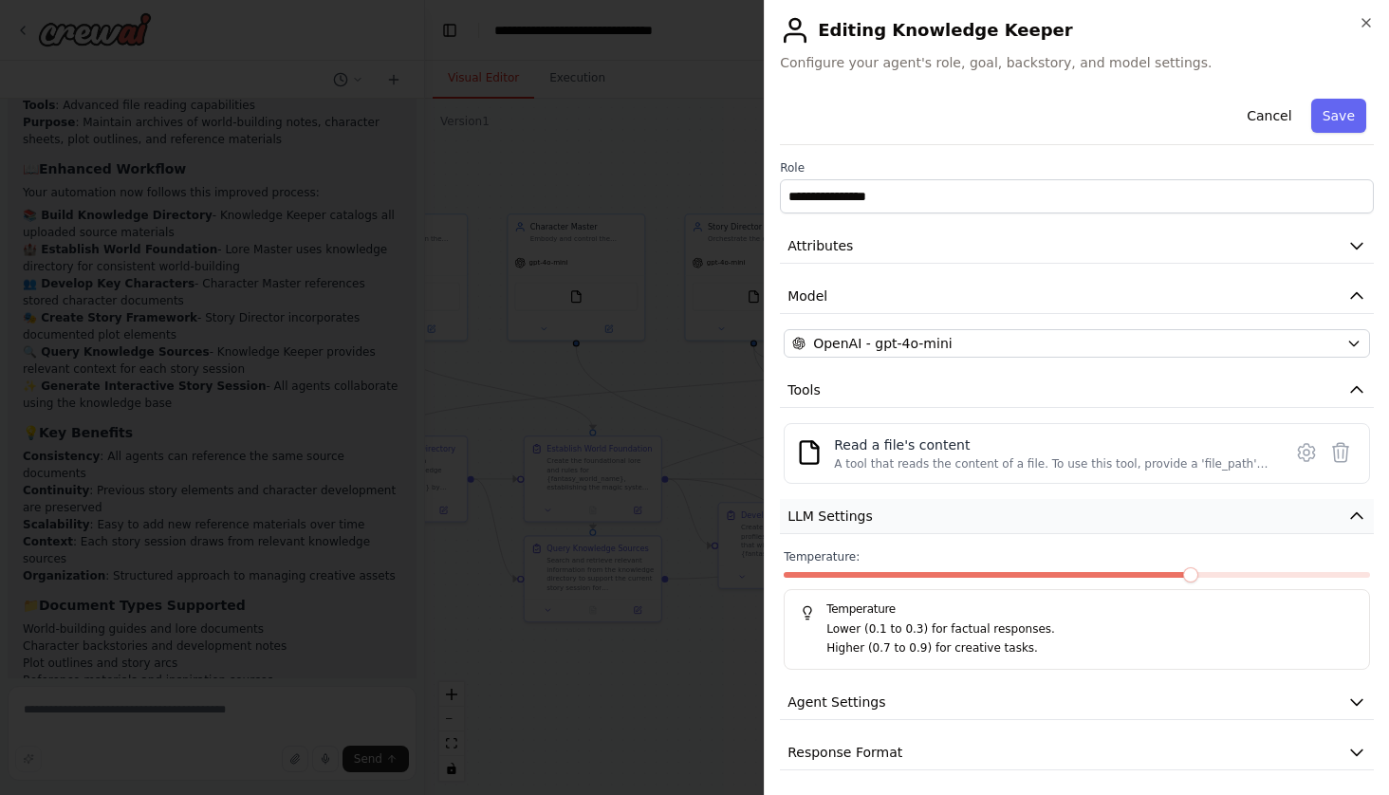
click at [1362, 512] on icon "button" at bounding box center [1356, 516] width 19 height 19
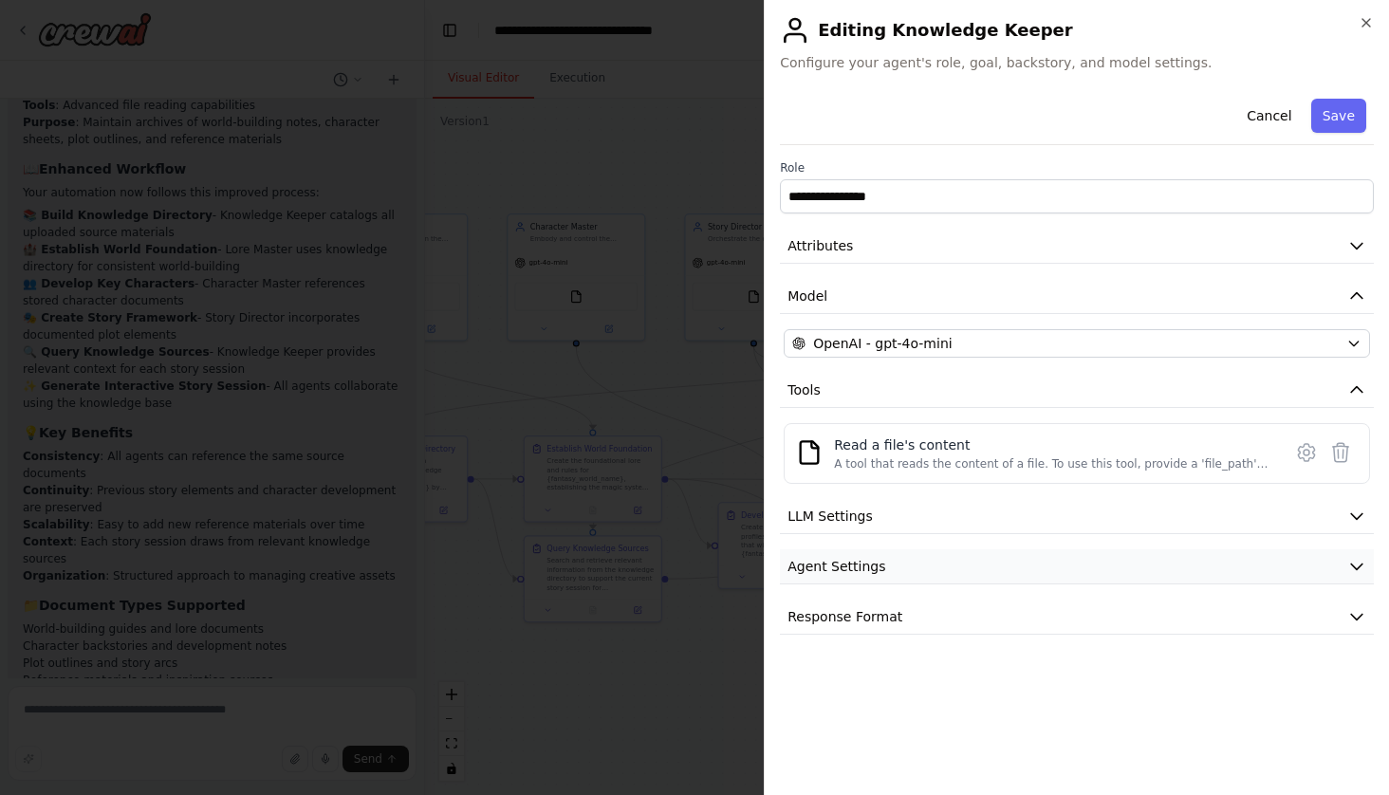
click at [1354, 567] on icon "button" at bounding box center [1356, 567] width 11 height 6
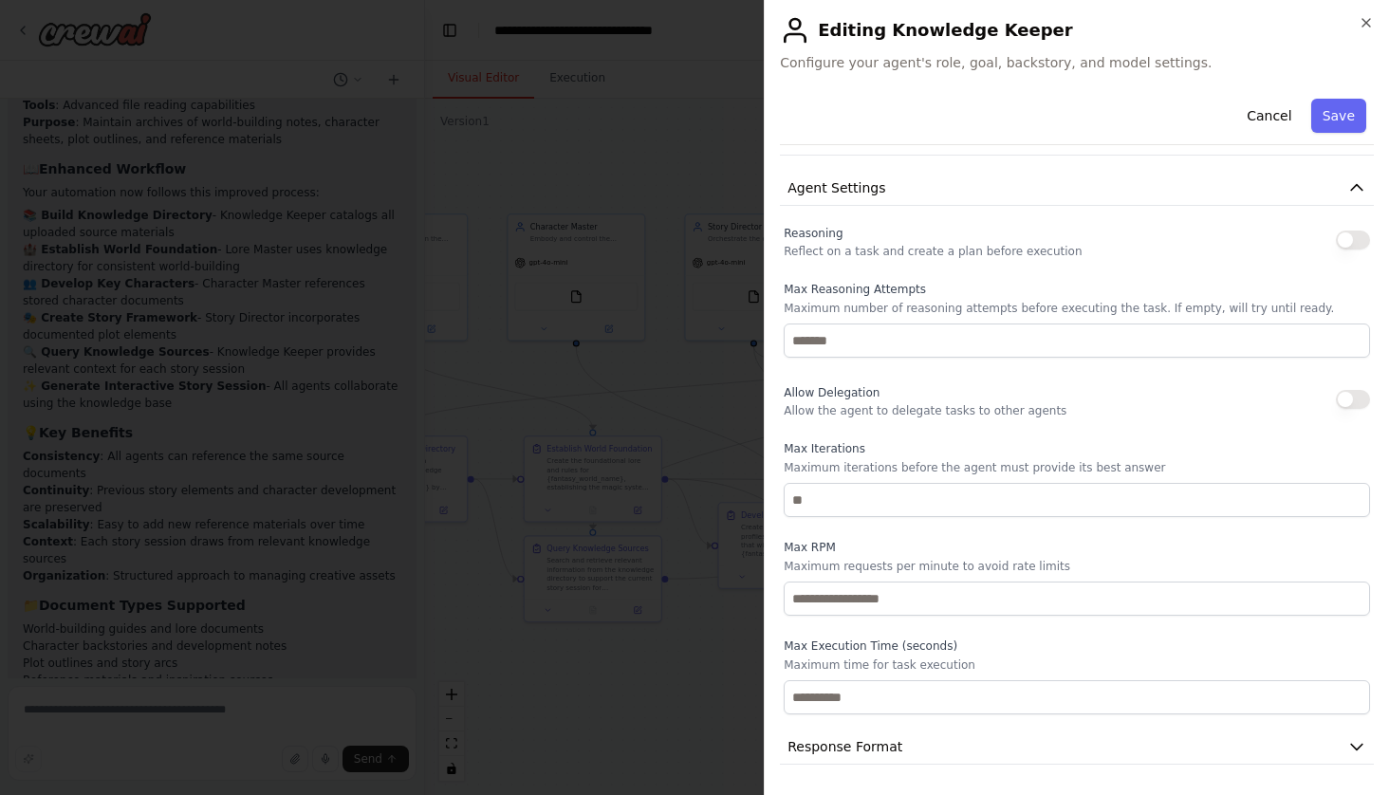
scroll to position [378, 0]
click at [1357, 182] on icon "button" at bounding box center [1356, 187] width 19 height 19
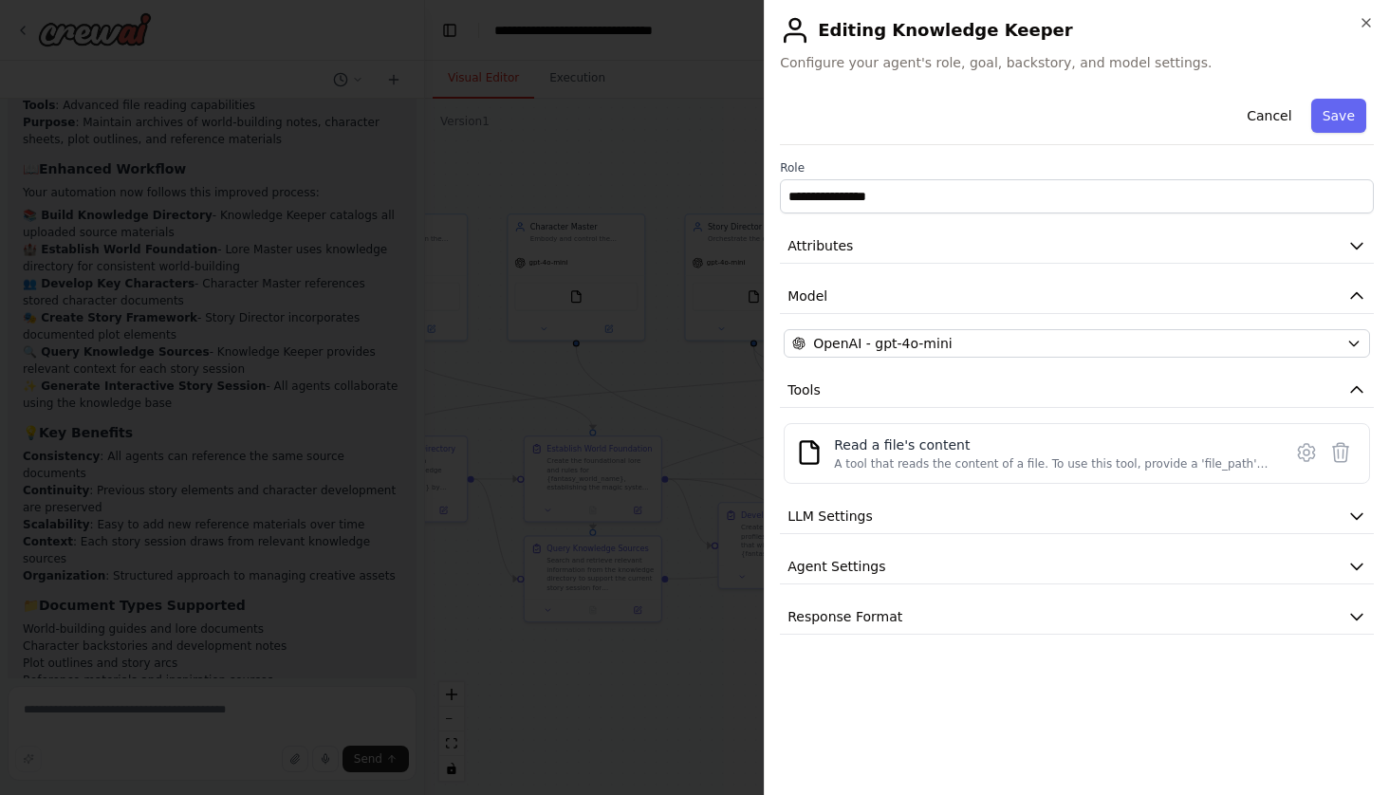
scroll to position [0, 0]
click at [895, 613] on span "Response Format" at bounding box center [844, 616] width 115 height 19
click at [880, 579] on button "Agent Settings" at bounding box center [1077, 566] width 594 height 35
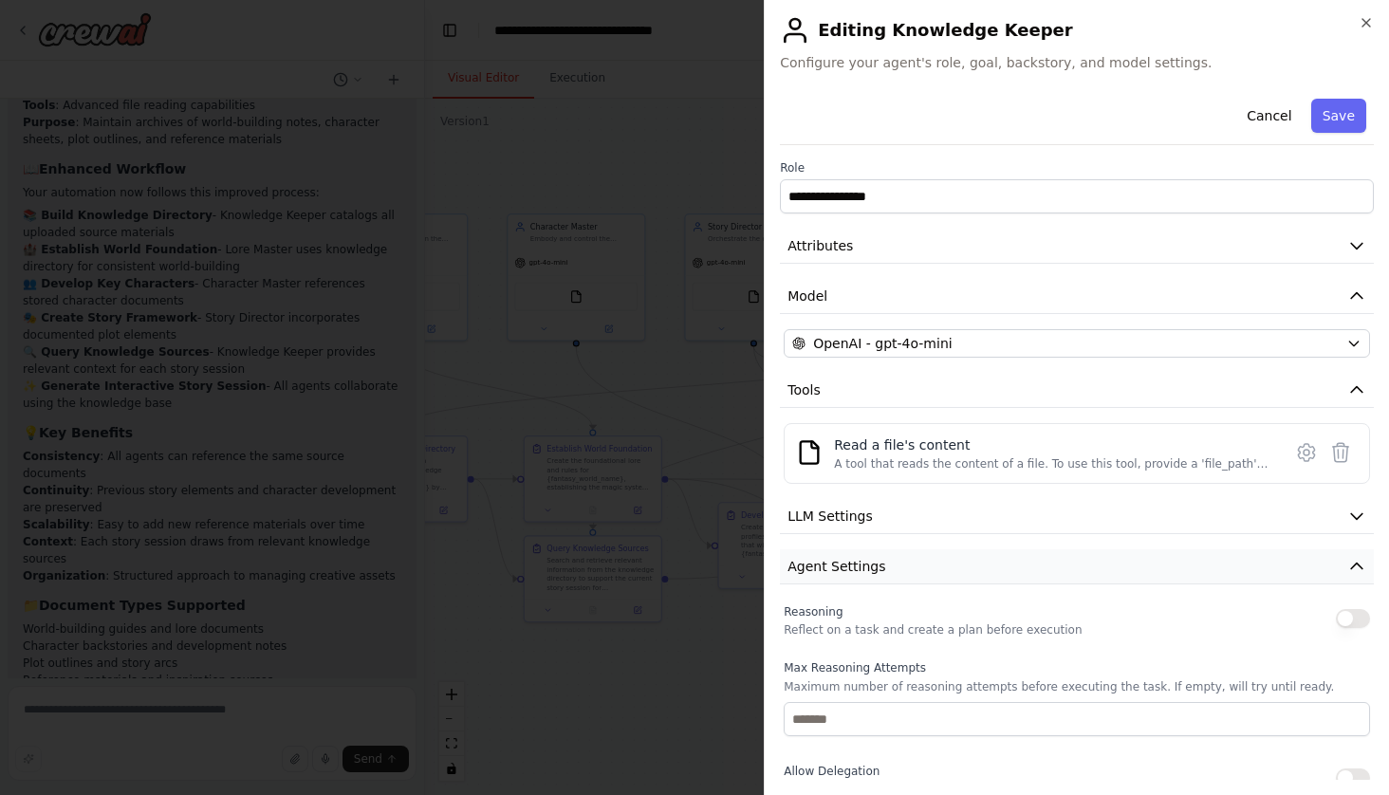
click at [880, 579] on button "Agent Settings" at bounding box center [1077, 566] width 594 height 35
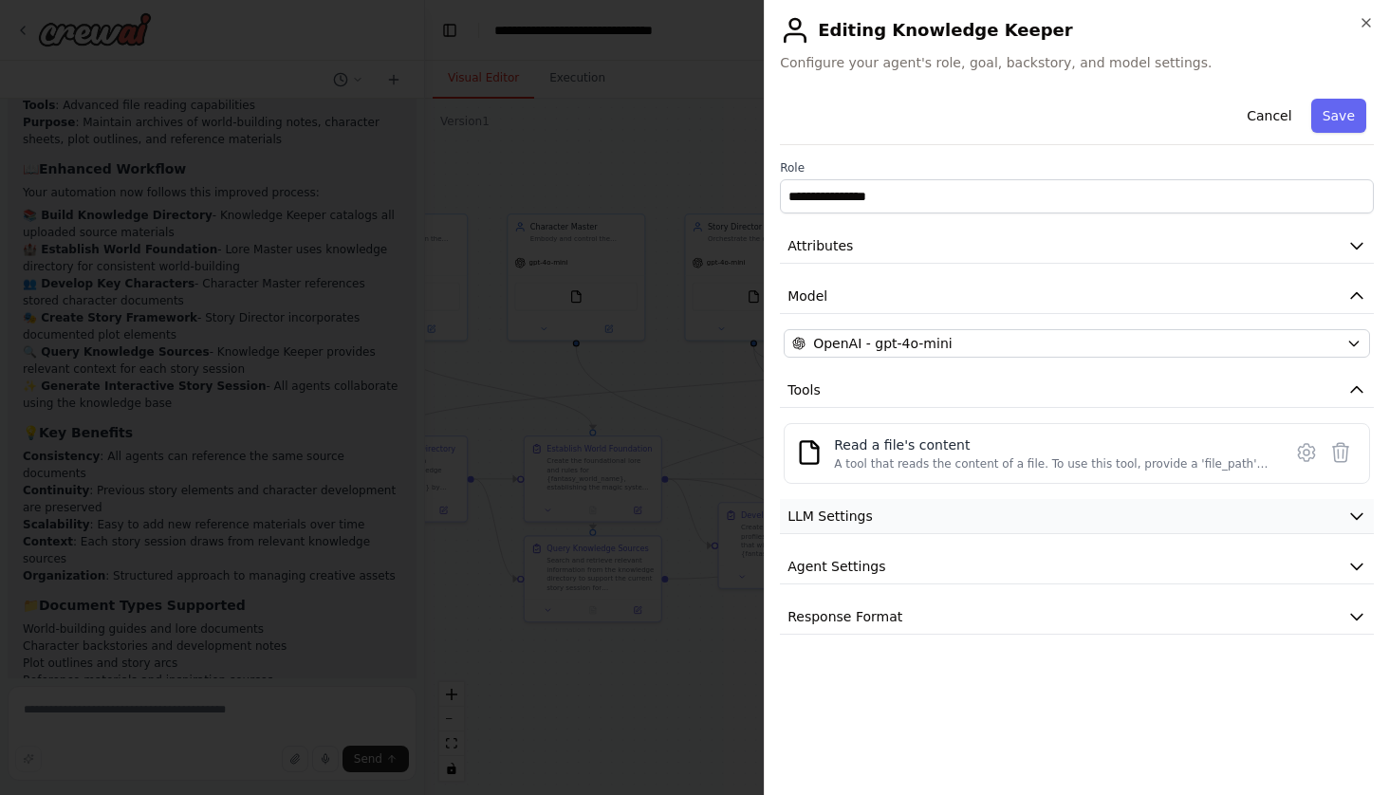
click at [874, 525] on button "LLM Settings" at bounding box center [1077, 516] width 594 height 35
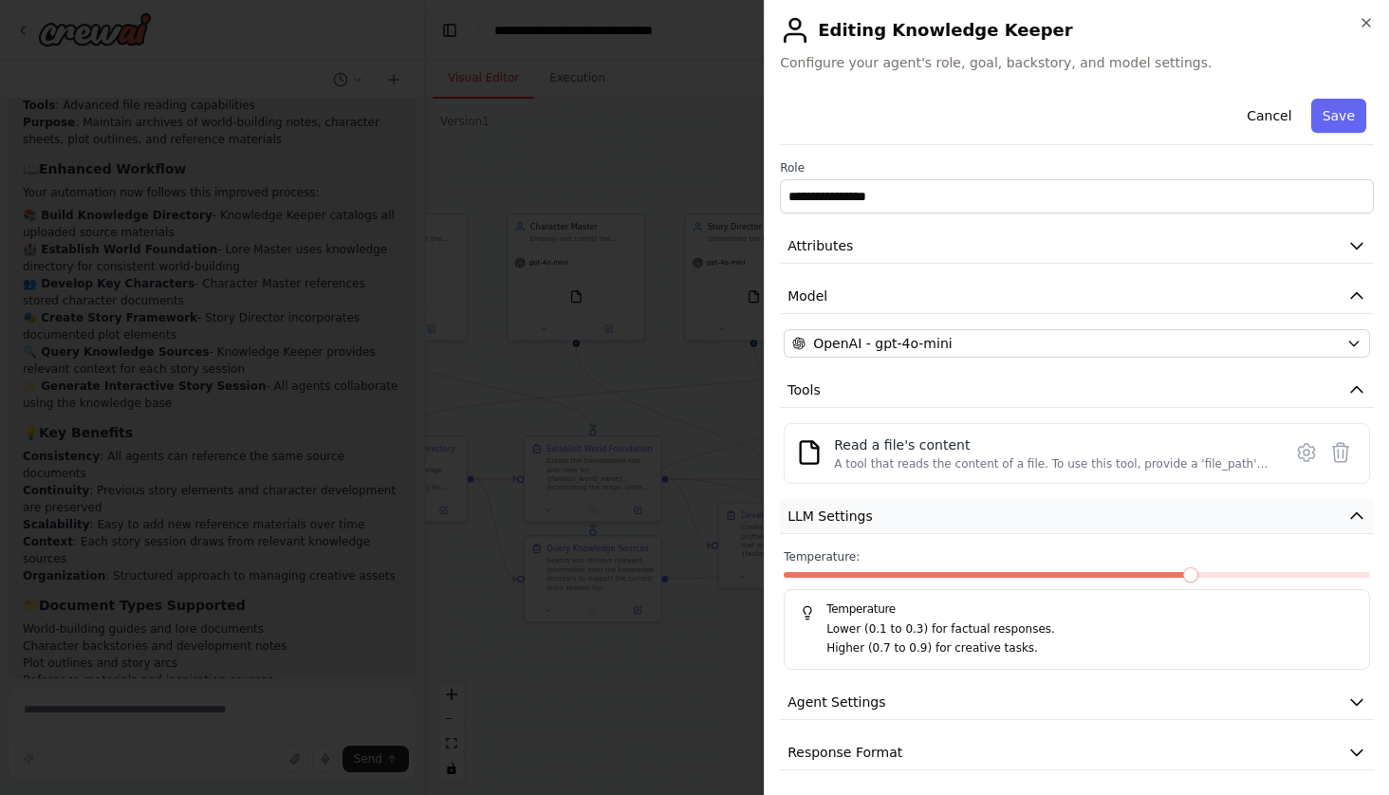
click at [874, 525] on button "LLM Settings" at bounding box center [1077, 516] width 594 height 35
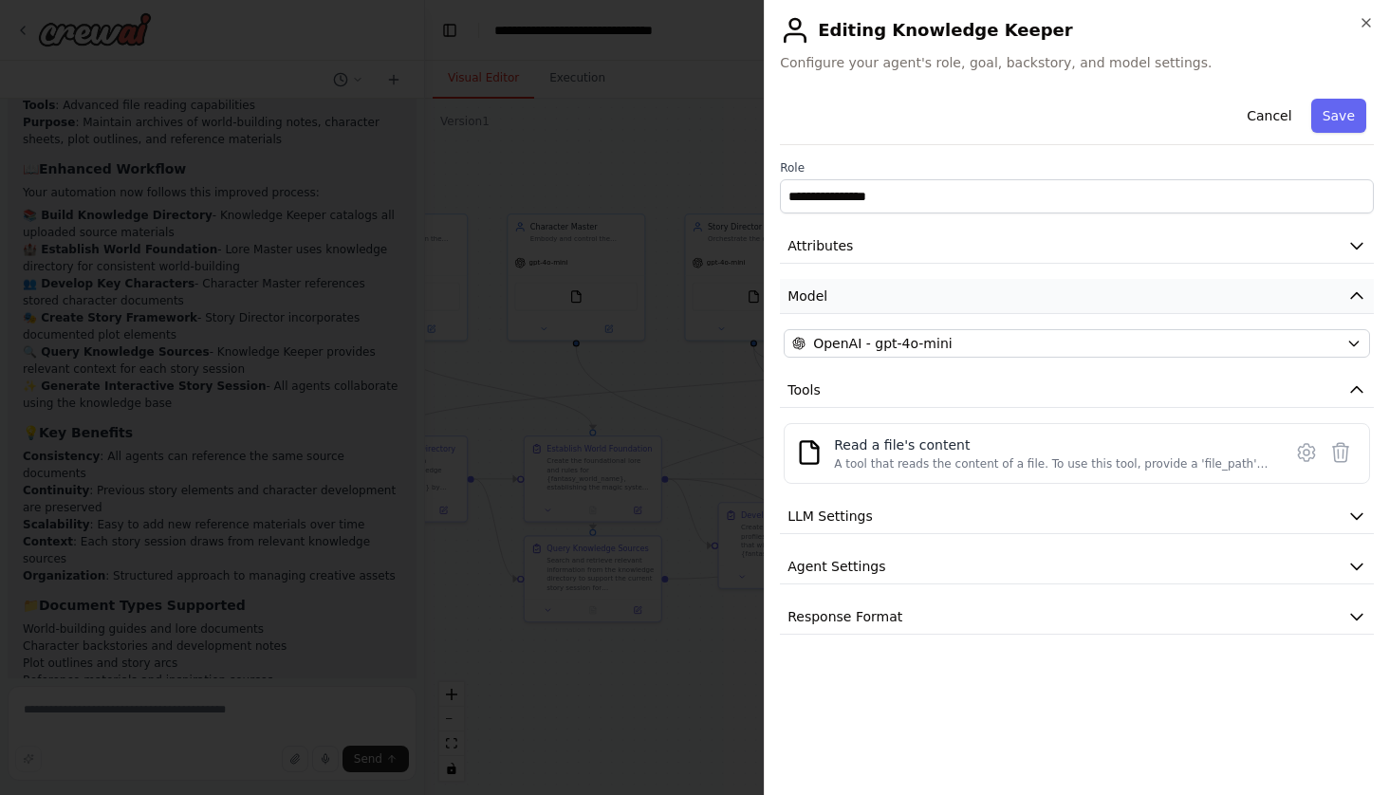
click at [823, 302] on span "Model" at bounding box center [807, 295] width 40 height 19
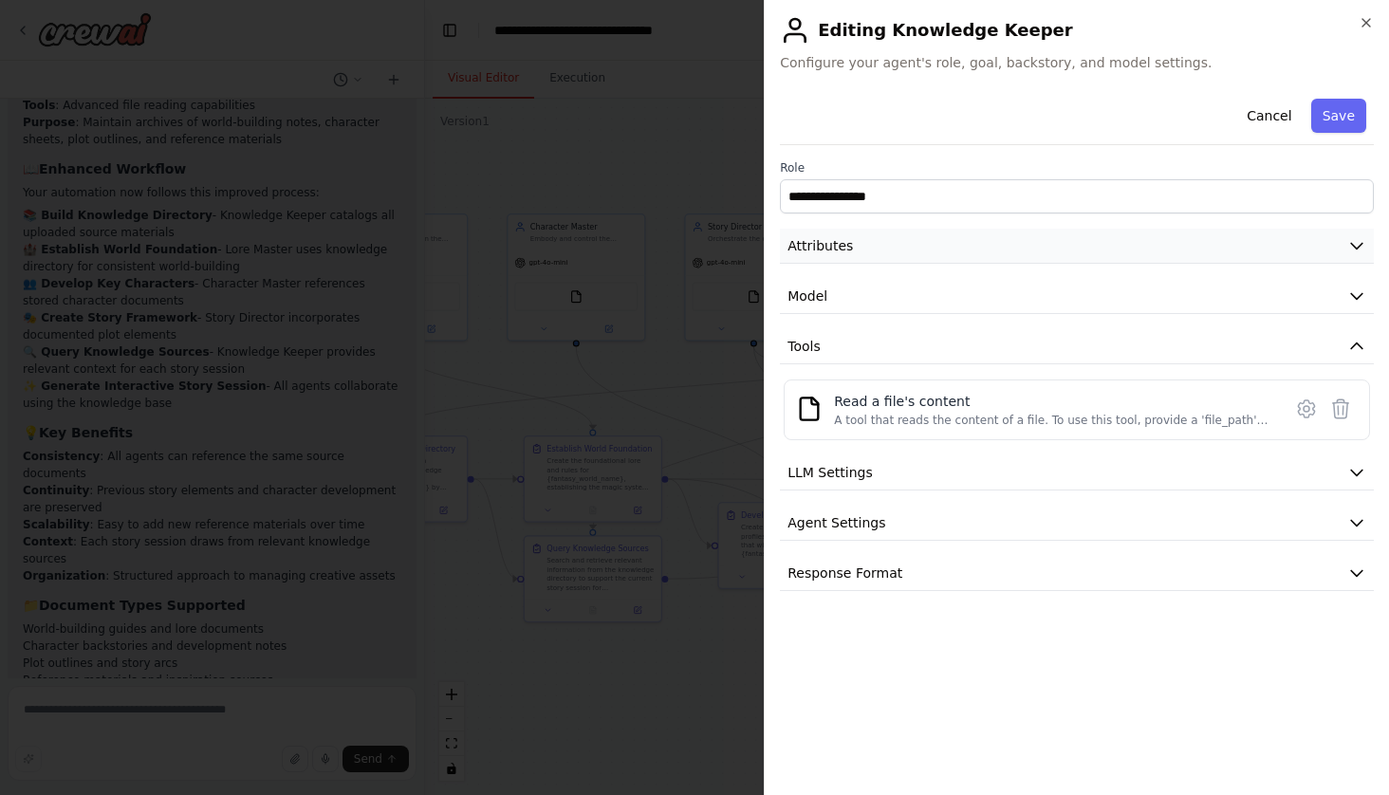
click at [832, 252] on span "Attributes" at bounding box center [819, 245] width 65 height 19
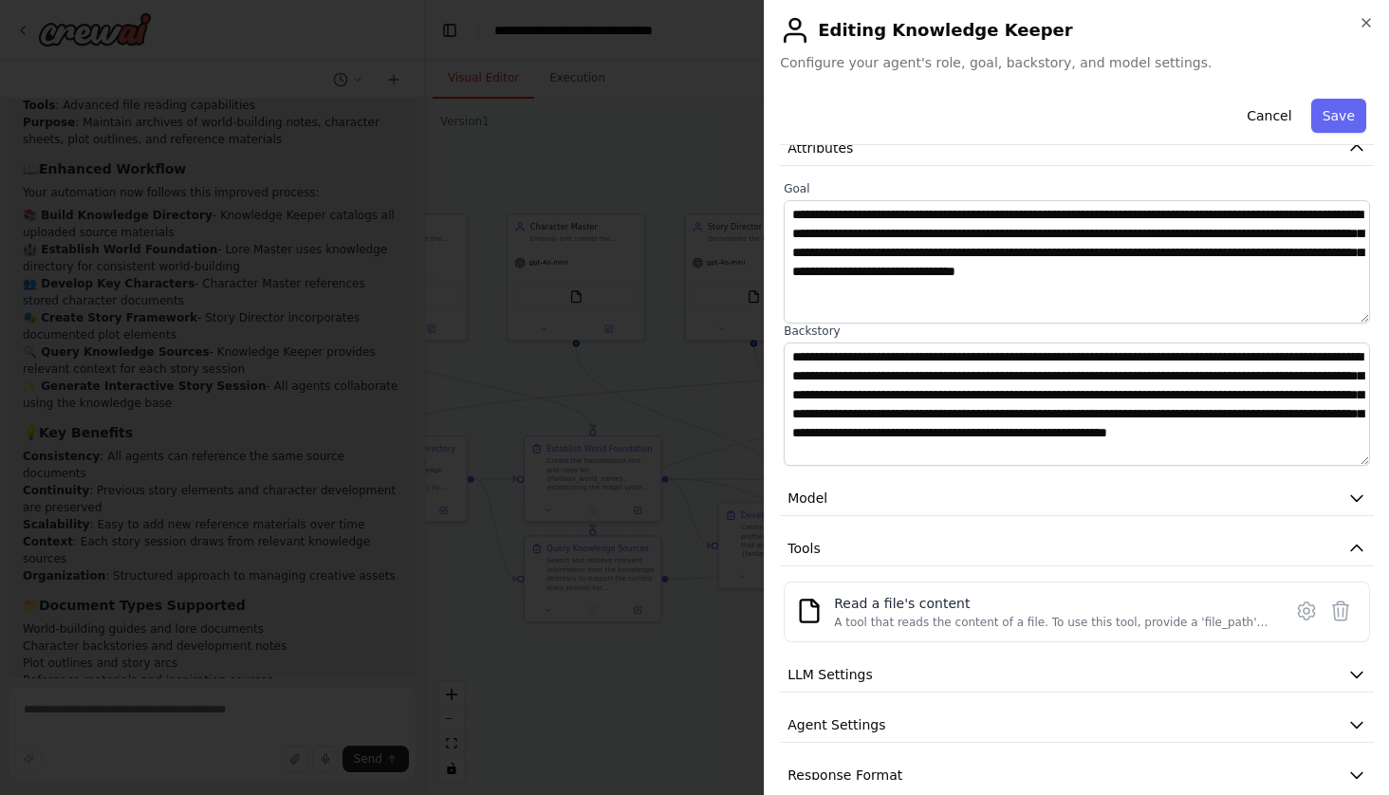
scroll to position [103, 0]
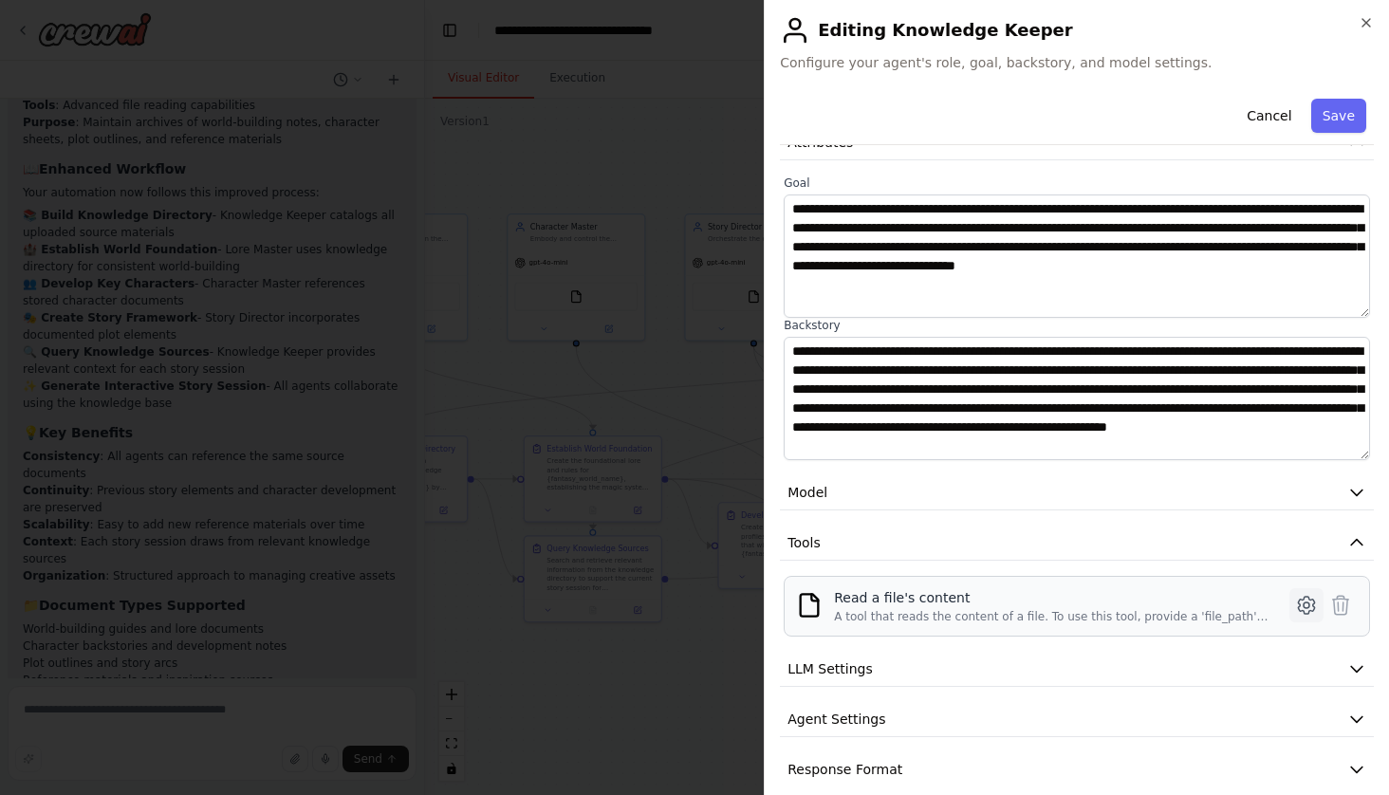
click at [1300, 603] on icon at bounding box center [1306, 605] width 23 height 23
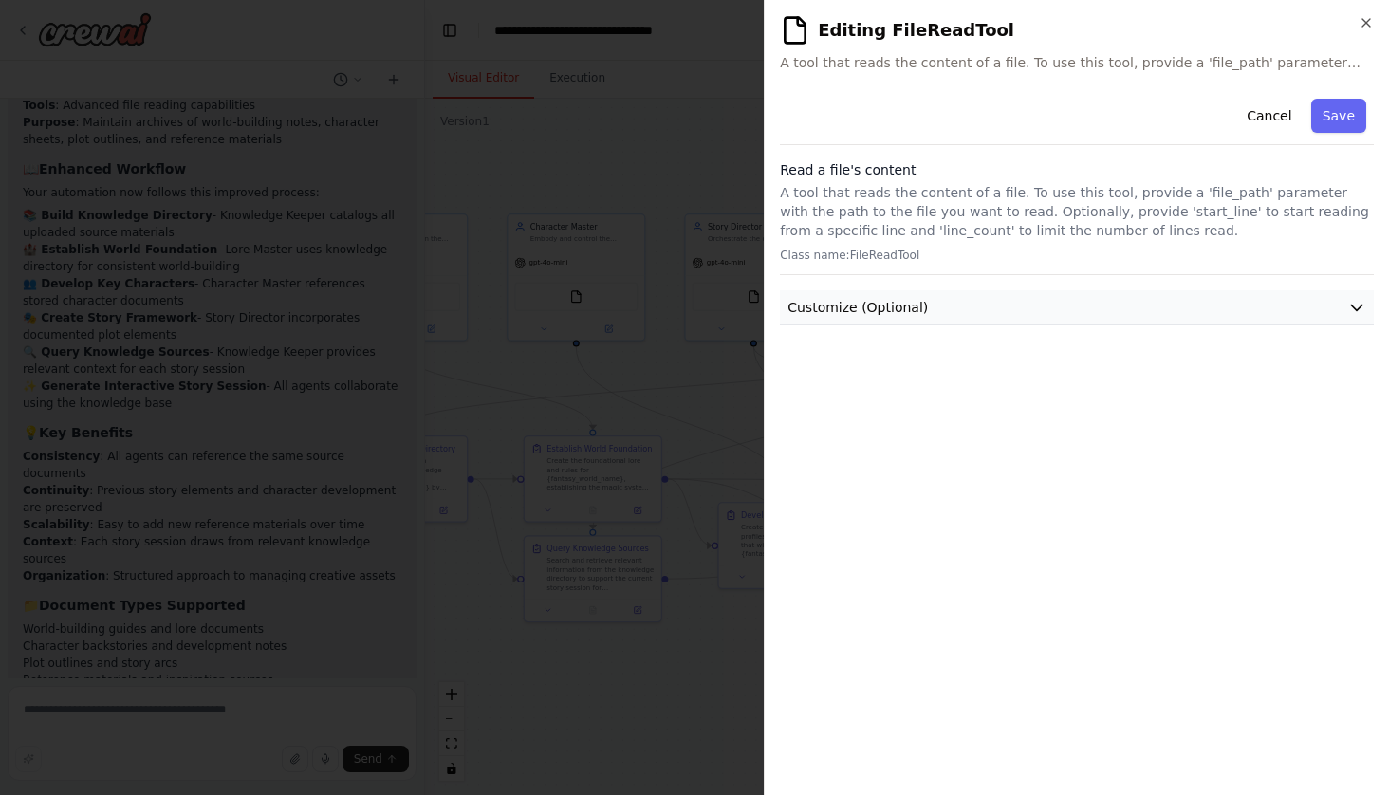
click at [1360, 310] on icon "button" at bounding box center [1356, 307] width 19 height 19
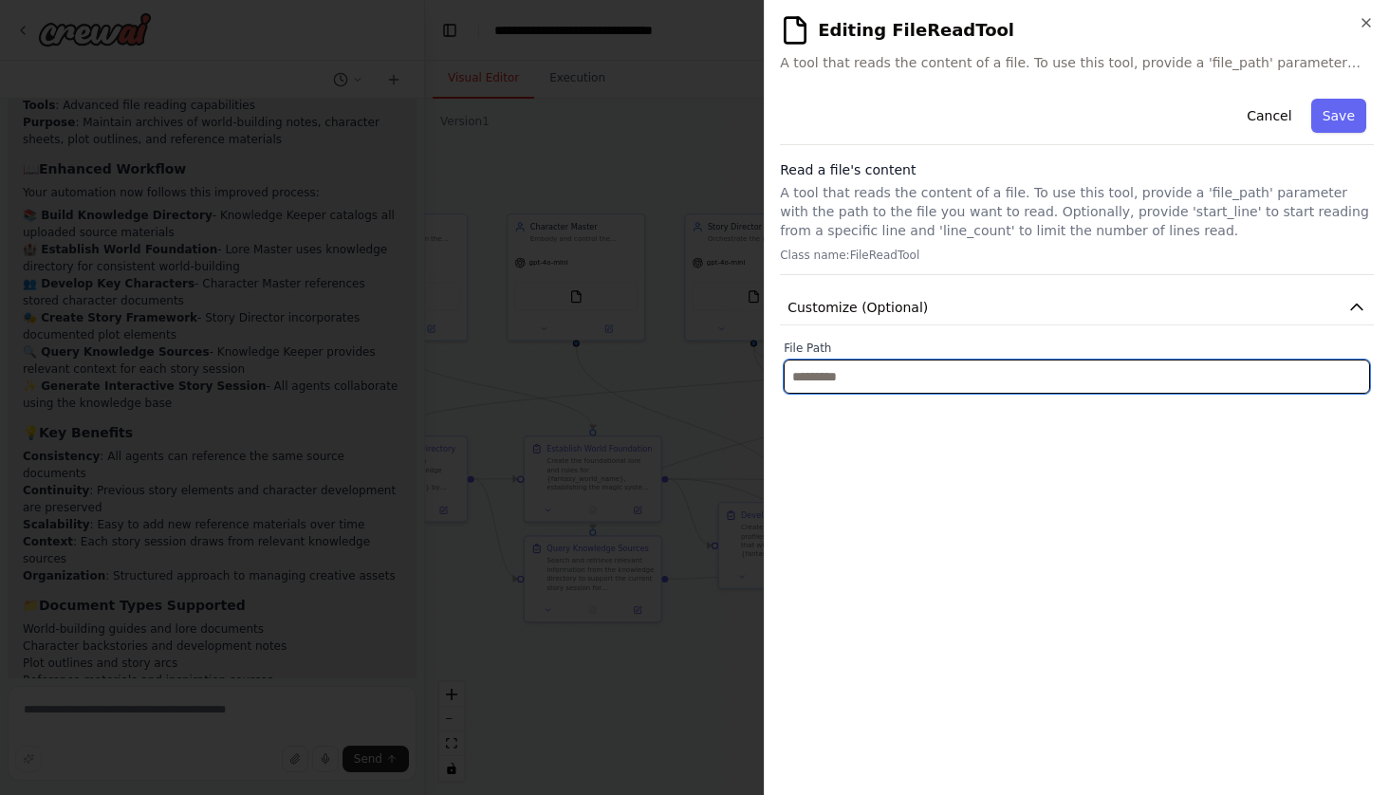
click at [1302, 378] on input "text" at bounding box center [1076, 376] width 586 height 34
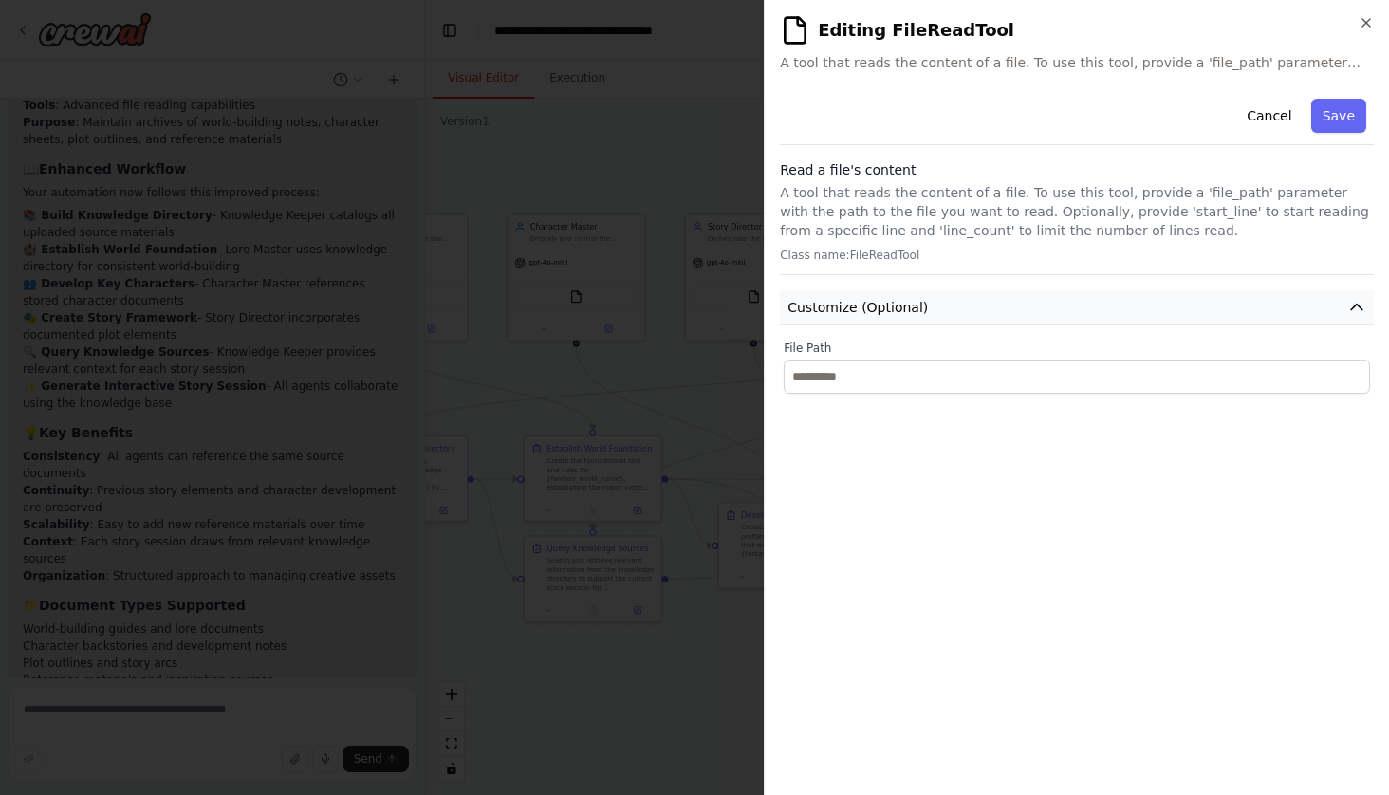
click at [1362, 306] on icon "button" at bounding box center [1356, 307] width 19 height 19
click at [1281, 134] on div "Cancel Save" at bounding box center [1077, 118] width 594 height 54
click at [1281, 107] on button "Cancel" at bounding box center [1268, 116] width 67 height 34
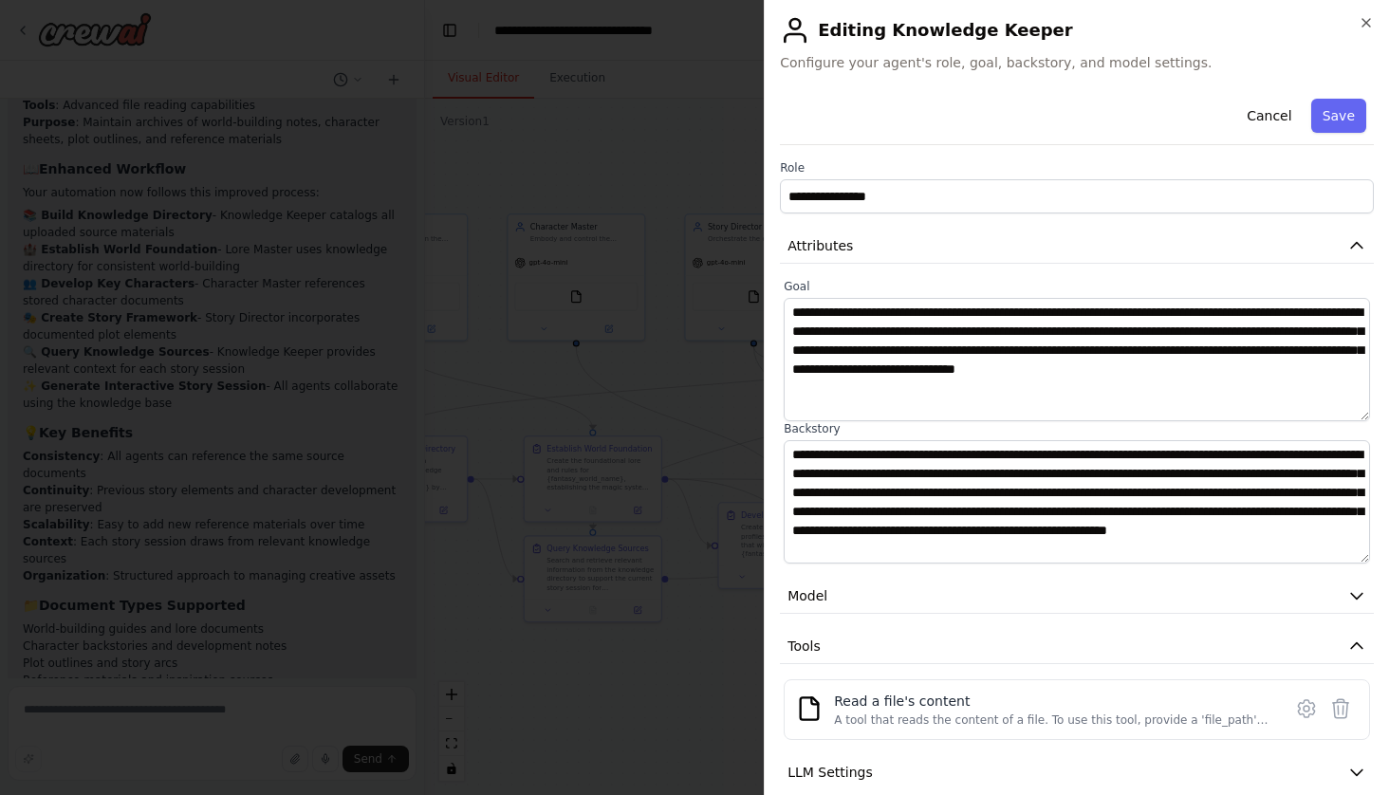
click at [1367, 11] on div "**********" at bounding box center [1076, 397] width 625 height 795
click at [1367, 30] on h2 "Editing Knowledge Keeper" at bounding box center [1077, 30] width 594 height 30
click at [1366, 25] on icon "button" at bounding box center [1365, 22] width 15 height 15
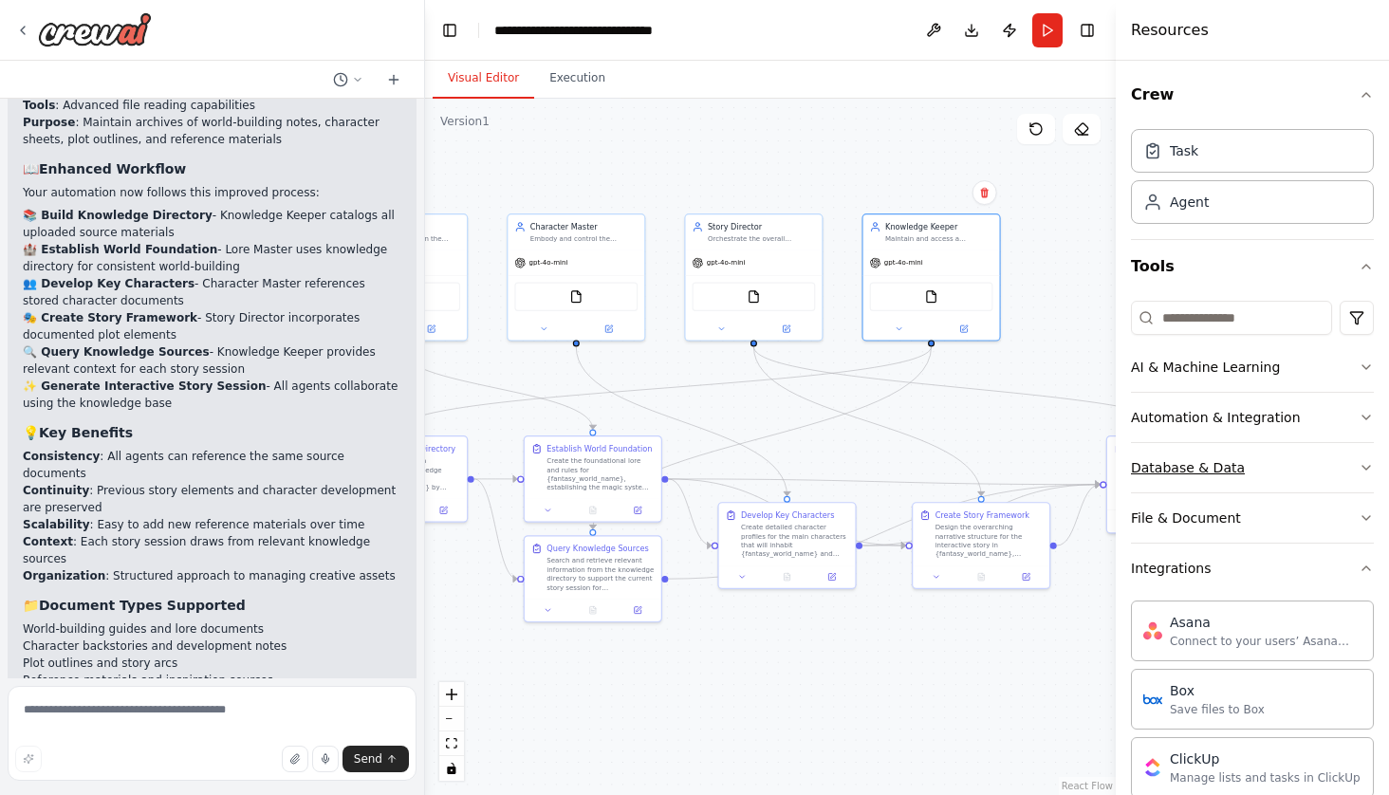
click at [1220, 464] on div "Database & Data" at bounding box center [1188, 467] width 114 height 19
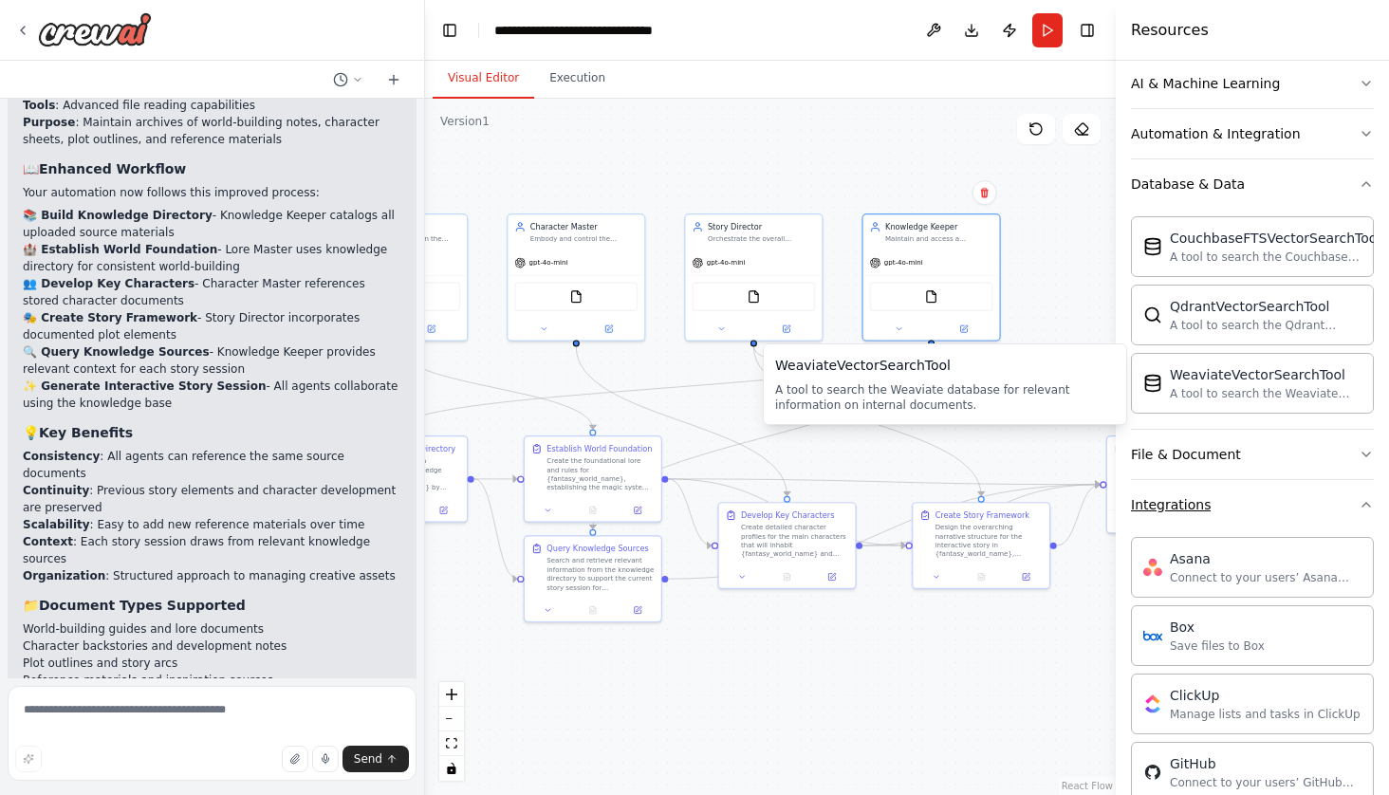
scroll to position [285, 0]
click at [1282, 470] on button "File & Document" at bounding box center [1252, 453] width 243 height 49
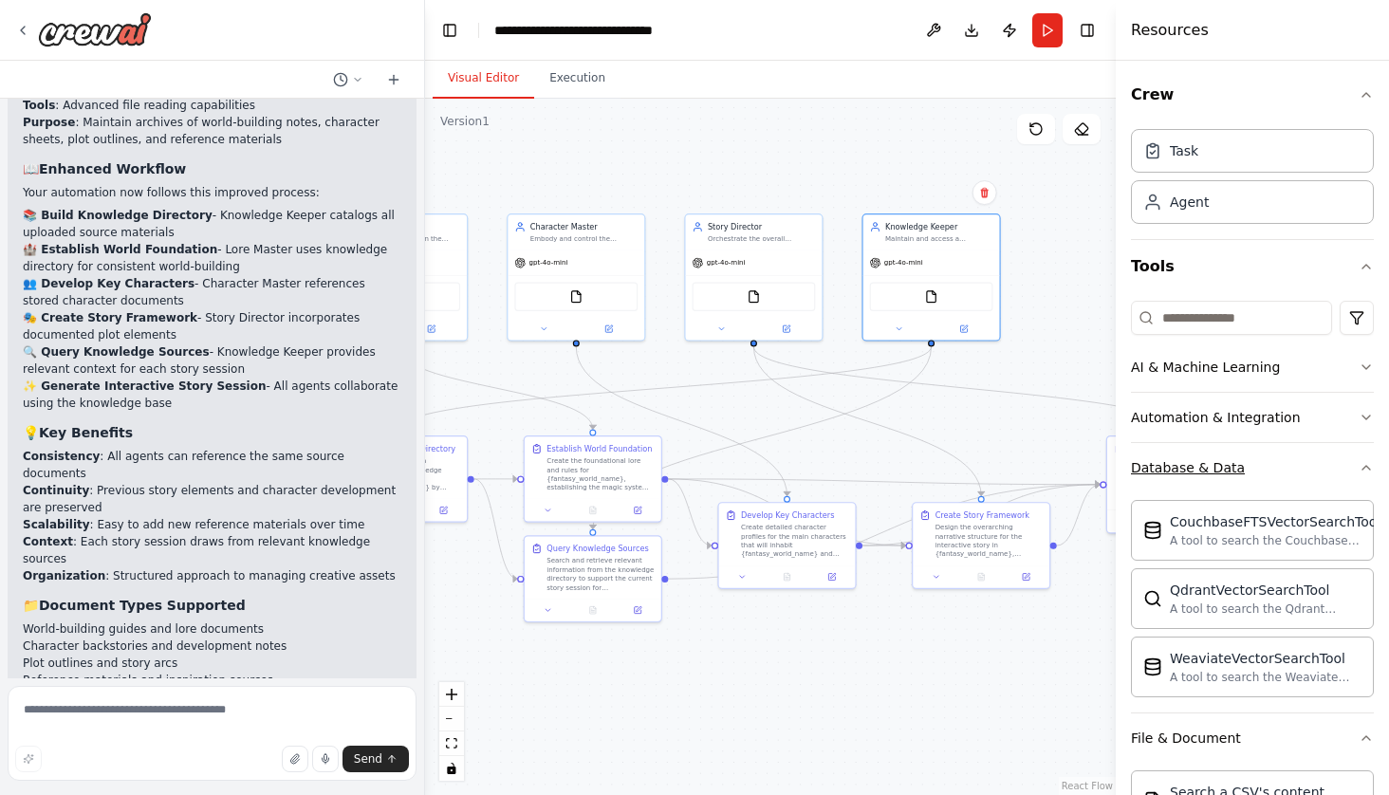
scroll to position [0, 0]
click at [959, 240] on div "Maintain and access a comprehensive knowledge directory of documents, reference…" at bounding box center [938, 236] width 107 height 9
click at [1244, 322] on input at bounding box center [1231, 318] width 201 height 34
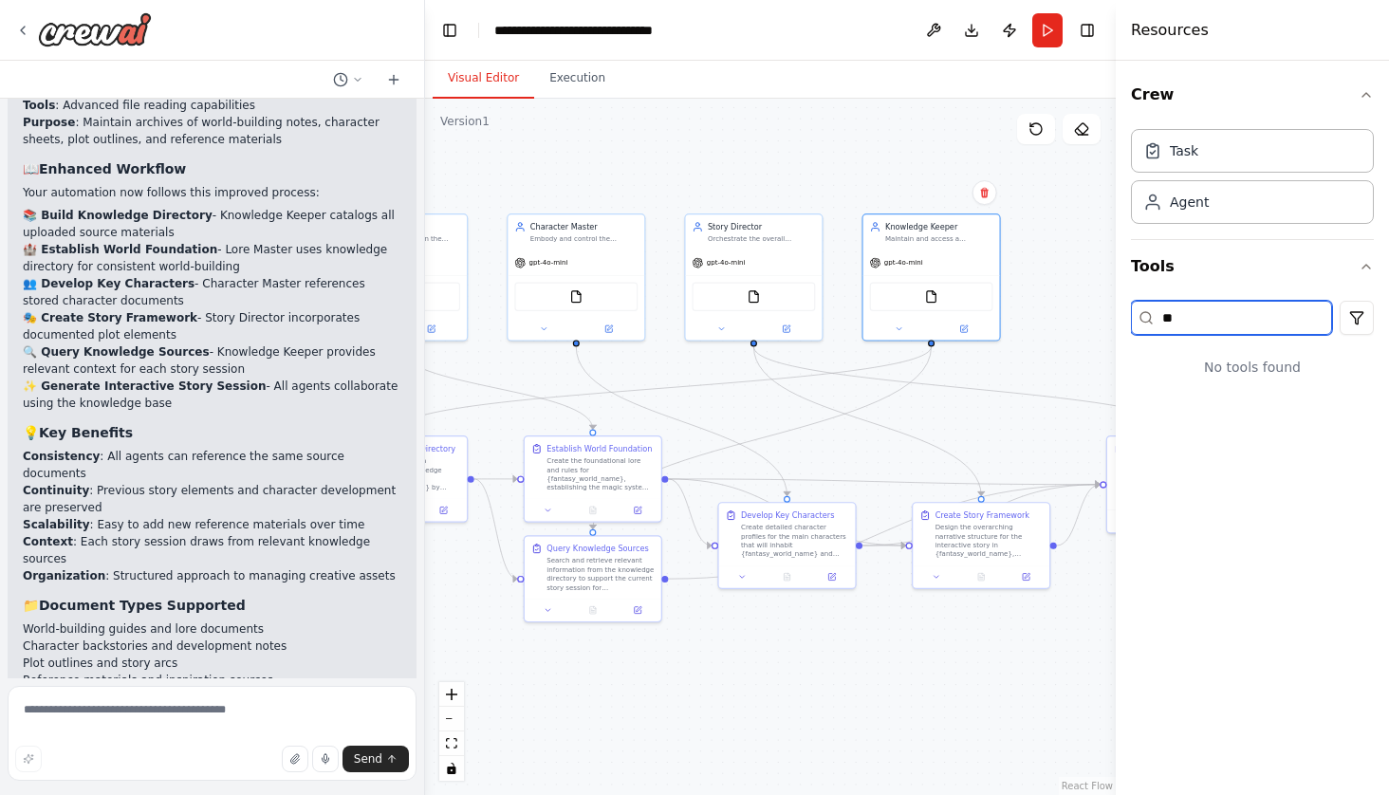
type input "*"
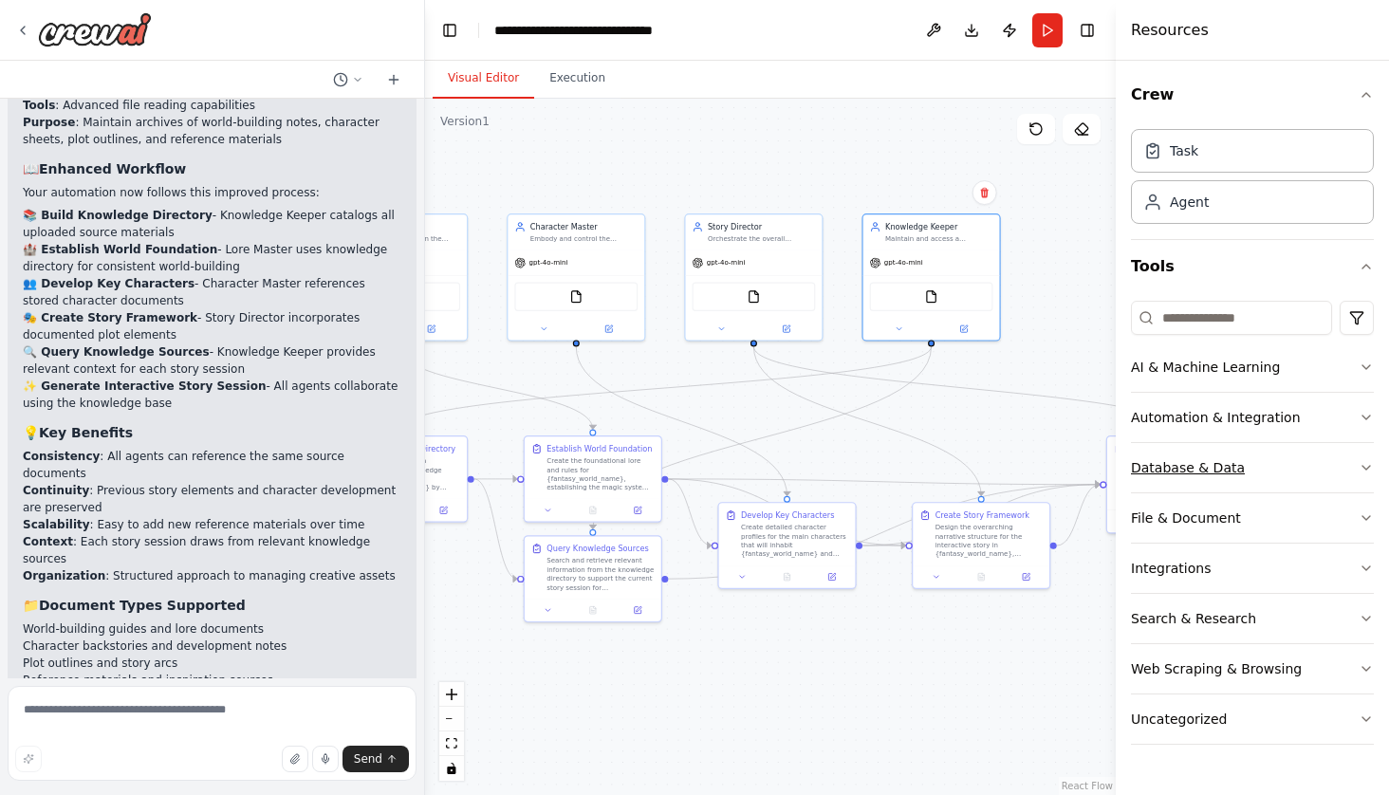
click at [1361, 470] on icon "button" at bounding box center [1365, 467] width 15 height 15
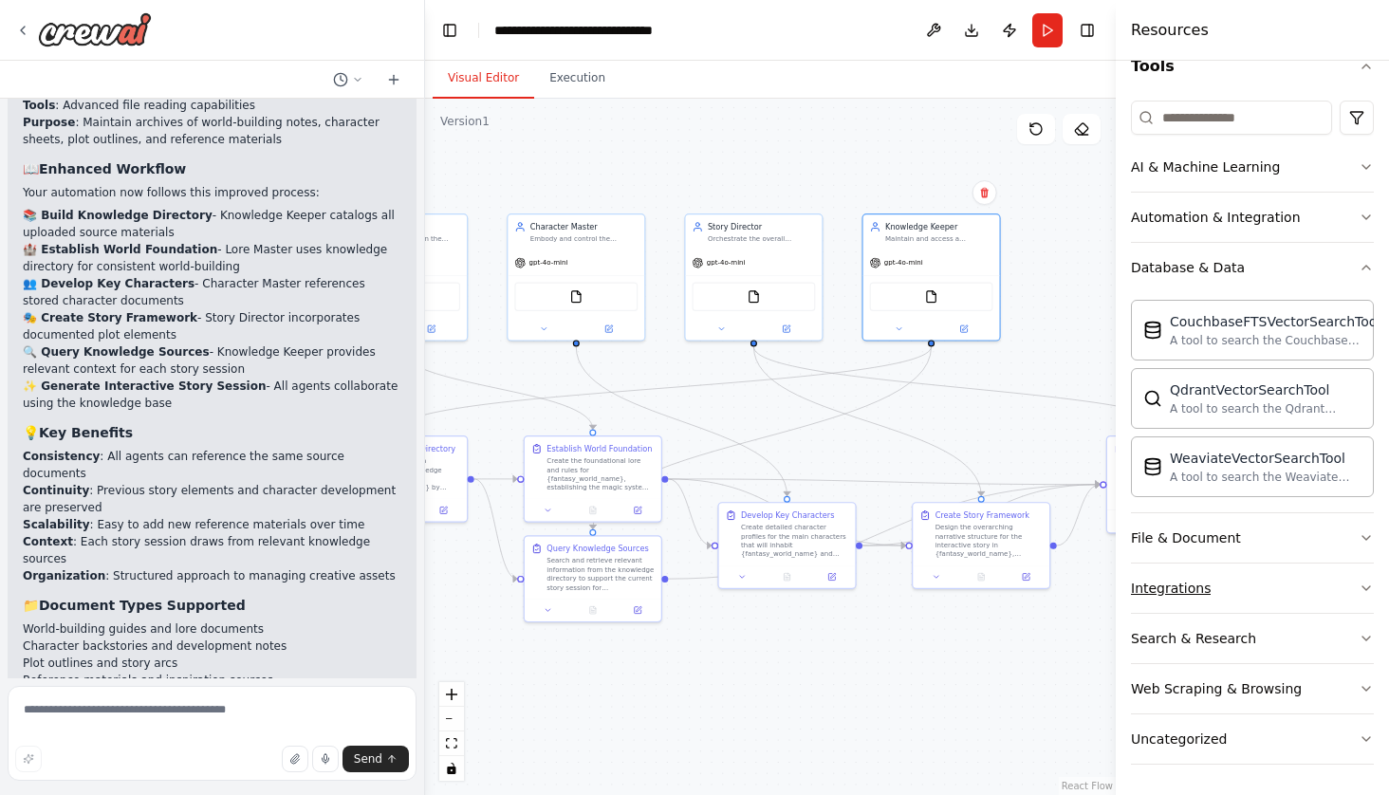
scroll to position [200, 0]
click at [1365, 548] on button "File & Document" at bounding box center [1252, 537] width 243 height 49
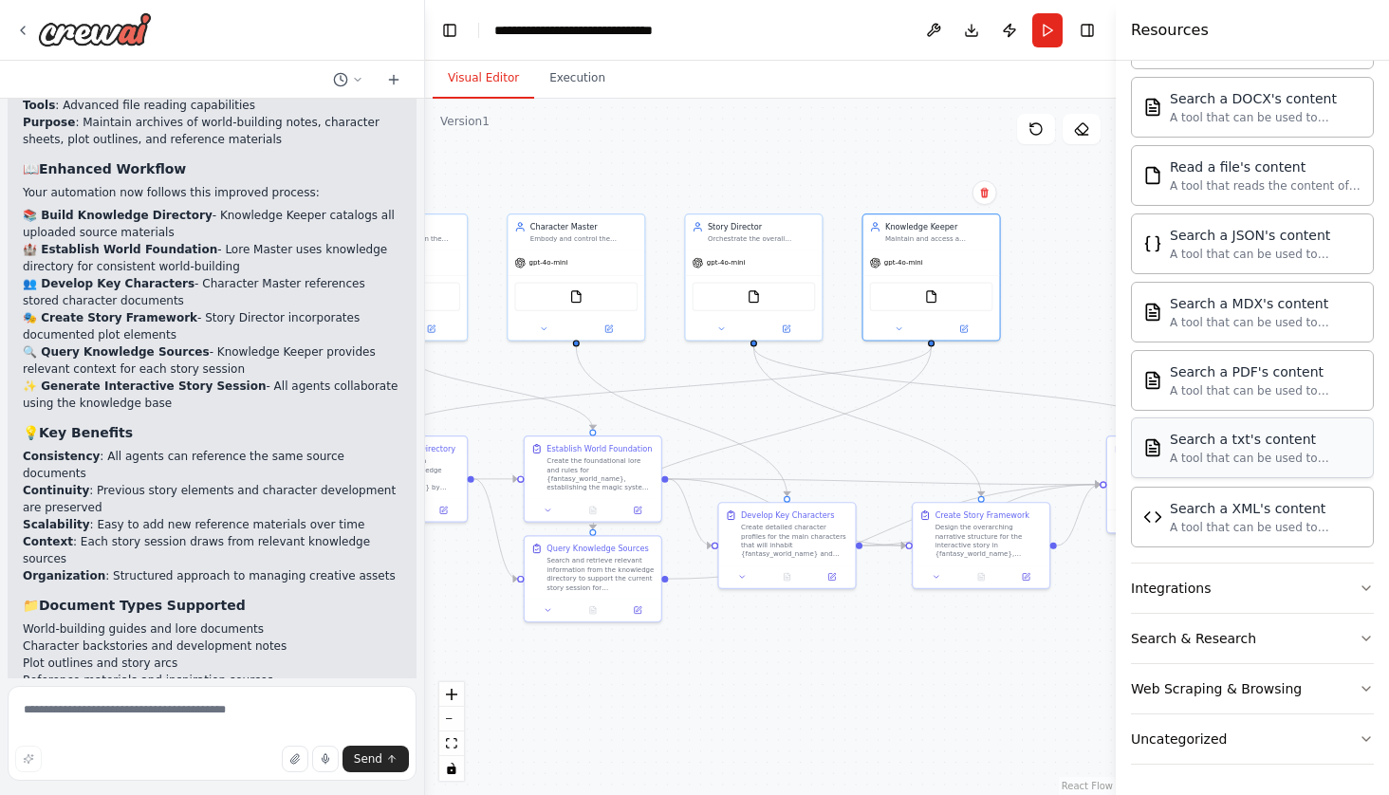
scroll to position [762, 0]
click at [1335, 591] on button "Integrations" at bounding box center [1252, 587] width 243 height 49
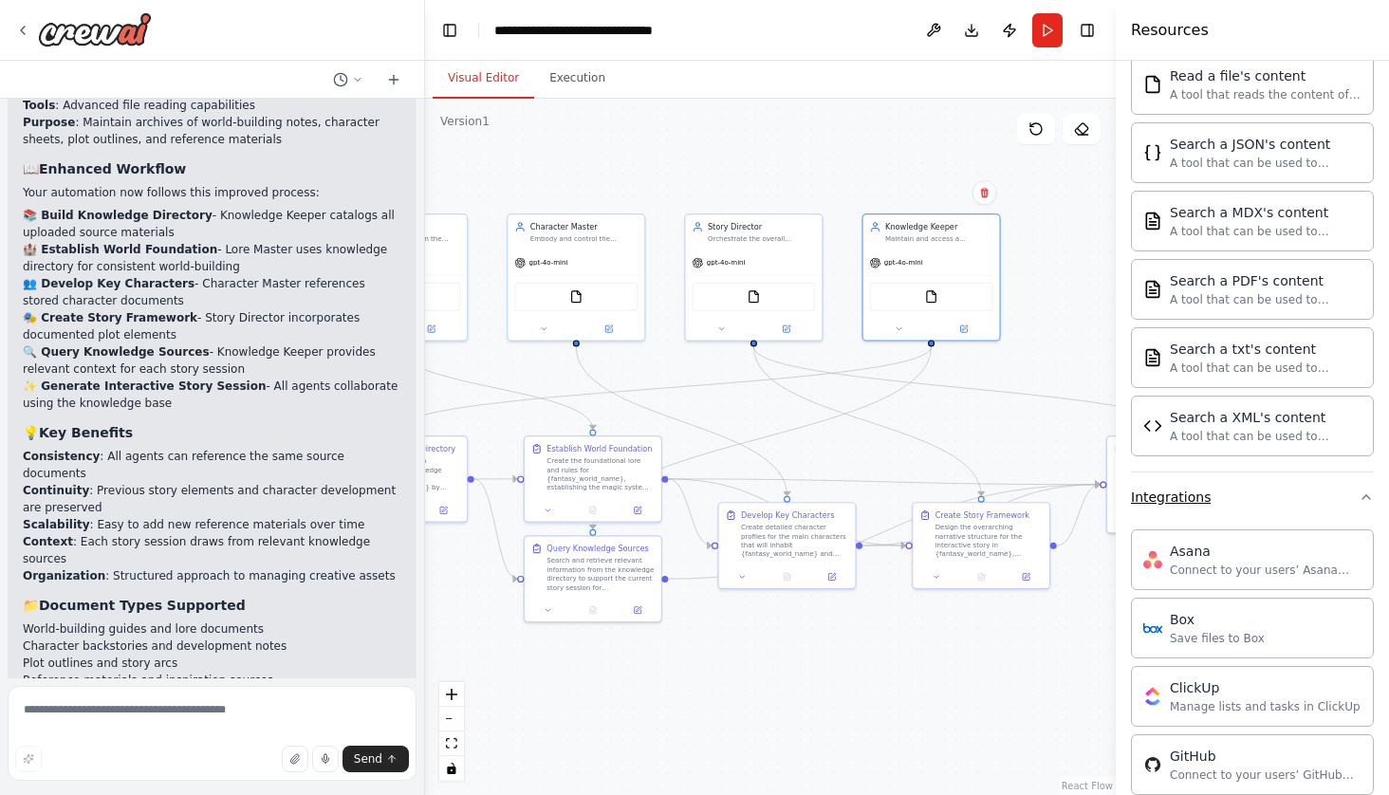
click at [1363, 515] on button "Integrations" at bounding box center [1252, 496] width 243 height 49
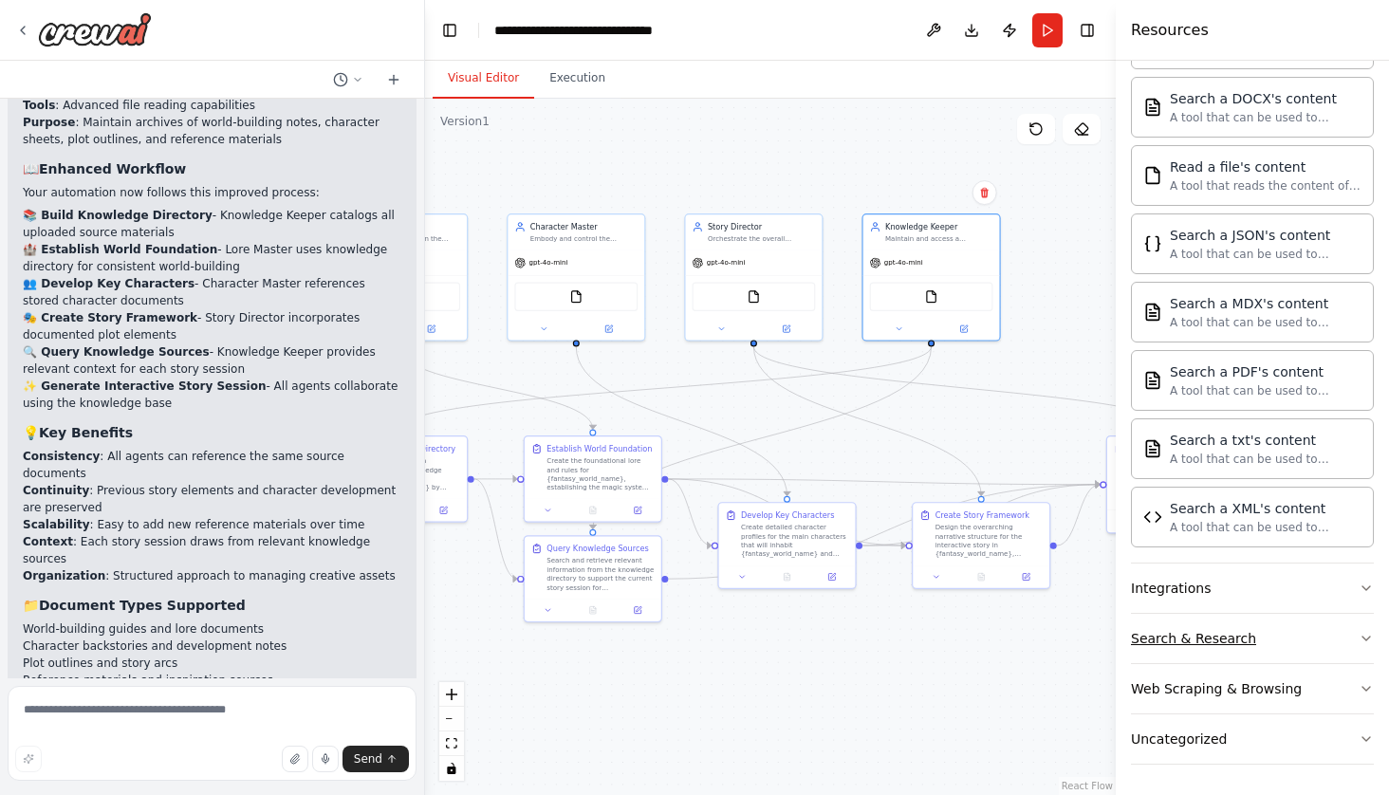
scroll to position [0, 0]
click at [1361, 637] on icon "button" at bounding box center [1365, 638] width 15 height 15
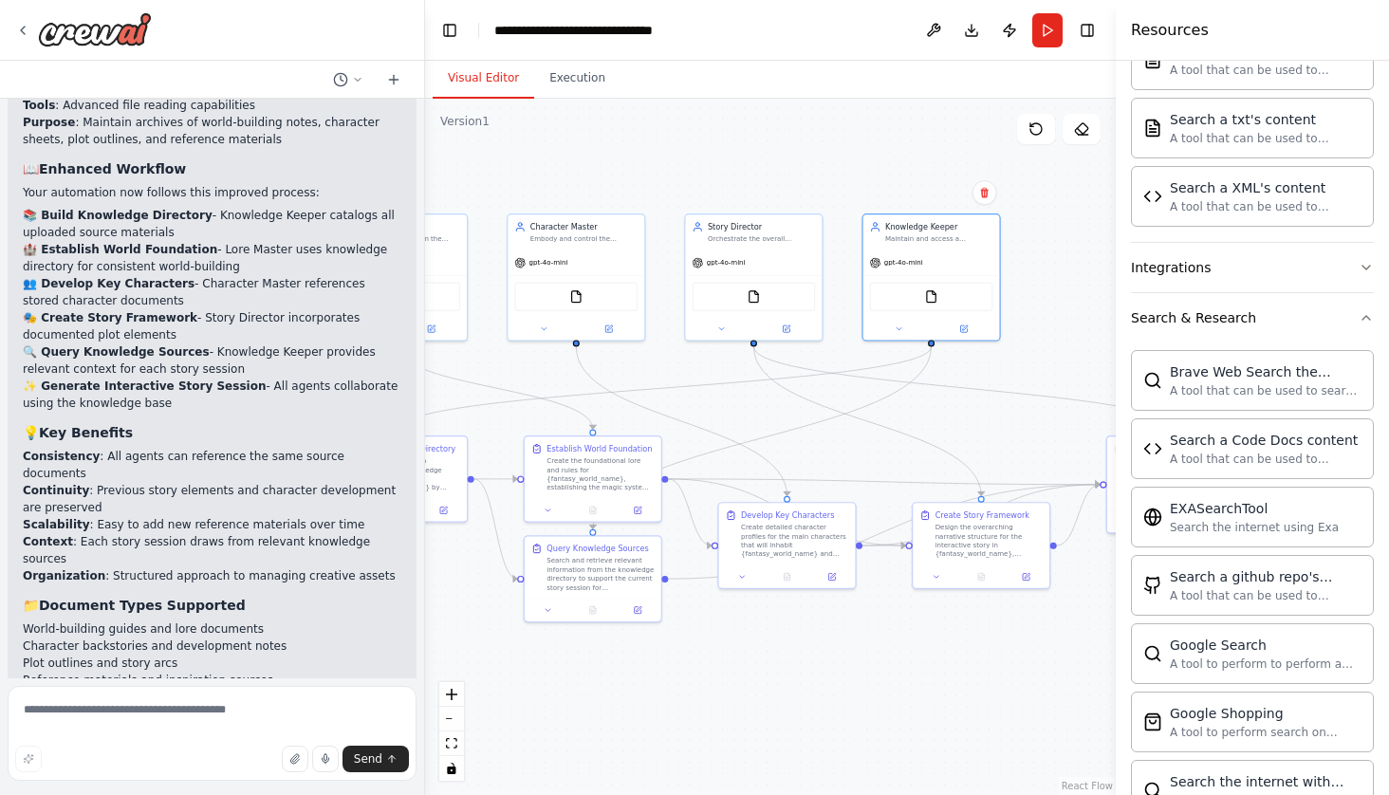
scroll to position [1074, 0]
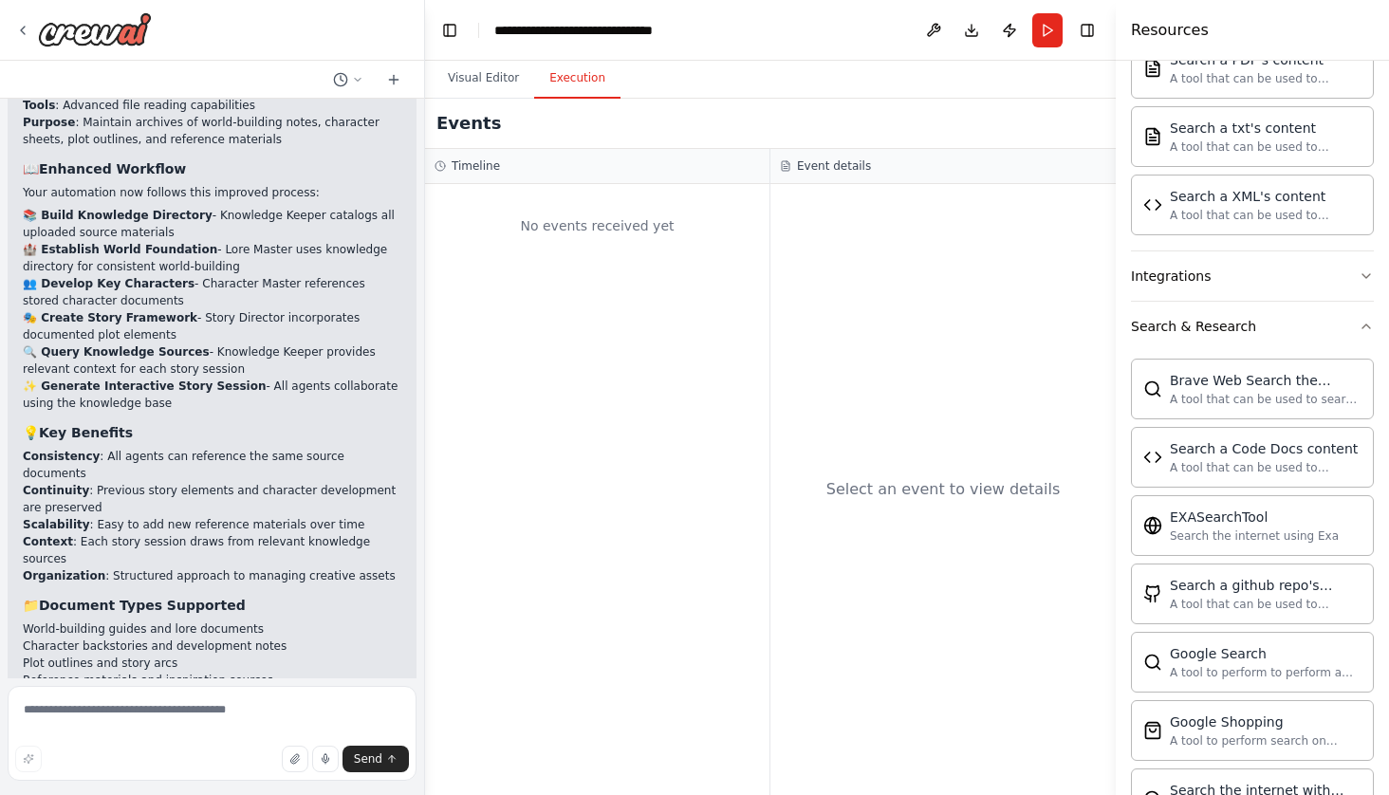
click at [571, 74] on button "Execution" at bounding box center [577, 79] width 86 height 40
click at [528, 75] on button "Visual Editor" at bounding box center [483, 79] width 101 height 40
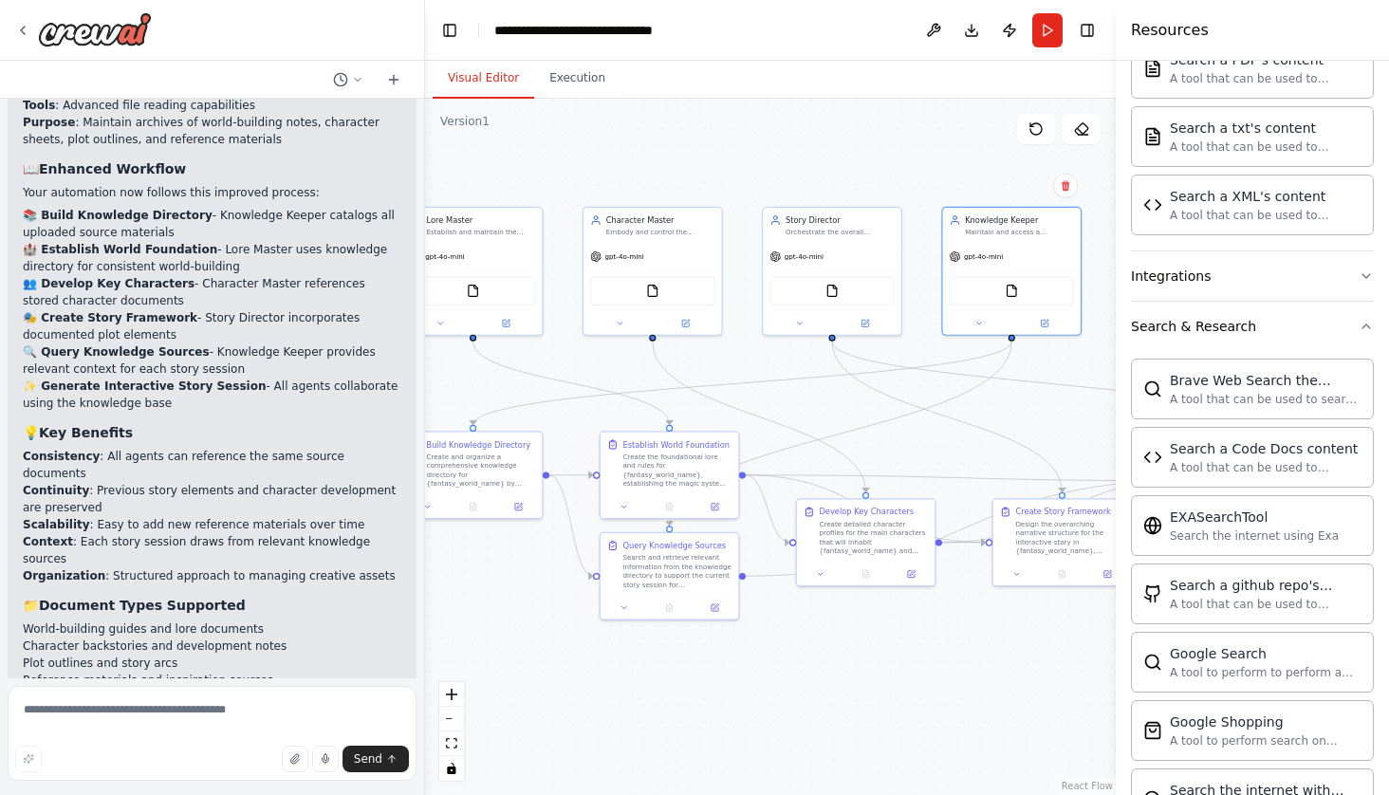
drag, startPoint x: 682, startPoint y: 137, endPoint x: 876, endPoint y: 154, distance: 195.2
click at [876, 154] on div ".deletable-edge-delete-btn { width: 20px; height: 20px; border: 0px solid #ffff…" at bounding box center [770, 447] width 691 height 696
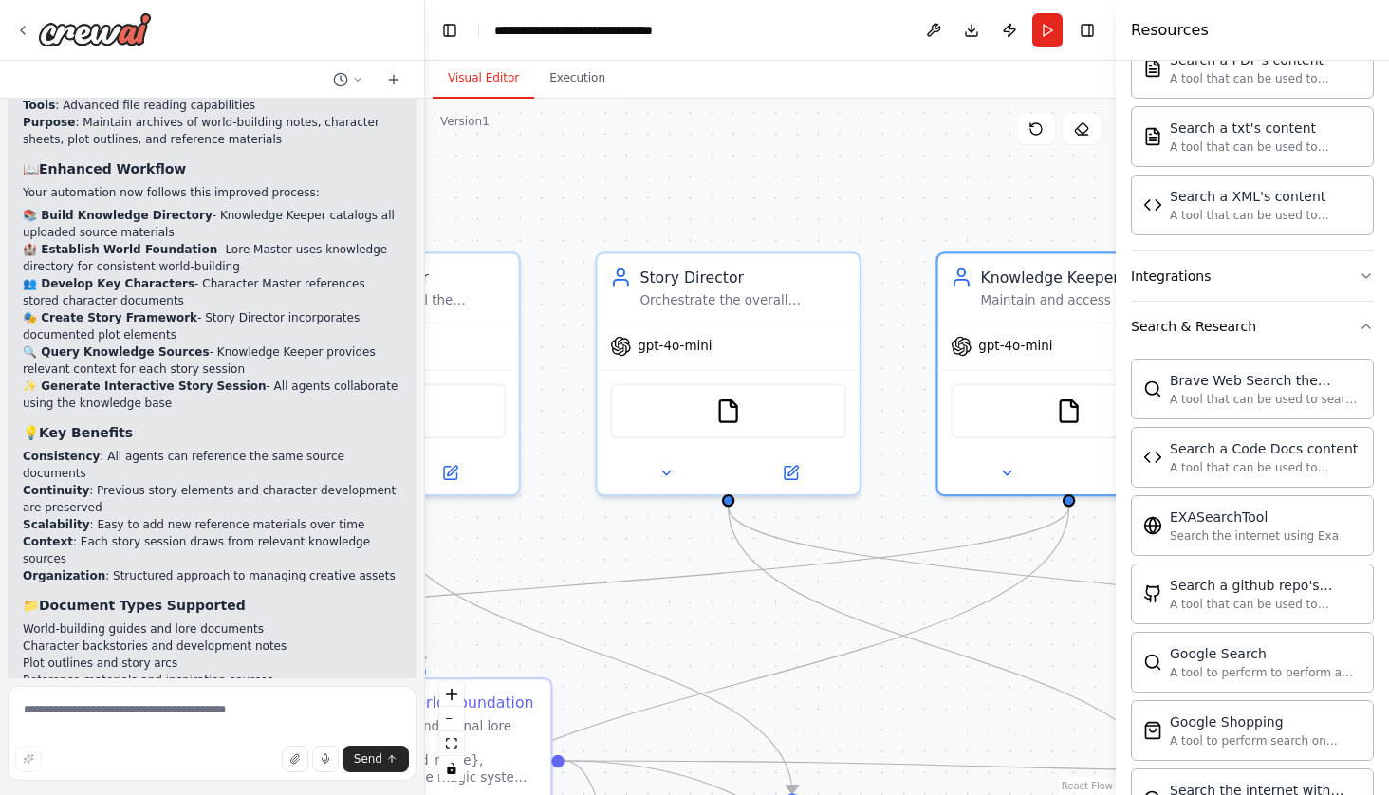
click at [1103, 28] on header "**********" at bounding box center [770, 30] width 691 height 61
click at [1092, 28] on button "Toggle Right Sidebar" at bounding box center [1087, 30] width 27 height 27
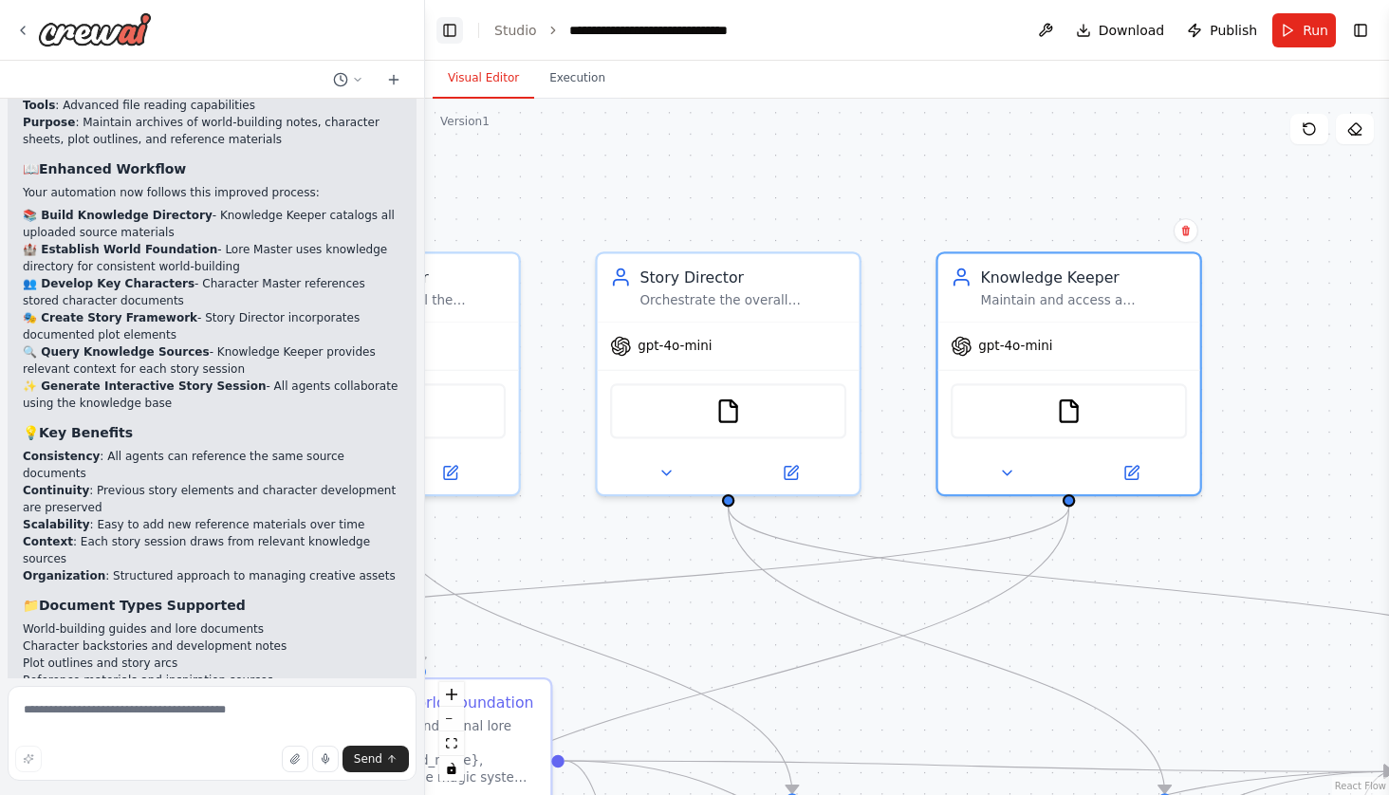
click at [448, 27] on button "Toggle Left Sidebar" at bounding box center [449, 30] width 27 height 27
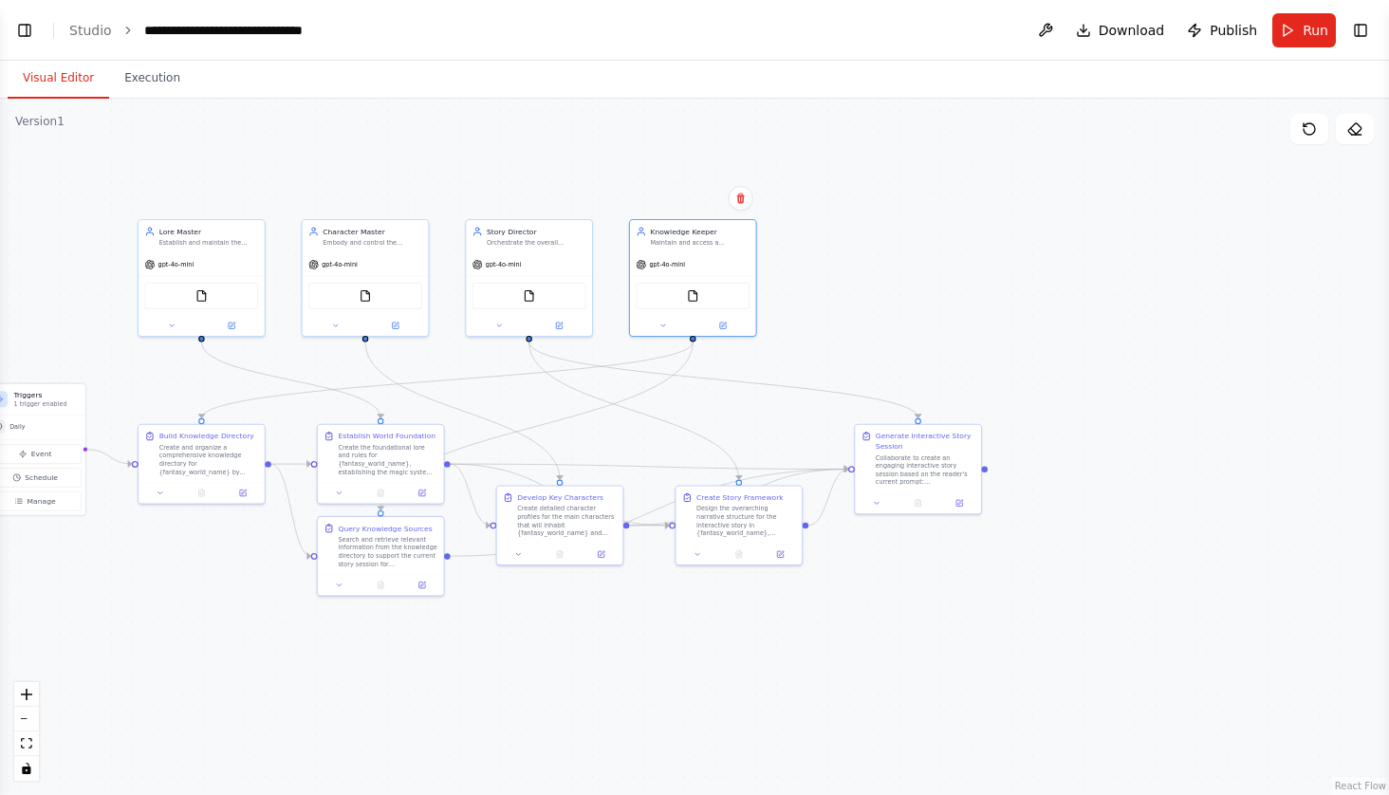
drag, startPoint x: 891, startPoint y: 160, endPoint x: 1023, endPoint y: 224, distance: 147.2
click at [1025, 226] on div ".deletable-edge-delete-btn { width: 20px; height: 20px; border: 0px solid #ffff…" at bounding box center [694, 447] width 1389 height 696
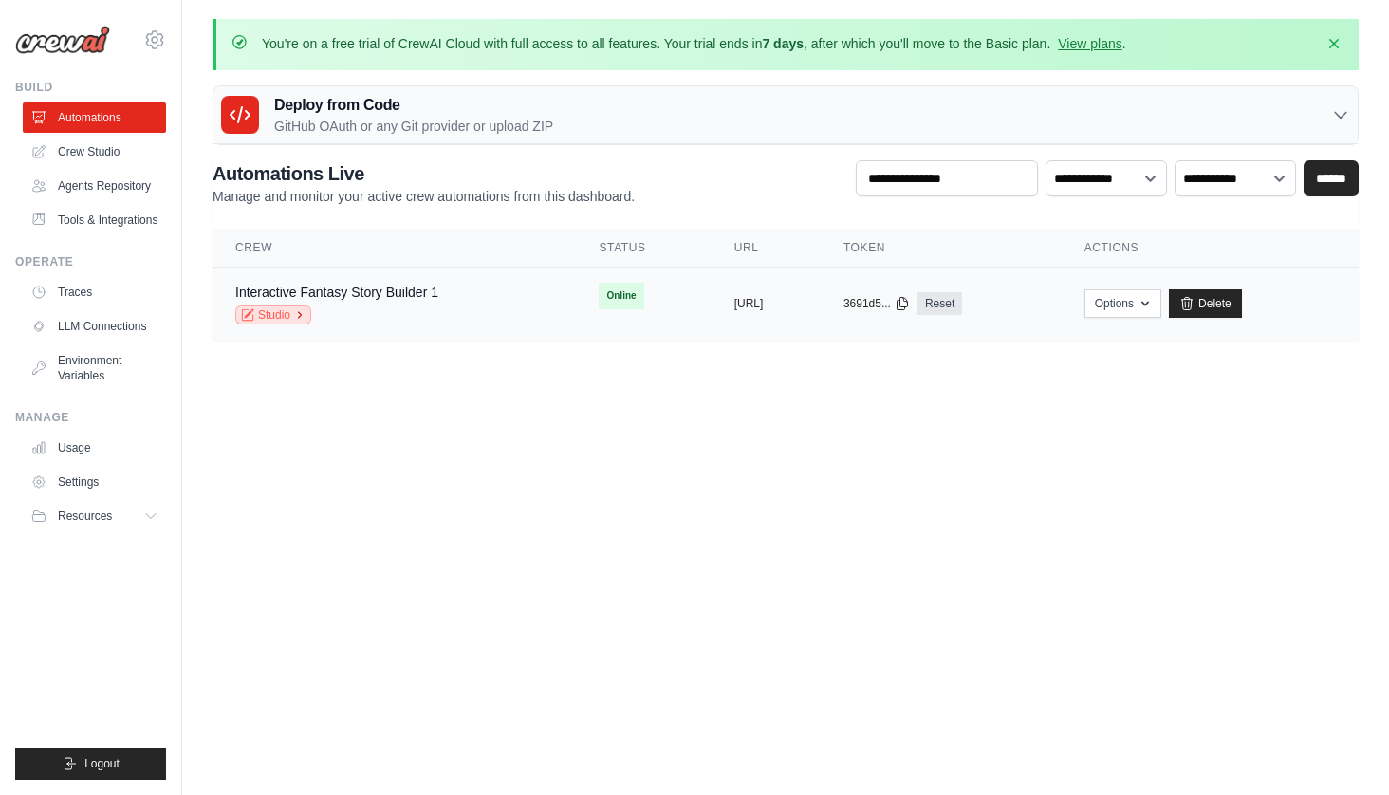
click at [305, 309] on icon at bounding box center [299, 314] width 11 height 11
click at [1152, 300] on icon "button" at bounding box center [1144, 302] width 15 height 15
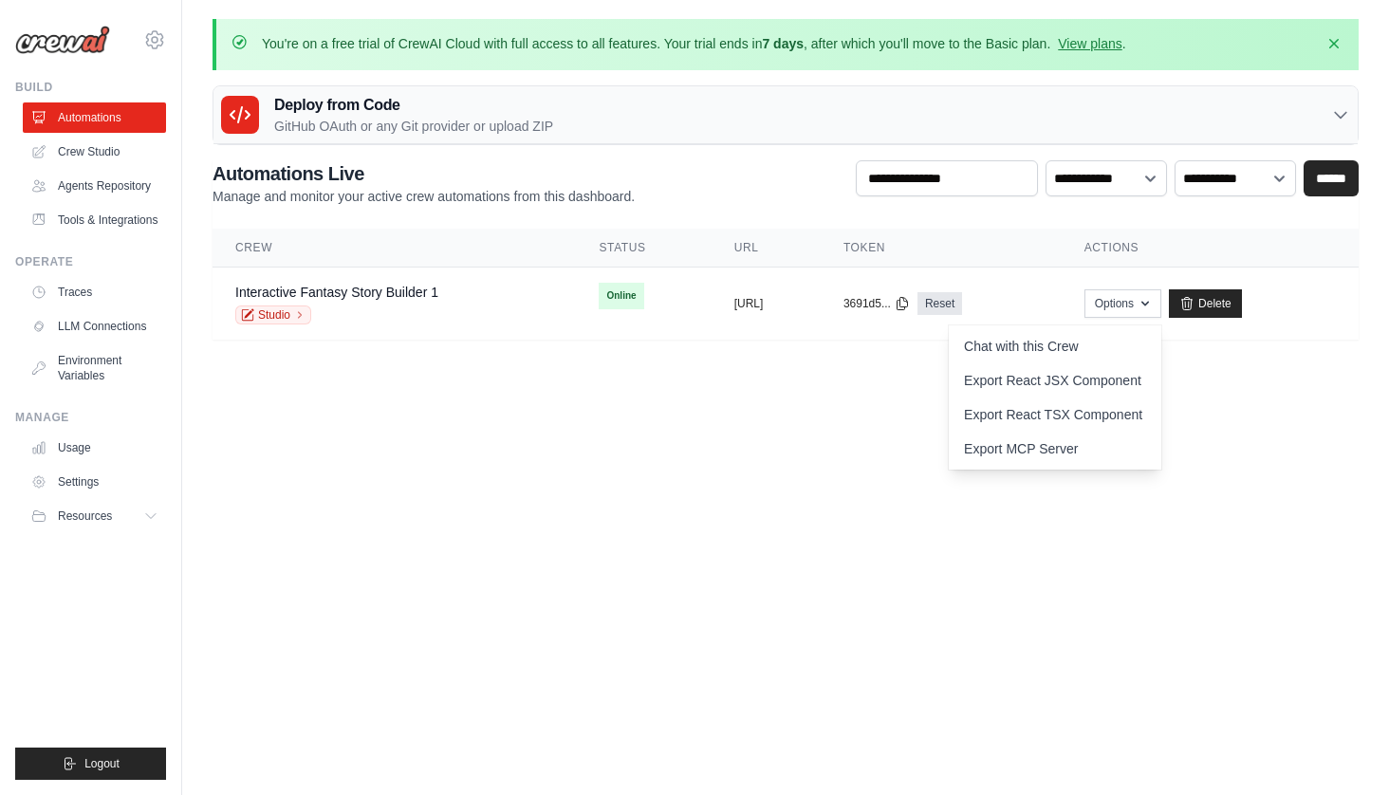
click at [802, 509] on body "[PERSON_NAME][EMAIL_ADDRESS][DOMAIN_NAME] Settings Build Automations Resources" at bounding box center [694, 397] width 1389 height 795
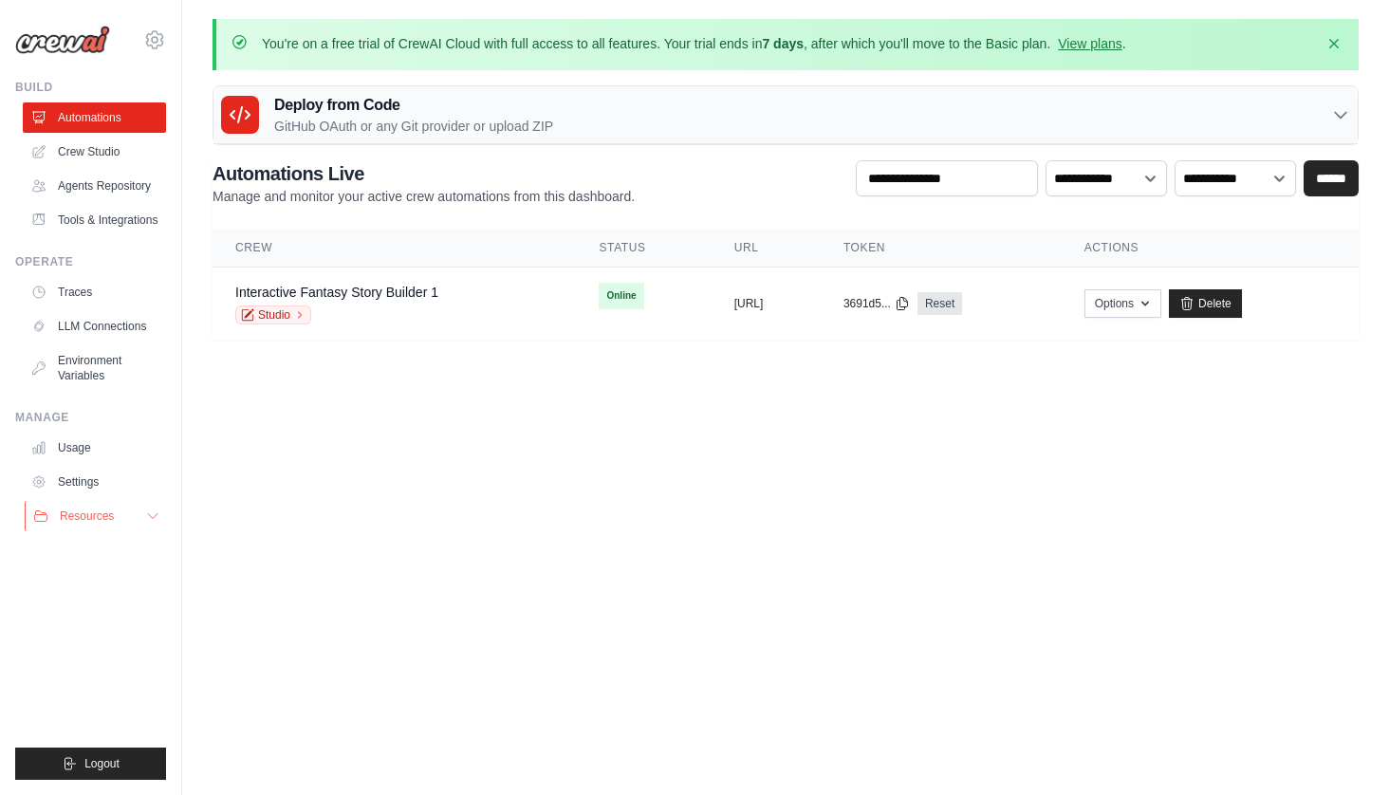
click at [155, 516] on icon at bounding box center [152, 515] width 15 height 15
click at [121, 556] on link "Documentation" at bounding box center [102, 548] width 132 height 27
click at [89, 369] on link "Environment Variables" at bounding box center [96, 368] width 143 height 46
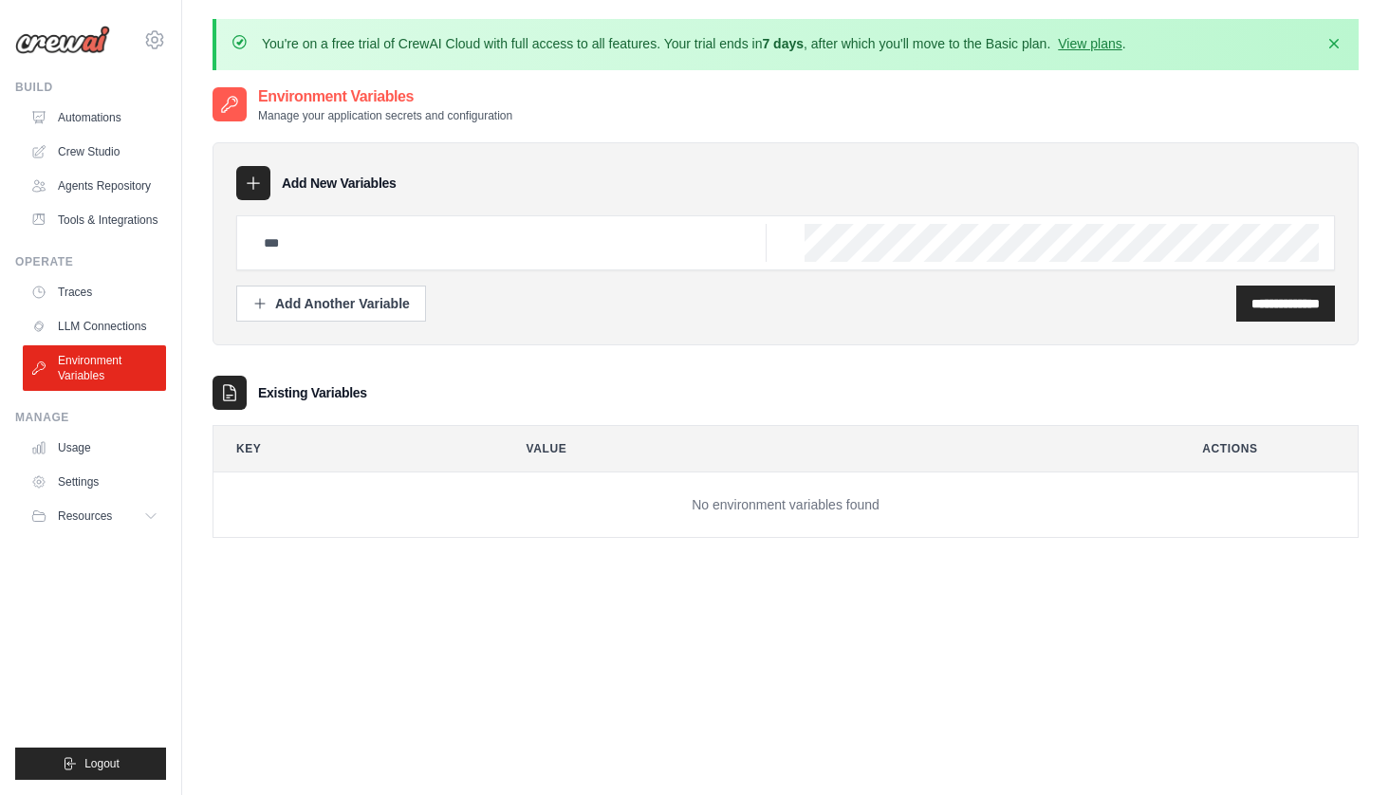
click at [846, 221] on div at bounding box center [785, 242] width 1098 height 55
click at [841, 268] on div at bounding box center [785, 242] width 1098 height 55
click at [590, 576] on div "**********" at bounding box center [785, 482] width 1146 height 795
click at [82, 293] on link "Traces" at bounding box center [96, 292] width 143 height 30
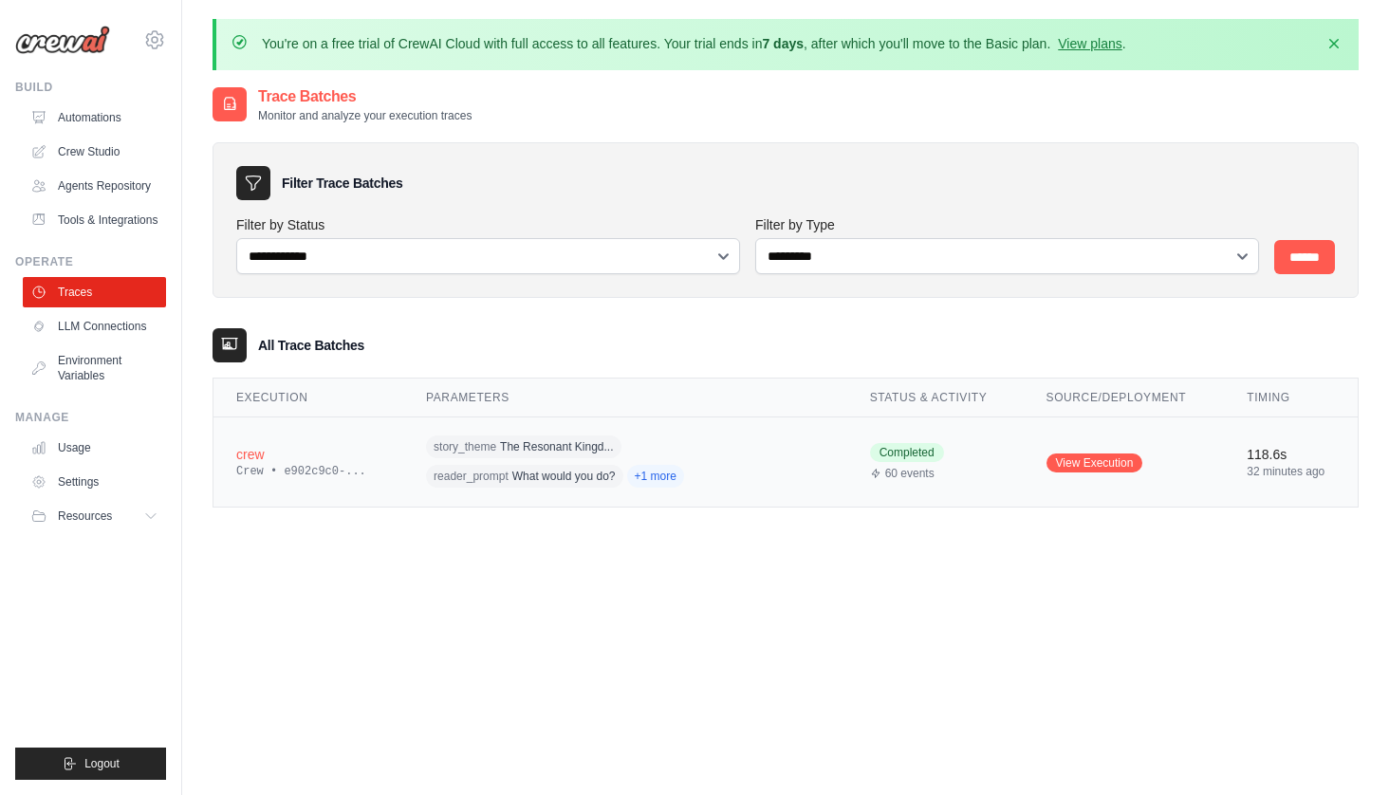
click at [659, 478] on span "+1 more" at bounding box center [655, 476] width 57 height 23
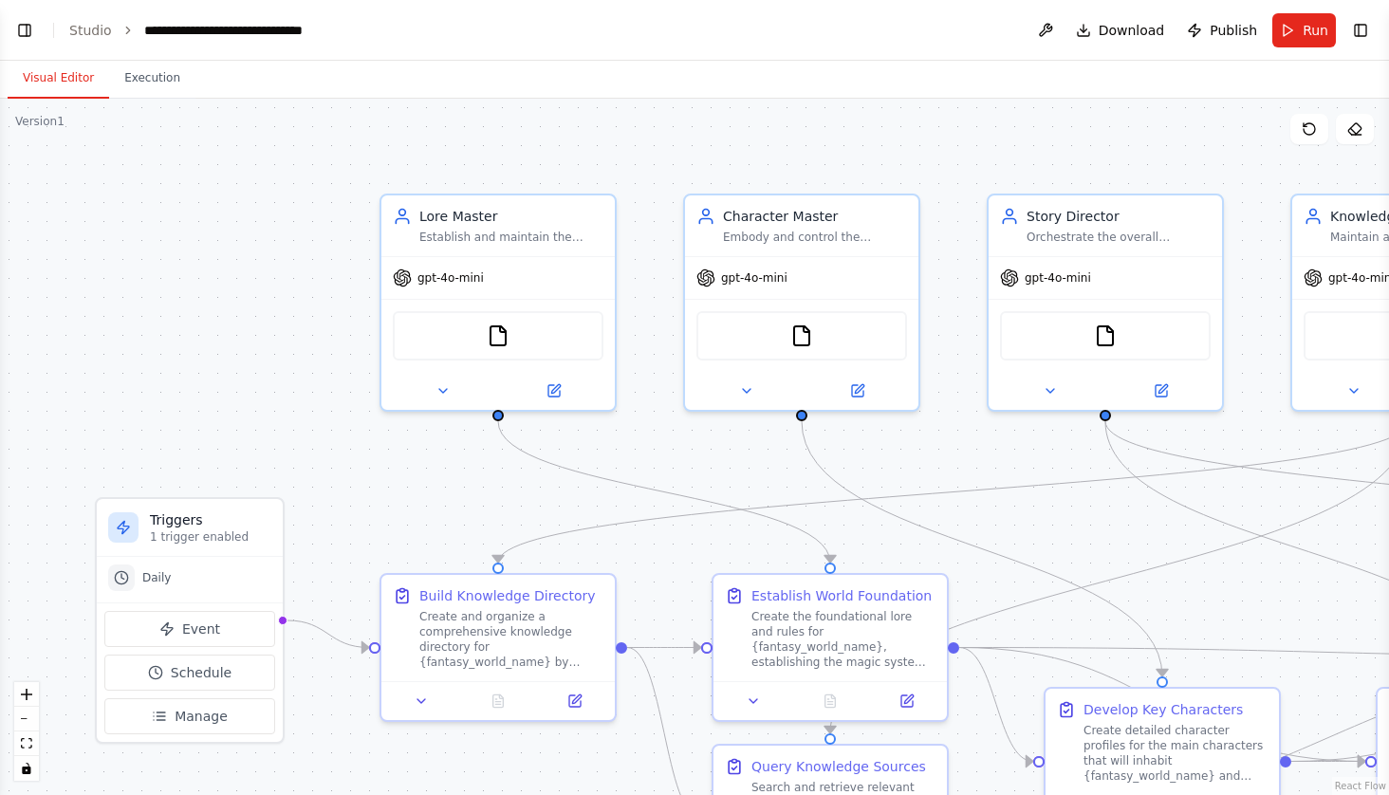
scroll to position [3618, 0]
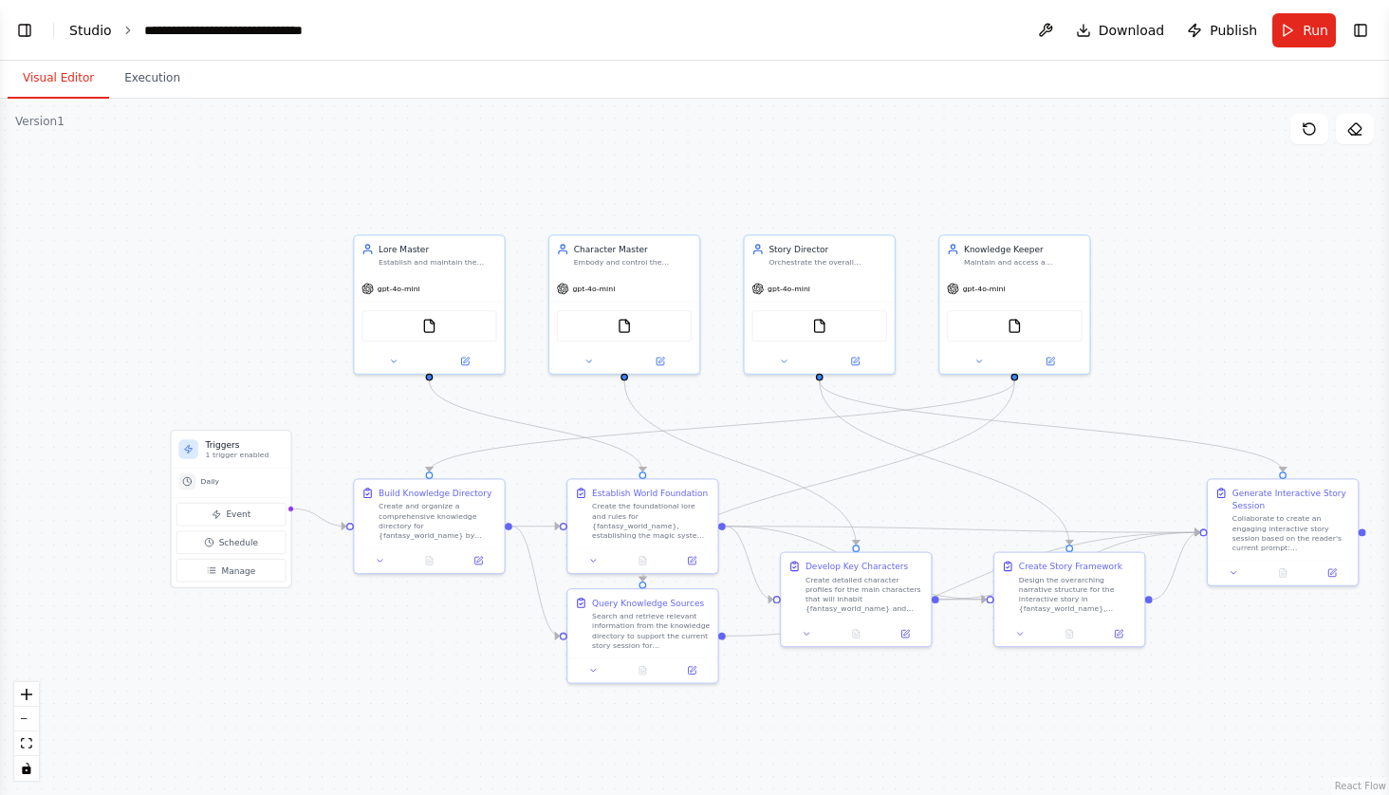
click at [107, 29] on link "Studio" at bounding box center [90, 30] width 43 height 15
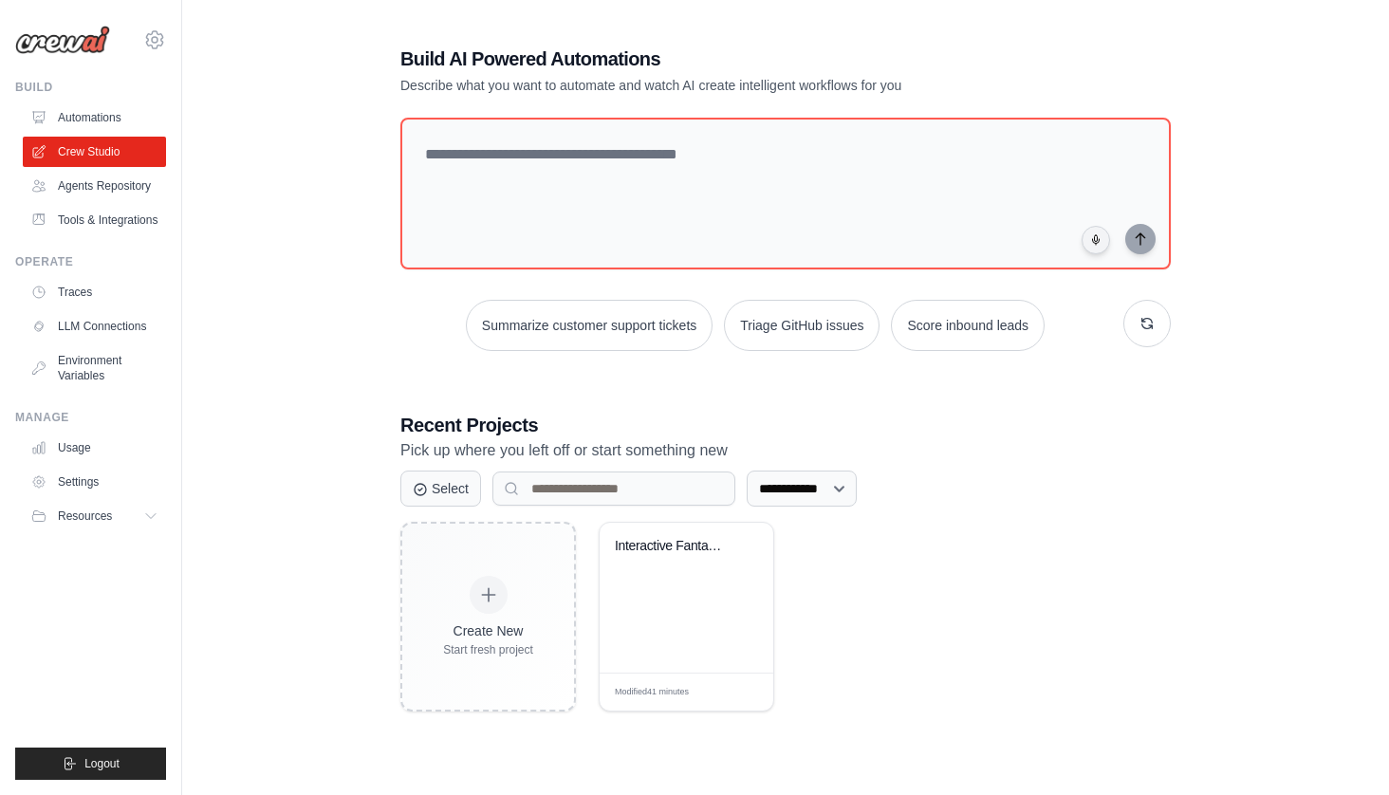
scroll to position [103, 0]
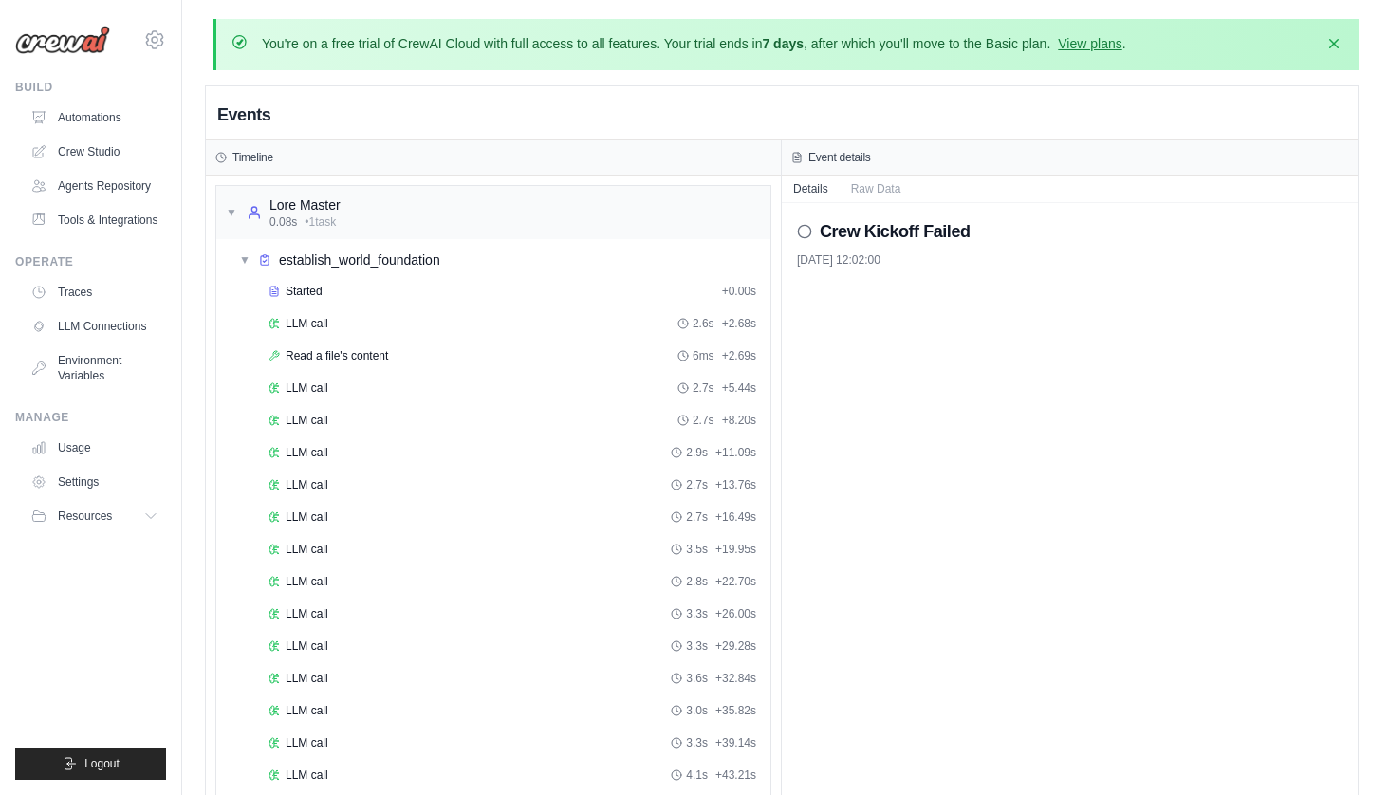
click at [931, 235] on h2 "Crew Kickoff Failed" at bounding box center [895, 231] width 151 height 27
click at [132, 213] on link "Tools & Integrations" at bounding box center [96, 220] width 143 height 30
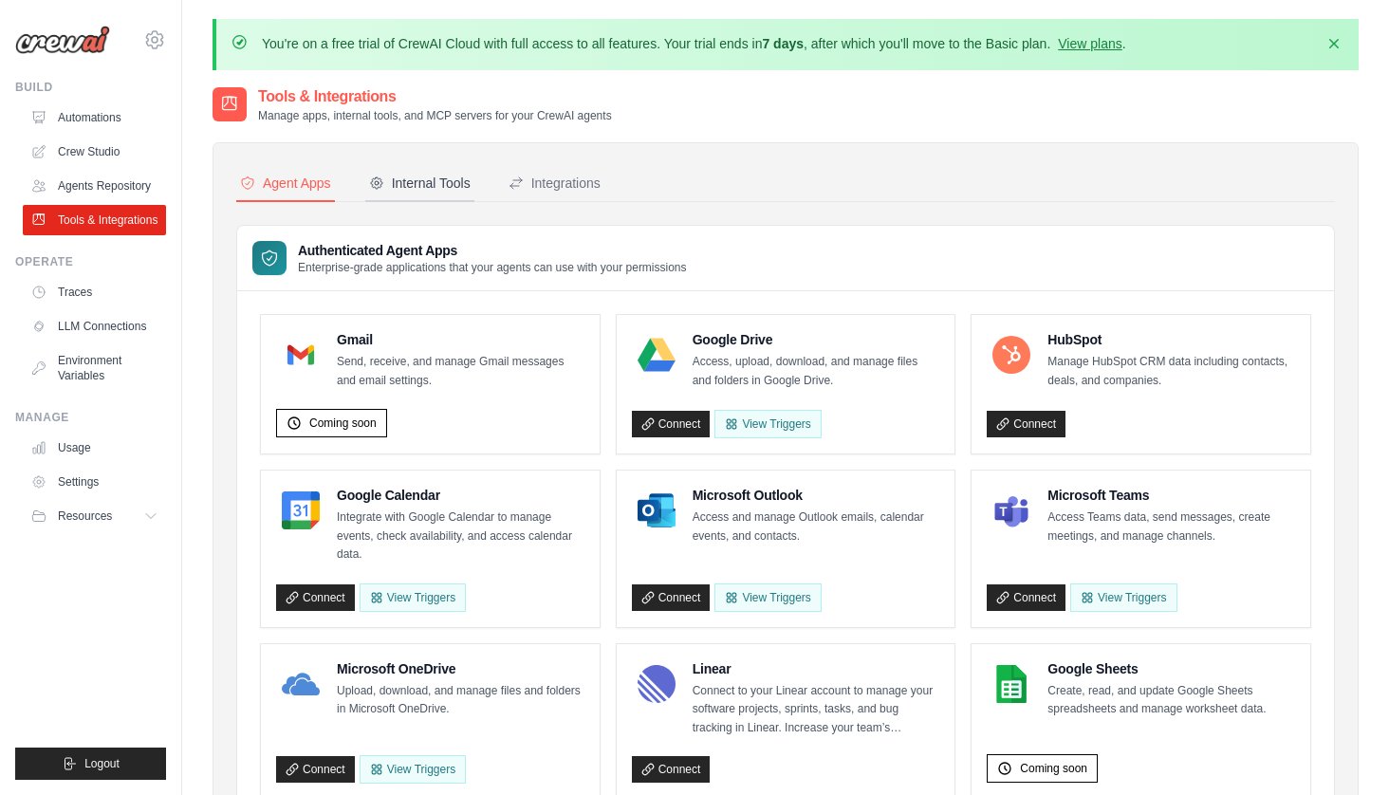
click at [412, 177] on div "Internal Tools" at bounding box center [419, 183] width 101 height 19
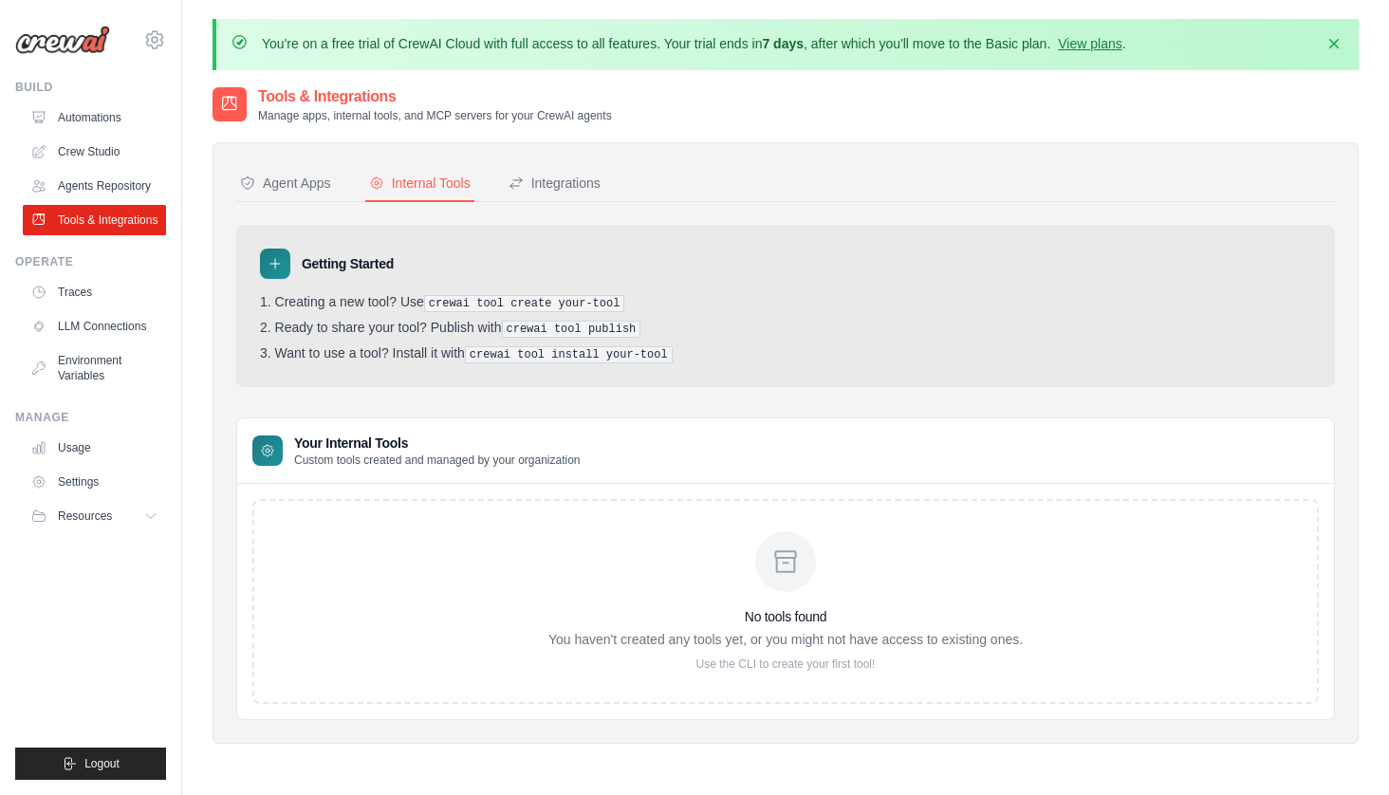
click at [779, 588] on div "No tools found You haven't created any tools yet, or you might not have access …" at bounding box center [785, 601] width 474 height 140
click at [779, 676] on div "No tools found You haven't created any tools yet, or you might not have access …" at bounding box center [785, 601] width 1066 height 205
click at [589, 180] on div "Integrations" at bounding box center [554, 183] width 92 height 19
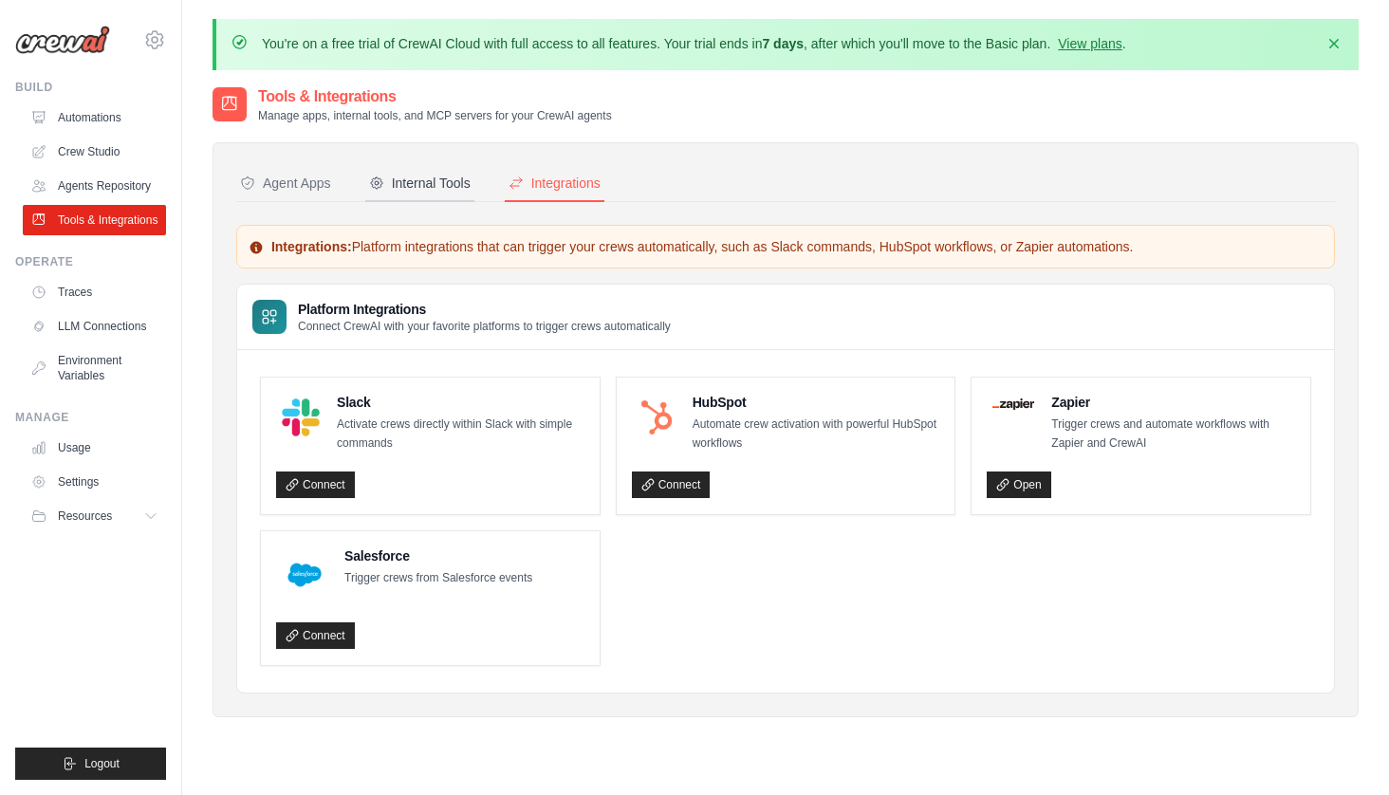
click at [436, 188] on div "Internal Tools" at bounding box center [419, 183] width 101 height 19
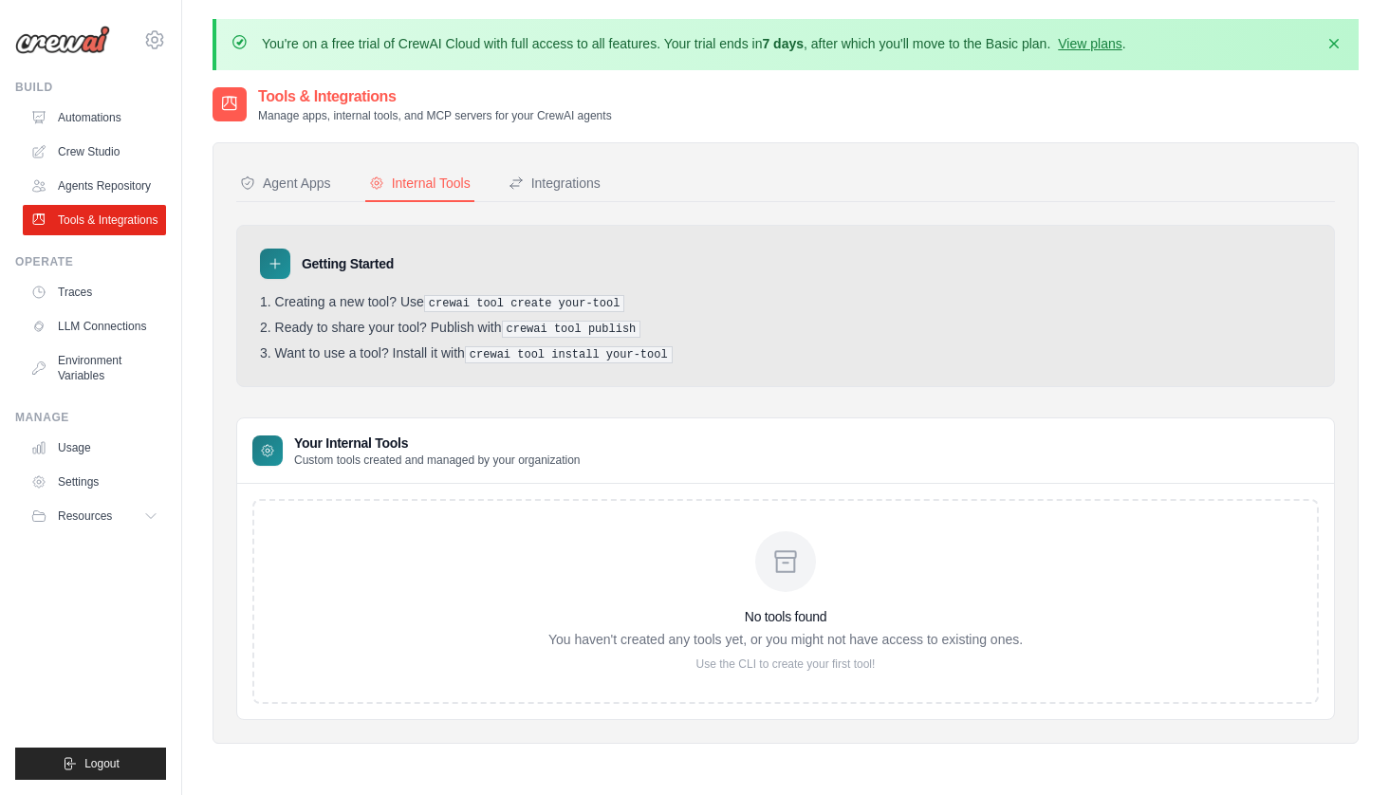
click at [797, 570] on icon at bounding box center [785, 561] width 30 height 30
click at [632, 614] on h3 "No tools found" at bounding box center [785, 616] width 474 height 19
click at [633, 646] on div "No tools found You haven't created any tools yet, or you might not have access …" at bounding box center [785, 601] width 474 height 140
click at [306, 188] on div "Agent Apps" at bounding box center [285, 183] width 91 height 19
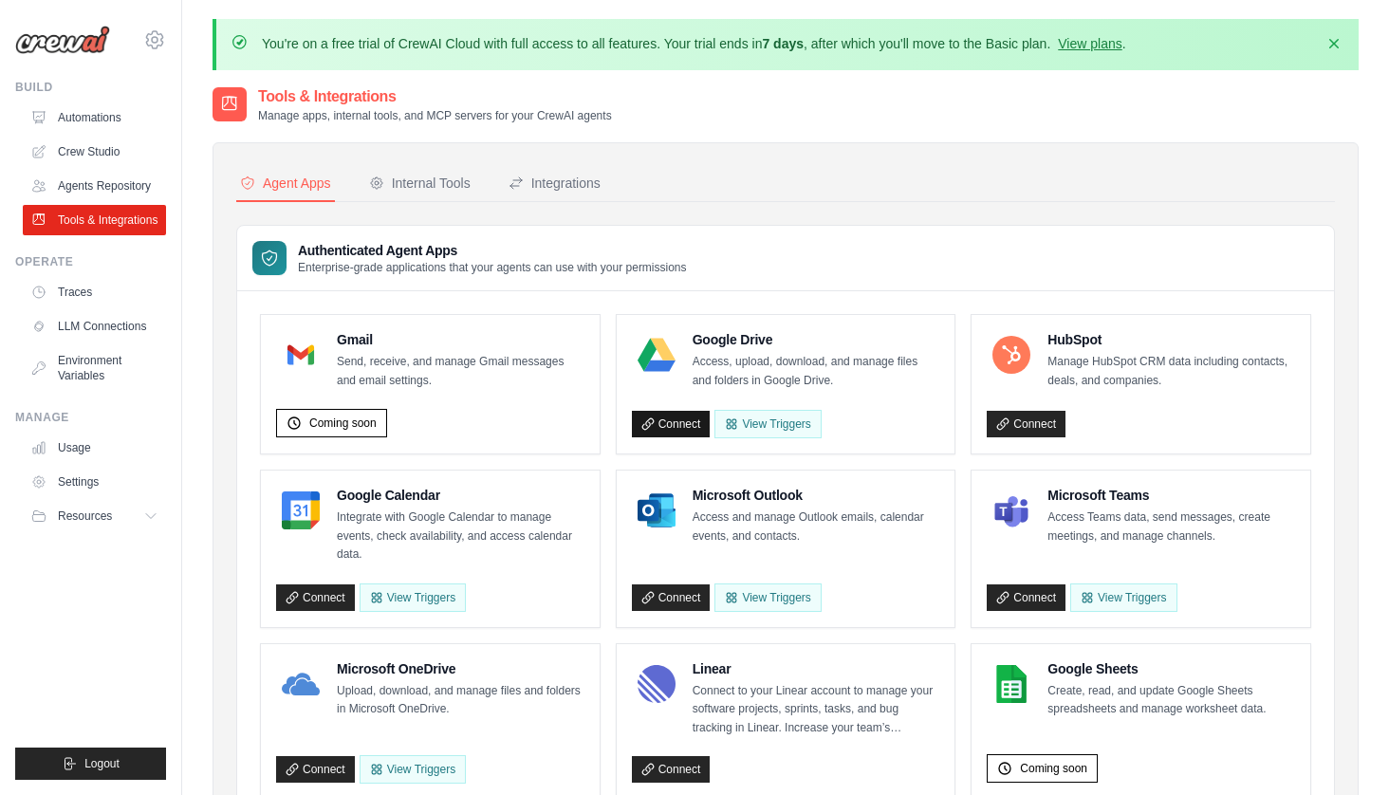
click at [683, 418] on link "Connect" at bounding box center [671, 424] width 79 height 27
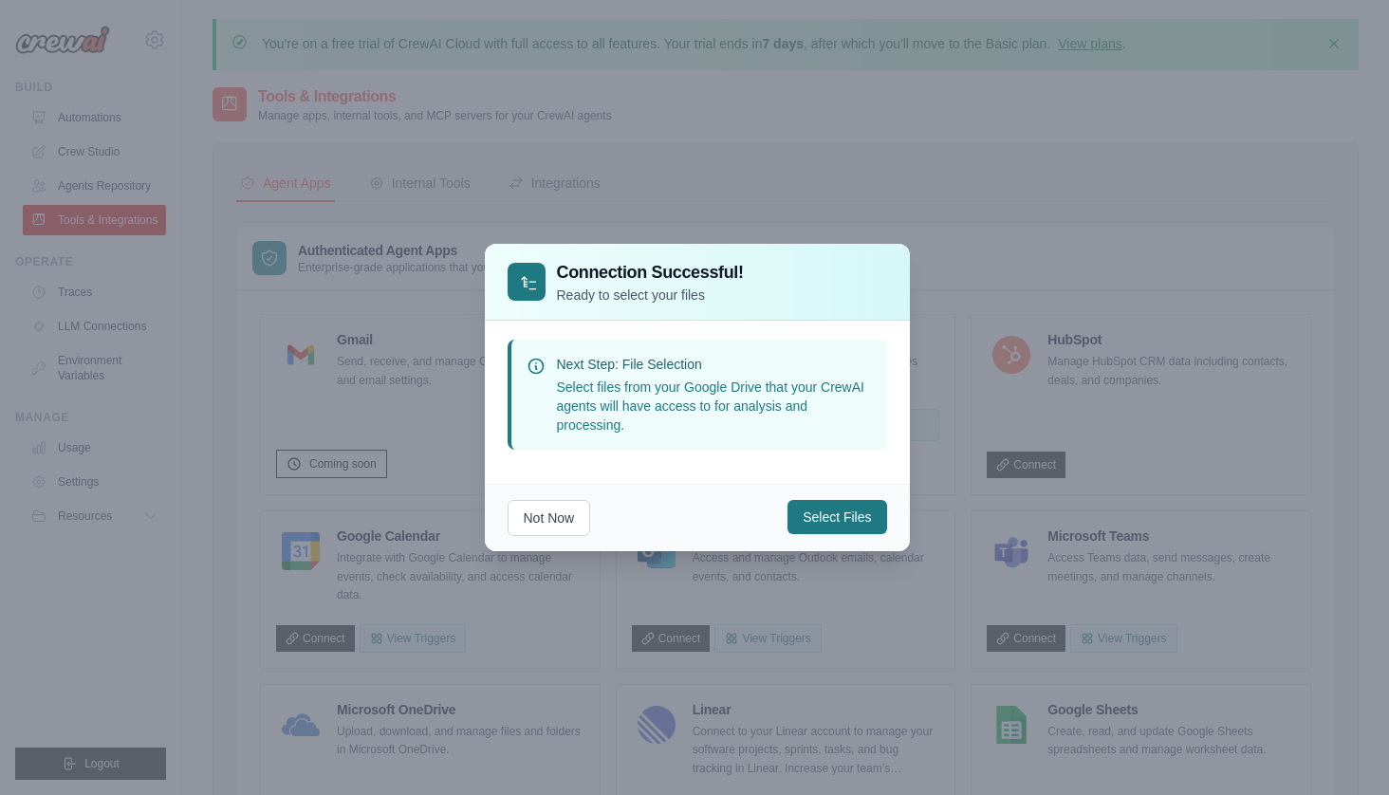
click at [820, 521] on button "Select Files" at bounding box center [836, 517] width 99 height 34
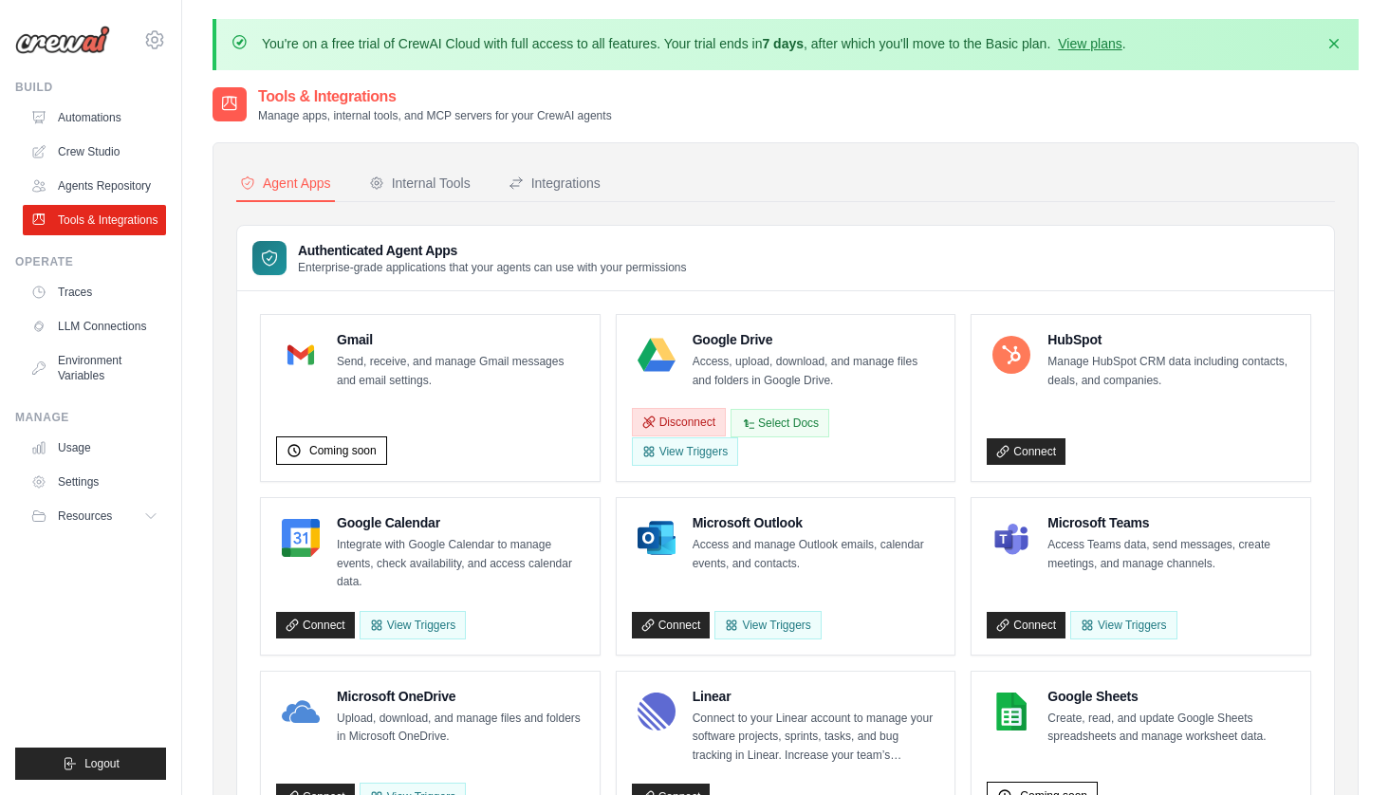
click at [693, 415] on button "Disconnect" at bounding box center [679, 422] width 94 height 28
